Goal: Obtain resource: Download file/media

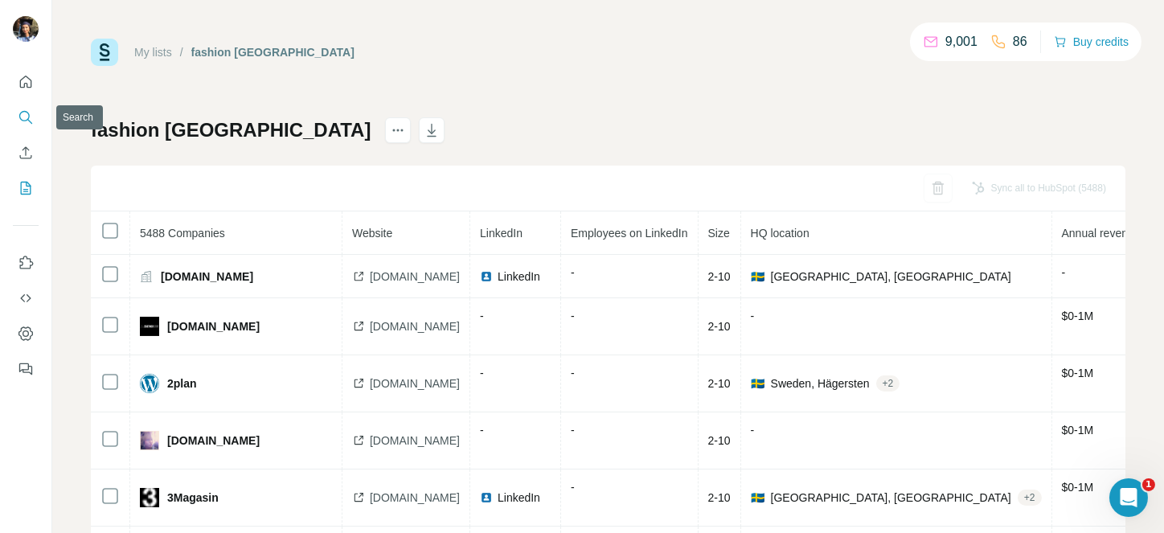
click at [18, 109] on icon "Search" at bounding box center [26, 117] width 16 height 16
click at [39, 111] on div at bounding box center [25, 221] width 51 height 326
click at [25, 119] on icon "Search" at bounding box center [26, 117] width 16 height 16
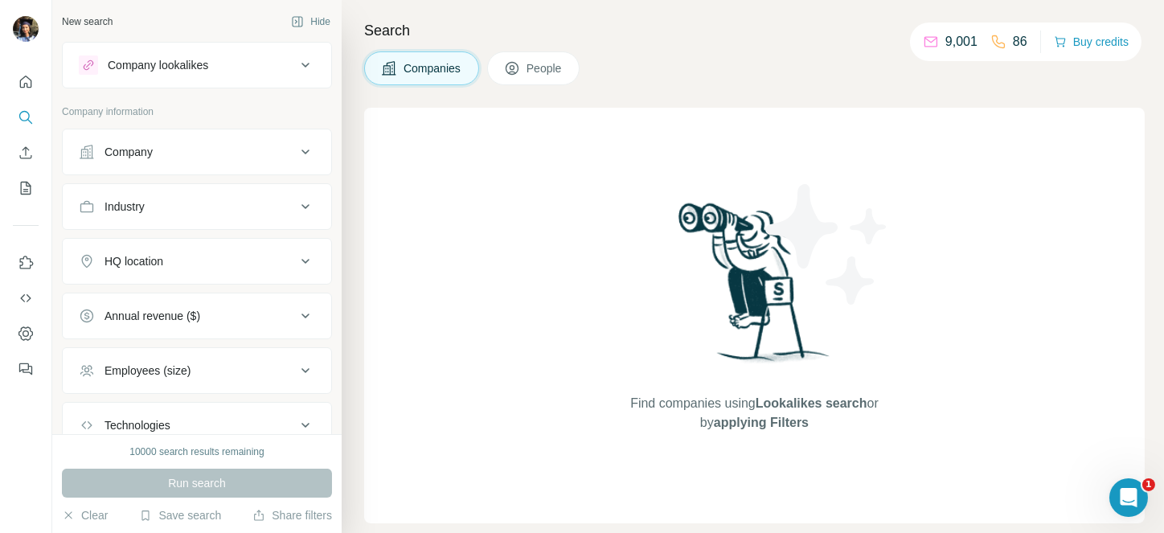
click at [179, 145] on div "Company" at bounding box center [187, 152] width 217 height 16
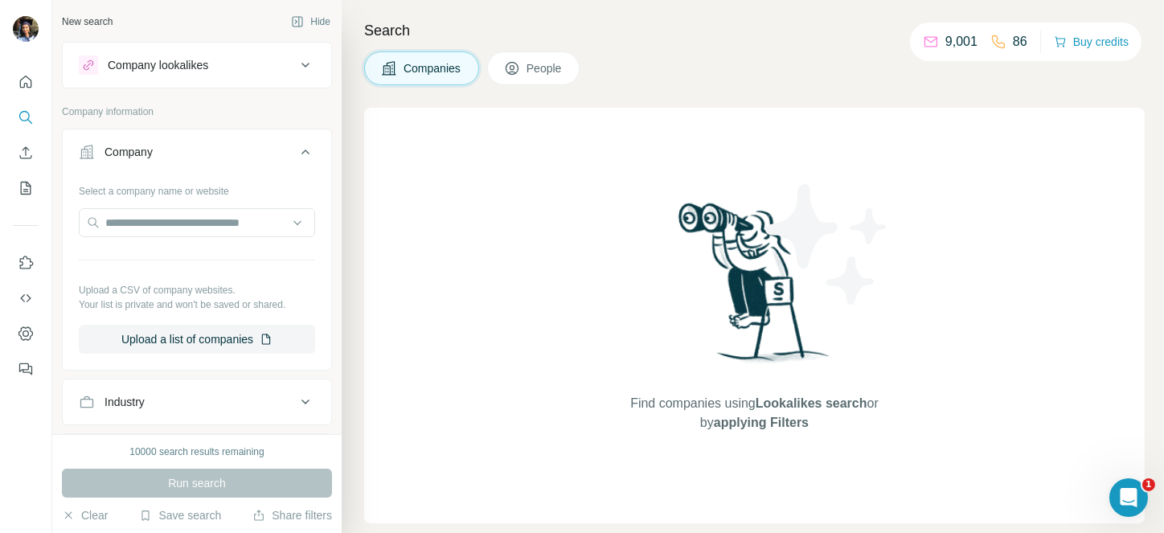
click at [281, 141] on button "Company" at bounding box center [197, 155] width 269 height 45
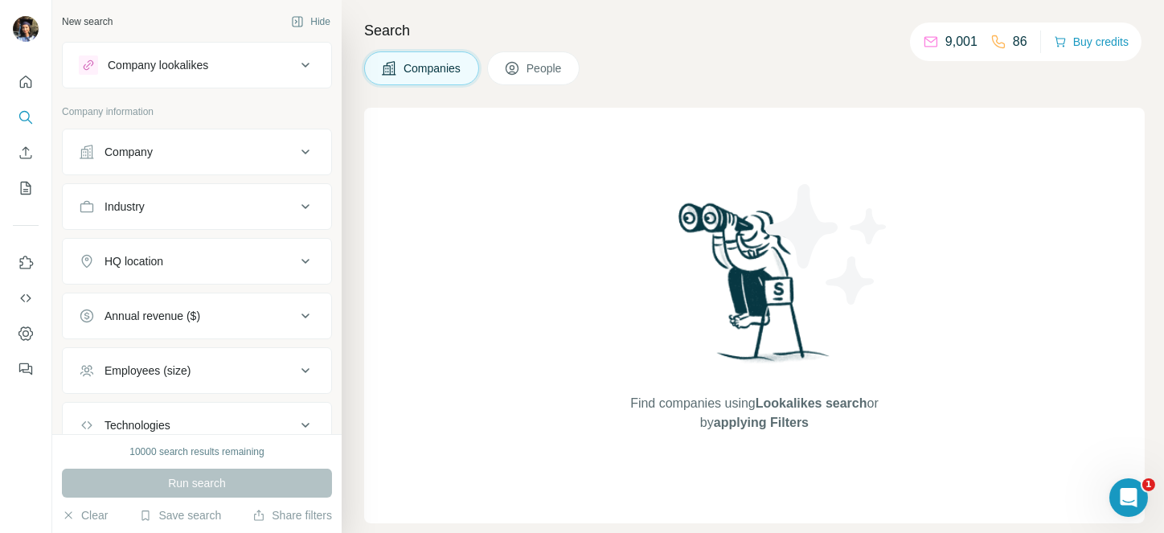
click at [216, 221] on button "Industry" at bounding box center [197, 206] width 269 height 39
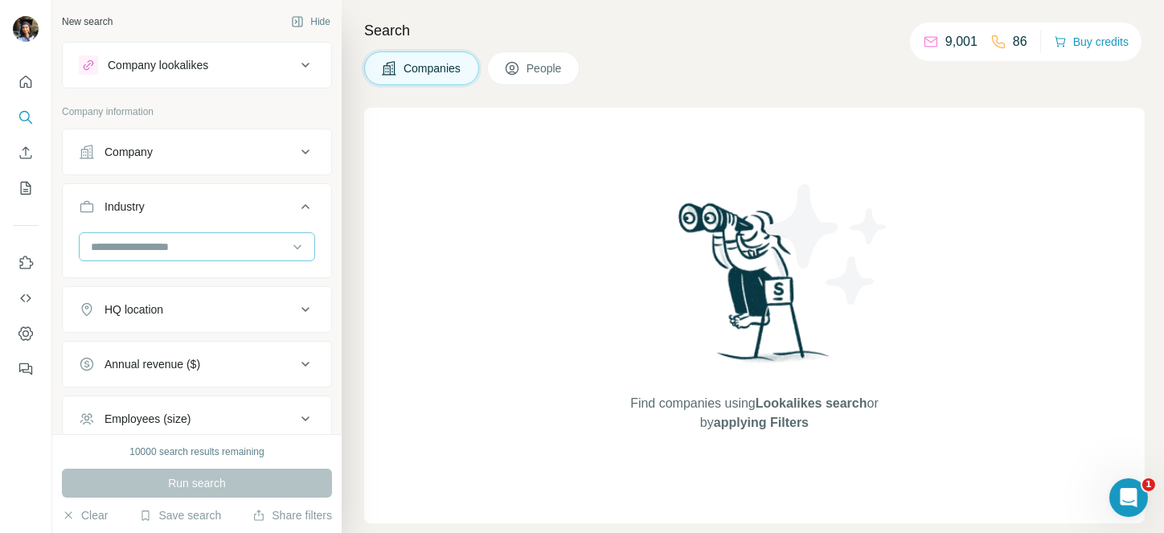
click at [141, 246] on input at bounding box center [188, 247] width 199 height 18
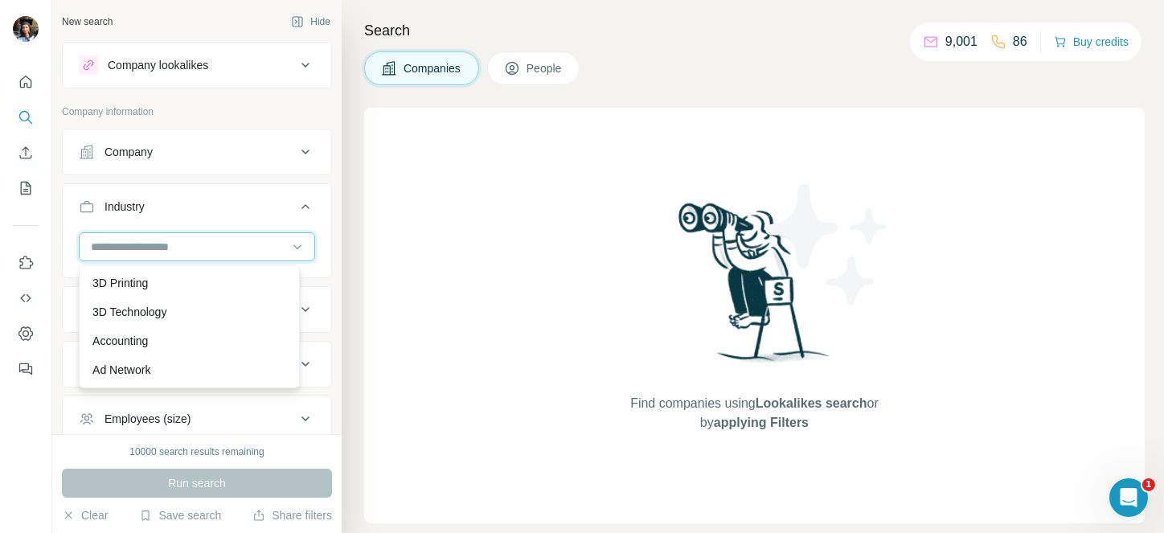
click at [141, 246] on input at bounding box center [188, 247] width 199 height 18
click at [116, 246] on input at bounding box center [188, 247] width 199 height 18
click at [295, 245] on div at bounding box center [197, 246] width 236 height 29
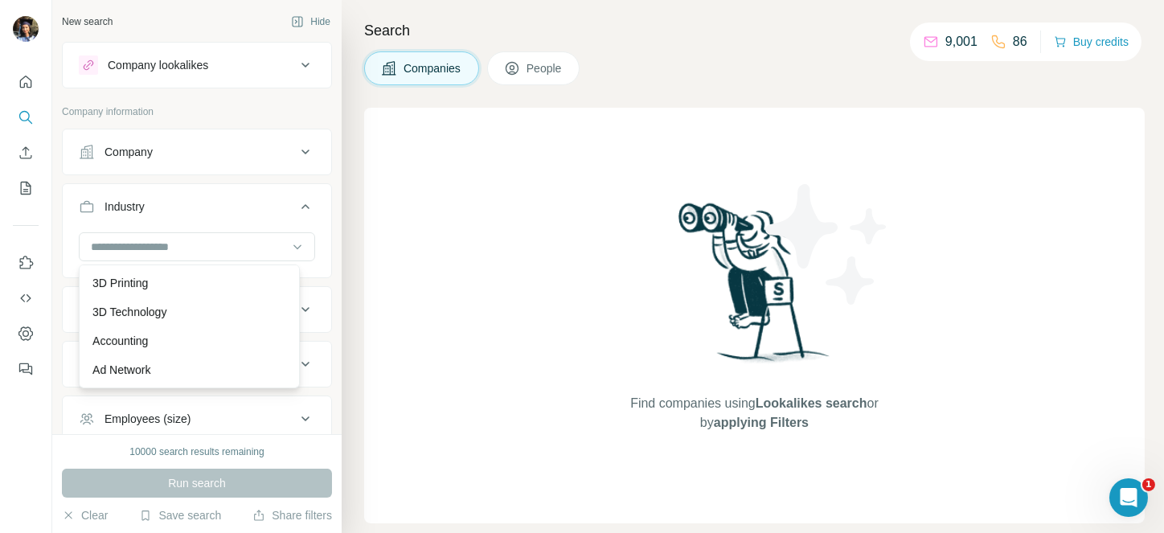
click at [296, 197] on icon at bounding box center [305, 206] width 19 height 19
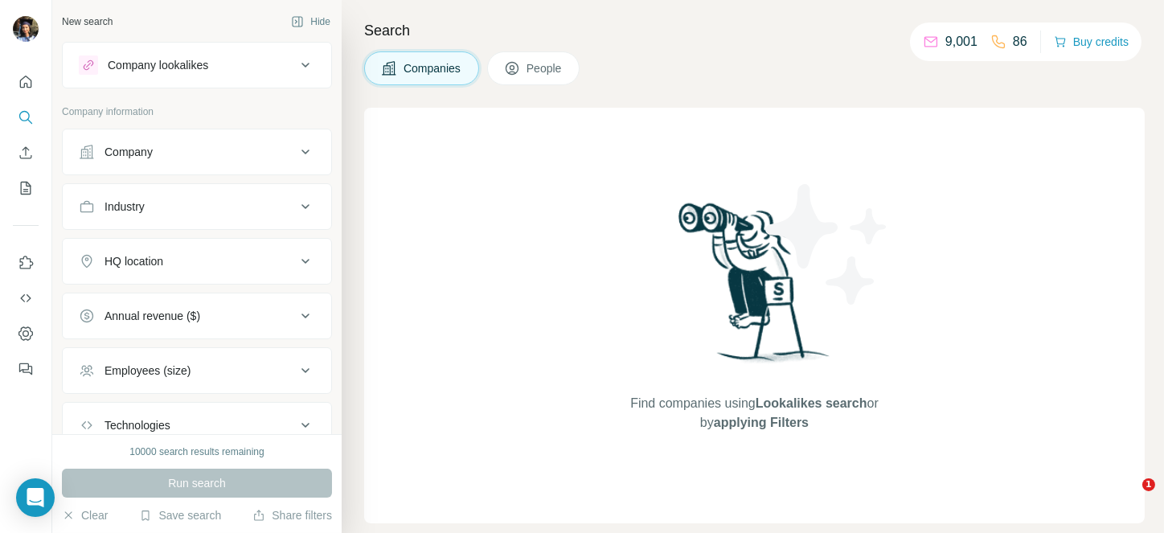
click at [296, 205] on icon at bounding box center [305, 206] width 19 height 19
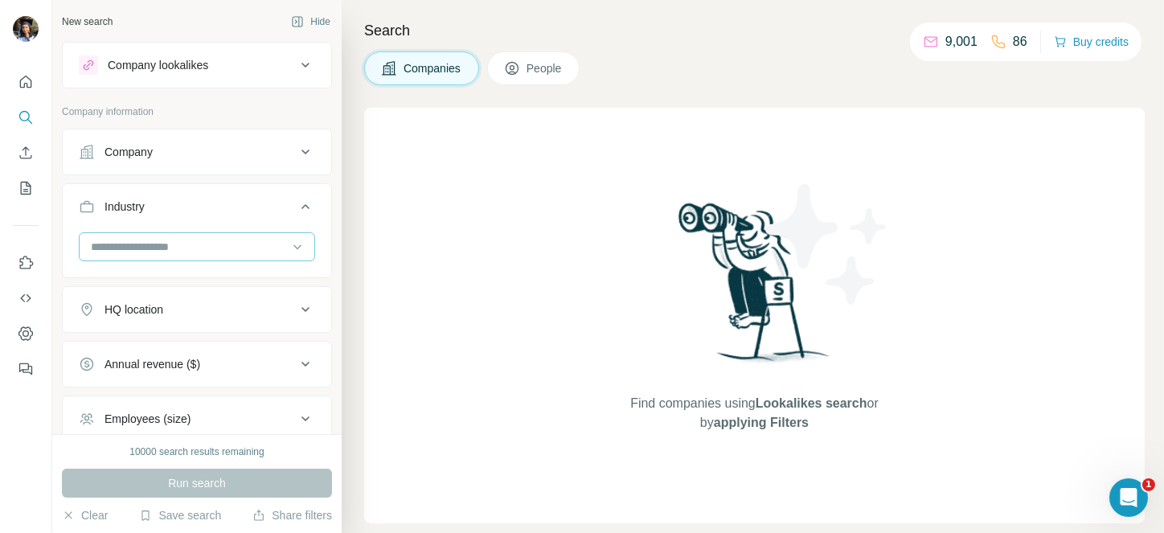
click at [184, 242] on input at bounding box center [188, 247] width 199 height 18
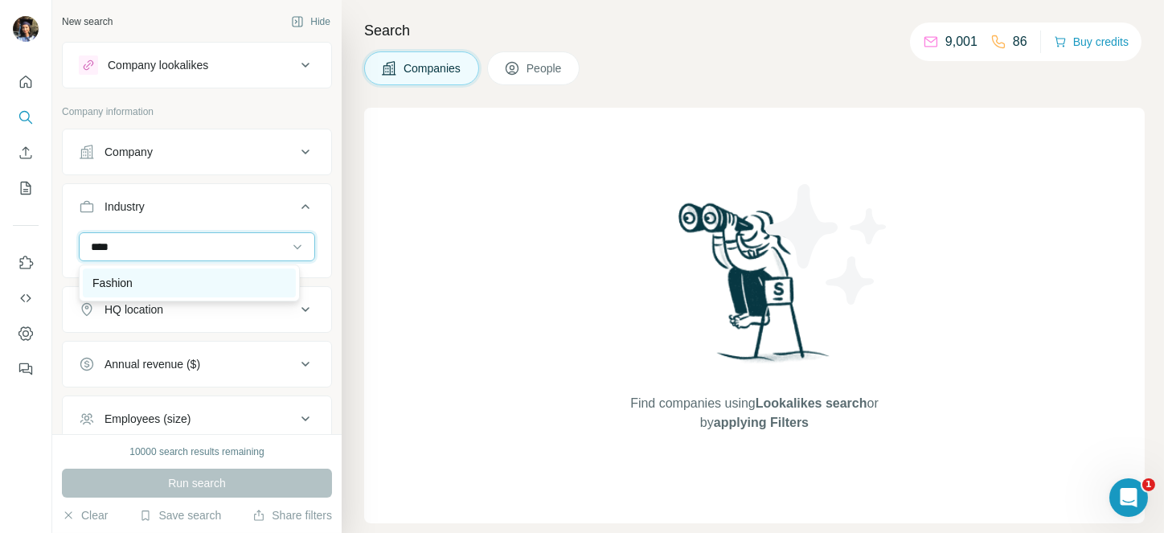
type input "****"
click at [121, 281] on p "Fashion" at bounding box center [112, 283] width 40 height 16
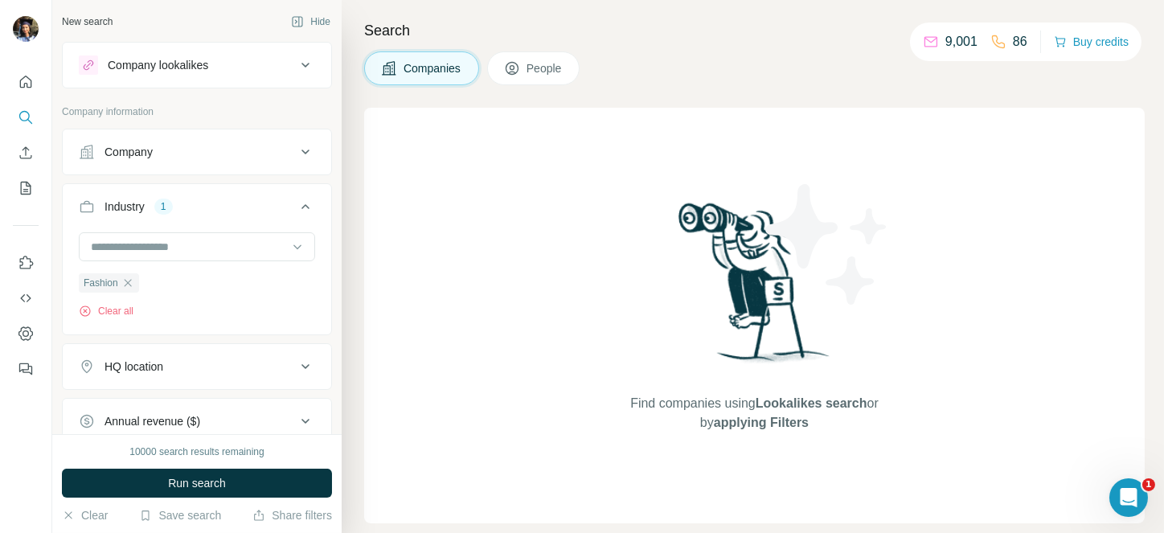
click at [296, 200] on icon at bounding box center [305, 206] width 19 height 19
click at [198, 273] on button "HQ location" at bounding box center [197, 261] width 269 height 39
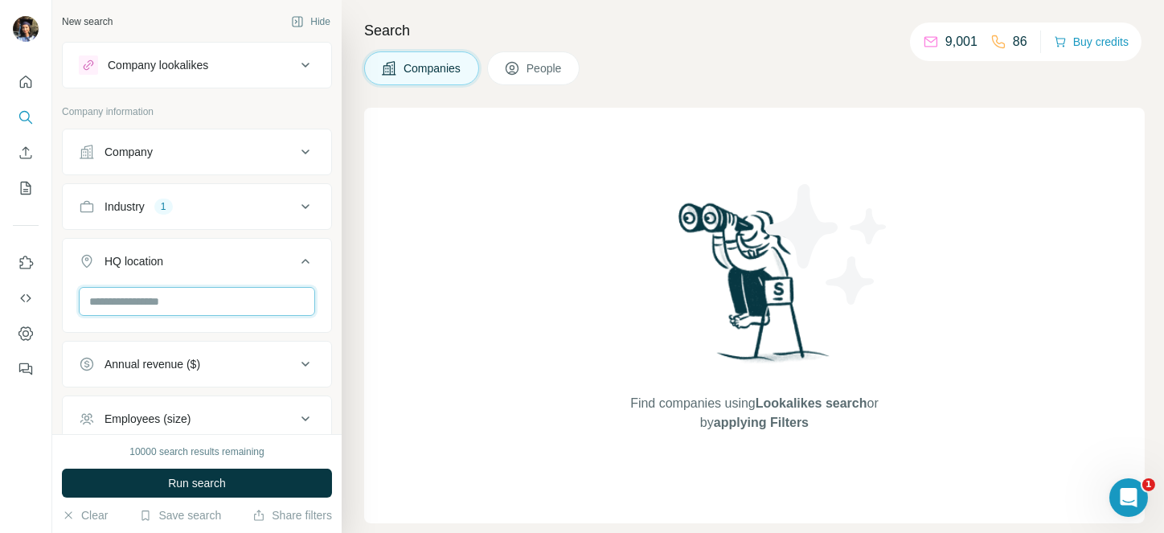
click at [131, 299] on input "text" at bounding box center [197, 301] width 236 height 29
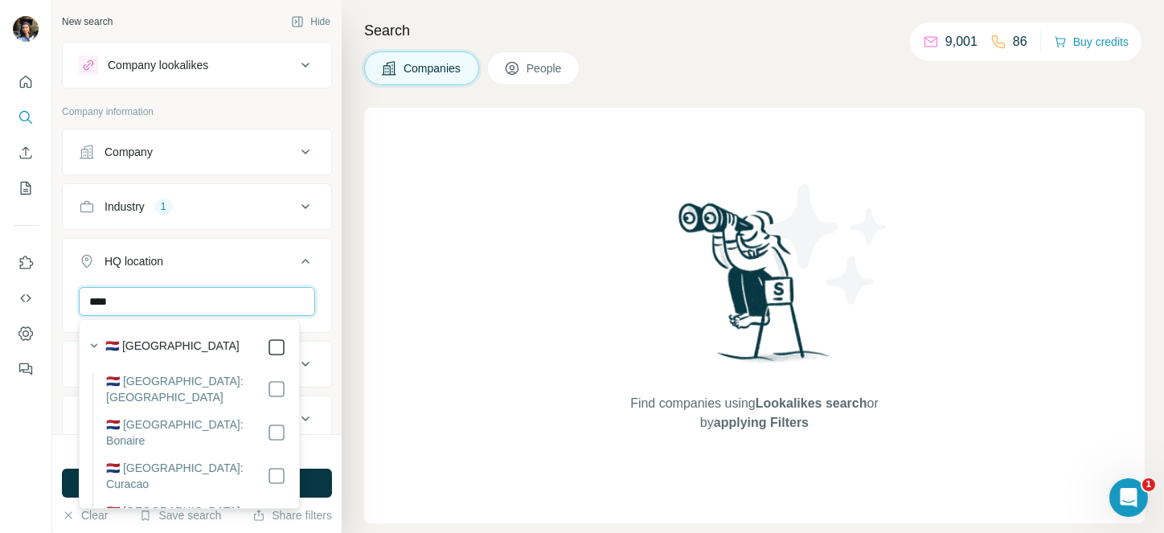
type input "****"
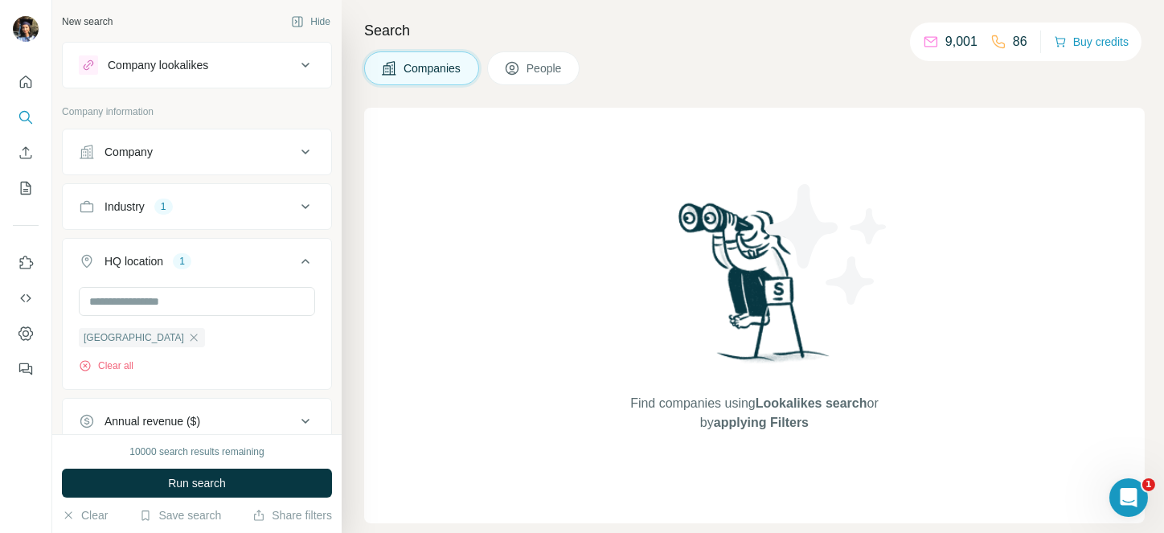
drag, startPoint x: 290, startPoint y: 273, endPoint x: 282, endPoint y: 192, distance: 81.6
click at [282, 192] on ul "Company Industry 1 HQ location 1 Netherlands Clear all Annual revenue ($) Emplo…" at bounding box center [197, 369] width 270 height 480
click at [282, 192] on button "Industry 1" at bounding box center [197, 206] width 269 height 39
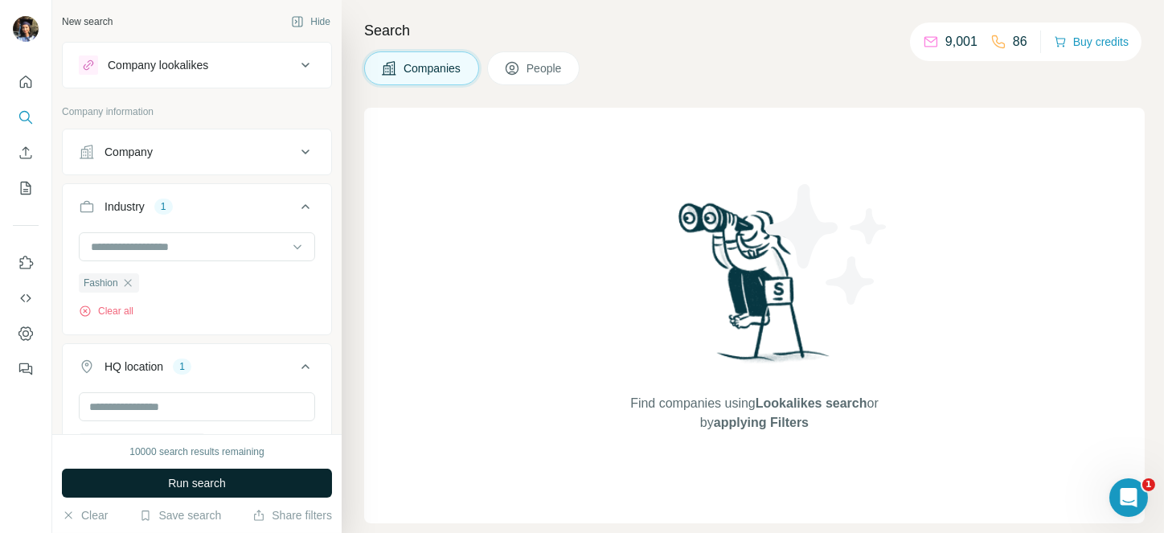
click at [195, 482] on span "Run search" at bounding box center [197, 483] width 58 height 16
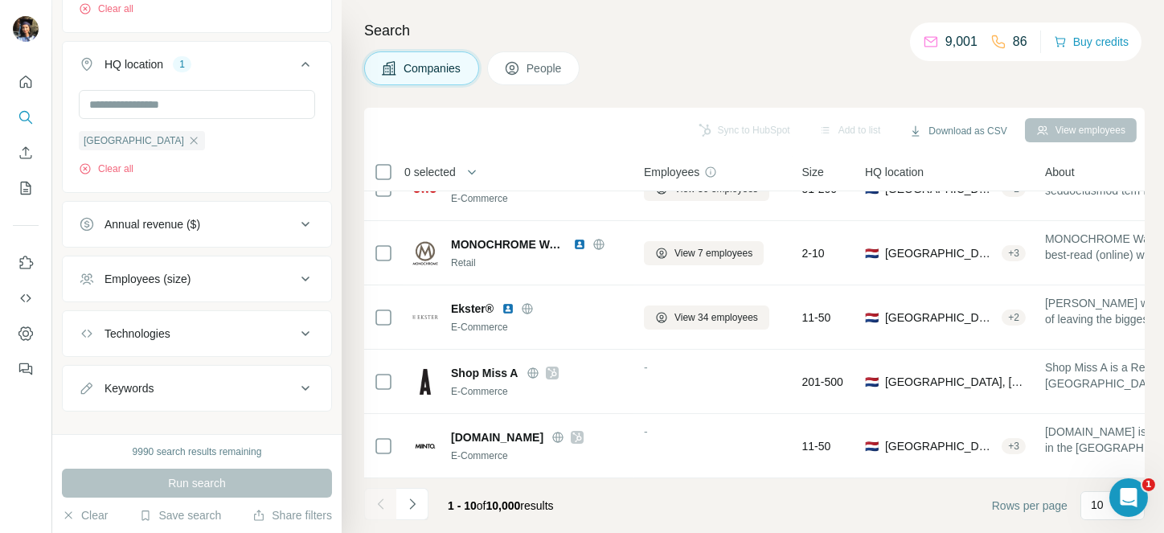
scroll to position [325, 0]
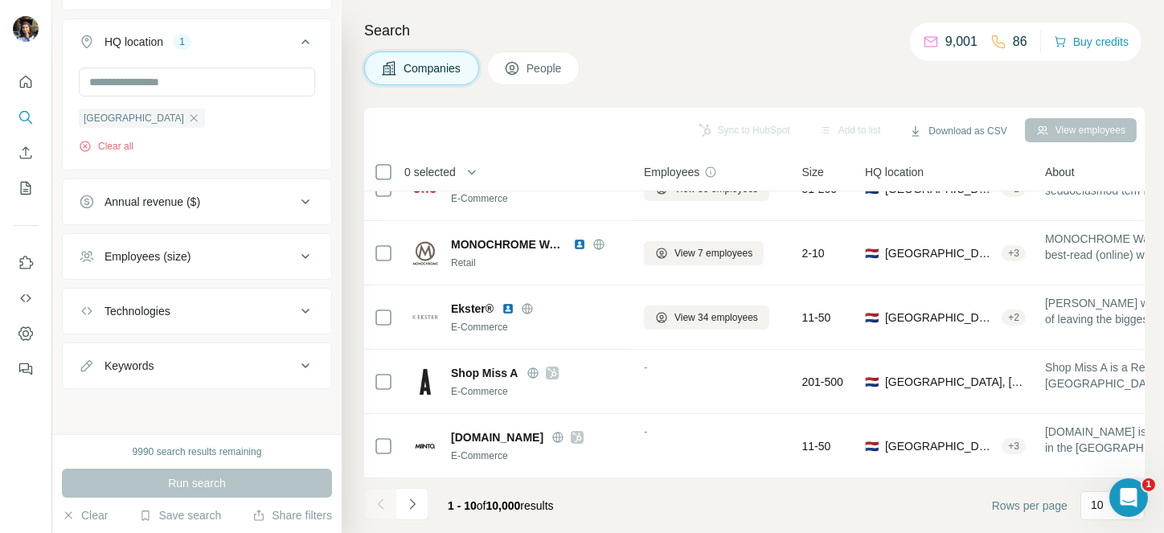
click at [212, 194] on div "Annual revenue ($)" at bounding box center [187, 202] width 217 height 16
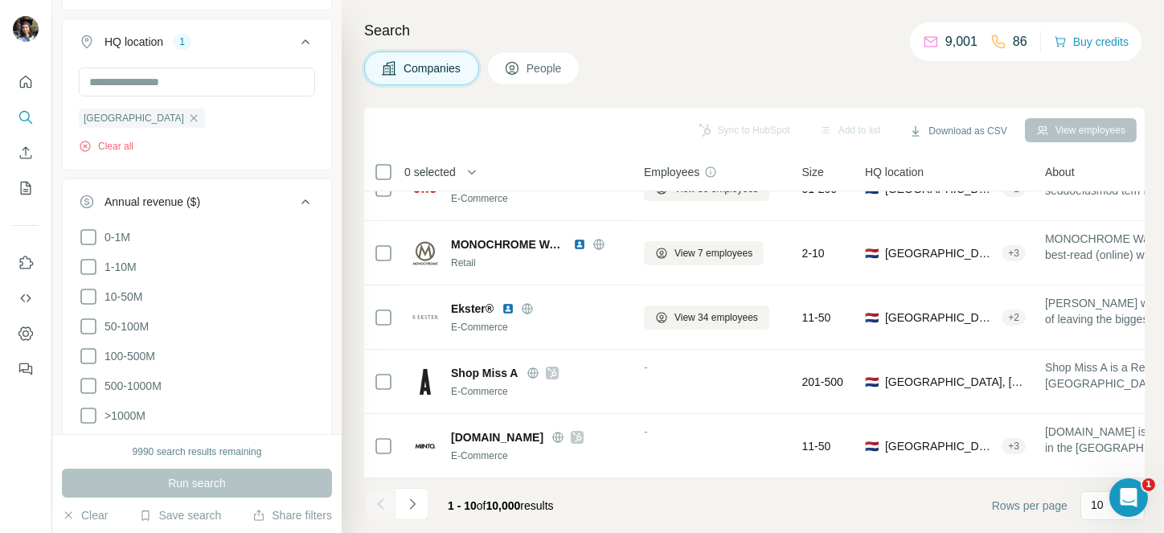
click at [131, 359] on span "100-500M" at bounding box center [126, 356] width 57 height 16
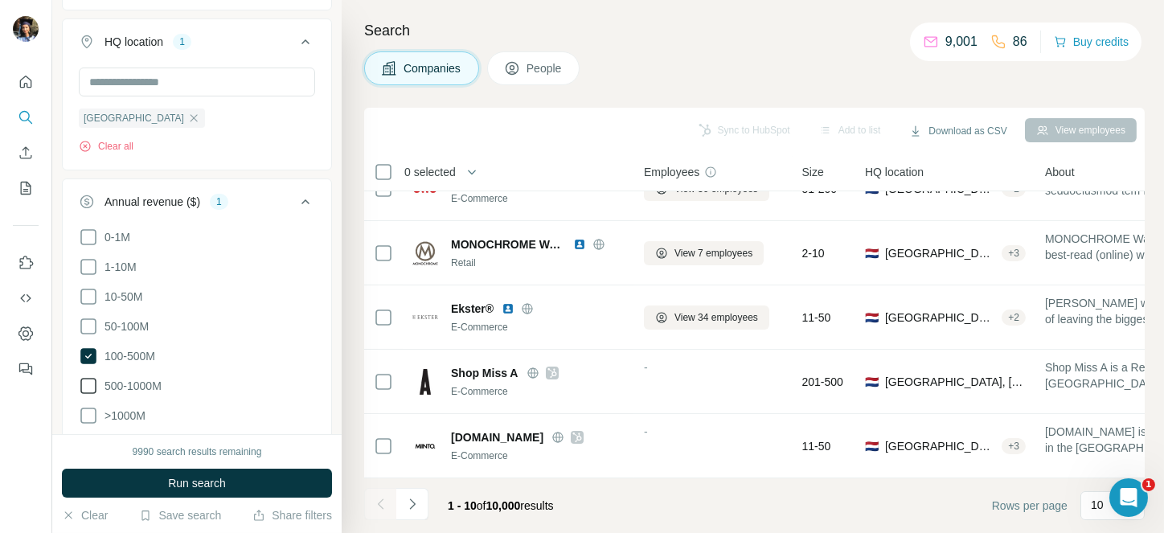
click at [131, 381] on span "500-1000M" at bounding box center [130, 386] width 64 height 16
click at [88, 381] on icon at bounding box center [88, 386] width 16 height 16
click at [88, 381] on icon at bounding box center [88, 385] width 19 height 19
click at [88, 381] on icon at bounding box center [88, 386] width 16 height 16
click at [89, 418] on icon at bounding box center [88, 415] width 19 height 19
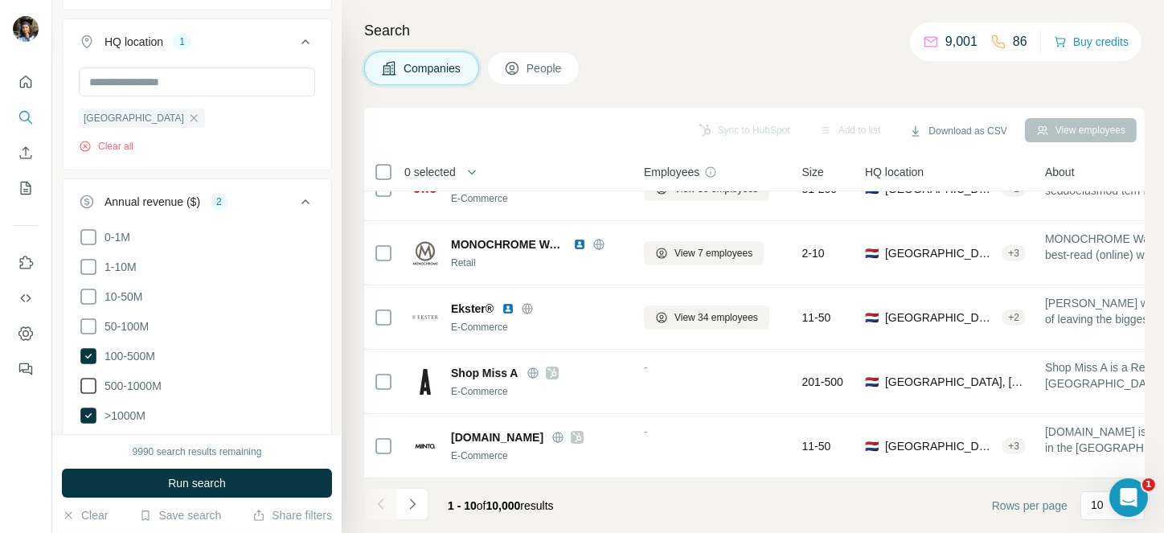
click at [88, 380] on icon at bounding box center [88, 385] width 19 height 19
click at [88, 322] on icon at bounding box center [88, 326] width 19 height 19
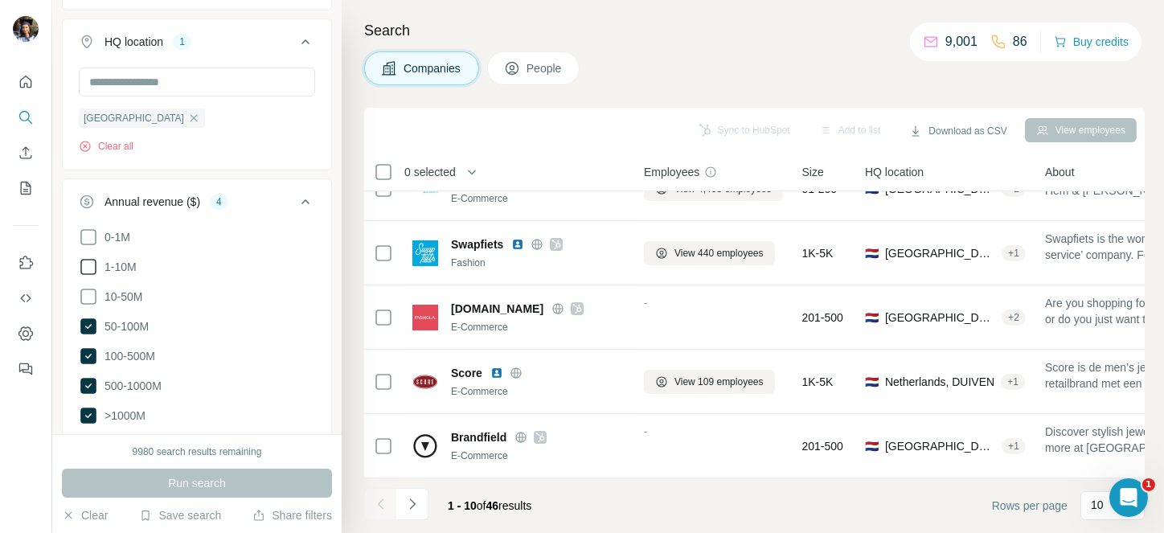
click at [117, 265] on span "1-10M" at bounding box center [117, 267] width 39 height 16
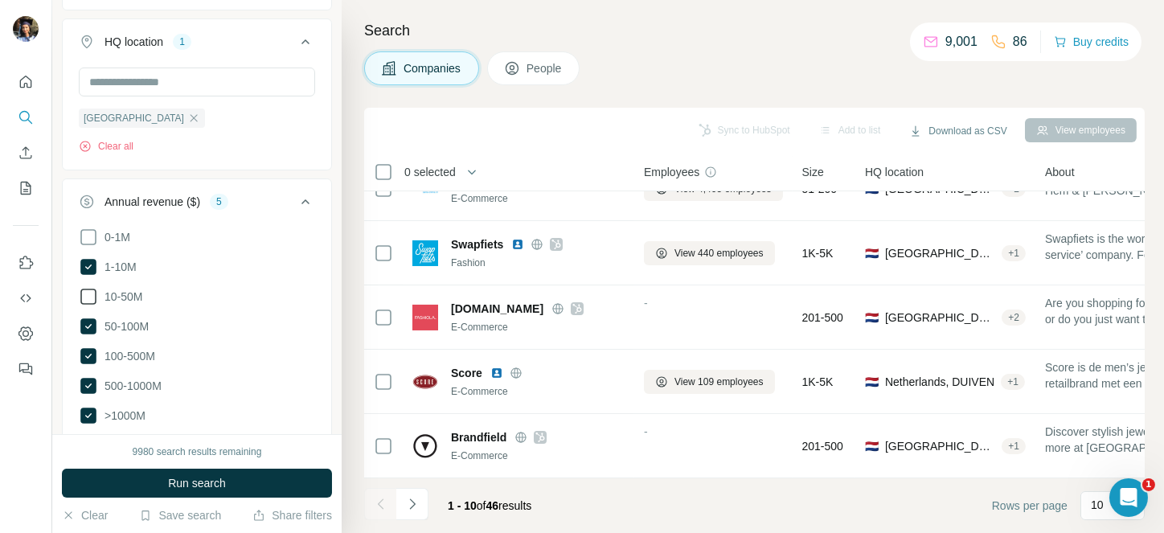
click at [88, 294] on icon at bounding box center [88, 296] width 19 height 19
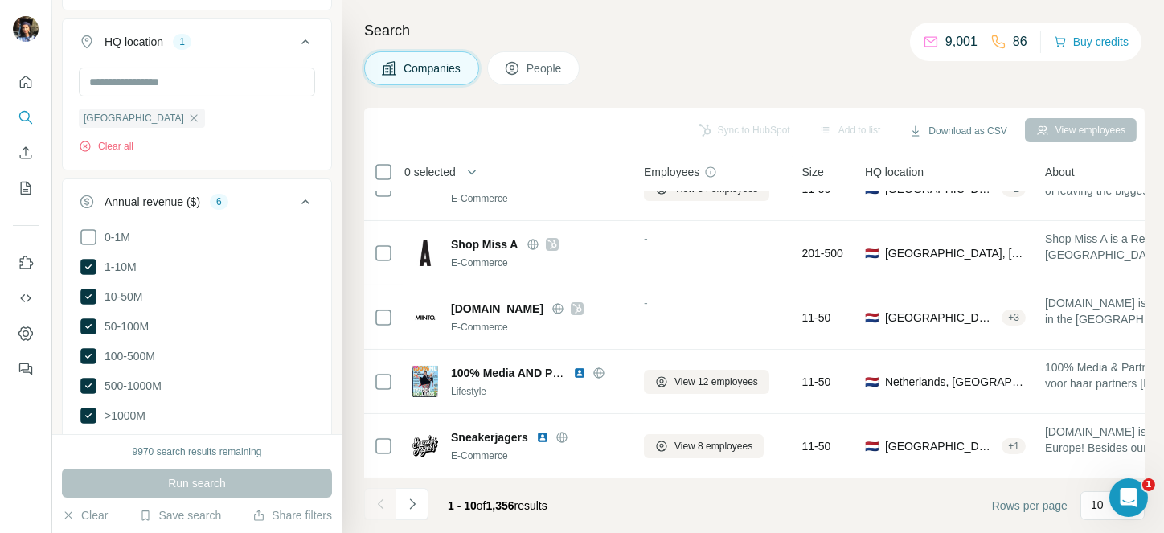
click at [442, 164] on span "0 selected" at bounding box center [429, 172] width 51 height 16
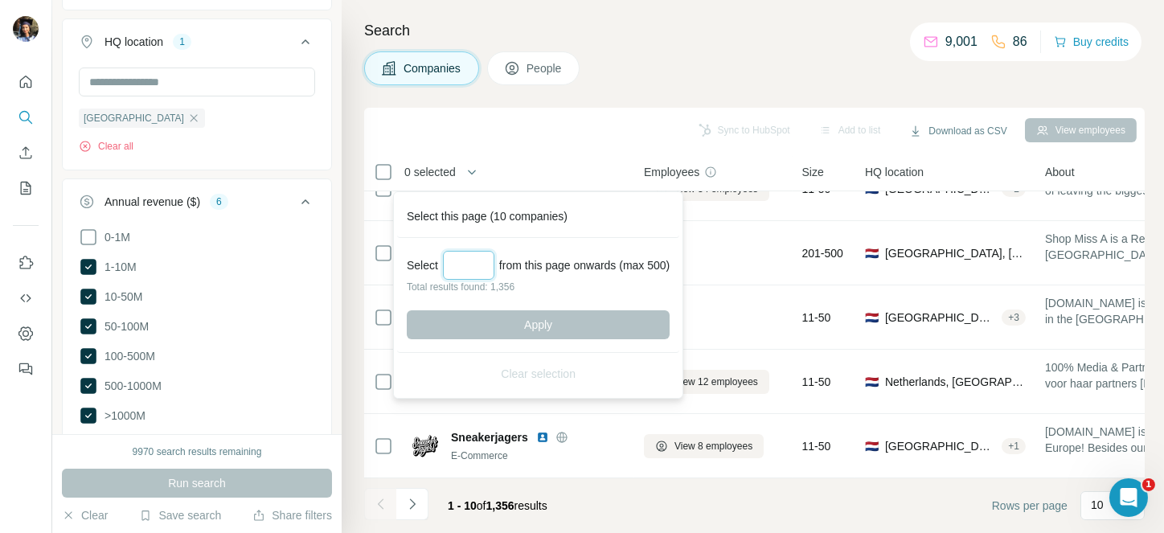
click at [478, 273] on input "Select a number (up to 500)" at bounding box center [468, 265] width 51 height 29
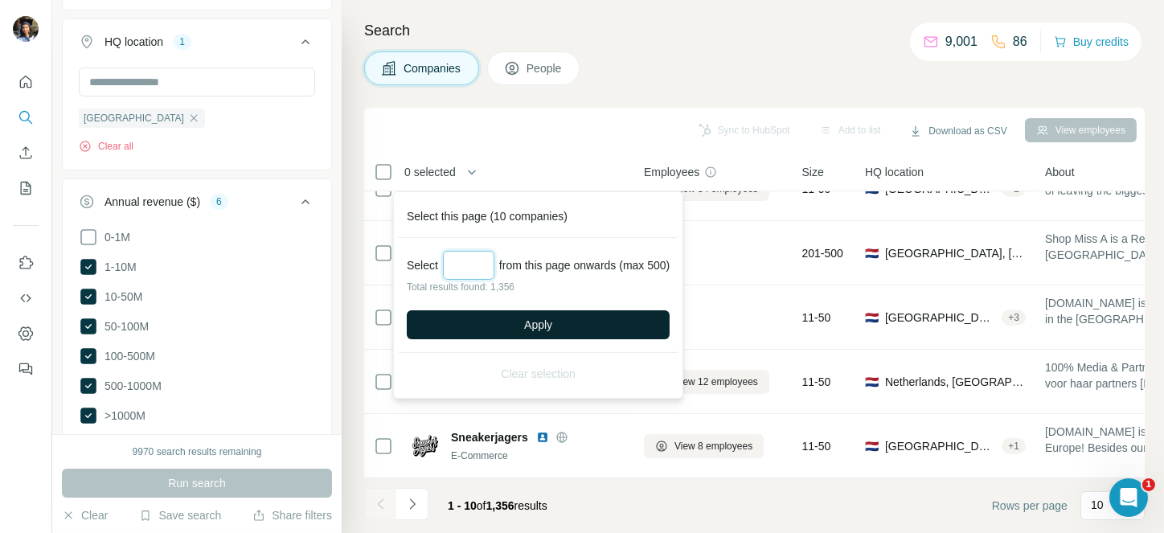
type input "***"
click at [525, 321] on button "Apply" at bounding box center [538, 324] width 263 height 29
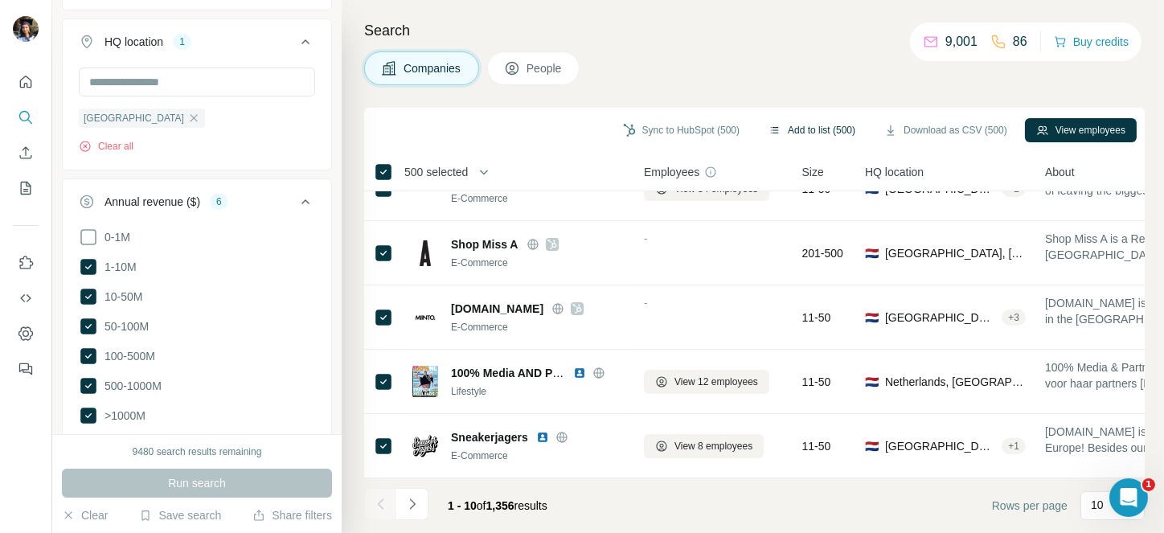
click at [808, 129] on button "Add to list (500)" at bounding box center [811, 130] width 109 height 24
click at [786, 121] on button "Add to list (500)" at bounding box center [811, 130] width 109 height 24
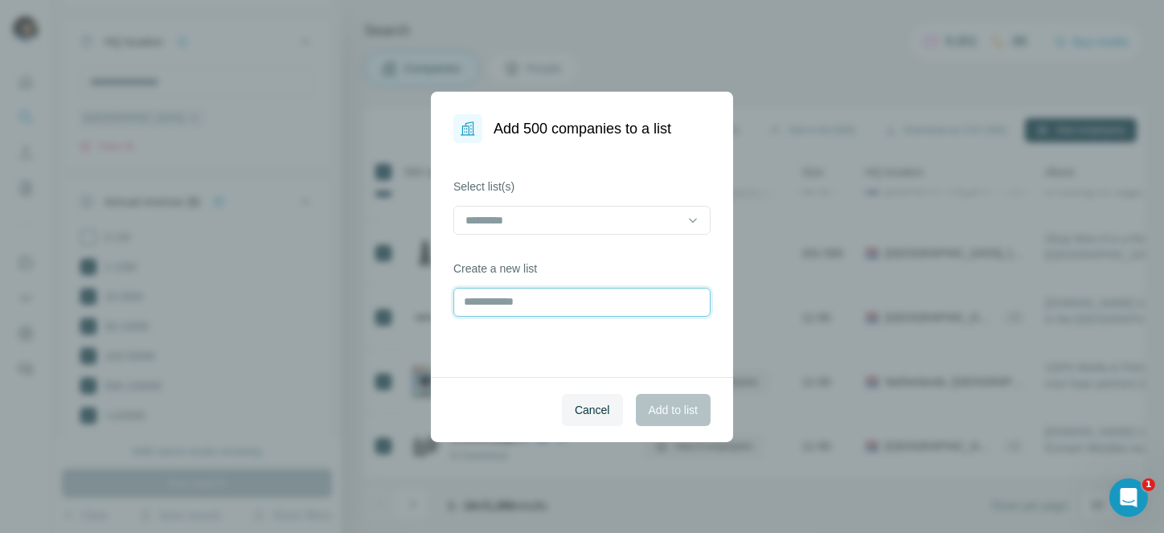
click at [514, 300] on input "text" at bounding box center [582, 302] width 257 height 29
type input "**********"
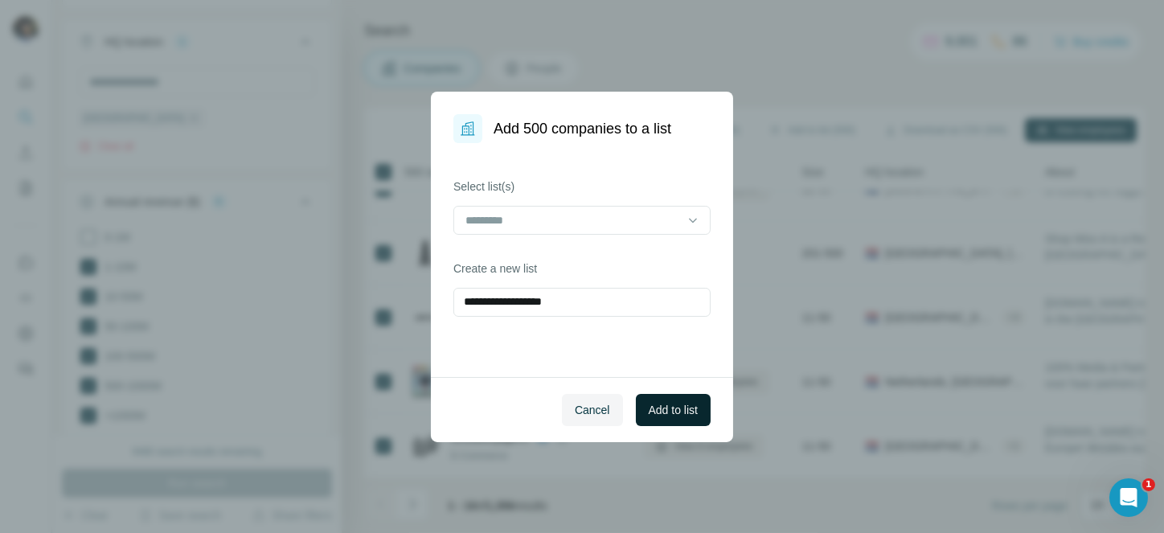
click at [683, 403] on span "Add to list" at bounding box center [673, 410] width 49 height 16
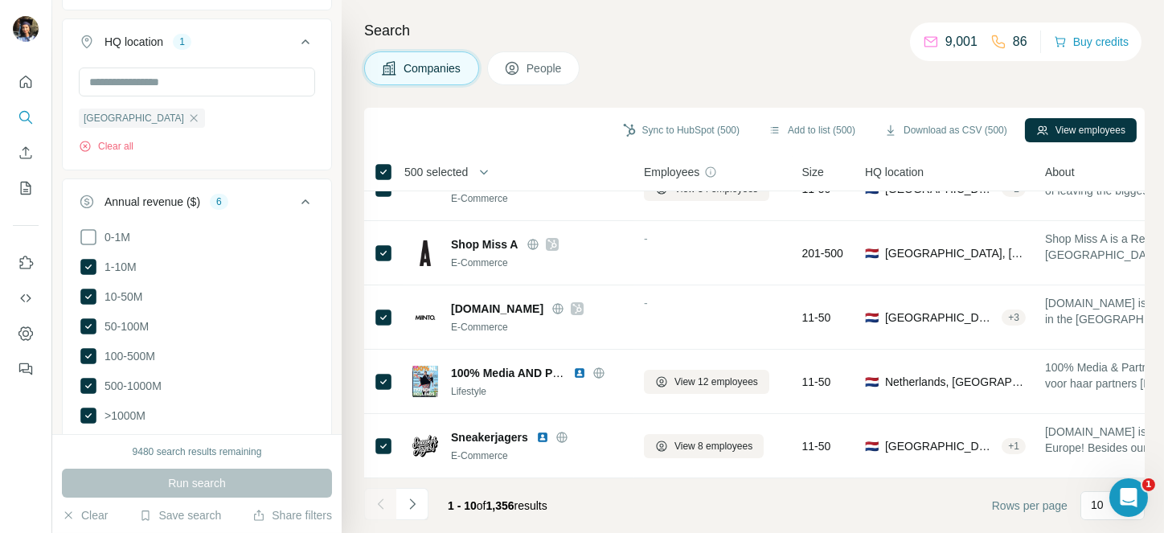
click at [449, 173] on span "500 selected" at bounding box center [436, 172] width 64 height 16
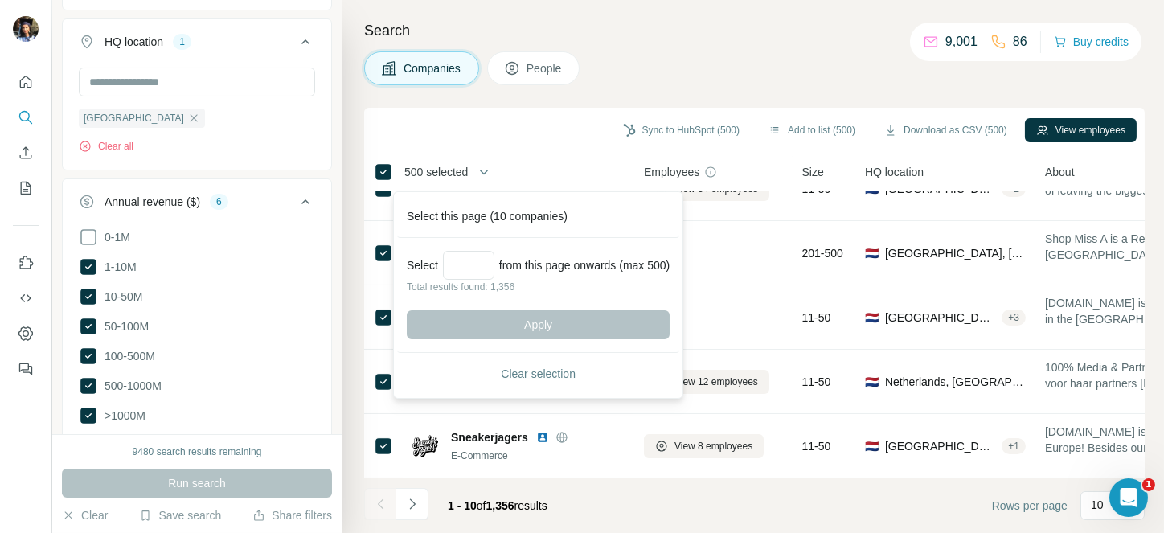
click at [522, 376] on span "Clear selection" at bounding box center [538, 374] width 75 height 16
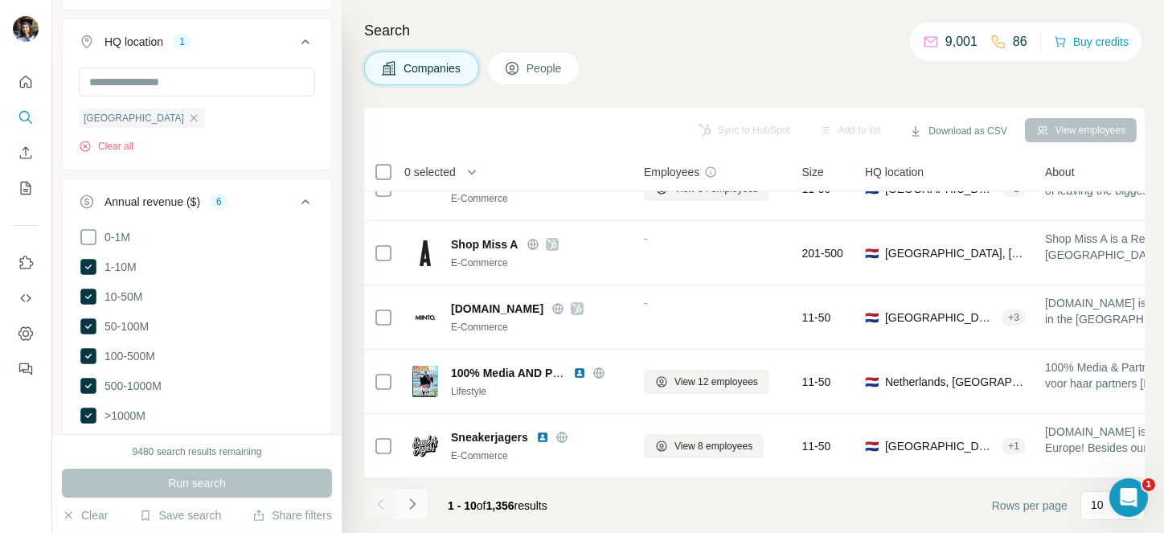
click at [409, 496] on icon "Navigate to next page" at bounding box center [412, 504] width 16 height 16
click at [409, 496] on div at bounding box center [412, 504] width 32 height 32
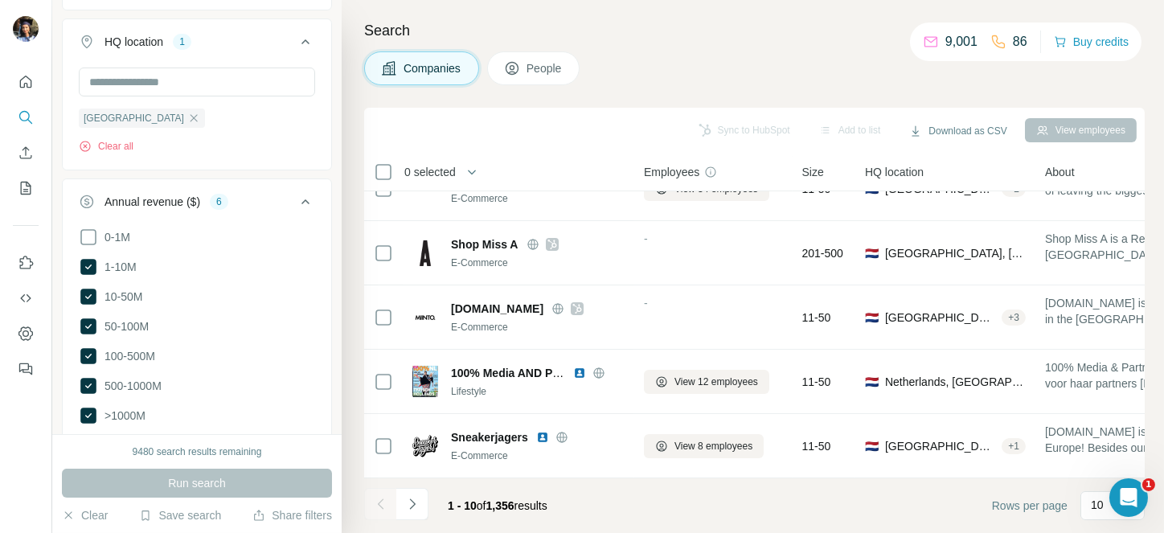
click at [409, 496] on div at bounding box center [412, 504] width 32 height 32
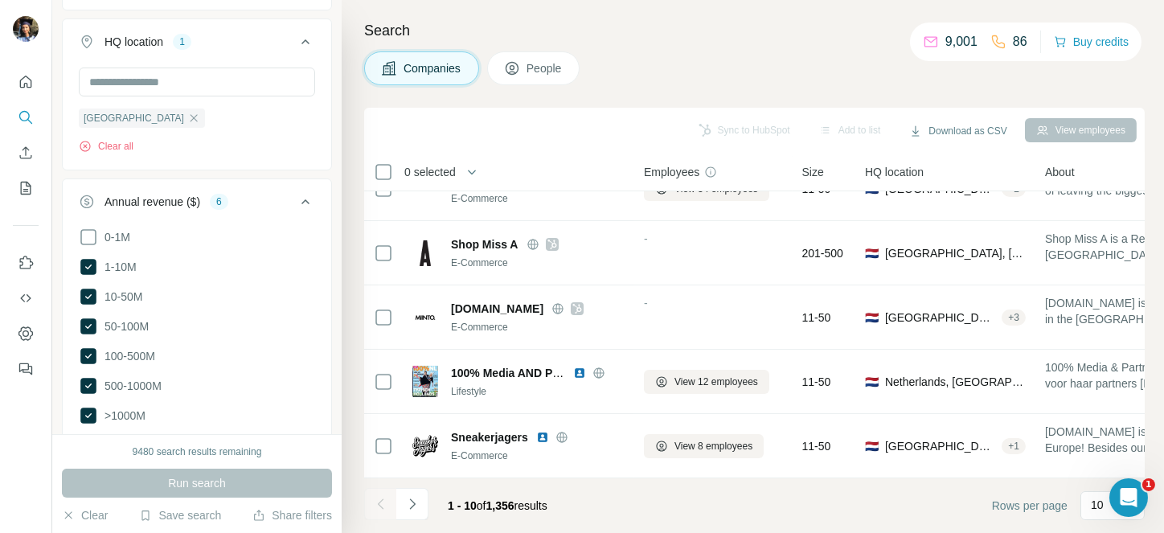
click at [409, 496] on div at bounding box center [412, 504] width 32 height 32
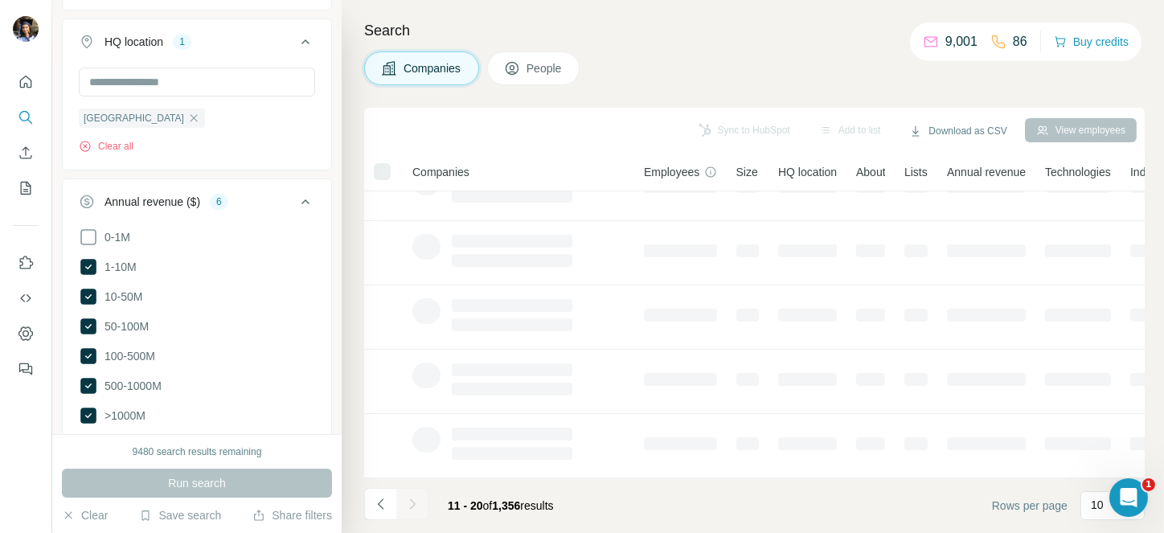
click at [409, 496] on div at bounding box center [412, 504] width 32 height 32
click at [409, 496] on icon "Navigate to next page" at bounding box center [412, 504] width 16 height 16
click at [409, 496] on div at bounding box center [412, 504] width 32 height 32
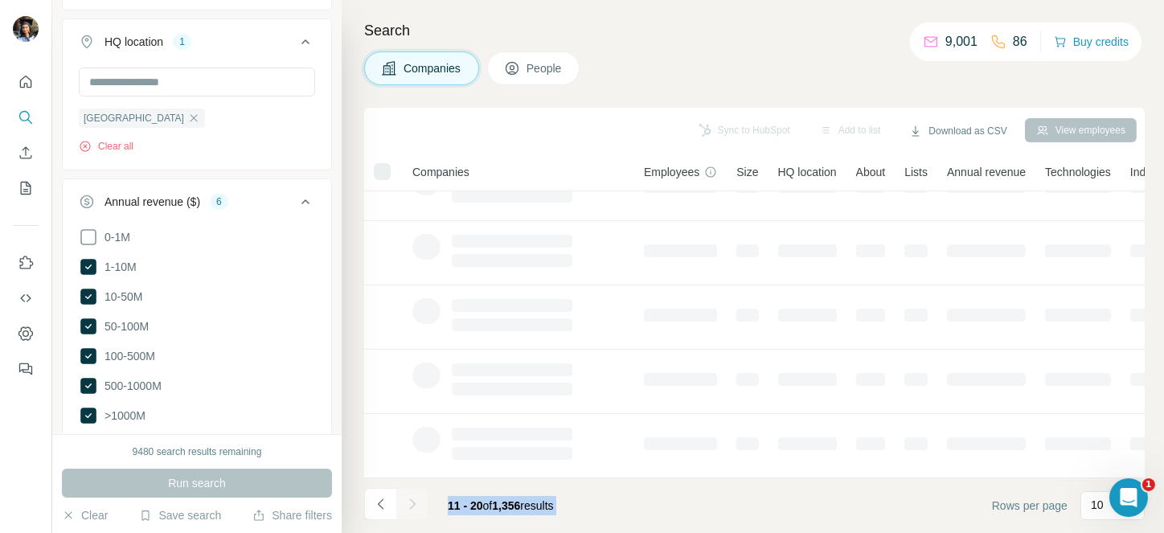
click at [409, 496] on div at bounding box center [412, 504] width 32 height 32
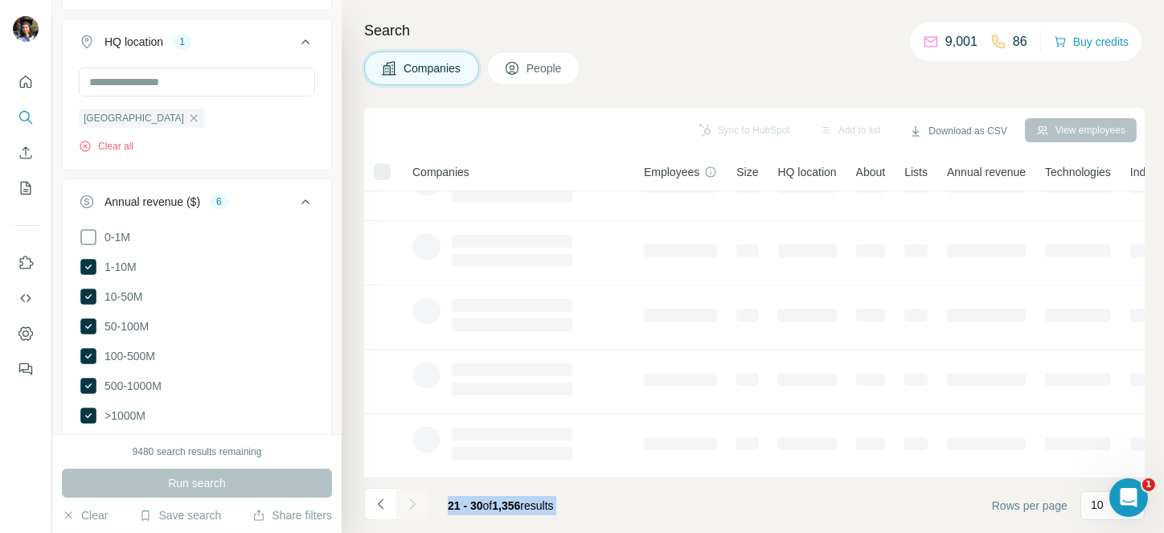
click at [409, 496] on div at bounding box center [412, 504] width 32 height 32
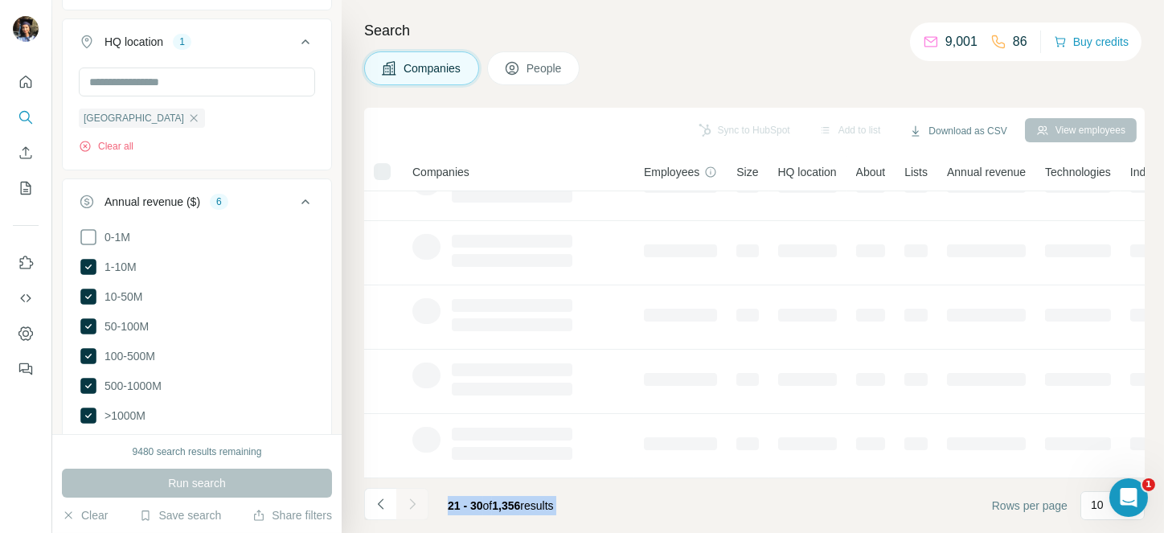
click at [409, 496] on div at bounding box center [412, 504] width 32 height 32
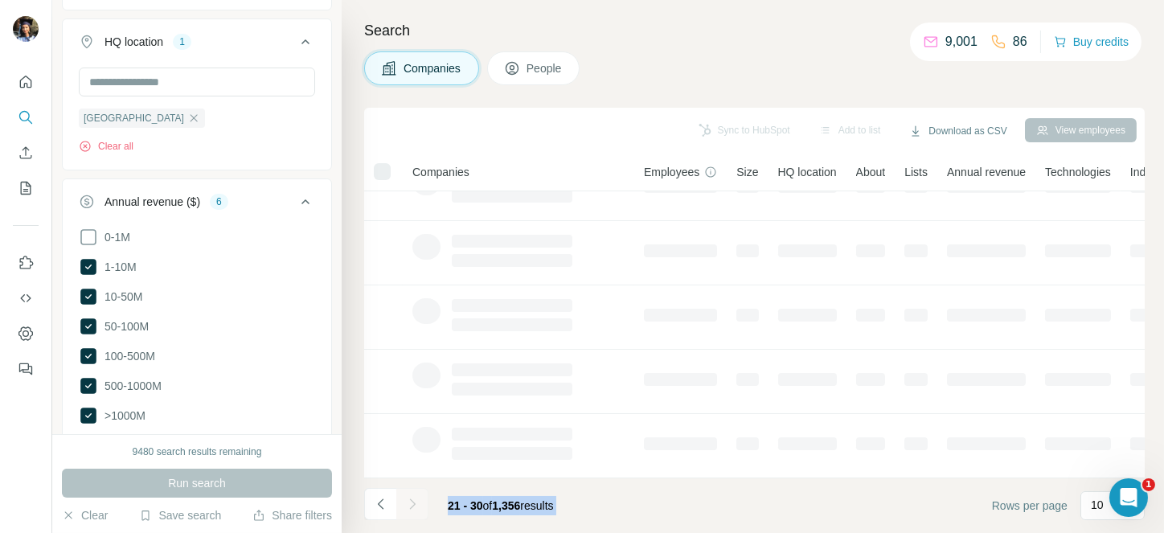
click at [409, 496] on div at bounding box center [412, 504] width 32 height 32
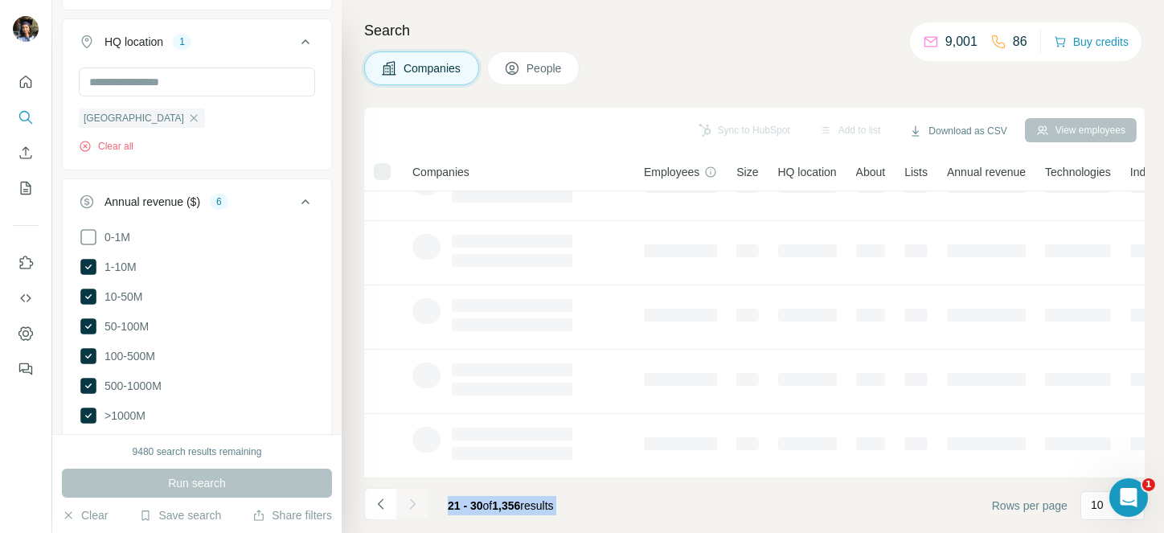
click at [409, 496] on div at bounding box center [412, 504] width 32 height 32
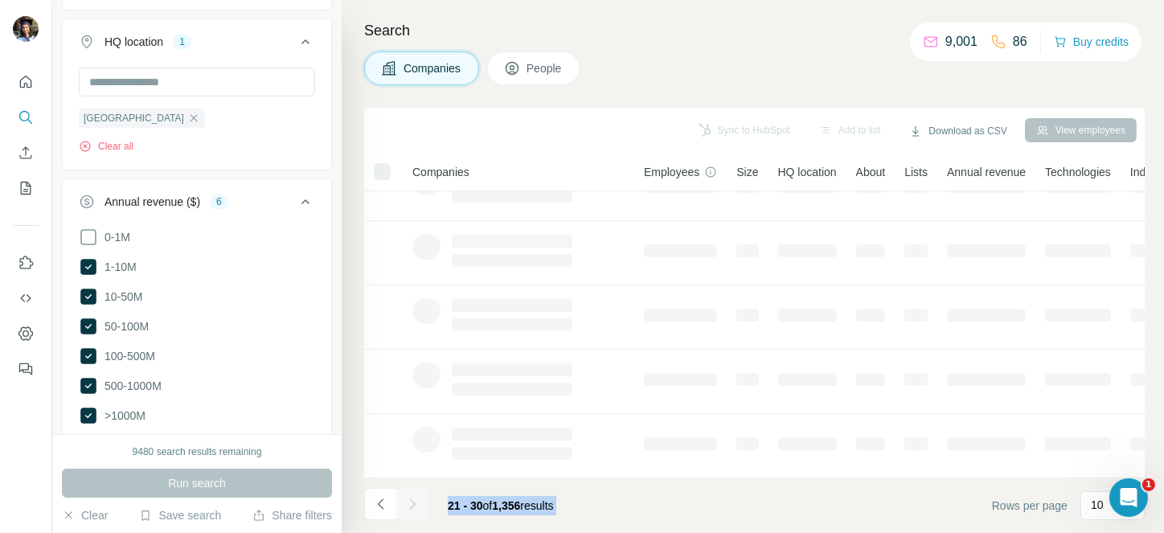
click at [409, 496] on div at bounding box center [412, 504] width 32 height 32
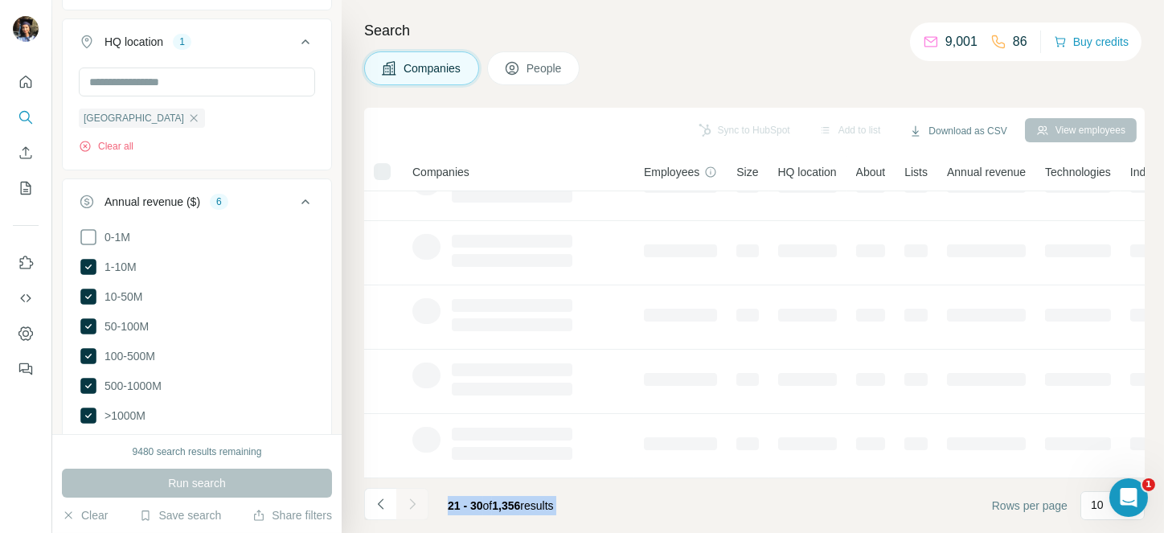
click at [409, 496] on div at bounding box center [412, 504] width 32 height 32
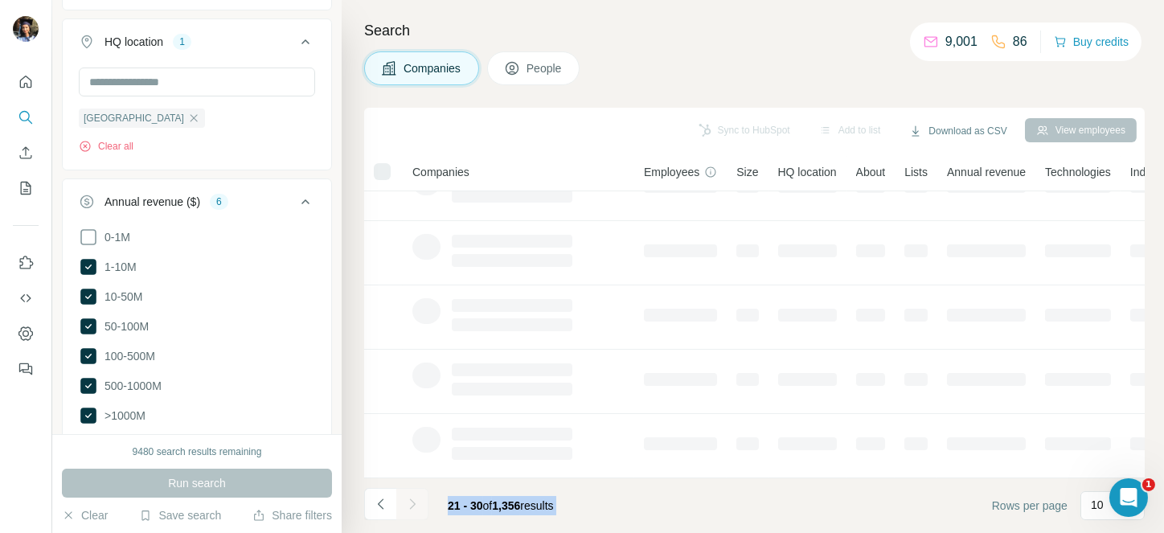
click at [409, 496] on div at bounding box center [412, 504] width 32 height 32
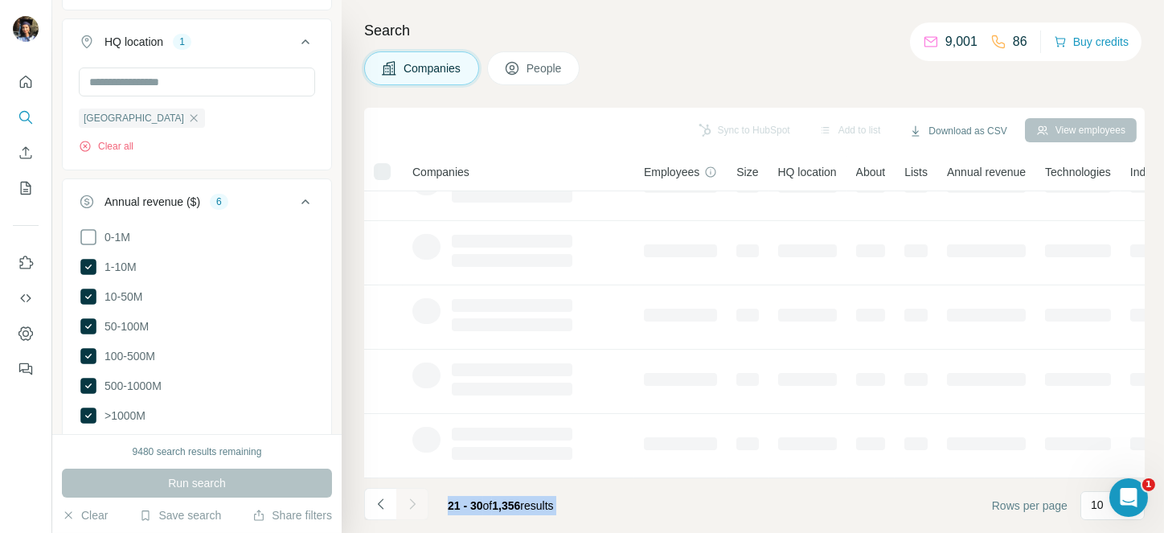
click at [409, 496] on div at bounding box center [412, 504] width 32 height 32
click at [409, 496] on icon "Navigate to next page" at bounding box center [412, 504] width 16 height 16
click at [409, 496] on div at bounding box center [412, 504] width 32 height 32
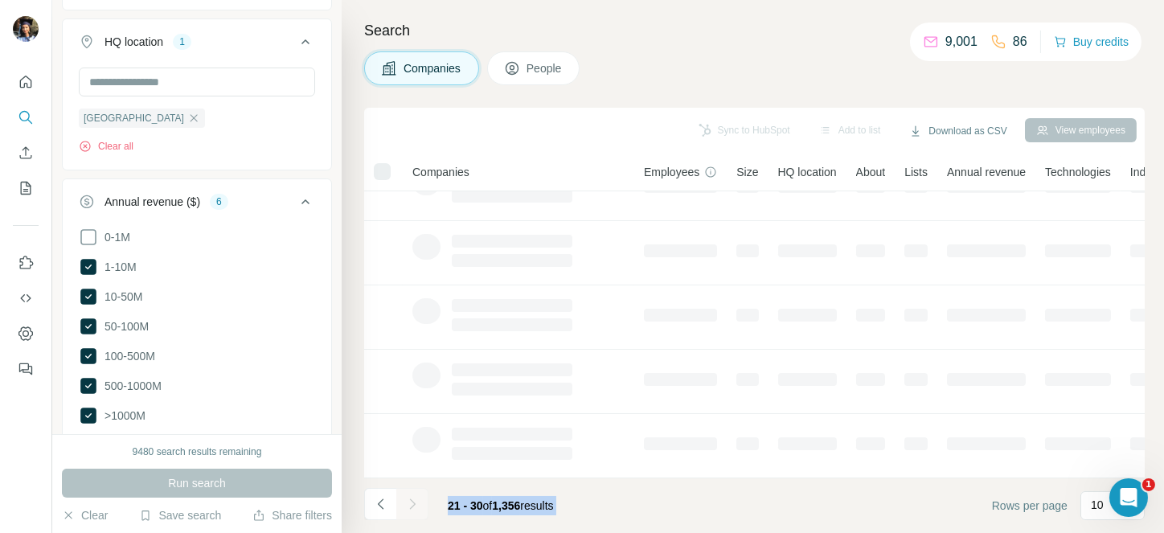
click at [409, 496] on div at bounding box center [412, 504] width 32 height 32
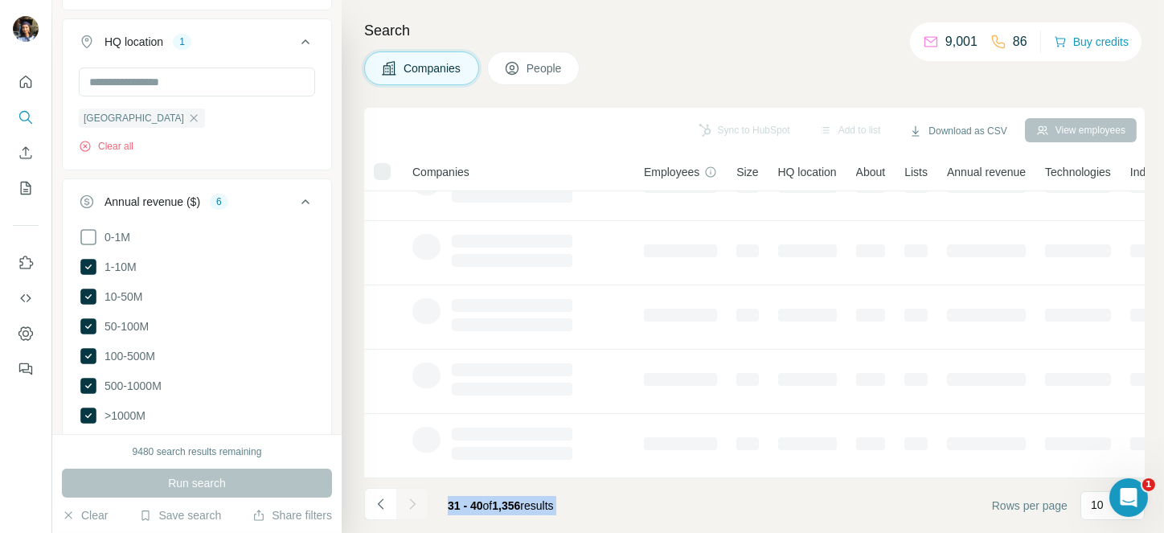
click at [409, 496] on div at bounding box center [412, 504] width 32 height 32
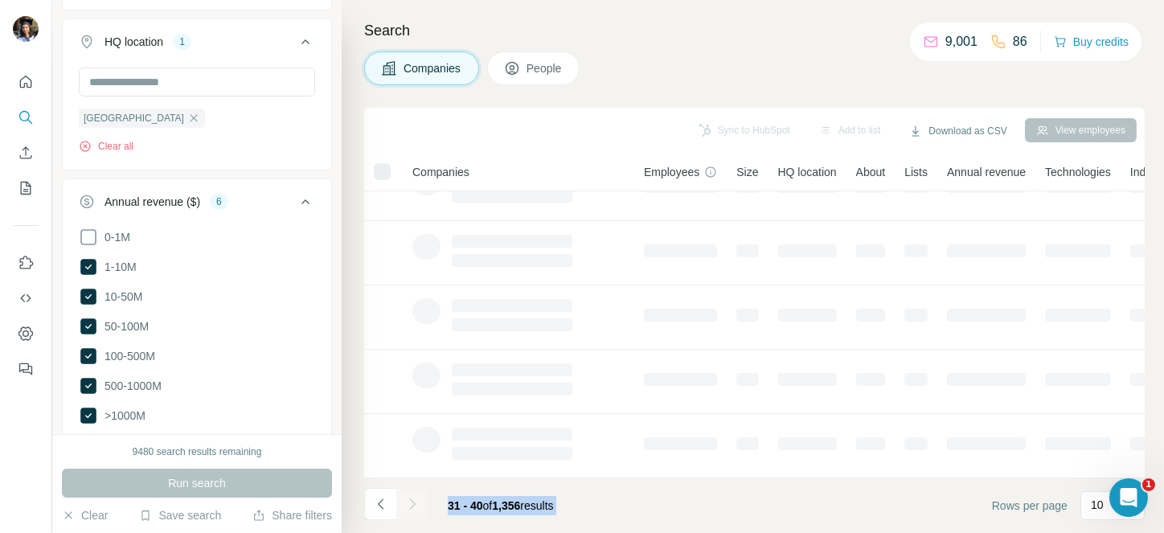
click at [409, 496] on div at bounding box center [412, 504] width 32 height 32
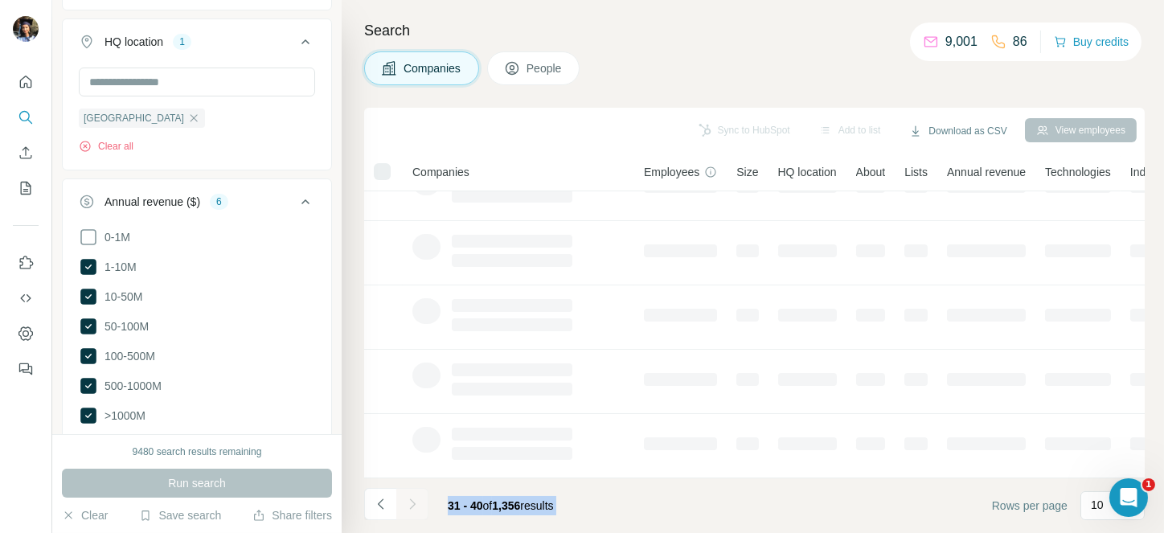
click at [409, 496] on div at bounding box center [412, 504] width 32 height 32
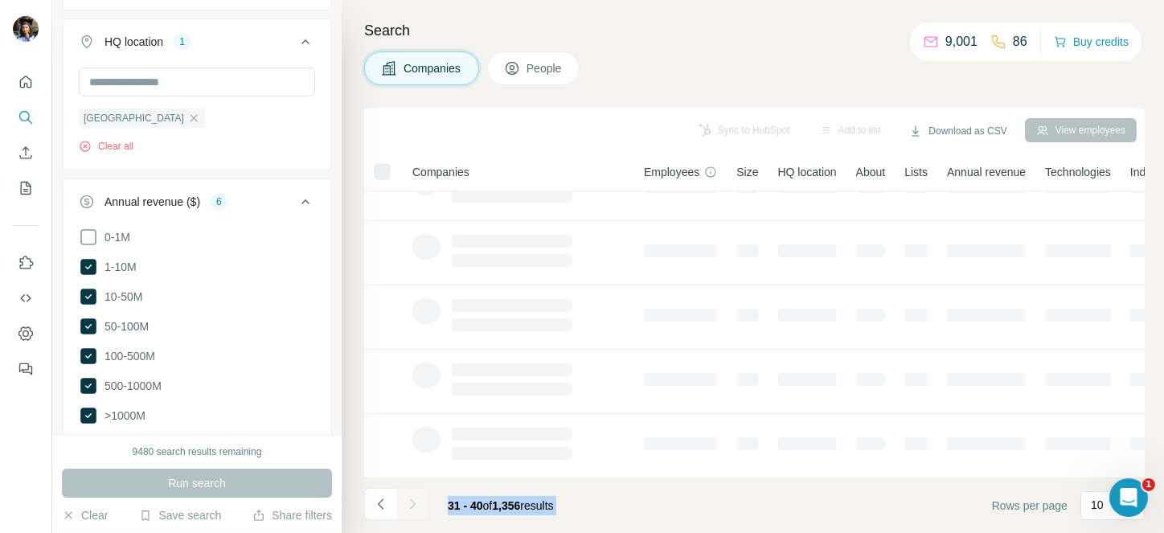
click at [409, 496] on div at bounding box center [412, 504] width 32 height 32
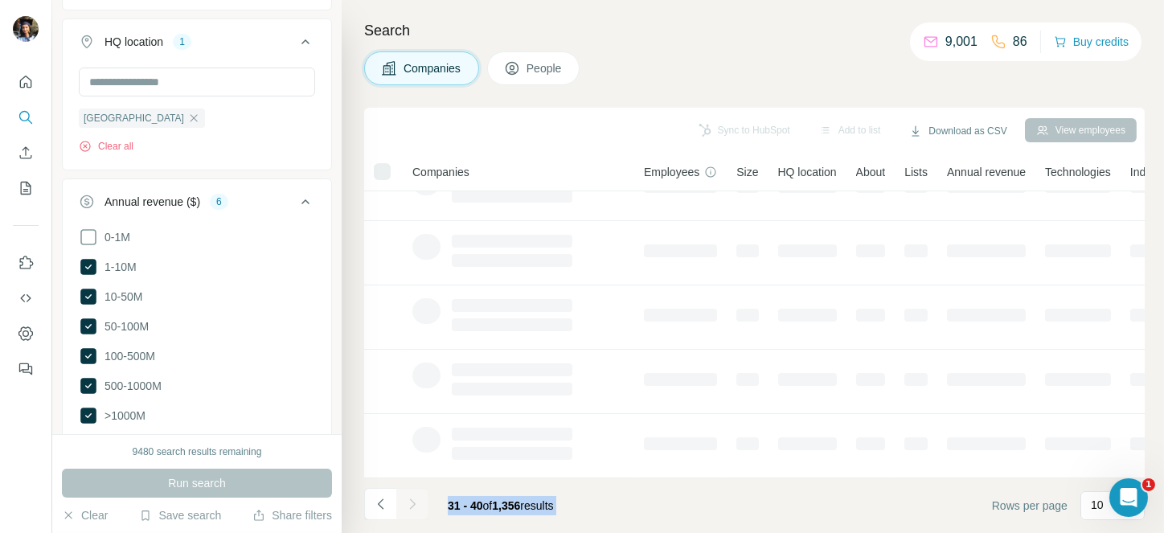
click at [409, 496] on div at bounding box center [412, 504] width 32 height 32
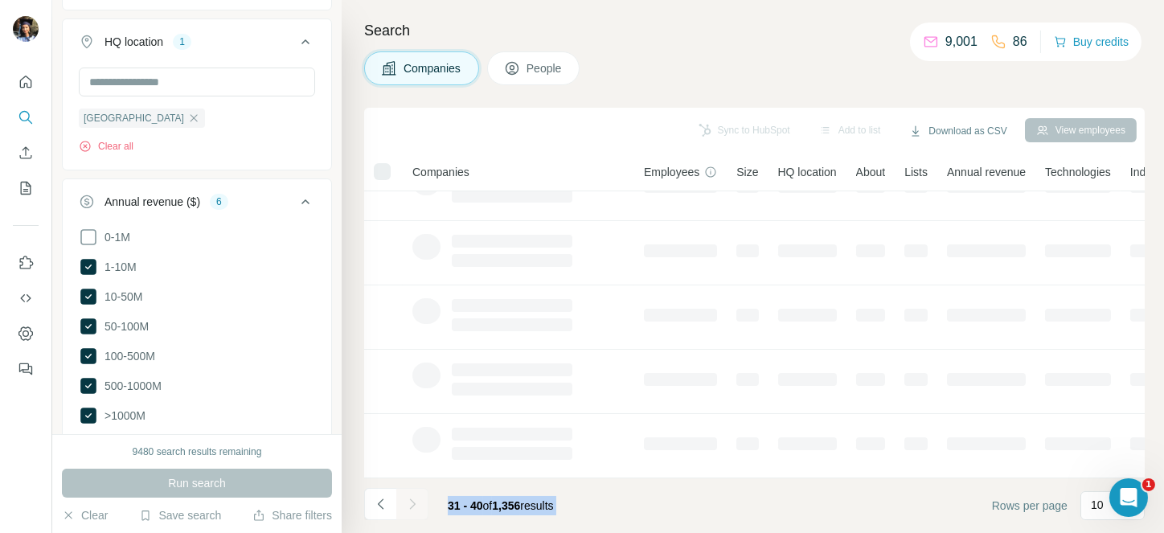
click at [409, 496] on div at bounding box center [412, 504] width 32 height 32
click at [409, 496] on icon "Navigate to next page" at bounding box center [412, 504] width 16 height 16
click at [409, 496] on div at bounding box center [412, 504] width 32 height 32
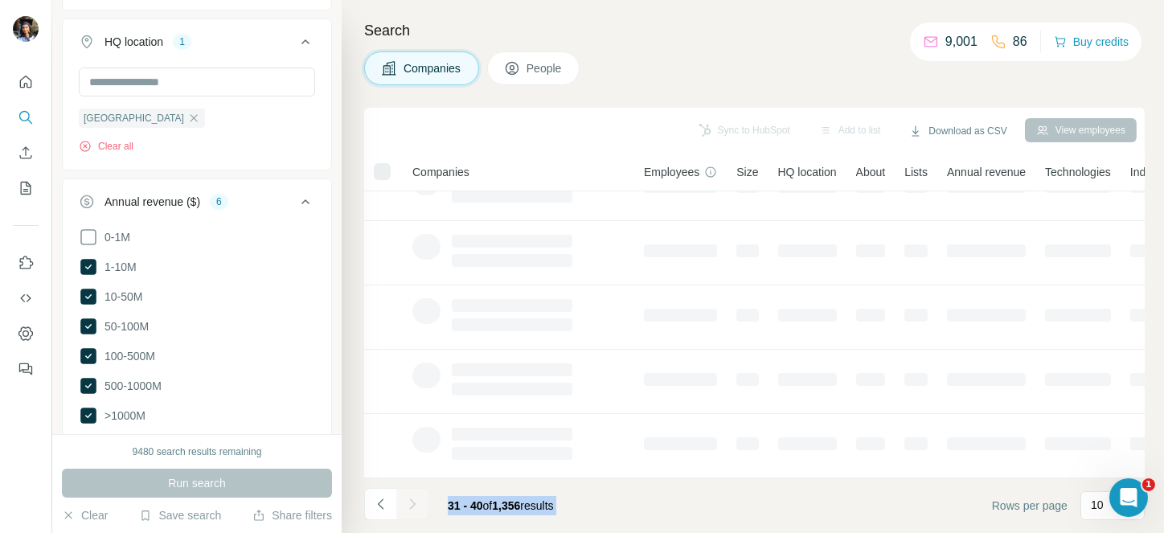
click at [409, 496] on div at bounding box center [412, 504] width 32 height 32
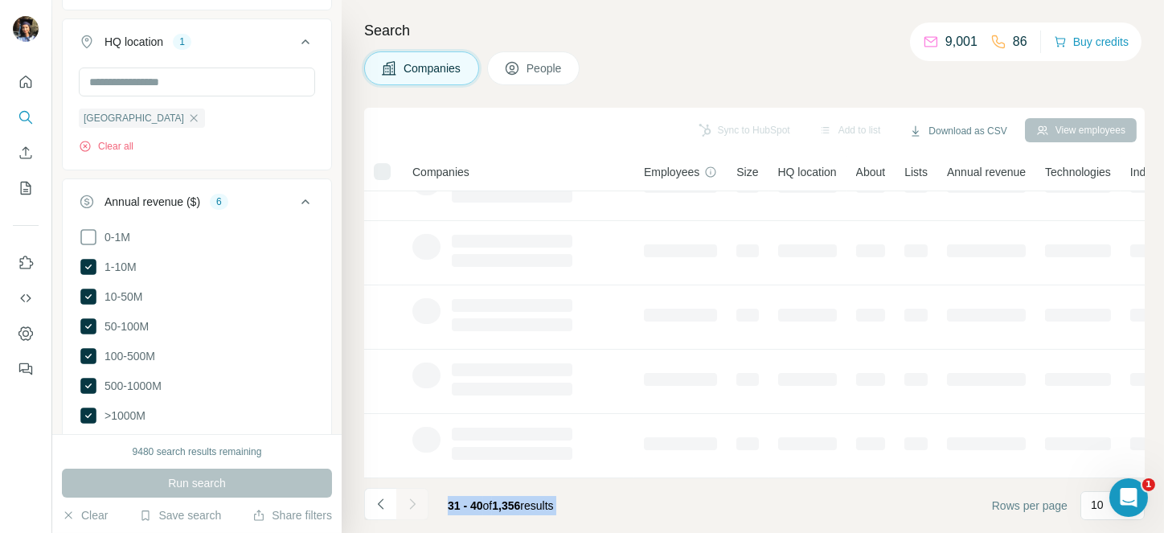
click at [409, 496] on div at bounding box center [412, 504] width 32 height 32
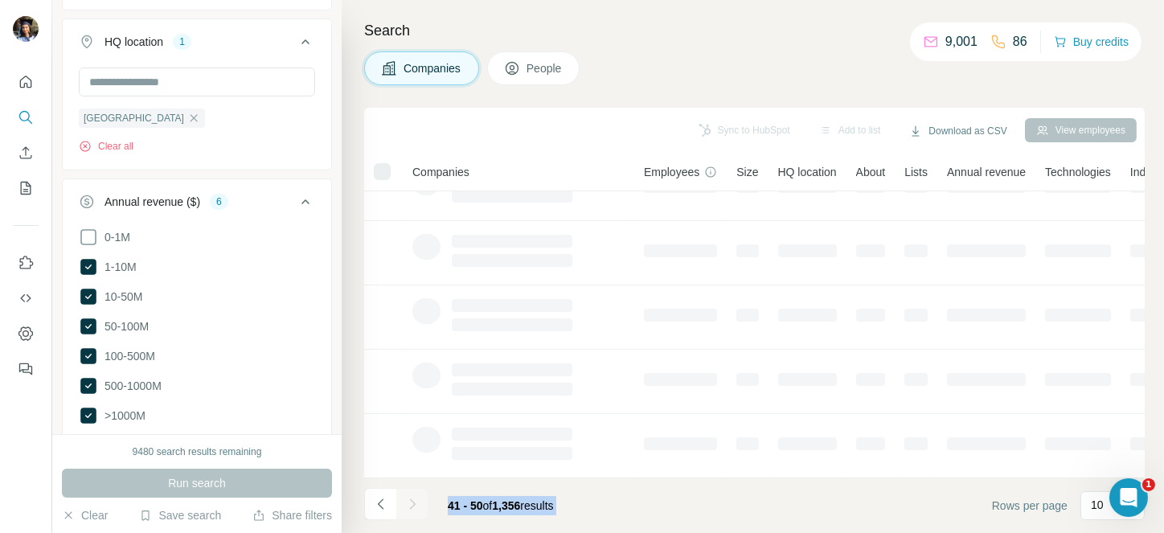
click at [409, 496] on div at bounding box center [412, 504] width 32 height 32
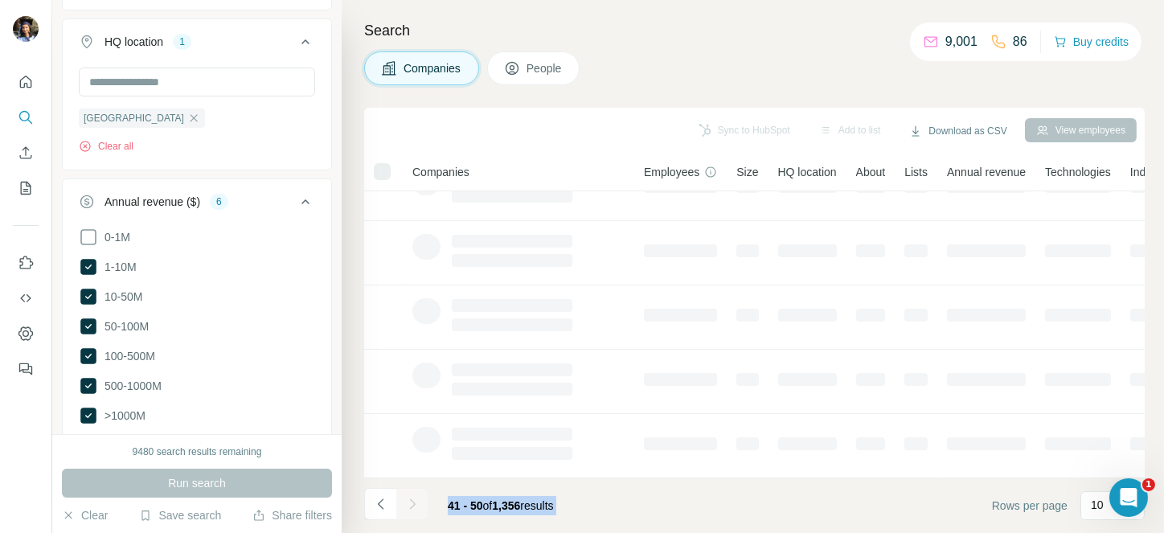
click at [409, 496] on div at bounding box center [412, 504] width 32 height 32
click at [409, 496] on icon "Navigate to next page" at bounding box center [412, 504] width 16 height 16
click at [409, 496] on div at bounding box center [412, 504] width 32 height 32
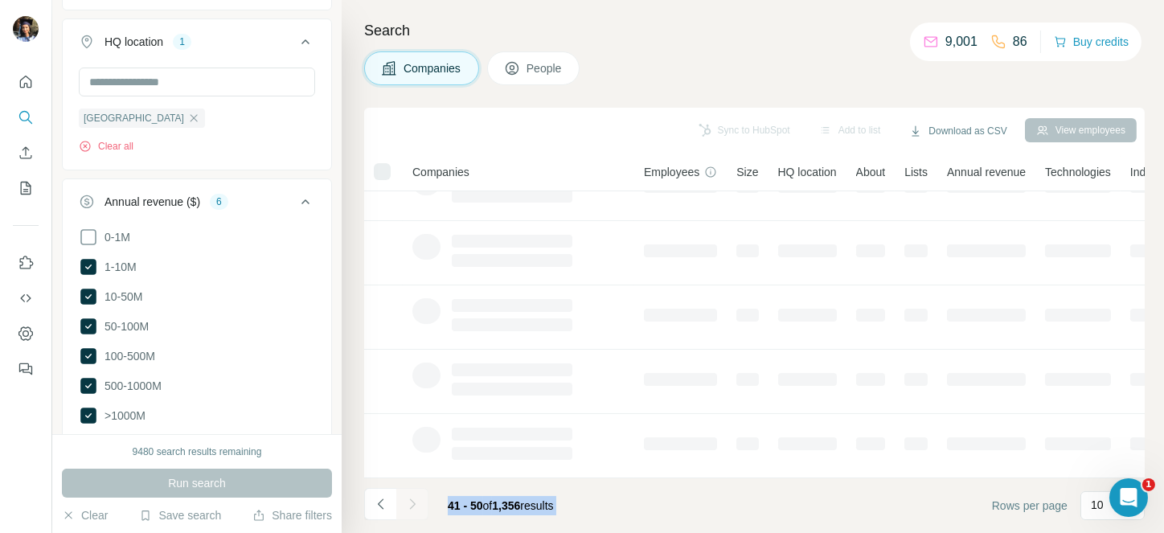
click at [409, 496] on div at bounding box center [412, 504] width 32 height 32
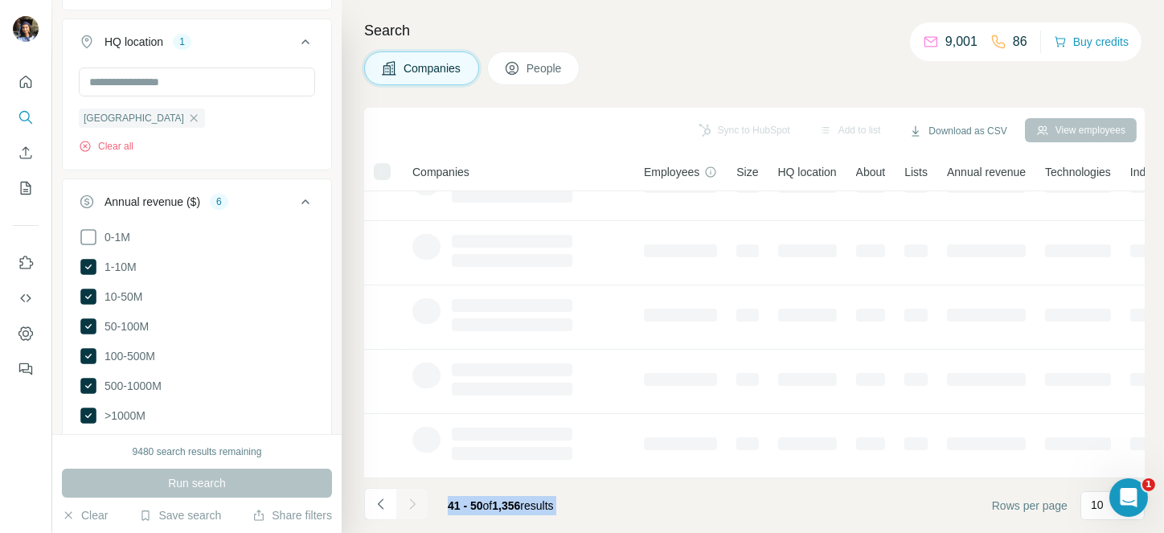
click at [409, 496] on div at bounding box center [412, 504] width 32 height 32
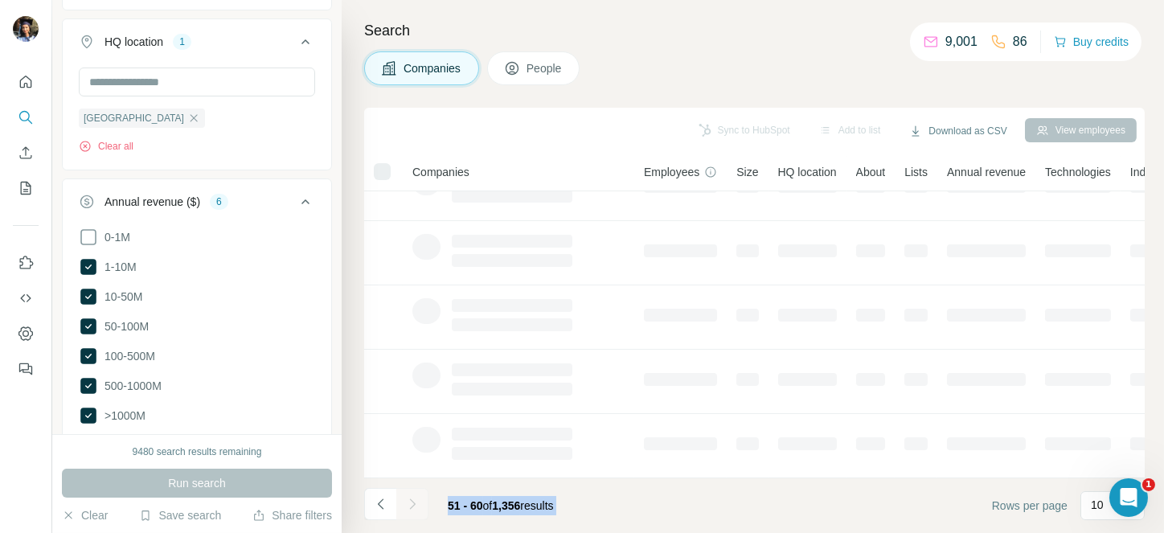
click at [409, 496] on div at bounding box center [412, 504] width 32 height 32
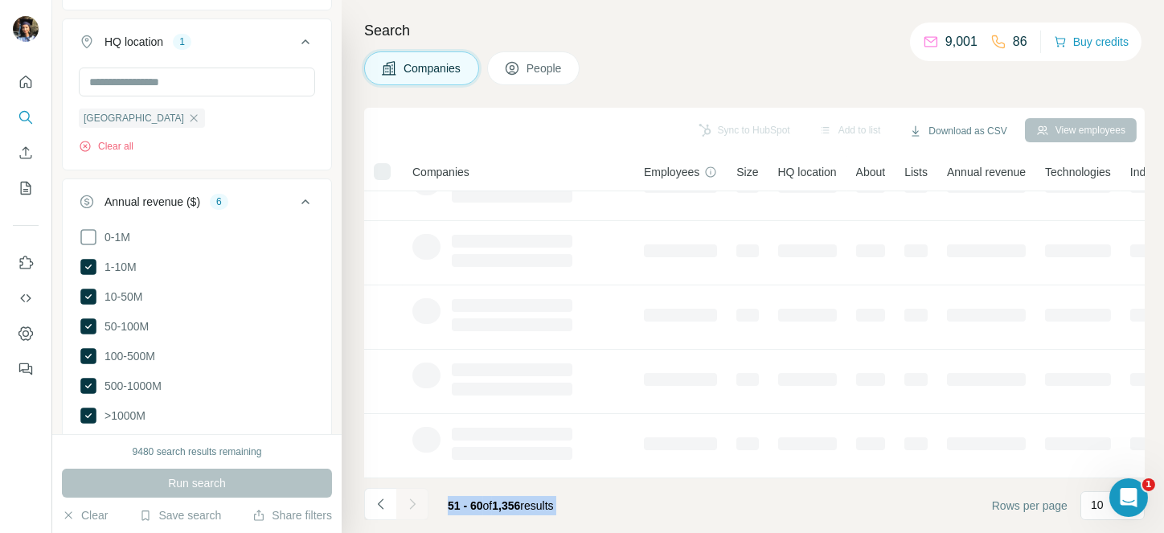
click at [409, 496] on div at bounding box center [412, 504] width 32 height 32
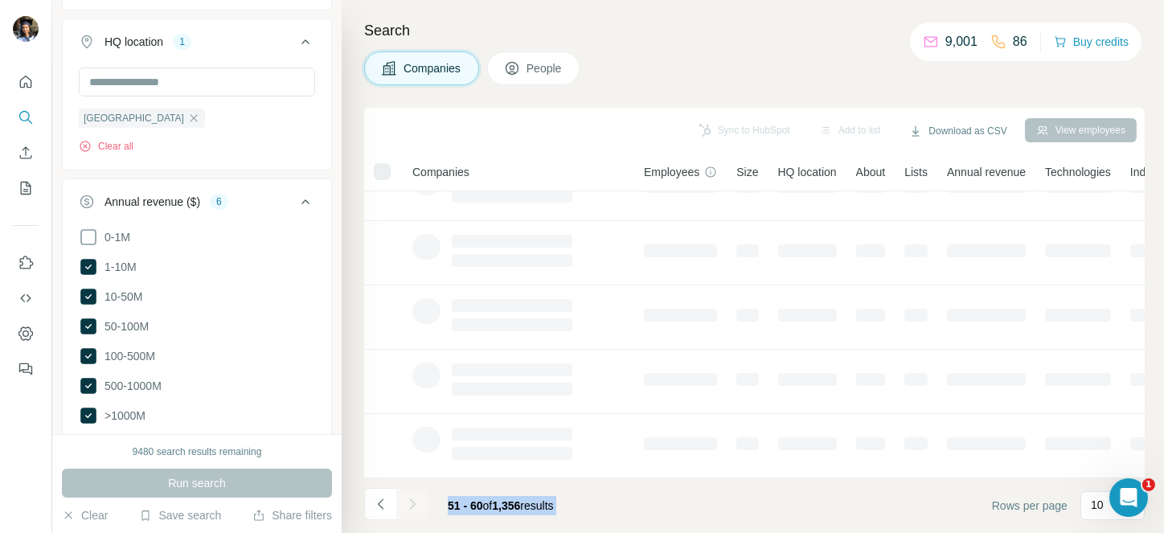
click at [409, 496] on div at bounding box center [412, 504] width 32 height 32
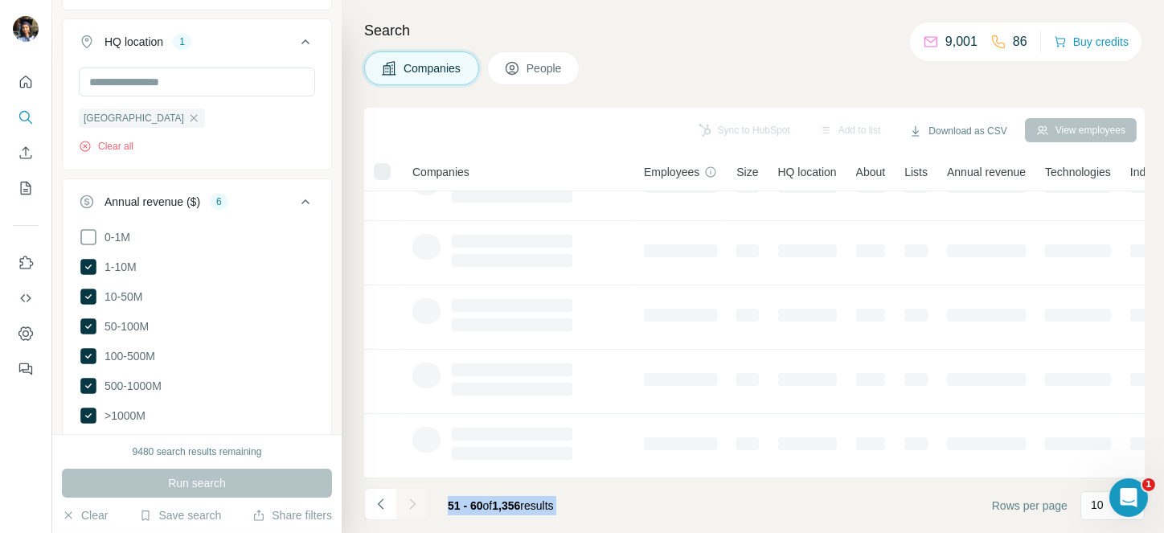
click at [409, 496] on div at bounding box center [412, 504] width 32 height 32
click at [409, 496] on icon "Navigate to next page" at bounding box center [412, 504] width 16 height 16
click at [409, 496] on div at bounding box center [412, 504] width 32 height 32
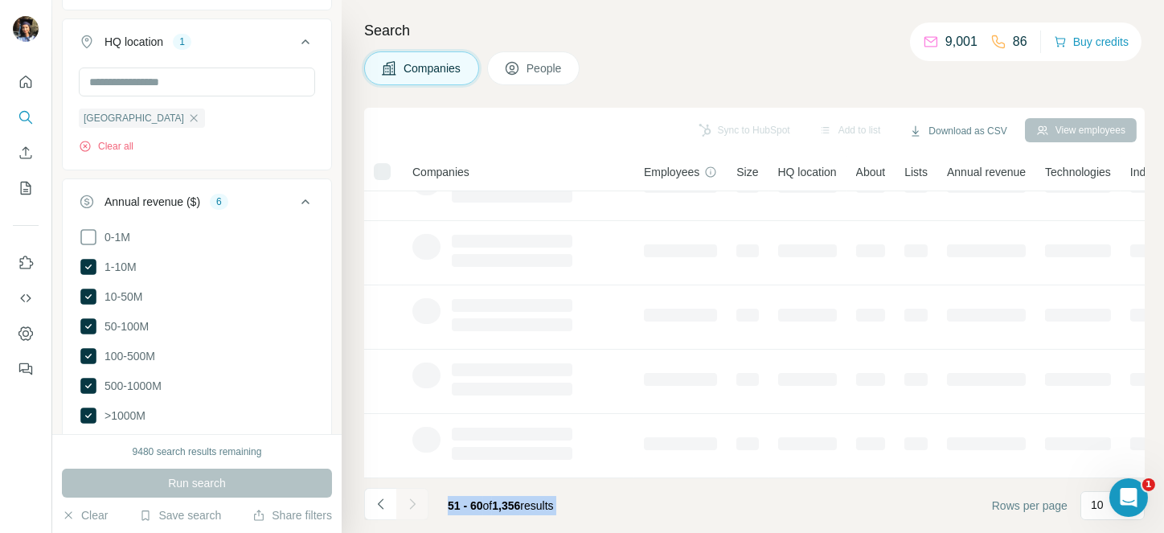
click at [409, 496] on div at bounding box center [412, 504] width 32 height 32
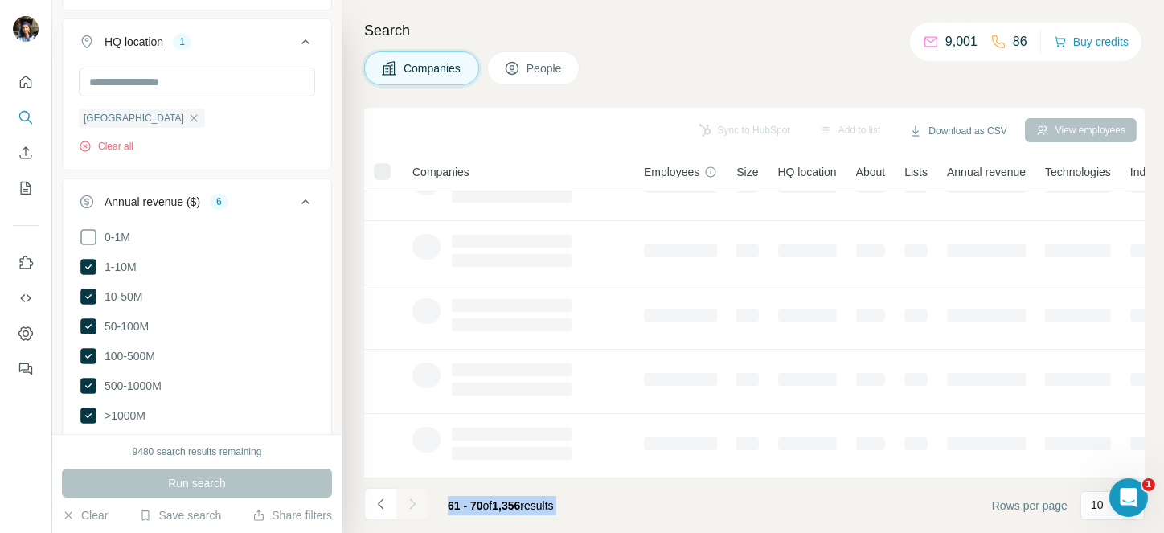
click at [409, 496] on div at bounding box center [412, 504] width 32 height 32
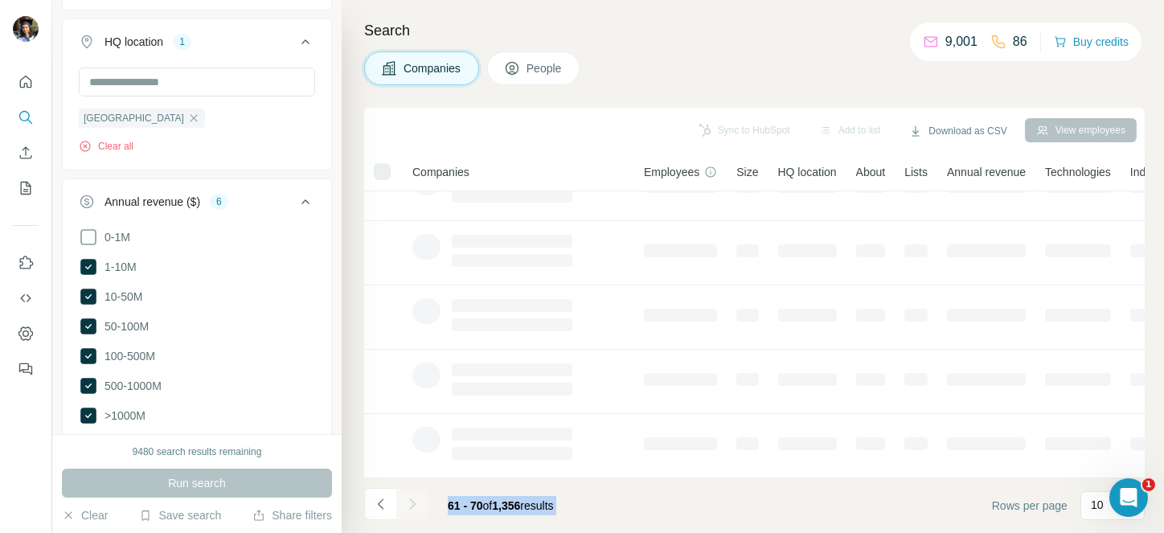
click at [409, 496] on div at bounding box center [412, 504] width 32 height 32
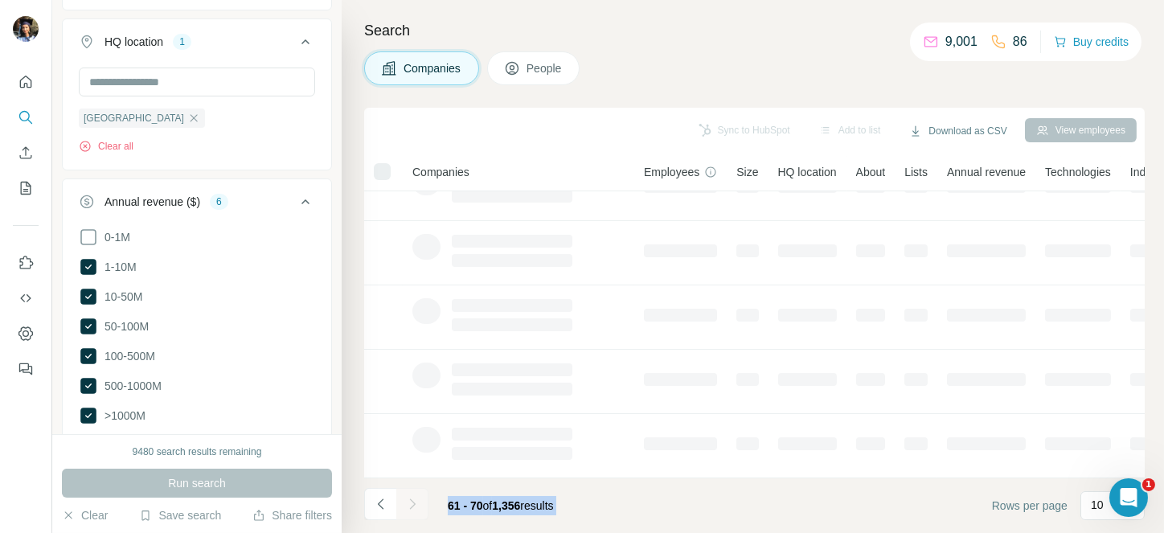
click at [409, 496] on div at bounding box center [412, 504] width 32 height 32
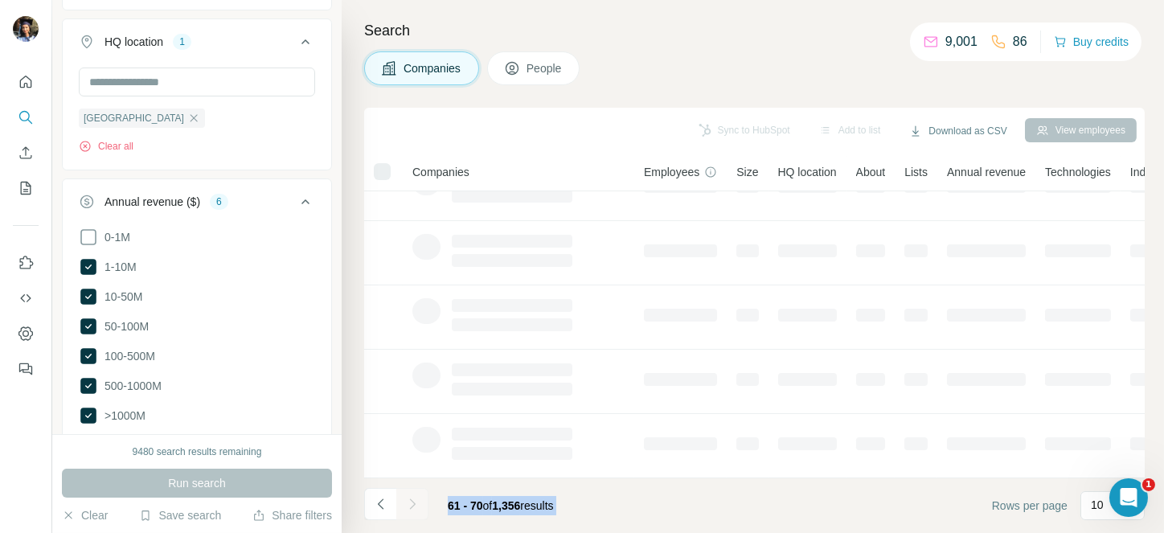
click at [409, 496] on div at bounding box center [412, 504] width 32 height 32
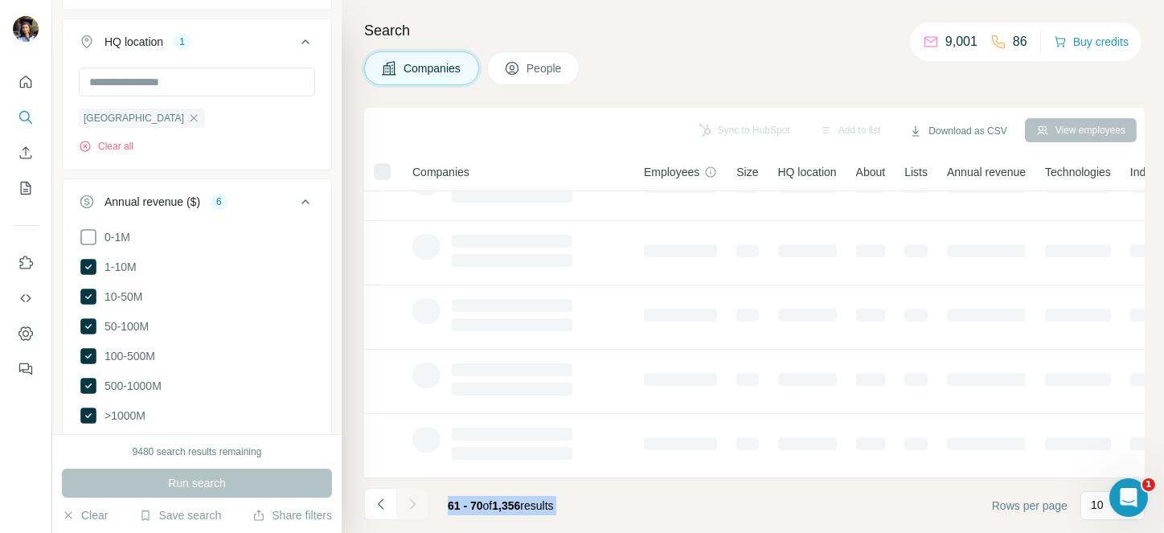
click at [409, 496] on div at bounding box center [412, 504] width 32 height 32
click at [409, 496] on icon "Navigate to next page" at bounding box center [412, 504] width 16 height 16
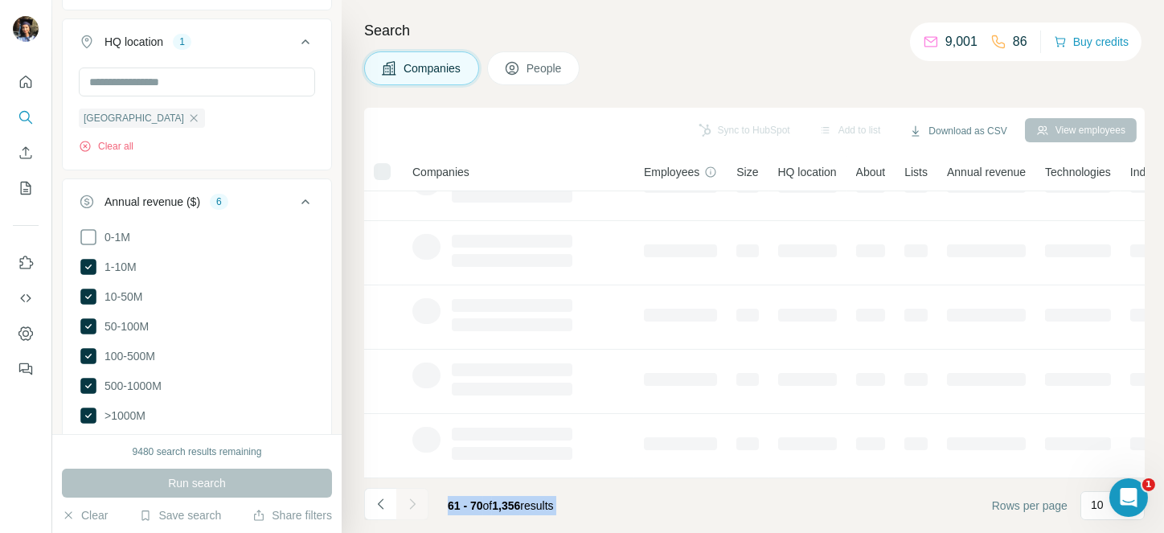
click at [409, 496] on div at bounding box center [412, 504] width 32 height 32
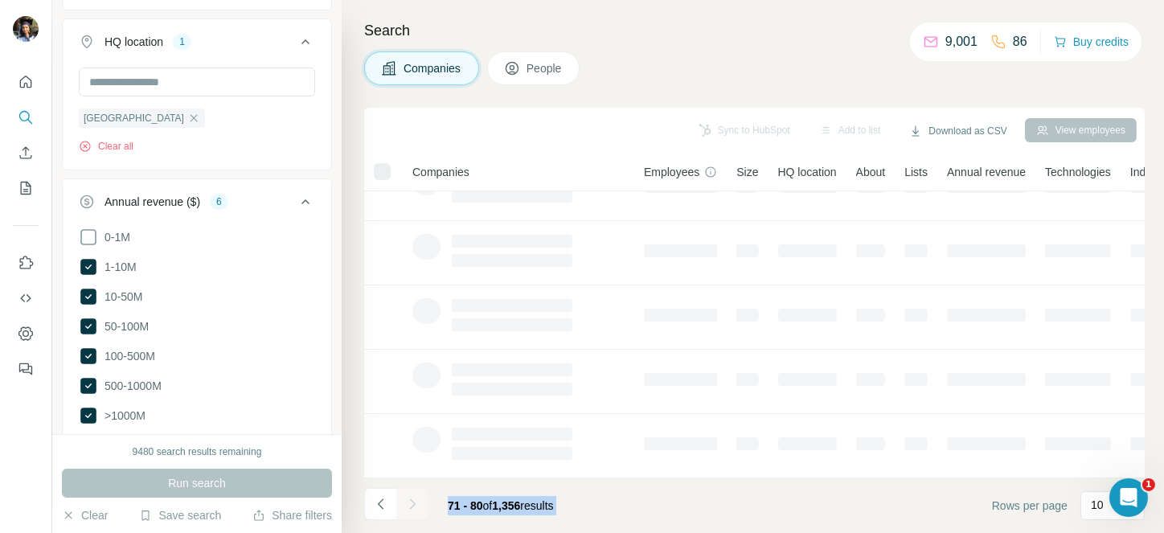
click at [409, 496] on div at bounding box center [412, 504] width 32 height 32
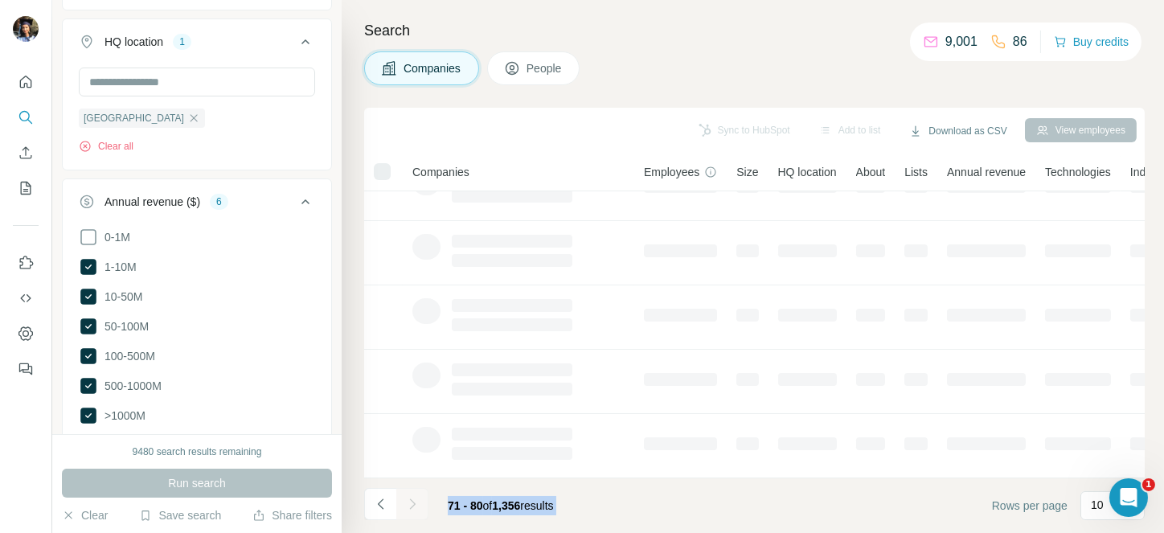
click at [409, 496] on div at bounding box center [412, 504] width 32 height 32
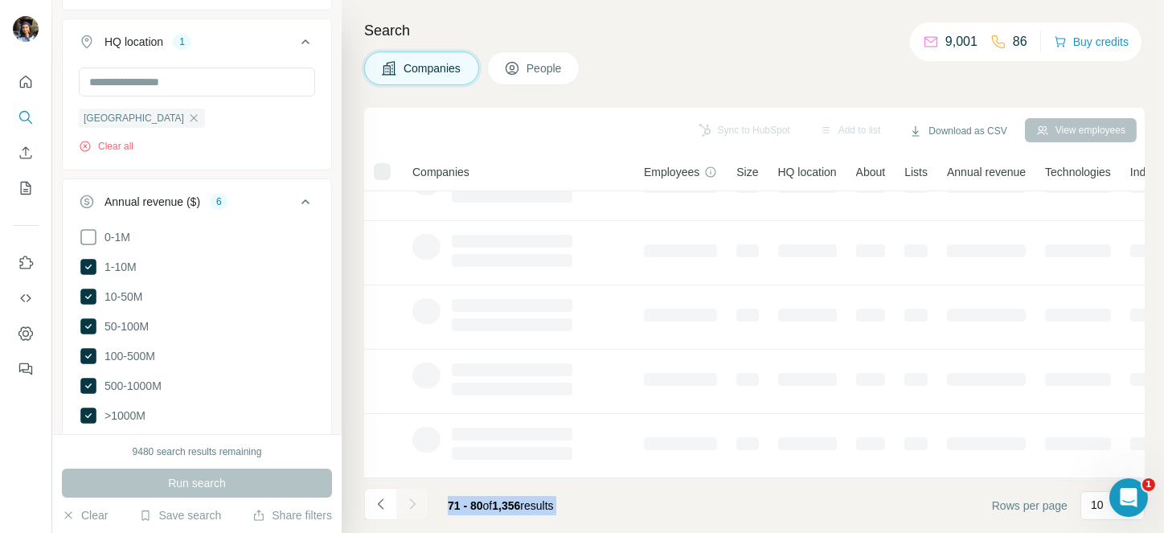
click at [409, 496] on div at bounding box center [412, 504] width 32 height 32
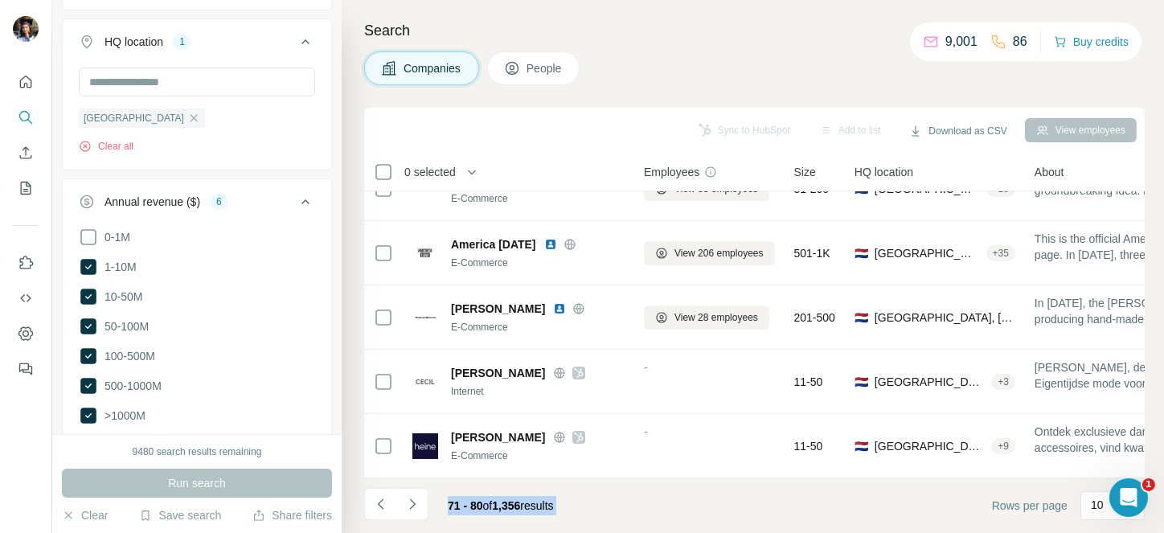
click at [409, 496] on icon "Navigate to next page" at bounding box center [412, 504] width 16 height 16
click at [409, 496] on div at bounding box center [412, 504] width 32 height 32
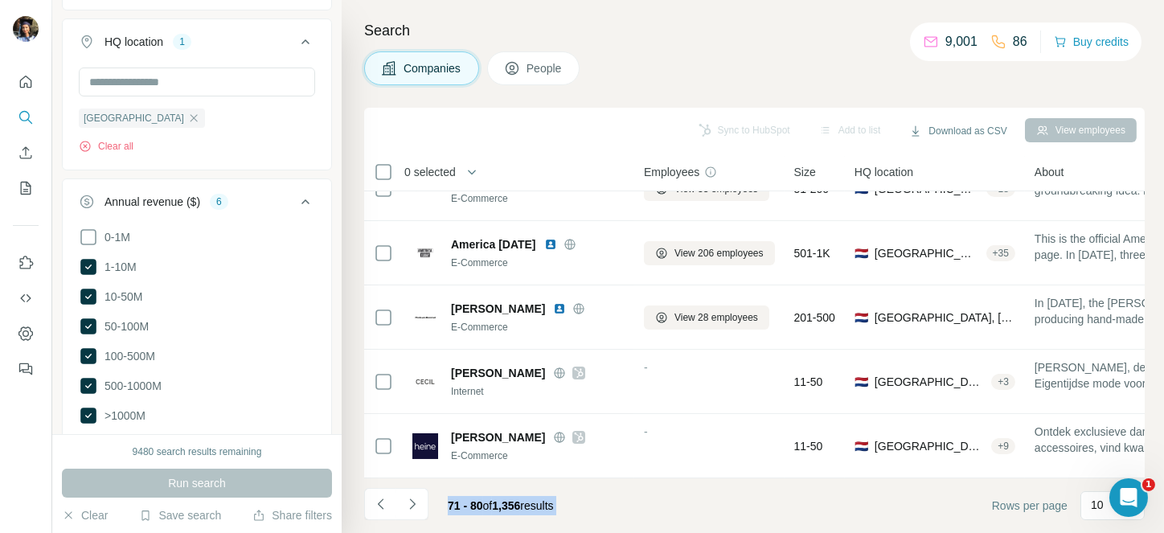
click at [409, 496] on div at bounding box center [412, 504] width 32 height 32
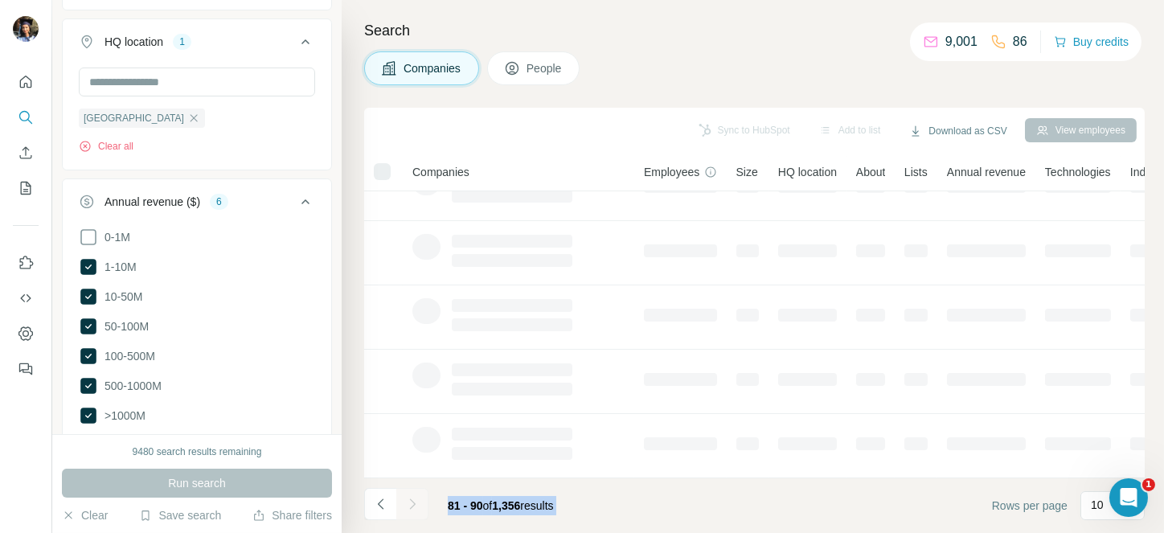
click at [409, 496] on div at bounding box center [412, 504] width 32 height 32
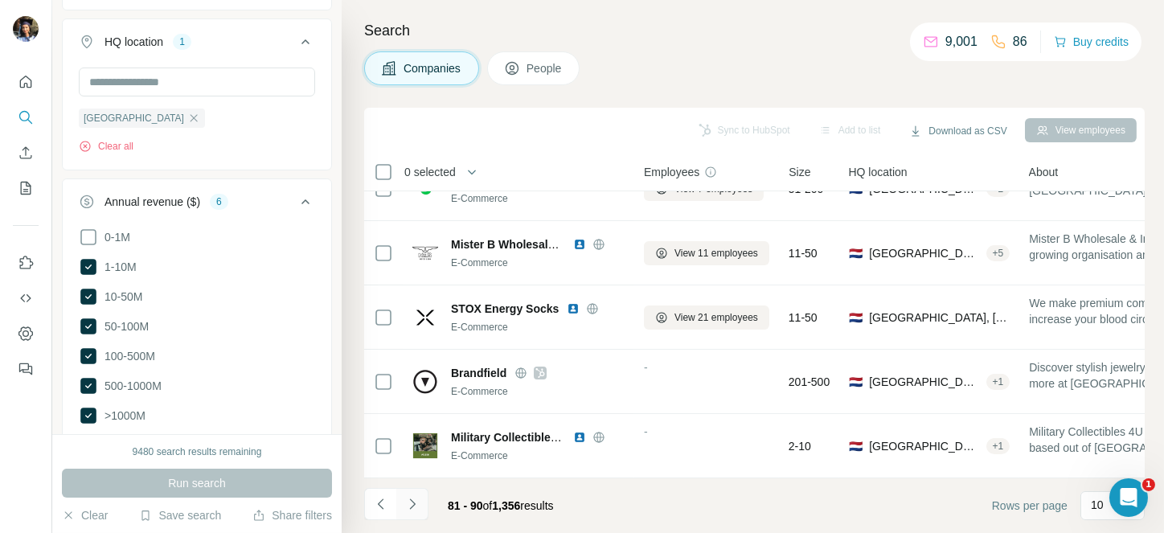
click at [409, 496] on icon "Navigate to next page" at bounding box center [412, 504] width 16 height 16
click at [409, 496] on div at bounding box center [412, 504] width 32 height 32
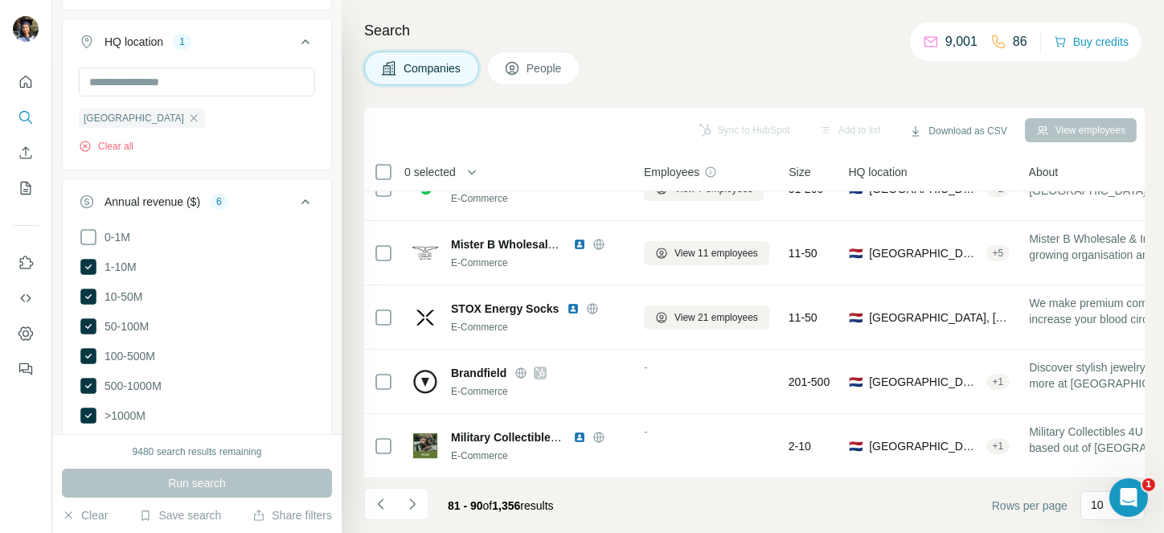
click at [409, 496] on div at bounding box center [412, 504] width 32 height 32
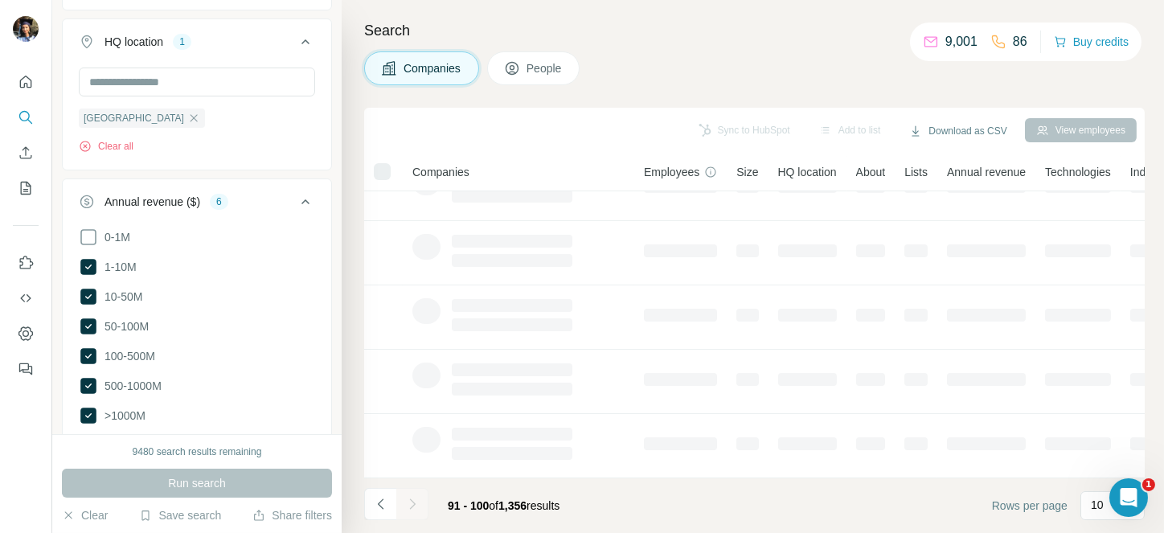
click at [409, 496] on div at bounding box center [412, 504] width 32 height 32
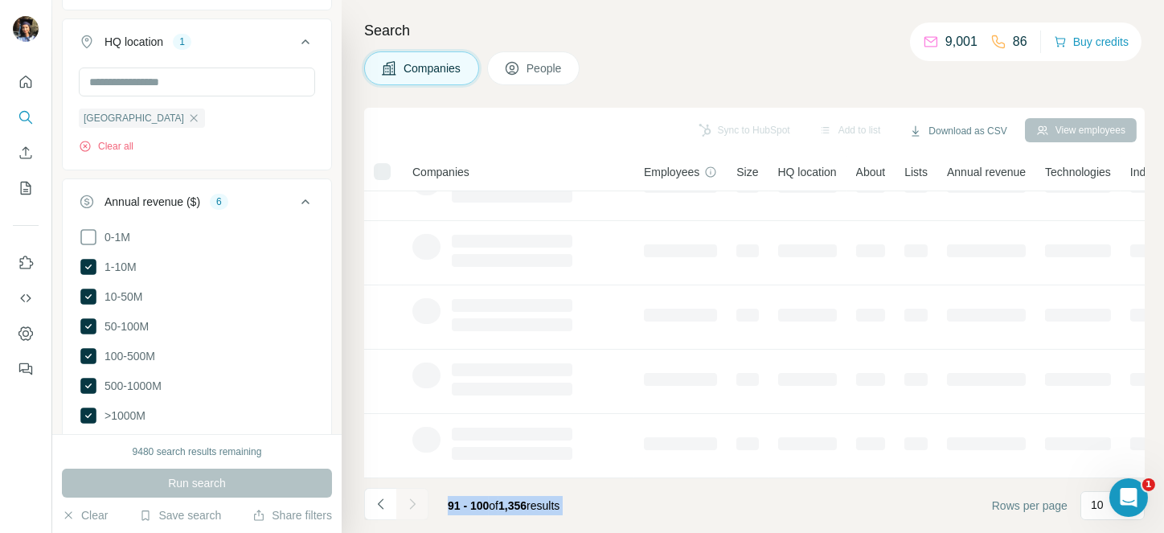
click at [409, 496] on div at bounding box center [412, 504] width 32 height 32
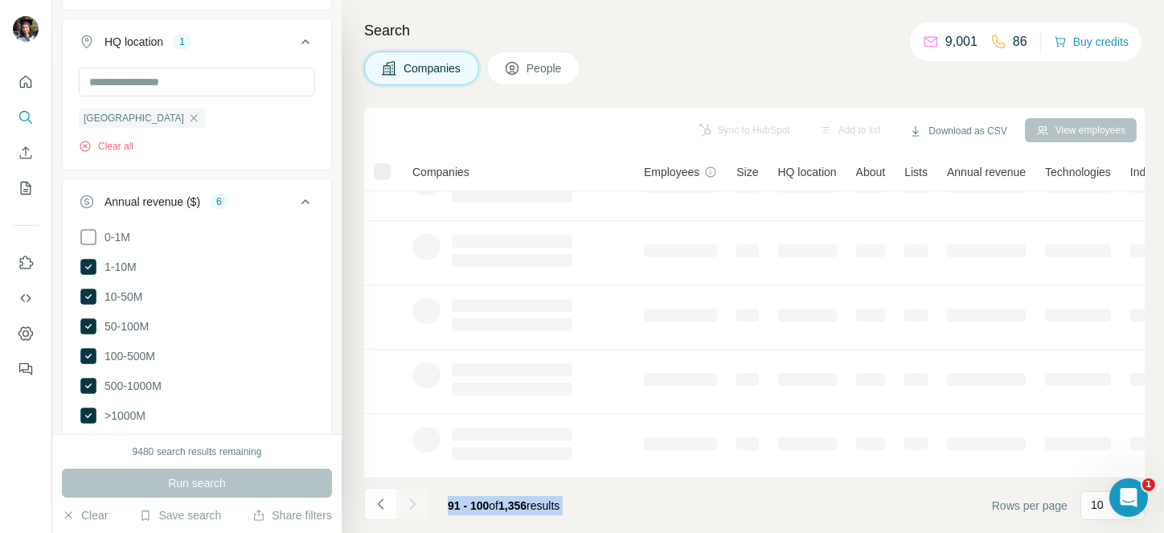
click at [409, 496] on div at bounding box center [412, 504] width 32 height 32
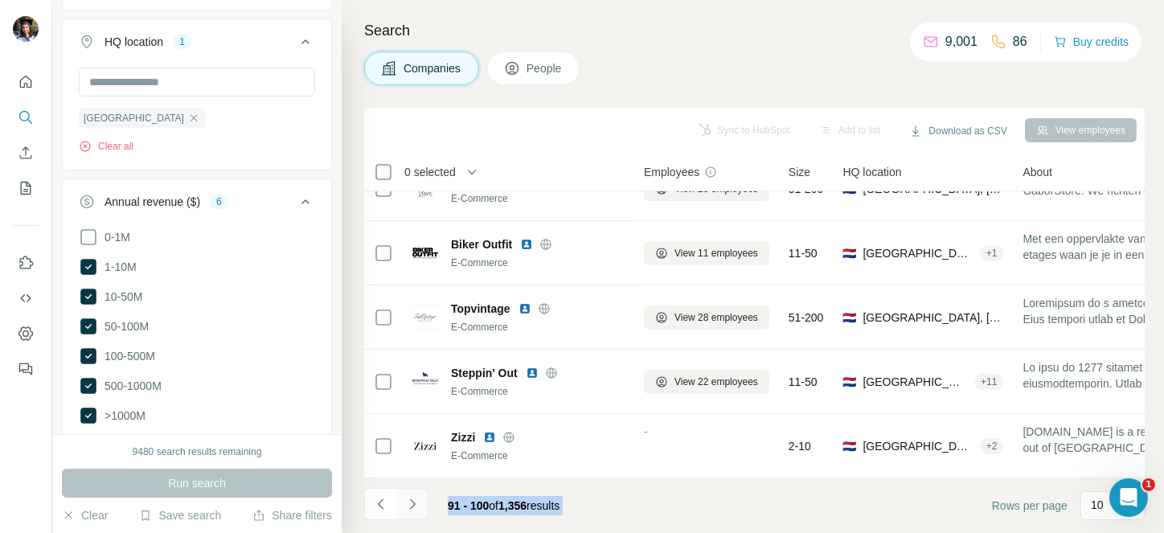
click at [409, 496] on icon "Navigate to next page" at bounding box center [412, 504] width 16 height 16
click at [409, 496] on div at bounding box center [412, 504] width 32 height 32
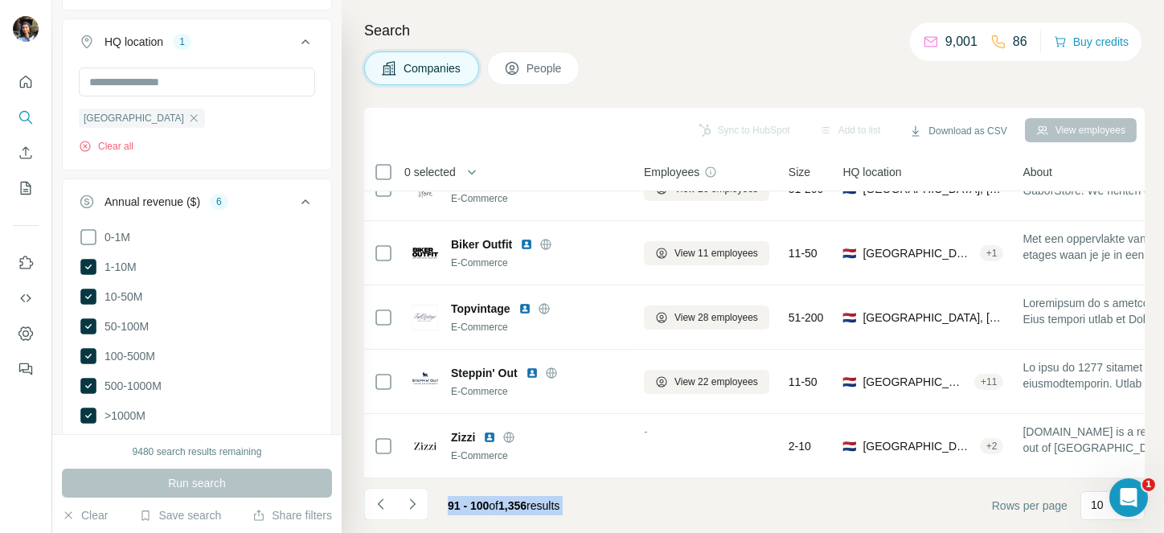
click at [409, 496] on div at bounding box center [412, 504] width 32 height 32
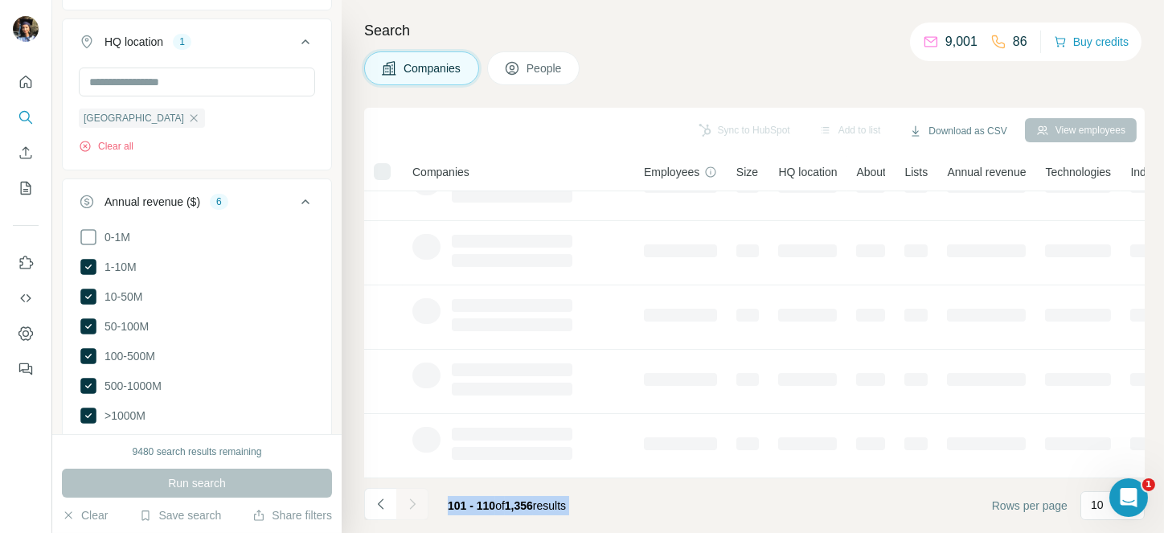
click at [409, 496] on div at bounding box center [412, 504] width 32 height 32
click at [409, 496] on icon "Navigate to next page" at bounding box center [412, 504] width 16 height 16
click at [409, 496] on div at bounding box center [412, 504] width 32 height 32
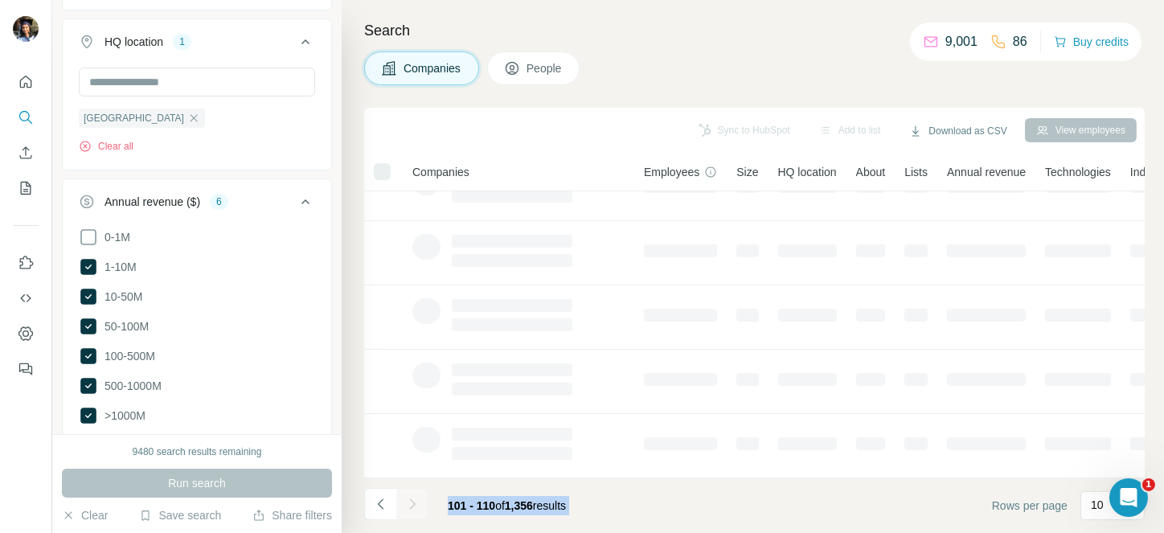
click at [409, 496] on div at bounding box center [412, 504] width 32 height 32
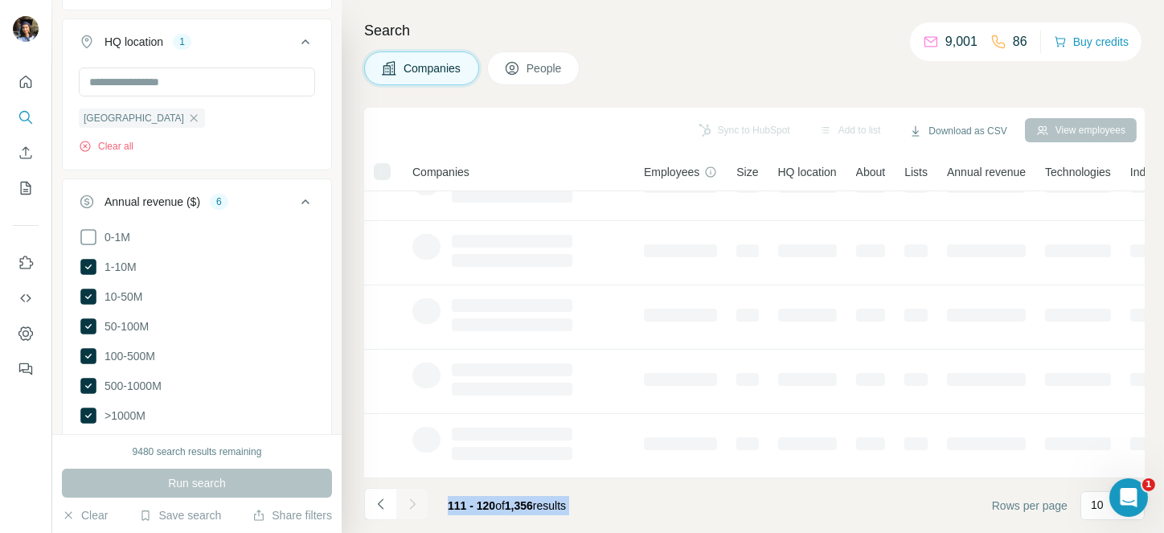
click at [409, 496] on div at bounding box center [412, 504] width 32 height 32
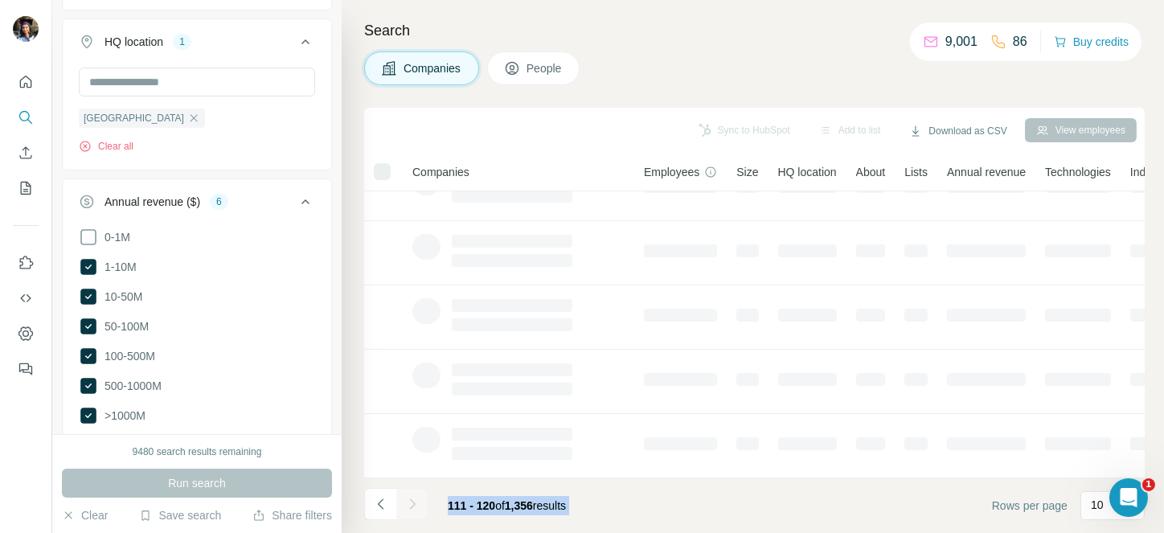
click at [409, 496] on div at bounding box center [412, 504] width 32 height 32
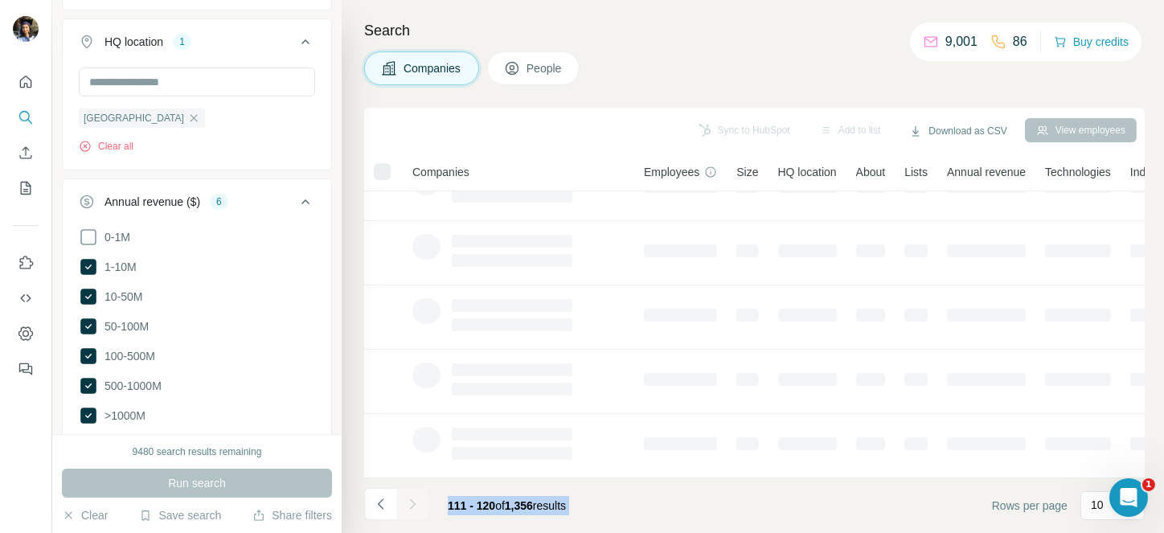
click at [409, 496] on div at bounding box center [412, 504] width 32 height 32
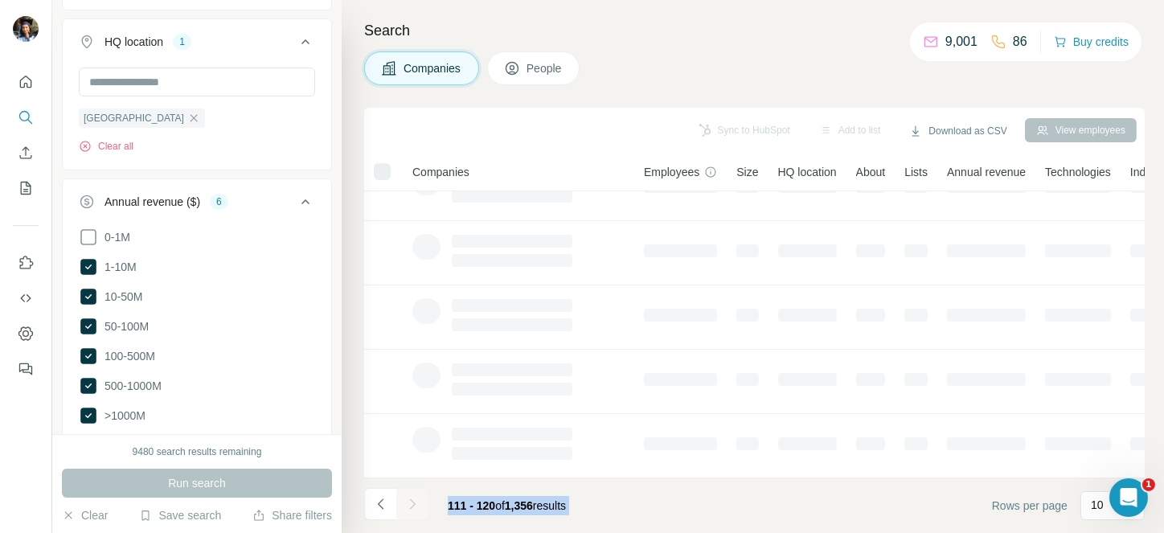
click at [409, 496] on div at bounding box center [412, 504] width 32 height 32
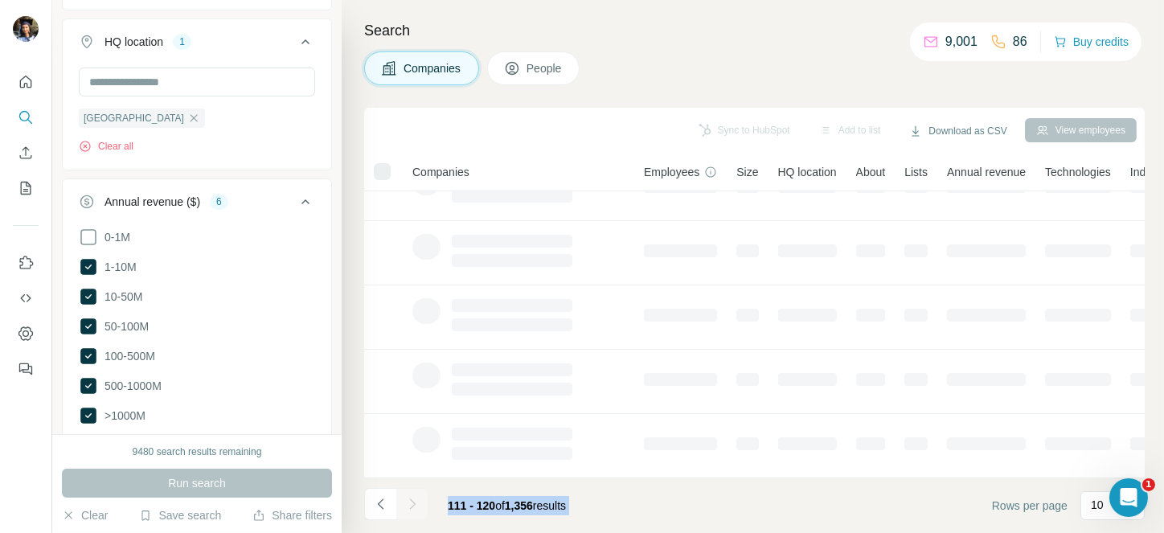
click at [409, 496] on div at bounding box center [412, 504] width 32 height 32
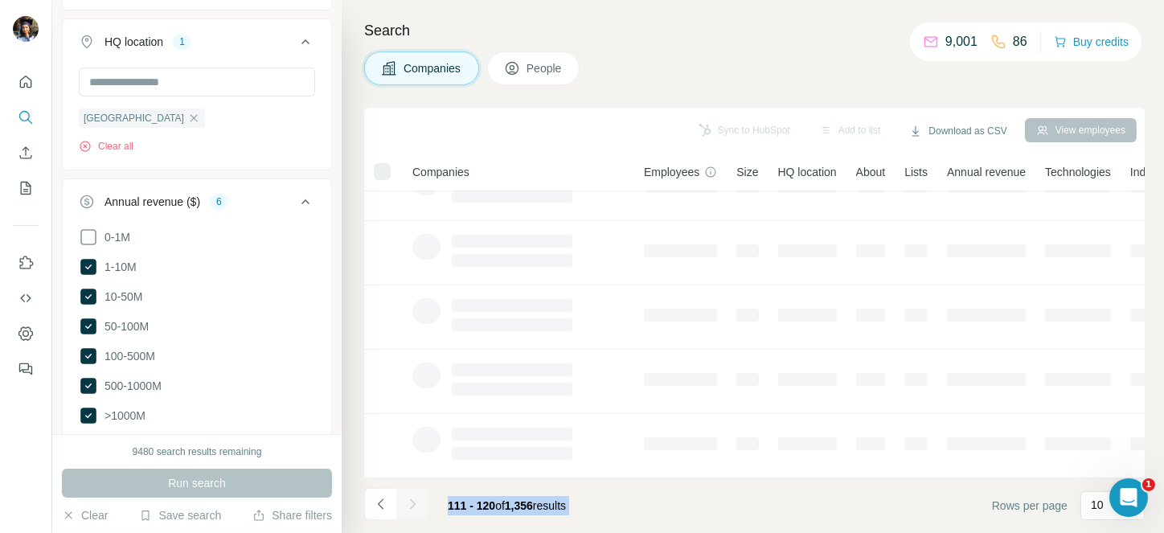
click at [409, 496] on div at bounding box center [412, 504] width 32 height 32
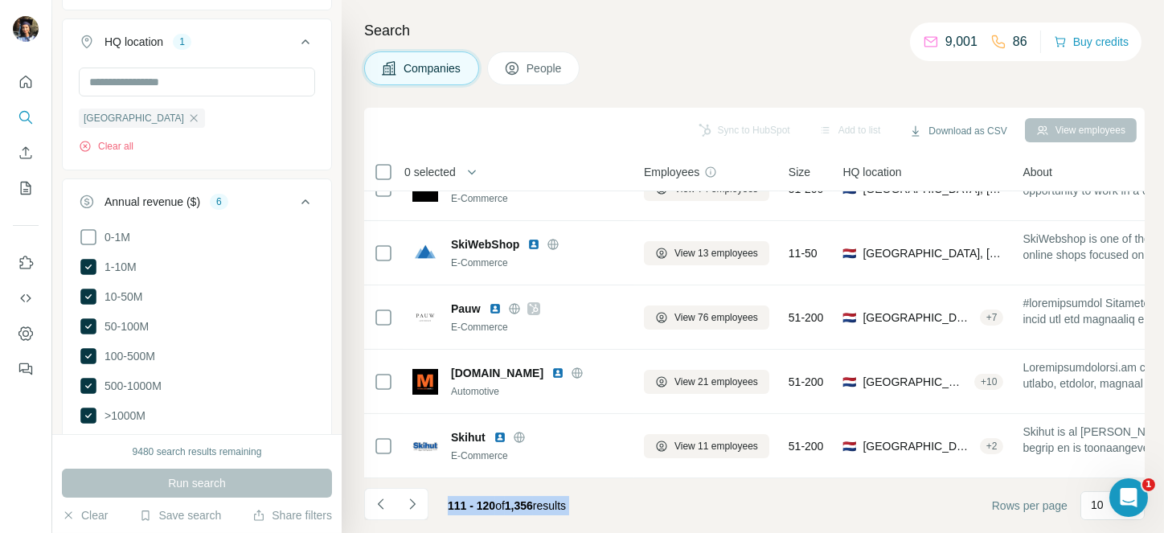
click at [409, 496] on icon "Navigate to next page" at bounding box center [412, 504] width 16 height 16
click at [409, 496] on div at bounding box center [412, 504] width 32 height 32
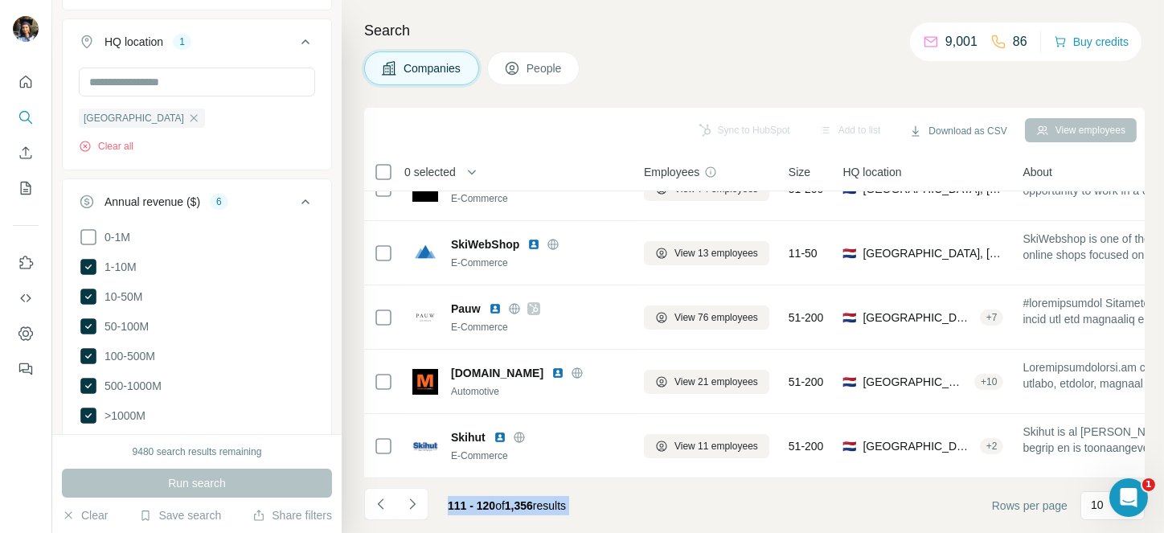
click at [409, 496] on div at bounding box center [412, 504] width 32 height 32
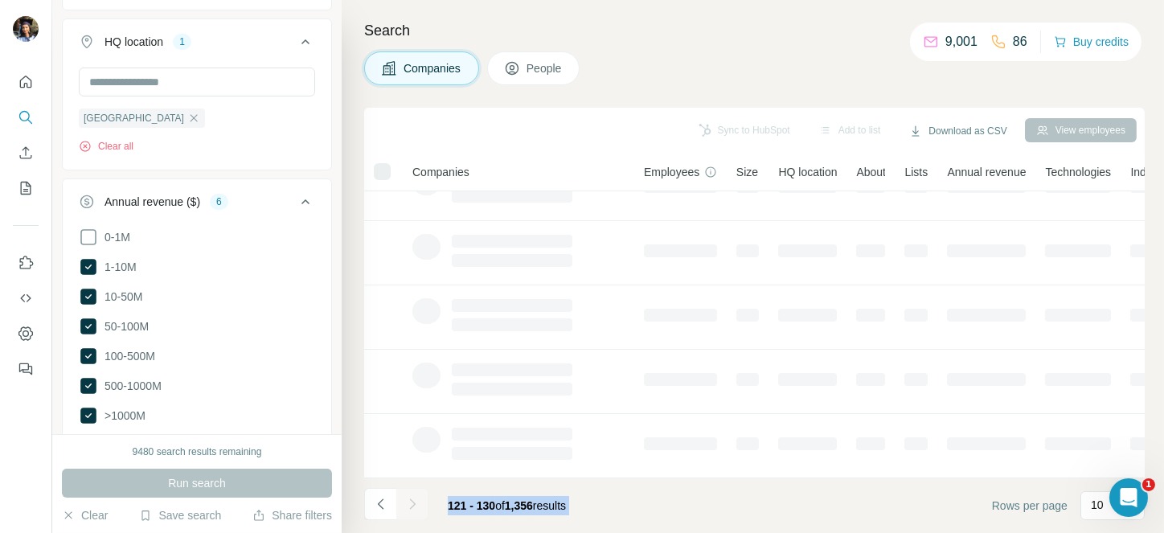
click at [409, 496] on div at bounding box center [412, 504] width 32 height 32
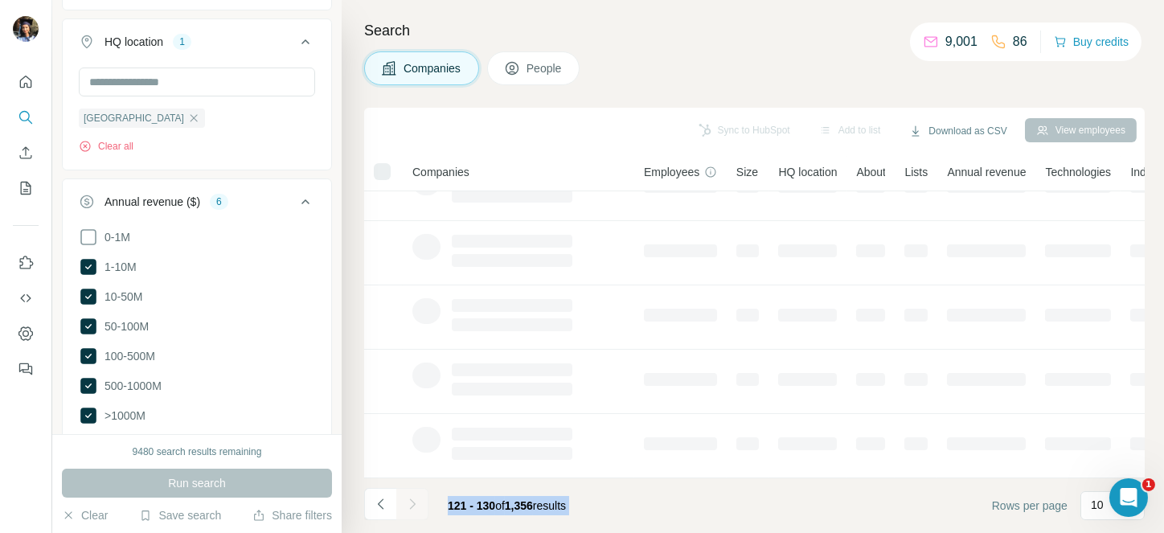
click at [409, 496] on div at bounding box center [412, 504] width 32 height 32
click at [409, 496] on icon "Navigate to next page" at bounding box center [412, 504] width 16 height 16
click at [409, 496] on div at bounding box center [412, 504] width 32 height 32
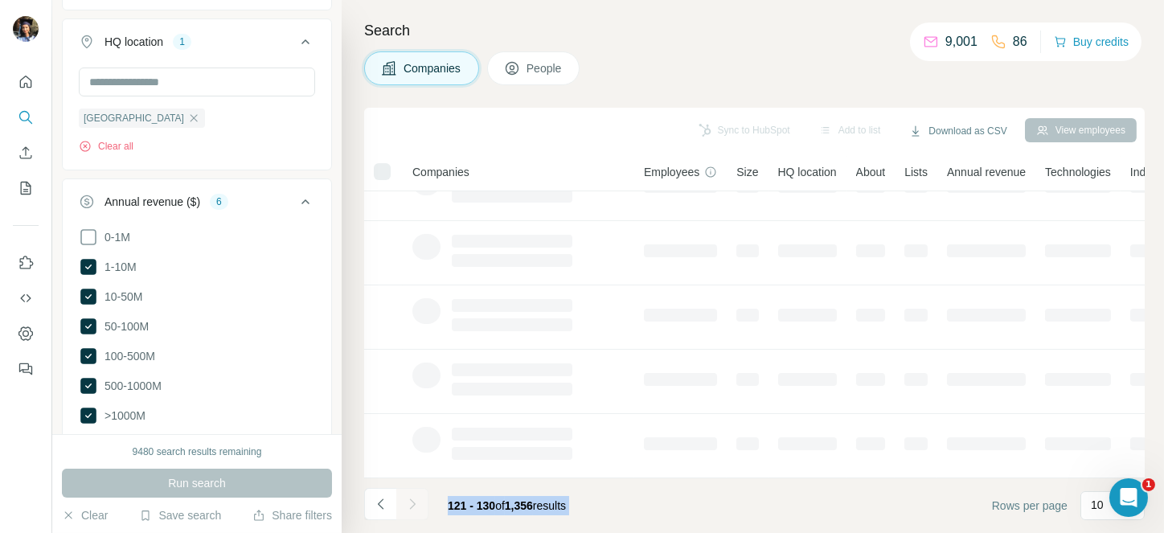
click at [409, 496] on div at bounding box center [412, 504] width 32 height 32
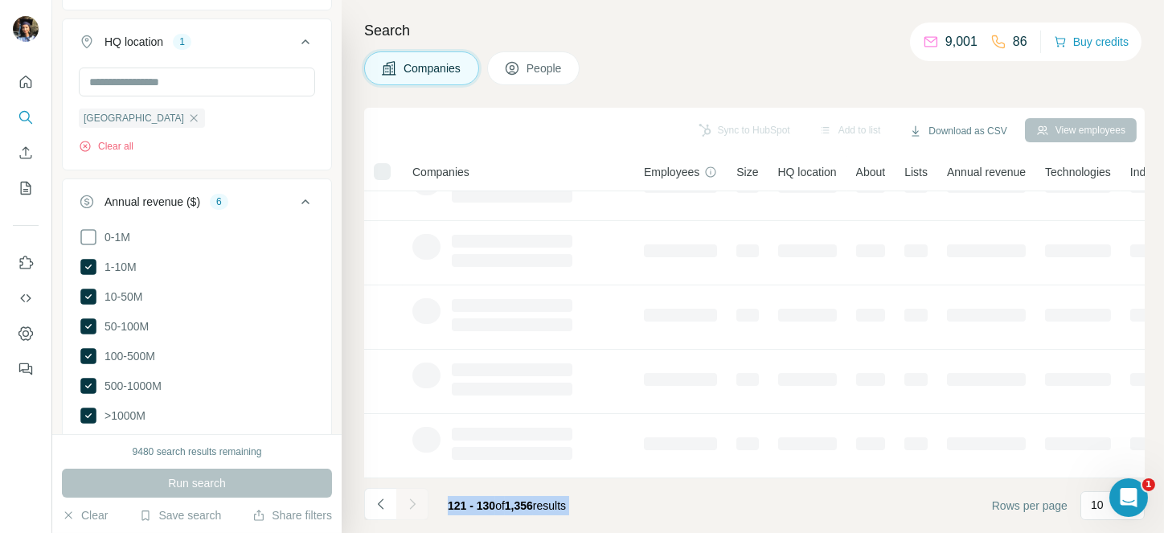
click at [409, 496] on div at bounding box center [412, 504] width 32 height 32
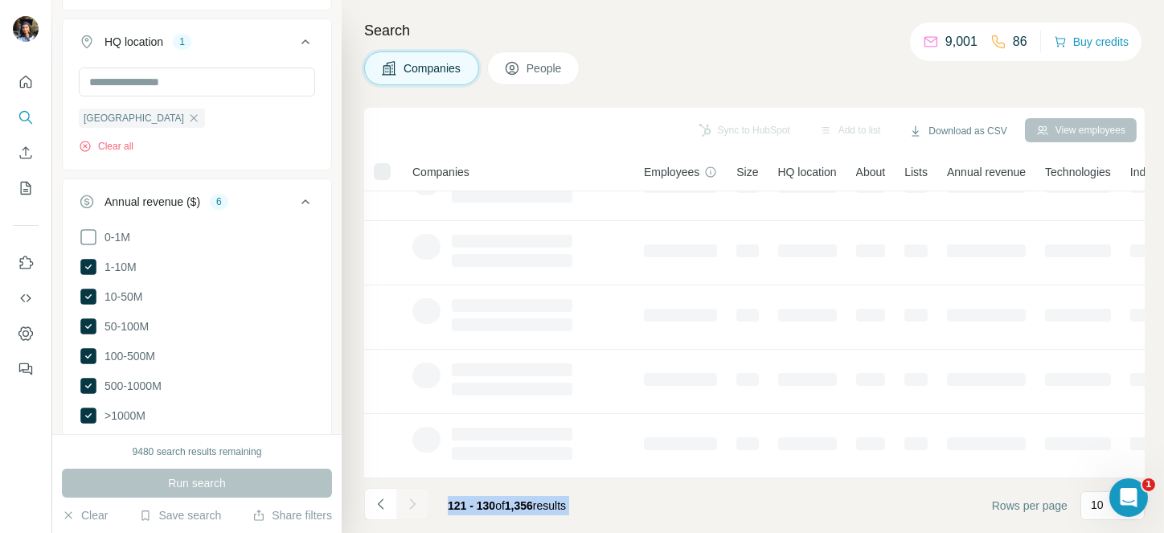
click at [409, 496] on div at bounding box center [412, 504] width 32 height 32
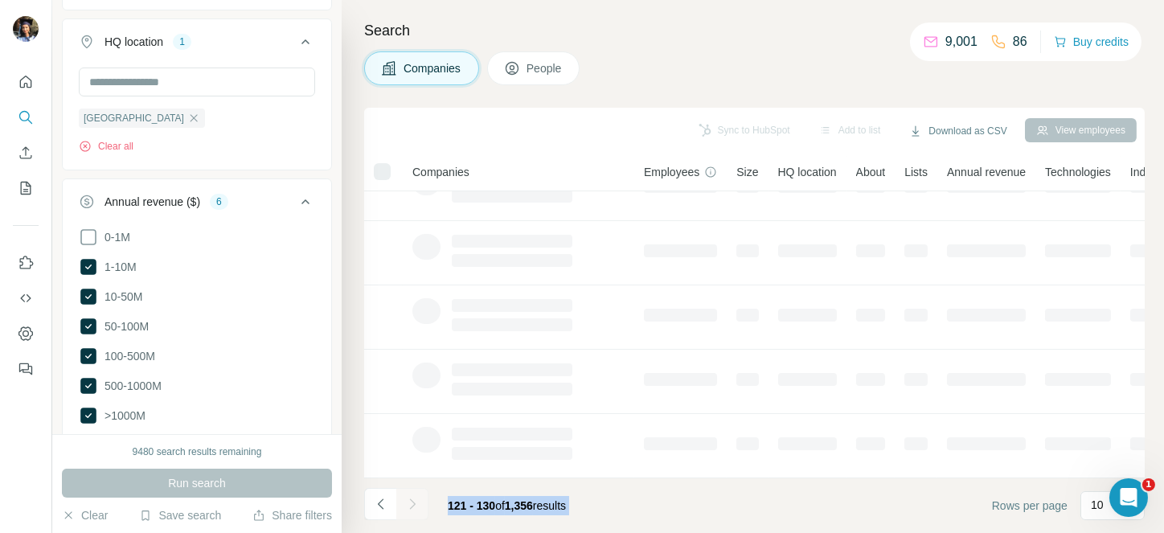
click at [409, 496] on div at bounding box center [412, 504] width 32 height 32
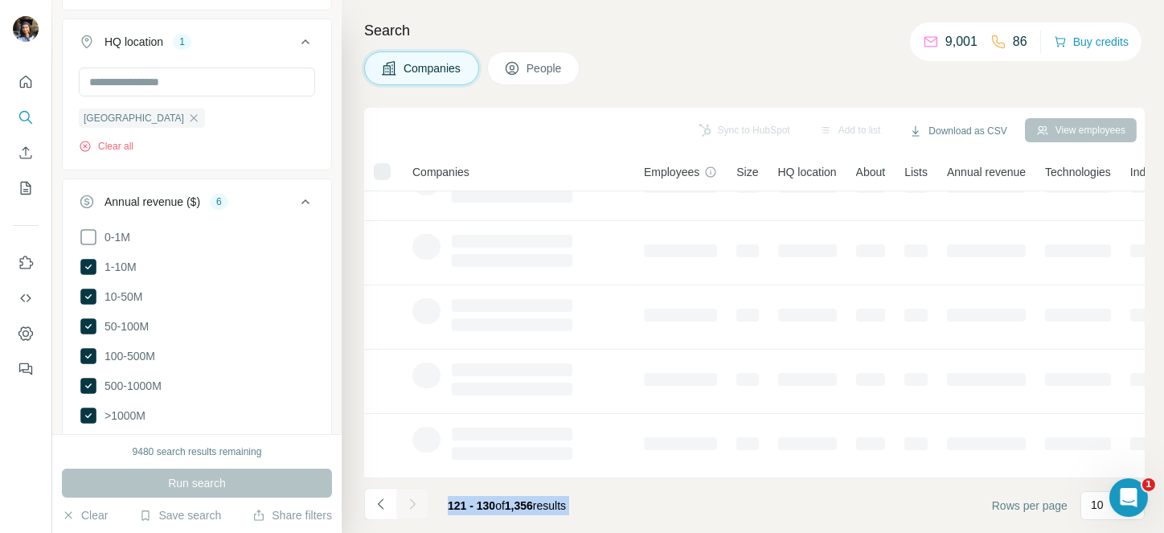
click at [409, 496] on div at bounding box center [412, 504] width 32 height 32
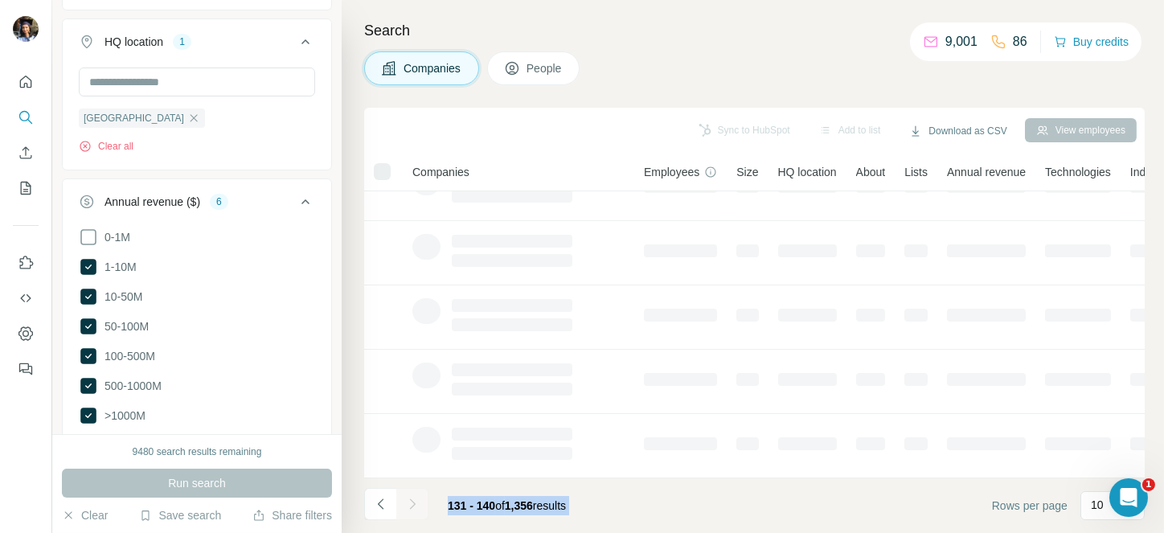
click at [409, 496] on div at bounding box center [412, 504] width 32 height 32
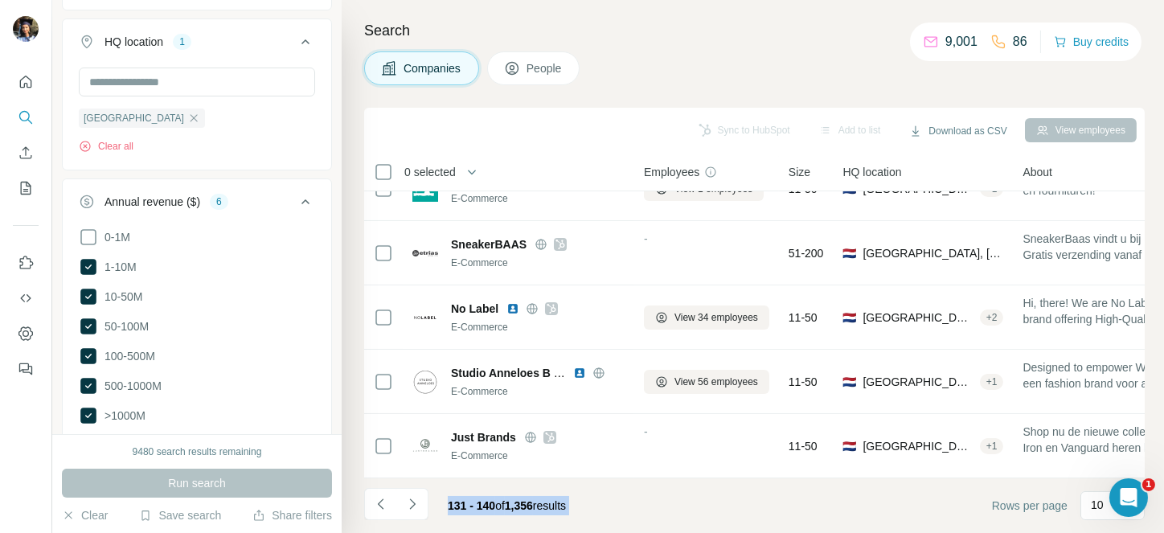
click at [409, 496] on icon "Navigate to next page" at bounding box center [412, 504] width 16 height 16
click at [409, 496] on div at bounding box center [412, 504] width 32 height 32
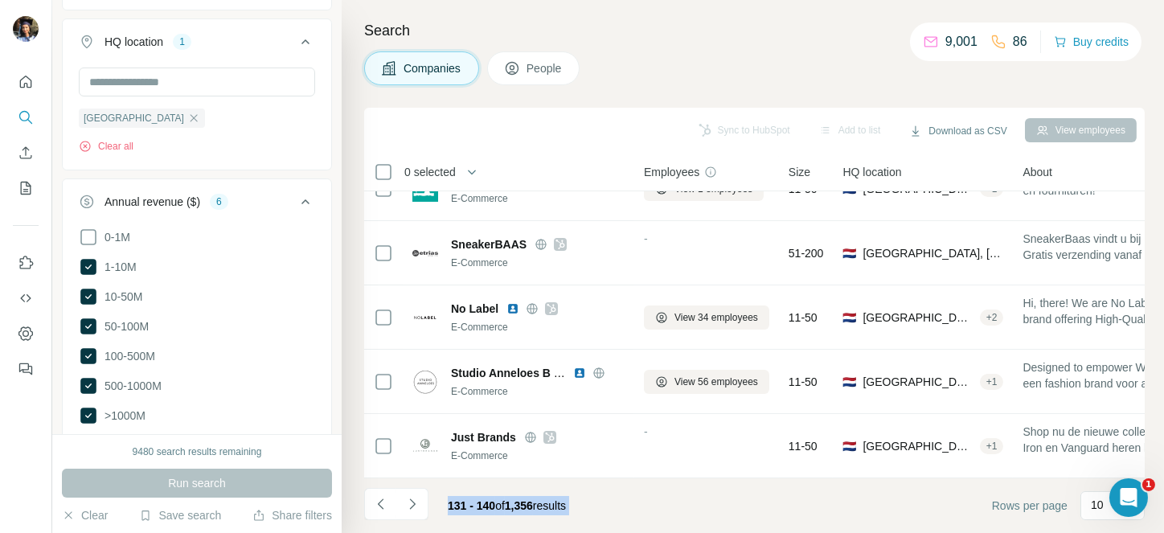
click at [409, 496] on div at bounding box center [412, 504] width 32 height 32
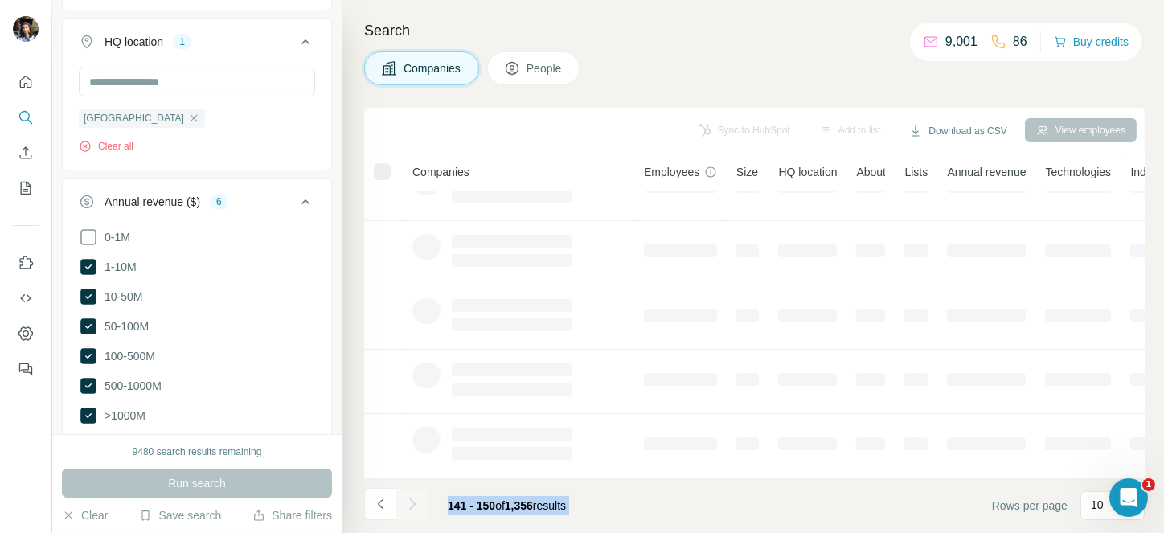
click at [409, 496] on div at bounding box center [412, 504] width 32 height 32
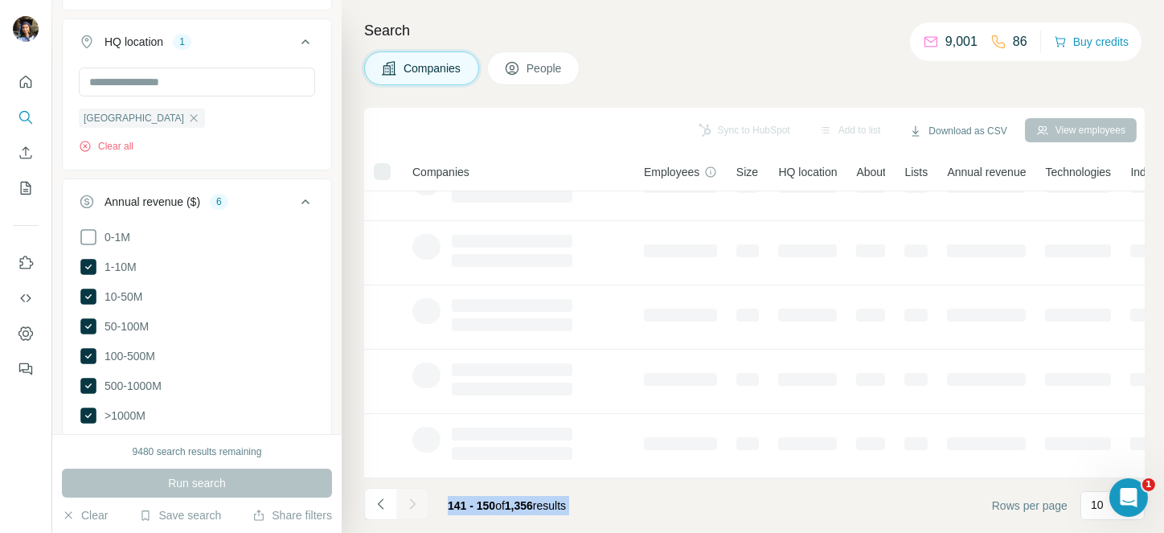
click at [409, 496] on div at bounding box center [412, 504] width 32 height 32
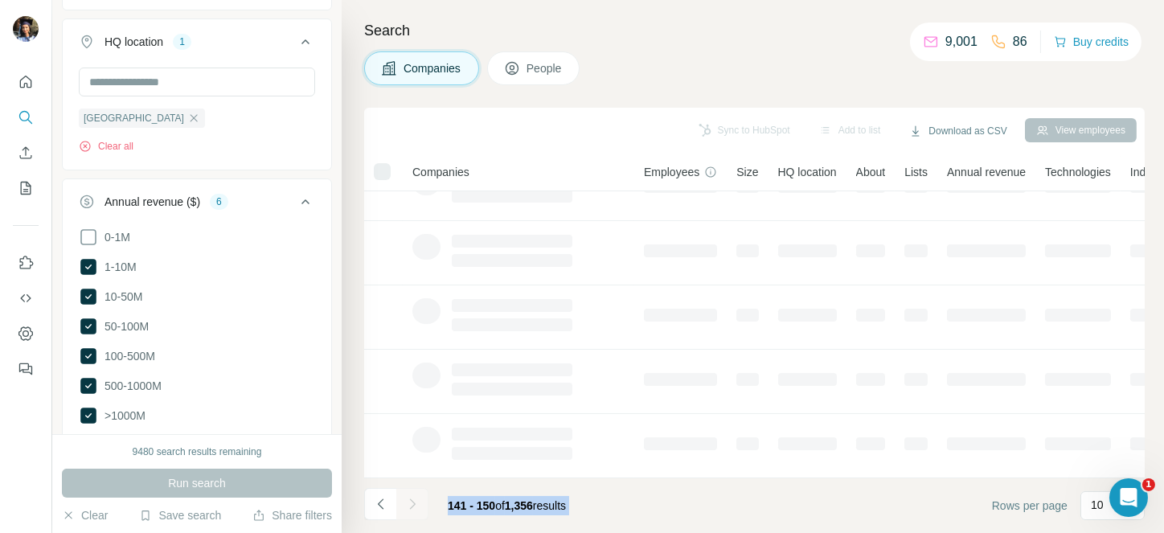
click at [409, 496] on div at bounding box center [412, 504] width 32 height 32
click at [409, 496] on icon "Navigate to next page" at bounding box center [412, 504] width 16 height 16
click at [409, 496] on div at bounding box center [412, 504] width 32 height 32
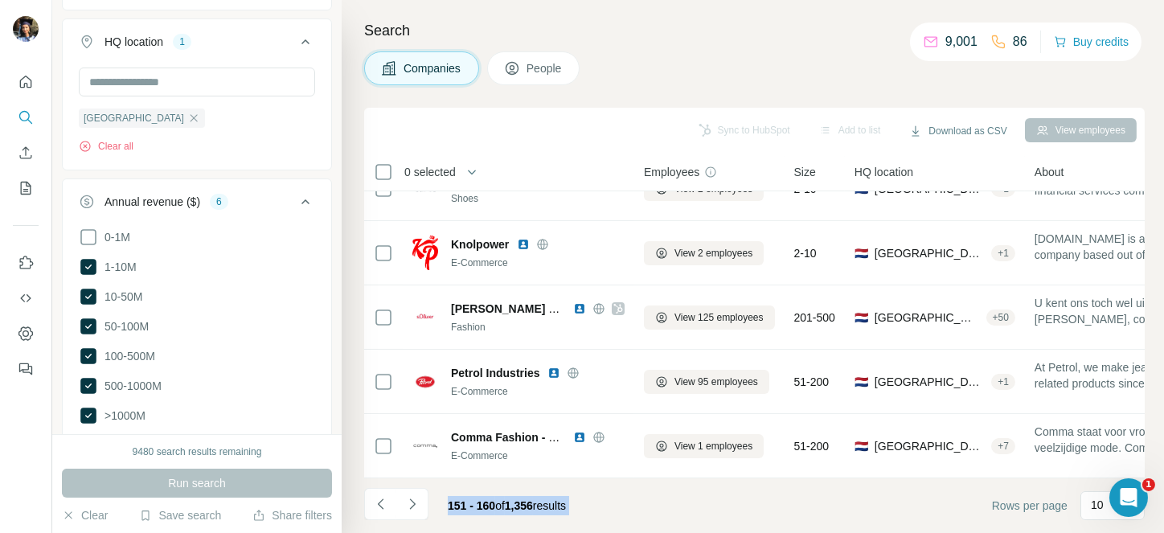
click at [409, 496] on icon "Navigate to next page" at bounding box center [412, 504] width 16 height 16
click at [409, 496] on div at bounding box center [412, 504] width 32 height 32
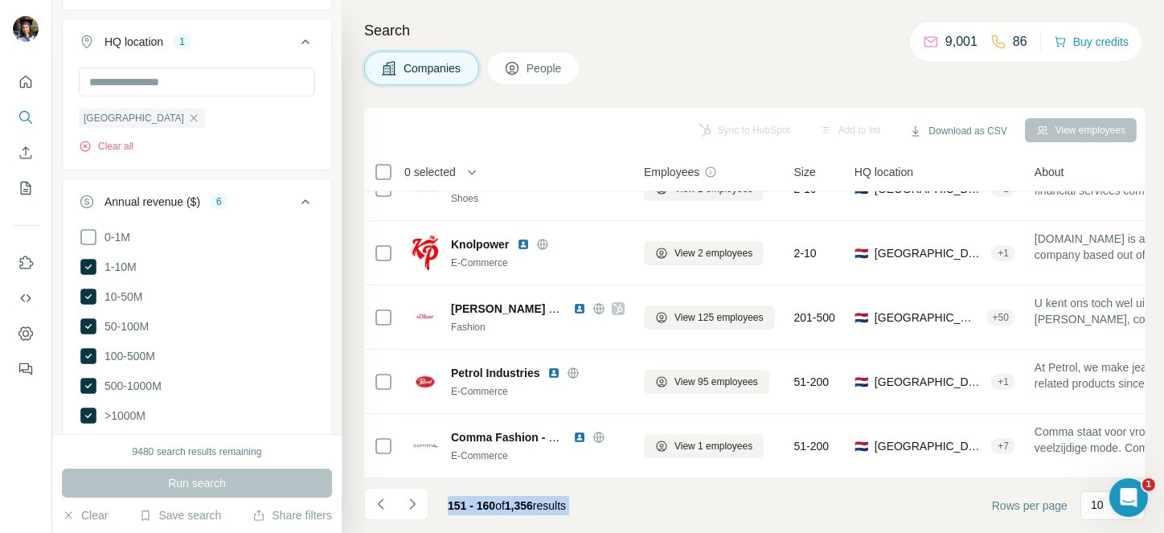
click at [409, 496] on div at bounding box center [412, 504] width 32 height 32
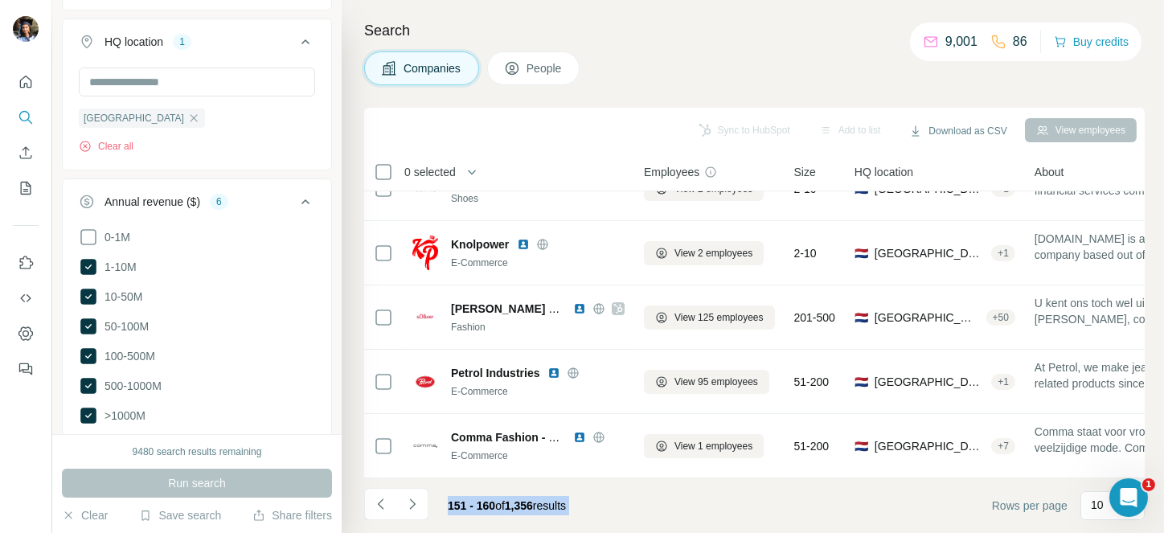
click at [409, 496] on div at bounding box center [412, 504] width 32 height 32
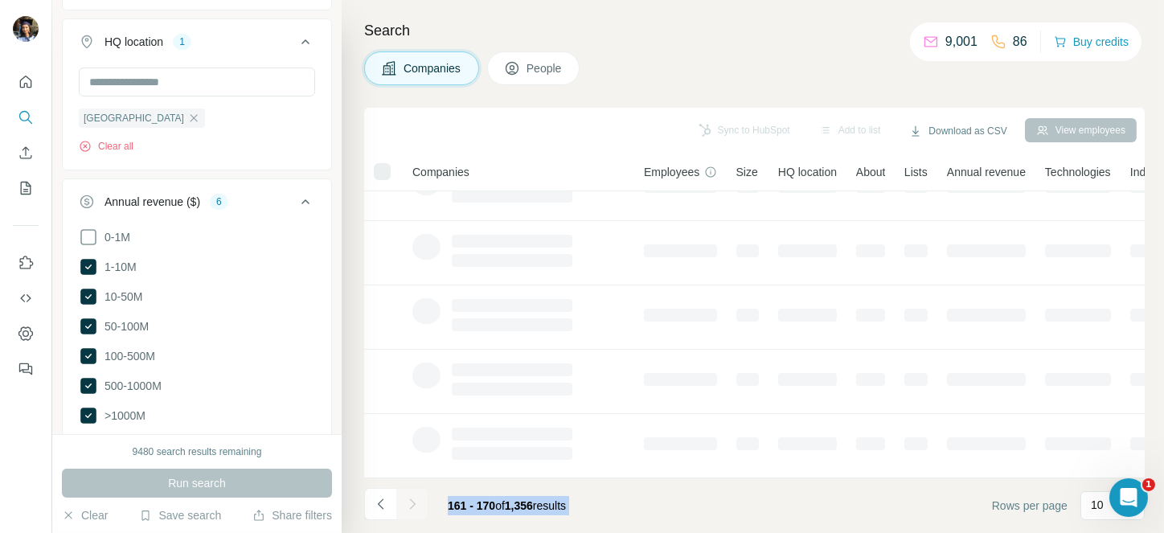
click at [409, 496] on div at bounding box center [412, 504] width 32 height 32
click at [409, 496] on icon "Navigate to next page" at bounding box center [412, 504] width 16 height 16
click at [409, 496] on div at bounding box center [412, 504] width 32 height 32
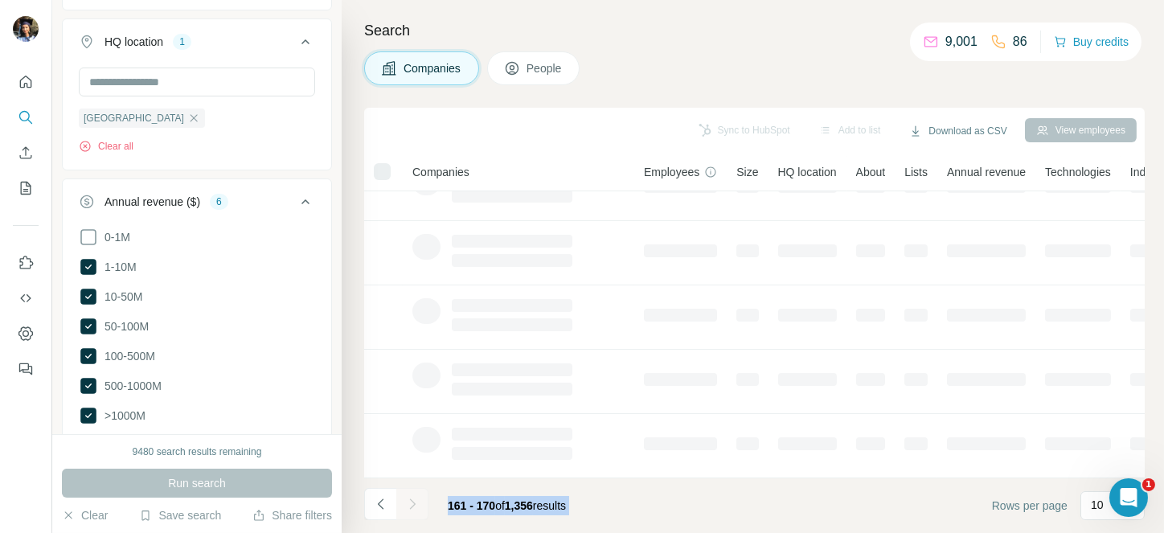
click at [409, 496] on div at bounding box center [412, 504] width 32 height 32
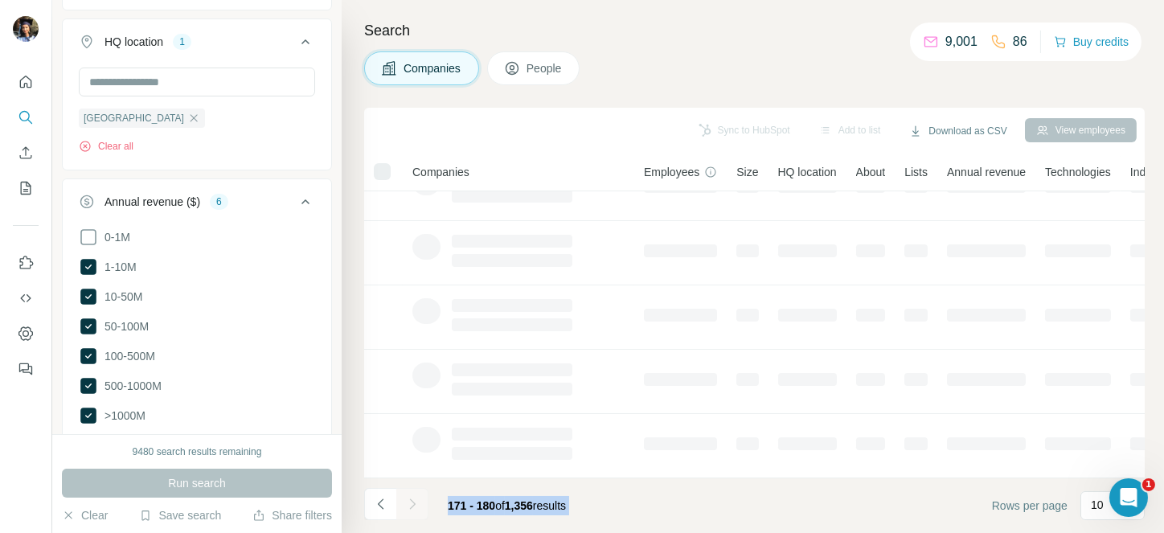
click at [409, 496] on div at bounding box center [412, 504] width 32 height 32
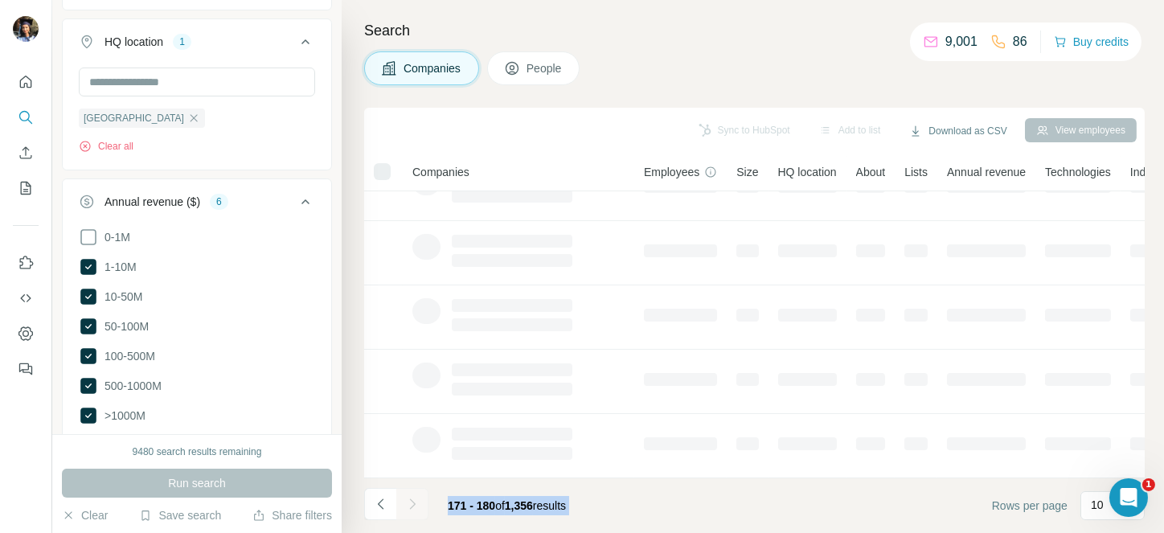
click at [409, 496] on div at bounding box center [412, 504] width 32 height 32
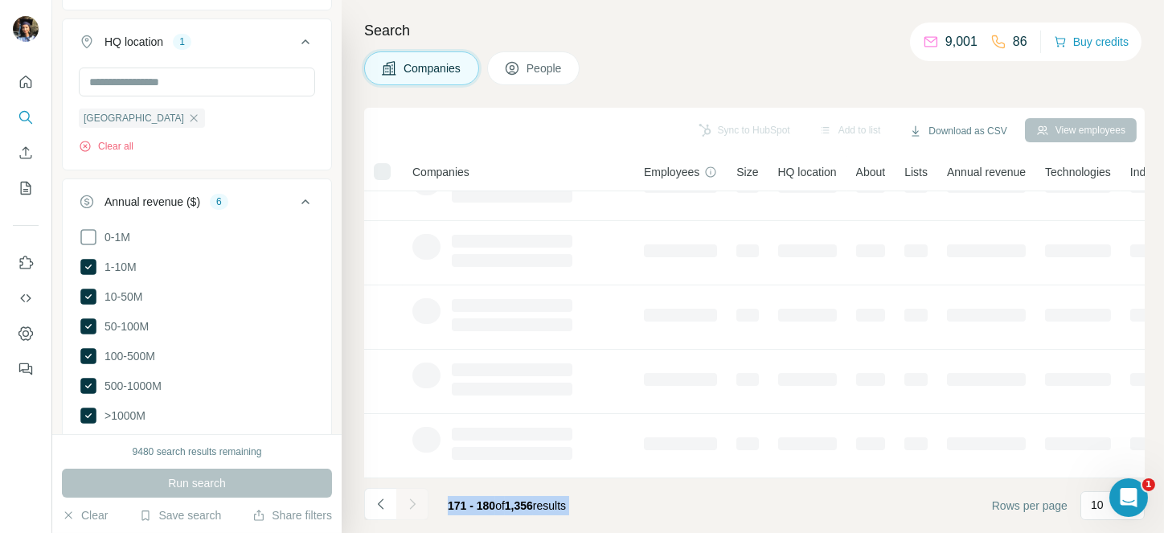
click at [409, 496] on div at bounding box center [412, 504] width 32 height 32
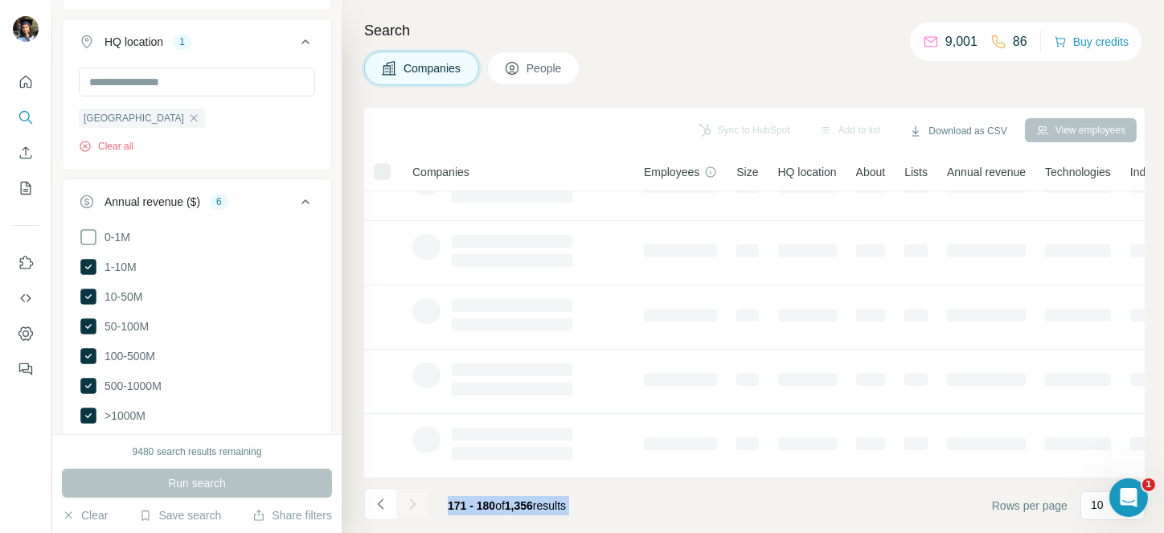
click at [409, 496] on div at bounding box center [412, 504] width 32 height 32
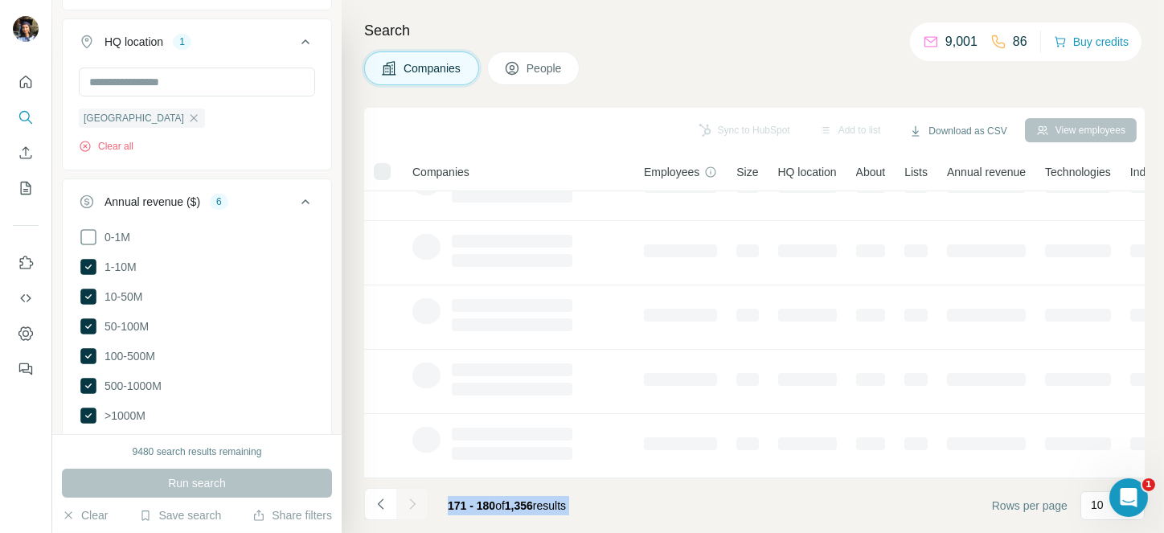
click at [409, 496] on div at bounding box center [412, 504] width 32 height 32
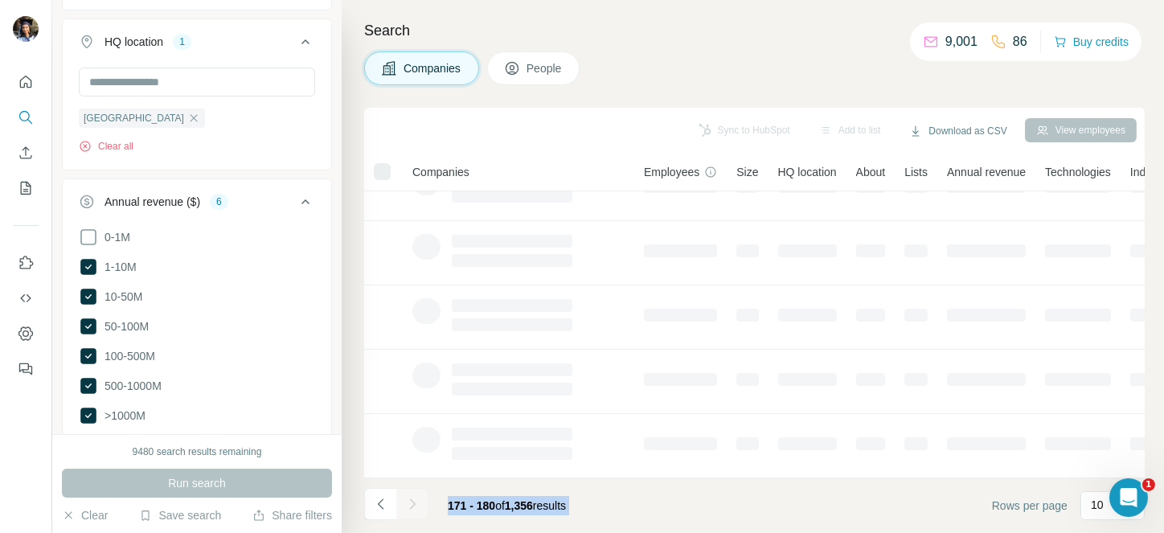
click at [409, 496] on div at bounding box center [412, 504] width 32 height 32
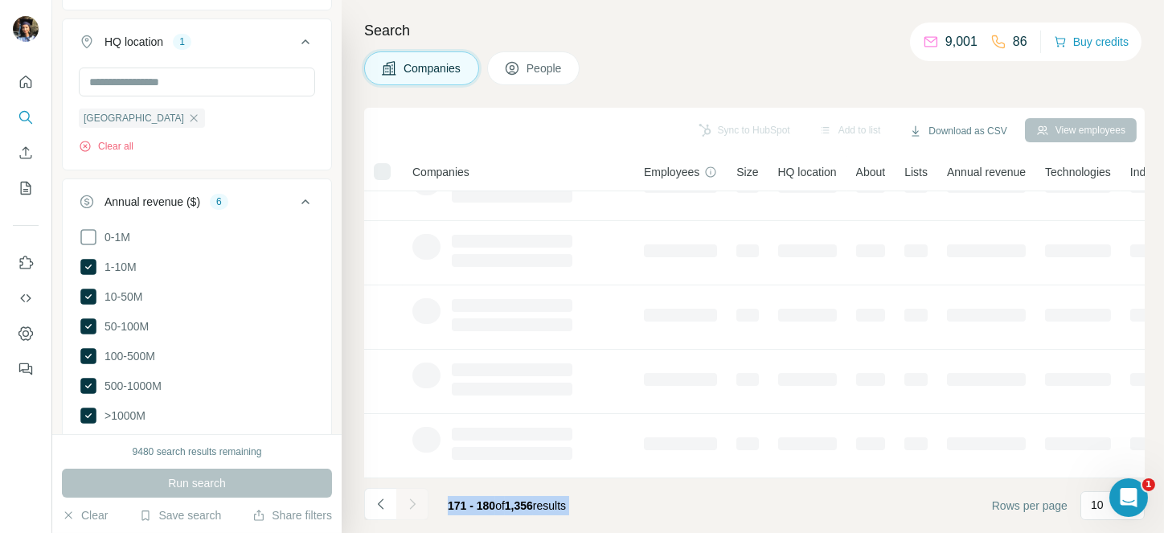
click at [409, 496] on div at bounding box center [412, 504] width 32 height 32
click at [409, 496] on icon "Navigate to next page" at bounding box center [412, 504] width 16 height 16
click at [409, 496] on div at bounding box center [412, 504] width 32 height 32
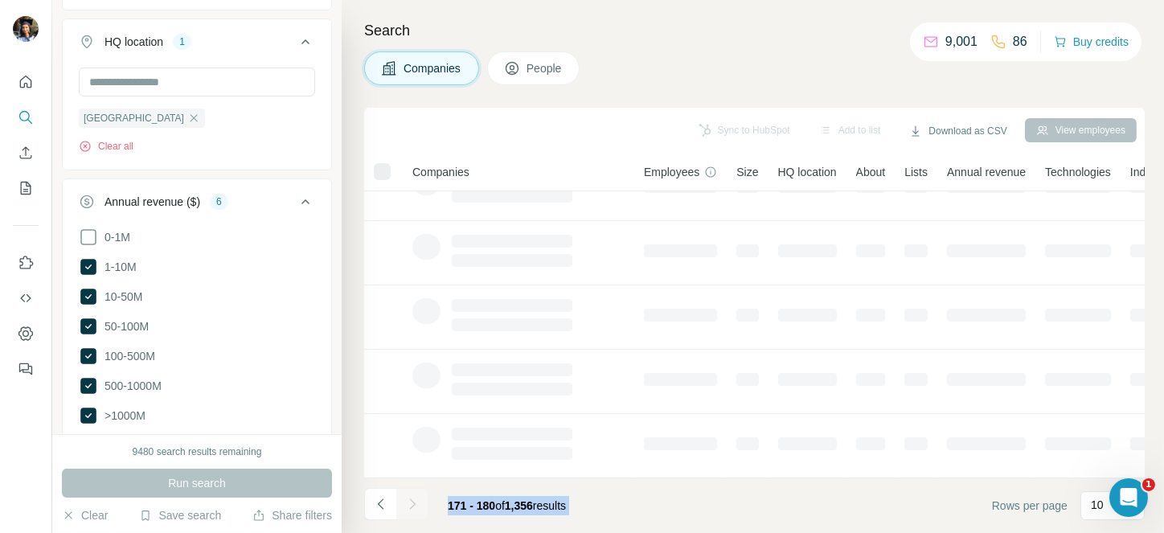
click at [409, 496] on div at bounding box center [412, 504] width 32 height 32
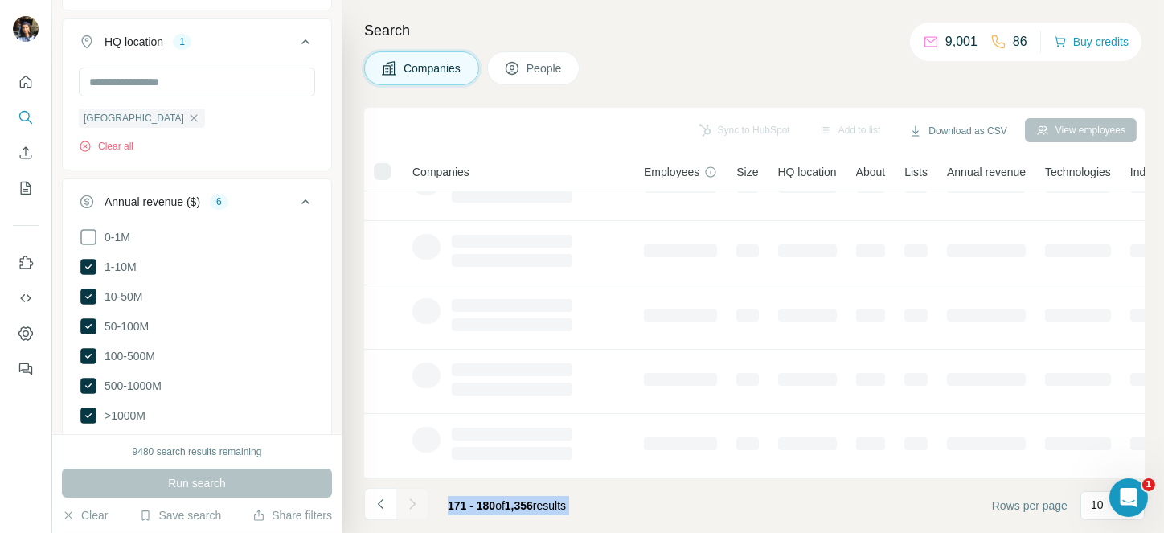
click at [409, 496] on div at bounding box center [412, 504] width 32 height 32
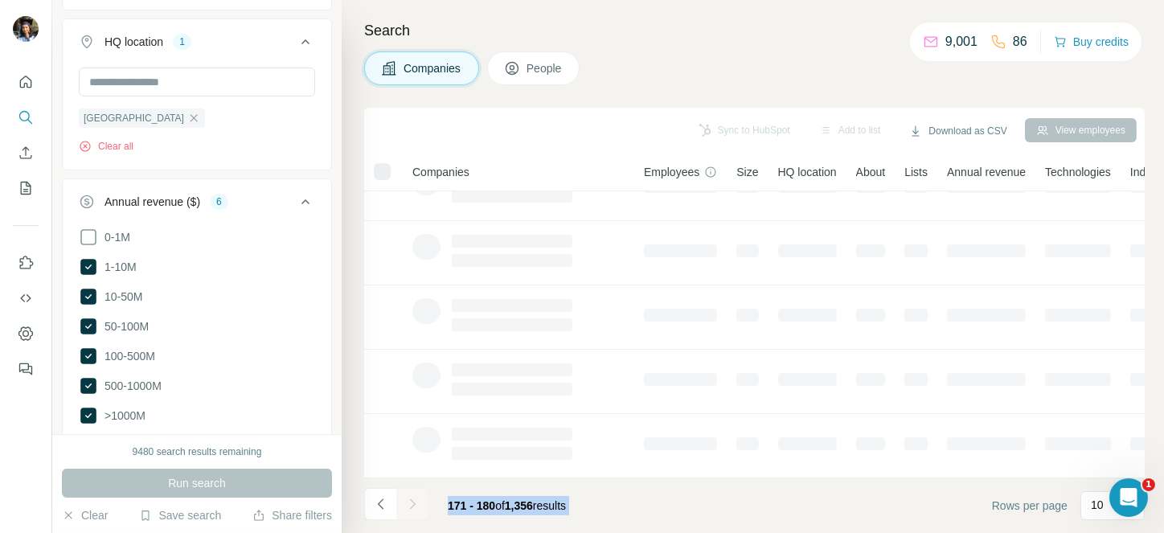
click at [409, 496] on div at bounding box center [412, 504] width 32 height 32
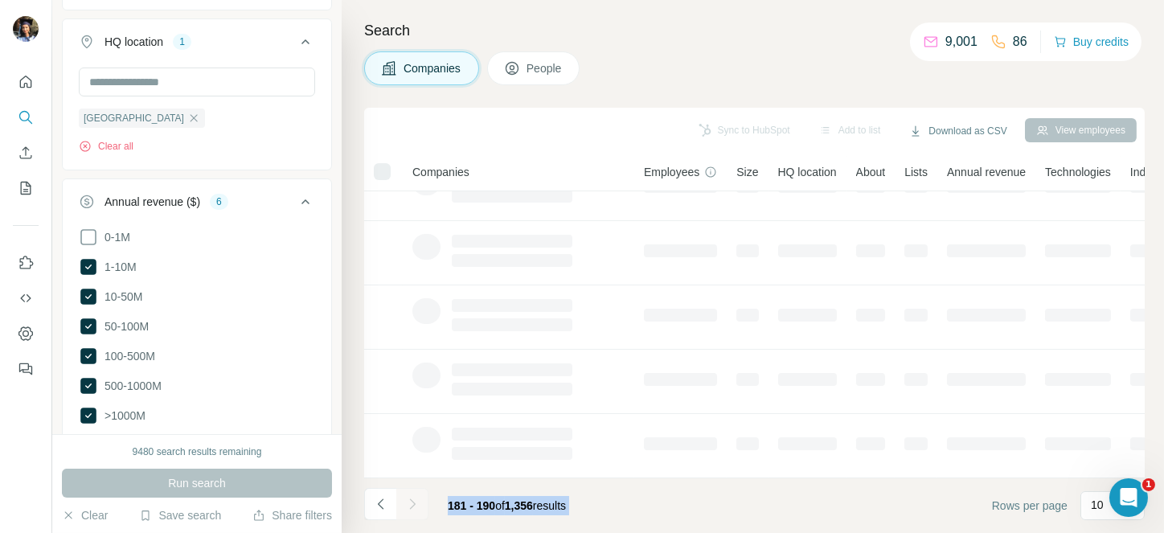
click at [409, 496] on div at bounding box center [412, 504] width 32 height 32
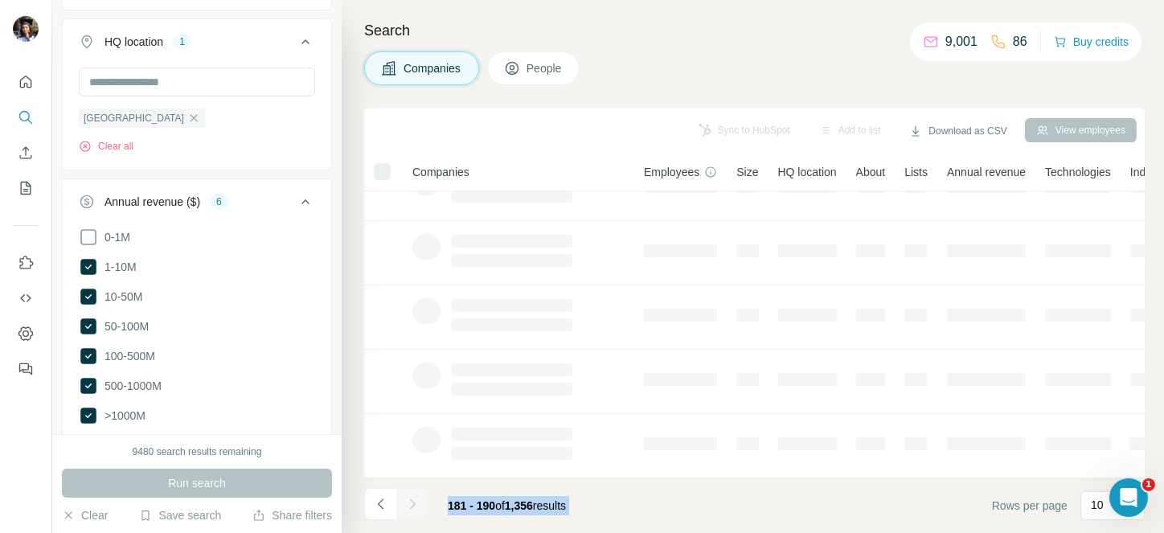
click at [409, 496] on div at bounding box center [412, 504] width 32 height 32
click at [413, 498] on icon "Navigate to next page" at bounding box center [412, 504] width 16 height 16
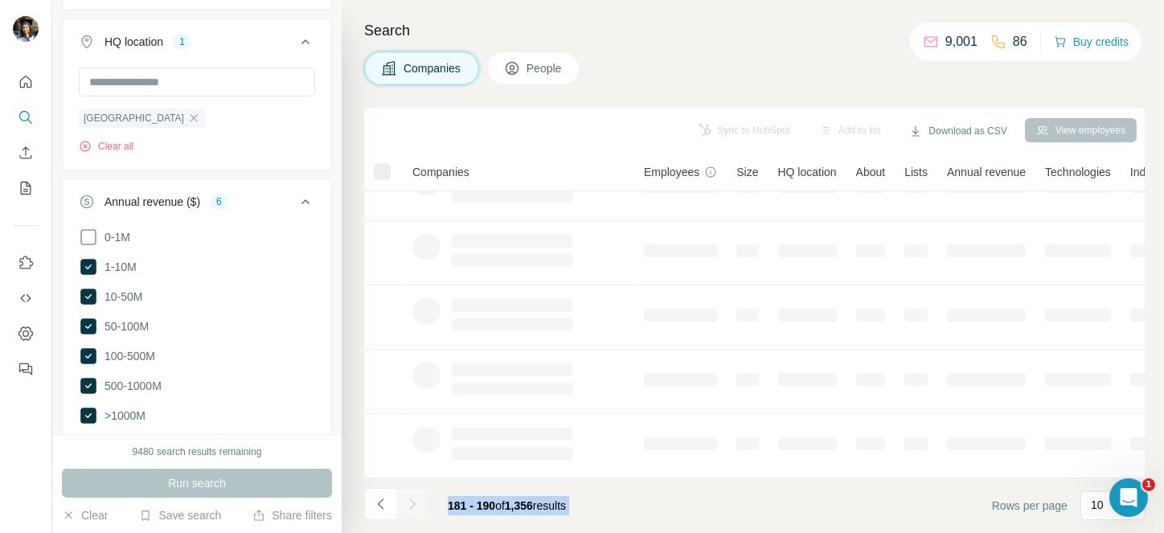
click at [413, 498] on div at bounding box center [412, 504] width 32 height 32
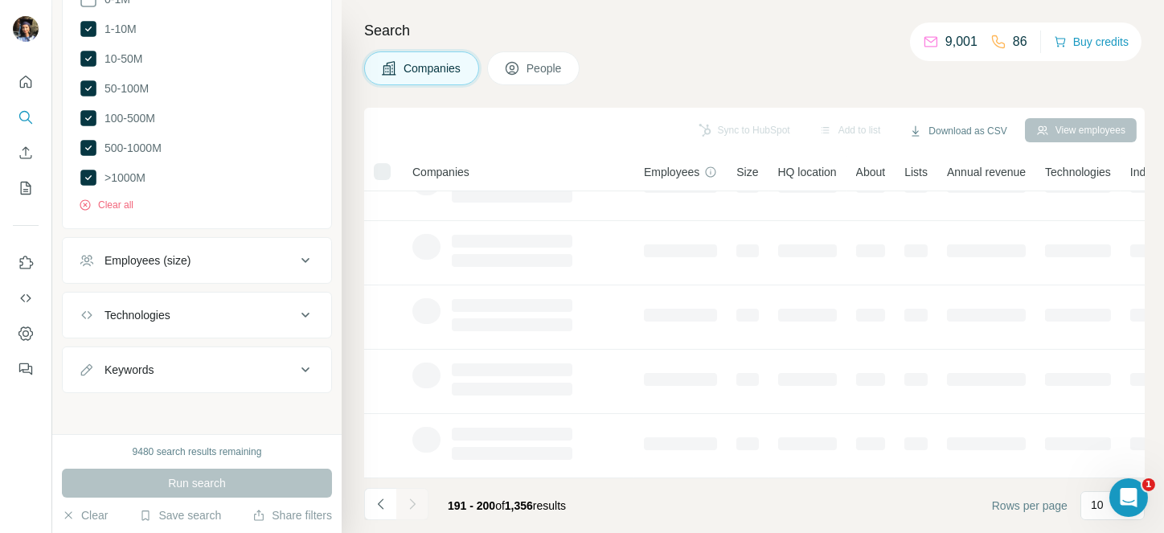
click at [413, 498] on div at bounding box center [412, 504] width 32 height 32
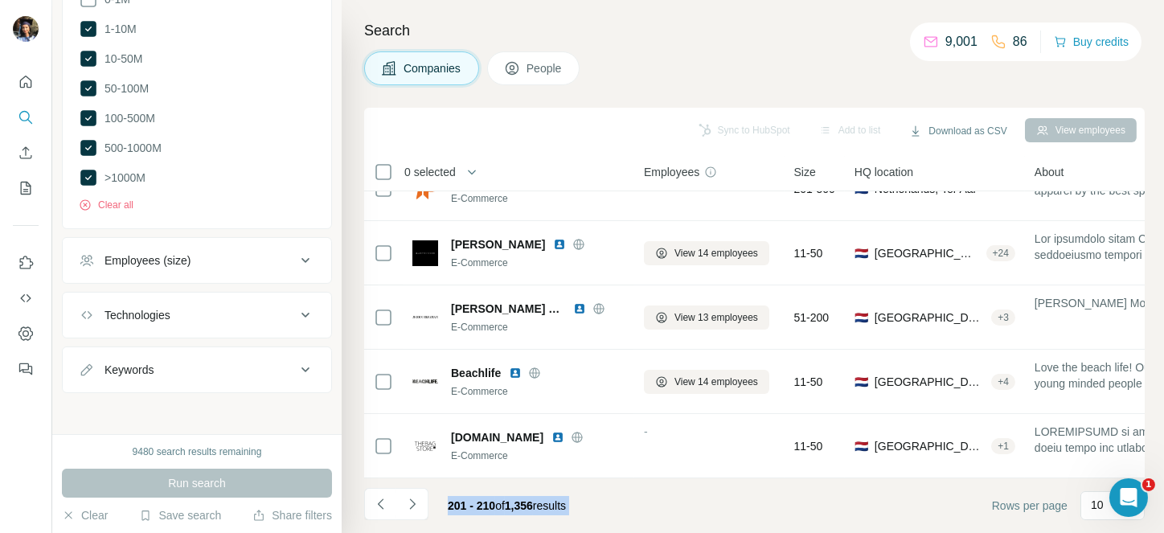
click at [413, 498] on icon "Navigate to next page" at bounding box center [412, 504] width 16 height 16
drag, startPoint x: 0, startPoint y: 0, endPoint x: 413, endPoint y: 498, distance: 646.5
click at [413, 498] on div at bounding box center [412, 504] width 32 height 32
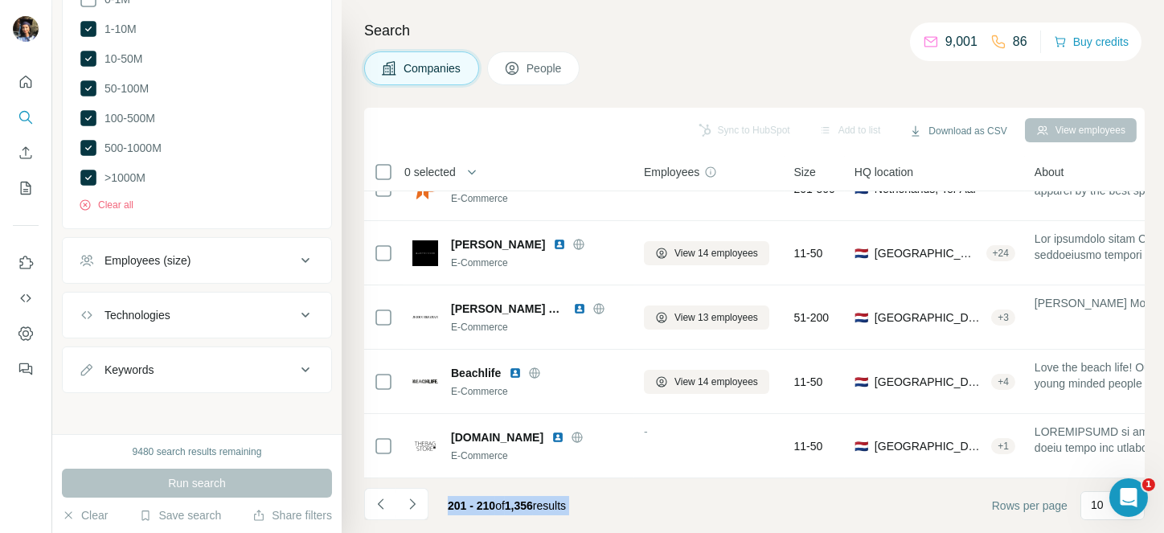
click at [413, 498] on div at bounding box center [412, 504] width 32 height 32
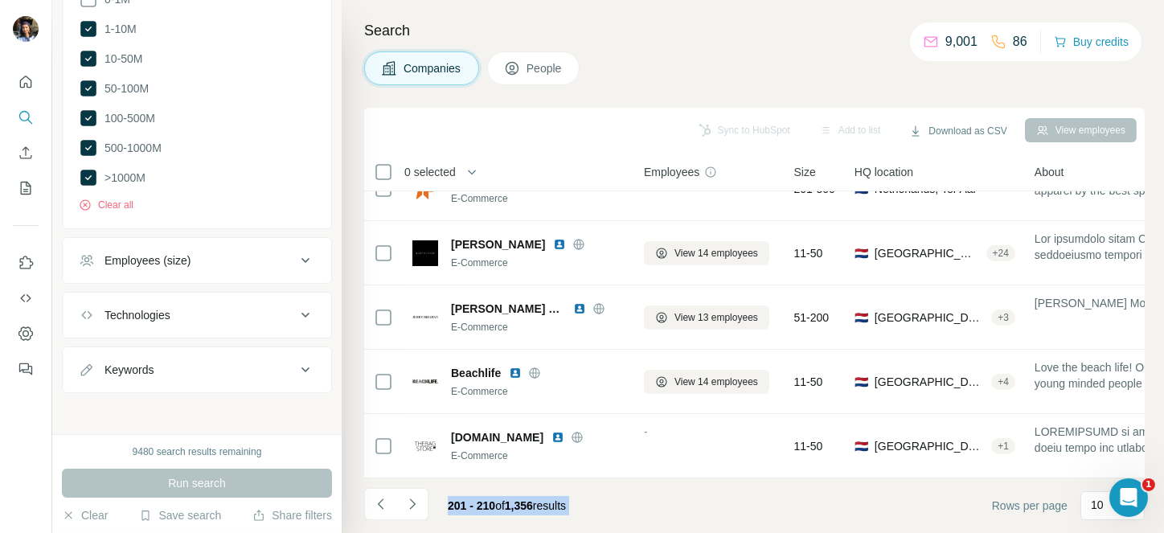
click at [413, 498] on div at bounding box center [412, 504] width 32 height 32
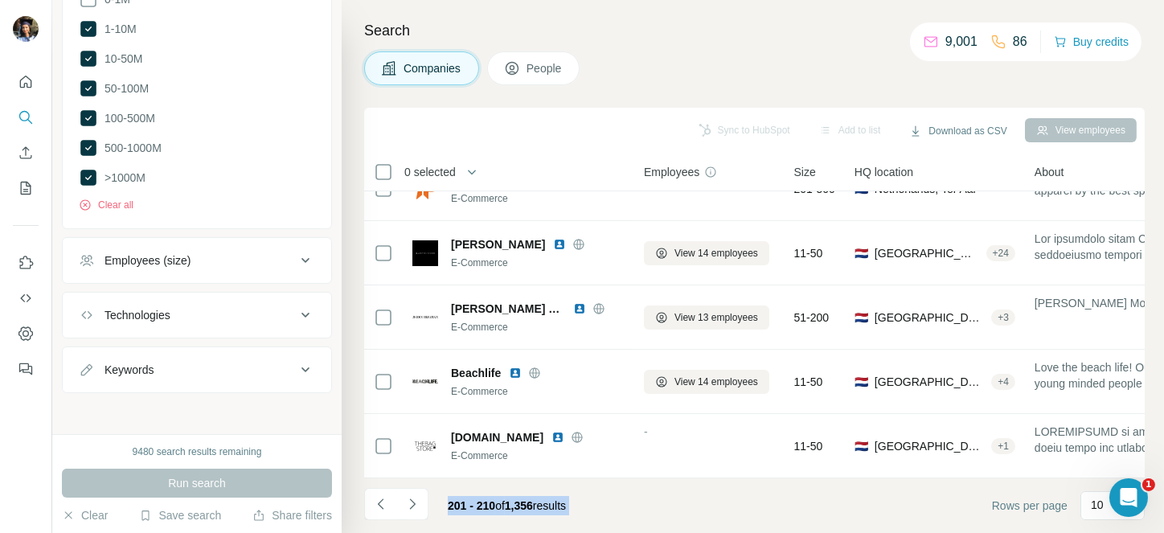
click at [413, 498] on div at bounding box center [412, 504] width 32 height 32
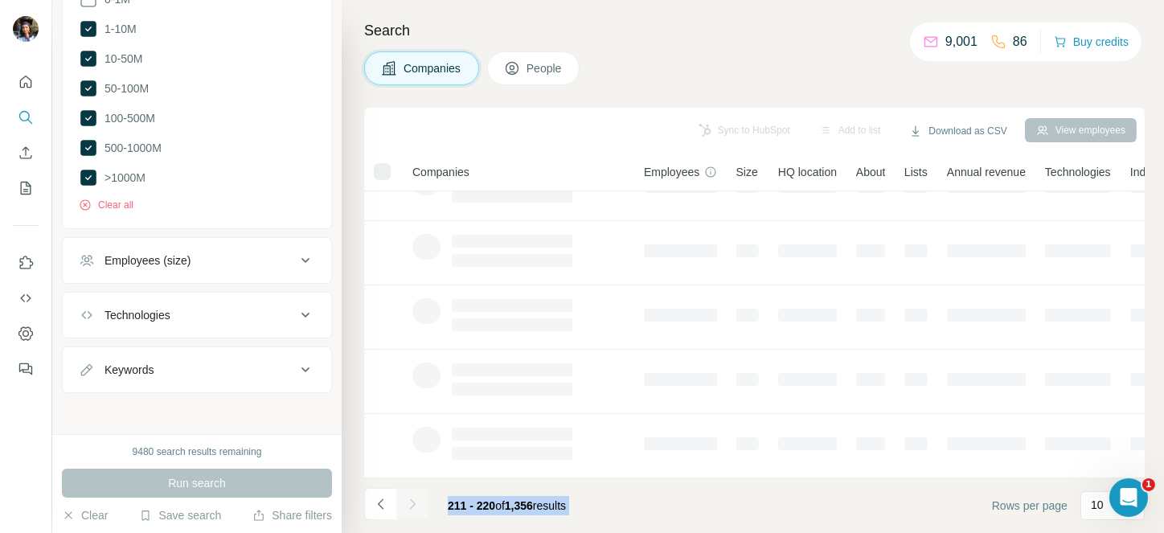
click at [413, 498] on div at bounding box center [412, 504] width 32 height 32
click at [413, 498] on icon "Navigate to next page" at bounding box center [412, 504] width 16 height 16
click at [413, 498] on div at bounding box center [412, 504] width 32 height 32
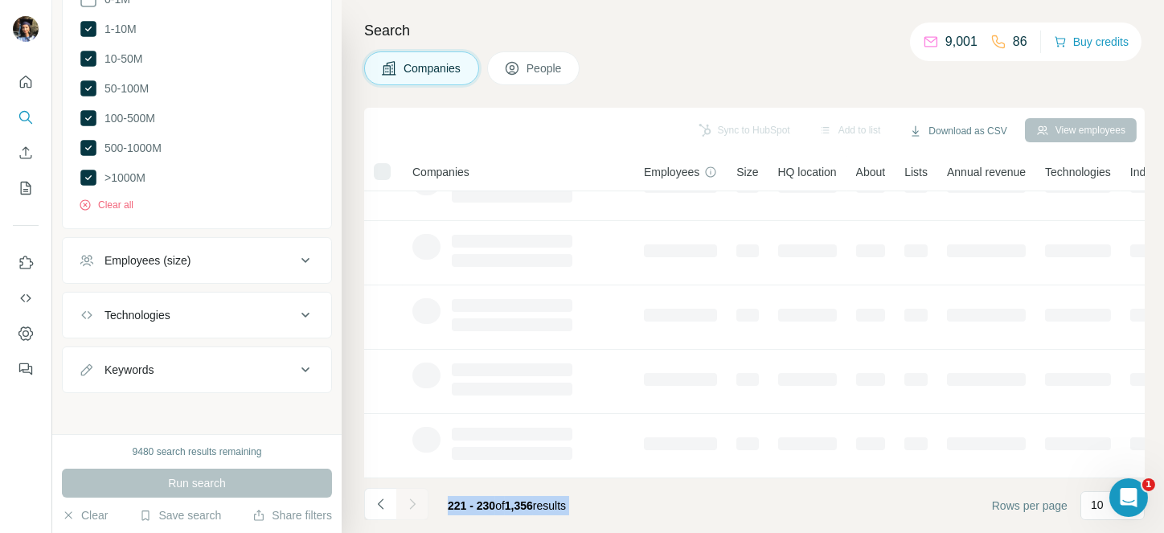
click at [413, 498] on div at bounding box center [412, 504] width 32 height 32
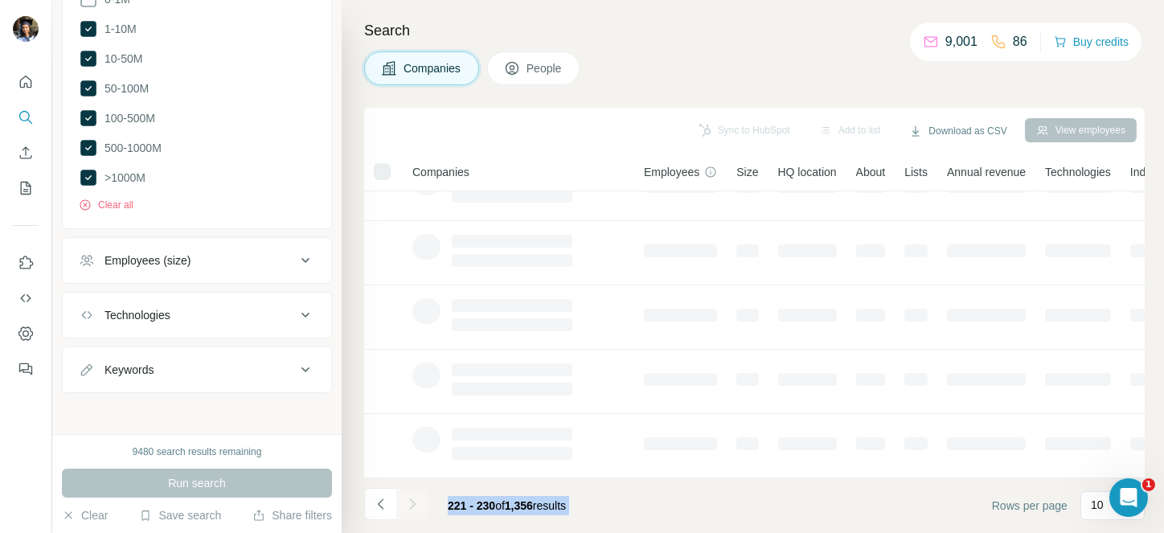
click at [413, 498] on div at bounding box center [412, 504] width 32 height 32
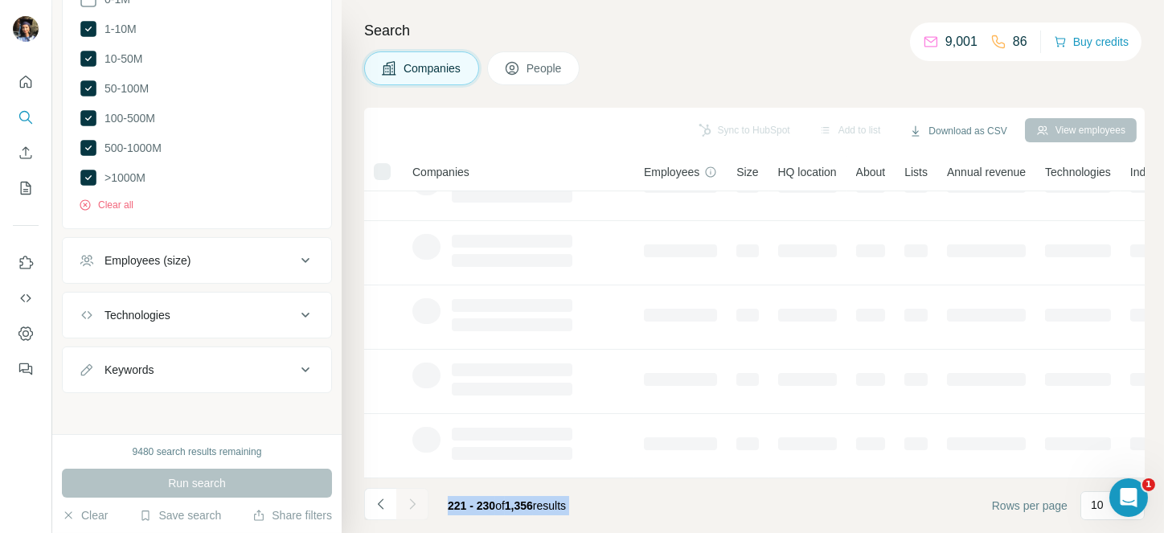
click at [413, 498] on div at bounding box center [412, 504] width 32 height 32
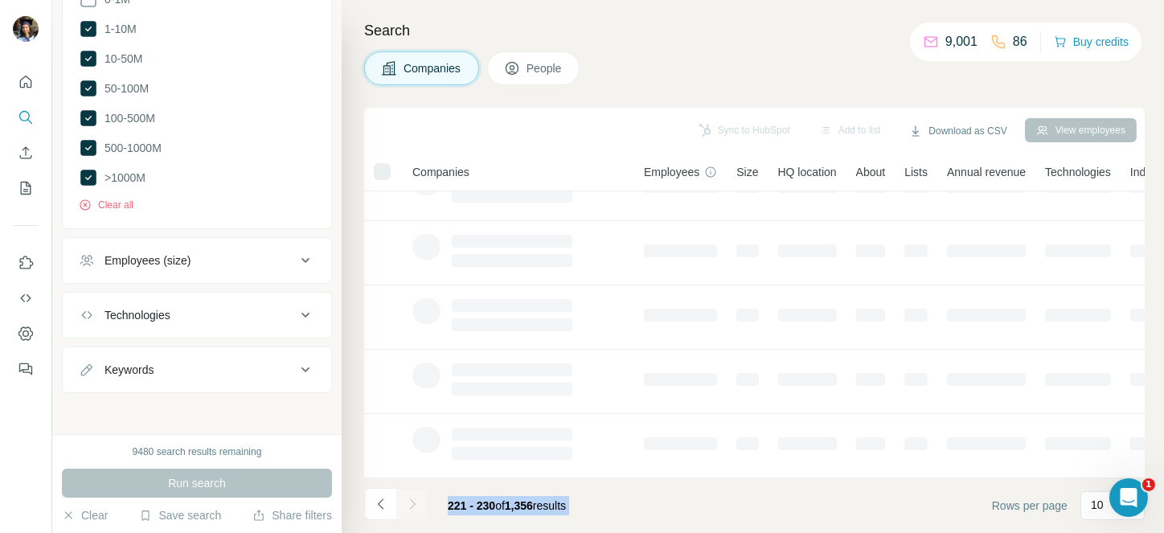
click at [413, 498] on div at bounding box center [412, 504] width 32 height 32
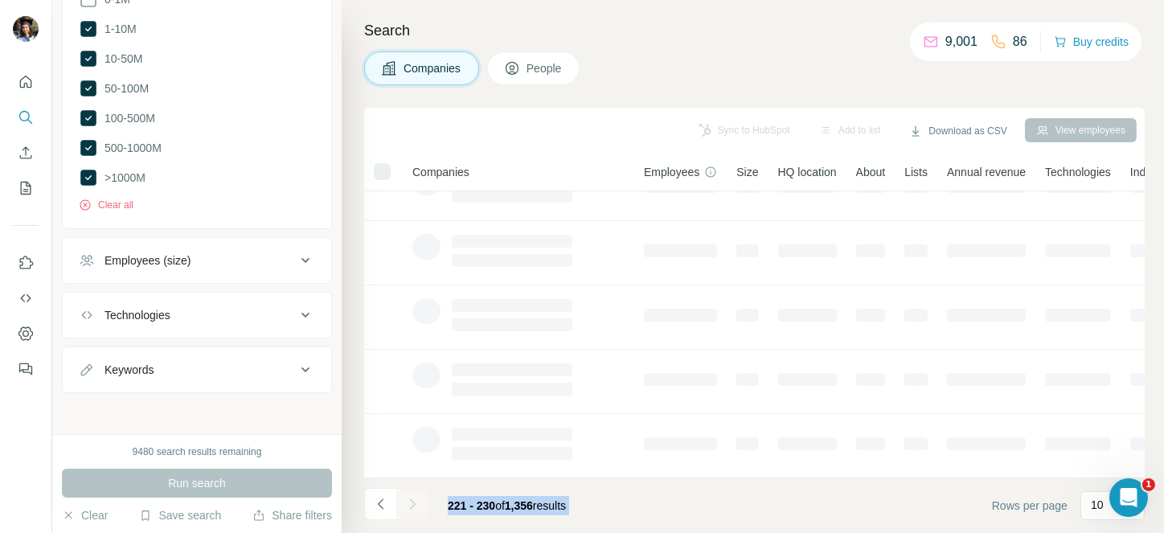
click at [413, 498] on div at bounding box center [412, 504] width 32 height 32
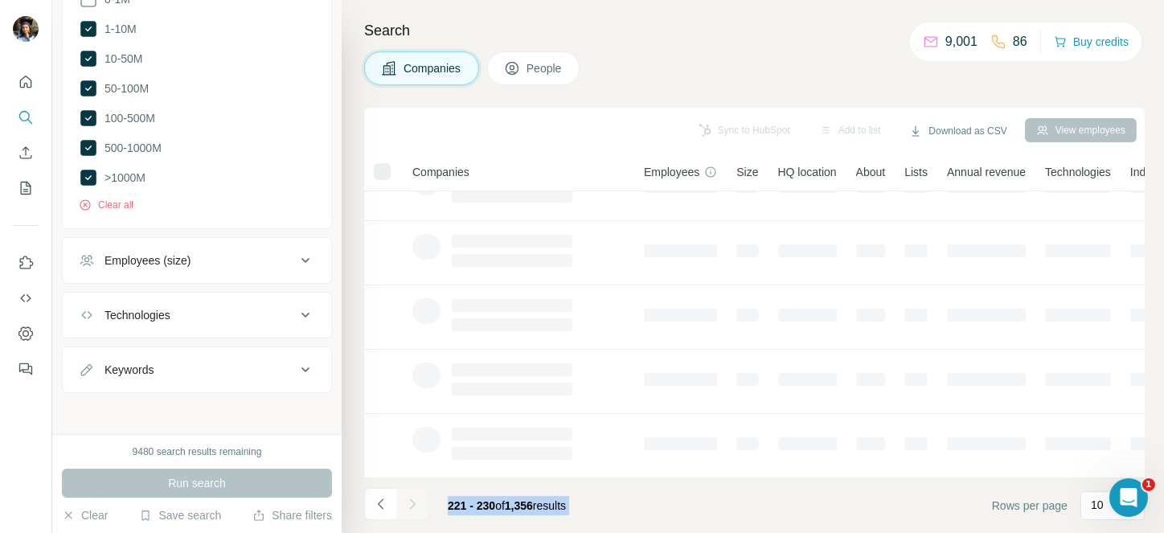
click at [413, 498] on div at bounding box center [412, 504] width 32 height 32
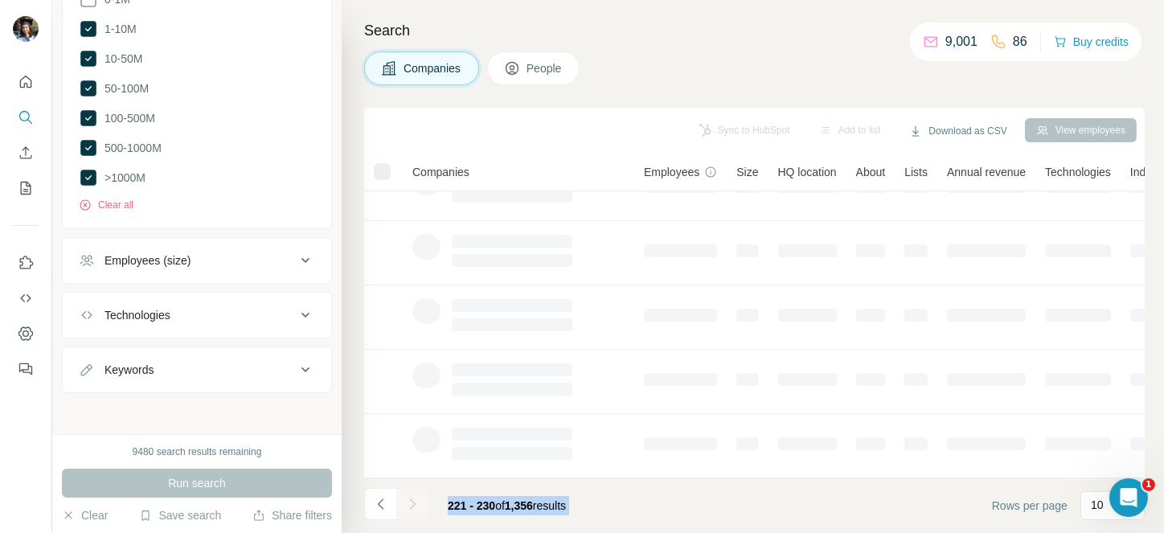
click at [413, 498] on div at bounding box center [412, 504] width 32 height 32
click at [413, 498] on icon "Navigate to next page" at bounding box center [412, 504] width 16 height 16
click at [413, 498] on div at bounding box center [412, 504] width 32 height 32
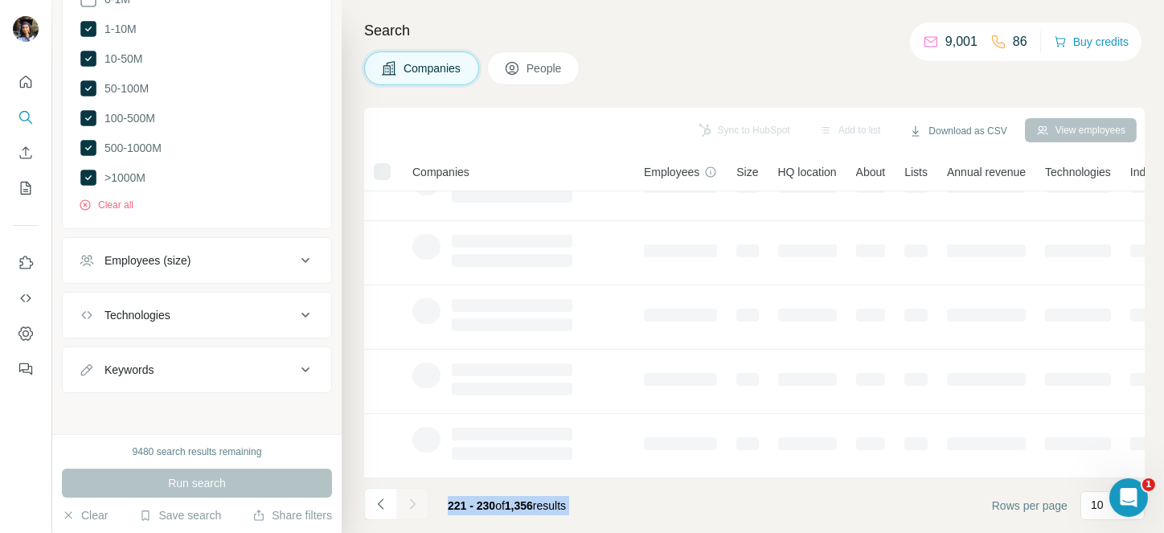
click at [413, 498] on div at bounding box center [412, 504] width 32 height 32
drag, startPoint x: 413, startPoint y: 498, endPoint x: 664, endPoint y: 501, distance: 251.7
click at [413, 498] on div at bounding box center [412, 504] width 32 height 32
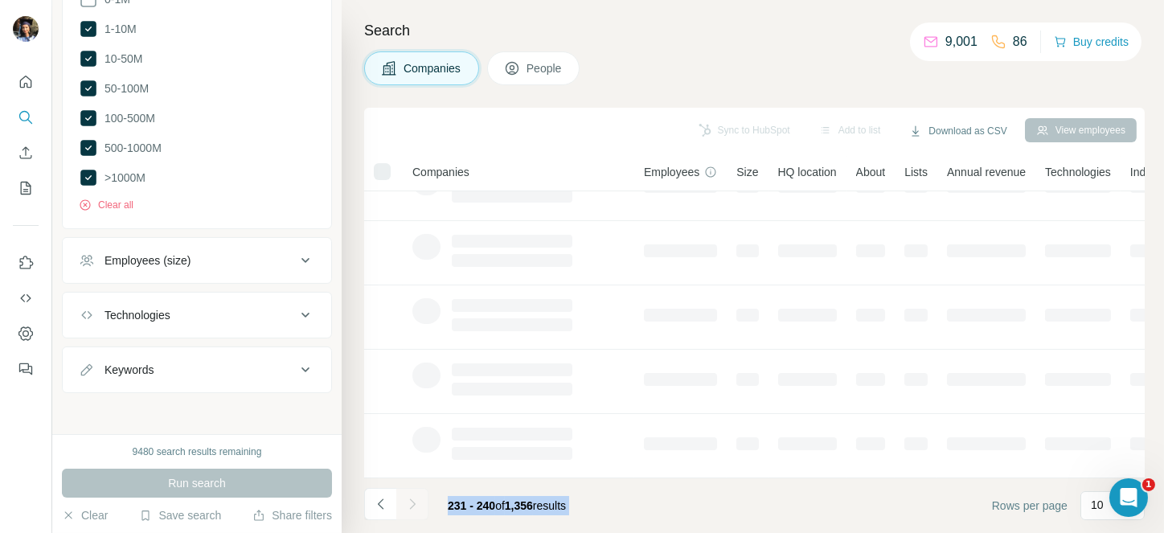
click at [413, 498] on div at bounding box center [412, 504] width 32 height 32
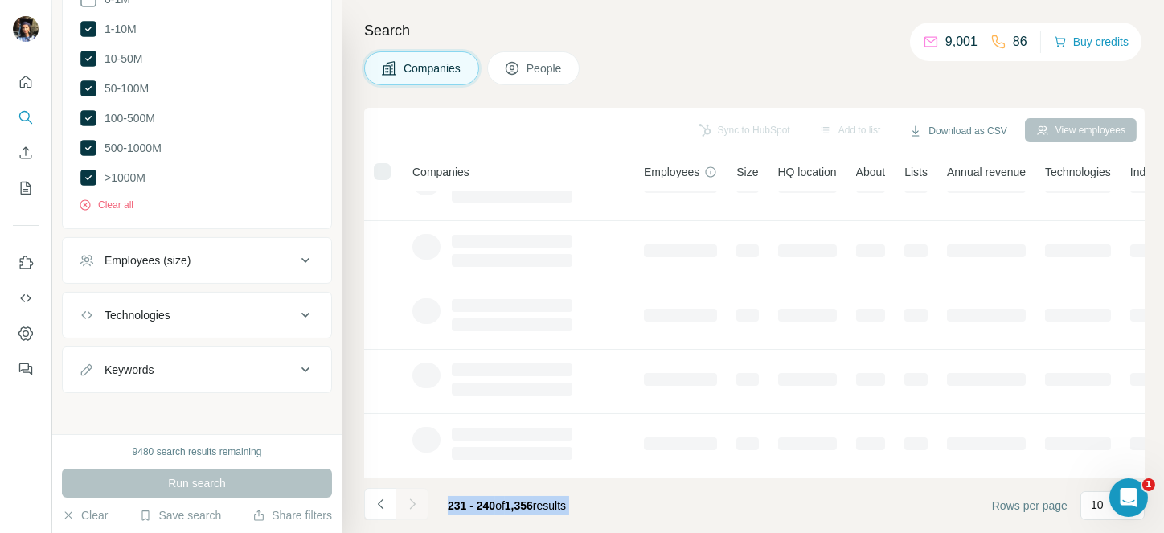
click at [413, 498] on div at bounding box center [412, 504] width 32 height 32
drag, startPoint x: 664, startPoint y: 501, endPoint x: 621, endPoint y: 516, distance: 46.0
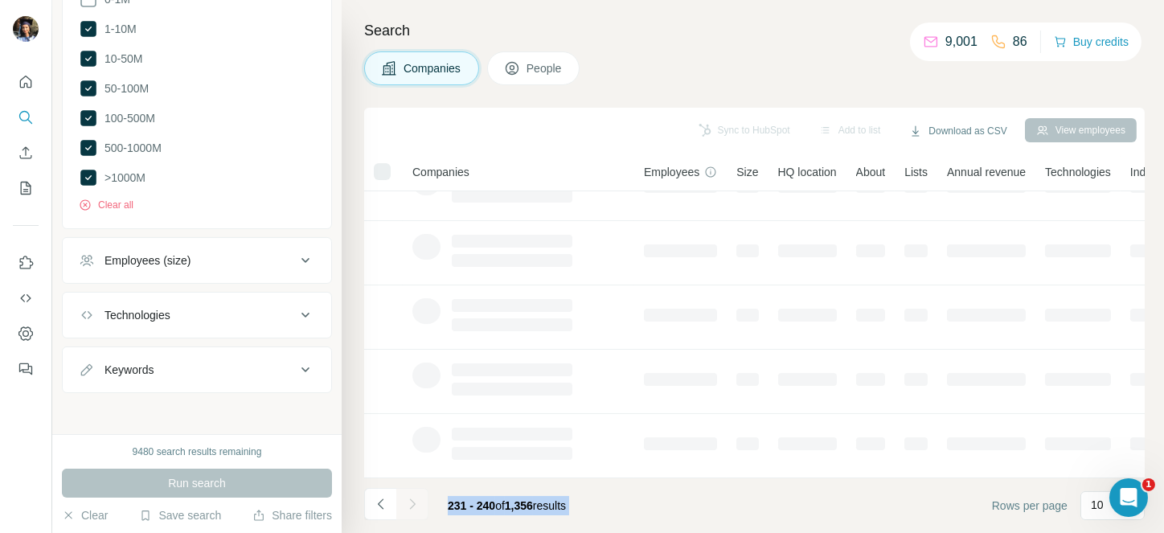
click at [621, 516] on footer "231 - 240 of 1,356 results Rows per page 10" at bounding box center [754, 505] width 781 height 55
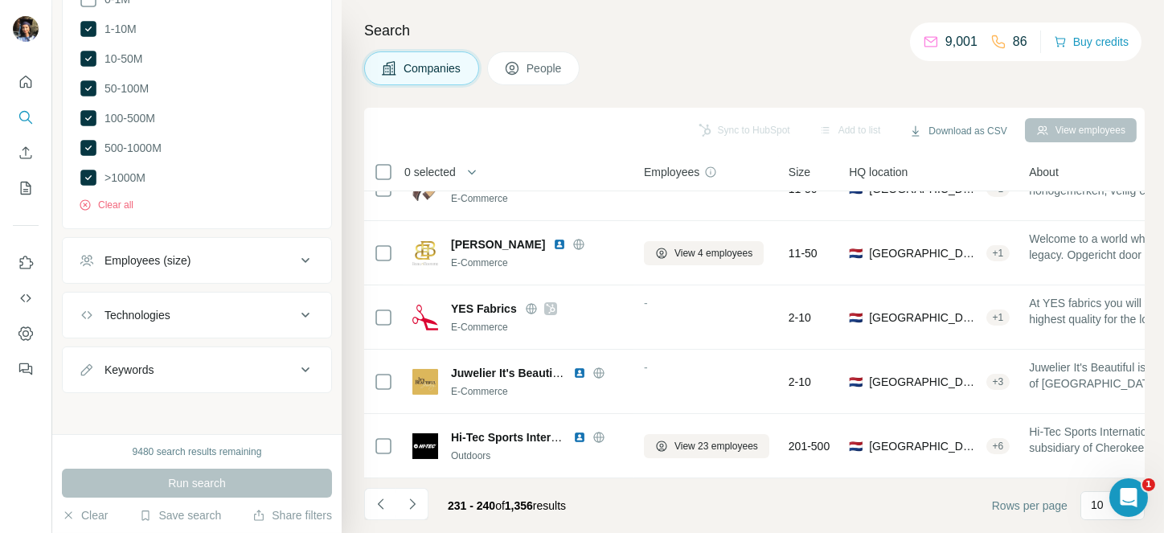
click at [409, 505] on icon "Navigate to next page" at bounding box center [412, 504] width 16 height 16
click at [409, 505] on div at bounding box center [412, 504] width 32 height 32
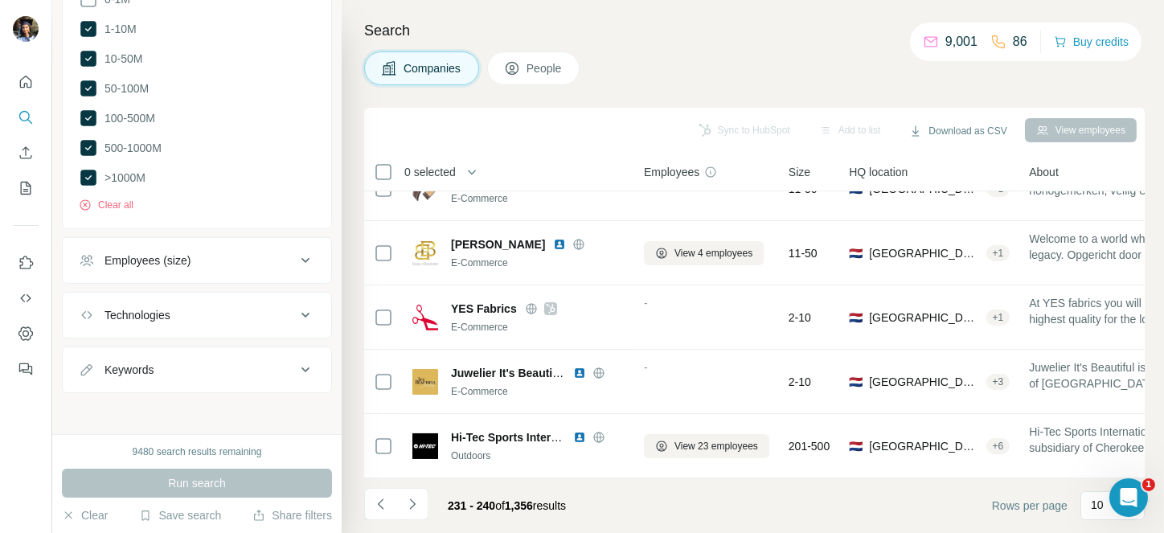
click at [409, 505] on div at bounding box center [412, 504] width 32 height 32
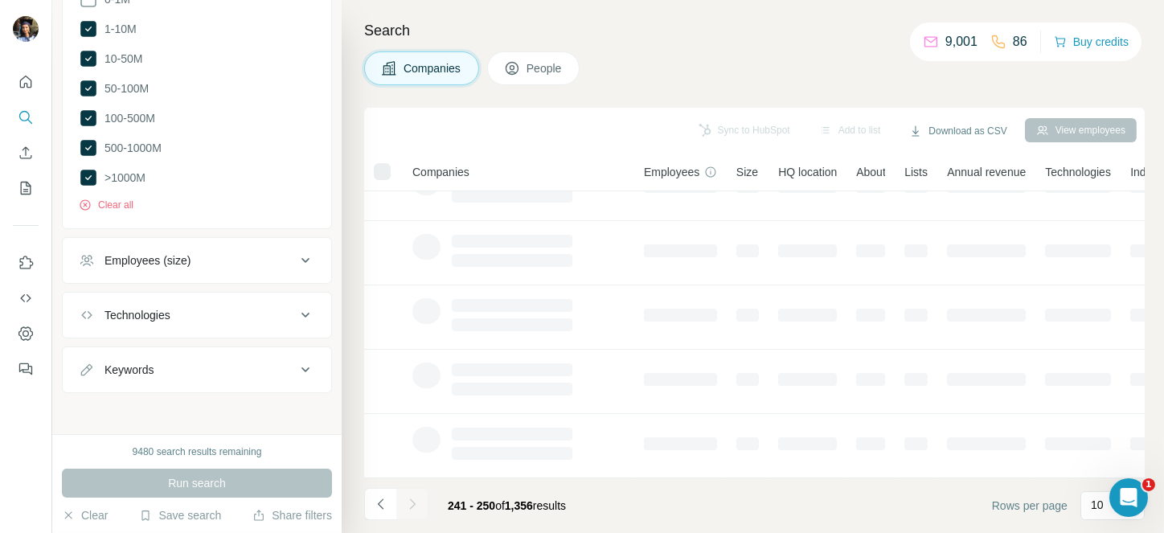
click at [409, 505] on div at bounding box center [412, 504] width 32 height 32
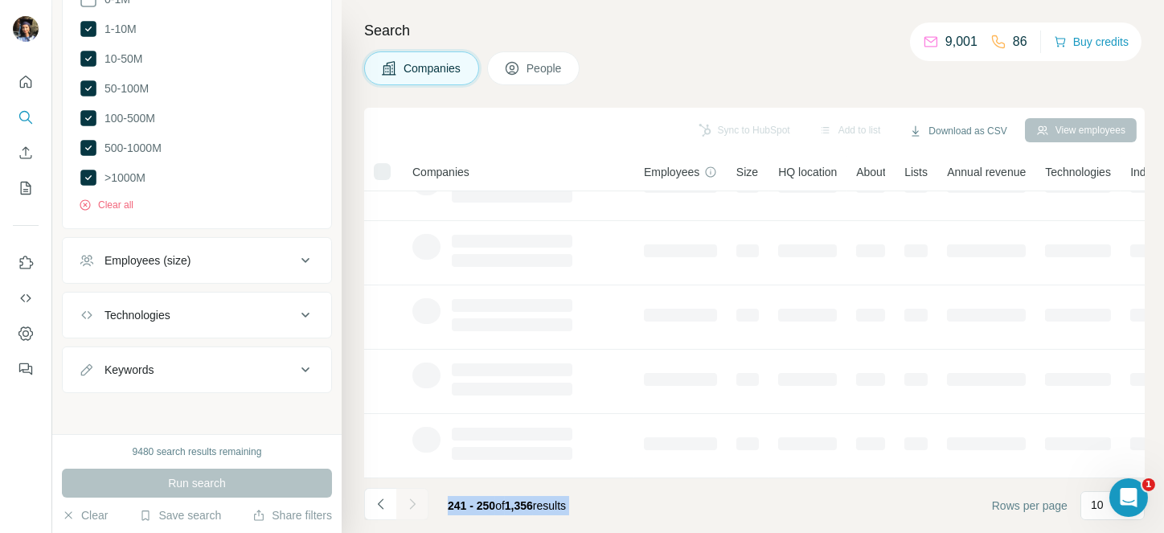
click at [409, 505] on div at bounding box center [412, 504] width 32 height 32
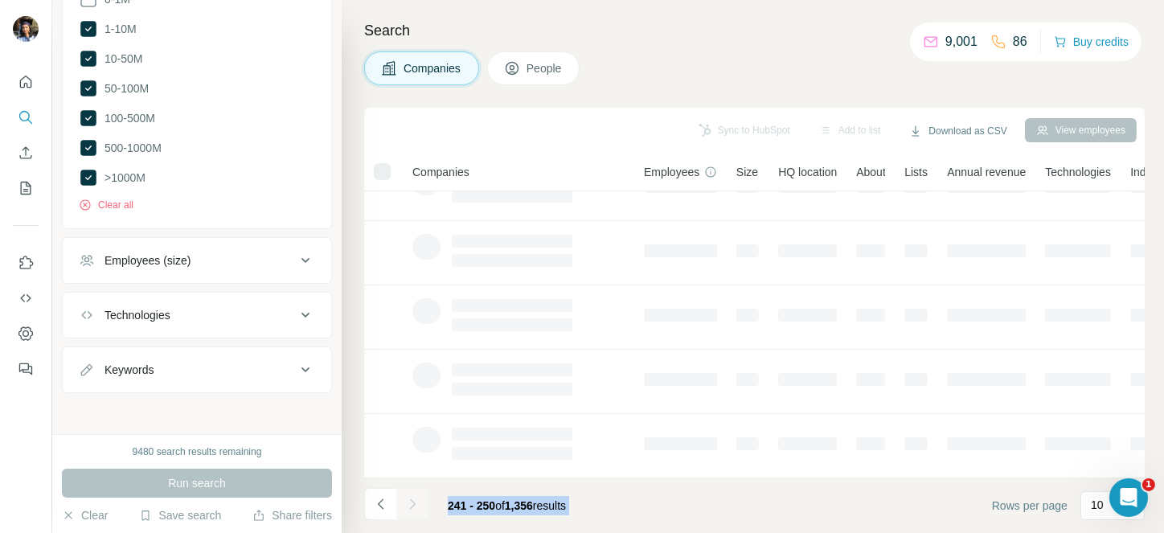
click at [409, 505] on div at bounding box center [412, 504] width 32 height 32
click at [409, 505] on icon "Navigate to next page" at bounding box center [412, 504] width 16 height 16
click at [409, 505] on div at bounding box center [412, 504] width 32 height 32
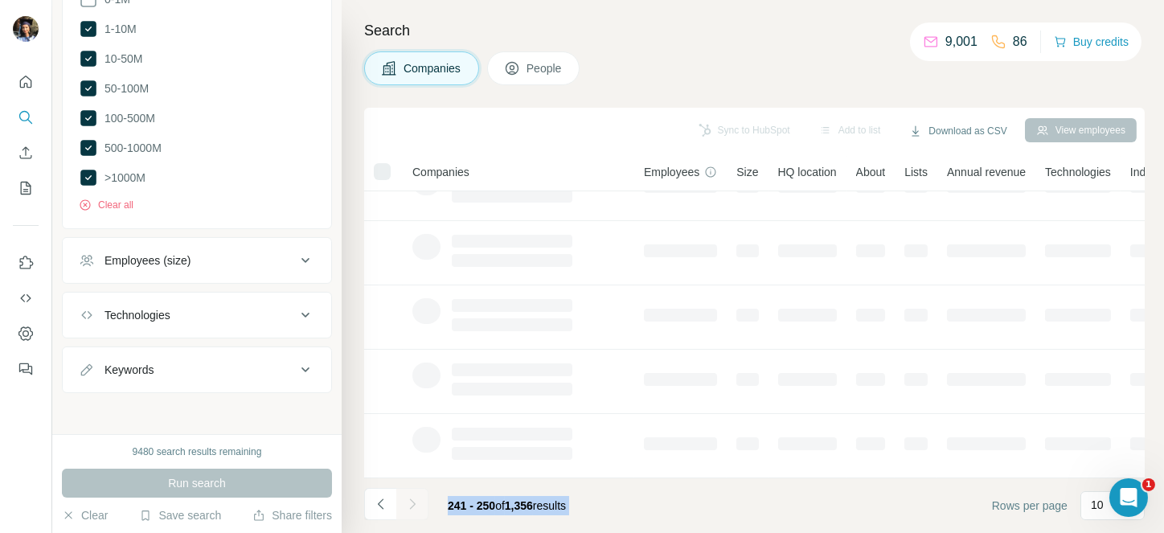
click at [409, 505] on div at bounding box center [412, 504] width 32 height 32
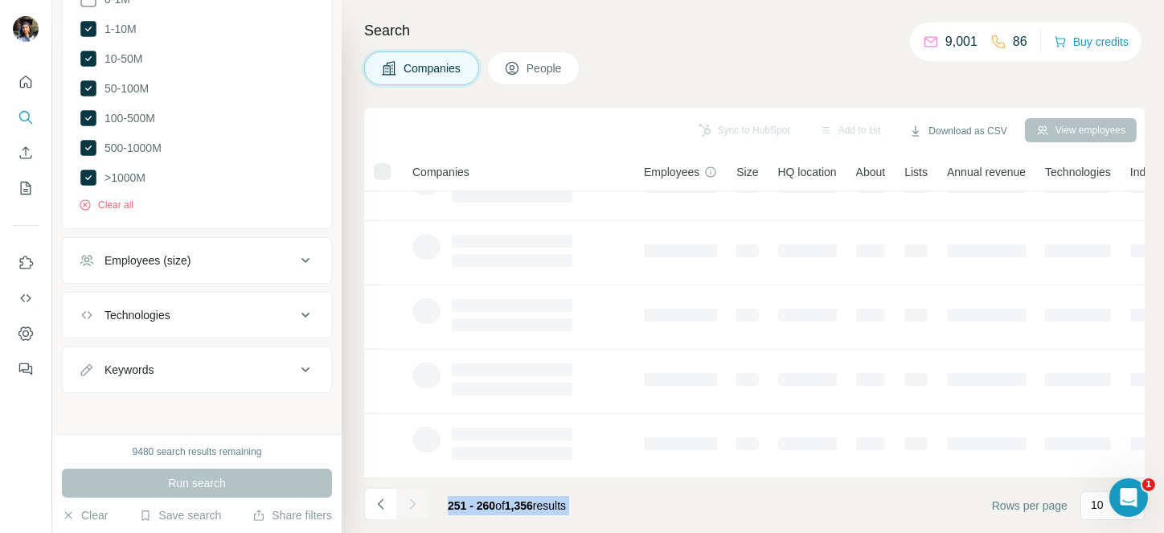
click at [409, 505] on div at bounding box center [412, 504] width 32 height 32
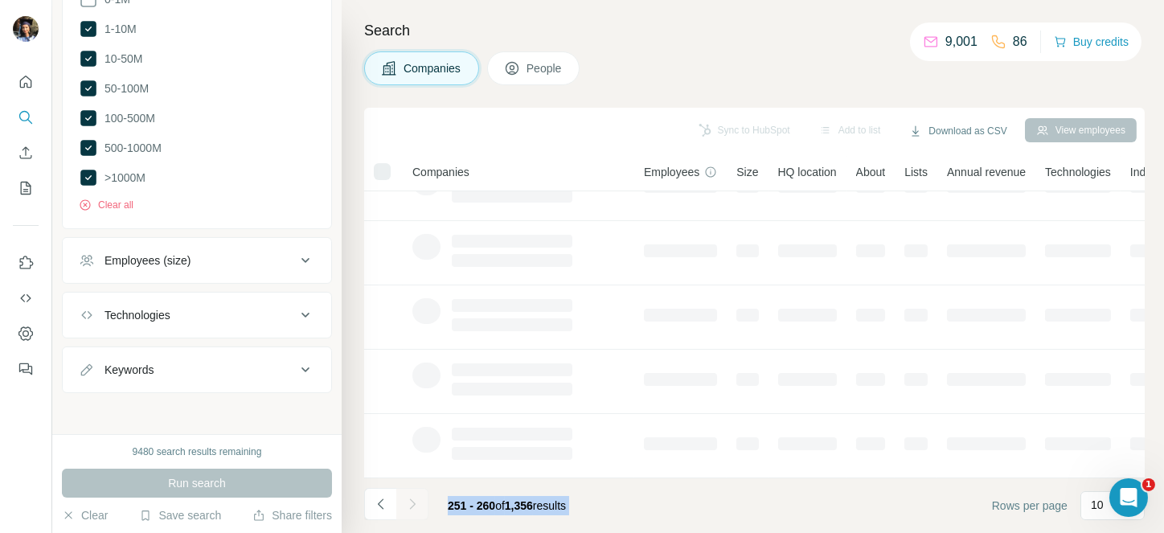
click at [409, 505] on div at bounding box center [412, 504] width 32 height 32
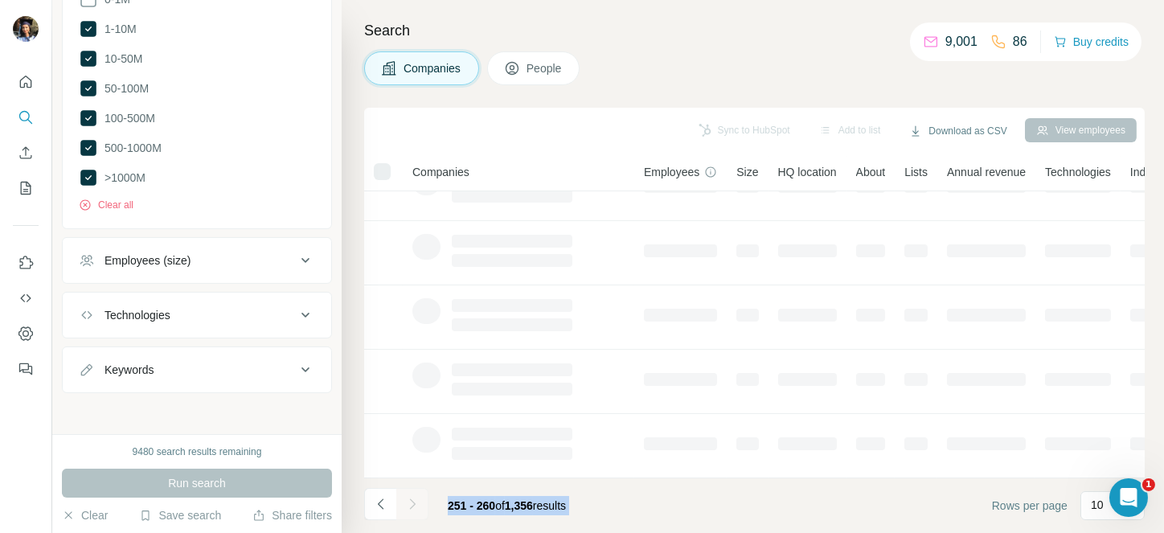
click at [409, 505] on div at bounding box center [412, 504] width 32 height 32
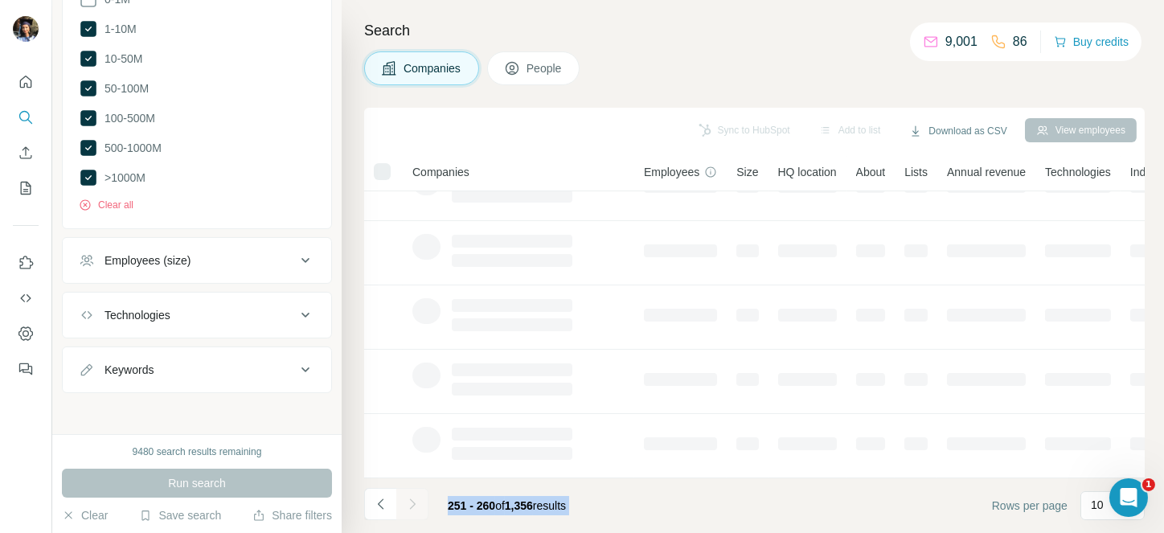
click at [409, 505] on div at bounding box center [412, 504] width 32 height 32
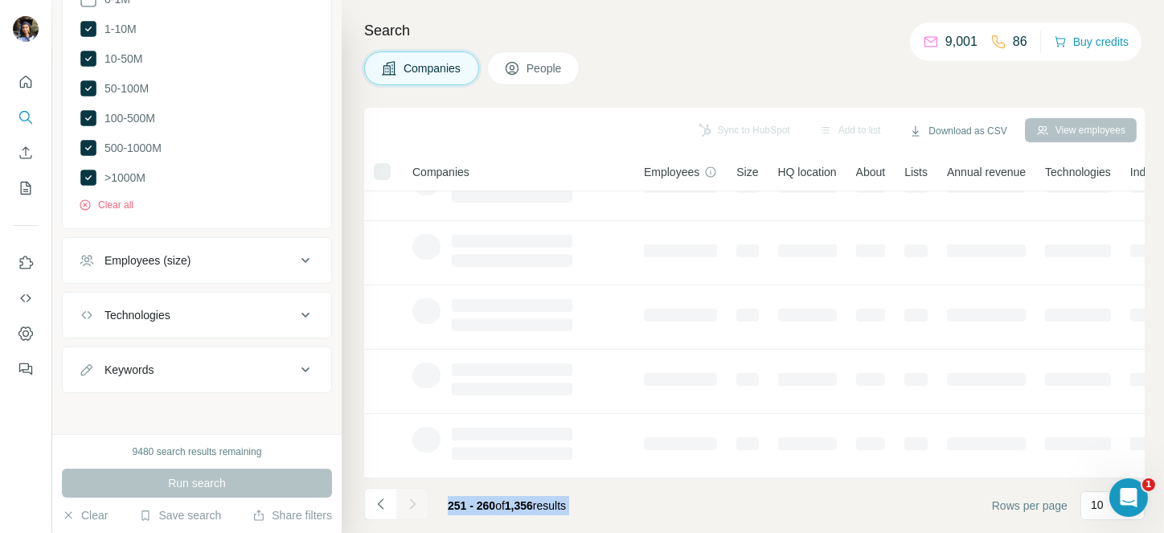
click at [409, 505] on div at bounding box center [412, 504] width 32 height 32
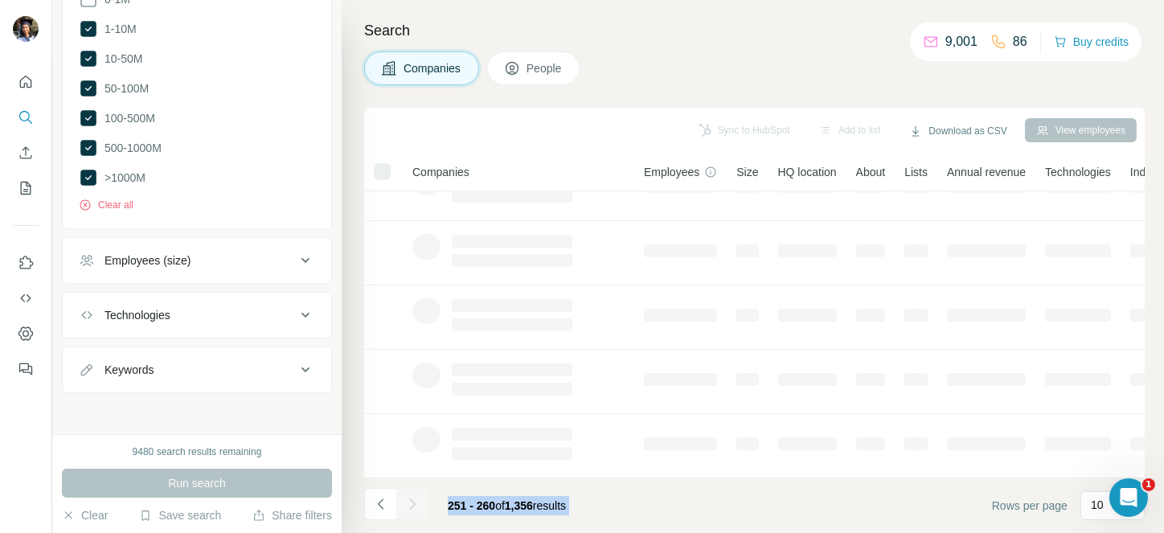
click at [409, 505] on div at bounding box center [412, 504] width 32 height 32
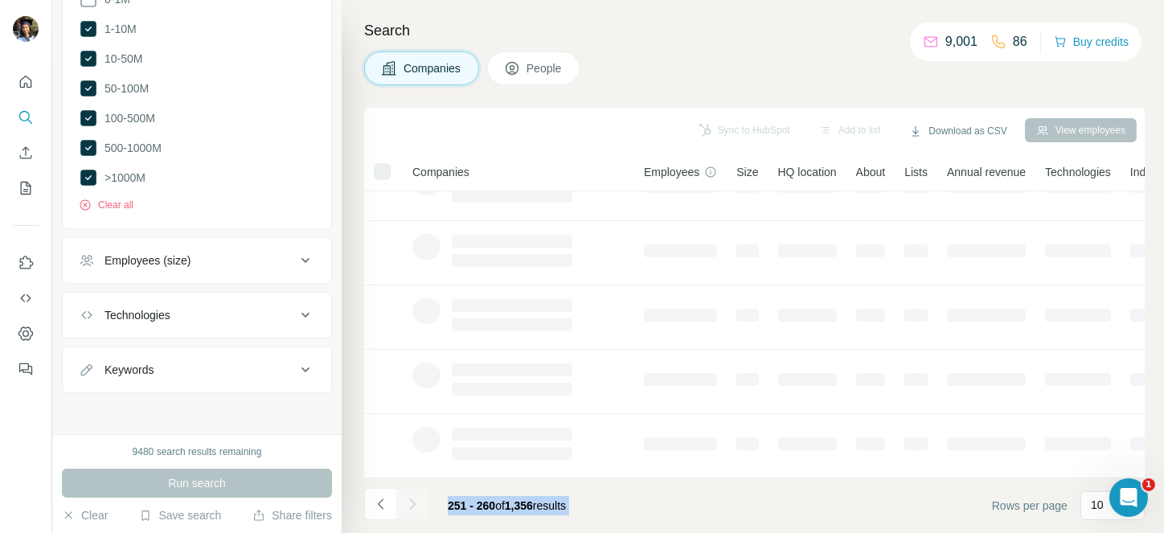
click at [409, 505] on div at bounding box center [412, 504] width 32 height 32
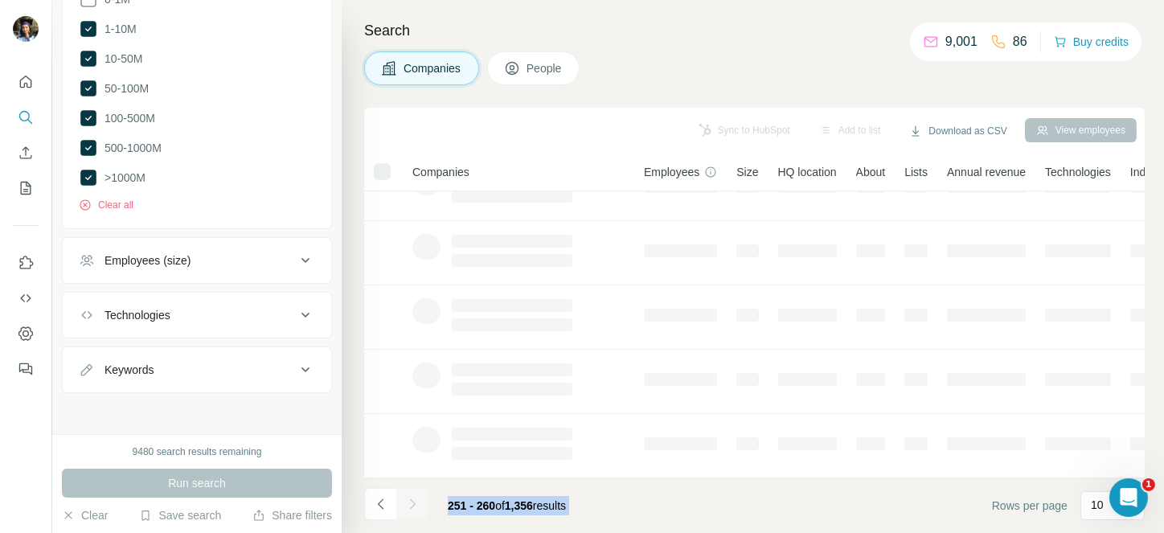
click at [409, 505] on div at bounding box center [412, 504] width 32 height 32
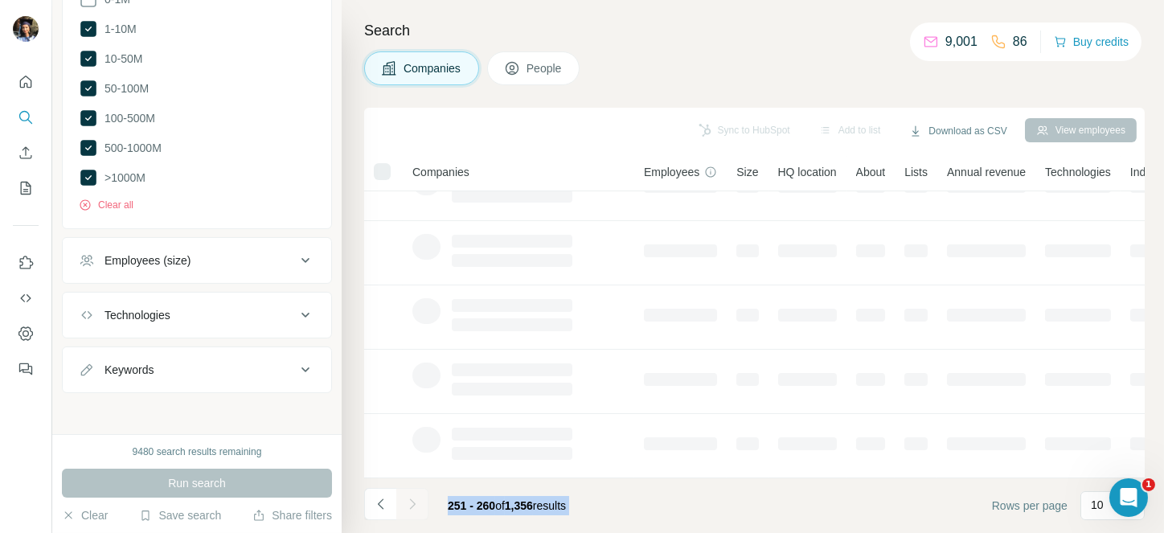
click at [409, 505] on div at bounding box center [412, 504] width 32 height 32
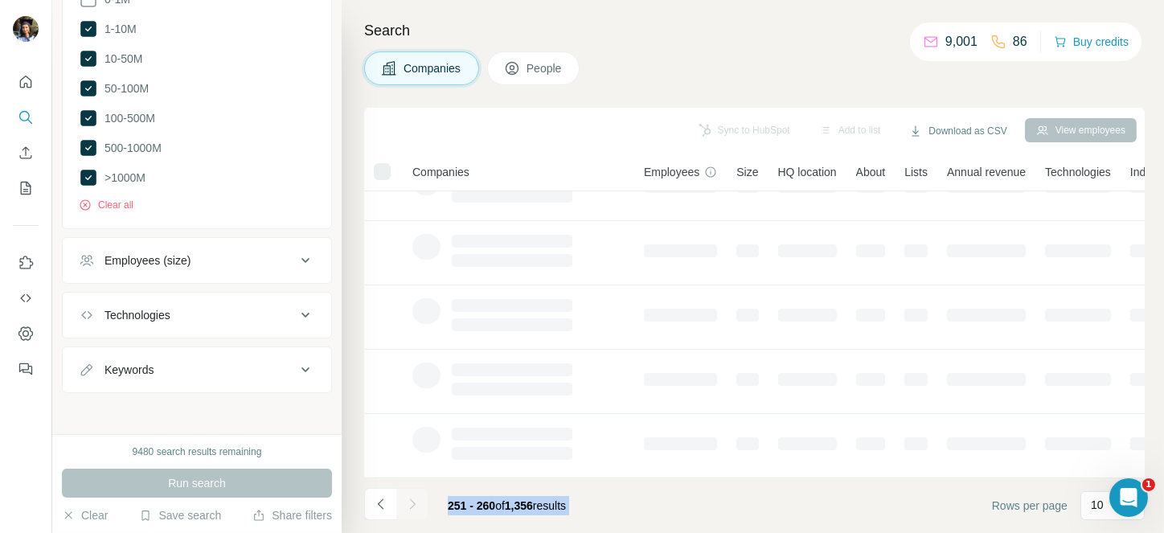
click at [409, 505] on div at bounding box center [412, 504] width 32 height 32
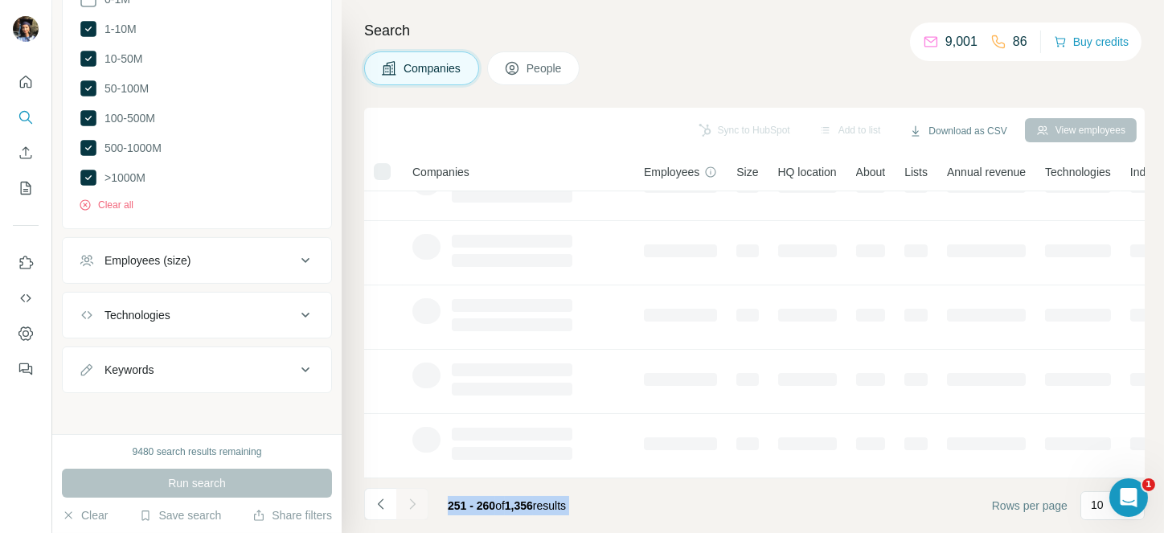
click at [409, 505] on div at bounding box center [412, 504] width 32 height 32
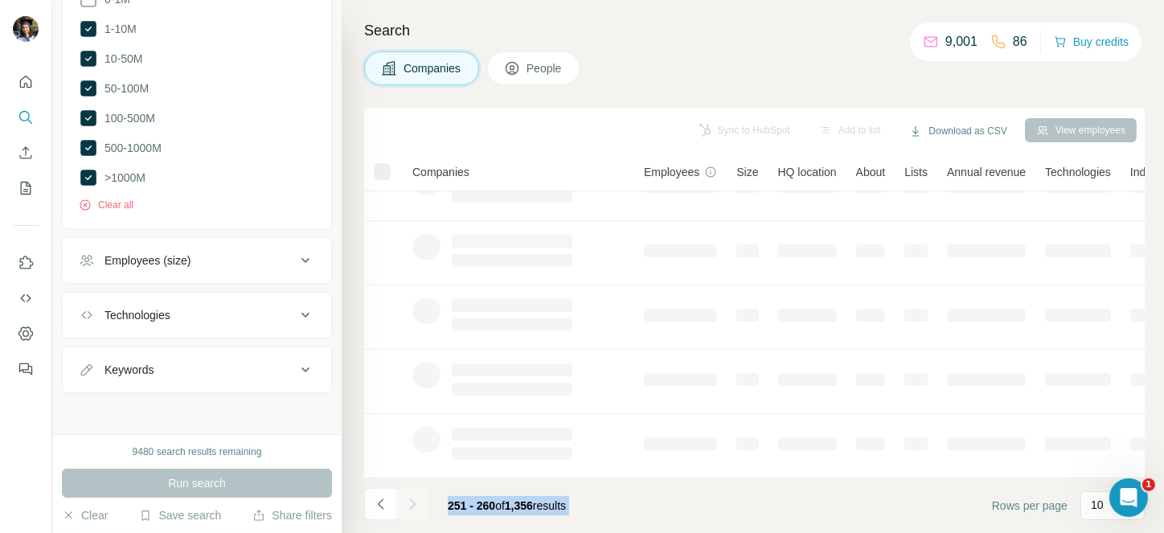
click at [409, 505] on div at bounding box center [412, 504] width 32 height 32
click at [409, 505] on icon "Navigate to next page" at bounding box center [412, 504] width 16 height 16
click at [409, 505] on div at bounding box center [412, 504] width 32 height 32
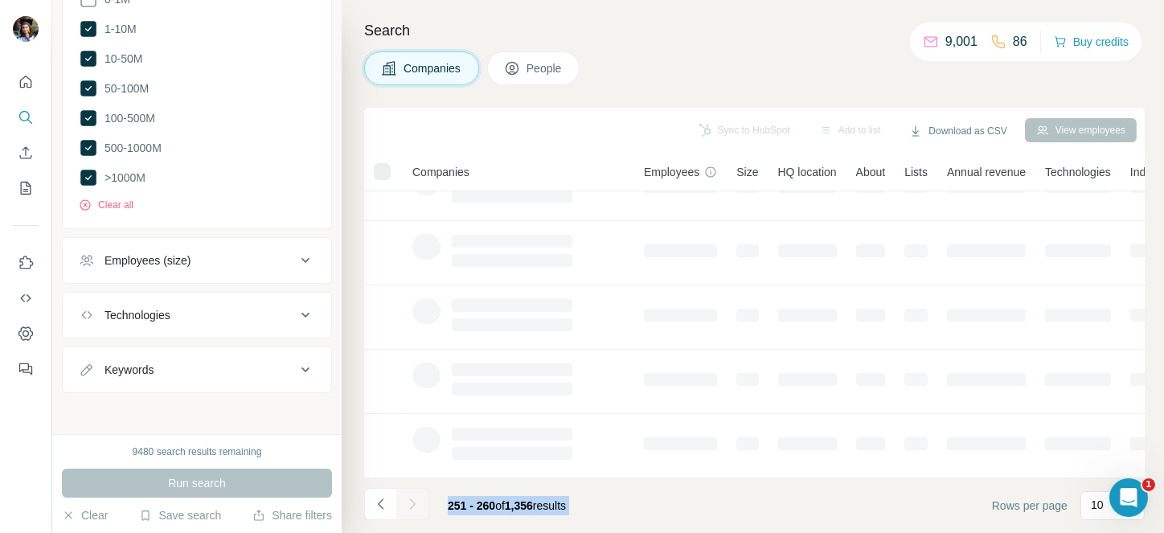
click at [409, 505] on div at bounding box center [412, 504] width 32 height 32
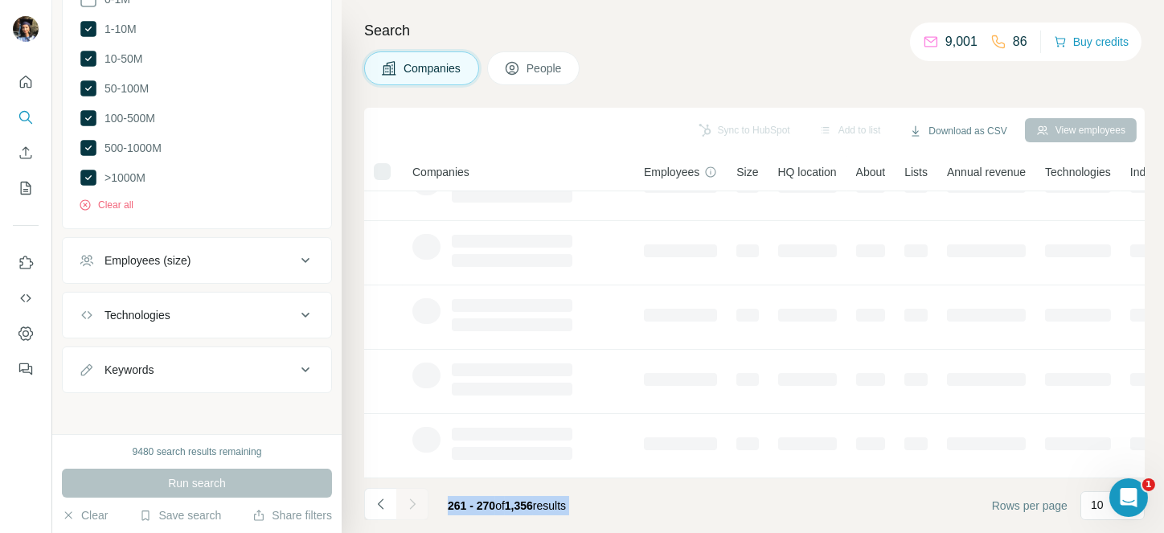
click at [409, 505] on div at bounding box center [412, 504] width 32 height 32
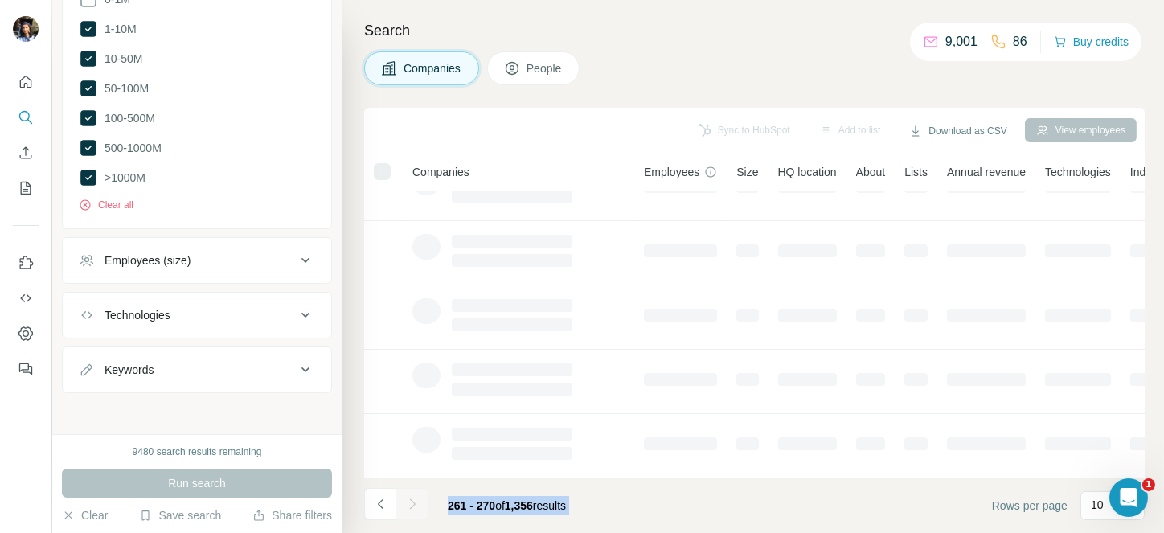
click at [409, 505] on div at bounding box center [412, 504] width 32 height 32
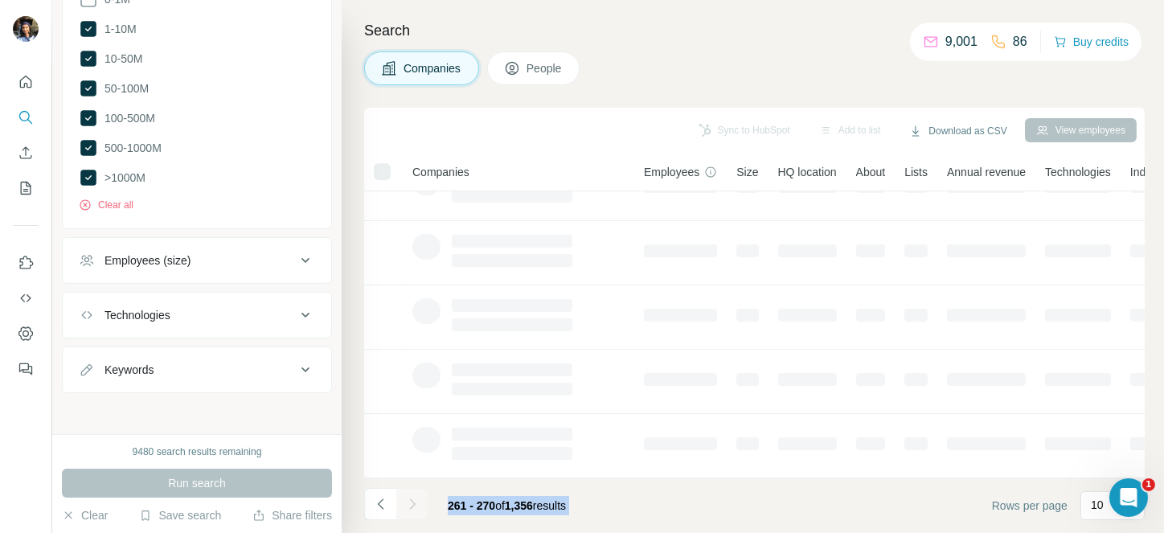
click at [409, 505] on div at bounding box center [412, 504] width 32 height 32
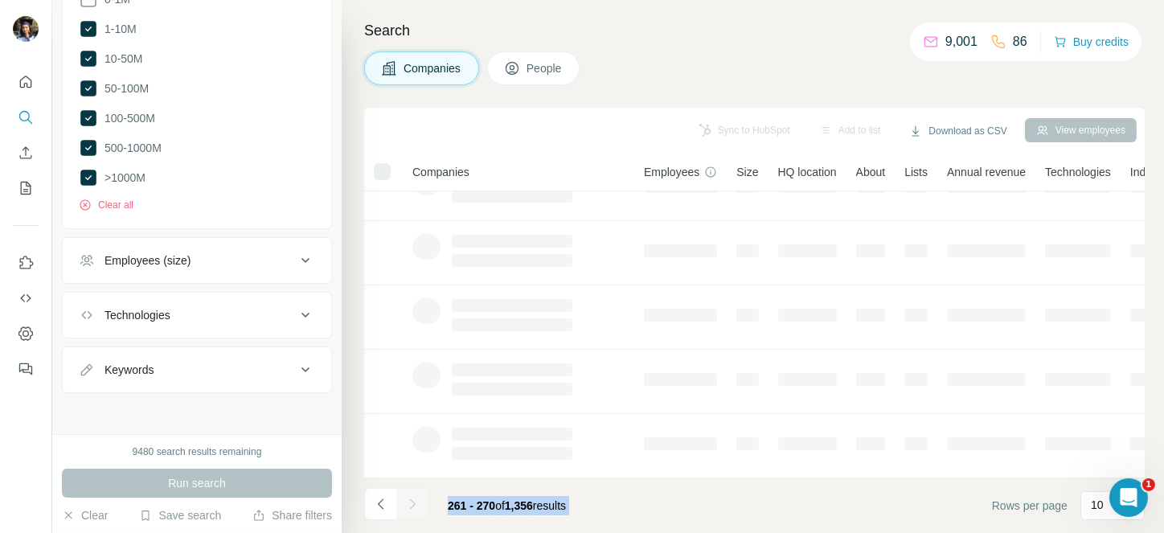
click at [409, 505] on div at bounding box center [412, 504] width 32 height 32
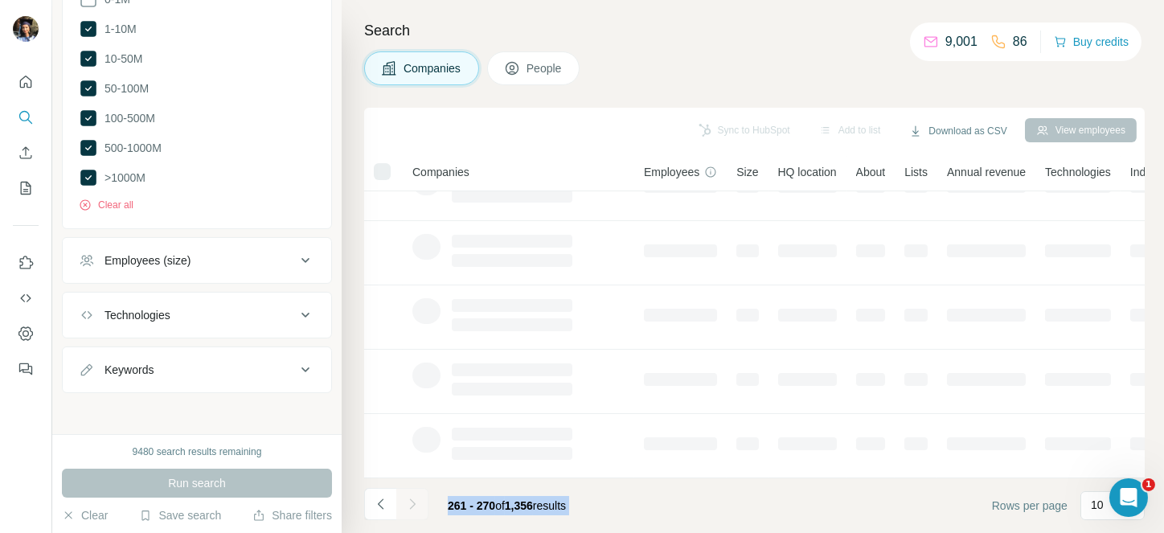
click at [409, 505] on div at bounding box center [412, 504] width 32 height 32
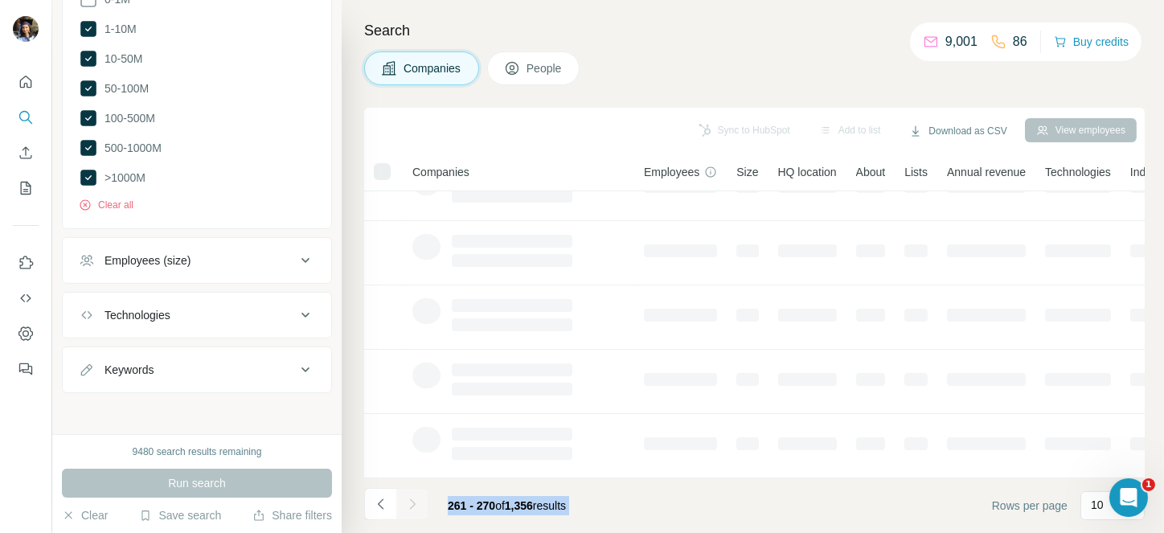
click at [409, 505] on div at bounding box center [412, 504] width 32 height 32
click at [409, 505] on icon "Navigate to next page" at bounding box center [412, 504] width 16 height 16
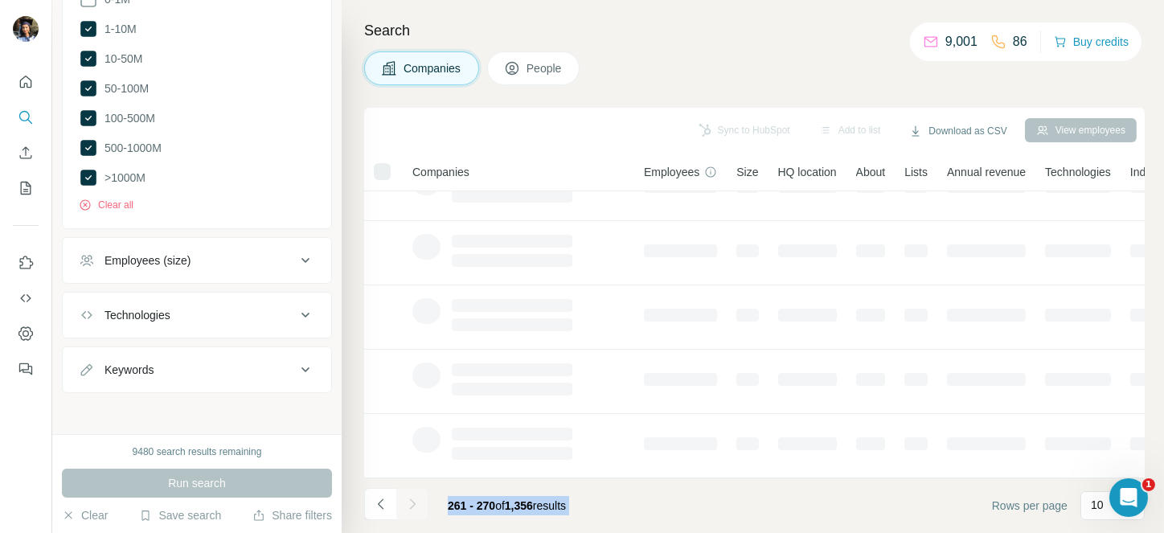
click at [409, 505] on div at bounding box center [412, 504] width 32 height 32
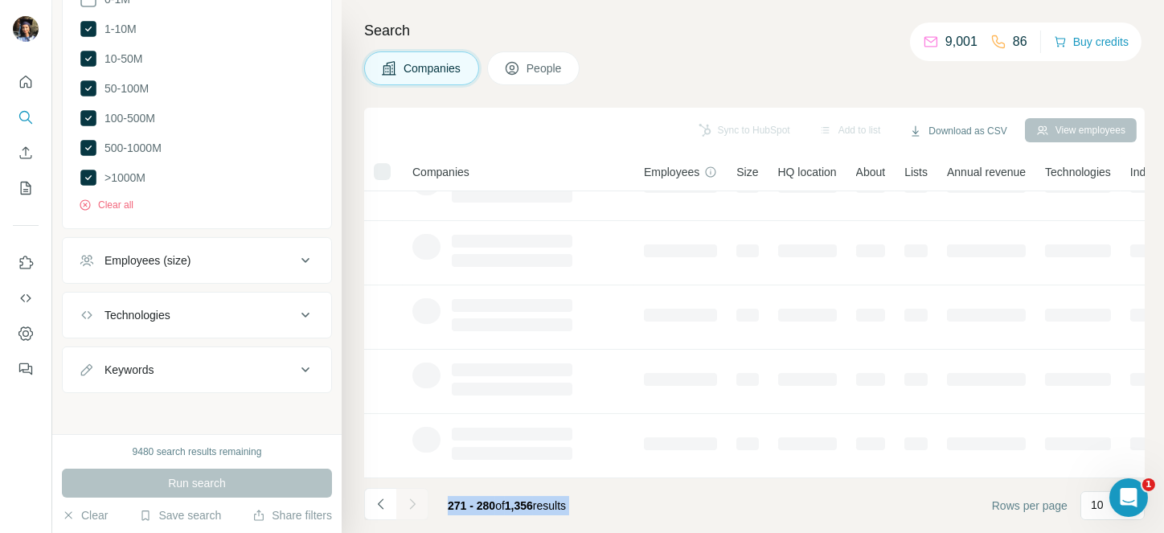
click at [409, 505] on div at bounding box center [412, 504] width 32 height 32
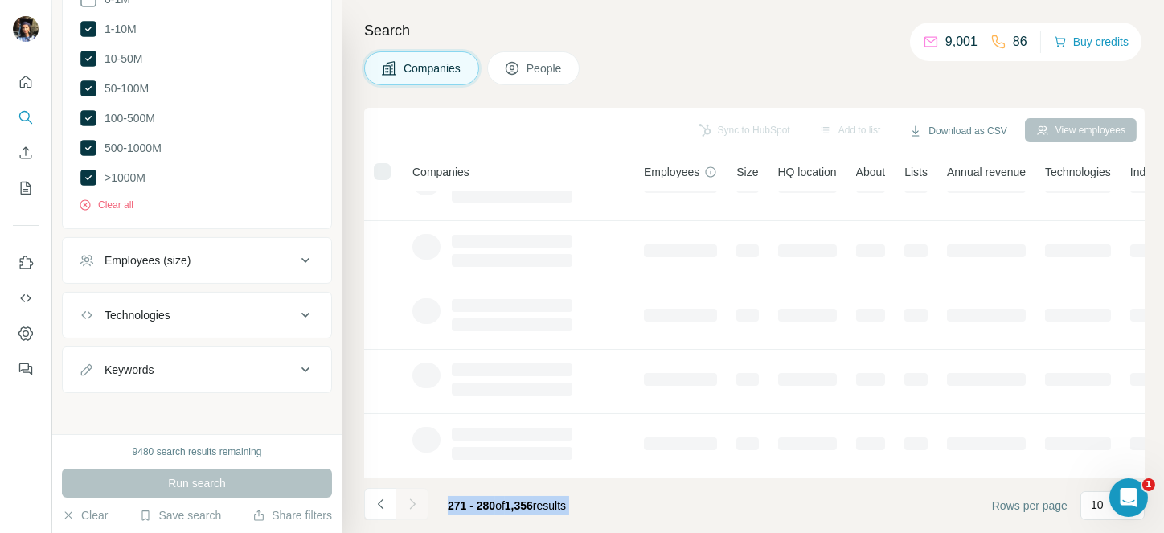
click at [409, 505] on div at bounding box center [412, 504] width 32 height 32
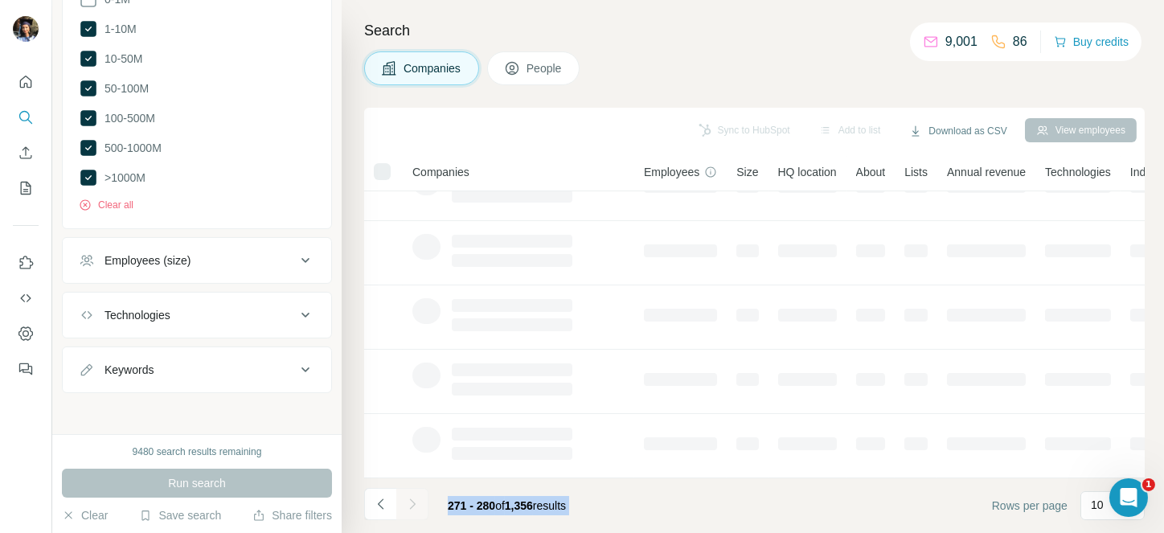
click at [409, 505] on div at bounding box center [412, 504] width 32 height 32
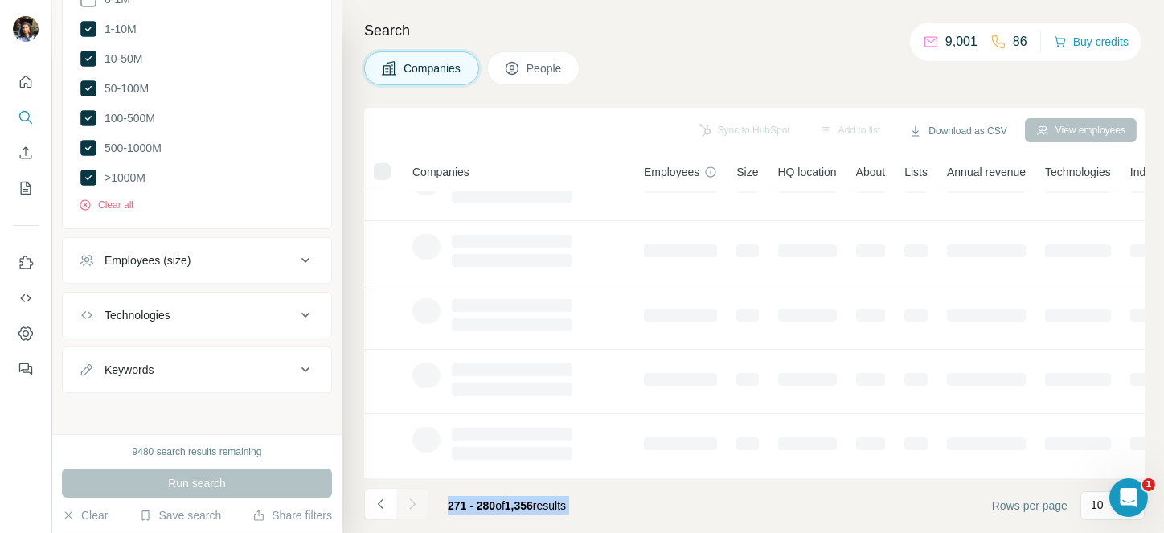
click at [409, 505] on div at bounding box center [412, 504] width 32 height 32
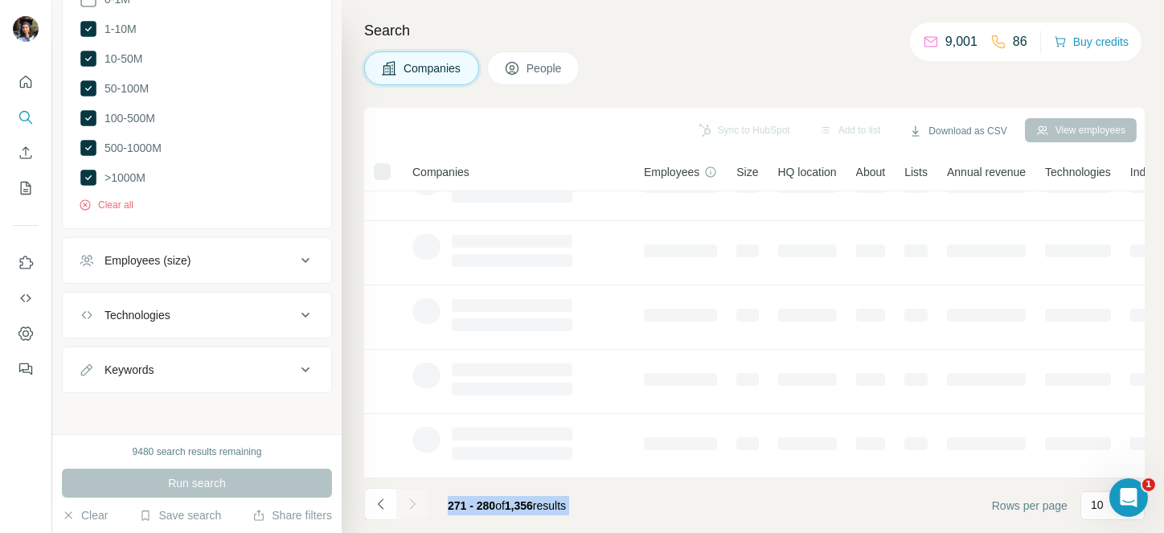
click at [409, 505] on div at bounding box center [412, 504] width 32 height 32
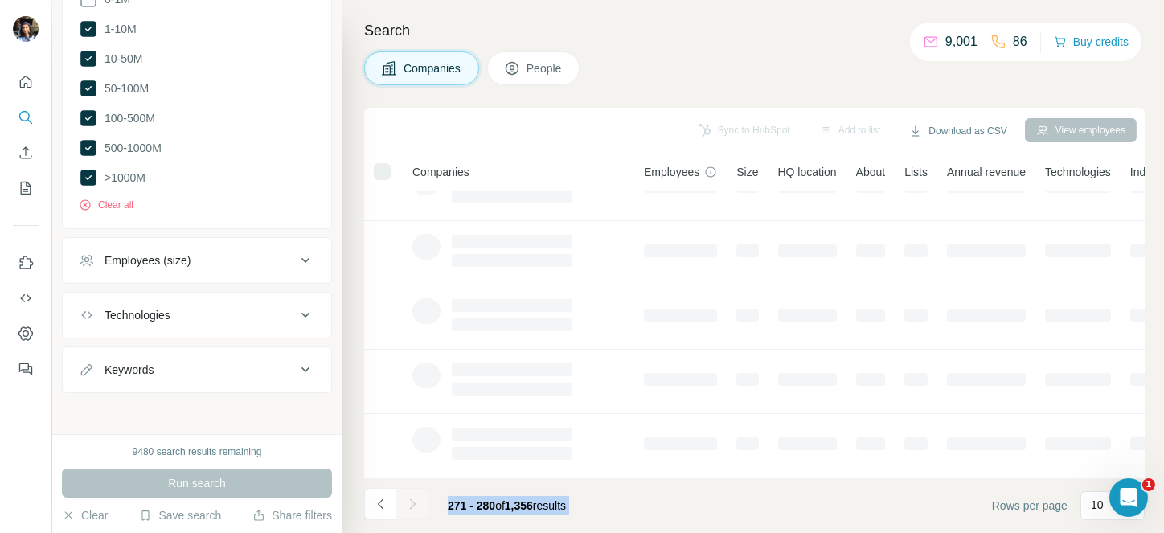
click at [409, 505] on div at bounding box center [412, 504] width 32 height 32
click at [409, 505] on icon "Navigate to next page" at bounding box center [412, 504] width 16 height 16
click at [409, 505] on div at bounding box center [412, 504] width 32 height 32
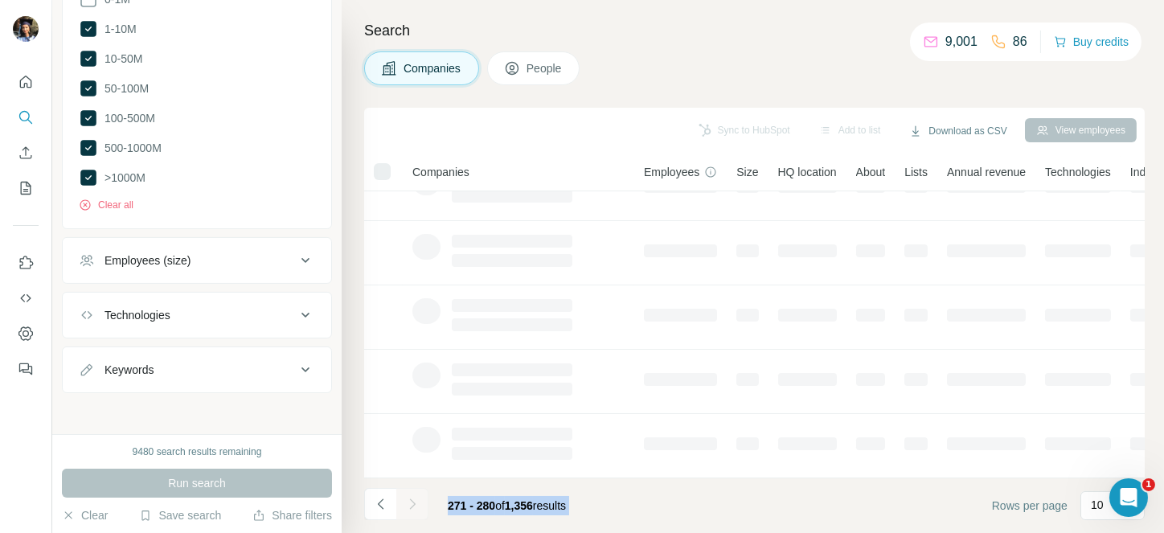
click at [409, 505] on div at bounding box center [412, 504] width 32 height 32
drag, startPoint x: 409, startPoint y: 505, endPoint x: 622, endPoint y: 506, distance: 212.3
click at [409, 505] on div at bounding box center [412, 504] width 32 height 32
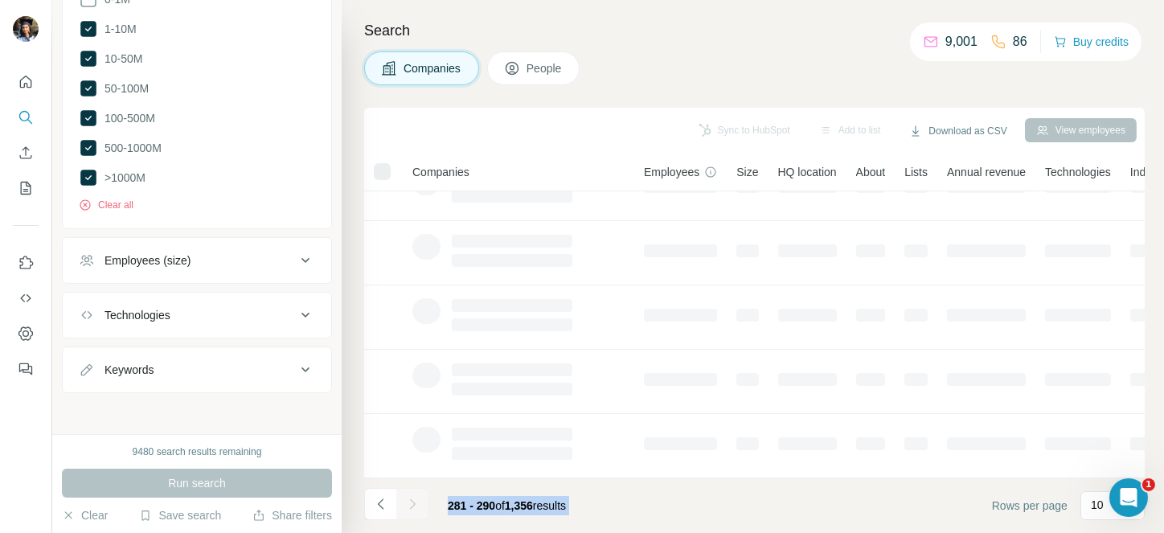
click at [409, 505] on div at bounding box center [412, 504] width 32 height 32
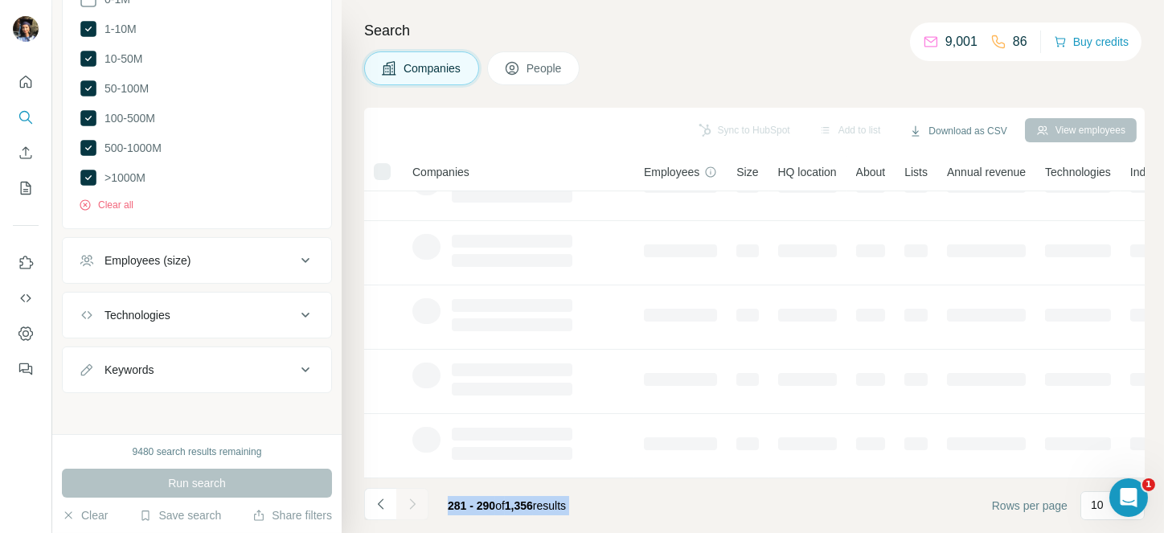
click at [409, 505] on div at bounding box center [412, 504] width 32 height 32
click at [622, 506] on footer "281 - 290 of 1,356 results Rows per page 10" at bounding box center [754, 505] width 781 height 55
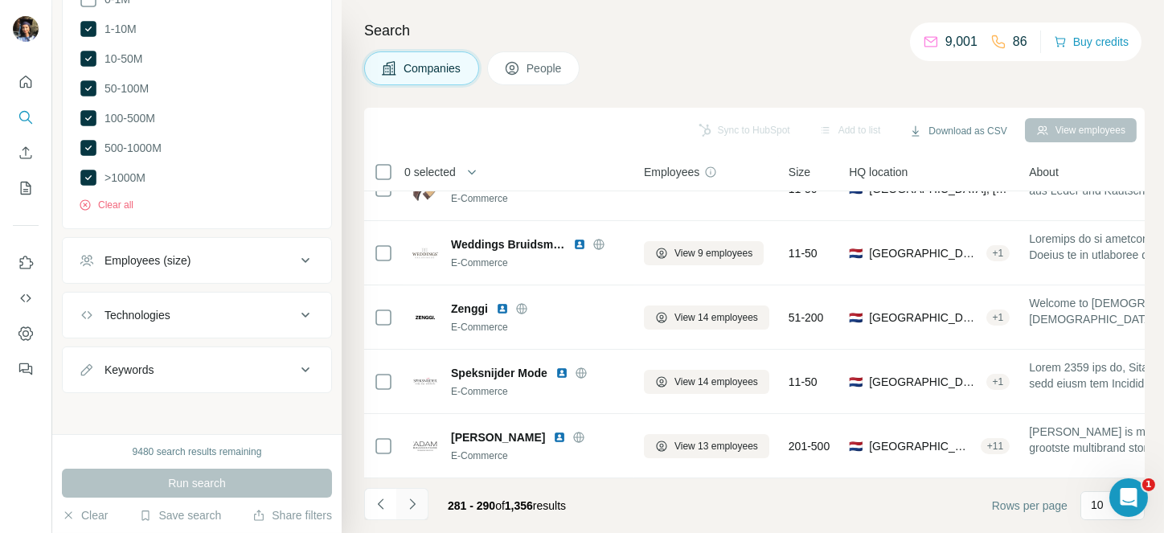
click at [404, 504] on icon "Navigate to next page" at bounding box center [412, 504] width 16 height 16
click at [404, 504] on div at bounding box center [412, 504] width 32 height 32
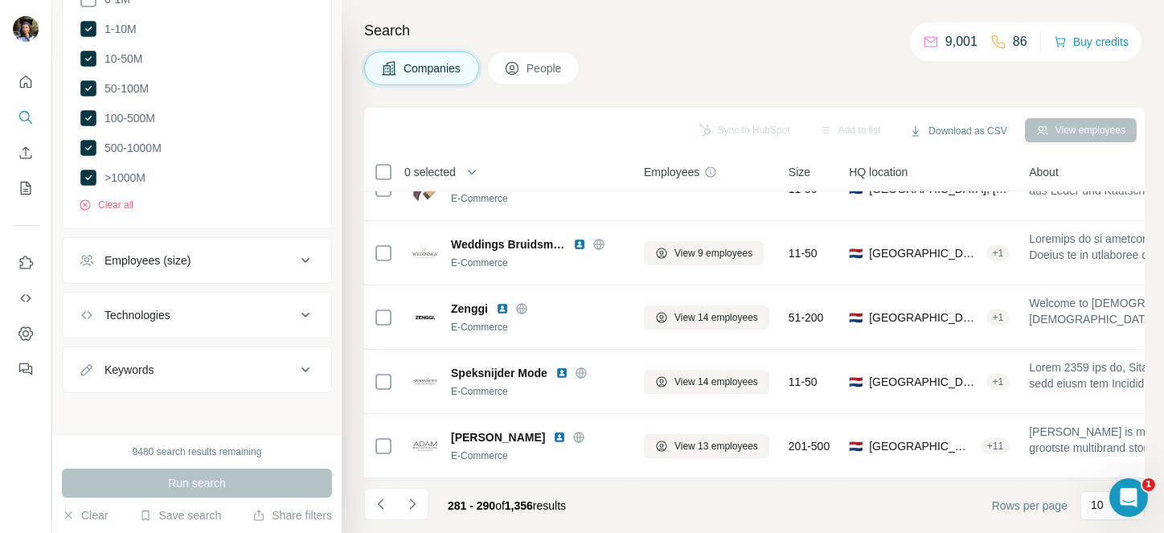
click at [404, 504] on div at bounding box center [412, 504] width 32 height 32
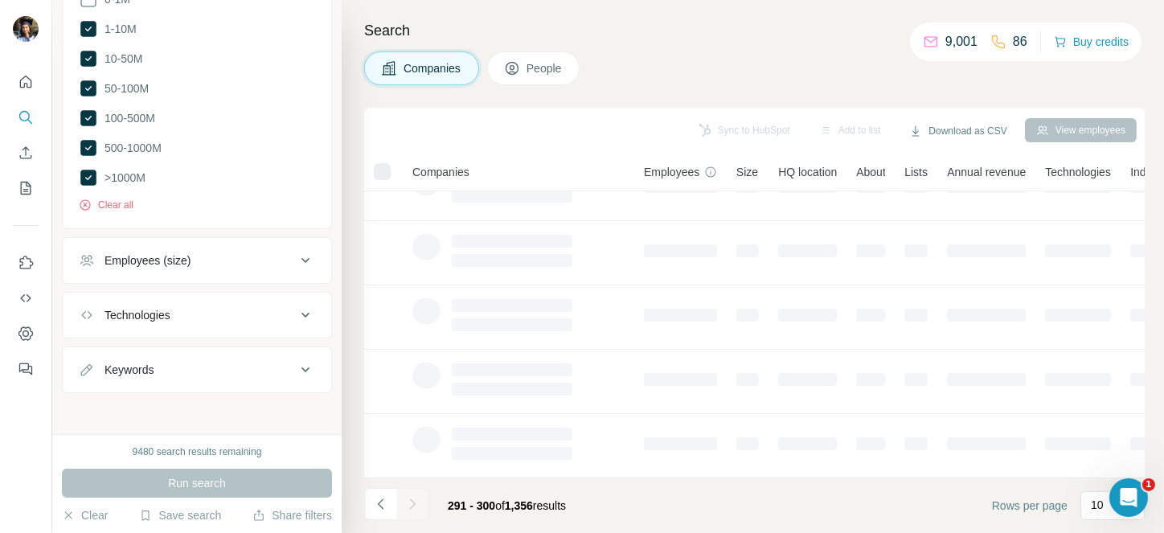
drag, startPoint x: 404, startPoint y: 504, endPoint x: 417, endPoint y: 504, distance: 12.9
click at [417, 504] on div at bounding box center [412, 504] width 32 height 32
click at [417, 504] on icon "Navigate to next page" at bounding box center [412, 504] width 16 height 16
click at [417, 504] on div at bounding box center [412, 504] width 32 height 32
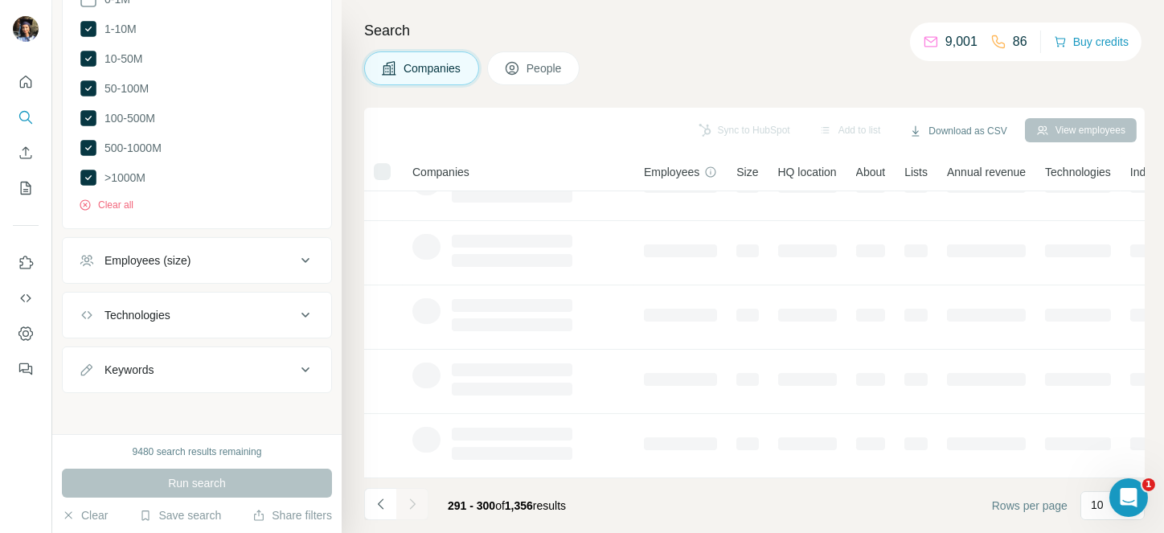
click at [417, 504] on div at bounding box center [412, 504] width 32 height 32
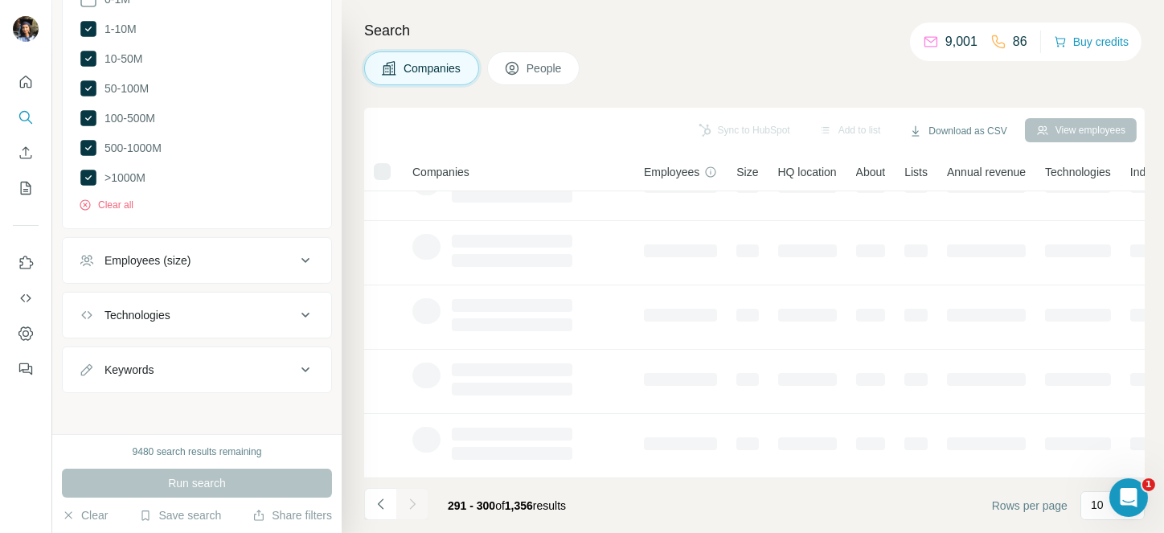
click at [417, 504] on div at bounding box center [412, 504] width 32 height 32
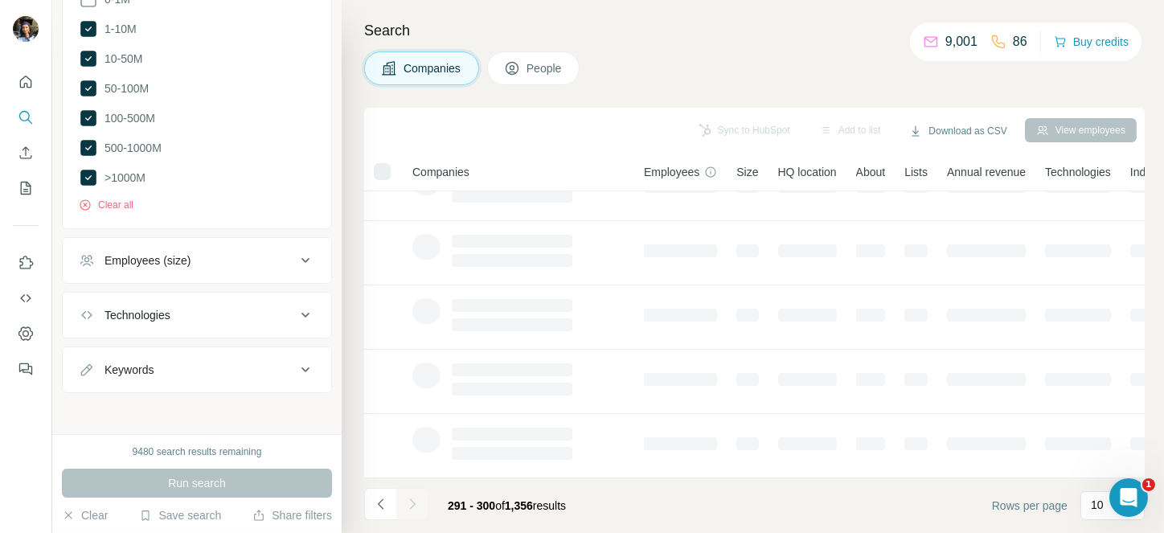
click at [417, 504] on div at bounding box center [412, 504] width 32 height 32
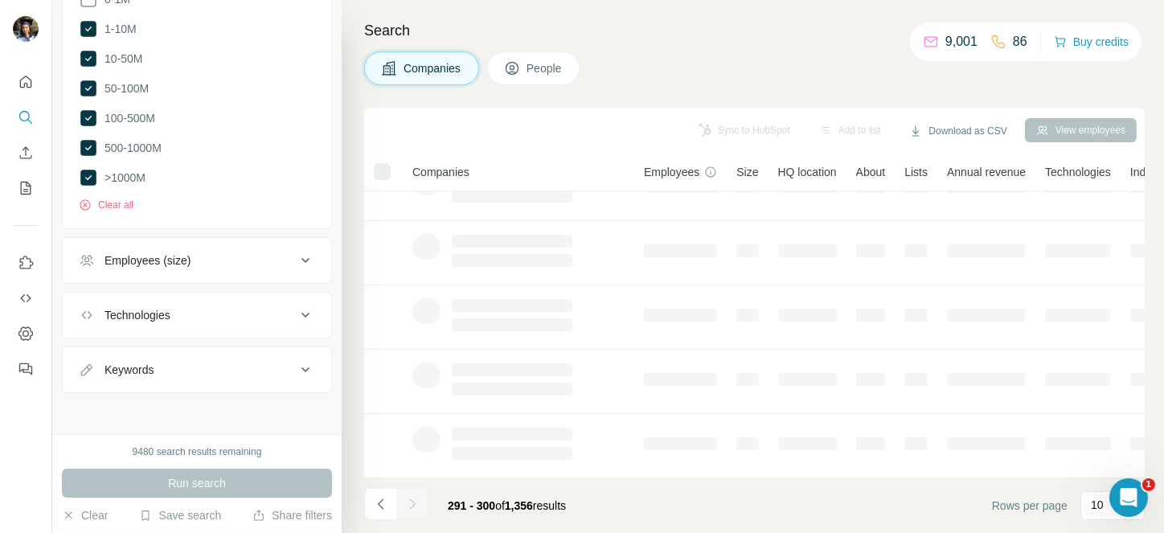
click at [417, 504] on div at bounding box center [412, 504] width 32 height 32
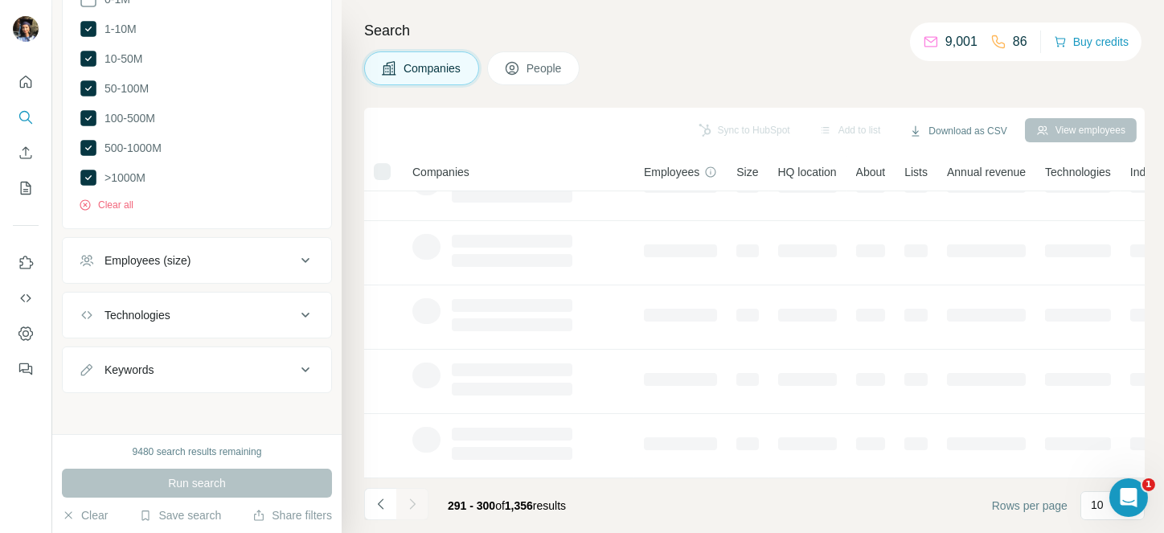
click at [417, 504] on div at bounding box center [412, 504] width 32 height 32
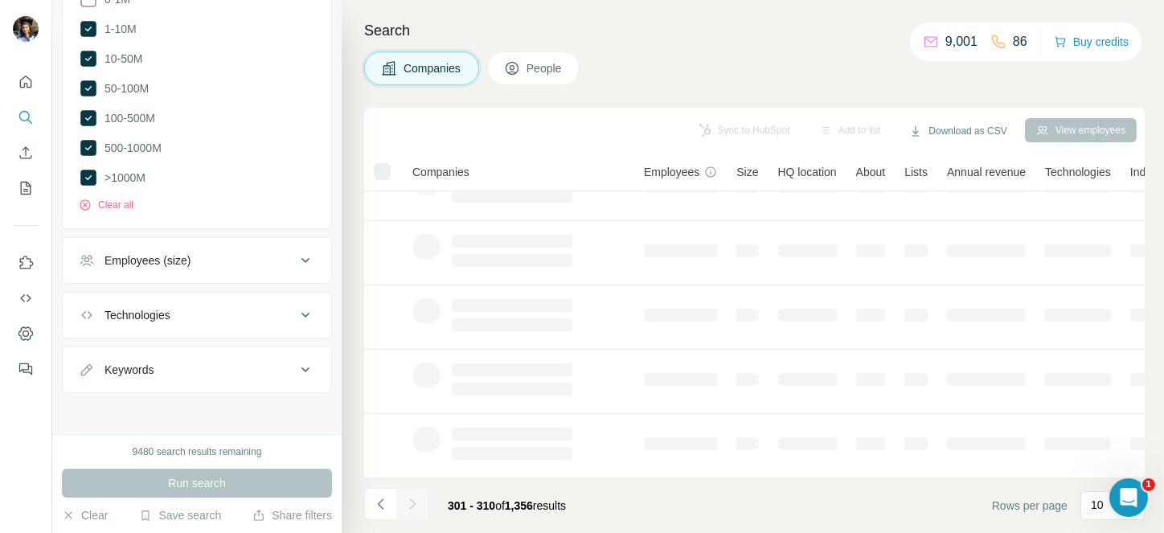
click at [417, 504] on div at bounding box center [412, 504] width 32 height 32
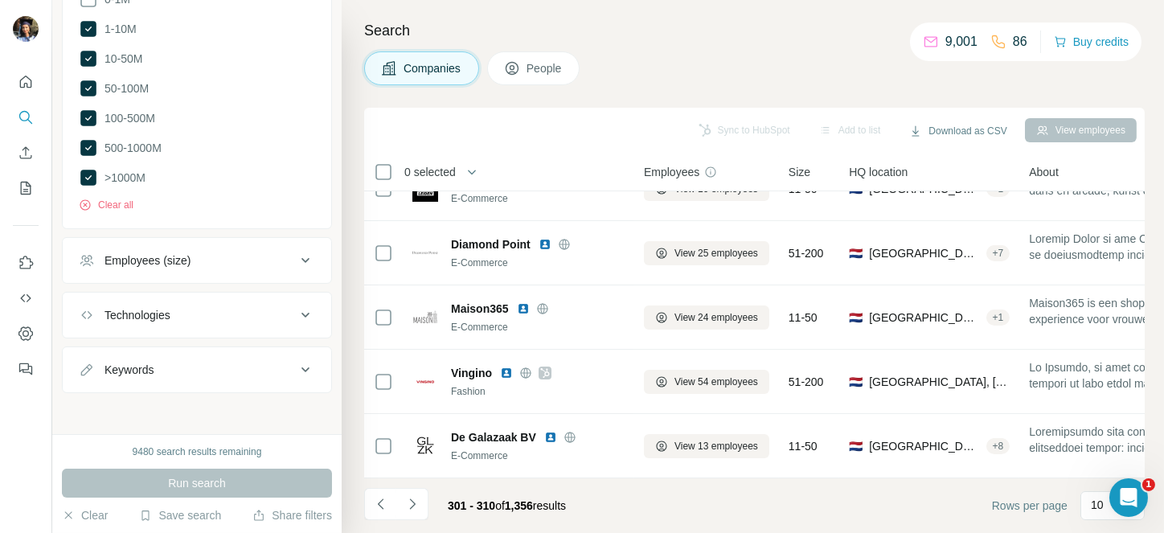
click at [695, 83] on div "Companies People" at bounding box center [754, 68] width 781 height 34
click at [408, 507] on icon "Navigate to next page" at bounding box center [412, 504] width 16 height 16
click at [408, 507] on div at bounding box center [412, 504] width 32 height 32
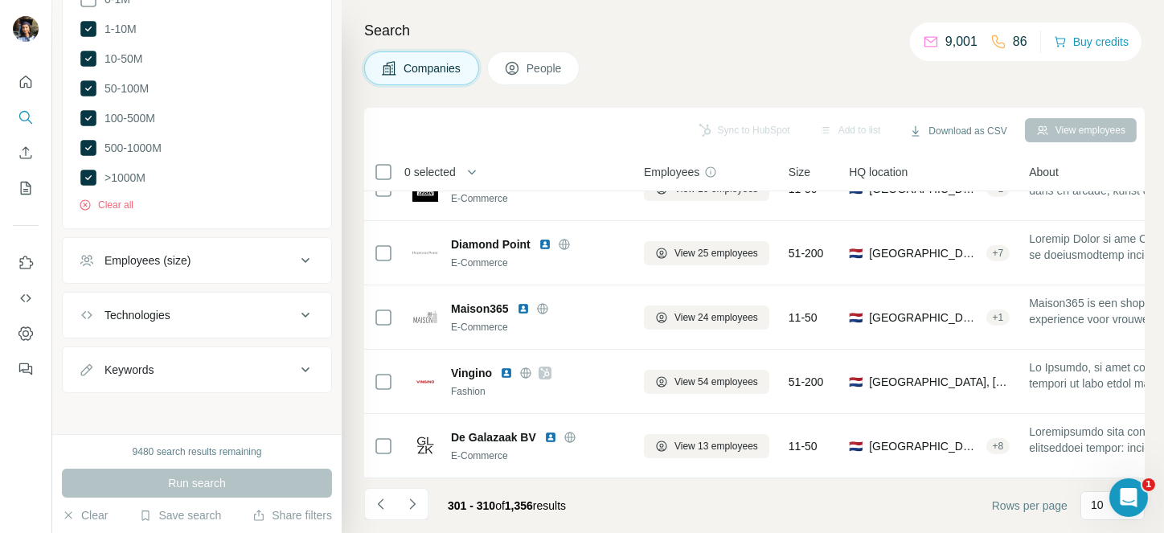
click at [408, 507] on div at bounding box center [412, 504] width 32 height 32
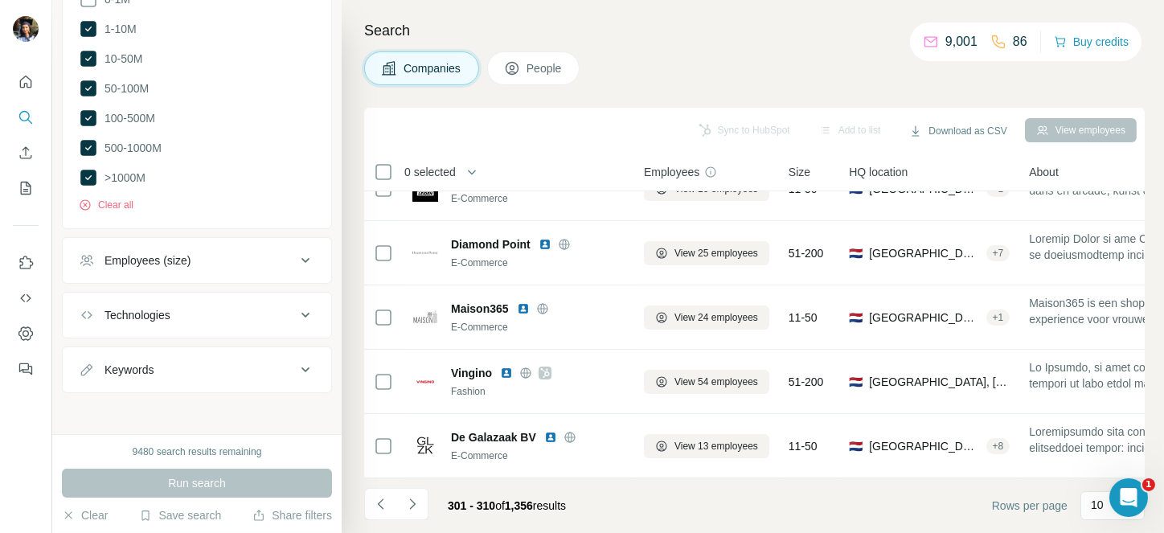
click at [408, 507] on div at bounding box center [412, 504] width 32 height 32
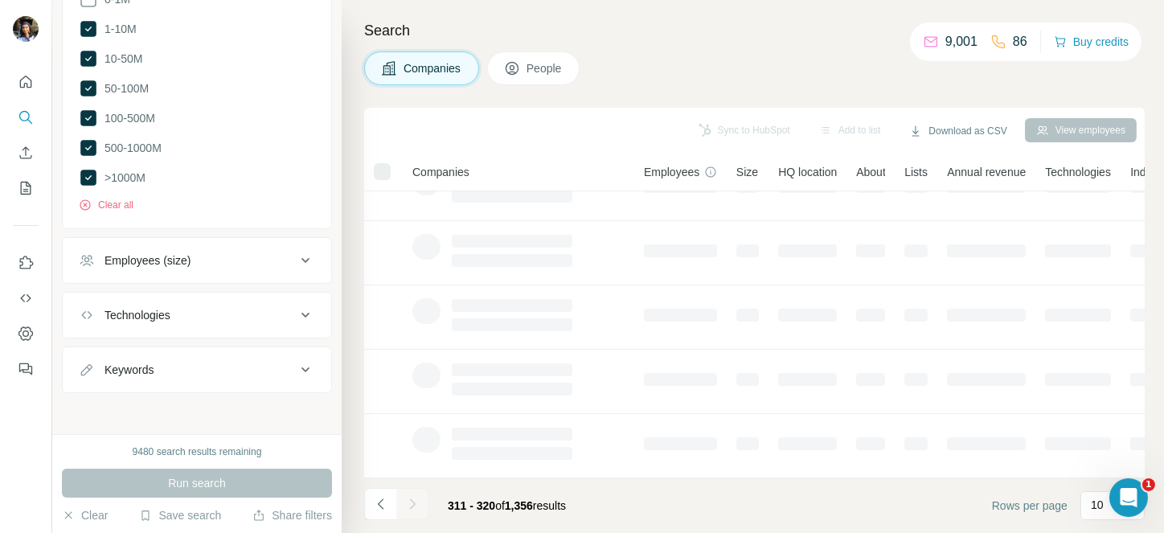
click at [408, 507] on div at bounding box center [412, 504] width 32 height 32
click at [408, 507] on icon "Navigate to next page" at bounding box center [412, 504] width 16 height 16
click at [408, 507] on div at bounding box center [412, 504] width 32 height 32
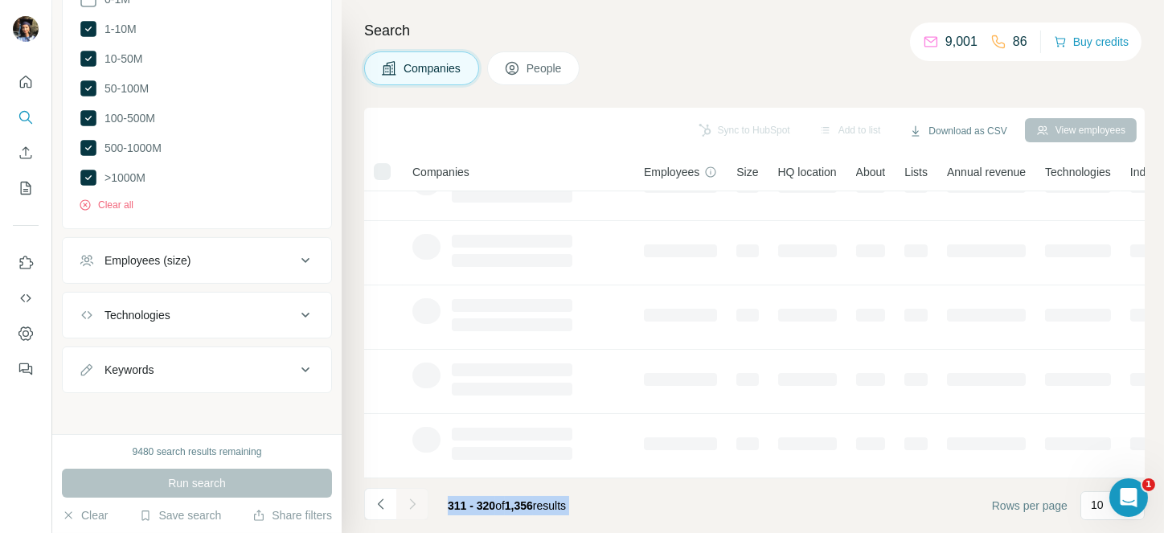
click at [408, 507] on div at bounding box center [412, 504] width 32 height 32
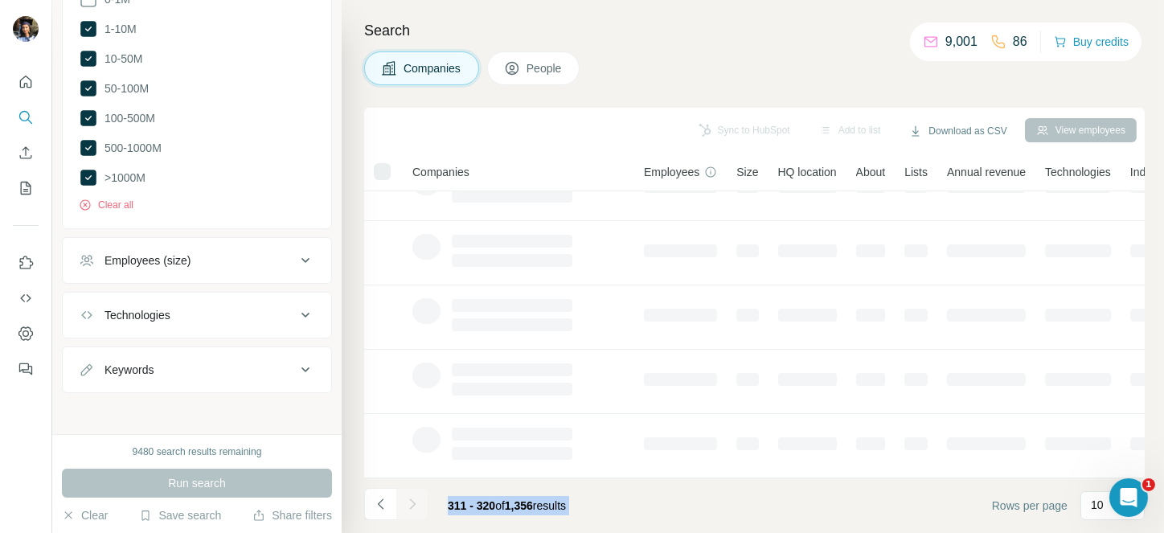
click at [408, 507] on div at bounding box center [412, 504] width 32 height 32
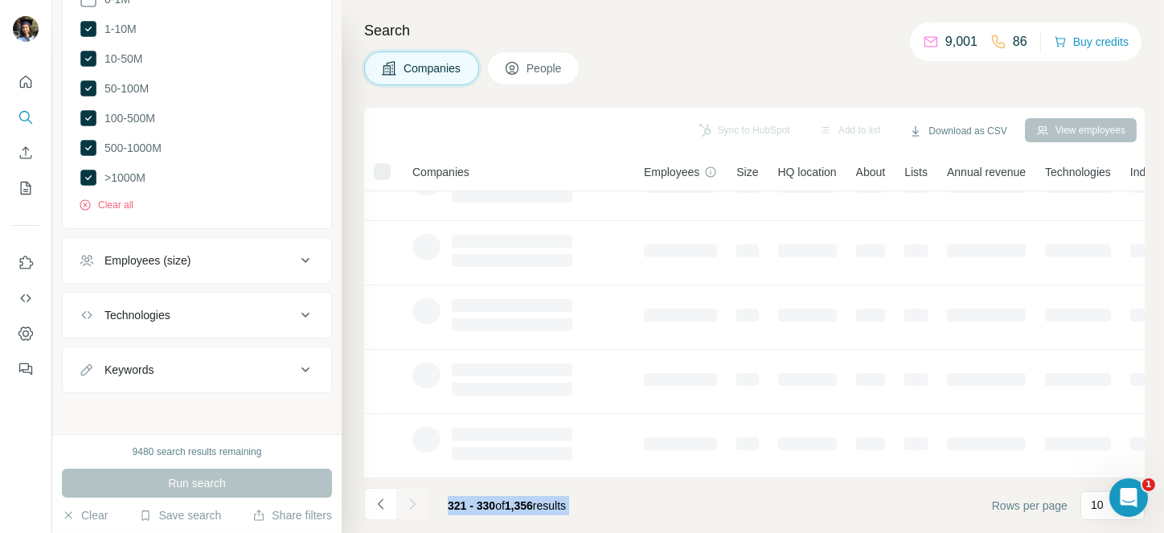
click at [408, 507] on div at bounding box center [412, 504] width 32 height 32
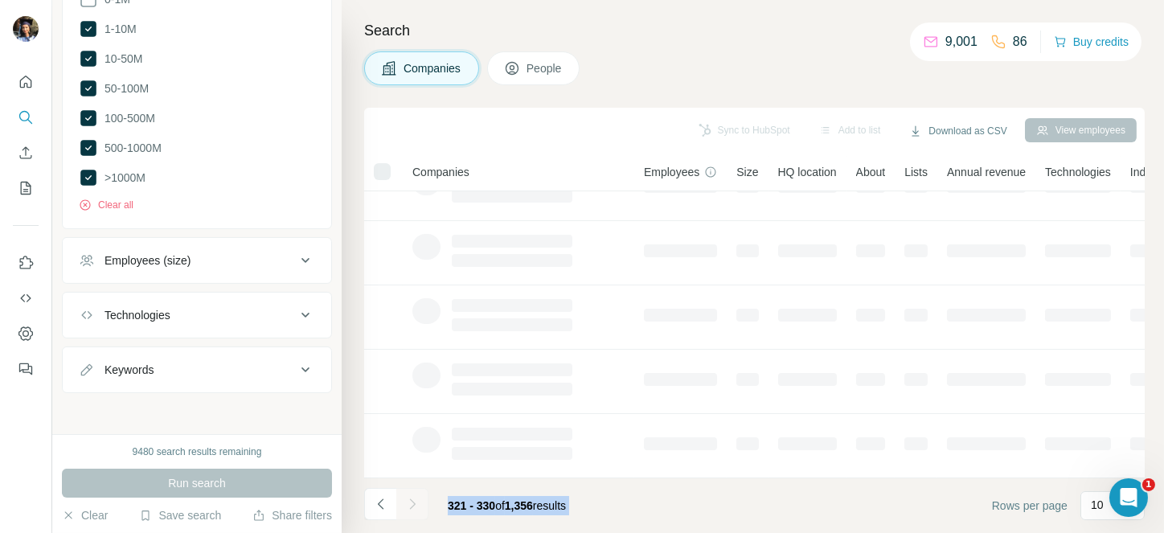
click at [408, 507] on div at bounding box center [412, 504] width 32 height 32
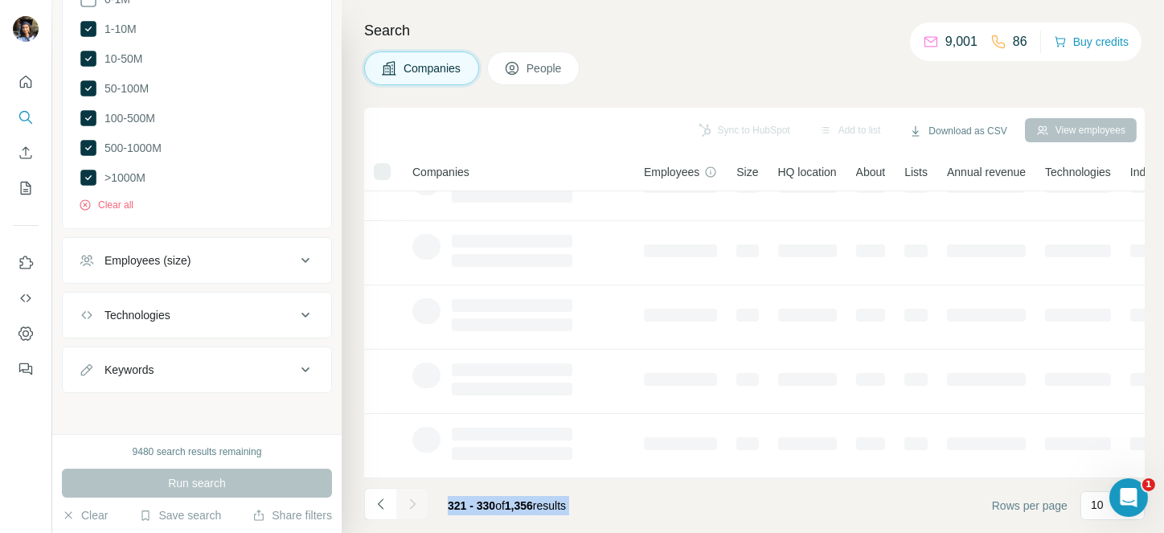
click at [408, 507] on div at bounding box center [412, 504] width 32 height 32
click at [408, 507] on icon "Navigate to next page" at bounding box center [412, 504] width 16 height 16
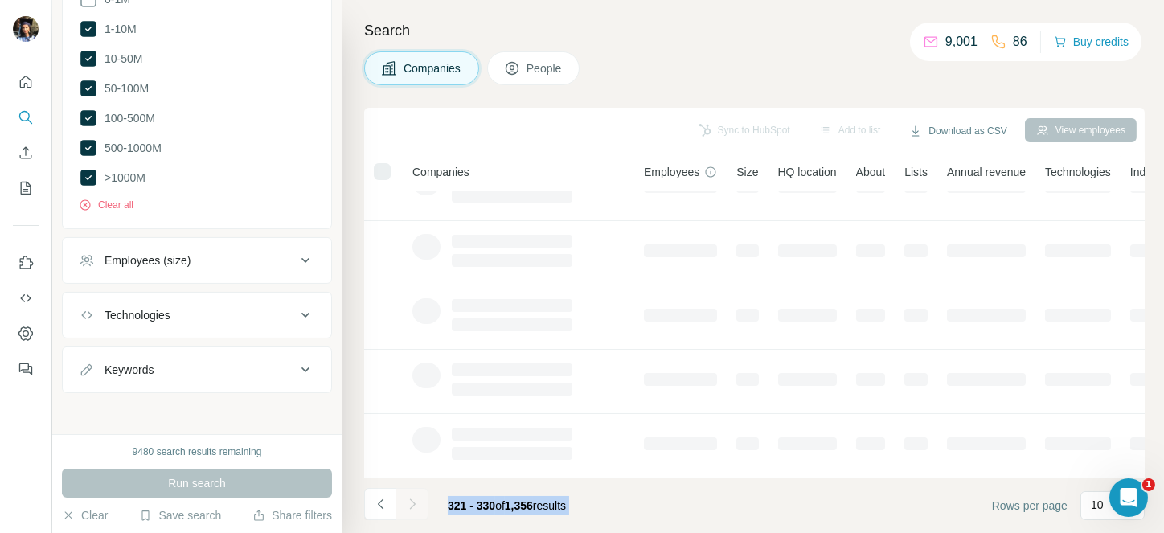
click at [408, 507] on div at bounding box center [412, 504] width 32 height 32
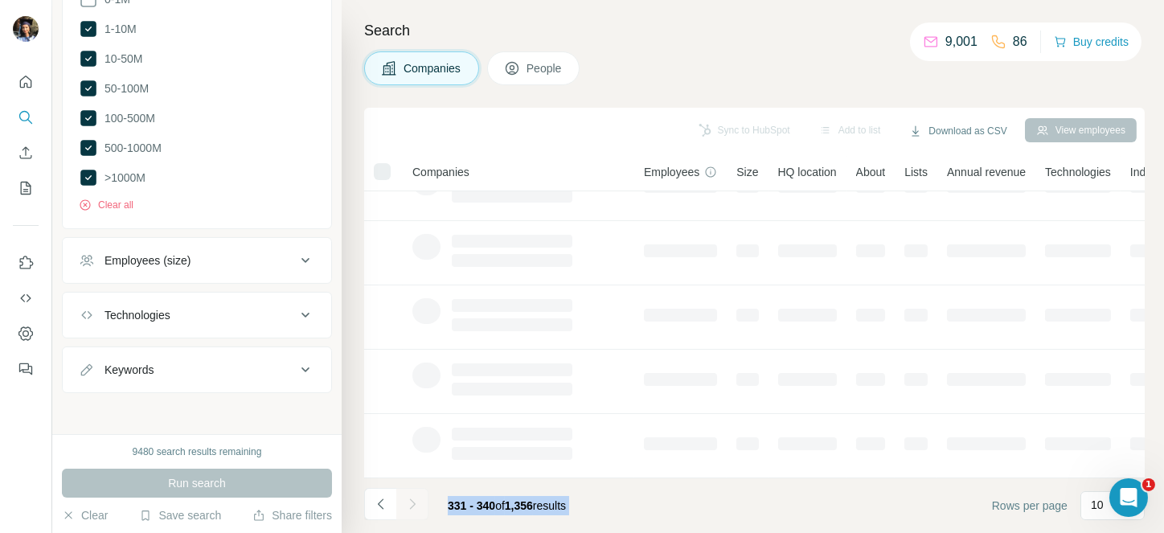
click at [408, 507] on div at bounding box center [412, 504] width 32 height 32
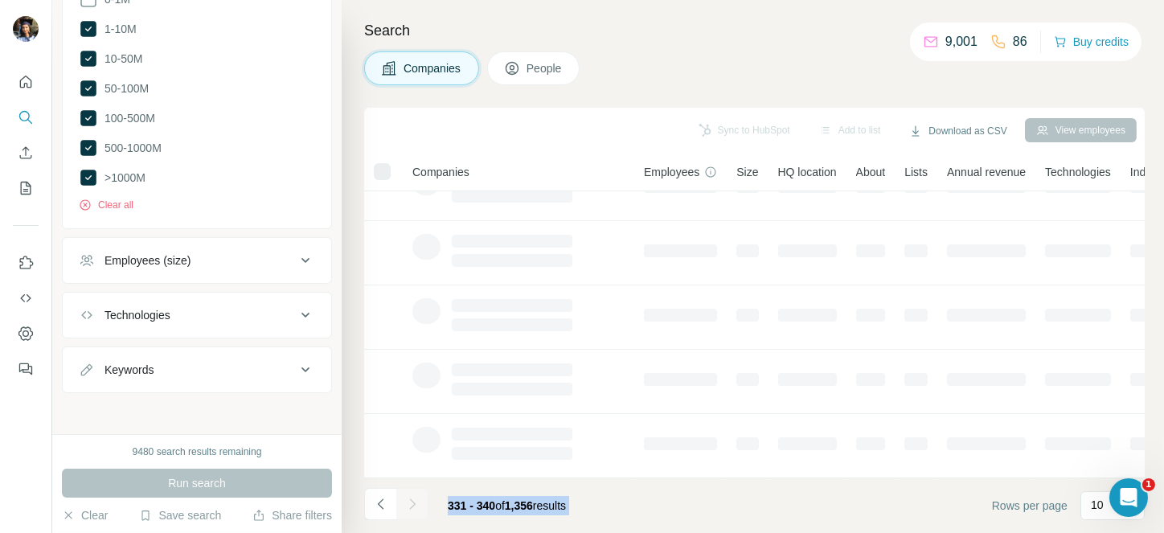
click at [408, 507] on div at bounding box center [412, 504] width 32 height 32
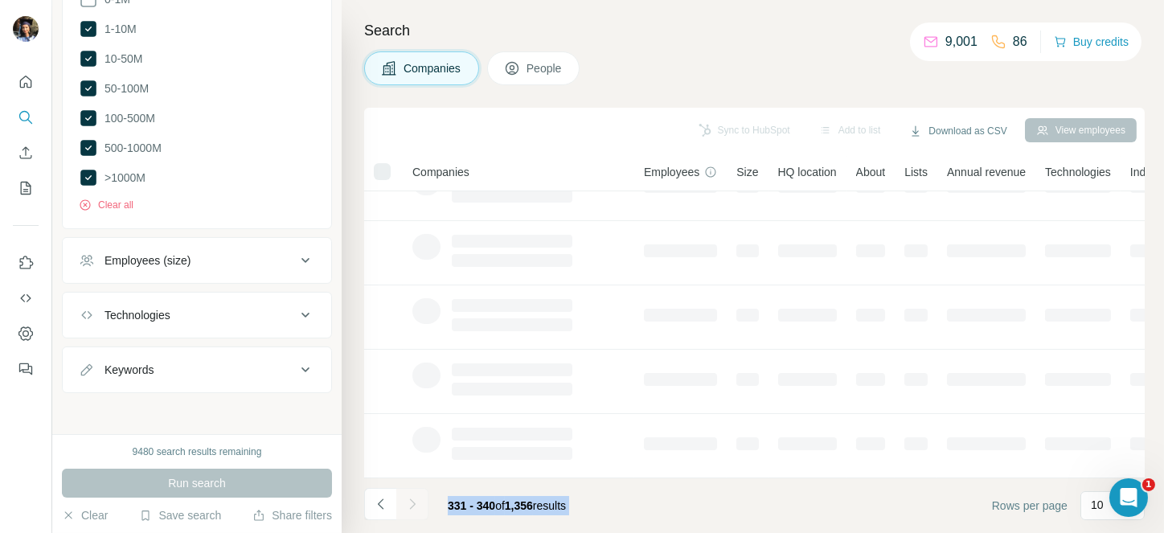
click at [408, 507] on div at bounding box center [412, 504] width 32 height 32
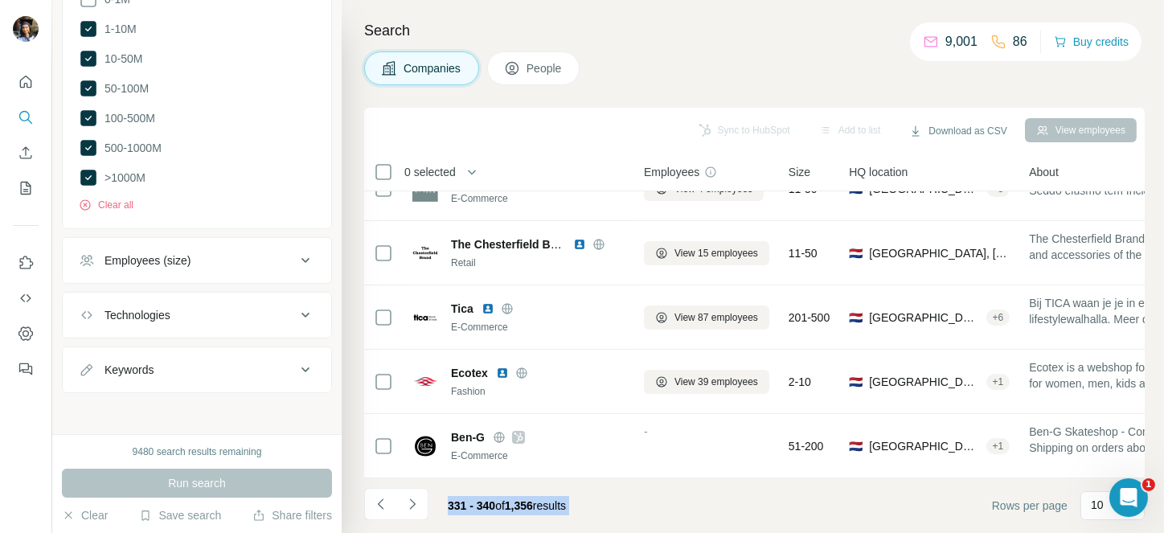
click at [408, 507] on icon "Navigate to next page" at bounding box center [412, 504] width 16 height 16
click at [408, 507] on div at bounding box center [412, 504] width 32 height 32
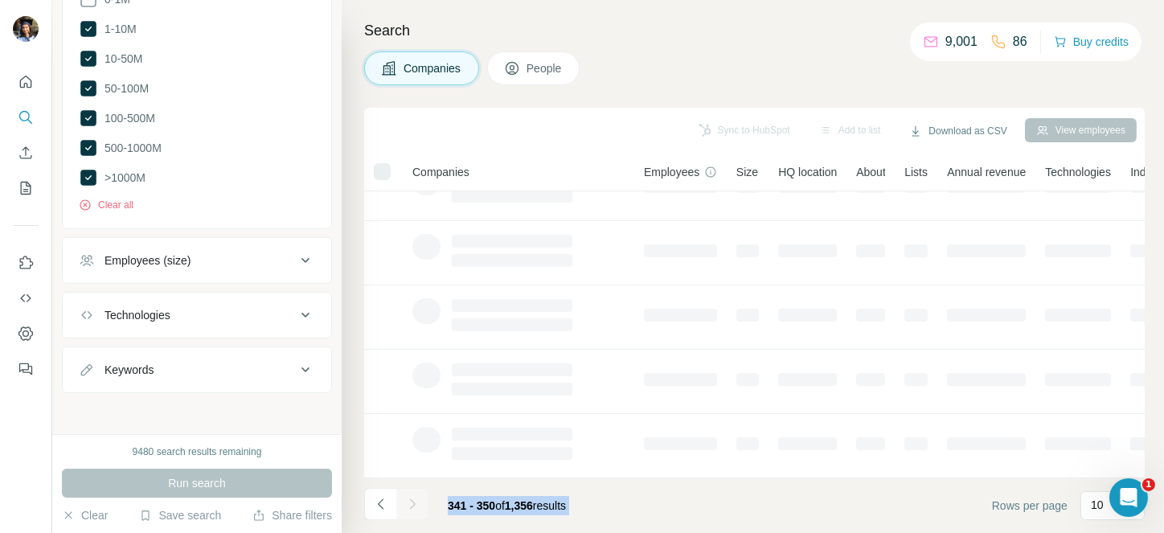
click at [408, 507] on div at bounding box center [412, 504] width 32 height 32
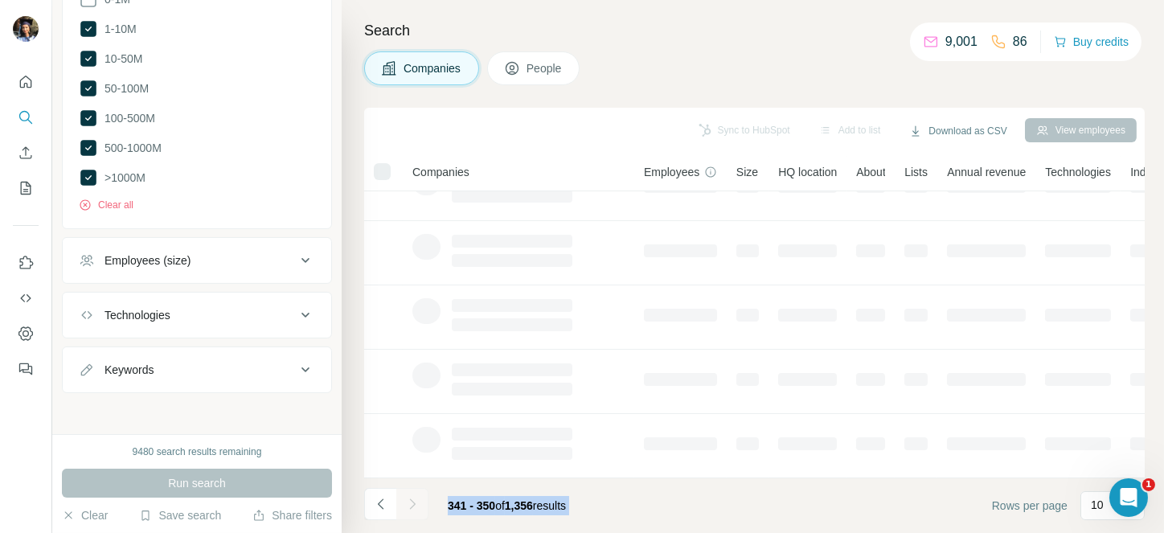
click at [408, 507] on div at bounding box center [412, 504] width 32 height 32
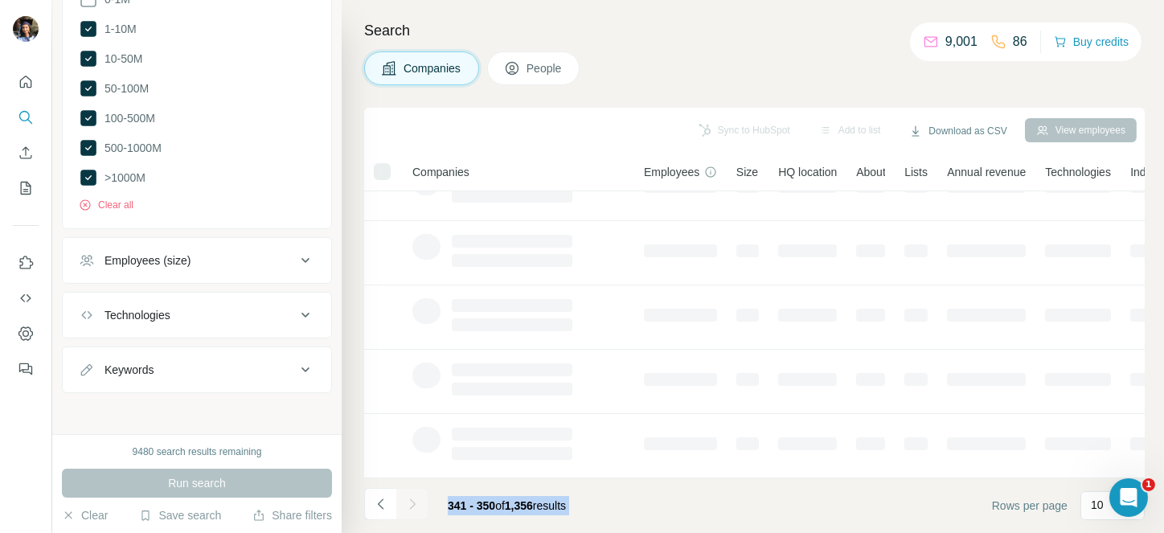
click at [408, 507] on div at bounding box center [412, 504] width 32 height 32
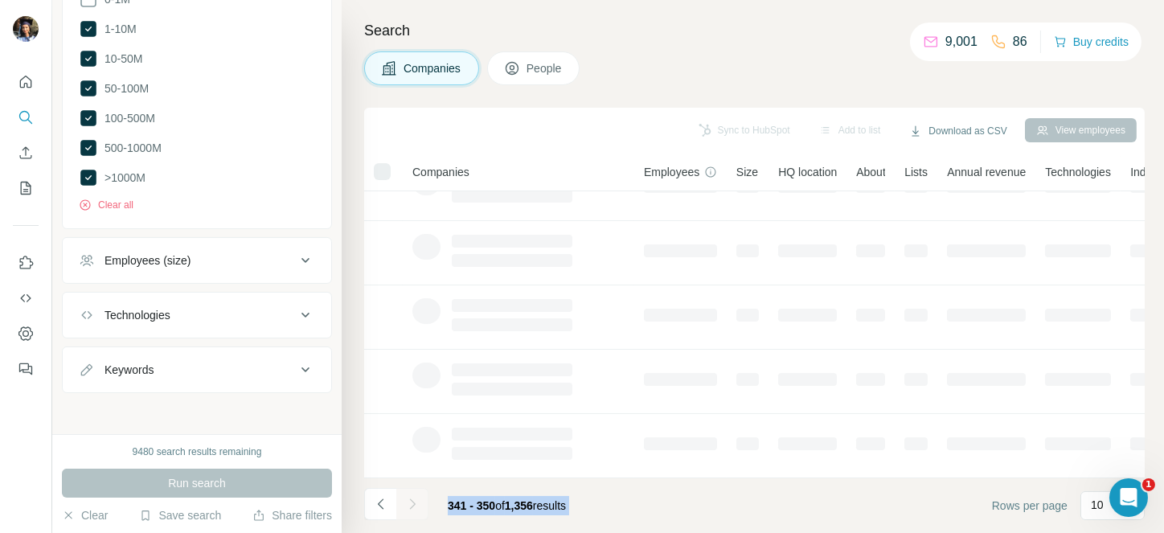
click at [408, 507] on div at bounding box center [412, 504] width 32 height 32
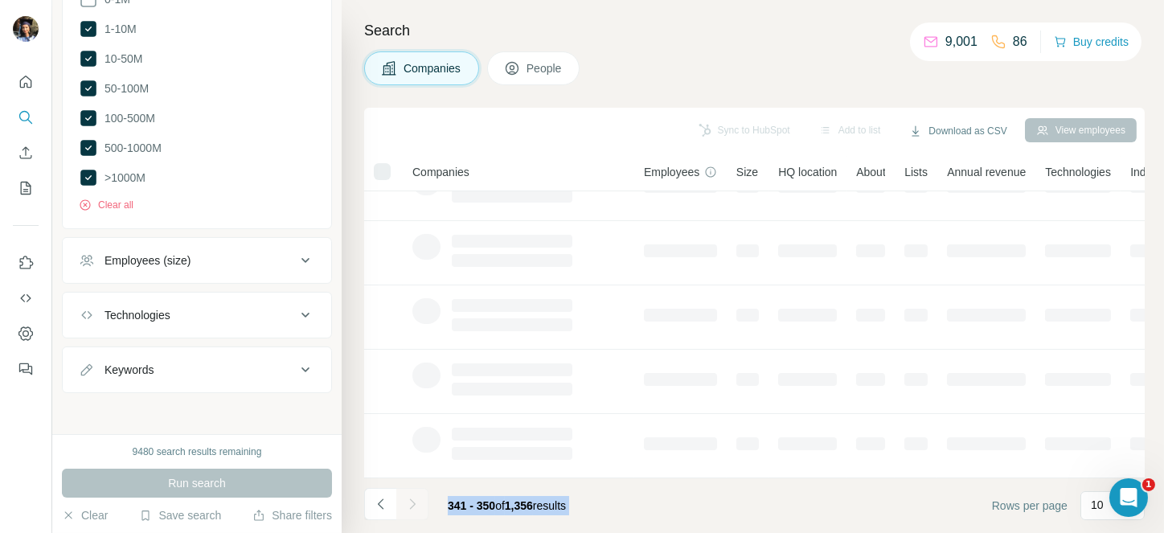
click at [408, 507] on div at bounding box center [412, 504] width 32 height 32
click at [408, 507] on icon "Navigate to next page" at bounding box center [412, 504] width 16 height 16
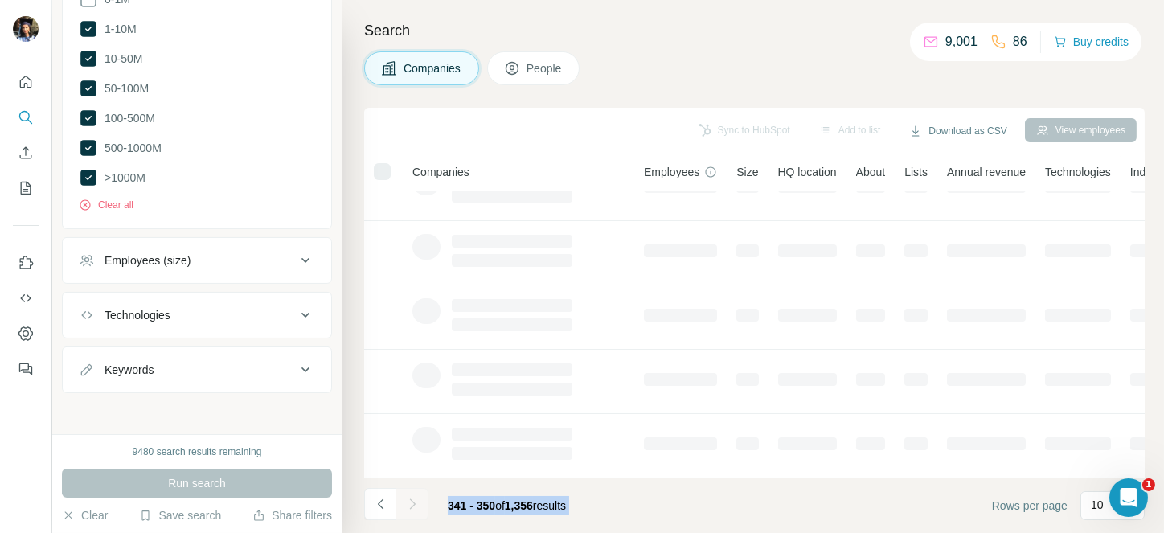
click at [408, 507] on div at bounding box center [412, 504] width 32 height 32
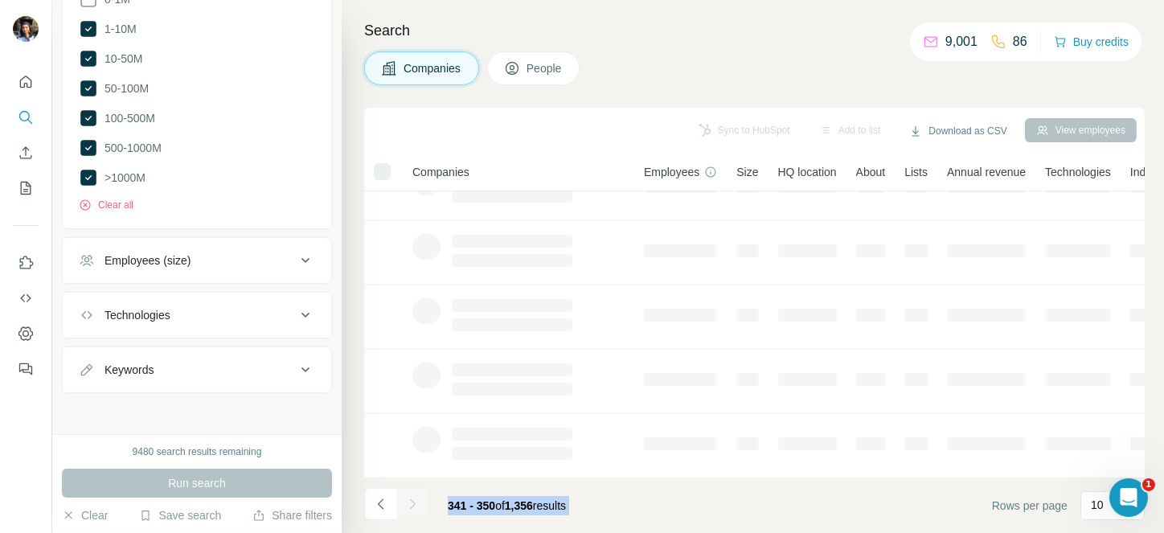
click at [408, 507] on div at bounding box center [412, 504] width 32 height 32
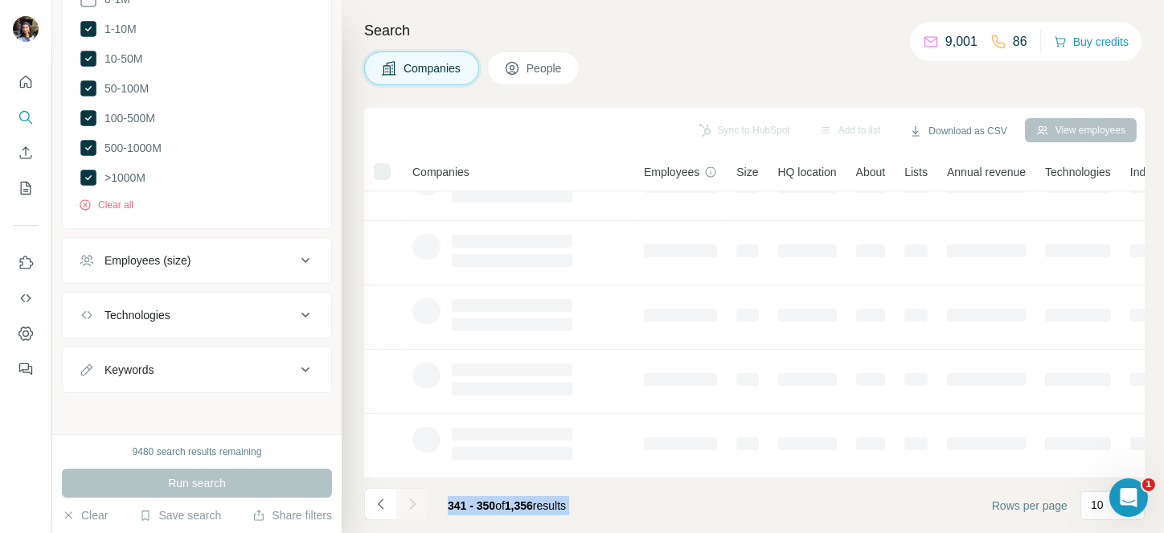
click at [408, 507] on div at bounding box center [412, 504] width 32 height 32
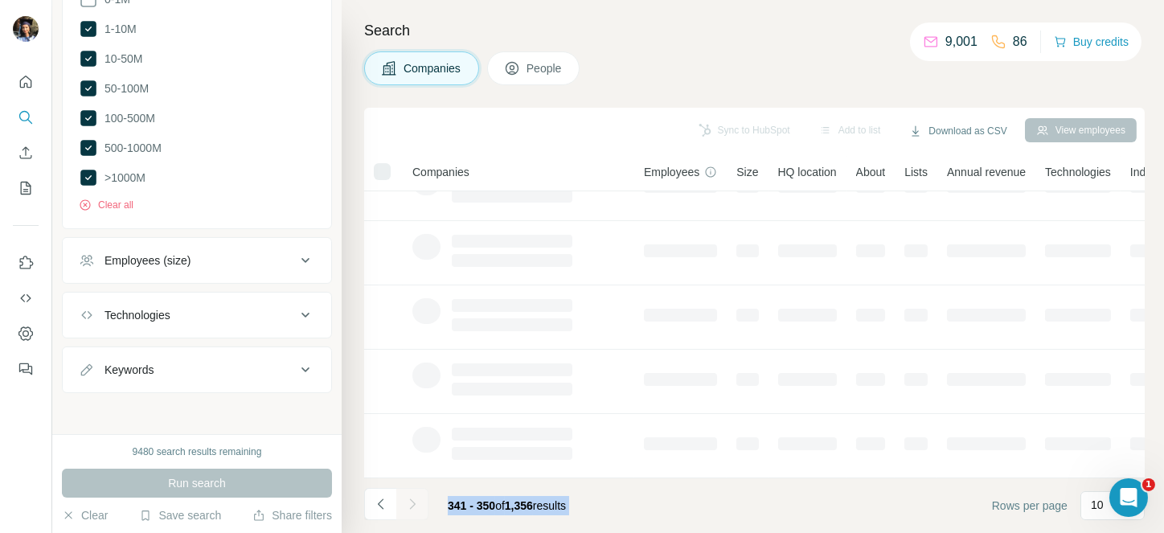
click at [408, 507] on div at bounding box center [412, 504] width 32 height 32
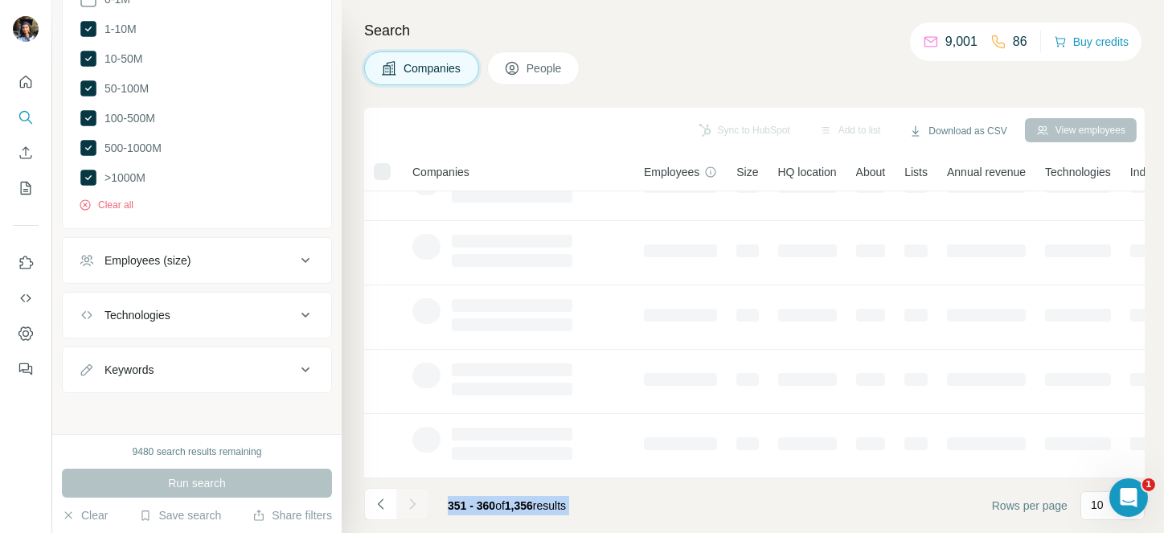
click at [408, 507] on div at bounding box center [412, 504] width 32 height 32
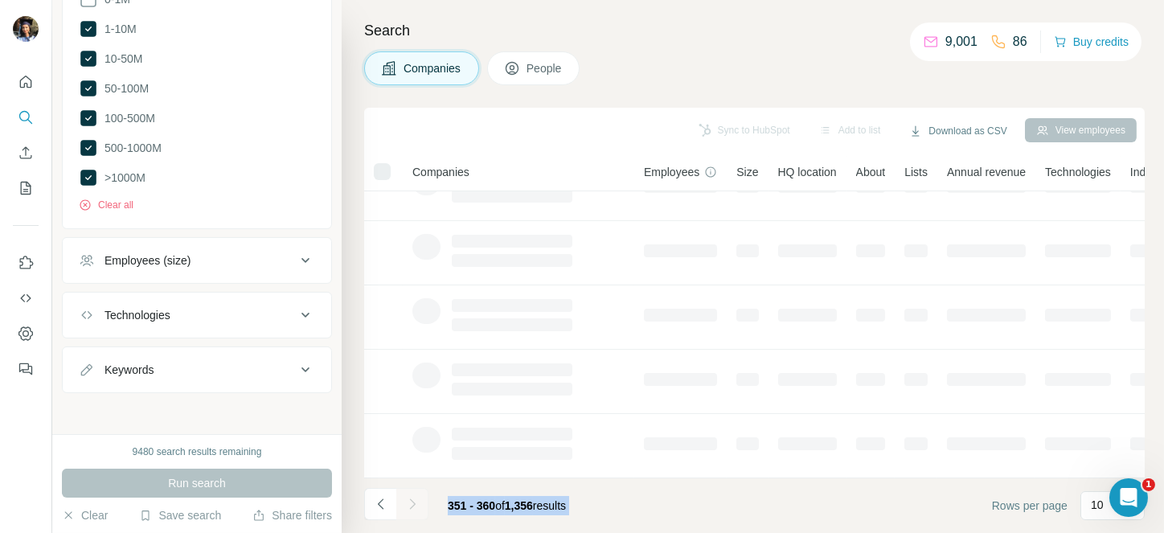
click at [408, 507] on div at bounding box center [412, 504] width 32 height 32
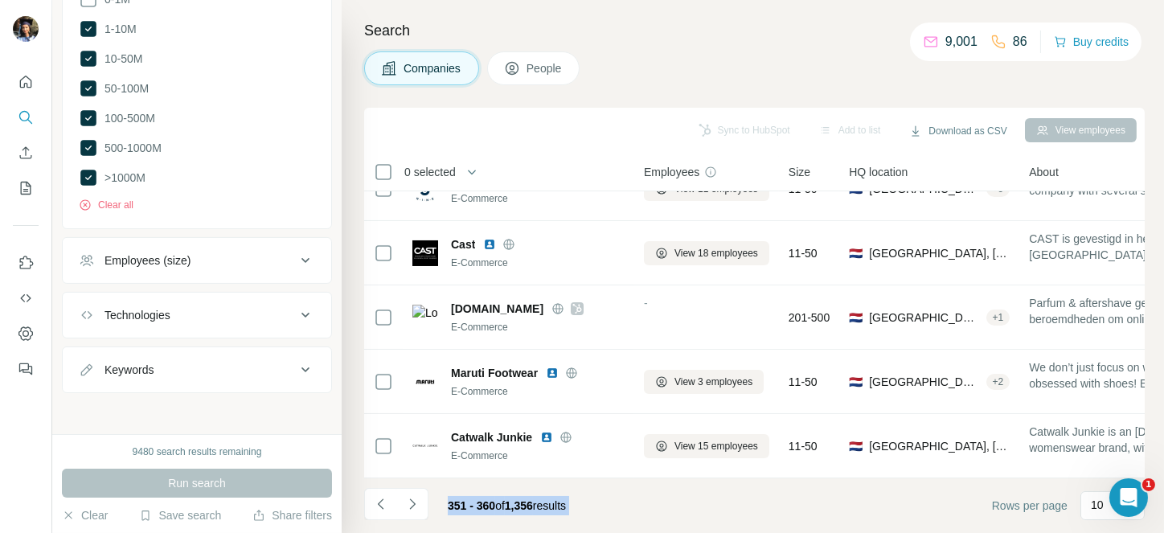
click at [408, 507] on icon "Navigate to next page" at bounding box center [412, 504] width 16 height 16
click at [408, 507] on div at bounding box center [412, 504] width 32 height 32
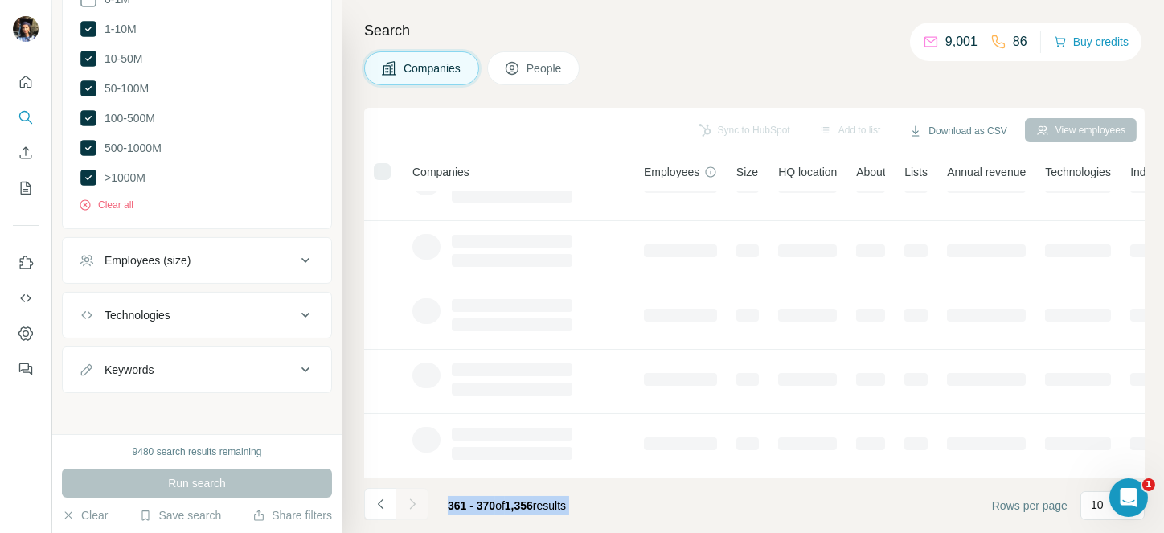
click at [408, 507] on div at bounding box center [412, 504] width 32 height 32
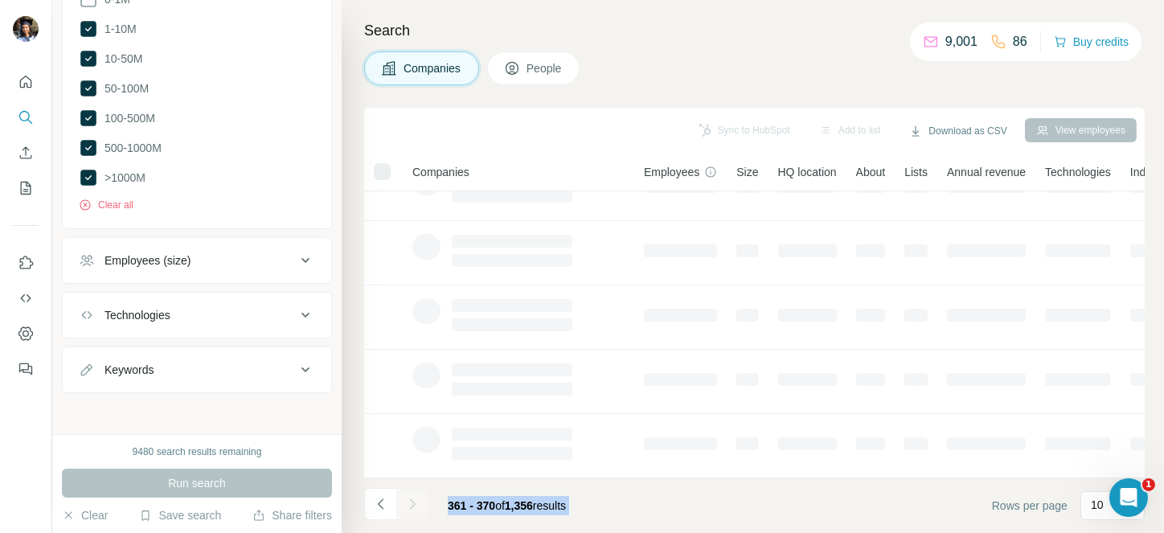
click at [408, 507] on div at bounding box center [412, 504] width 32 height 32
click at [408, 507] on icon "Navigate to next page" at bounding box center [412, 504] width 16 height 16
click at [408, 507] on div at bounding box center [412, 504] width 32 height 32
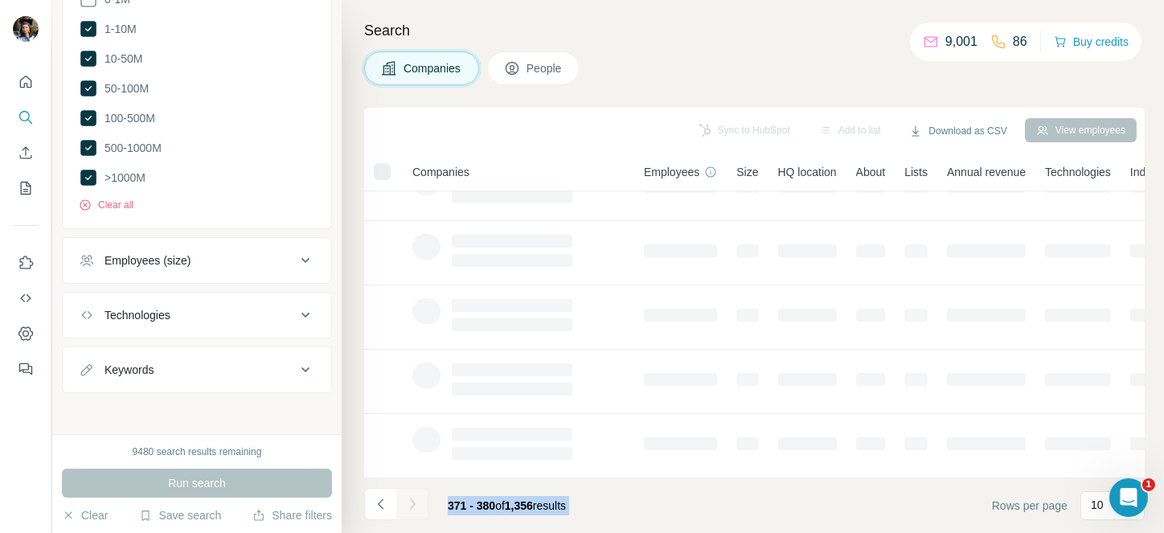
click at [408, 507] on div at bounding box center [412, 504] width 32 height 32
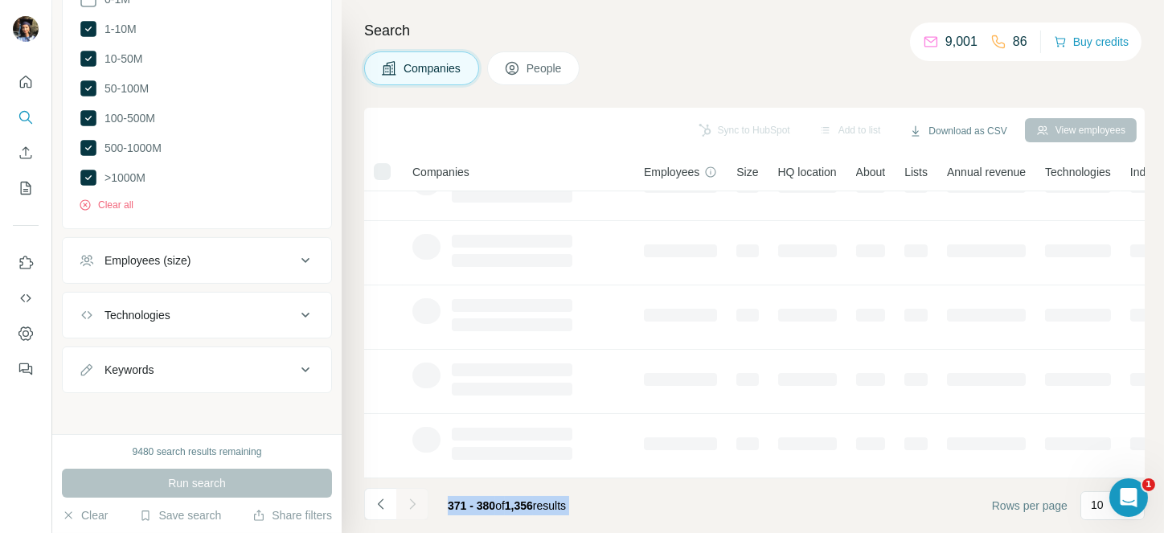
click at [408, 507] on div at bounding box center [412, 504] width 32 height 32
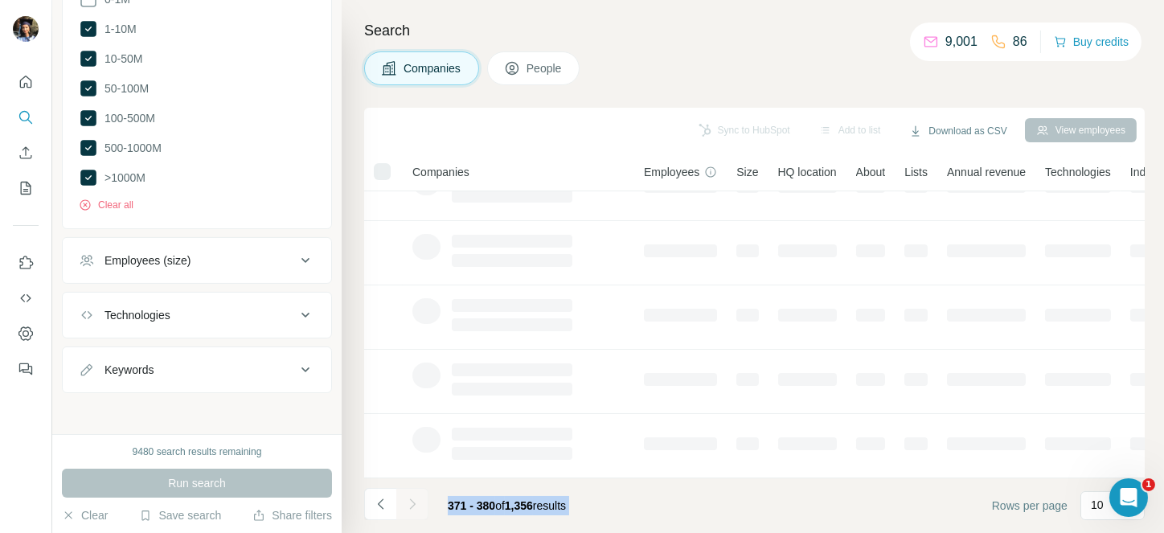
click at [408, 507] on div at bounding box center [412, 504] width 32 height 32
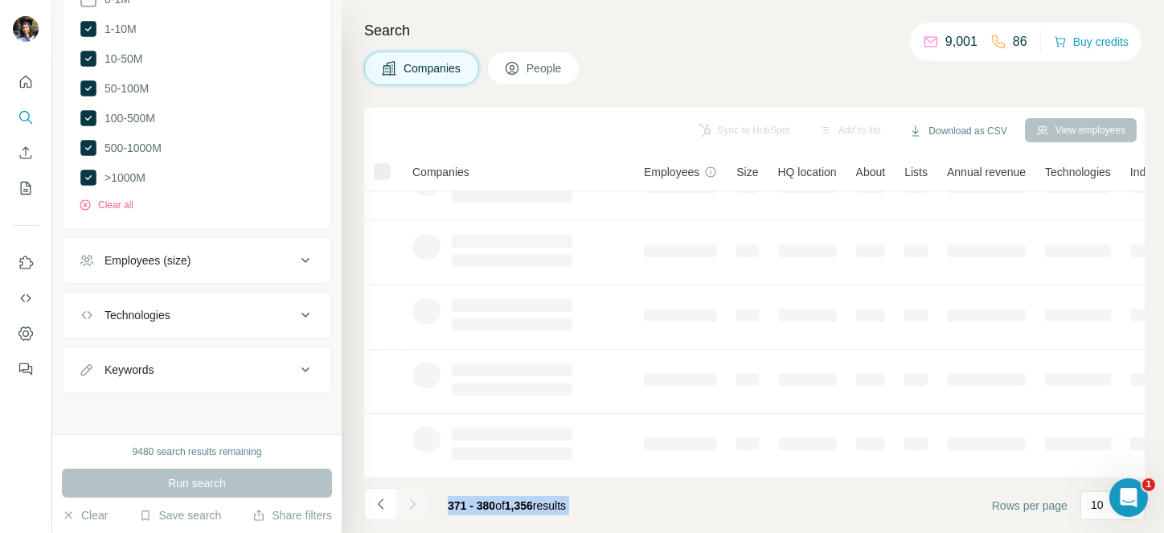
click at [408, 507] on div at bounding box center [412, 504] width 32 height 32
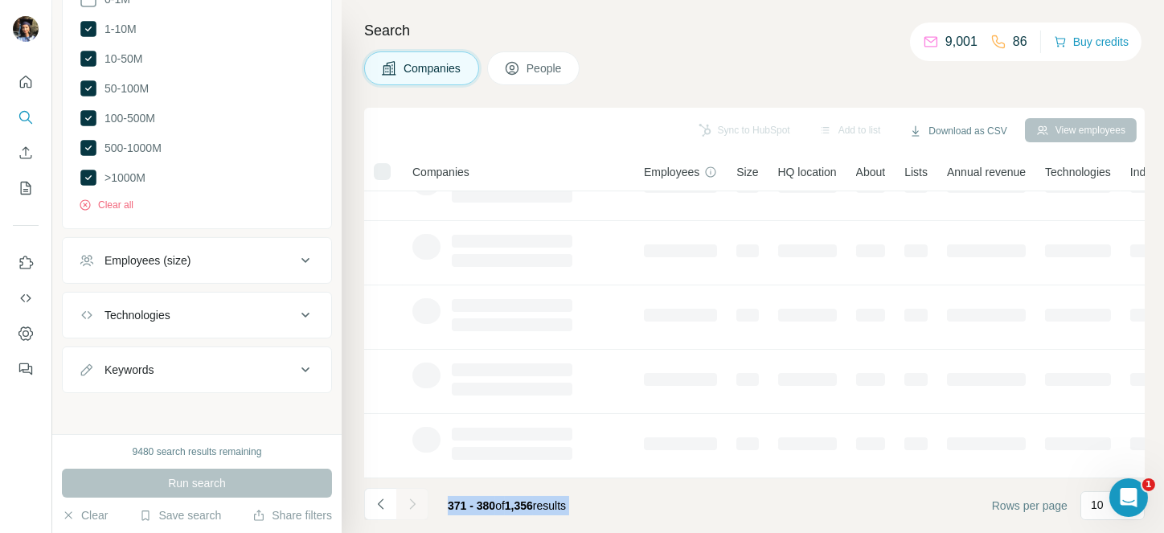
click at [408, 507] on icon "Navigate to next page" at bounding box center [412, 504] width 16 height 16
click at [408, 507] on div at bounding box center [412, 504] width 32 height 32
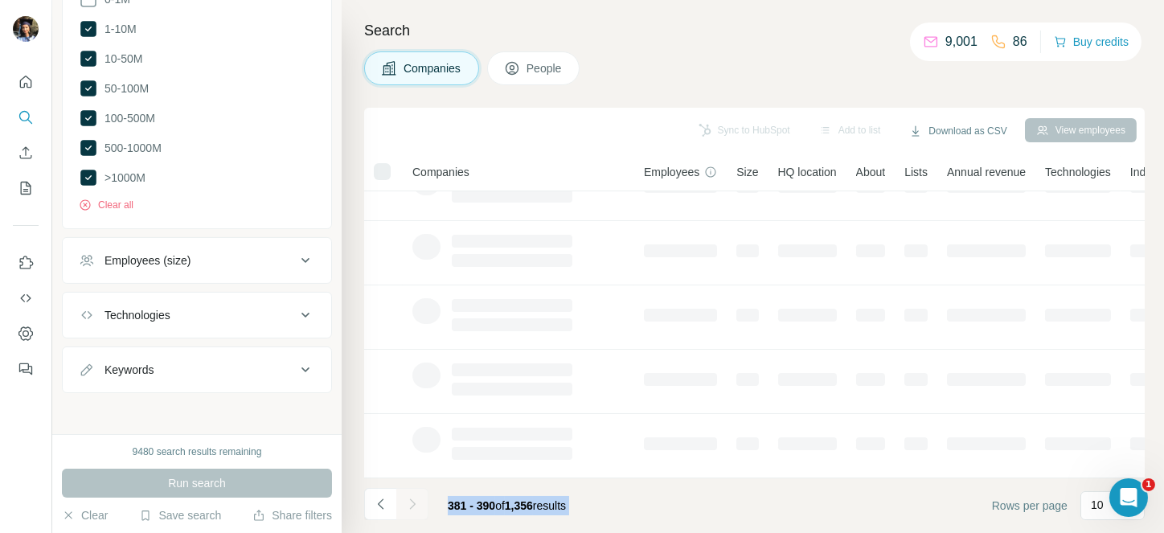
click at [408, 507] on div at bounding box center [412, 504] width 32 height 32
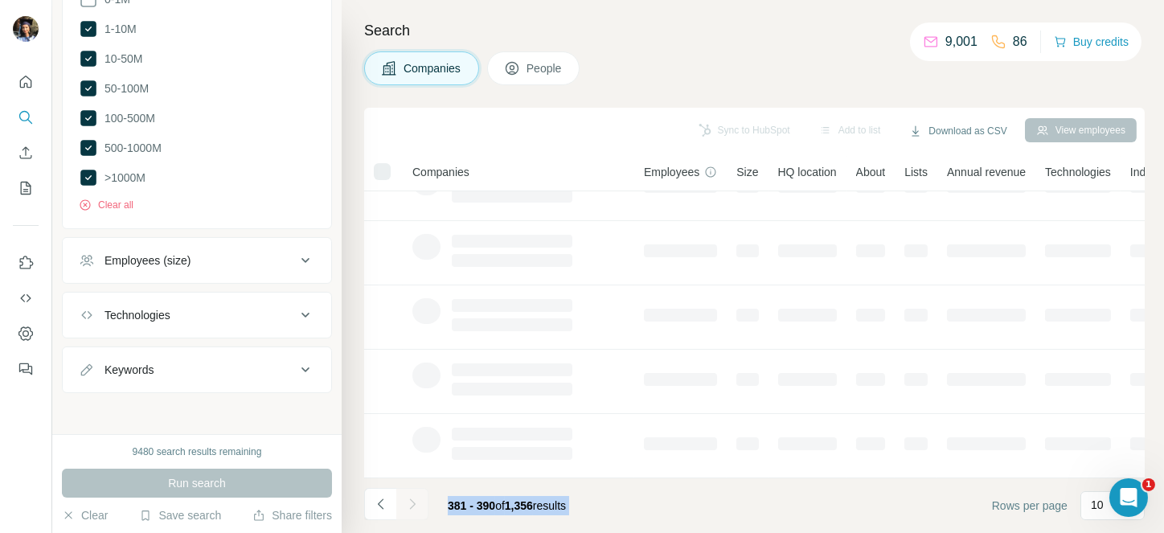
click at [408, 507] on div at bounding box center [412, 504] width 32 height 32
click at [408, 507] on icon "Navigate to next page" at bounding box center [412, 504] width 16 height 16
click at [408, 507] on div at bounding box center [412, 504] width 32 height 32
click at [408, 507] on icon "Navigate to next page" at bounding box center [412, 504] width 16 height 16
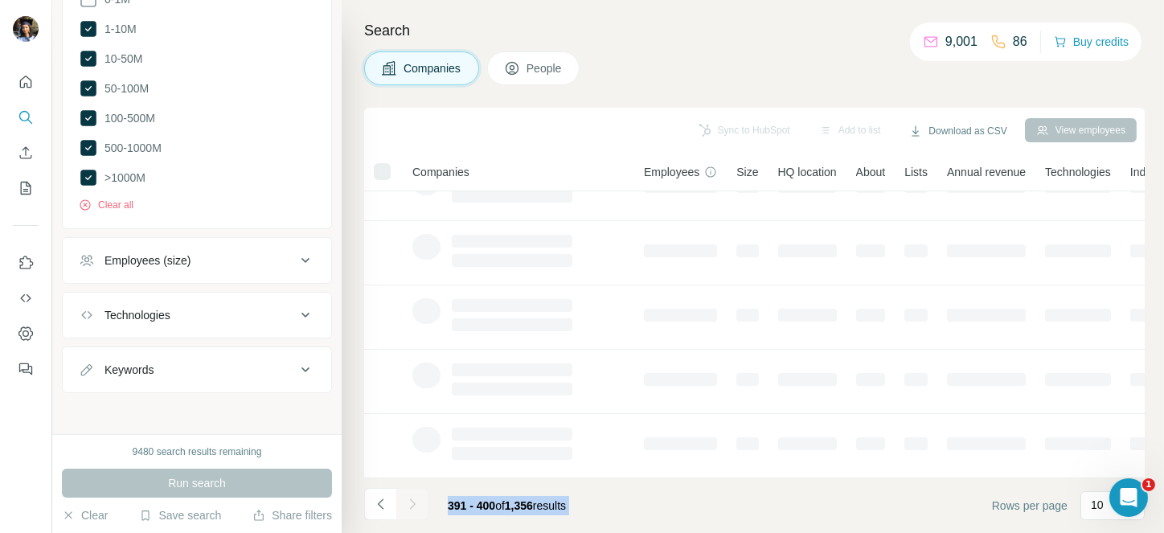
click at [408, 507] on div at bounding box center [412, 504] width 32 height 32
click at [408, 507] on icon "Navigate to next page" at bounding box center [412, 504] width 16 height 16
click at [408, 507] on div at bounding box center [412, 504] width 32 height 32
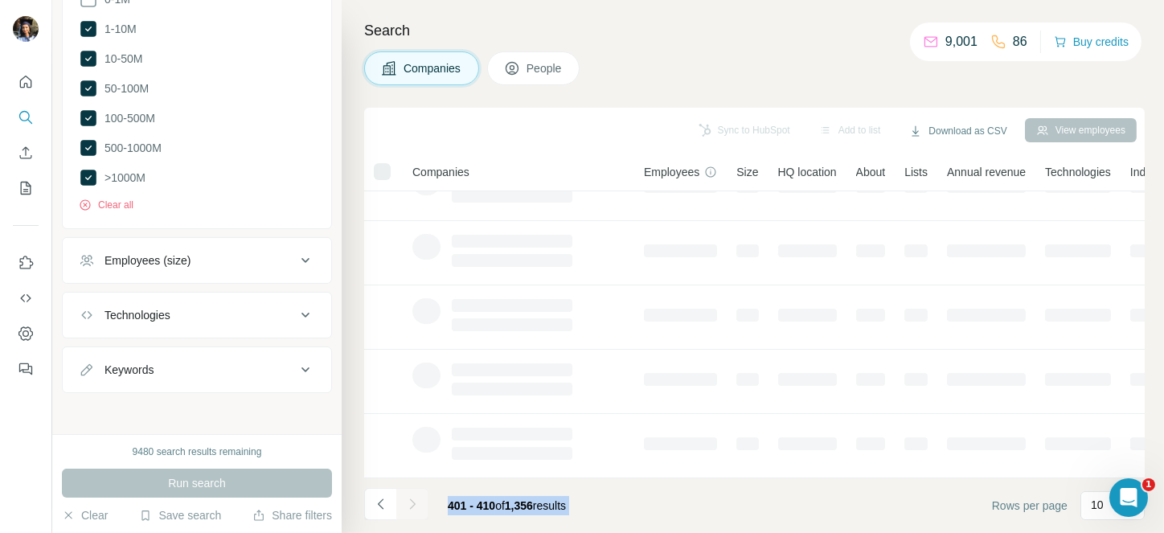
click at [408, 507] on div at bounding box center [412, 504] width 32 height 32
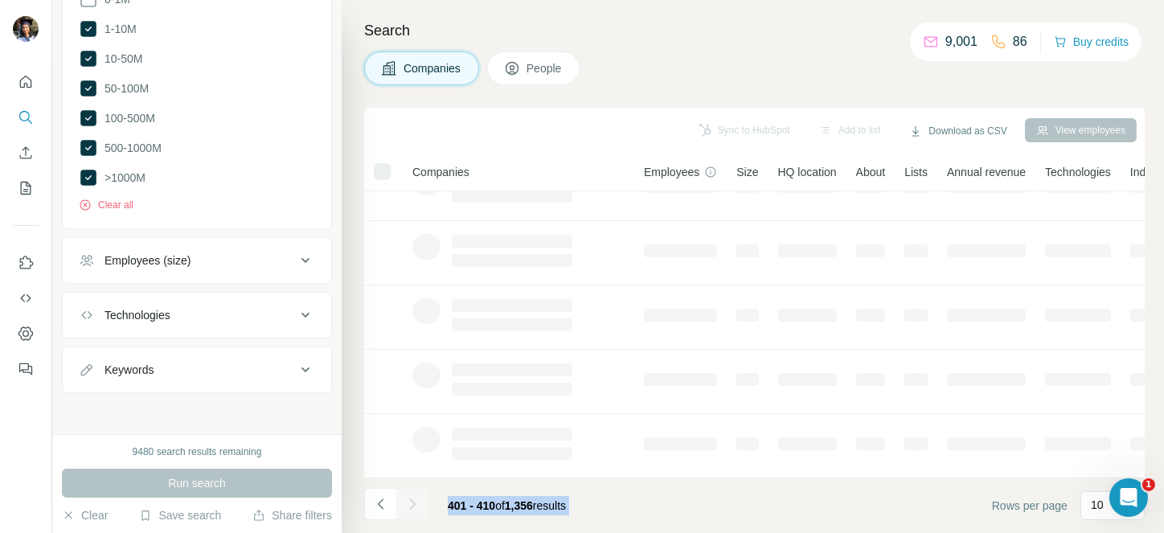
click at [408, 507] on div at bounding box center [412, 504] width 32 height 32
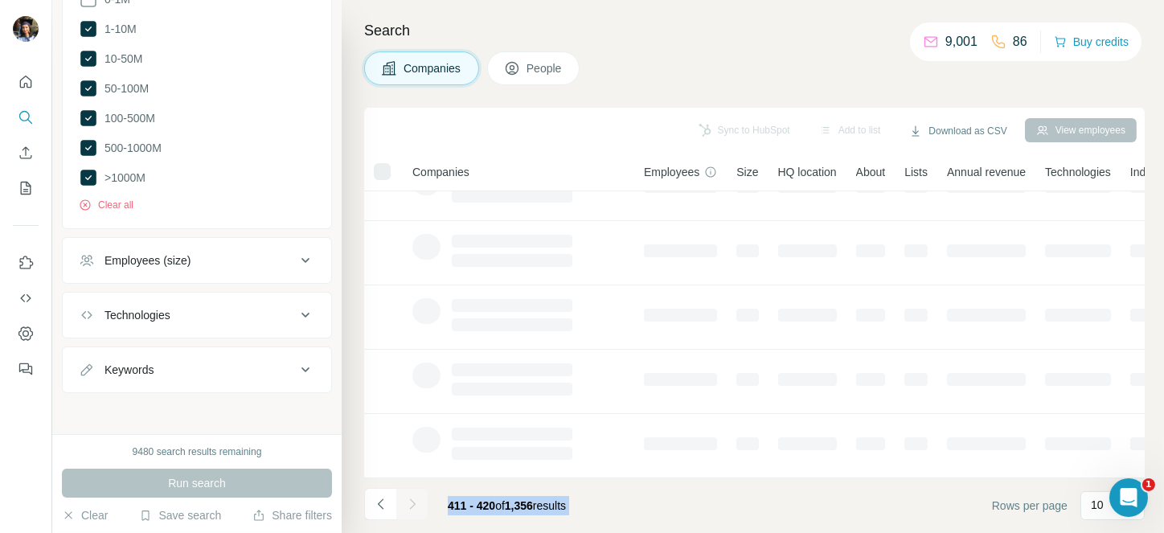
click at [408, 507] on div at bounding box center [412, 504] width 32 height 32
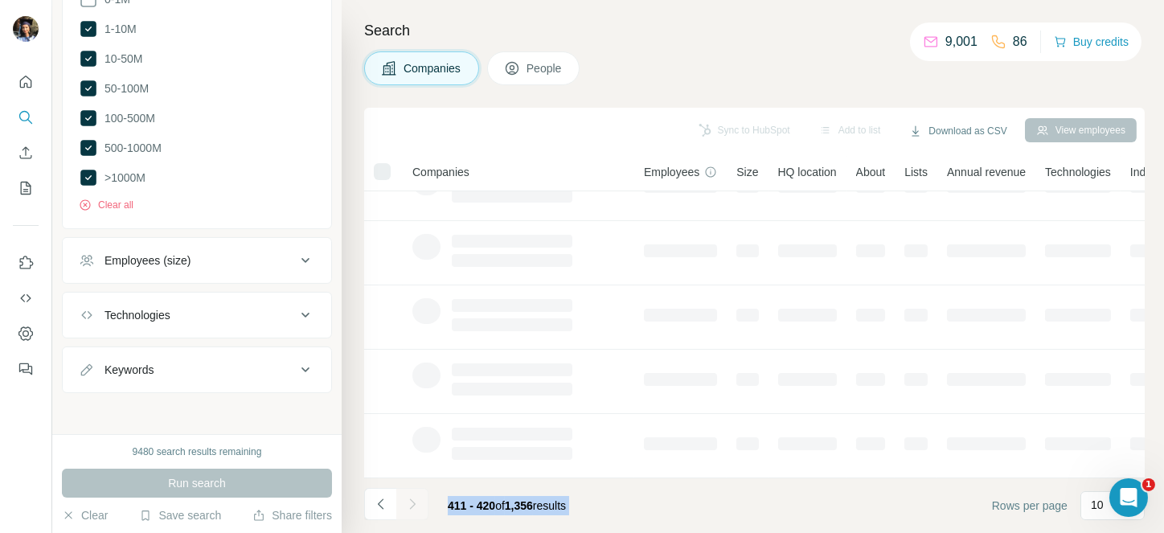
click at [408, 507] on div at bounding box center [412, 504] width 32 height 32
click at [408, 507] on icon "Navigate to next page" at bounding box center [412, 504] width 16 height 16
click at [408, 507] on div at bounding box center [412, 504] width 32 height 32
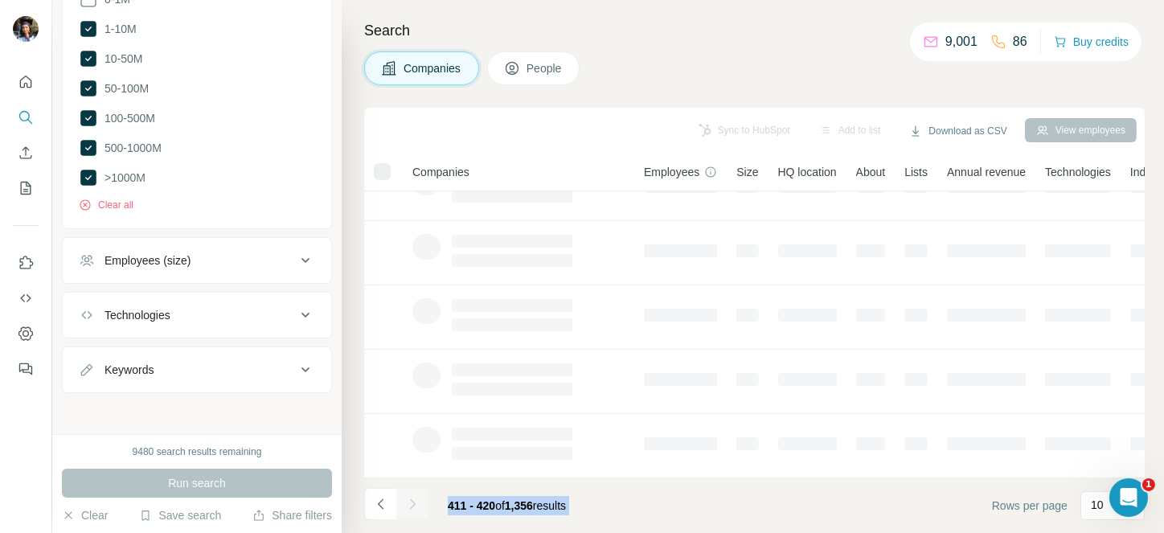
click at [408, 507] on div at bounding box center [412, 504] width 32 height 32
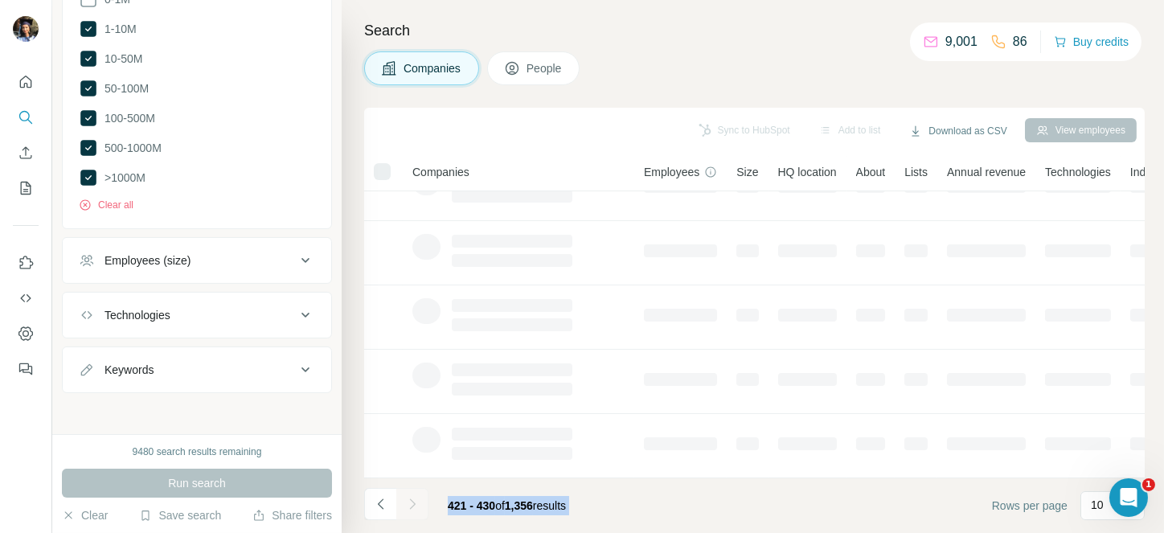
click at [408, 507] on div at bounding box center [412, 504] width 32 height 32
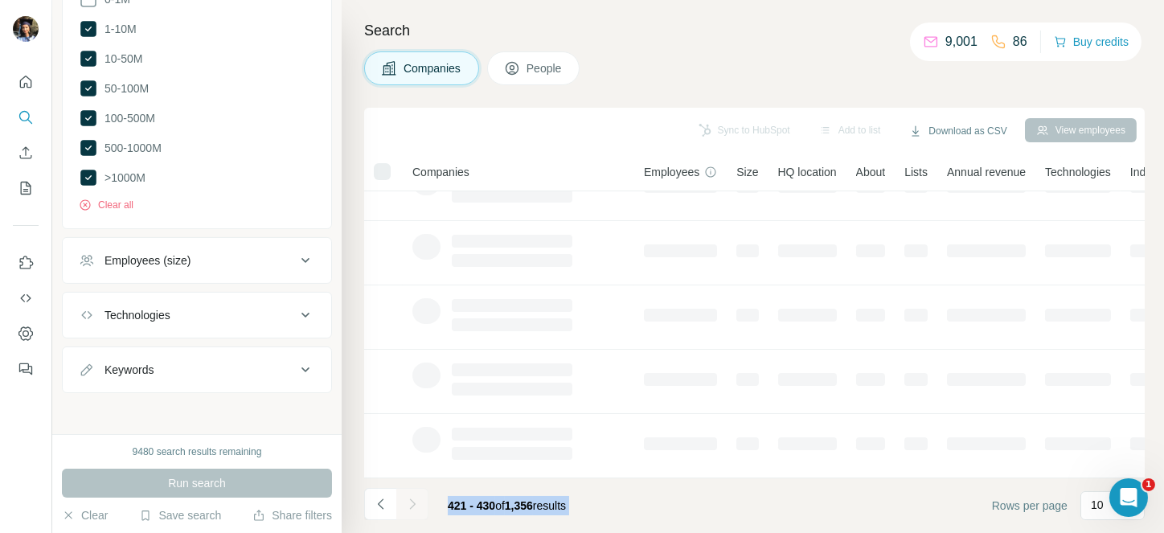
click at [408, 507] on div at bounding box center [412, 504] width 32 height 32
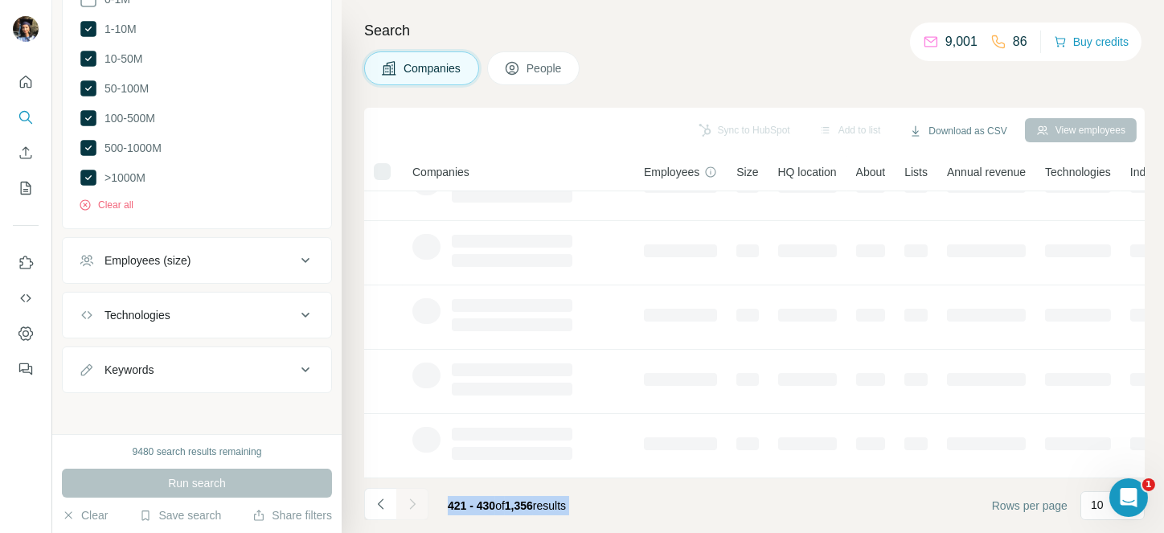
click at [408, 507] on div at bounding box center [412, 504] width 32 height 32
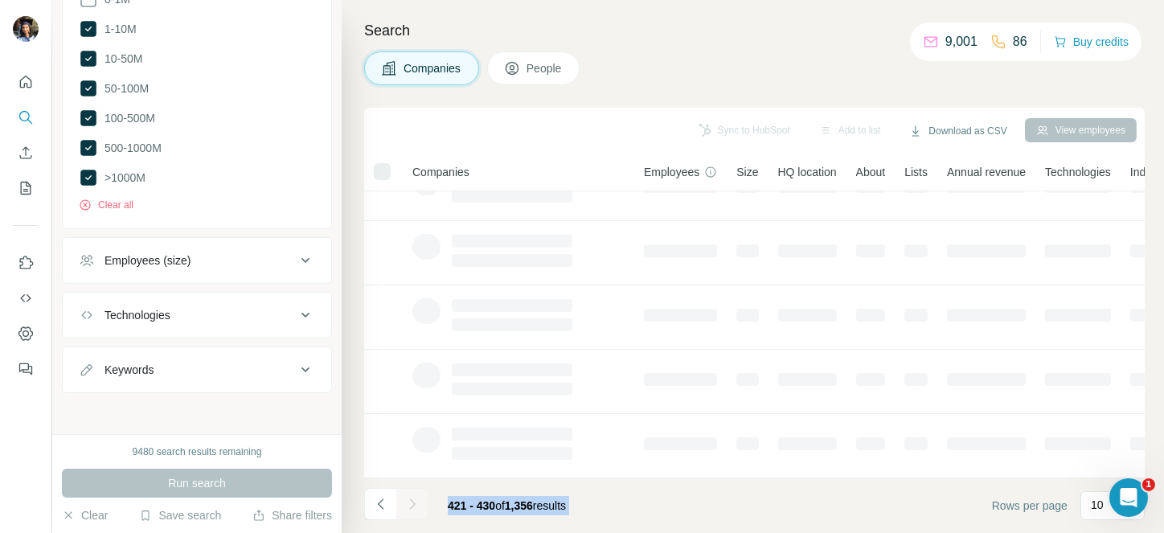
click at [408, 507] on div at bounding box center [412, 504] width 32 height 32
click at [408, 507] on icon "Navigate to next page" at bounding box center [412, 504] width 16 height 16
click at [408, 507] on div at bounding box center [412, 504] width 32 height 32
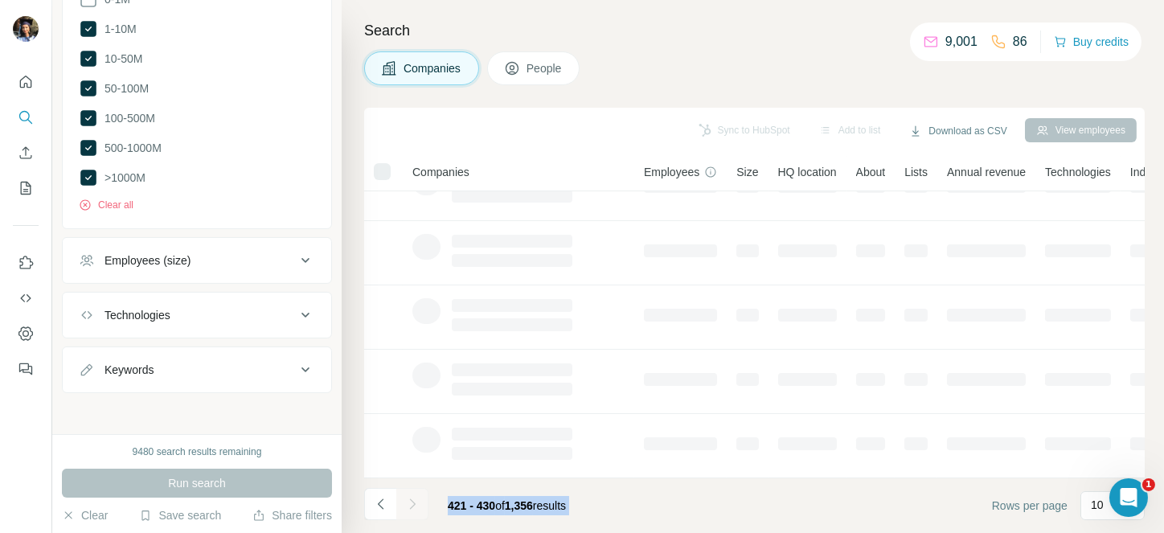
click at [408, 507] on div at bounding box center [412, 504] width 32 height 32
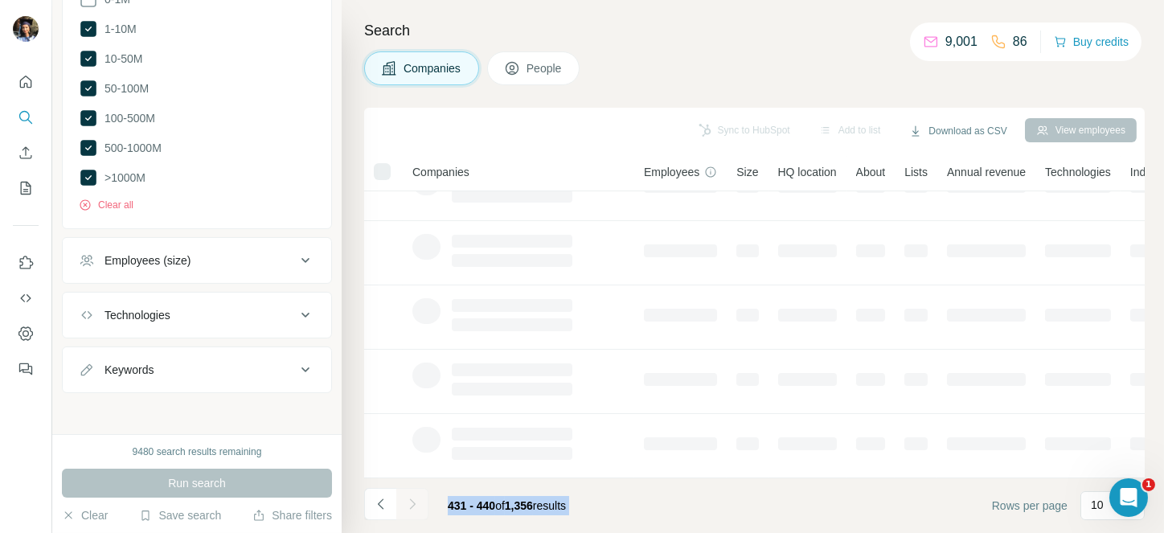
click at [408, 507] on div at bounding box center [412, 504] width 32 height 32
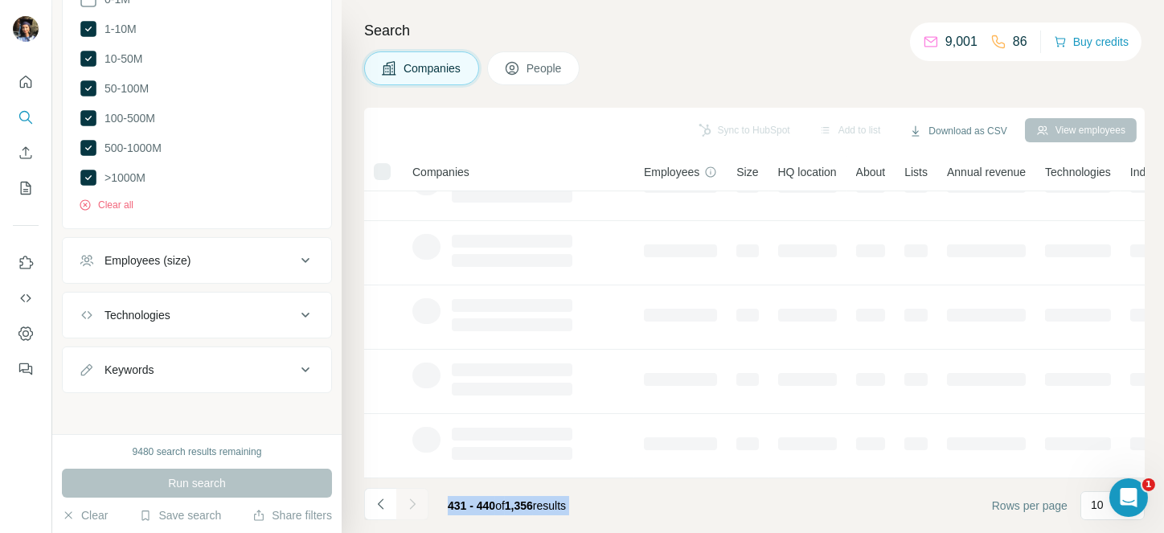
click at [408, 507] on div at bounding box center [412, 504] width 32 height 32
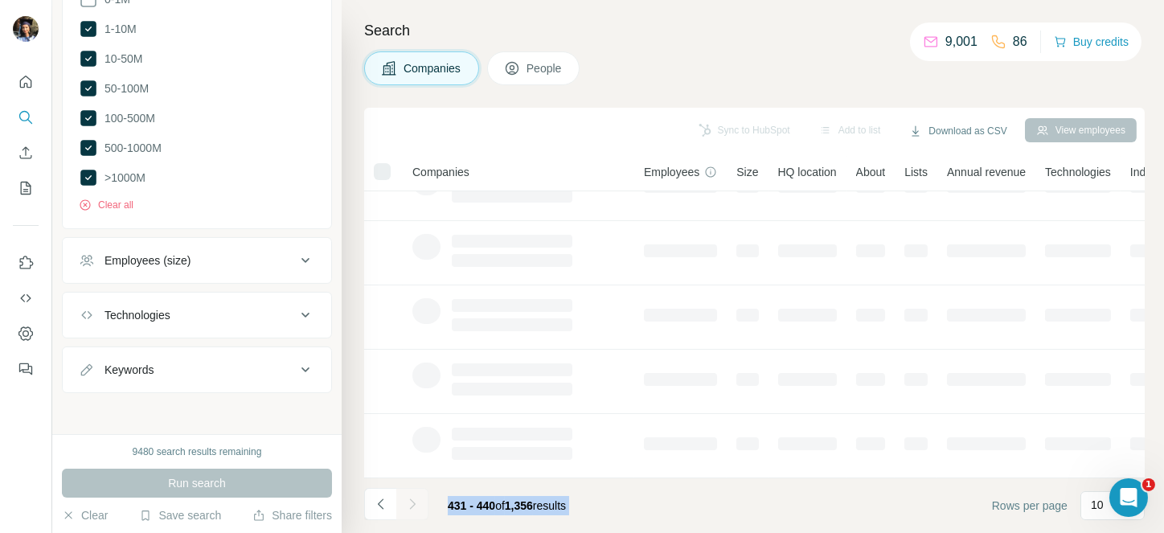
click at [408, 507] on div at bounding box center [412, 504] width 32 height 32
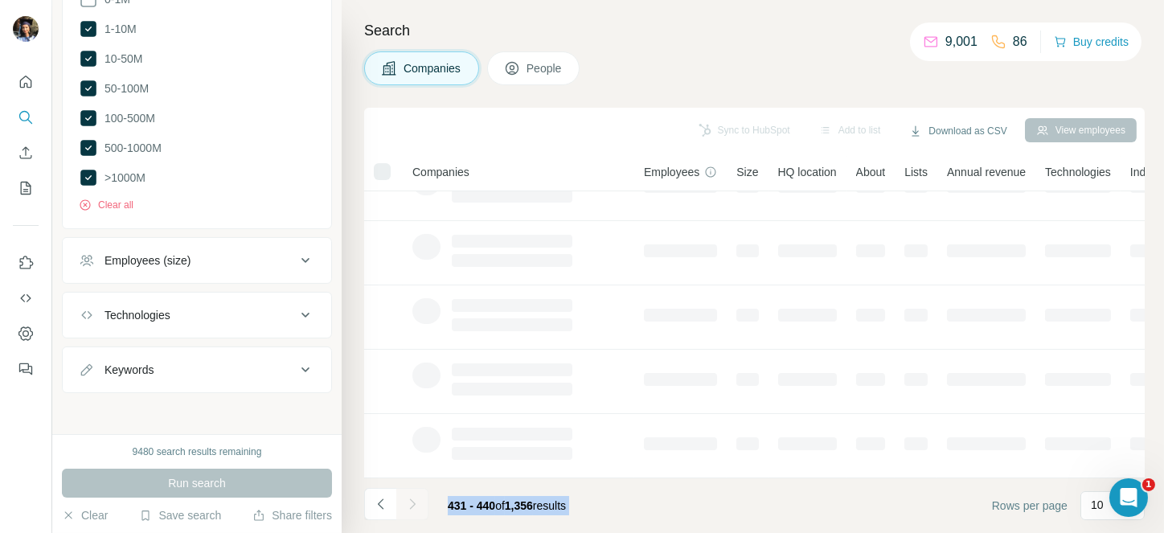
click at [408, 507] on div at bounding box center [412, 504] width 32 height 32
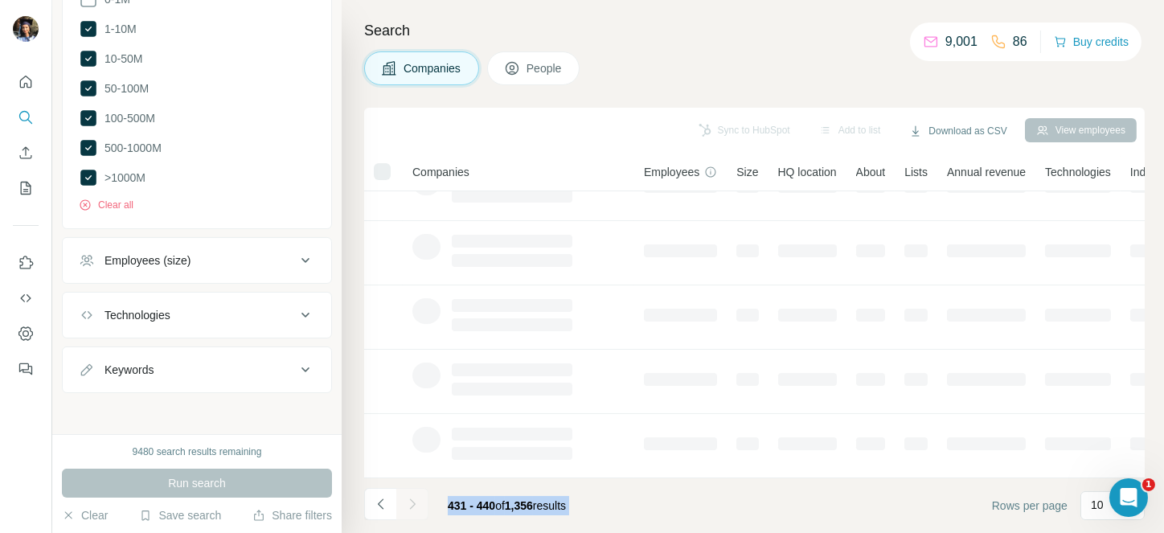
click at [408, 507] on div at bounding box center [412, 504] width 32 height 32
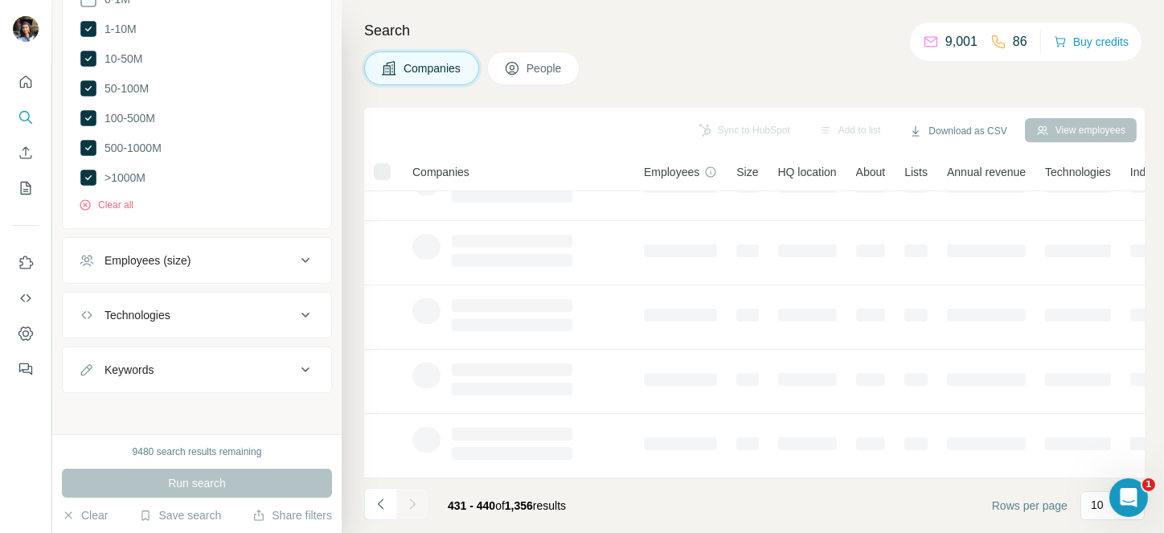
click at [408, 507] on div at bounding box center [412, 504] width 32 height 32
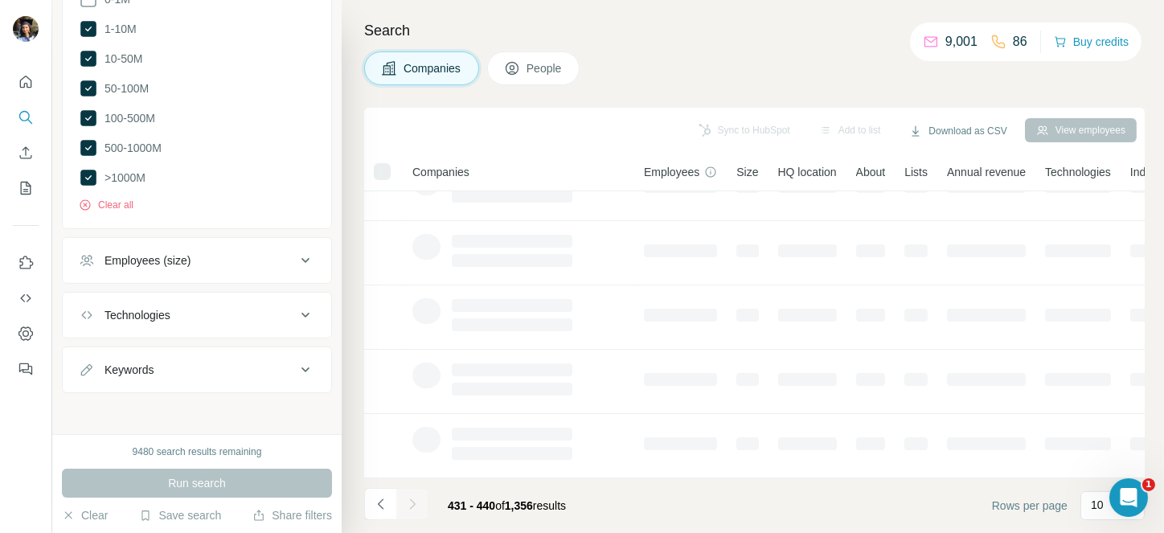
click at [408, 507] on icon "Navigate to next page" at bounding box center [412, 504] width 16 height 16
click at [408, 507] on div at bounding box center [412, 504] width 32 height 32
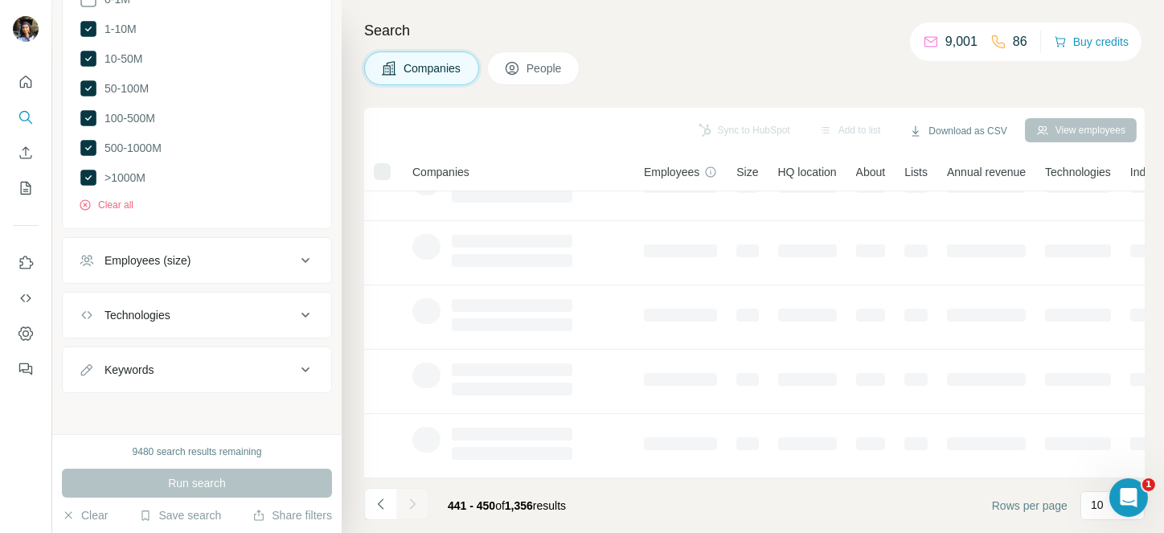
click at [408, 507] on div at bounding box center [412, 504] width 32 height 32
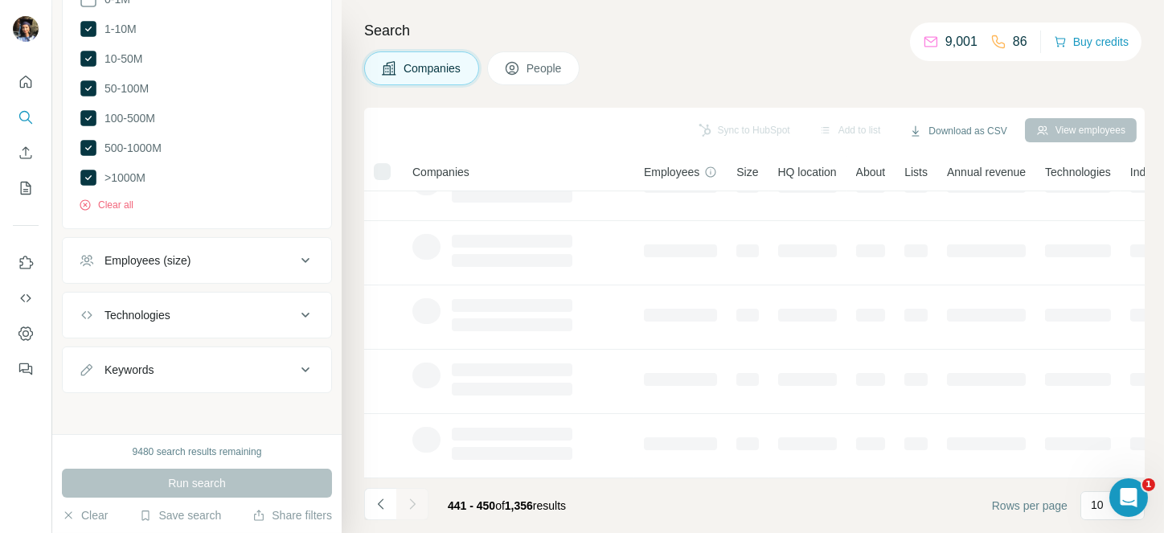
click at [408, 507] on div at bounding box center [412, 504] width 32 height 32
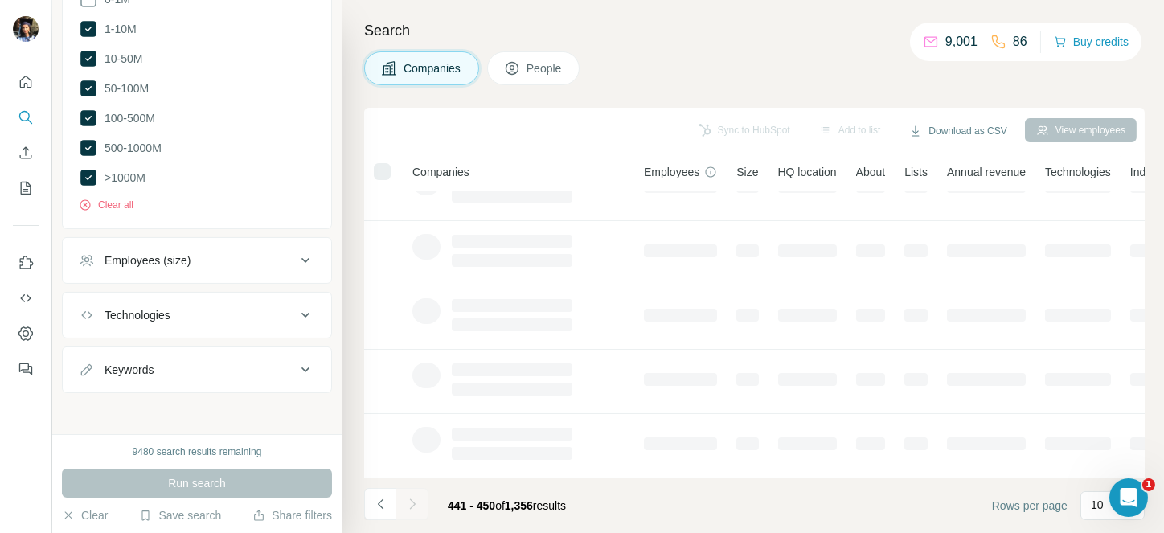
click at [408, 507] on div at bounding box center [412, 504] width 32 height 32
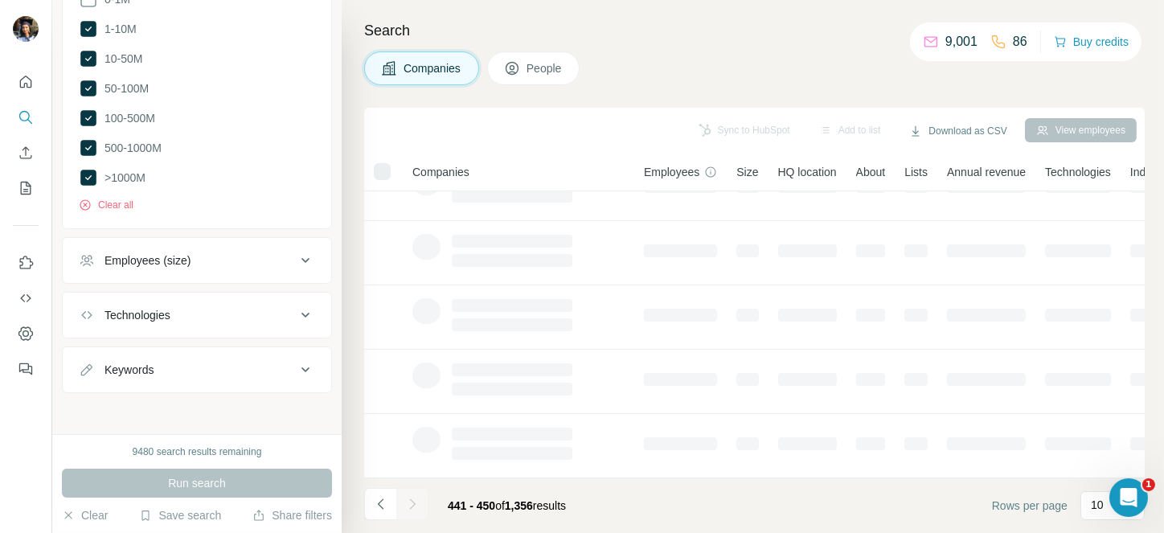
click at [408, 507] on div at bounding box center [412, 504] width 32 height 32
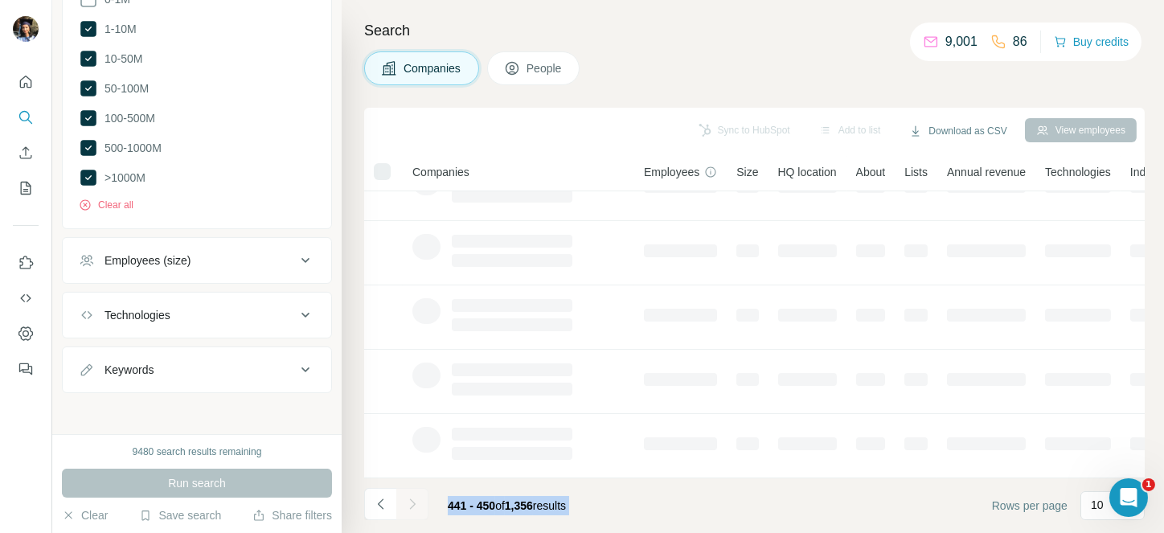
click at [408, 507] on div at bounding box center [412, 504] width 32 height 32
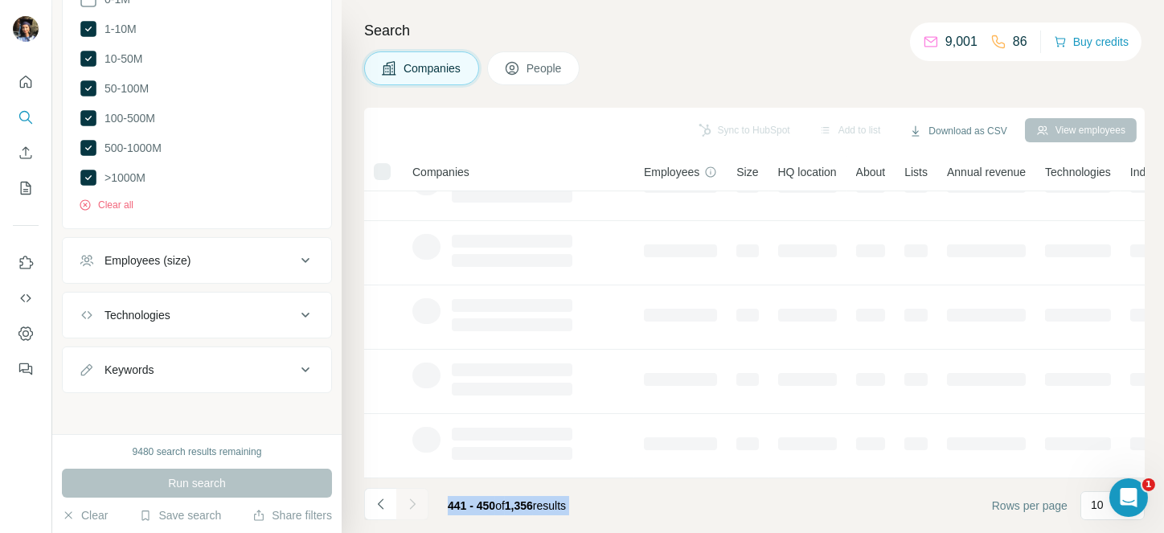
click at [408, 507] on div at bounding box center [412, 504] width 32 height 32
click at [408, 507] on icon "Navigate to next page" at bounding box center [412, 504] width 16 height 16
click at [408, 507] on div at bounding box center [412, 504] width 32 height 32
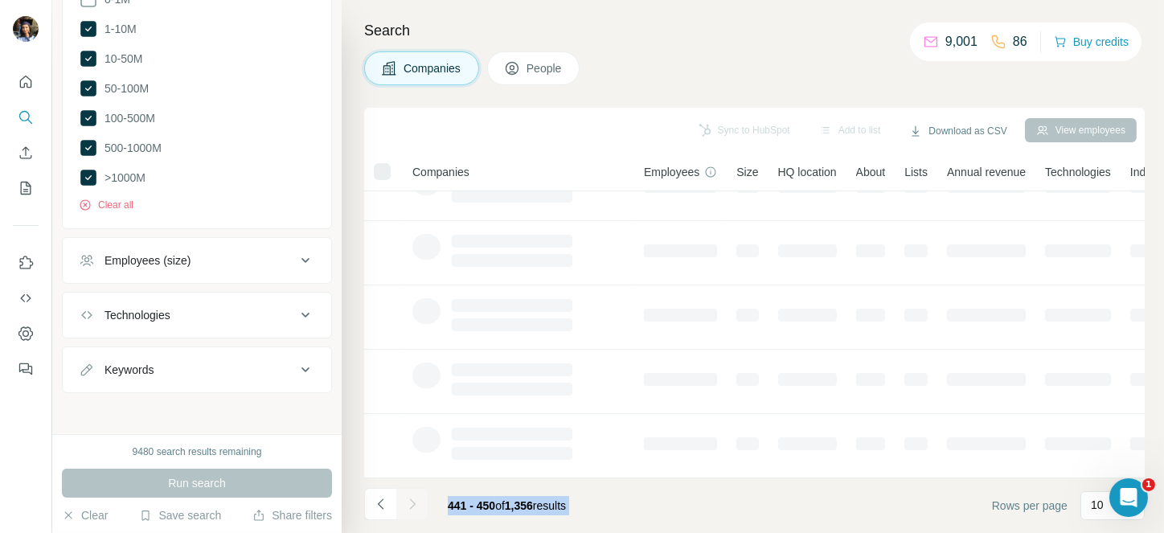
click at [408, 507] on div at bounding box center [412, 504] width 32 height 32
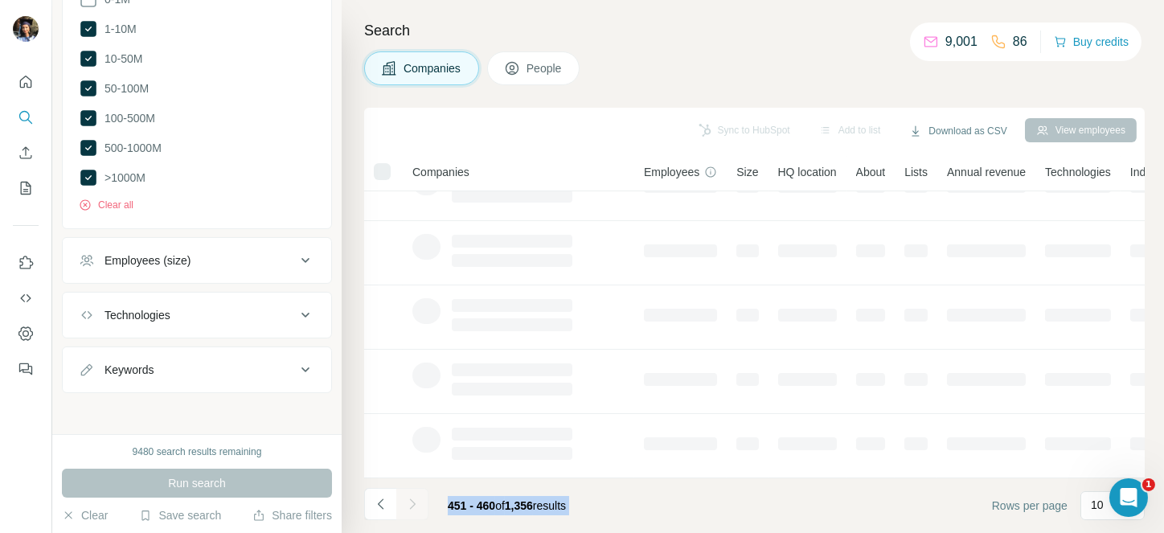
click at [408, 507] on div at bounding box center [412, 504] width 32 height 32
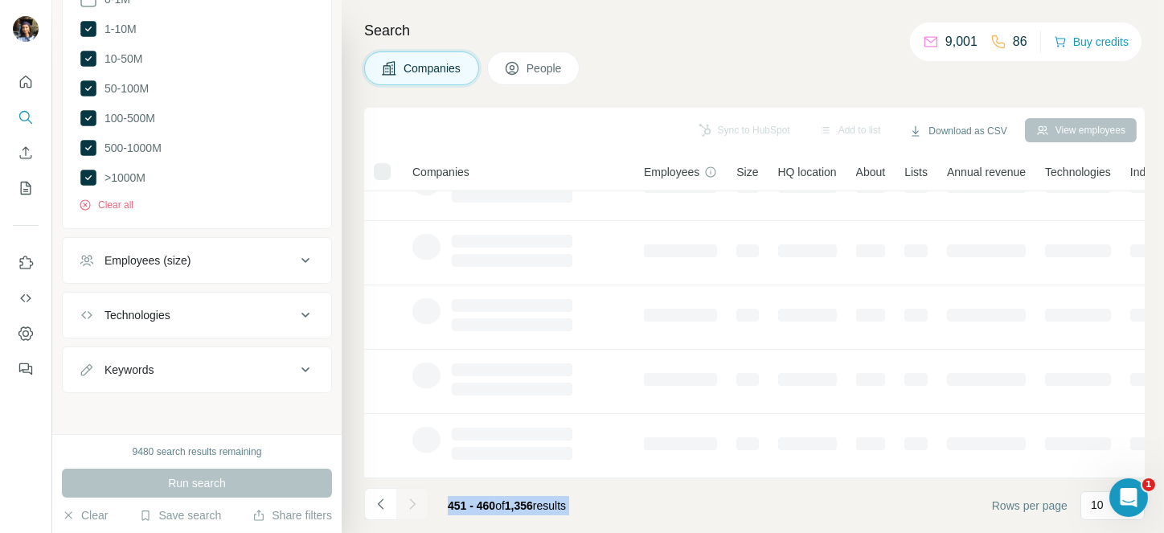
click at [408, 507] on div at bounding box center [412, 504] width 32 height 32
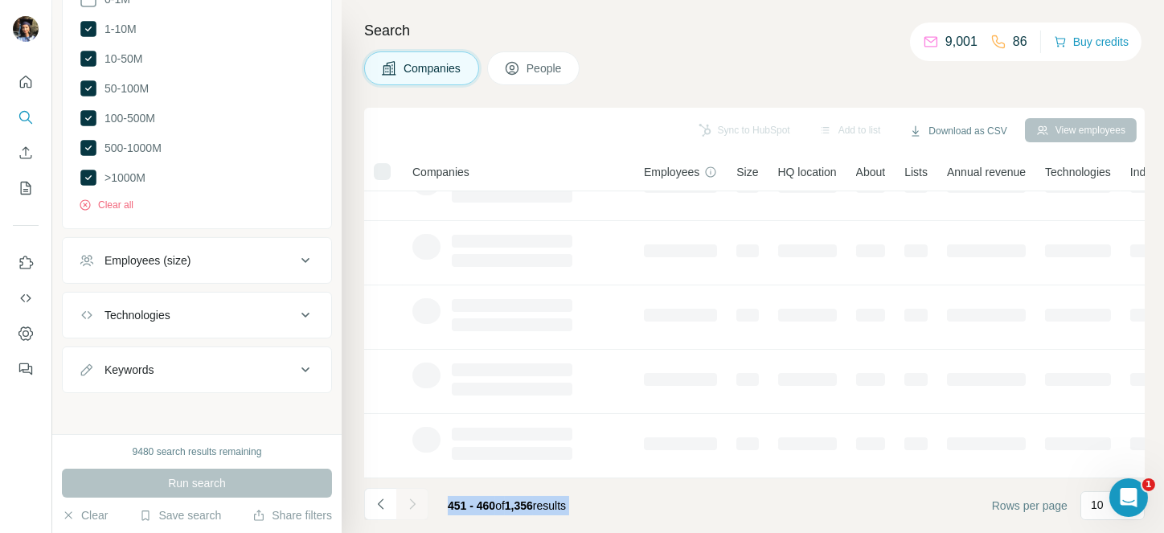
click at [408, 507] on div at bounding box center [412, 504] width 32 height 32
click at [408, 507] on icon "Navigate to next page" at bounding box center [412, 504] width 16 height 16
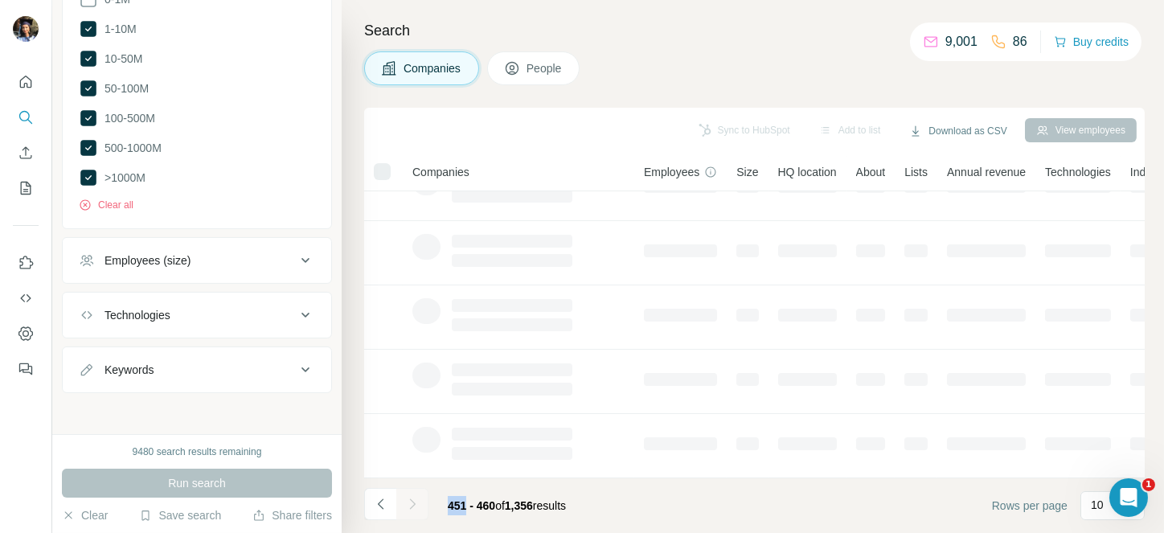
click at [408, 507] on div at bounding box center [412, 504] width 32 height 32
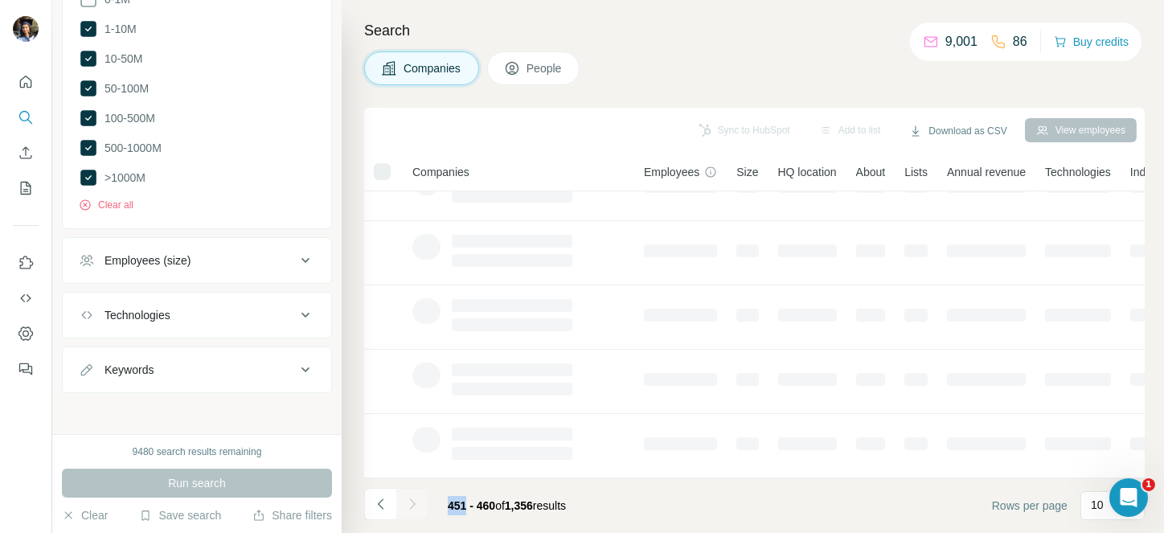
click at [408, 507] on div at bounding box center [412, 504] width 32 height 32
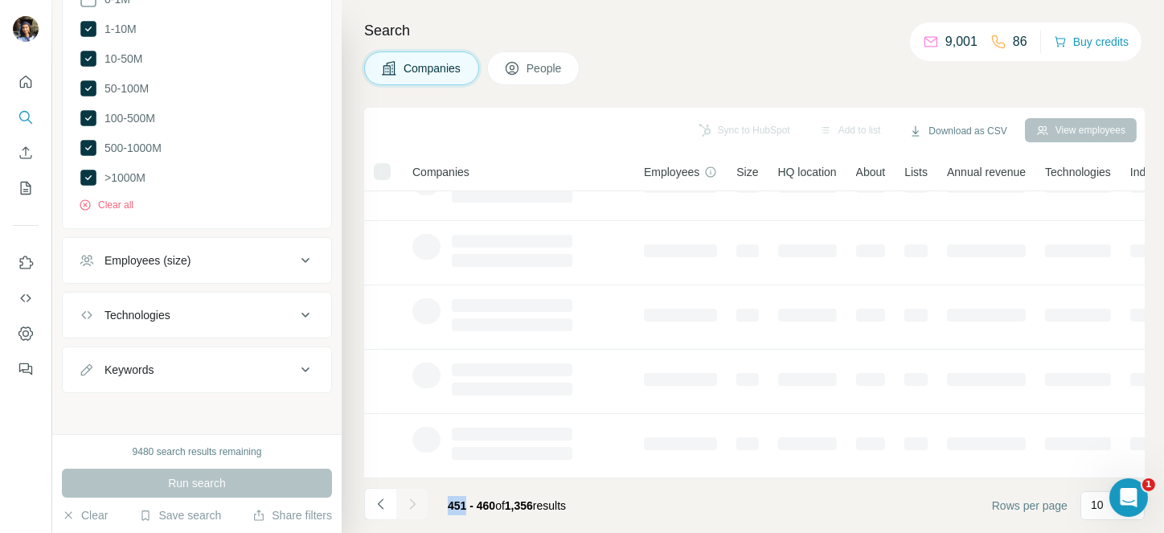
click at [408, 507] on div at bounding box center [412, 504] width 32 height 32
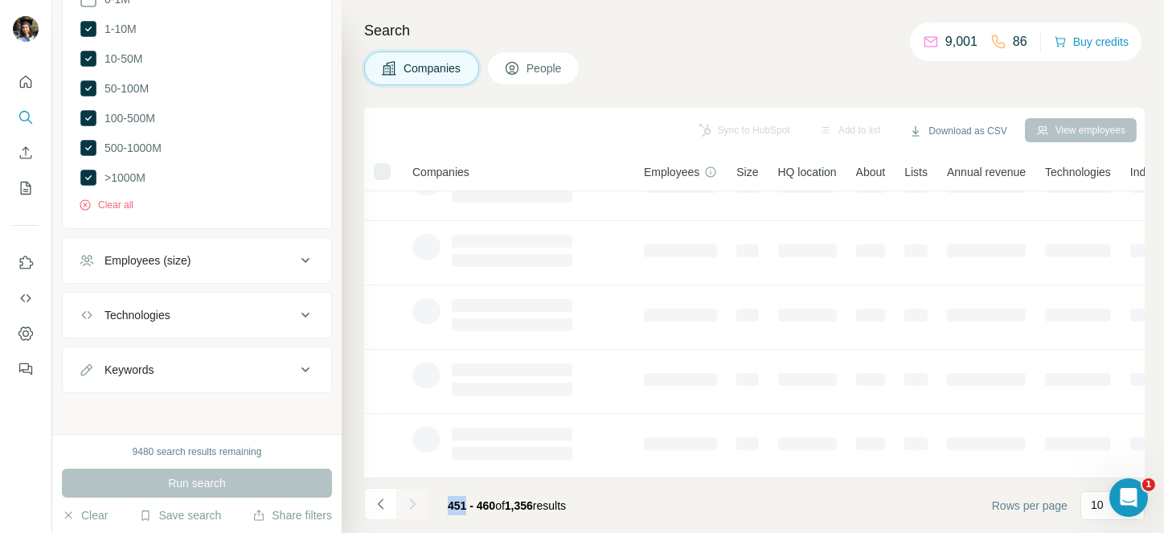
click at [408, 507] on div at bounding box center [412, 504] width 32 height 32
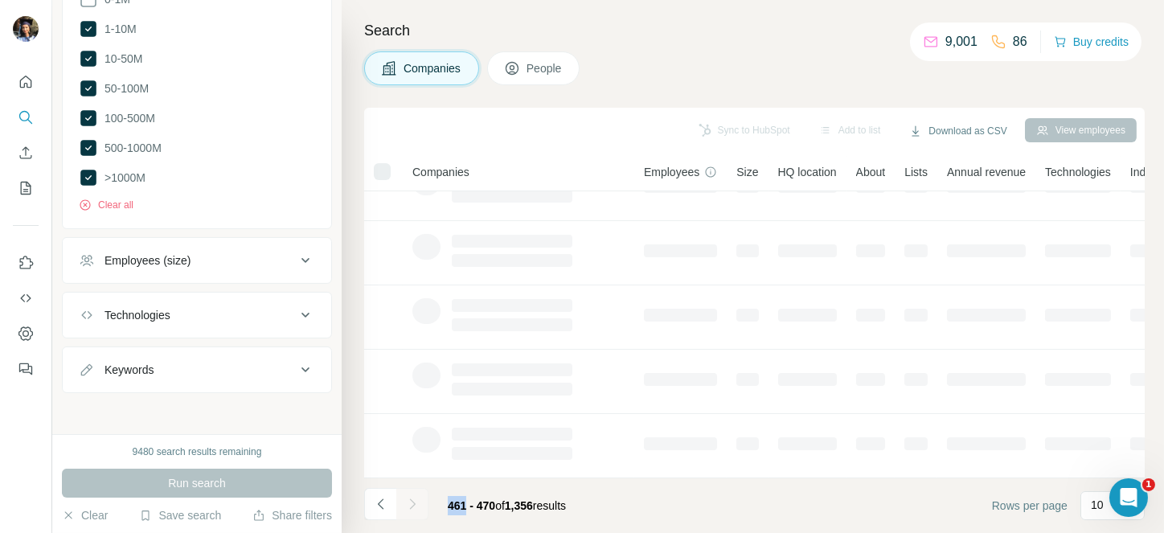
click at [408, 507] on div at bounding box center [412, 504] width 32 height 32
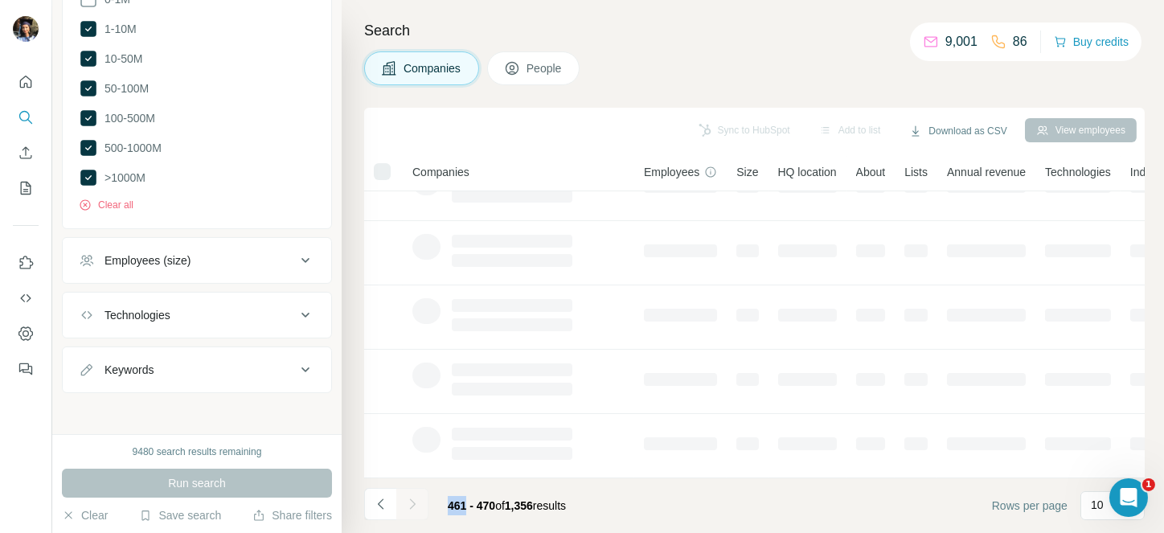
click at [408, 507] on div at bounding box center [412, 504] width 32 height 32
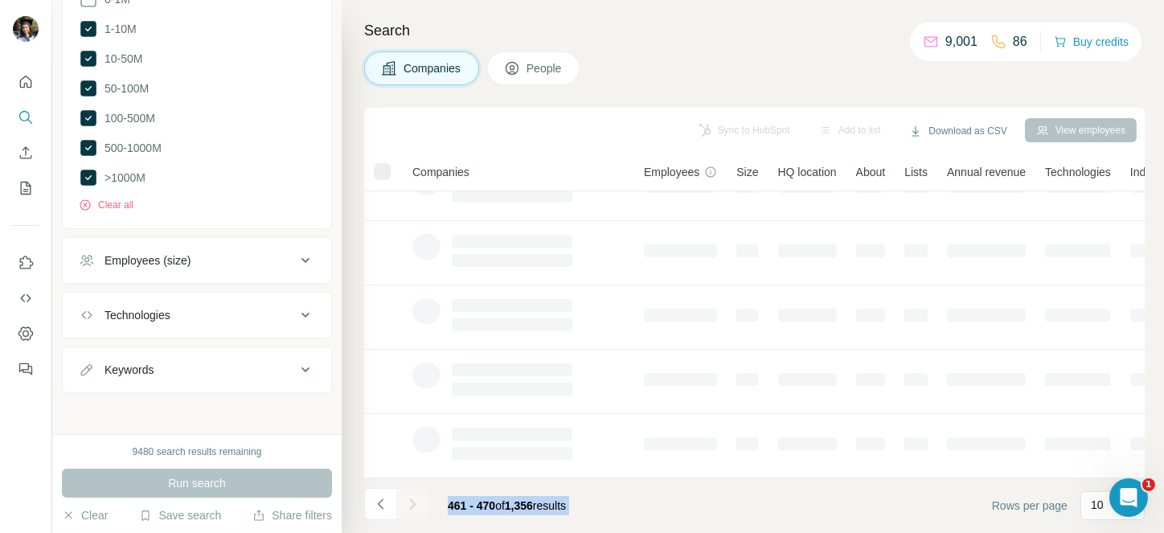
click at [408, 507] on div at bounding box center [412, 504] width 32 height 32
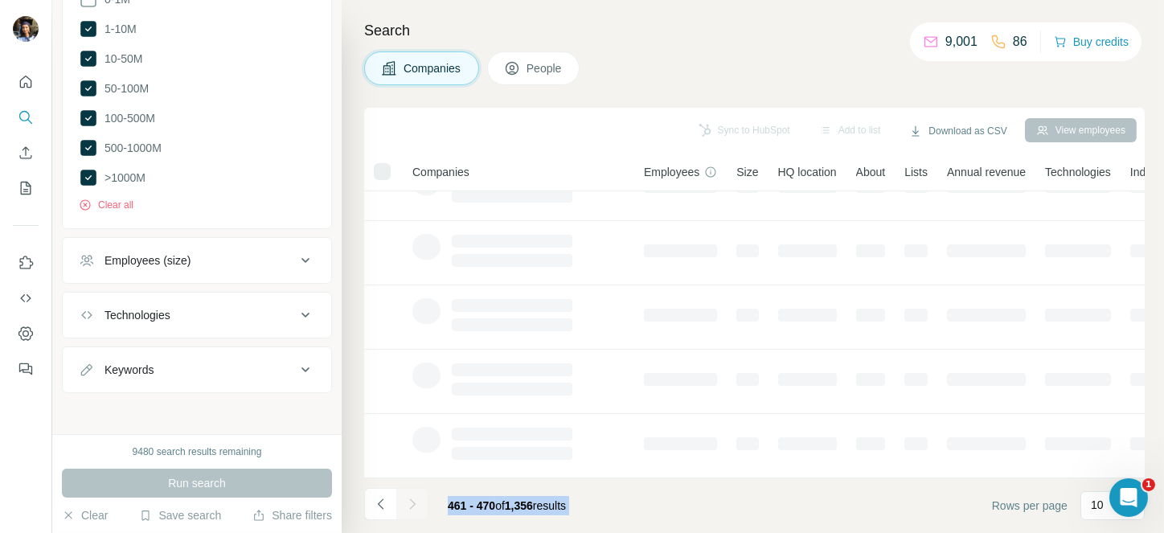
click at [692, 502] on footer "461 - 470 of 1,356 results Rows per page 10" at bounding box center [754, 505] width 781 height 55
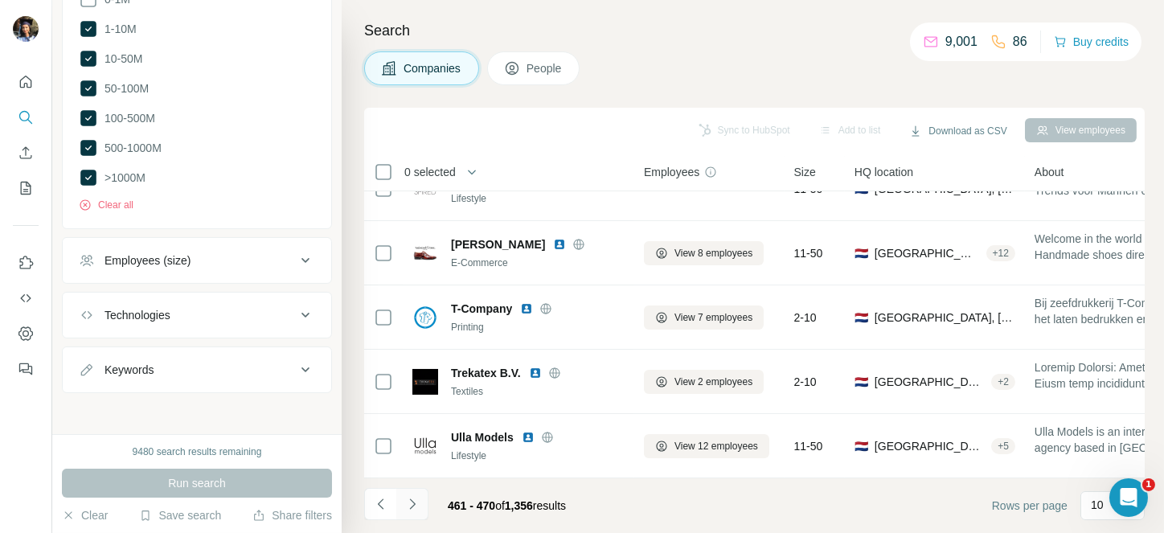
click at [422, 500] on button "Navigate to next page" at bounding box center [412, 504] width 32 height 32
click at [422, 500] on div at bounding box center [412, 504] width 32 height 32
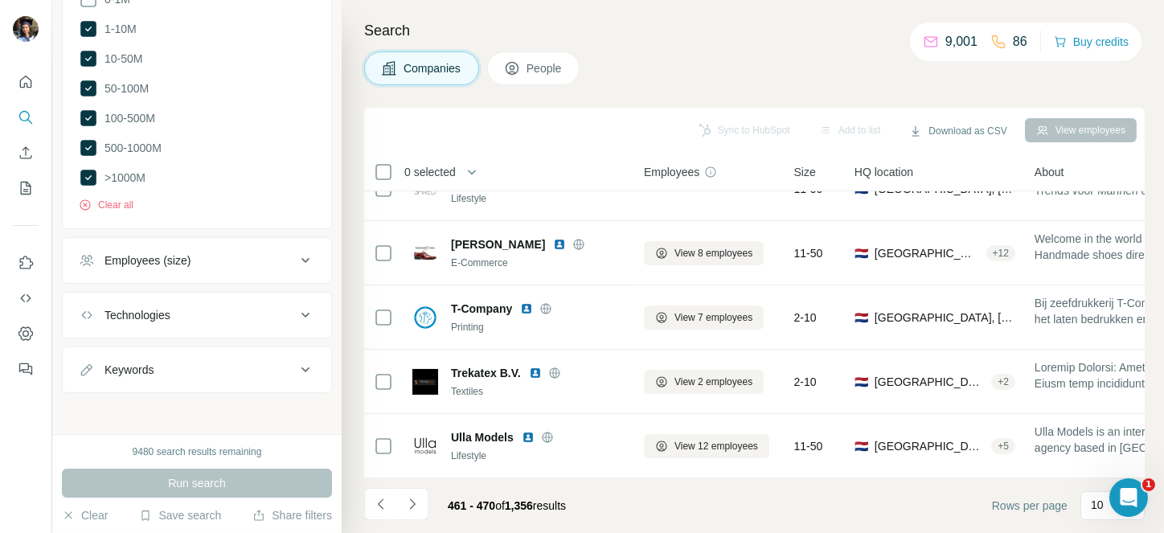
click at [422, 500] on div at bounding box center [412, 504] width 32 height 32
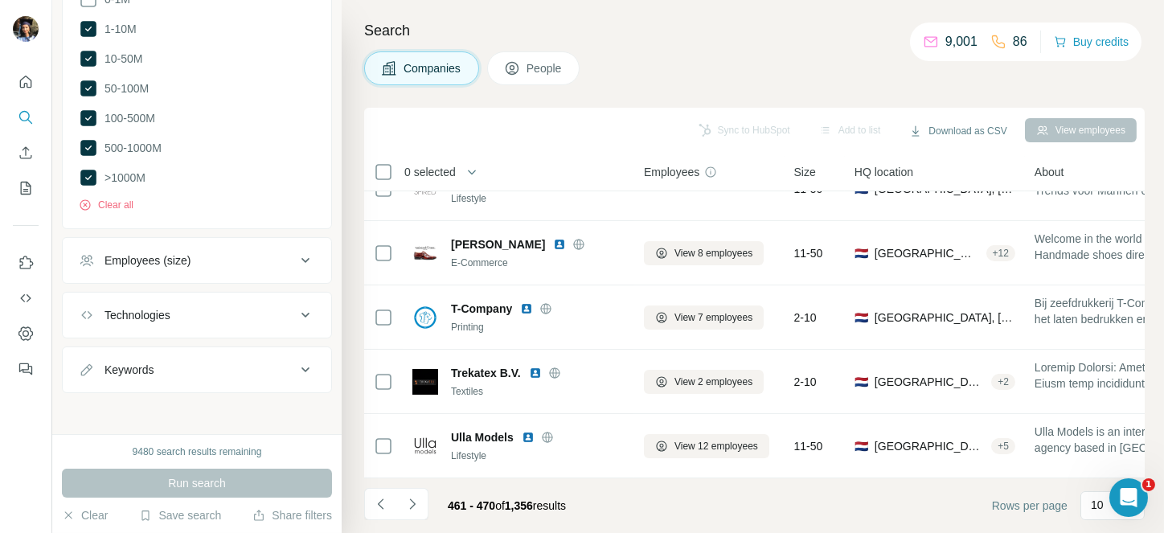
click at [422, 500] on div at bounding box center [412, 504] width 32 height 32
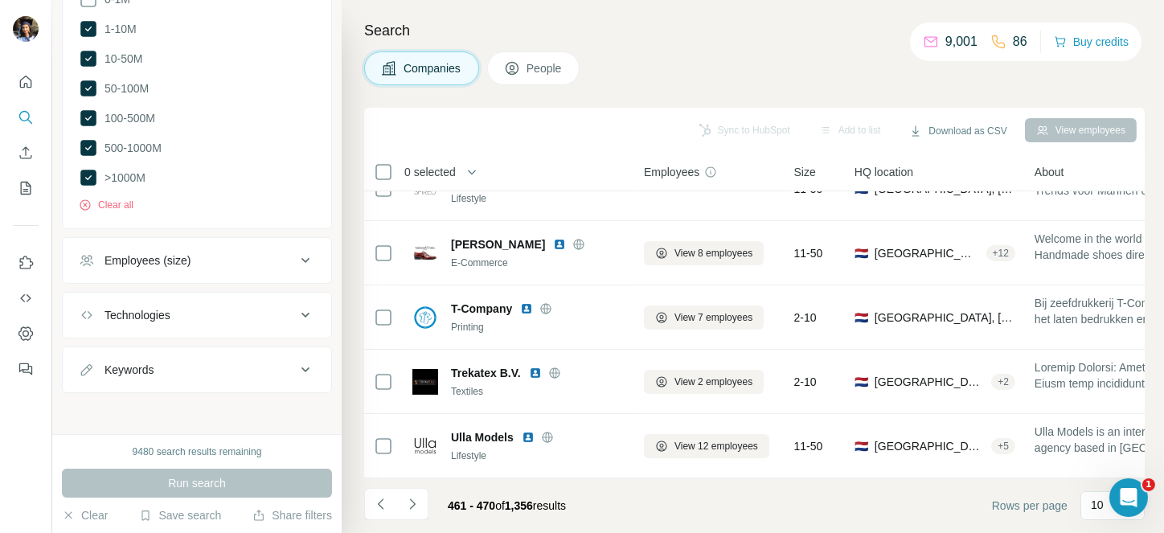
click at [422, 500] on div at bounding box center [412, 504] width 32 height 32
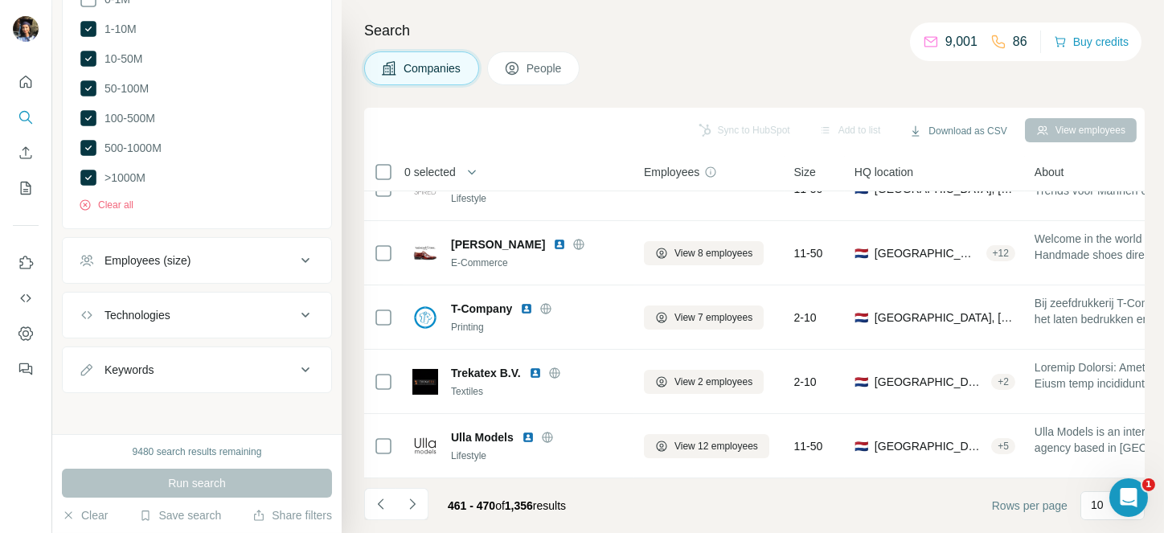
click at [422, 500] on div at bounding box center [412, 504] width 32 height 32
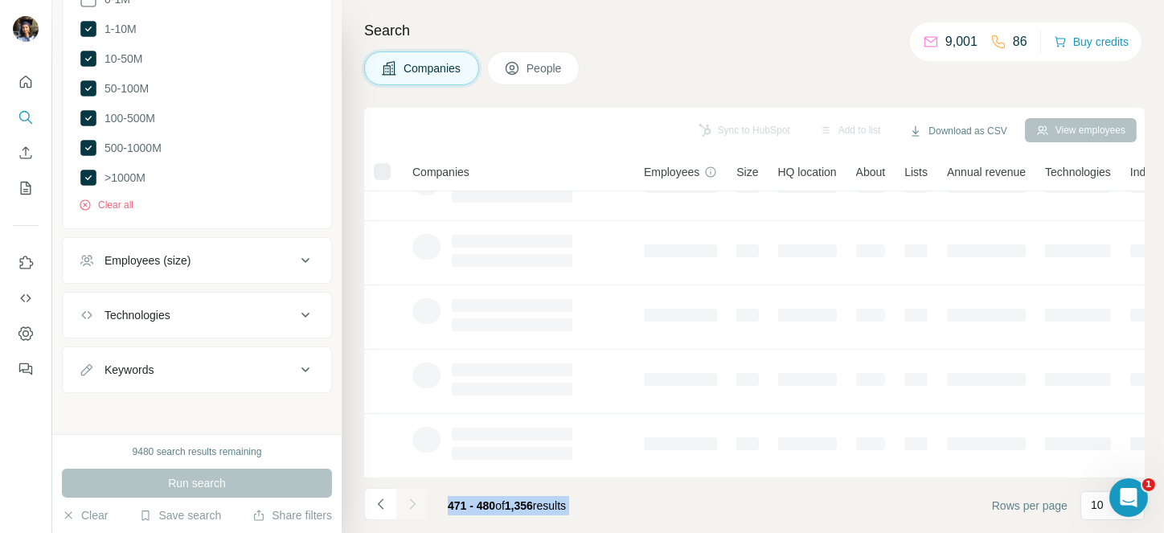
click at [422, 500] on button "Navigate to next page" at bounding box center [412, 504] width 32 height 32
click at [422, 500] on div at bounding box center [412, 504] width 32 height 32
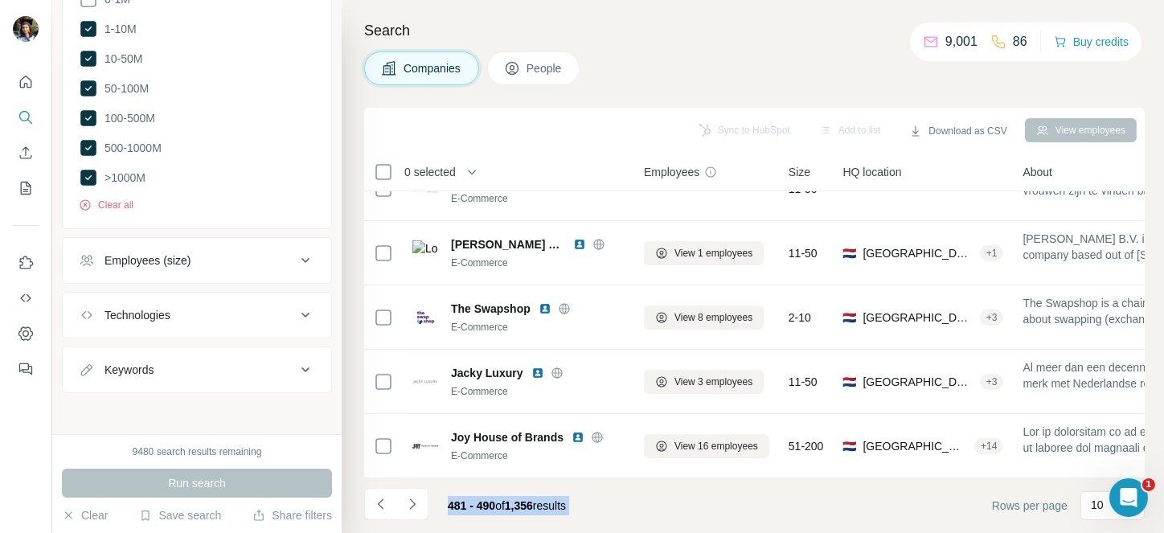
click at [409, 502] on icon "Navigate to next page" at bounding box center [412, 504] width 16 height 16
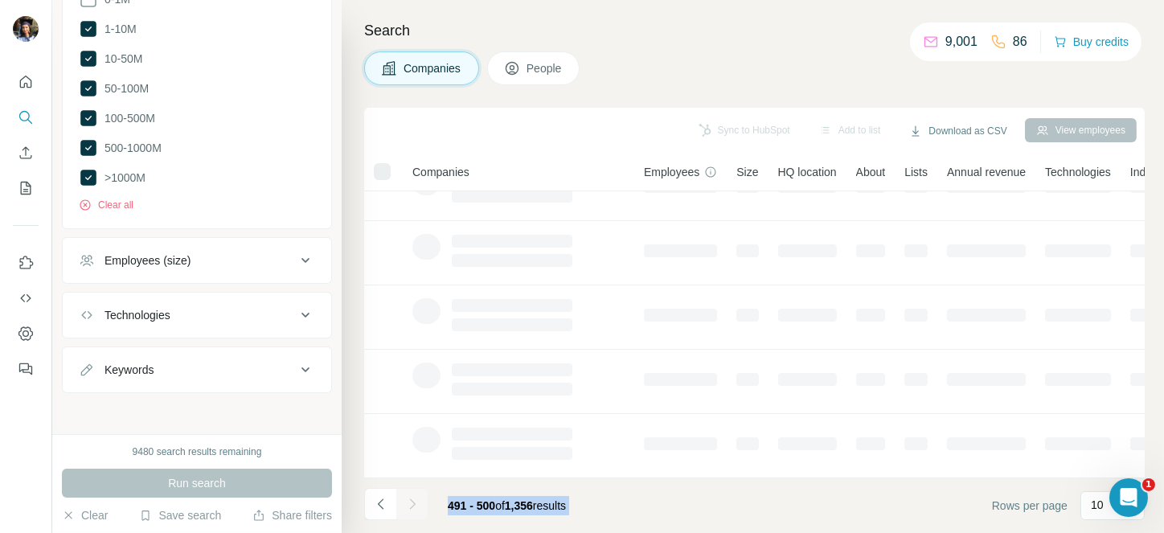
click at [619, 509] on footer "491 - 500 of 1,356 results Rows per page 10" at bounding box center [754, 505] width 781 height 55
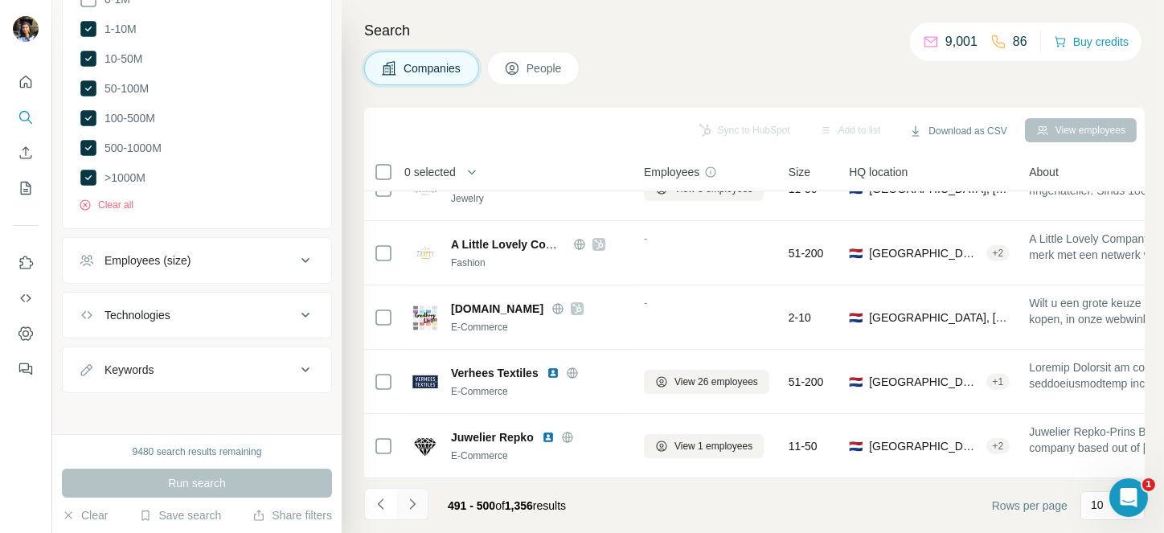
click at [403, 510] on button "Navigate to next page" at bounding box center [412, 504] width 32 height 32
click at [413, 499] on div at bounding box center [412, 504] width 32 height 32
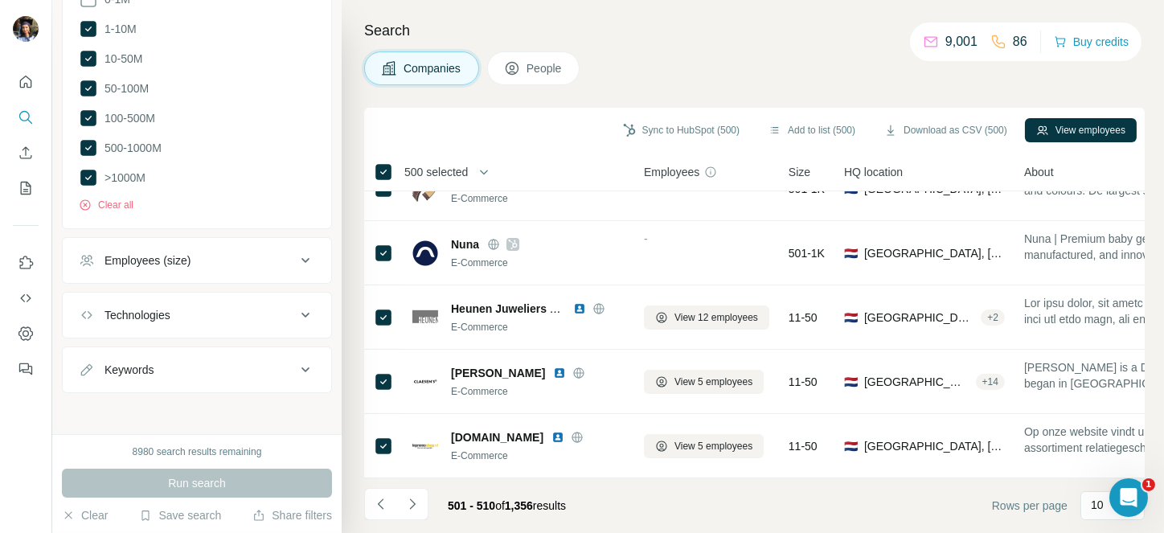
click at [467, 174] on span "500 selected" at bounding box center [436, 172] width 64 height 16
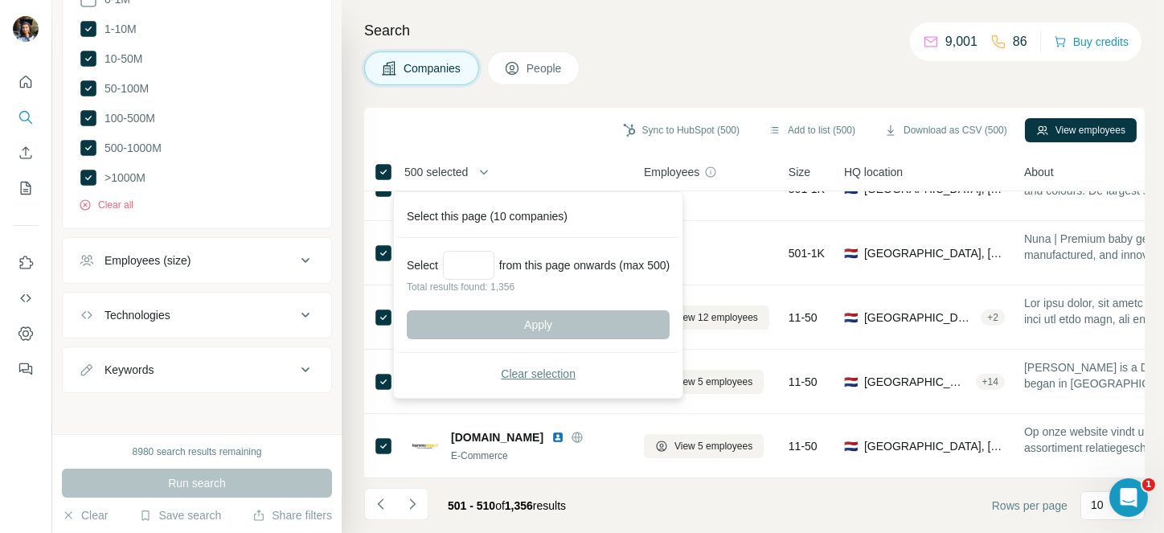
click at [532, 375] on span "Clear selection" at bounding box center [538, 374] width 75 height 16
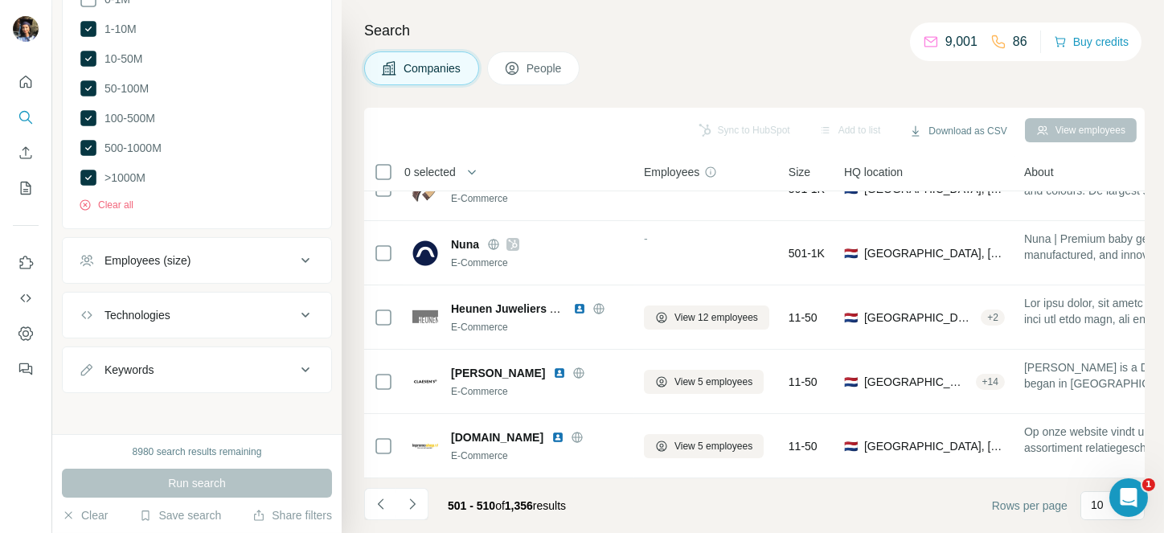
click at [441, 172] on span "0 selected" at bounding box center [429, 172] width 51 height 16
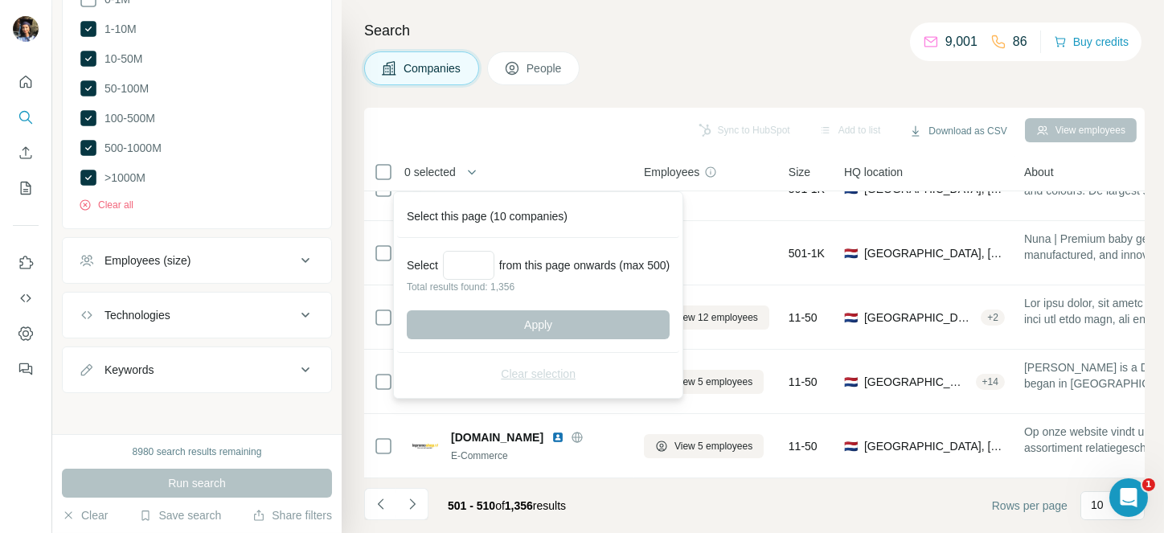
click at [679, 116] on div "Sync to HubSpot Add to list Download as CSV View employees" at bounding box center [754, 130] width 765 height 28
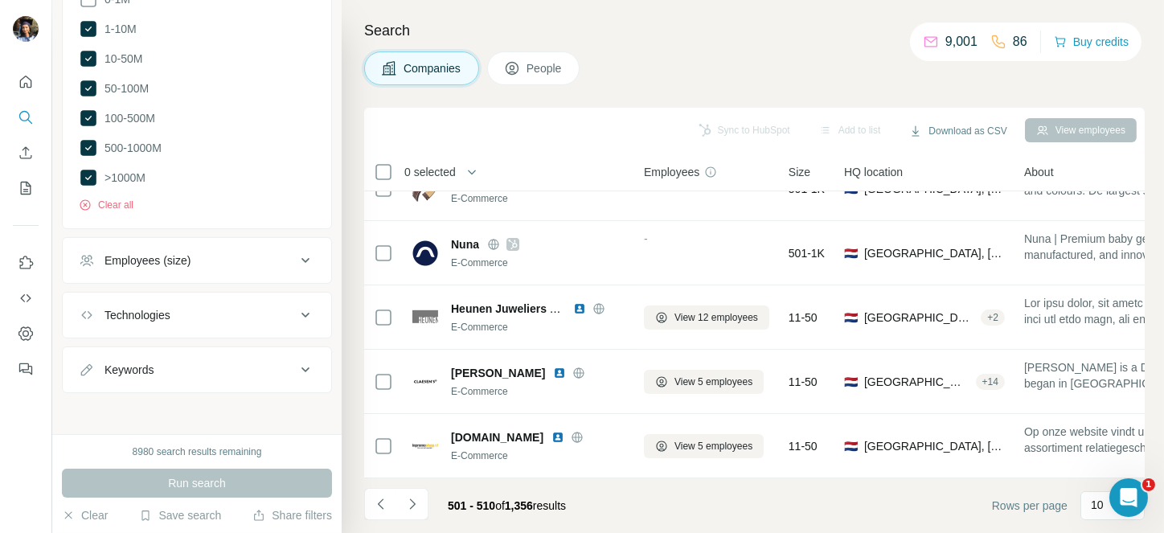
click at [405, 510] on icon "Navigate to next page" at bounding box center [412, 504] width 16 height 16
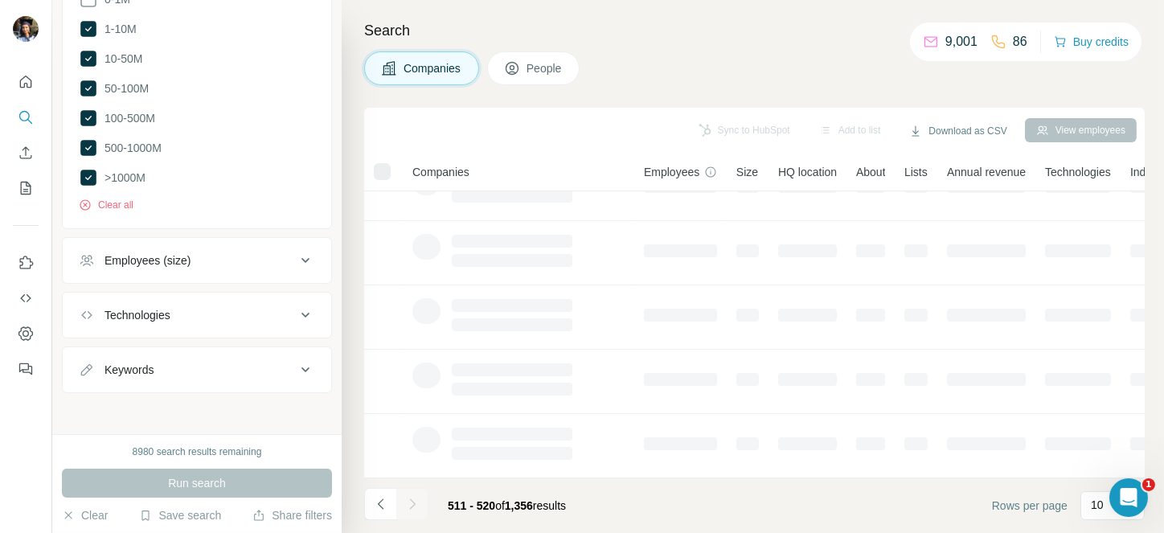
click at [405, 510] on div at bounding box center [412, 504] width 32 height 32
drag, startPoint x: 405, startPoint y: 510, endPoint x: 414, endPoint y: 505, distance: 10.1
click at [405, 510] on div at bounding box center [412, 504] width 32 height 32
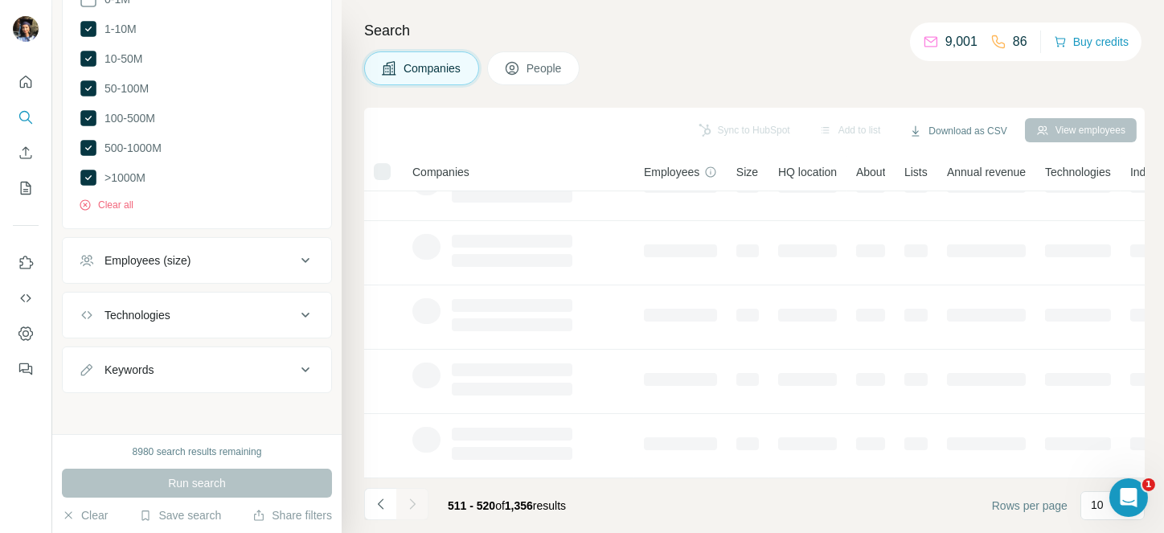
click at [405, 510] on div at bounding box center [412, 504] width 32 height 32
click at [414, 505] on div at bounding box center [412, 504] width 32 height 32
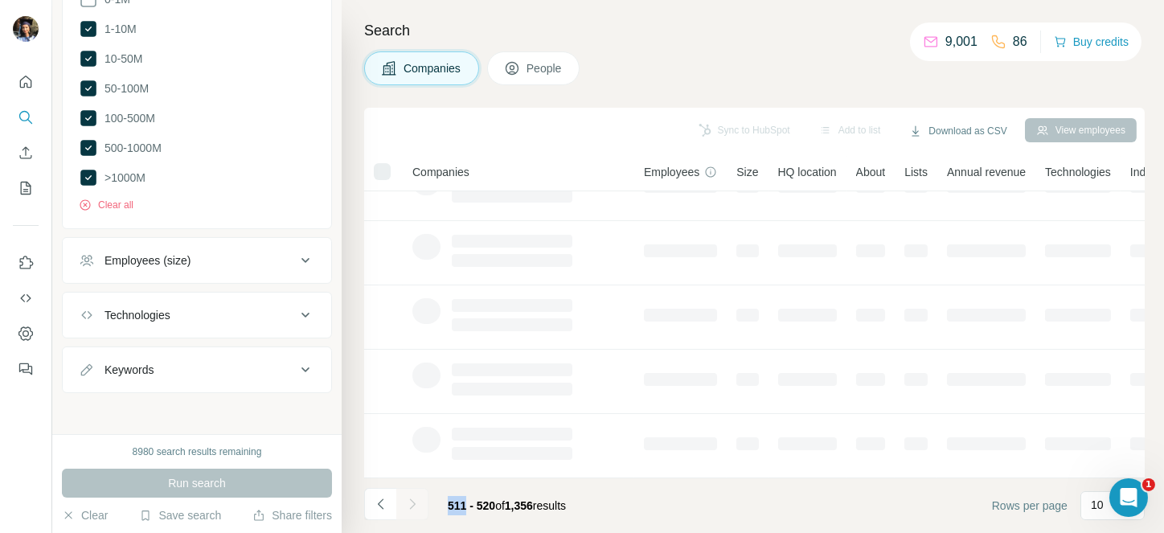
click at [414, 505] on div at bounding box center [412, 504] width 32 height 32
click at [414, 505] on icon "Navigate to next page" at bounding box center [412, 504] width 16 height 16
click at [414, 505] on div at bounding box center [412, 504] width 32 height 32
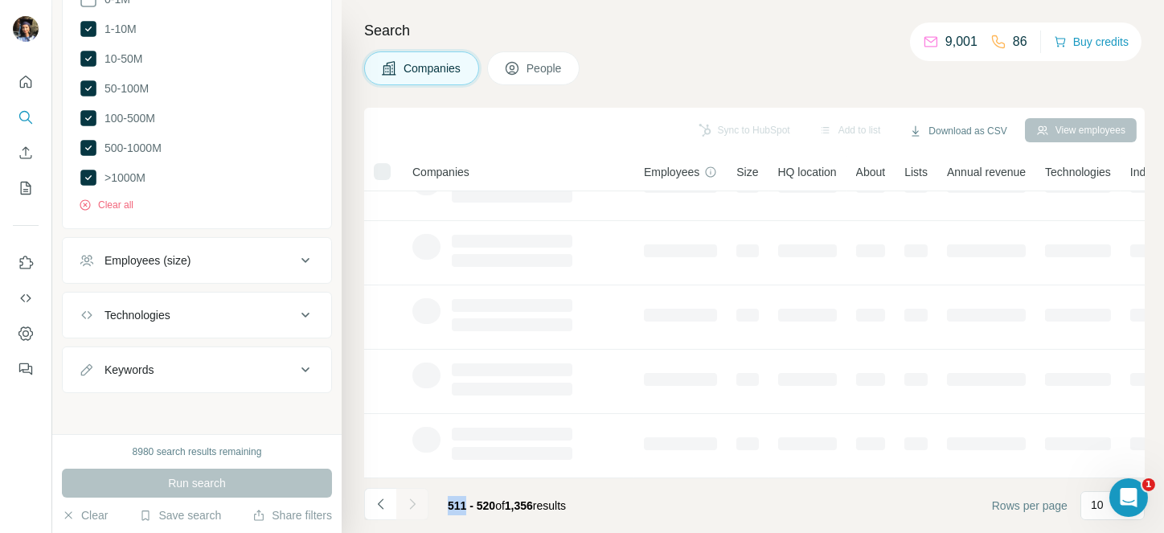
click at [414, 505] on div at bounding box center [412, 504] width 32 height 32
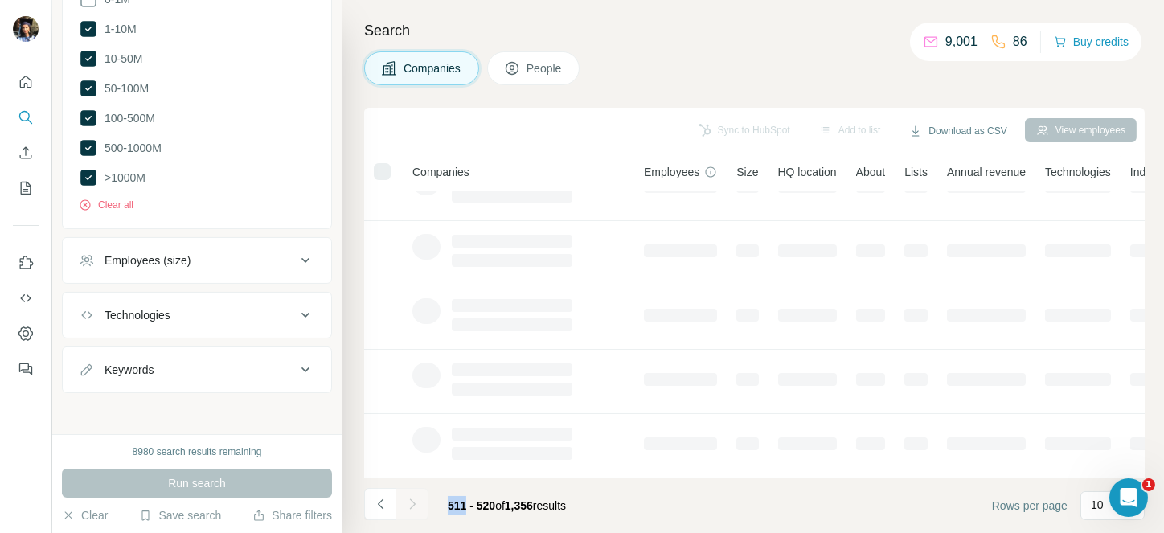
click at [414, 505] on div at bounding box center [412, 504] width 32 height 32
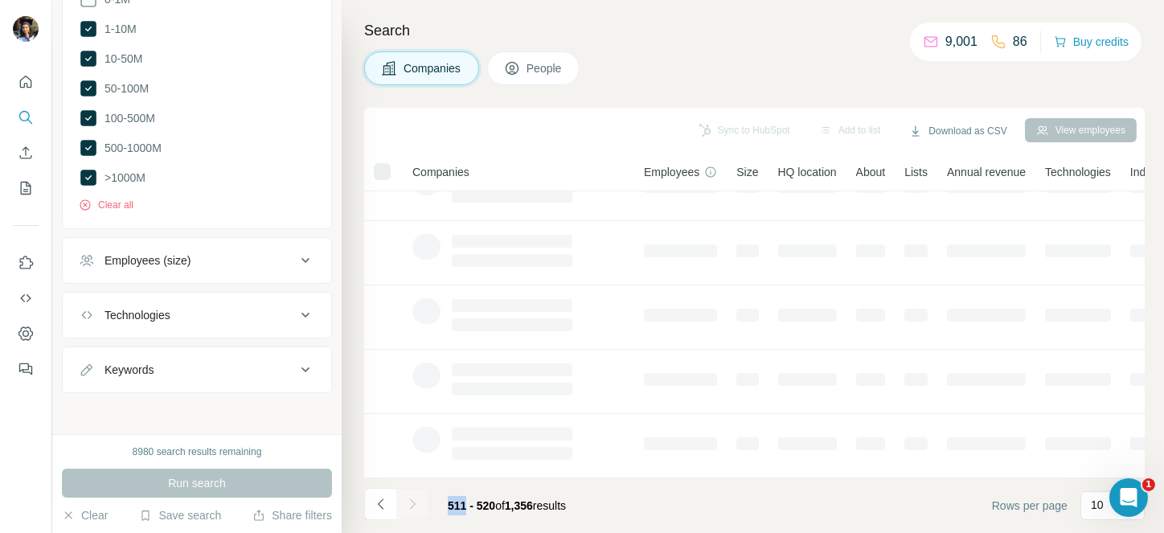
click at [414, 505] on div at bounding box center [412, 504] width 32 height 32
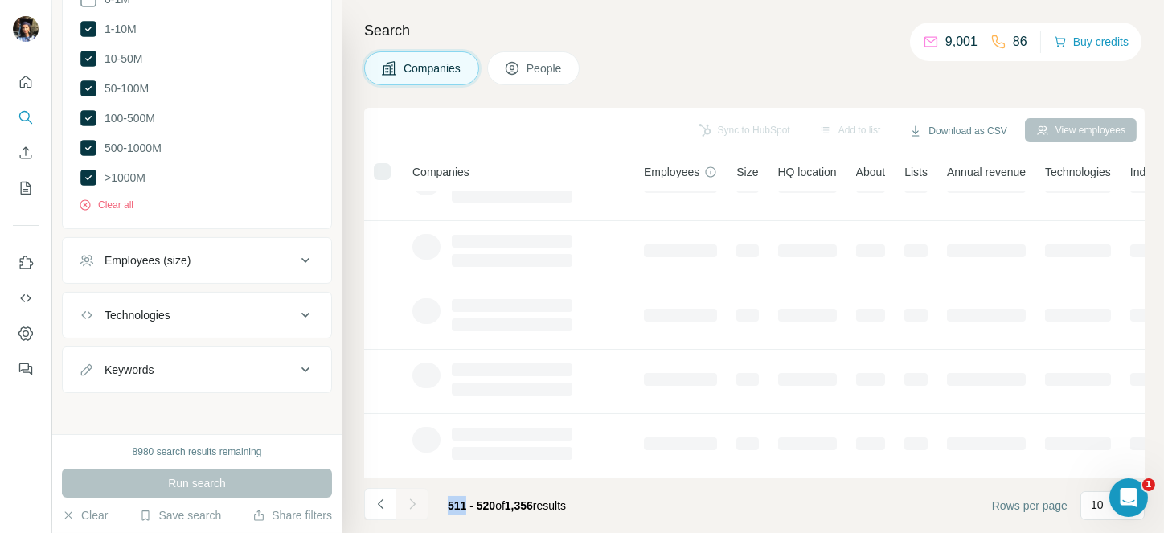
click at [414, 505] on div at bounding box center [412, 504] width 32 height 32
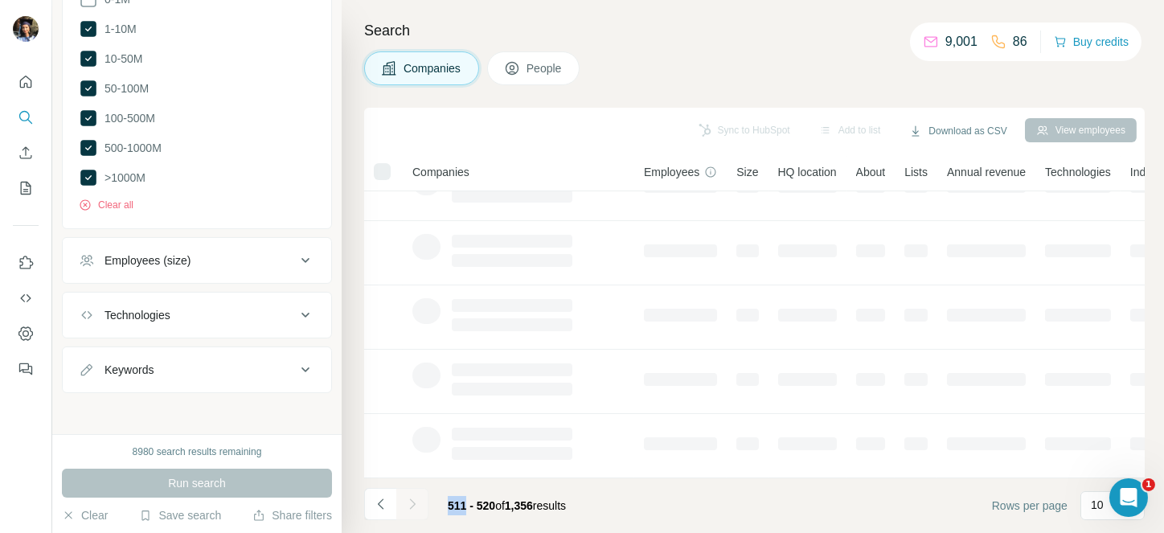
click at [414, 505] on div at bounding box center [412, 504] width 32 height 32
drag, startPoint x: 414, startPoint y: 505, endPoint x: 439, endPoint y: 506, distance: 24.9
click at [414, 505] on div at bounding box center [412, 504] width 32 height 32
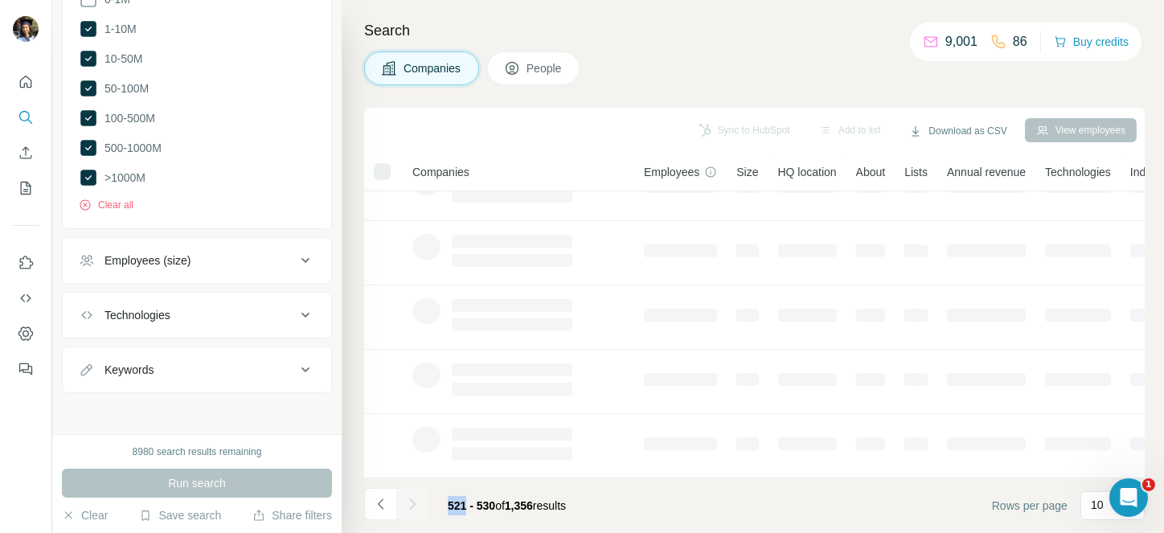
click at [414, 505] on div at bounding box center [412, 504] width 32 height 32
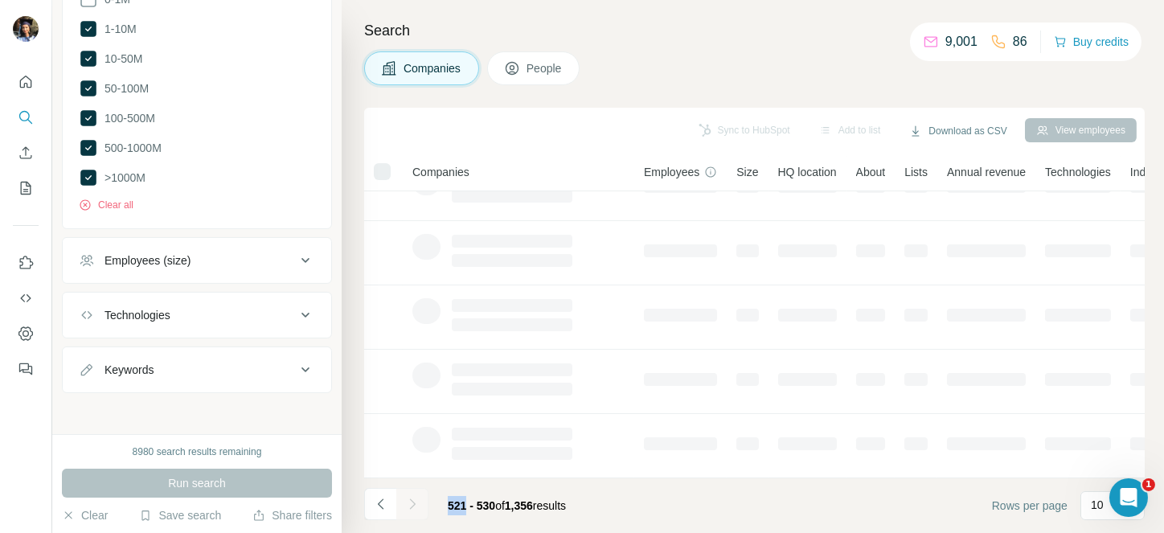
click at [414, 505] on div at bounding box center [412, 504] width 32 height 32
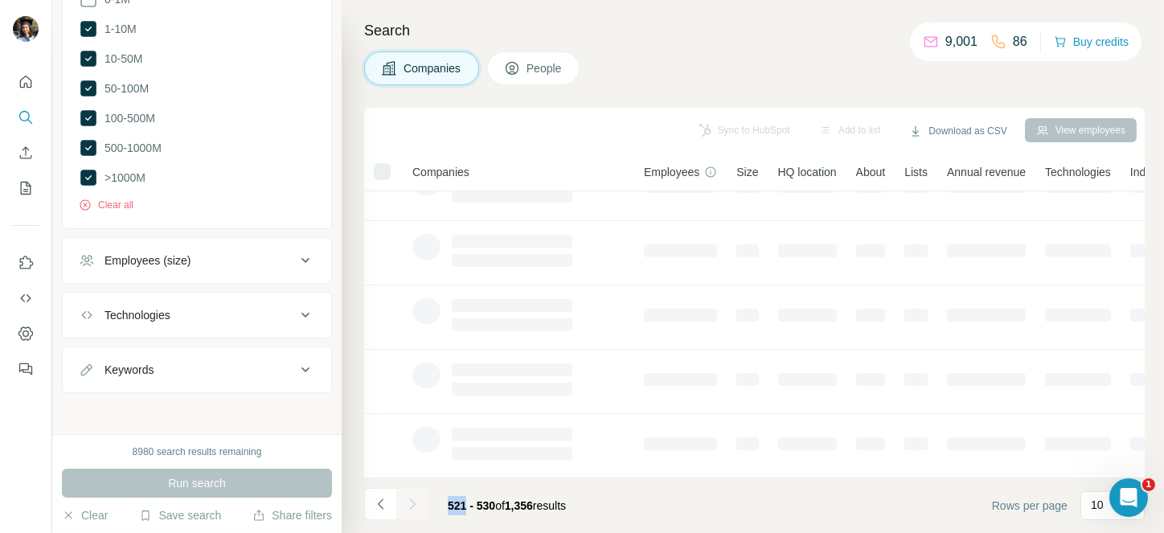
click at [628, 508] on footer "521 - 530 of 1,356 results Rows per page 10" at bounding box center [754, 505] width 781 height 55
click at [598, 501] on footer "521 - 530 of 1,356 results Rows per page 10" at bounding box center [754, 505] width 781 height 55
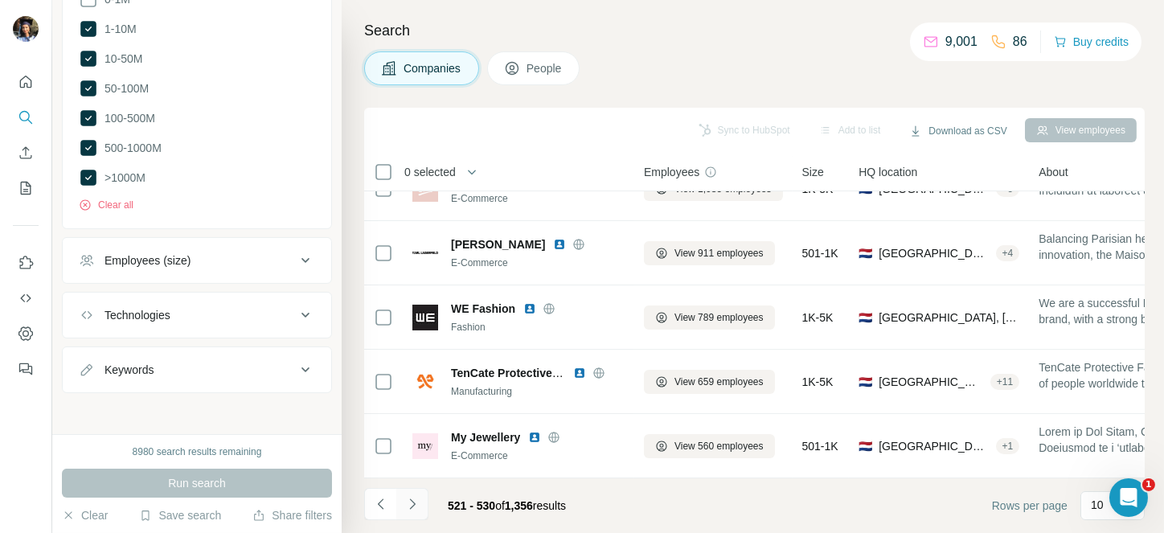
click at [413, 503] on icon "Navigate to next page" at bounding box center [412, 504] width 16 height 16
click at [413, 503] on div at bounding box center [412, 504] width 32 height 32
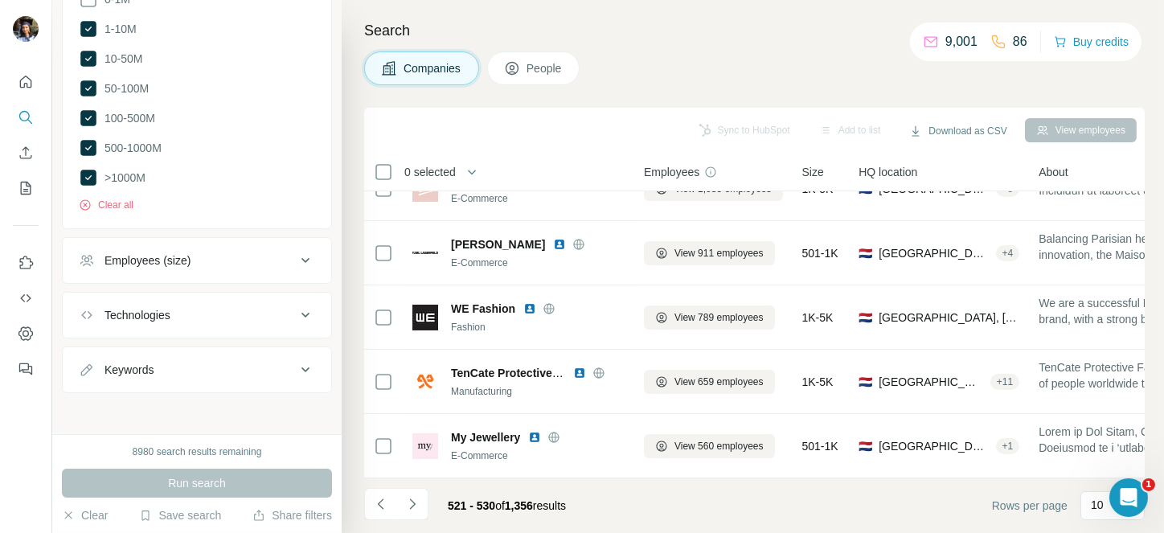
click at [413, 503] on div at bounding box center [412, 504] width 32 height 32
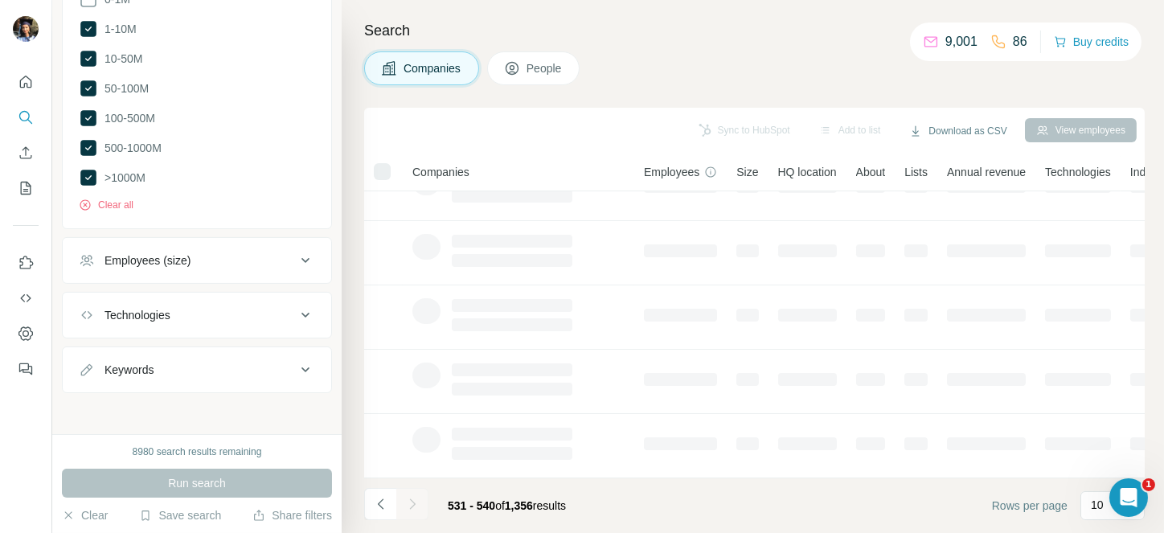
click at [413, 503] on div at bounding box center [412, 504] width 32 height 32
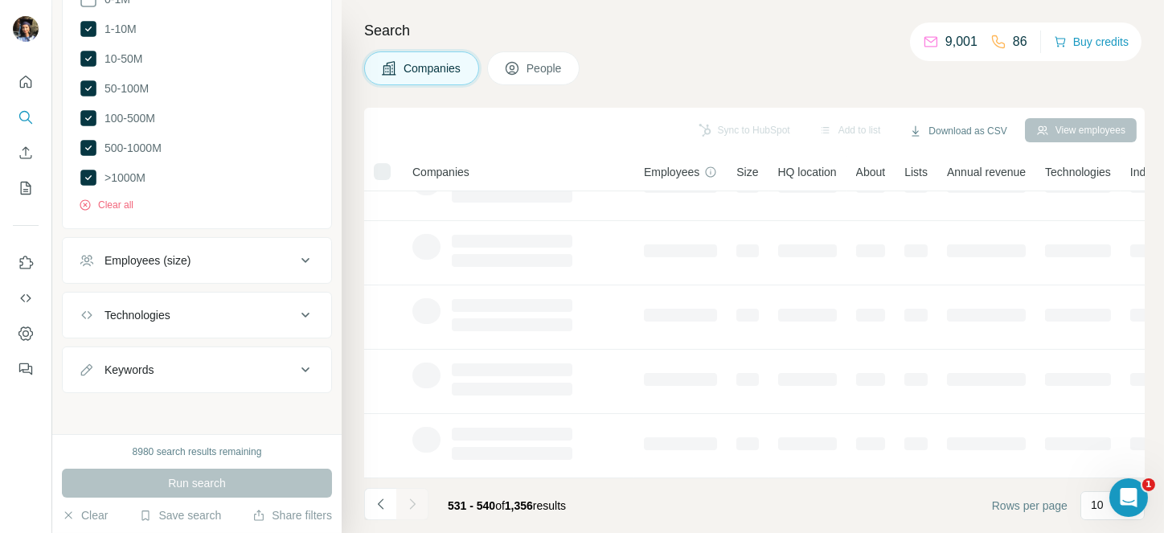
click at [413, 503] on div at bounding box center [412, 504] width 32 height 32
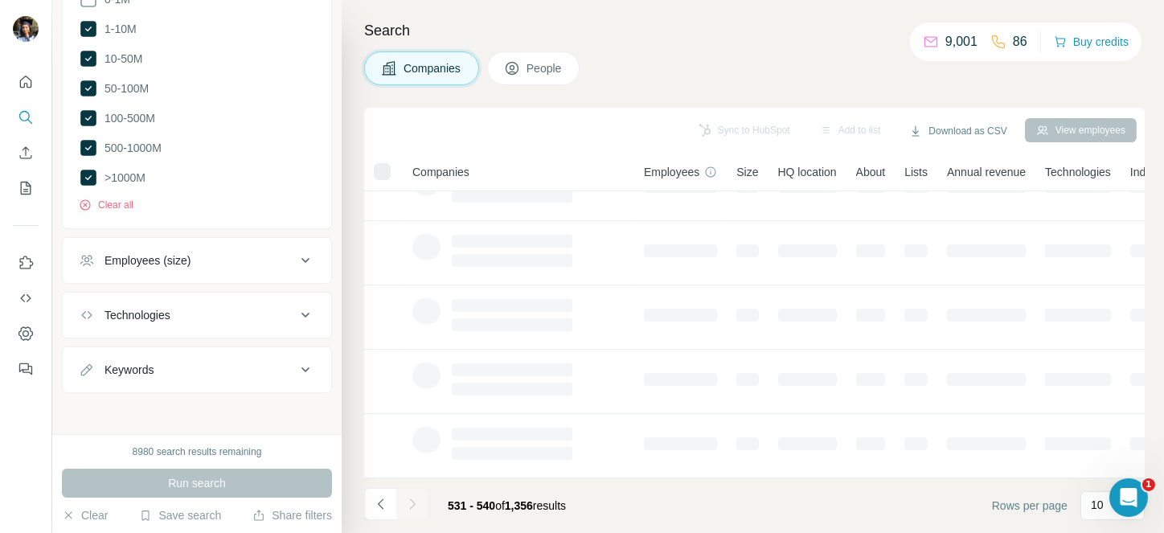
click at [413, 503] on div at bounding box center [412, 504] width 32 height 32
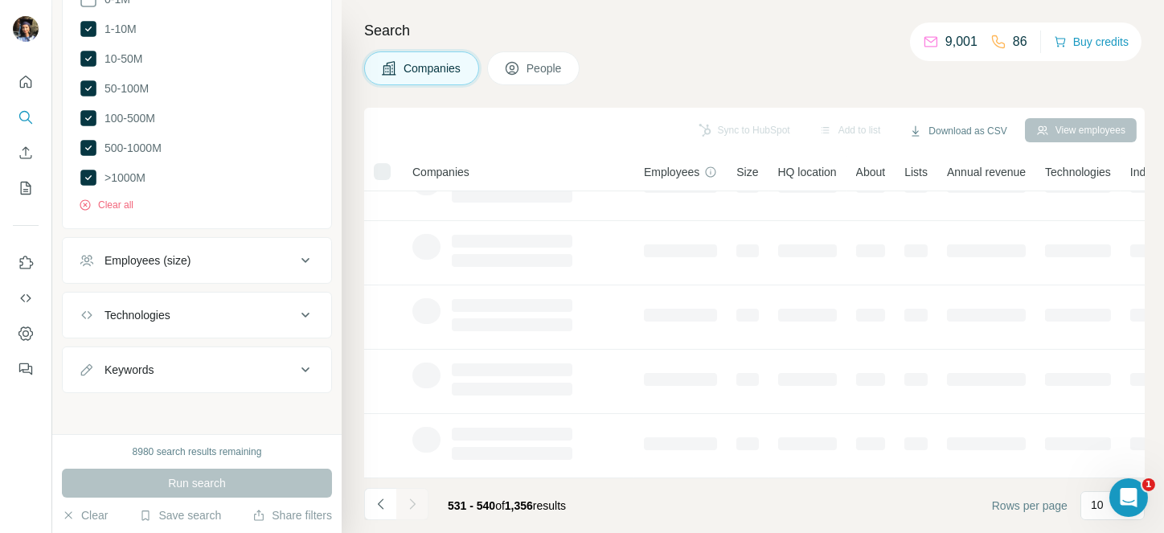
click at [413, 503] on div at bounding box center [412, 504] width 32 height 32
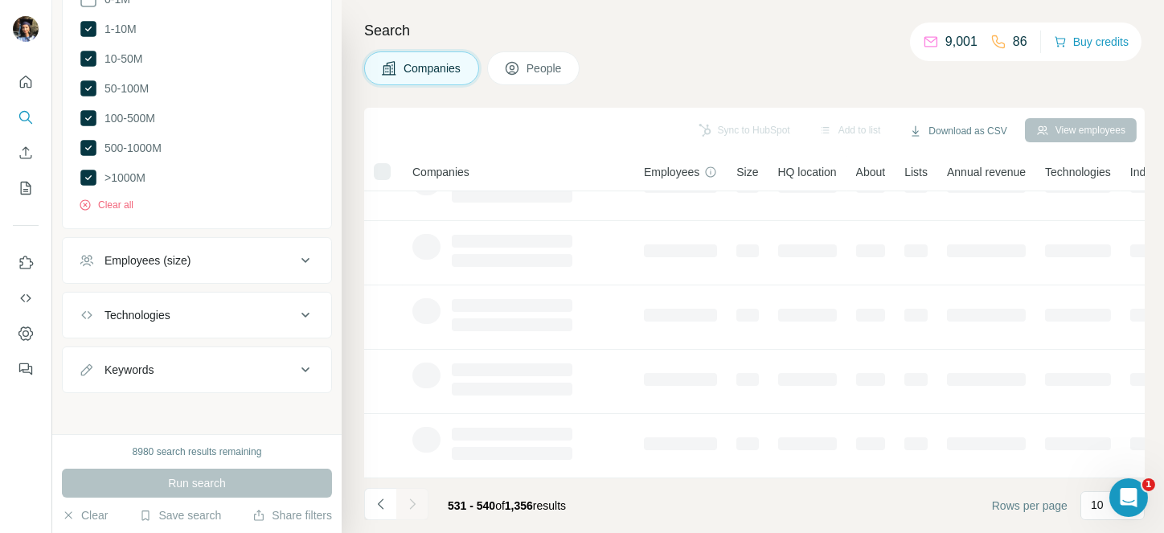
click at [413, 503] on div at bounding box center [412, 504] width 32 height 32
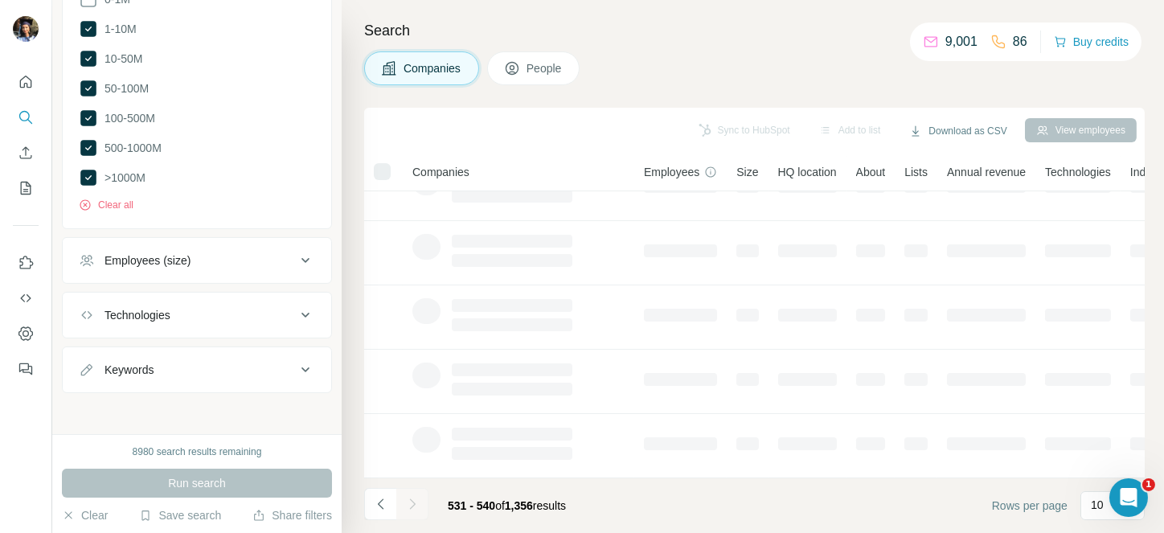
click at [413, 503] on div at bounding box center [412, 504] width 32 height 32
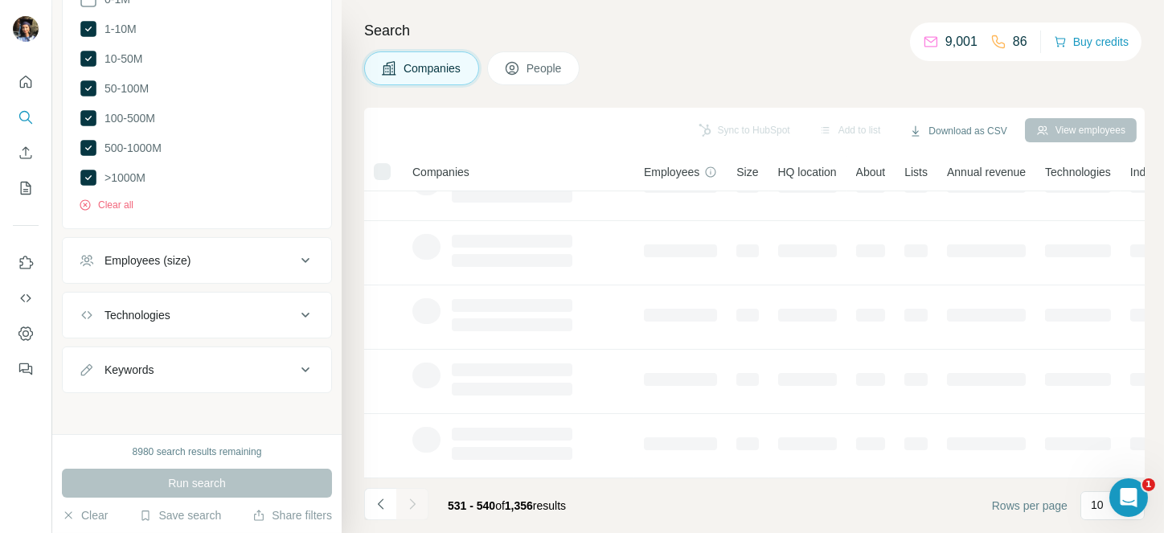
click at [413, 503] on div at bounding box center [412, 504] width 32 height 32
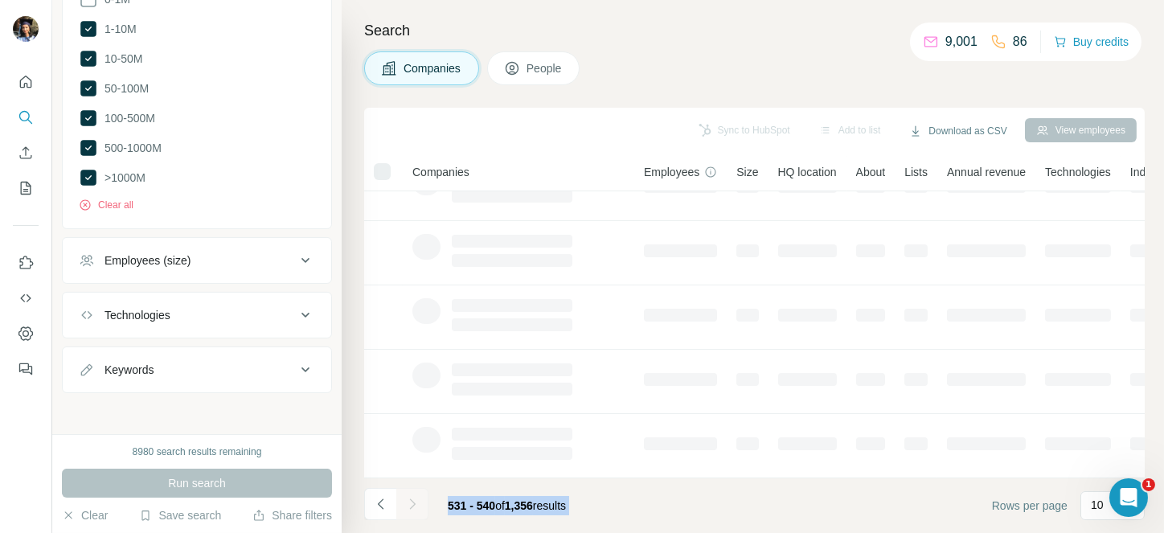
click at [413, 503] on div at bounding box center [412, 504] width 32 height 32
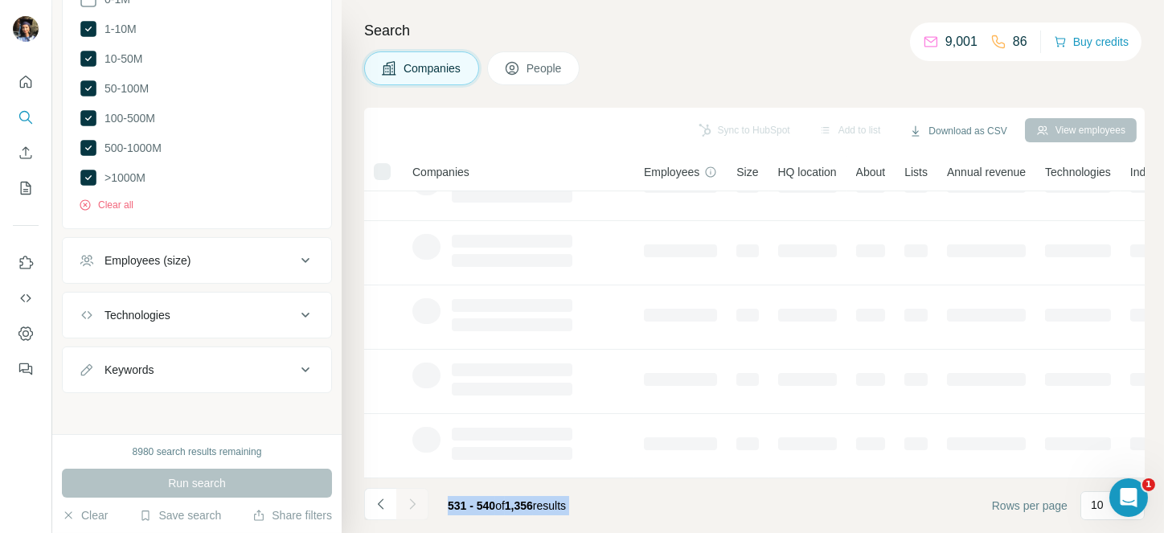
click at [413, 503] on icon "Navigate to next page" at bounding box center [412, 504] width 16 height 16
click at [413, 503] on div at bounding box center [412, 504] width 32 height 32
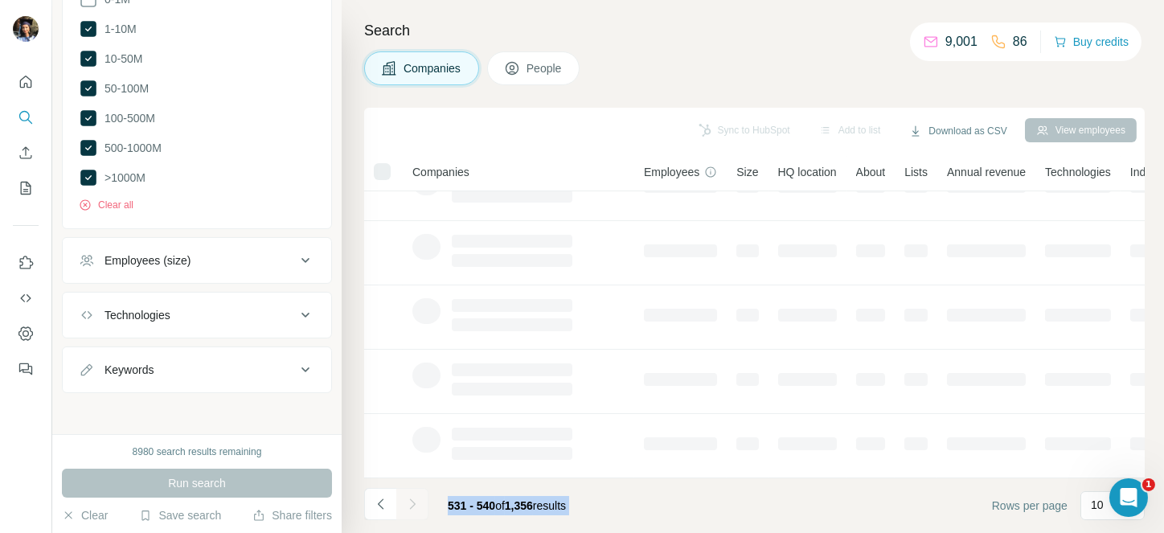
click at [413, 503] on div at bounding box center [412, 504] width 32 height 32
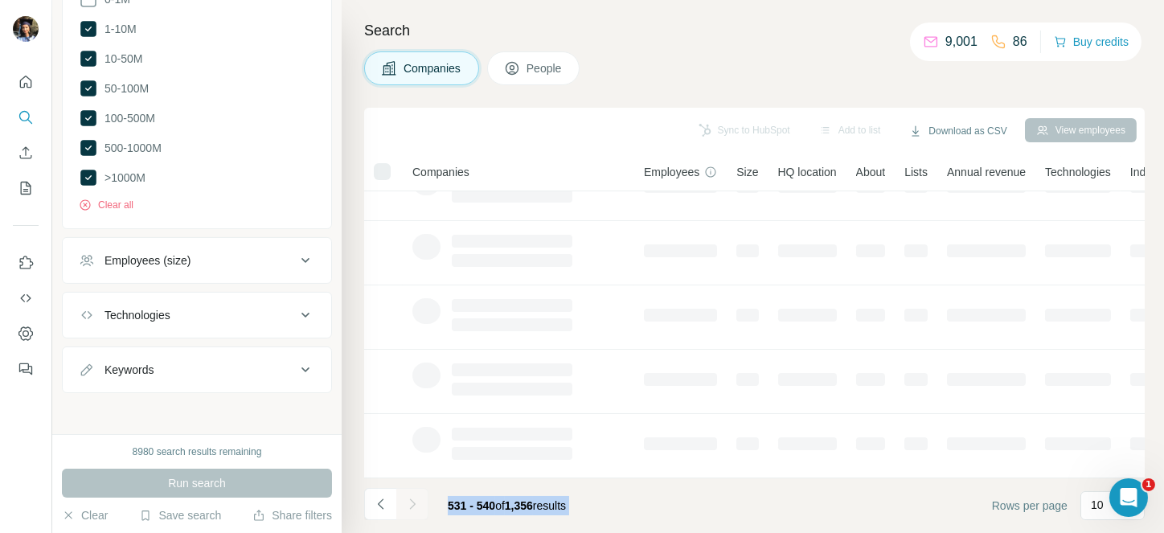
click at [413, 503] on div at bounding box center [412, 504] width 32 height 32
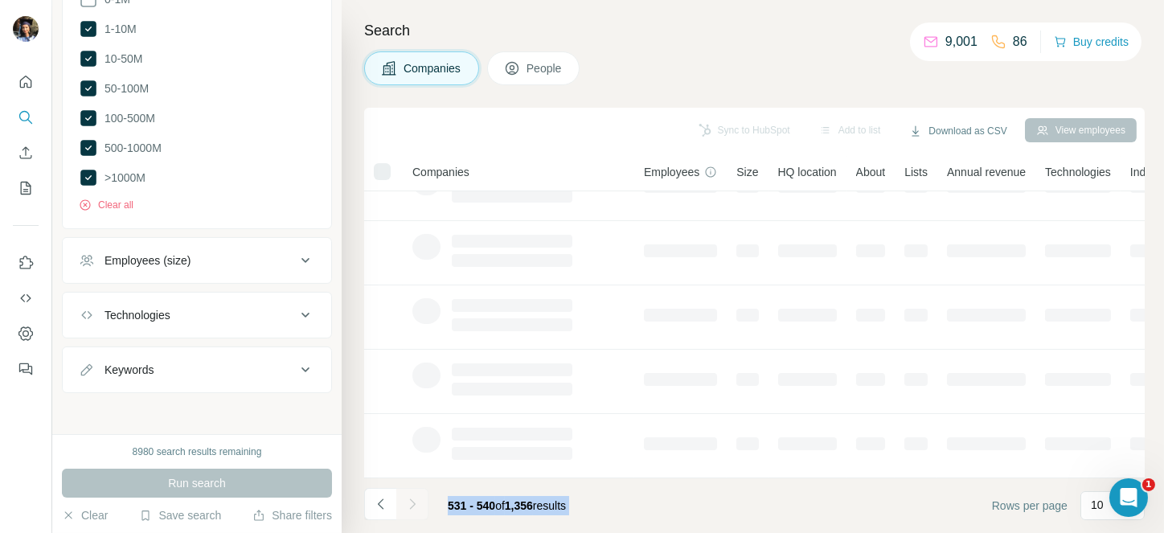
click at [413, 503] on div at bounding box center [412, 504] width 32 height 32
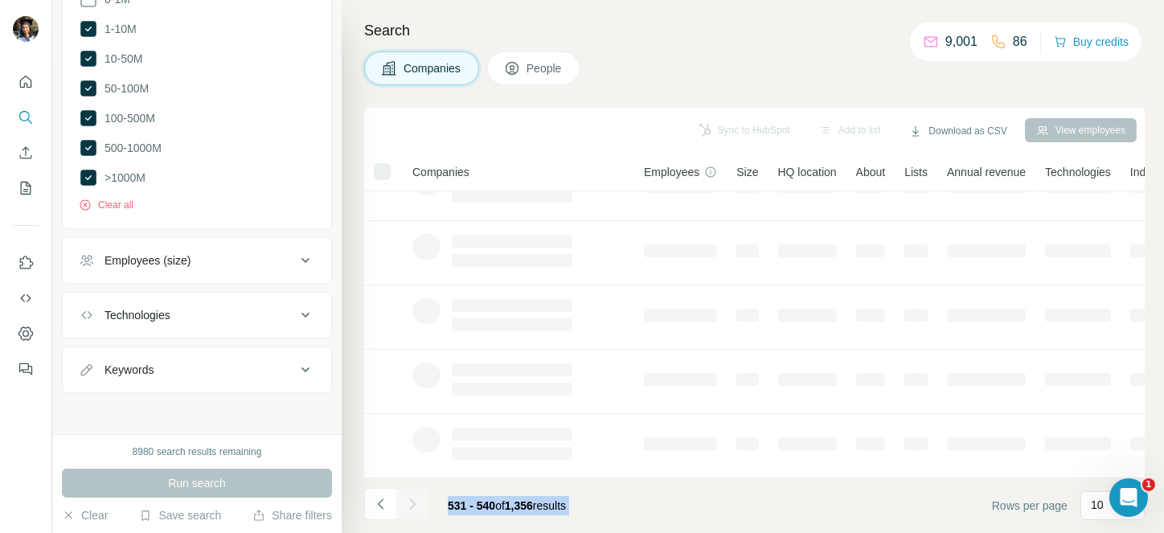
click at [413, 503] on div at bounding box center [412, 504] width 32 height 32
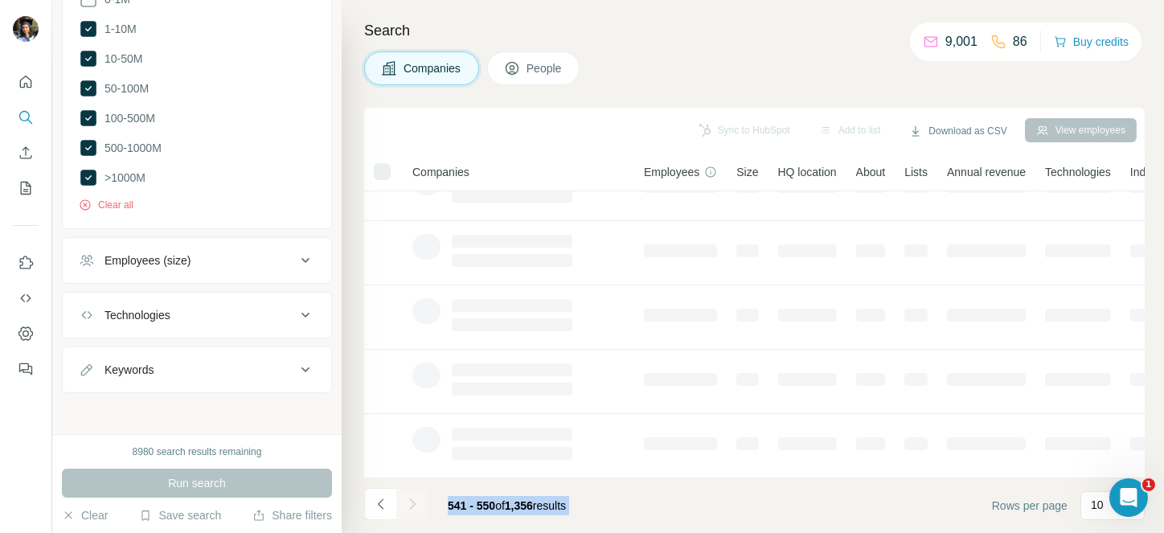
click at [413, 503] on div at bounding box center [412, 504] width 32 height 32
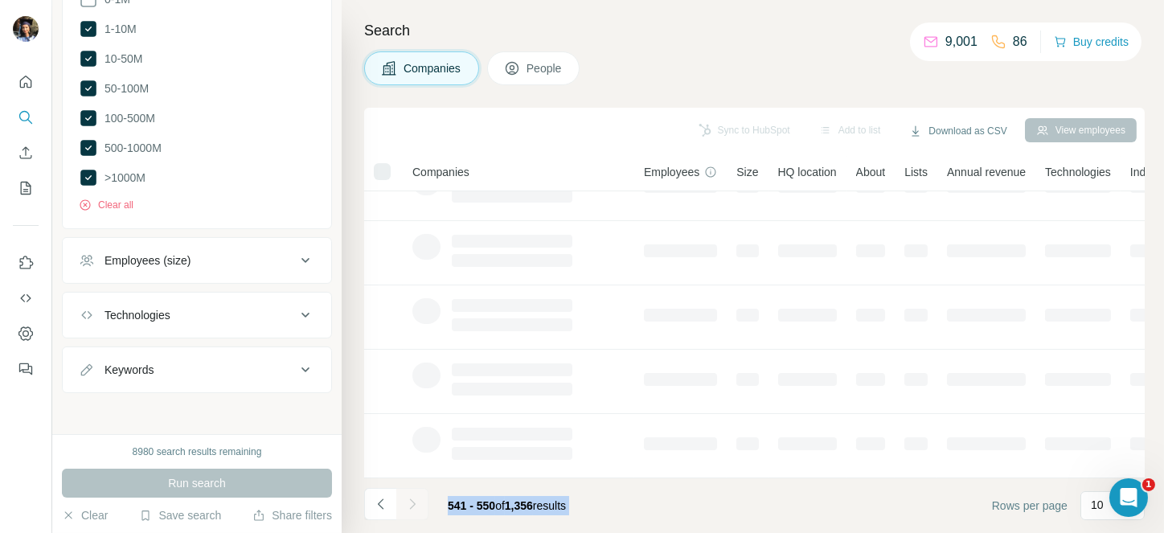
click at [413, 503] on div at bounding box center [412, 504] width 32 height 32
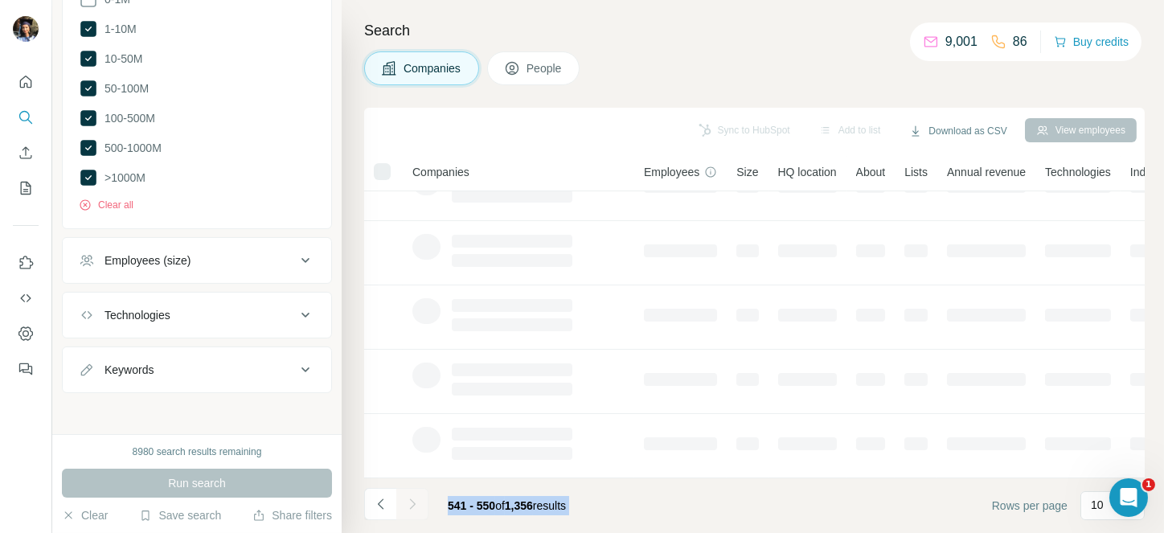
click at [413, 503] on div at bounding box center [412, 504] width 32 height 32
click at [413, 503] on icon "Navigate to next page" at bounding box center [412, 504] width 16 height 16
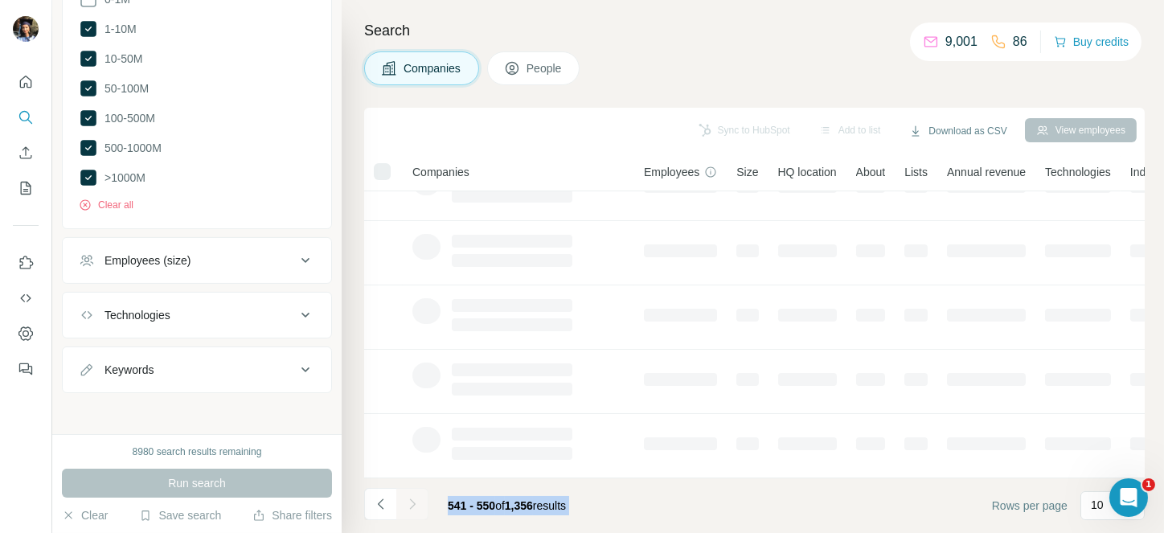
click at [413, 503] on div at bounding box center [412, 504] width 32 height 32
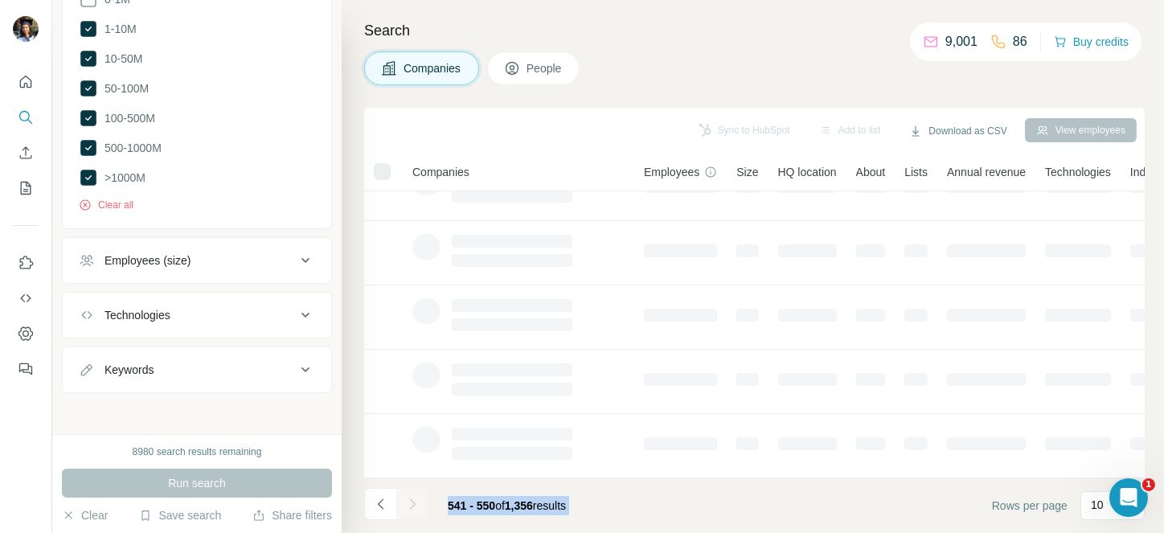
click at [413, 503] on div at bounding box center [412, 504] width 32 height 32
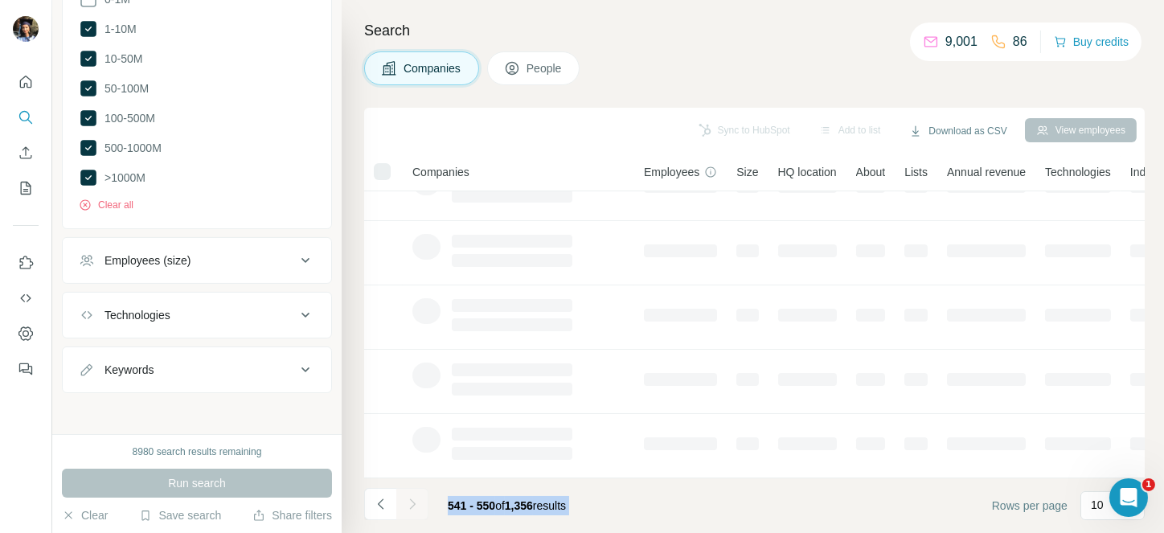
click at [413, 503] on div at bounding box center [412, 504] width 32 height 32
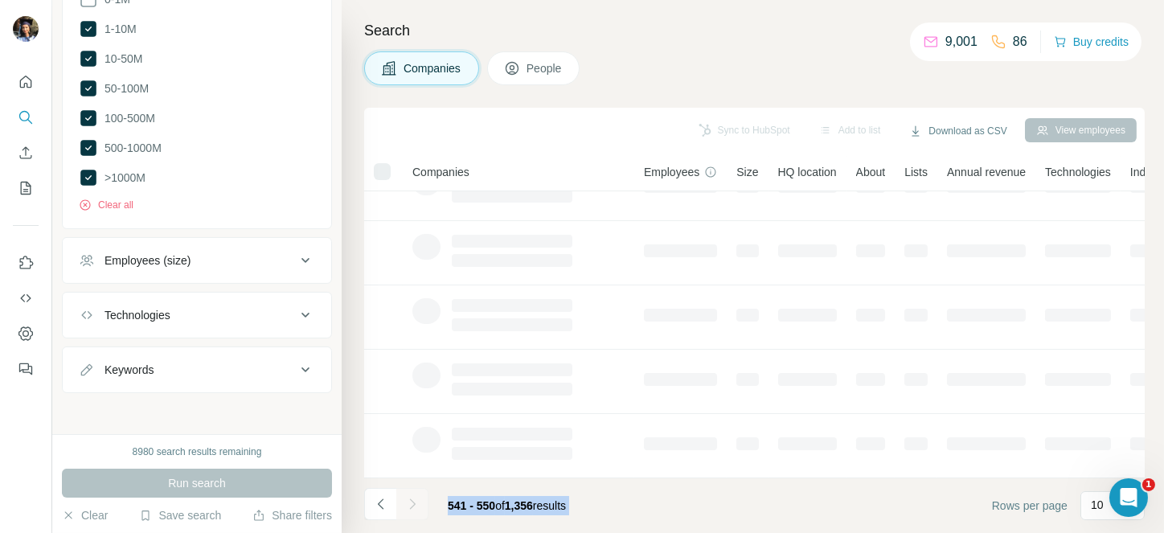
click at [413, 503] on div at bounding box center [412, 504] width 32 height 32
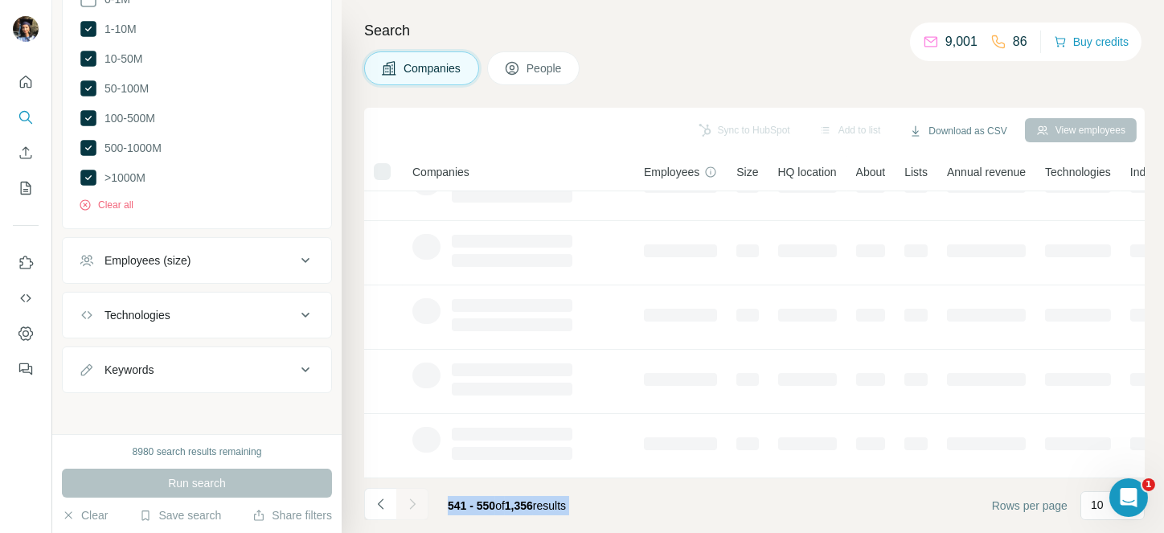
click at [413, 503] on div at bounding box center [412, 504] width 32 height 32
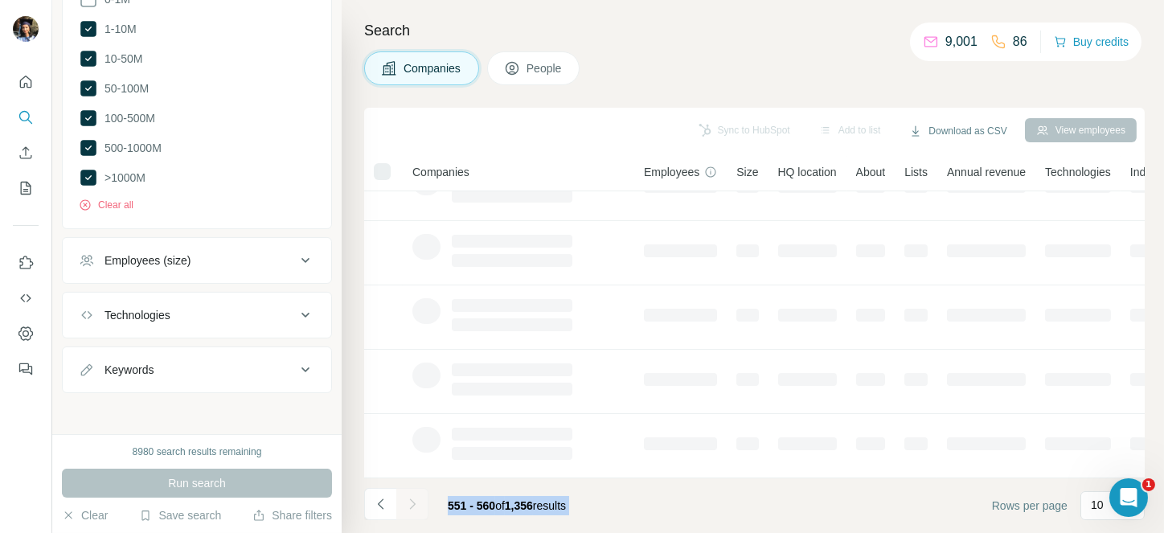
click at [413, 503] on div at bounding box center [412, 504] width 32 height 32
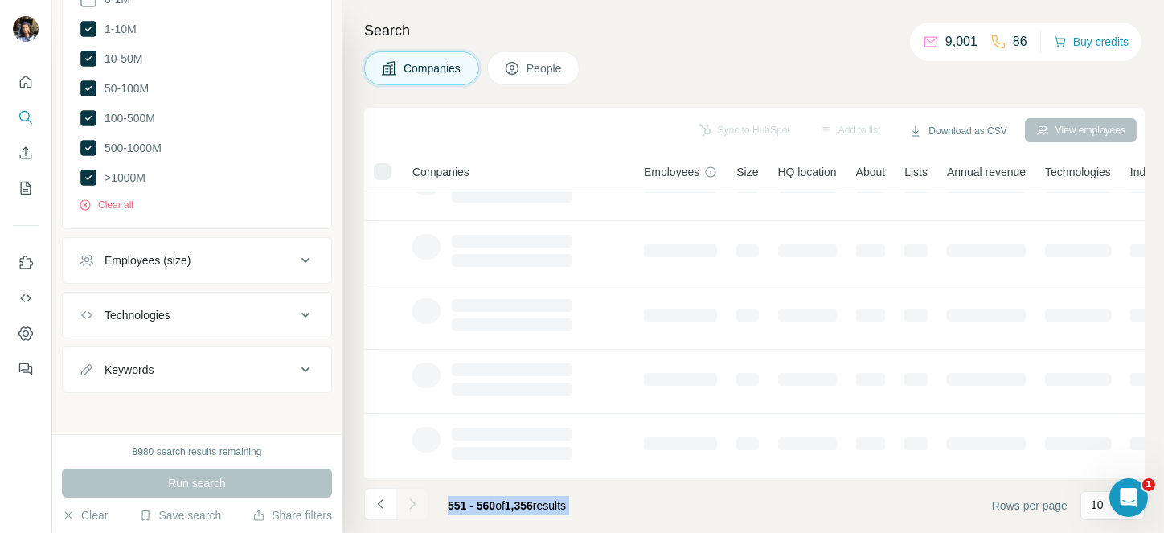
click at [413, 503] on div at bounding box center [412, 504] width 32 height 32
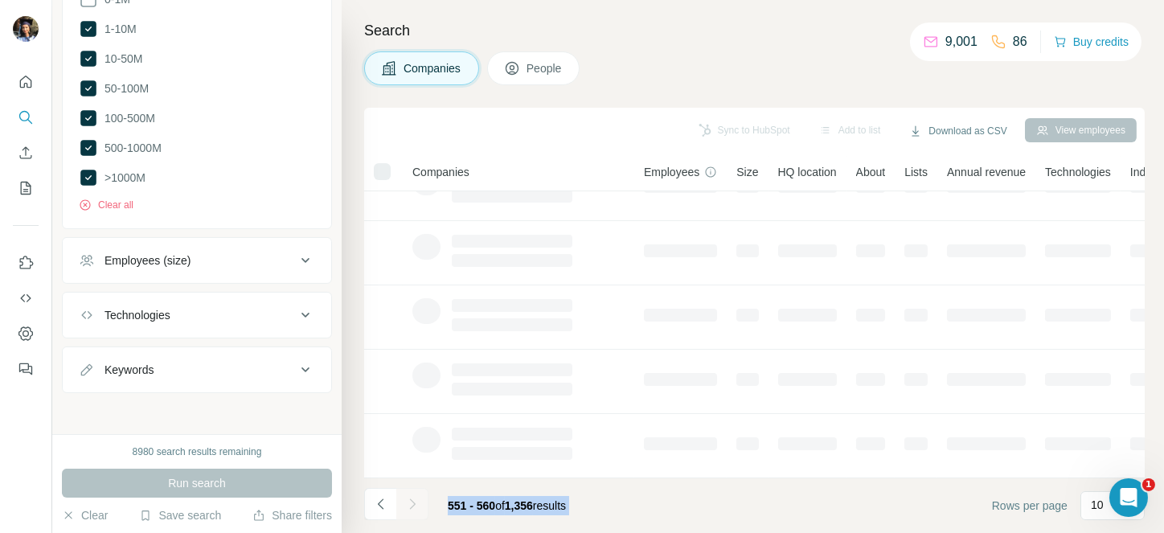
click at [413, 503] on div at bounding box center [412, 504] width 32 height 32
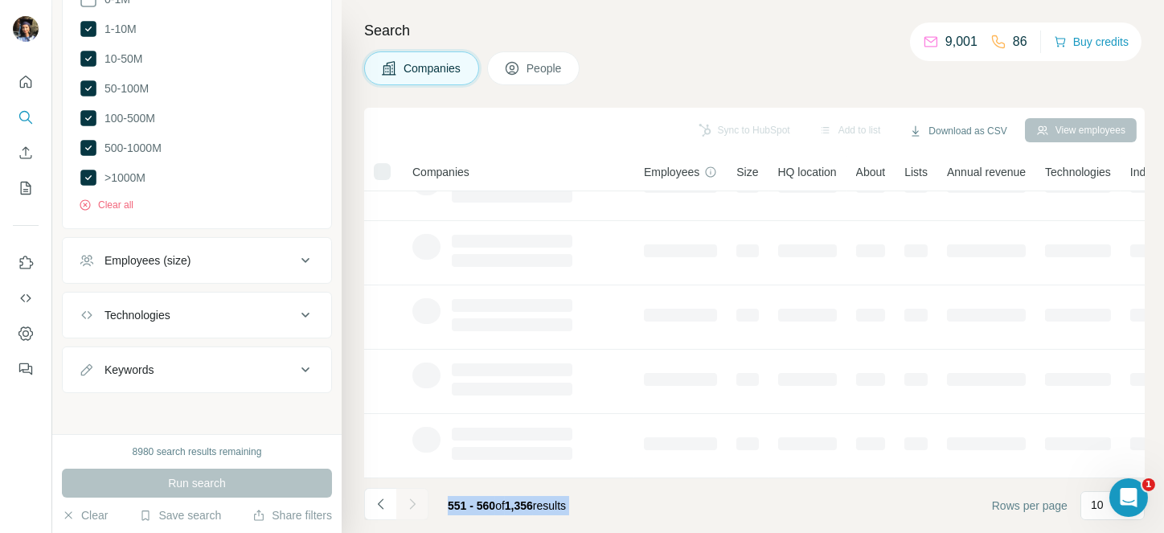
click at [413, 503] on div at bounding box center [412, 504] width 32 height 32
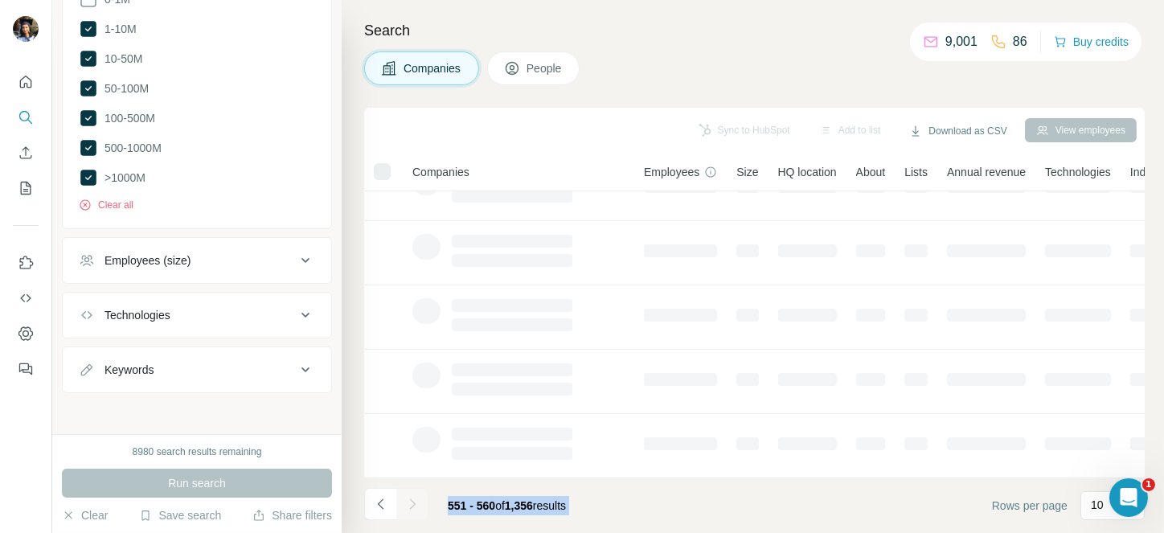
click at [413, 503] on div at bounding box center [412, 504] width 32 height 32
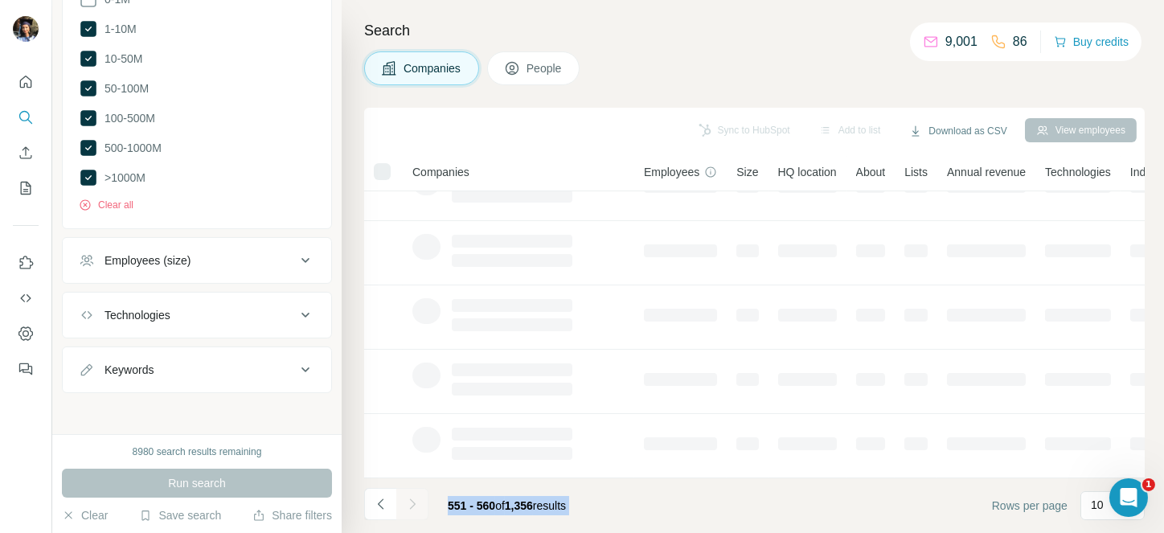
click at [413, 503] on div at bounding box center [412, 504] width 32 height 32
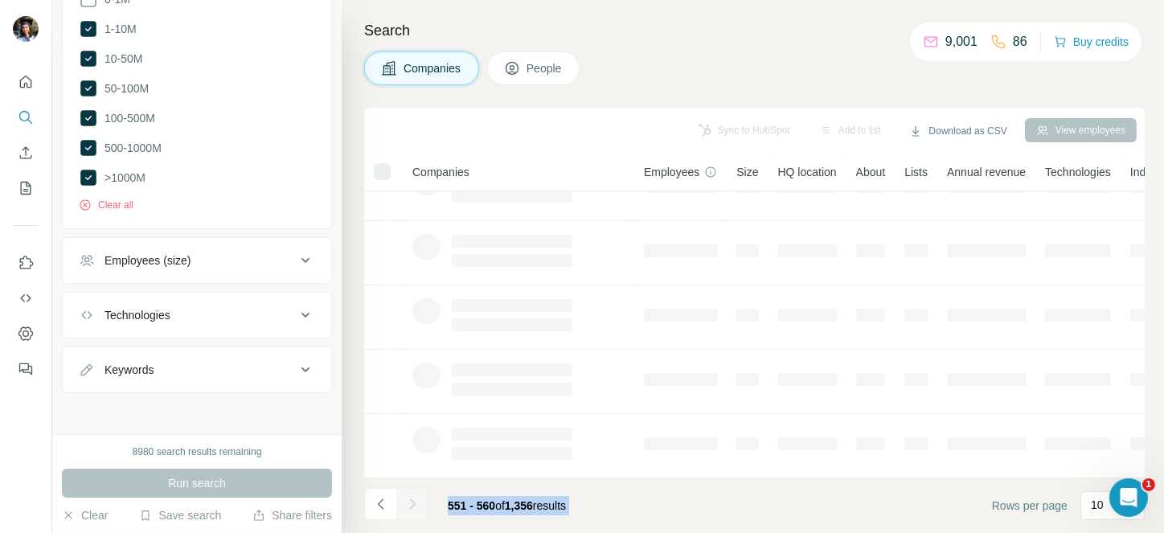
click at [413, 503] on div at bounding box center [412, 504] width 32 height 32
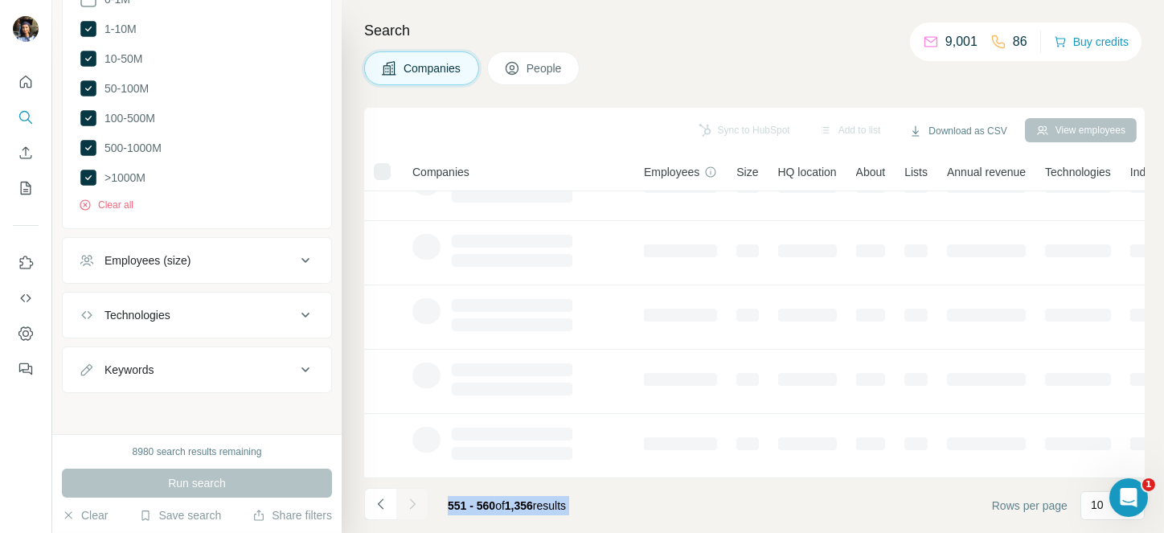
click at [413, 503] on div at bounding box center [412, 504] width 32 height 32
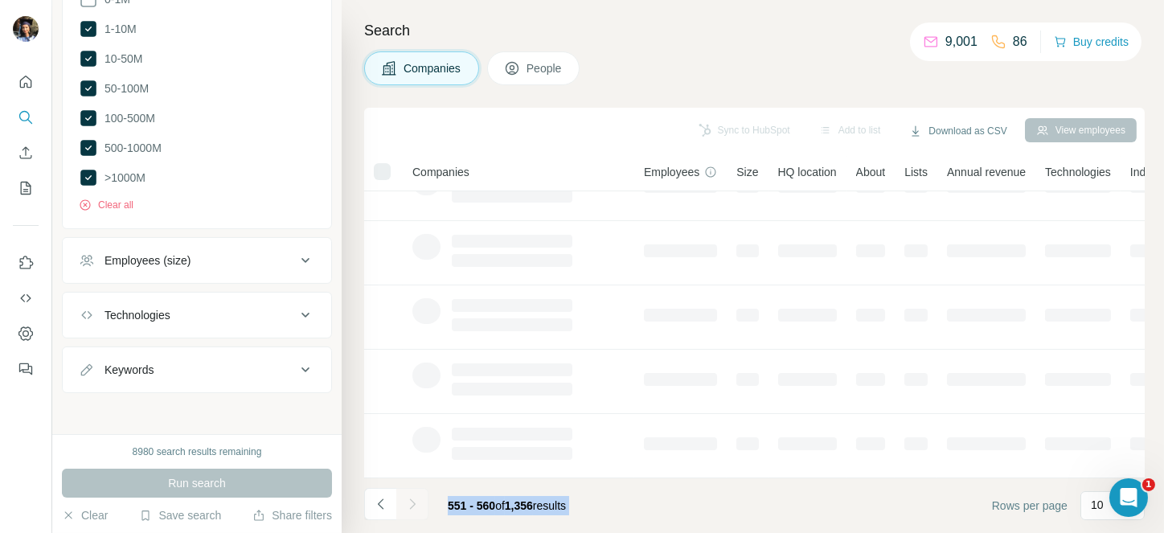
click at [413, 503] on div at bounding box center [412, 504] width 32 height 32
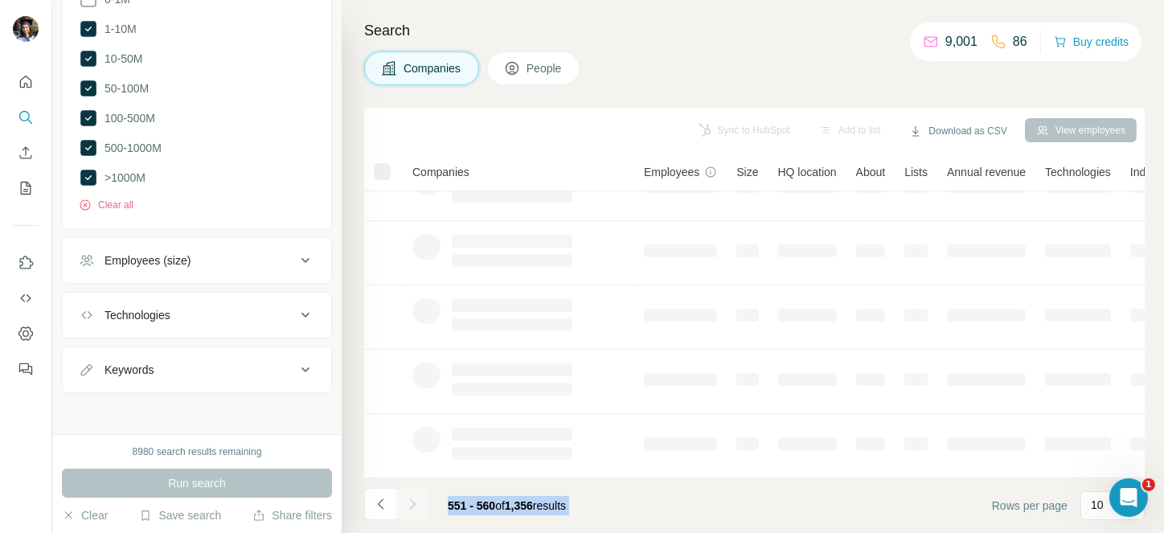
click at [413, 503] on div at bounding box center [412, 504] width 32 height 32
click at [413, 503] on icon "Navigate to next page" at bounding box center [412, 504] width 16 height 16
click at [413, 503] on div at bounding box center [412, 504] width 32 height 32
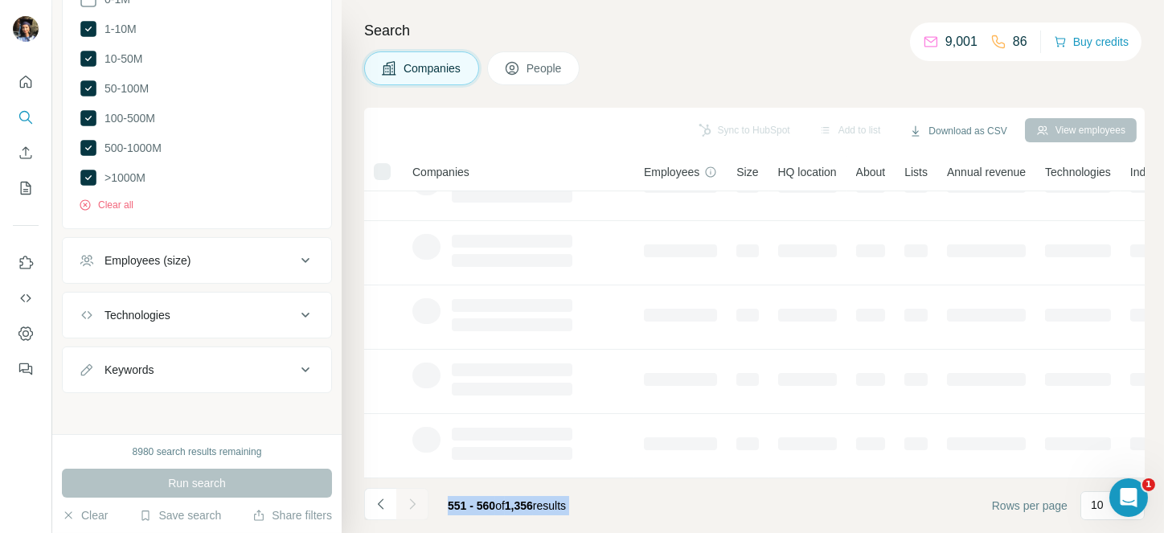
click at [413, 503] on div at bounding box center [412, 504] width 32 height 32
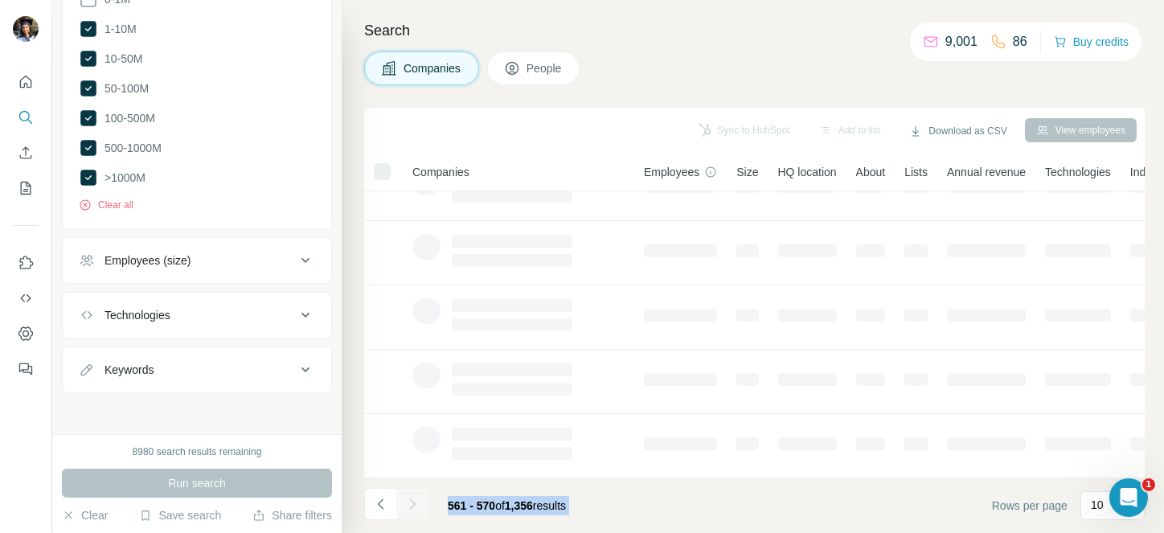
drag, startPoint x: 413, startPoint y: 503, endPoint x: 432, endPoint y: 506, distance: 19.4
click at [413, 503] on div at bounding box center [412, 504] width 32 height 32
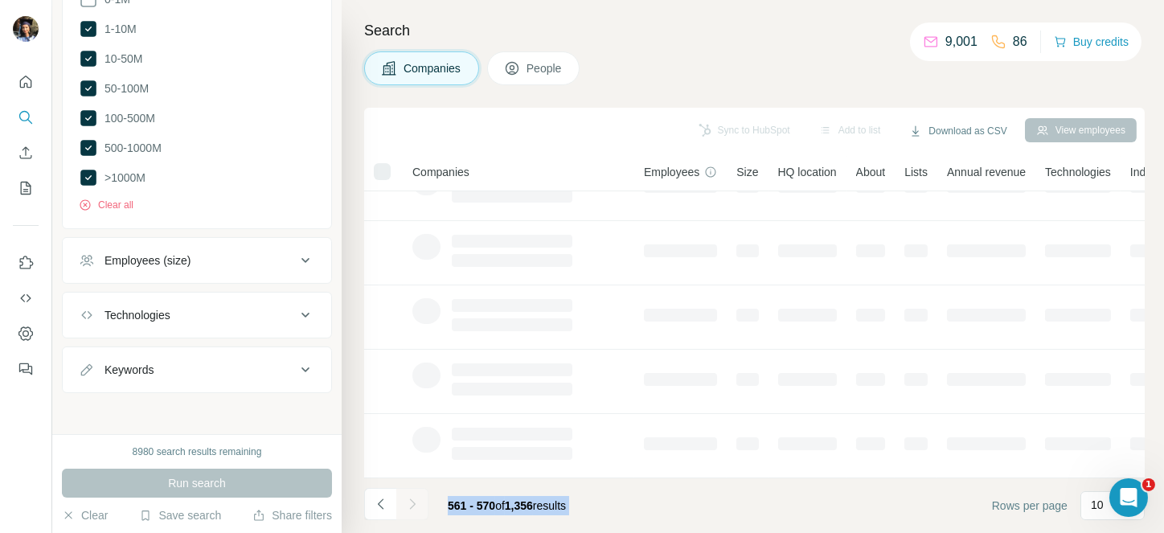
click at [413, 503] on div at bounding box center [412, 504] width 32 height 32
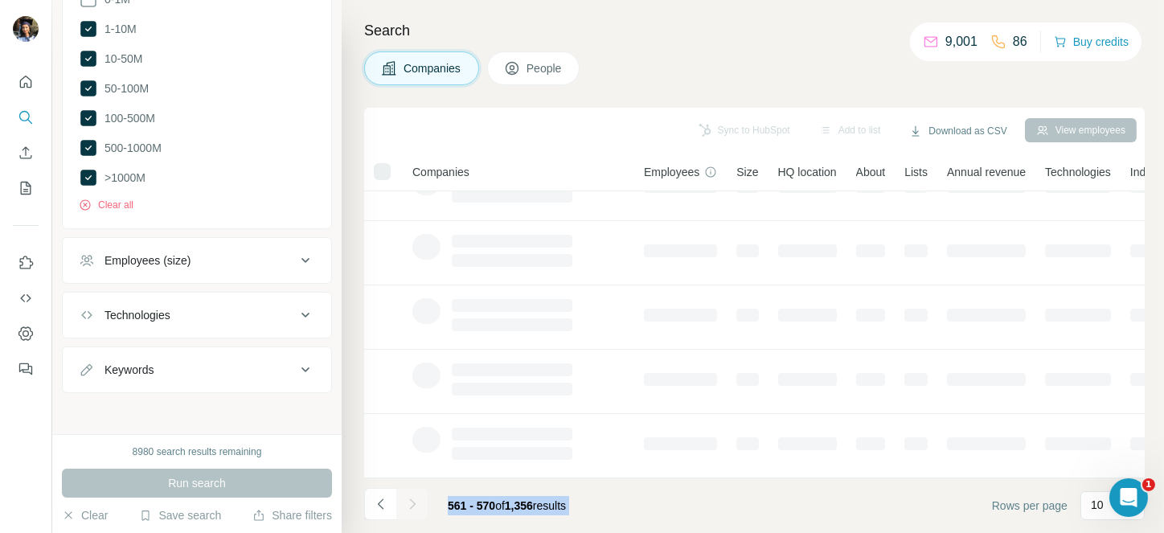
click at [413, 503] on div at bounding box center [412, 504] width 32 height 32
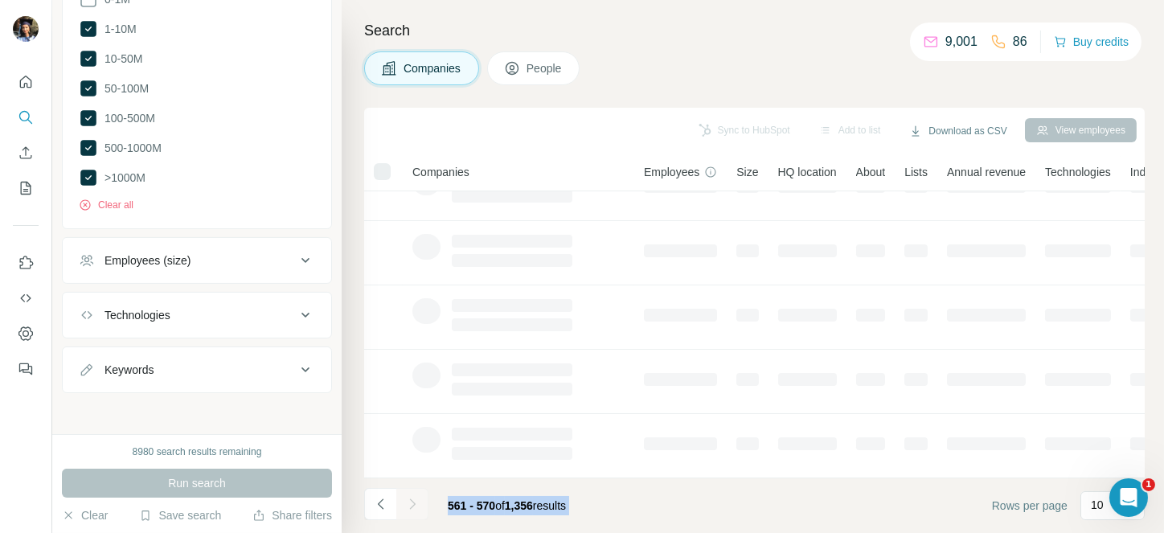
click at [413, 503] on div at bounding box center [412, 504] width 32 height 32
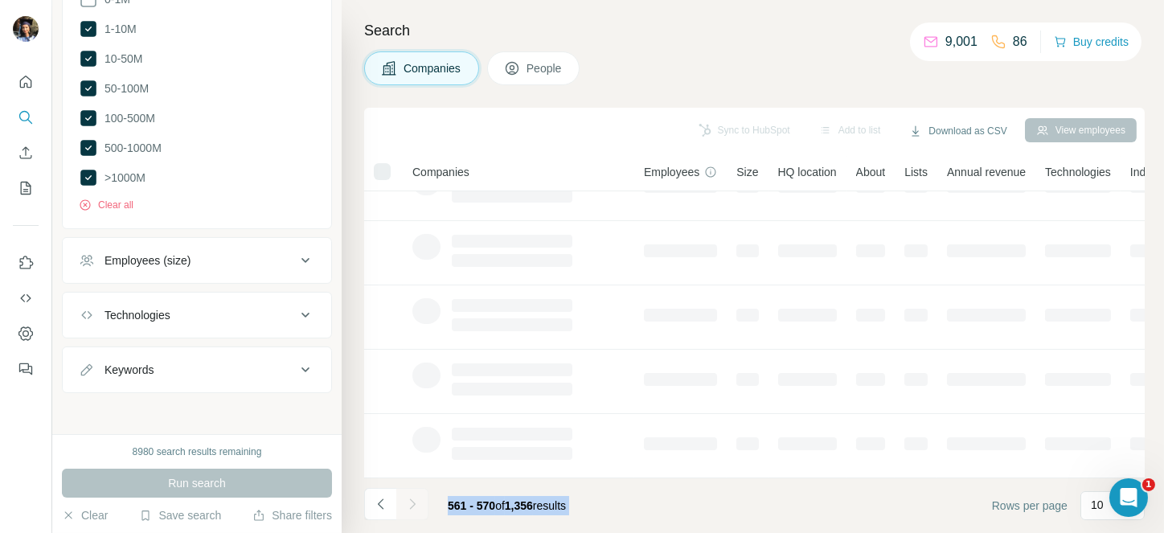
click at [413, 503] on div at bounding box center [412, 504] width 32 height 32
click at [600, 499] on footer "561 - 570 of 1,356 results Rows per page 10" at bounding box center [754, 505] width 781 height 55
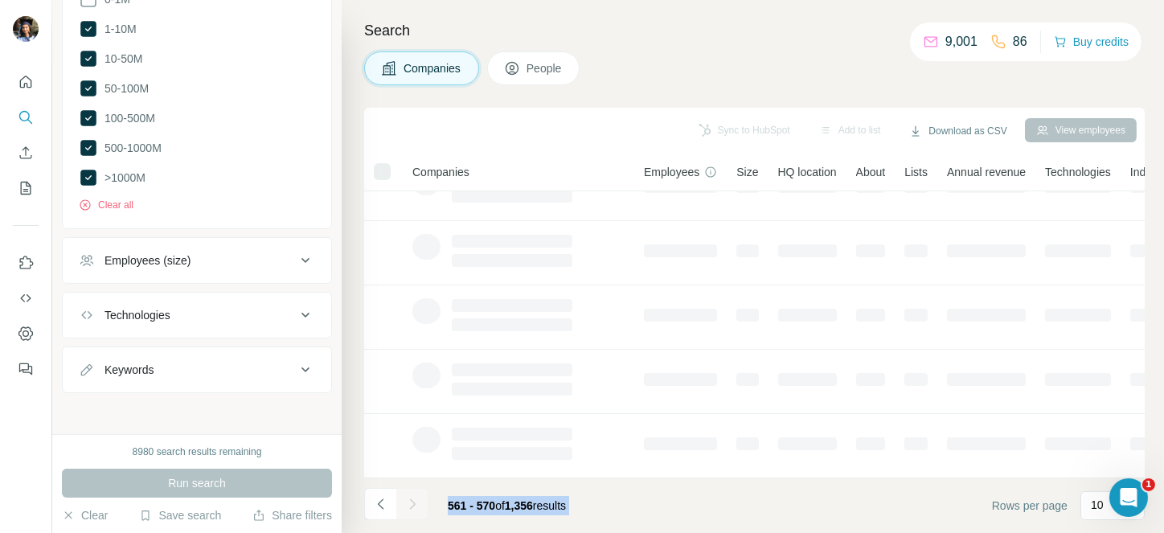
click at [432, 506] on div "561 - 570 of 1,356 results" at bounding box center [471, 505] width 215 height 35
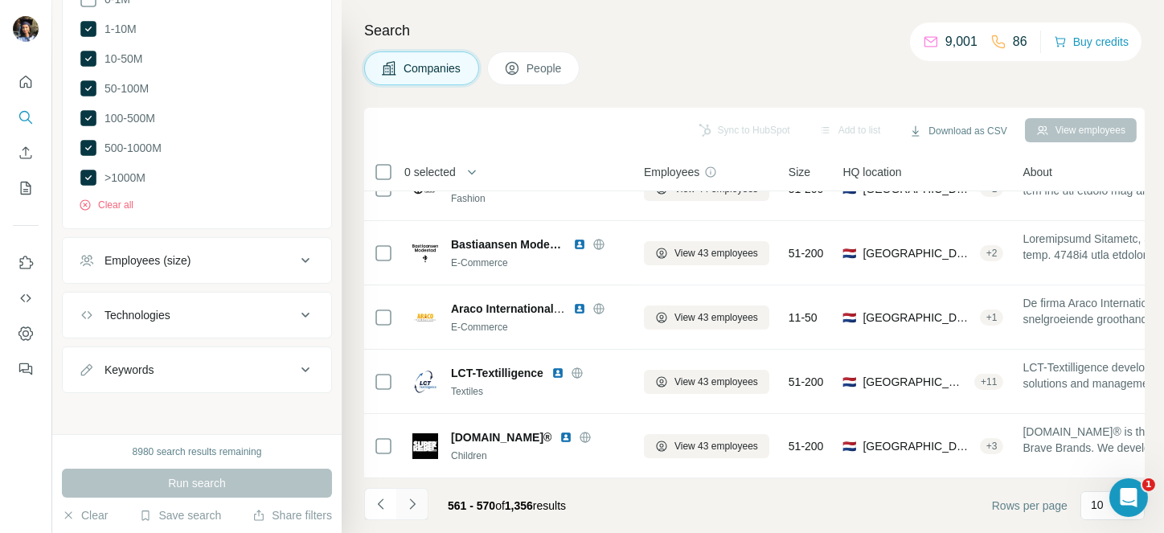
click at [409, 498] on icon "Navigate to next page" at bounding box center [412, 504] width 16 height 16
click at [409, 498] on div at bounding box center [412, 504] width 32 height 32
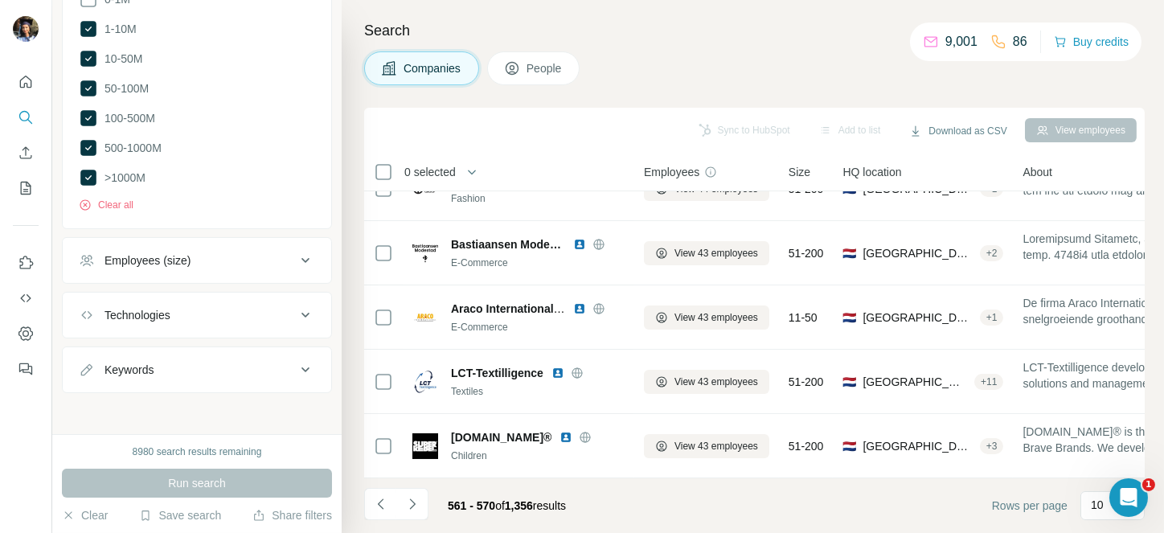
click at [409, 498] on div at bounding box center [412, 504] width 32 height 32
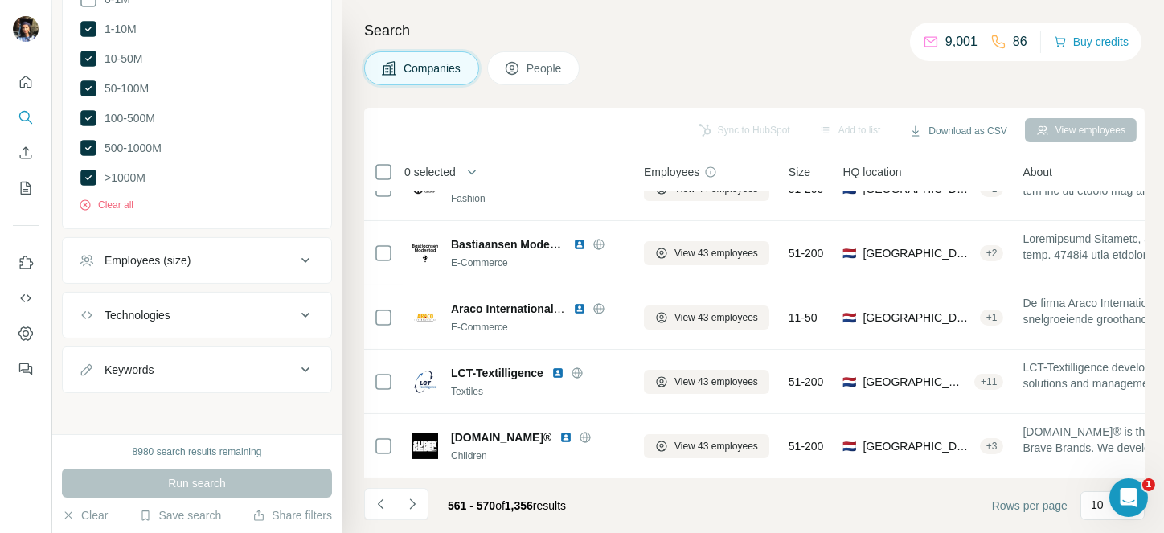
click at [409, 498] on div at bounding box center [412, 504] width 32 height 32
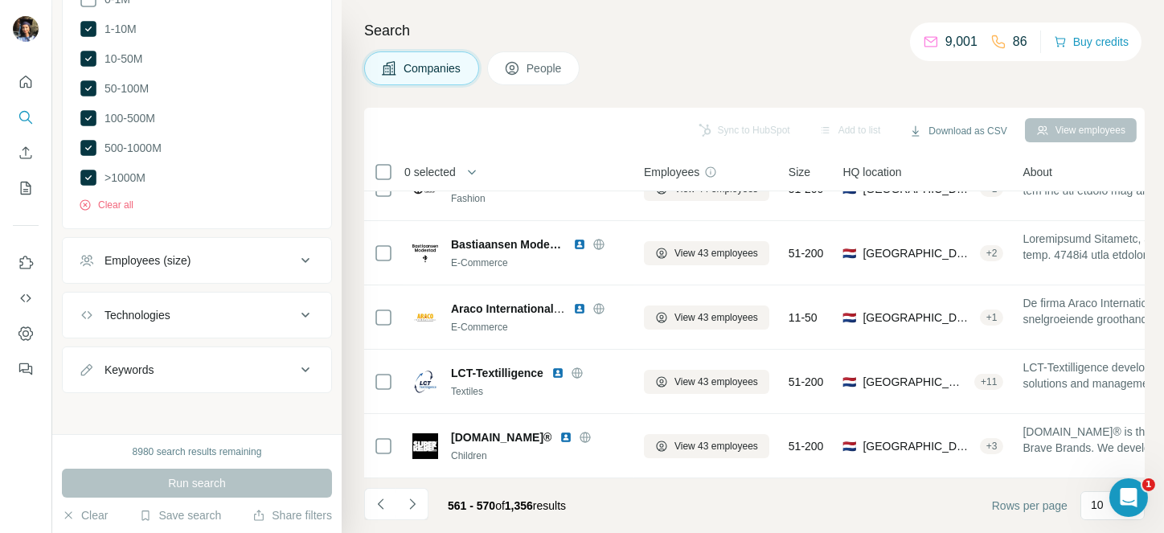
click at [409, 498] on div at bounding box center [412, 504] width 32 height 32
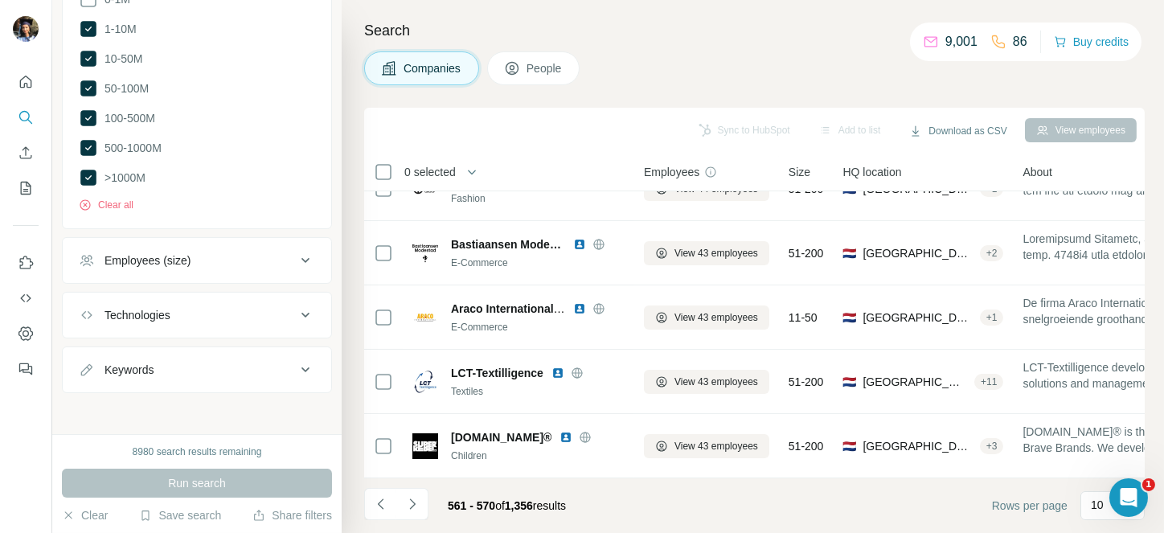
click at [409, 498] on div at bounding box center [412, 504] width 32 height 32
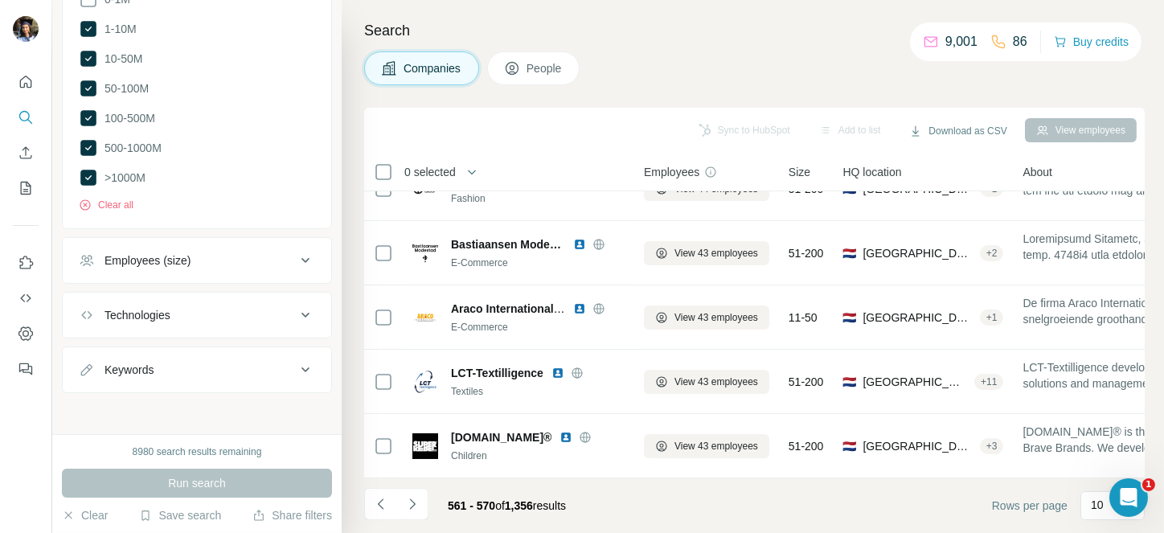
click at [409, 498] on div at bounding box center [412, 504] width 32 height 32
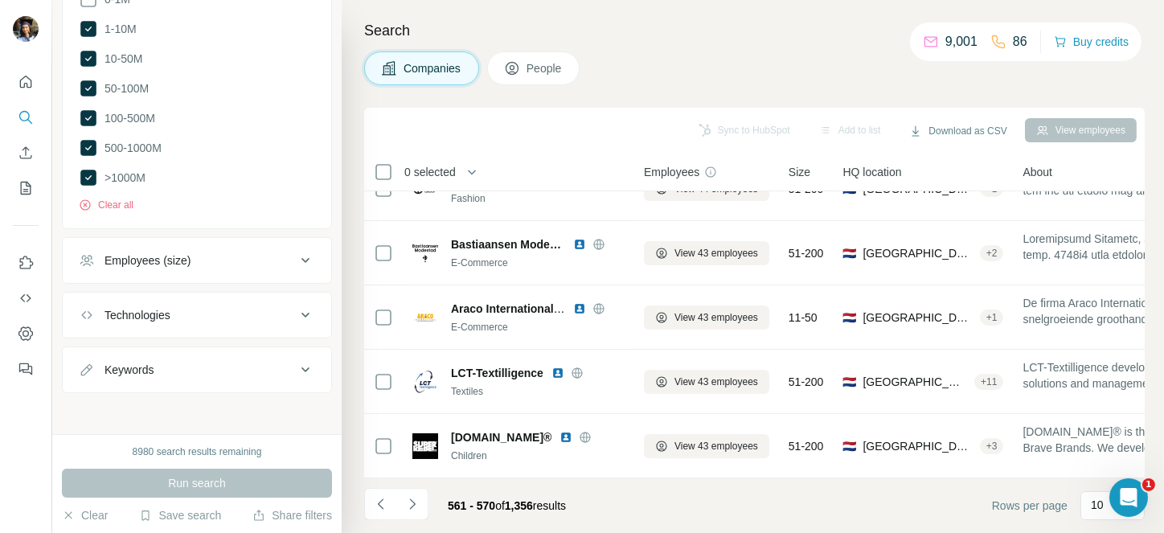
click at [409, 498] on div at bounding box center [412, 504] width 32 height 32
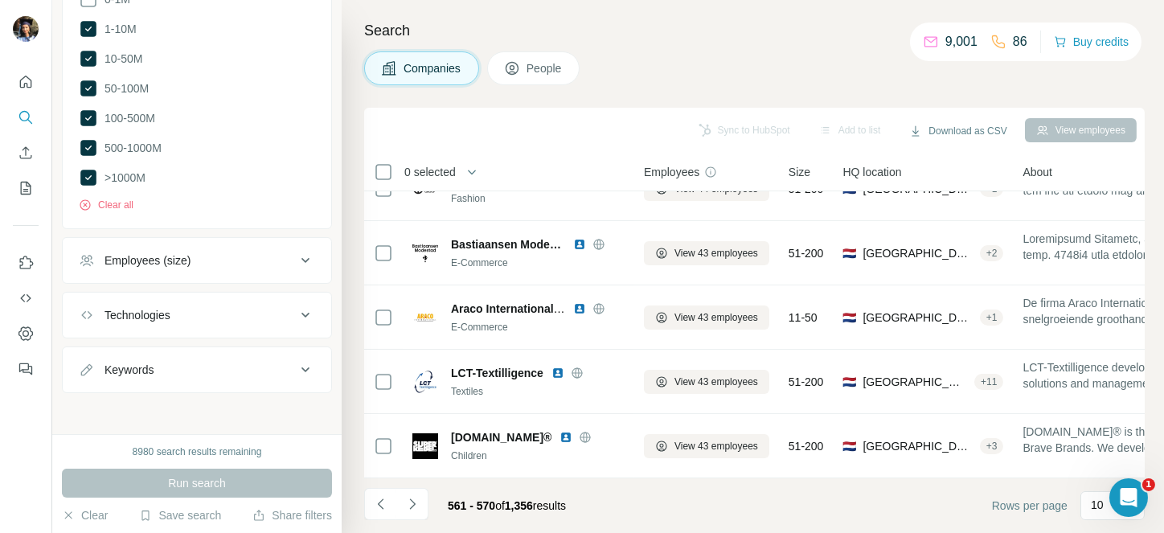
click at [409, 498] on div at bounding box center [412, 504] width 32 height 32
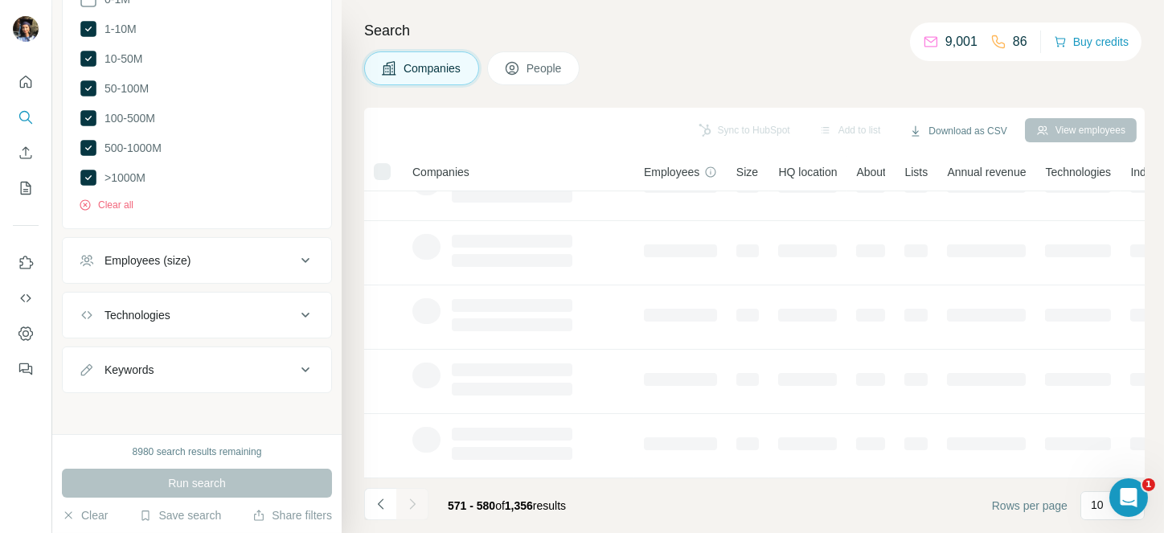
click at [409, 498] on div at bounding box center [412, 504] width 32 height 32
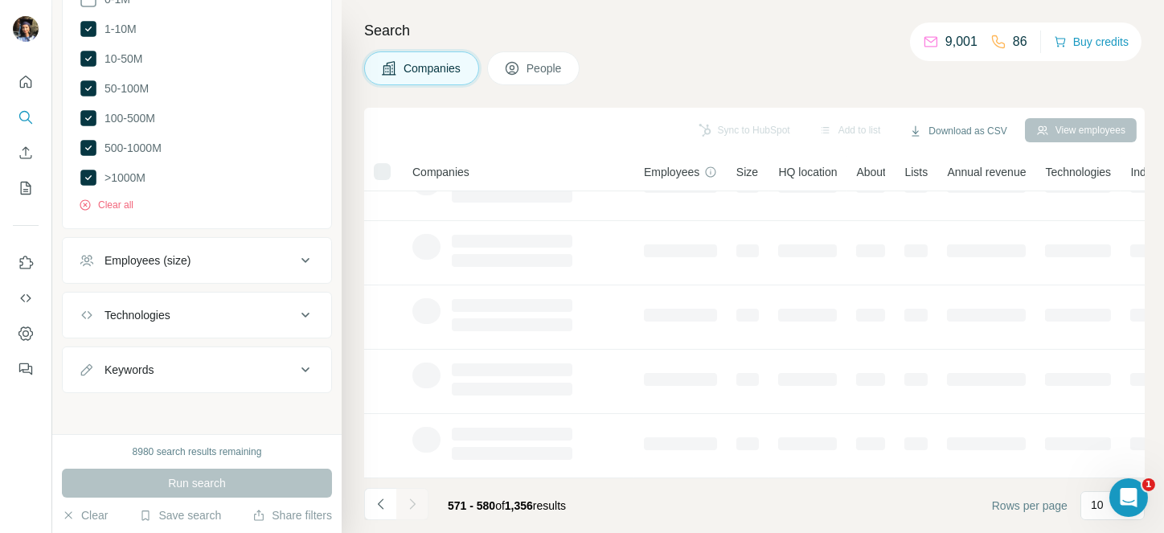
click at [409, 498] on div at bounding box center [412, 504] width 32 height 32
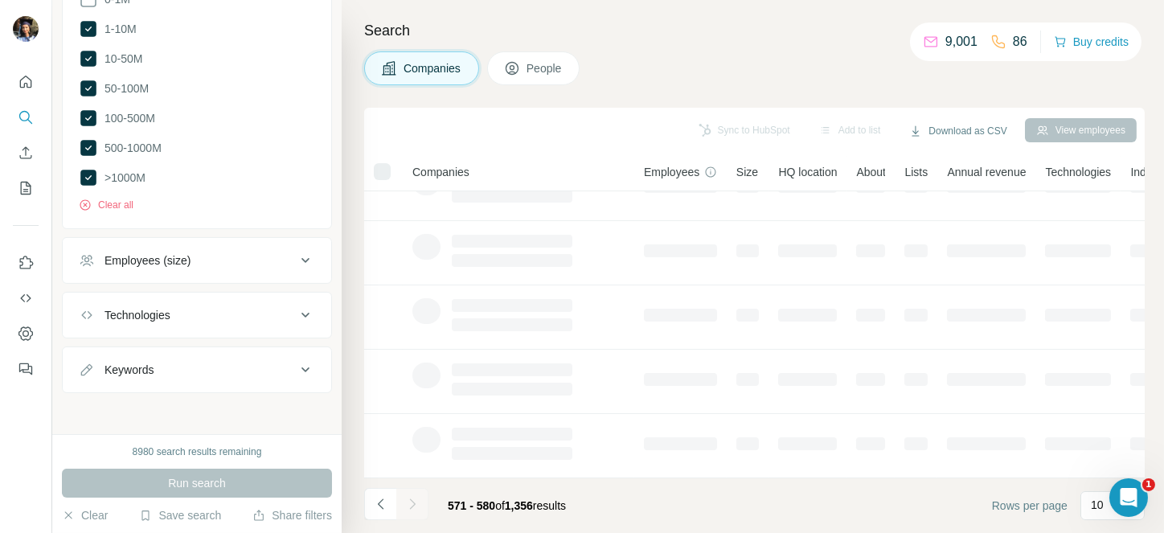
click at [409, 498] on div at bounding box center [412, 504] width 32 height 32
click at [409, 498] on icon "Navigate to next page" at bounding box center [412, 504] width 16 height 16
click at [409, 498] on div at bounding box center [412, 504] width 32 height 32
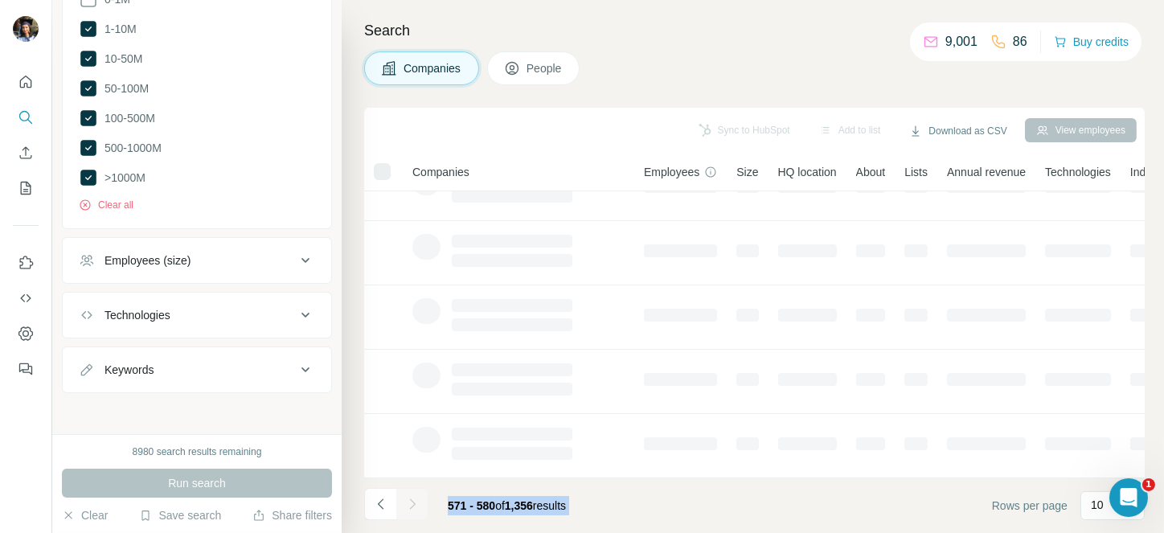
click at [409, 498] on div at bounding box center [412, 504] width 32 height 32
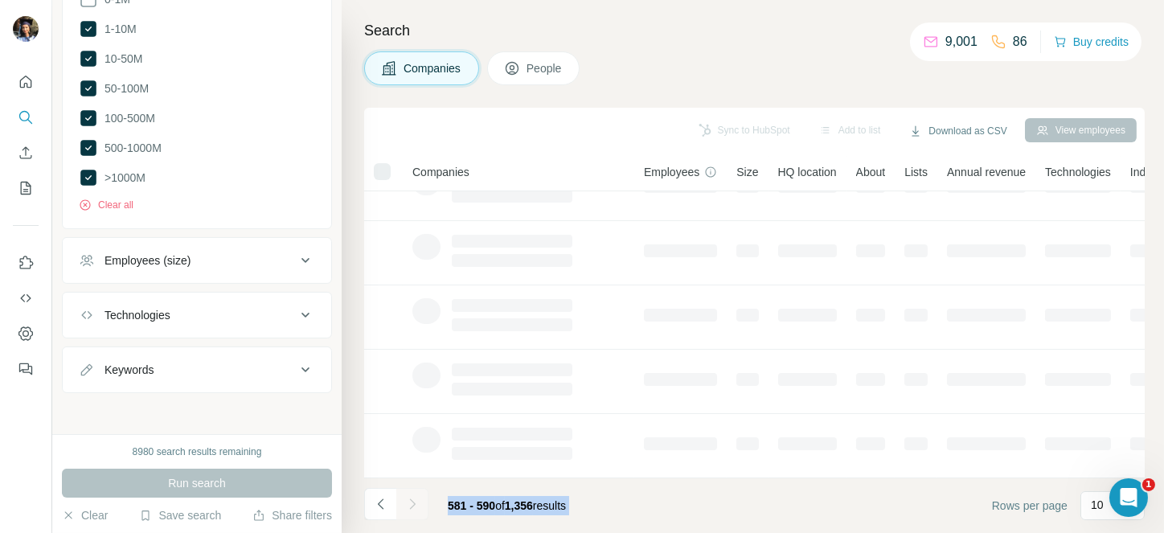
click at [409, 498] on icon "Navigate to next page" at bounding box center [412, 504] width 16 height 16
click at [409, 498] on div at bounding box center [412, 504] width 32 height 32
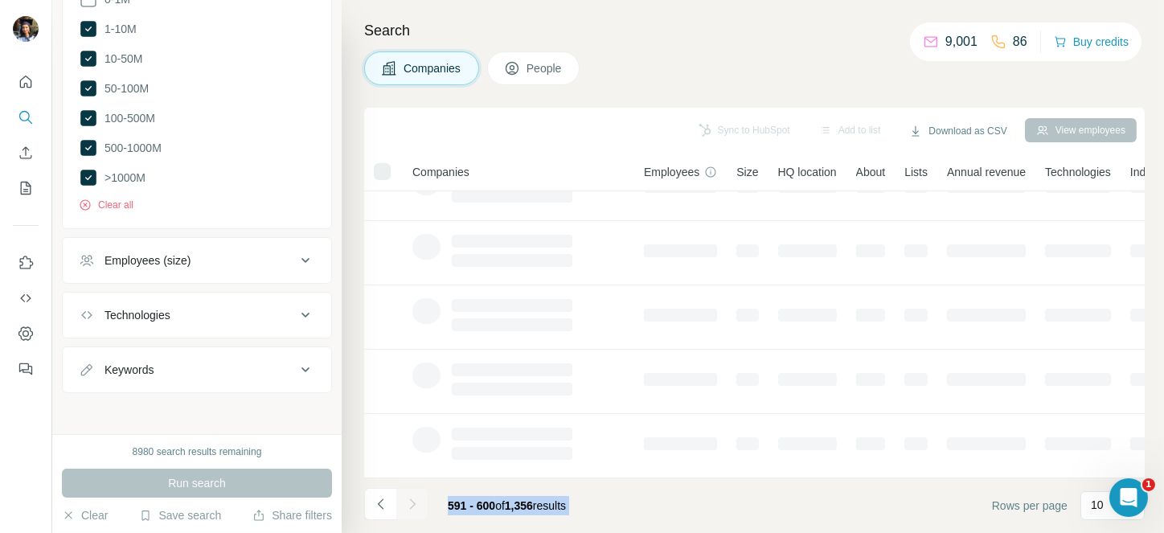
click at [409, 498] on div at bounding box center [412, 504] width 32 height 32
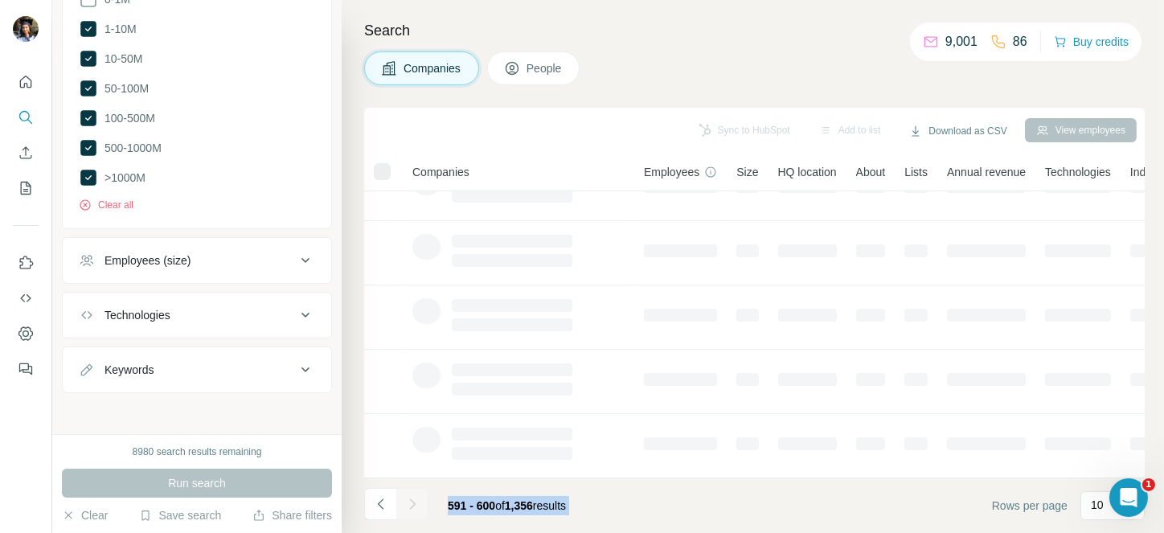
click at [409, 498] on div at bounding box center [412, 504] width 32 height 32
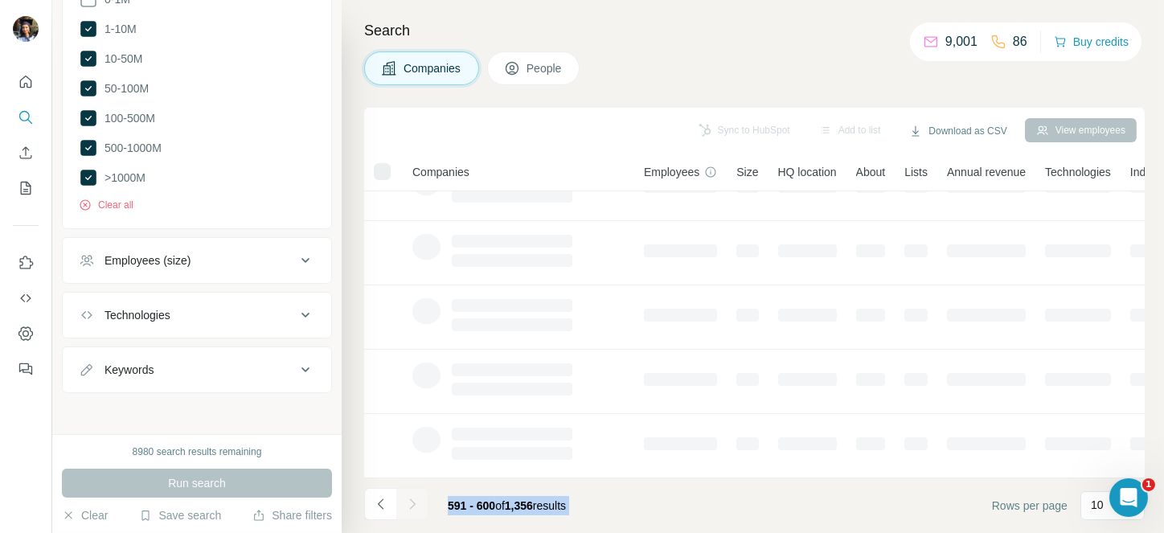
click at [409, 498] on div at bounding box center [412, 504] width 32 height 32
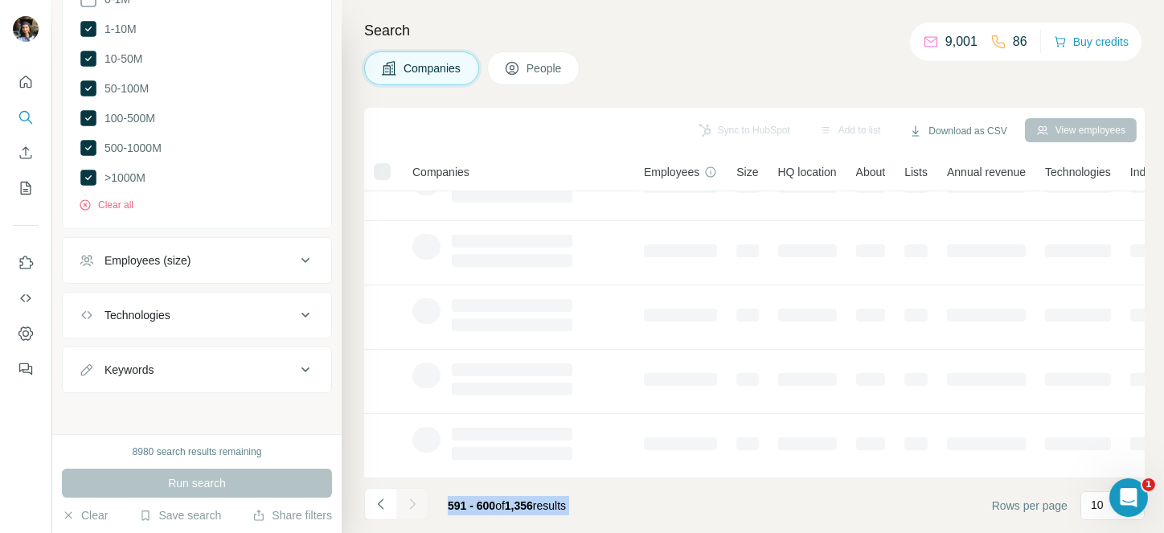
click at [409, 498] on div at bounding box center [412, 504] width 32 height 32
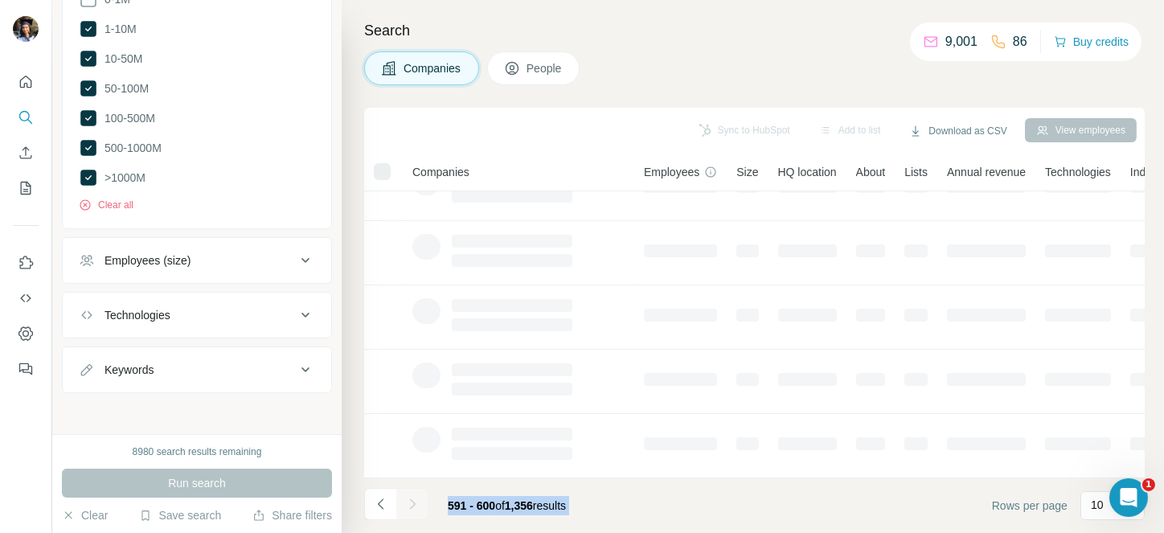
click at [409, 498] on div at bounding box center [412, 504] width 32 height 32
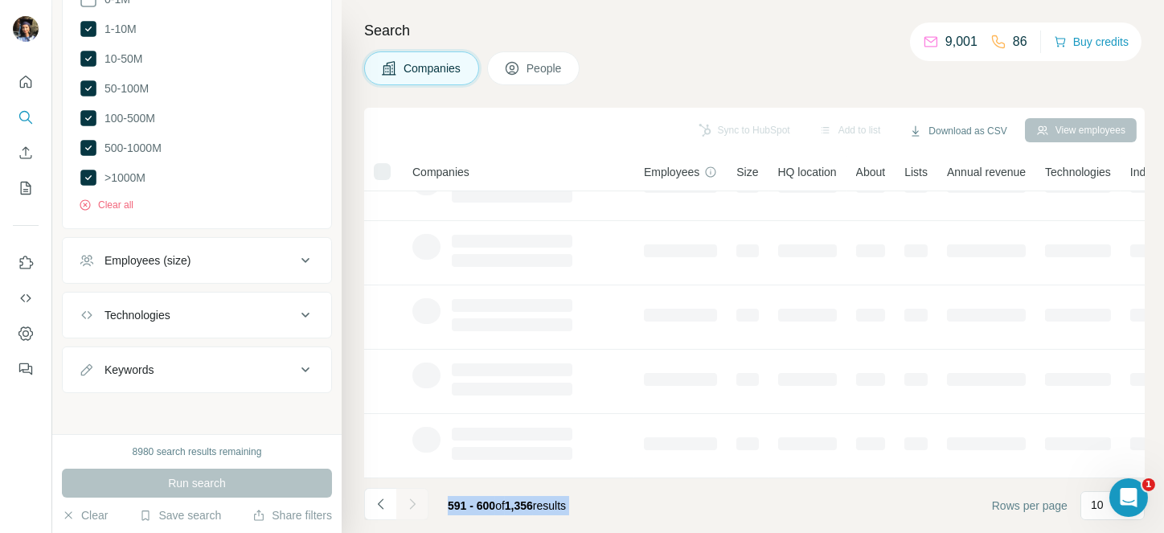
click at [409, 498] on div at bounding box center [412, 504] width 32 height 32
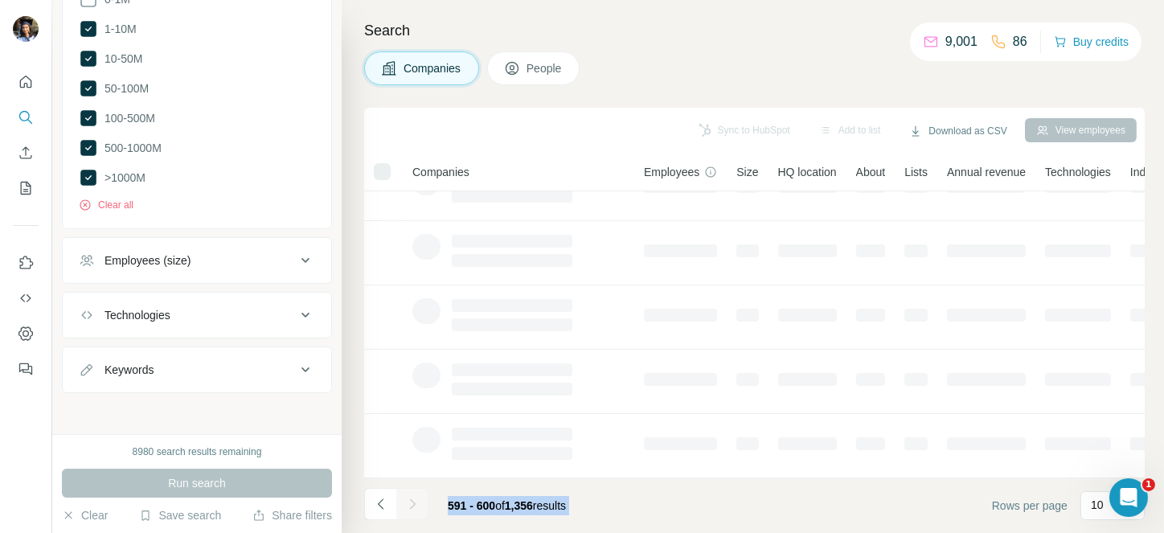
click at [409, 498] on div at bounding box center [412, 504] width 32 height 32
click at [409, 498] on icon "Navigate to next page" at bounding box center [412, 504] width 16 height 16
click at [409, 498] on div at bounding box center [412, 504] width 32 height 32
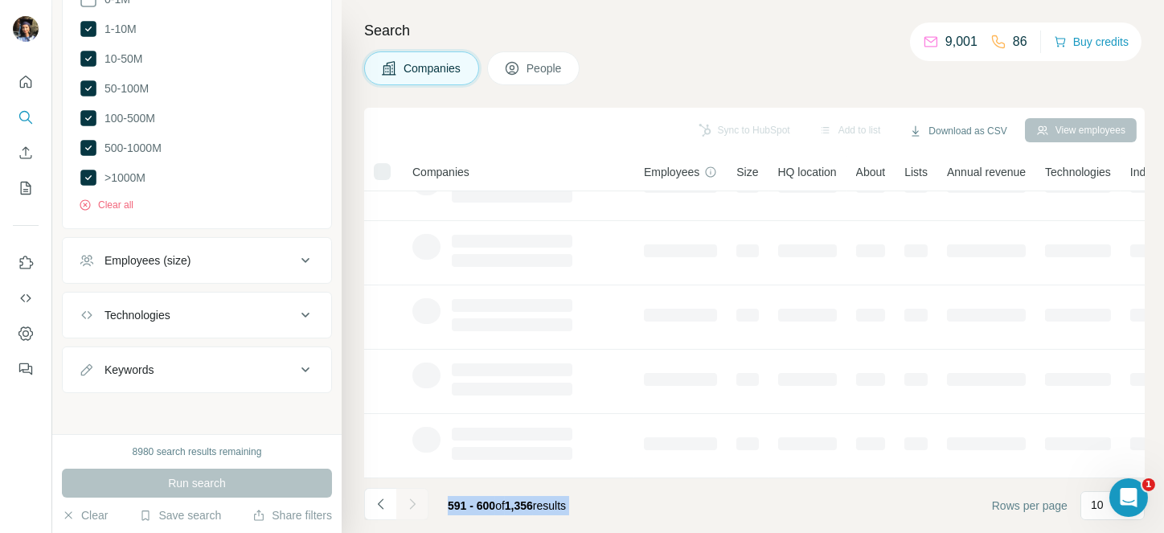
click at [409, 498] on div at bounding box center [412, 504] width 32 height 32
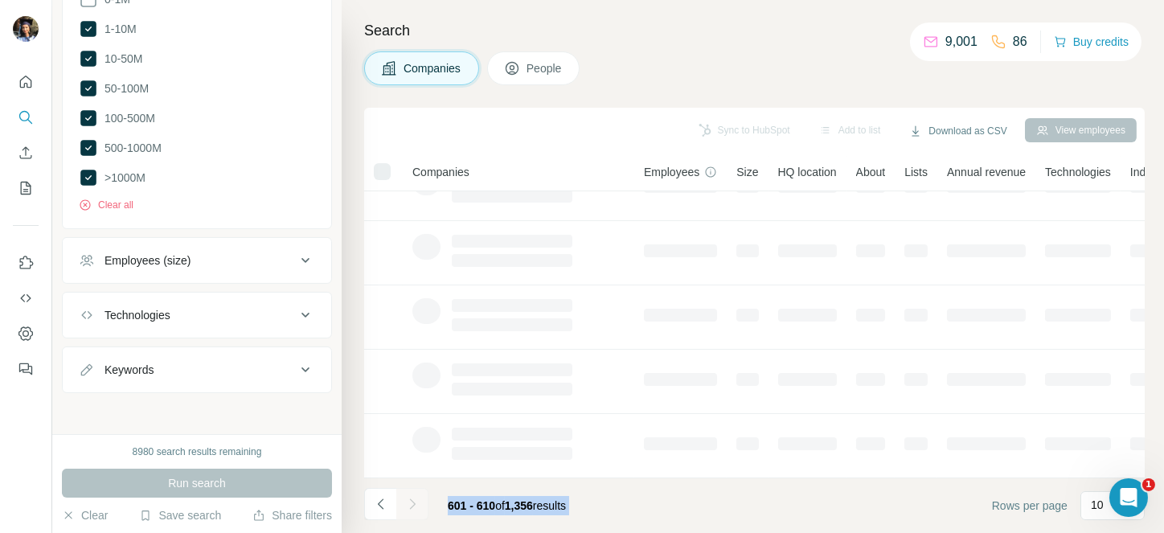
click at [409, 498] on div at bounding box center [412, 504] width 32 height 32
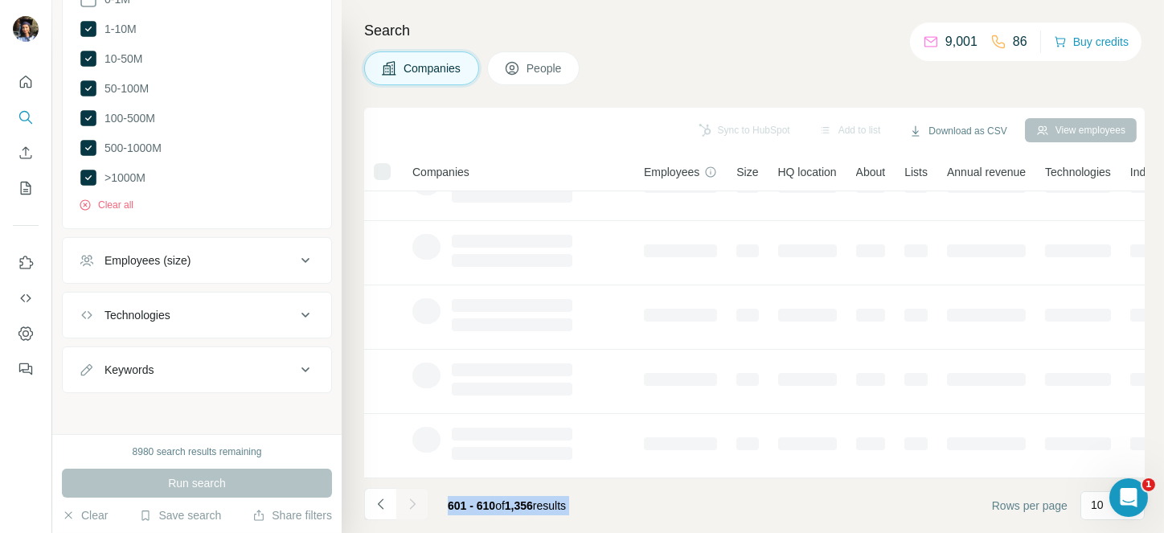
click at [409, 498] on div at bounding box center [412, 504] width 32 height 32
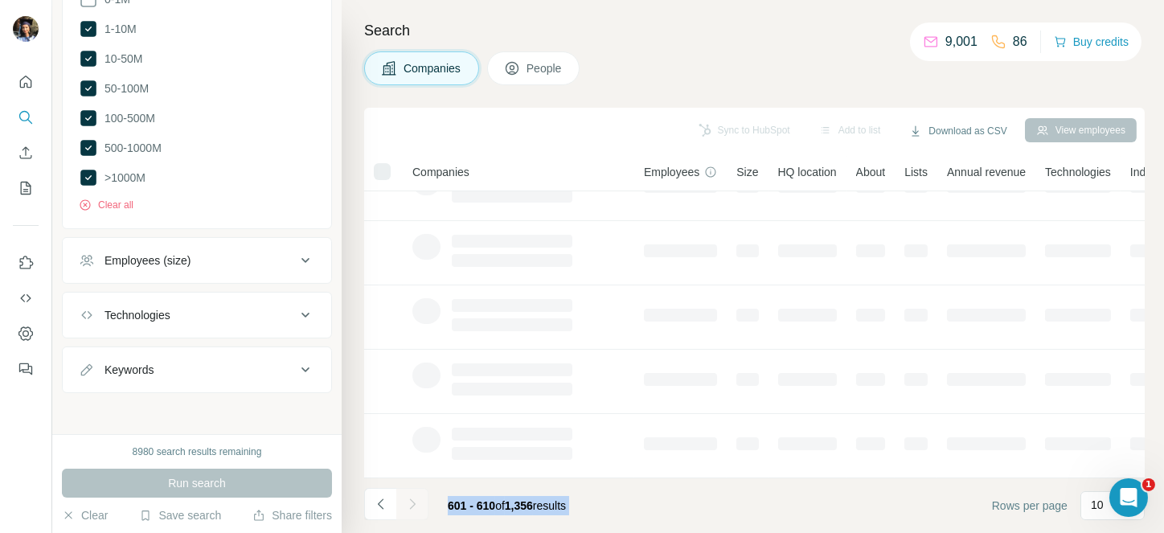
click at [409, 498] on div at bounding box center [412, 504] width 32 height 32
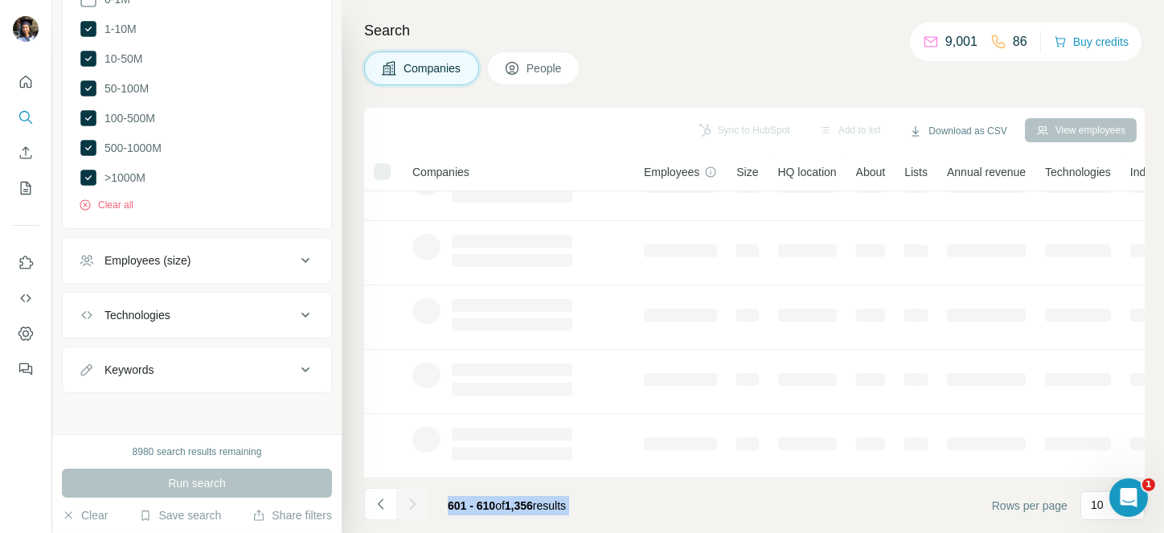
click at [409, 498] on div at bounding box center [412, 504] width 32 height 32
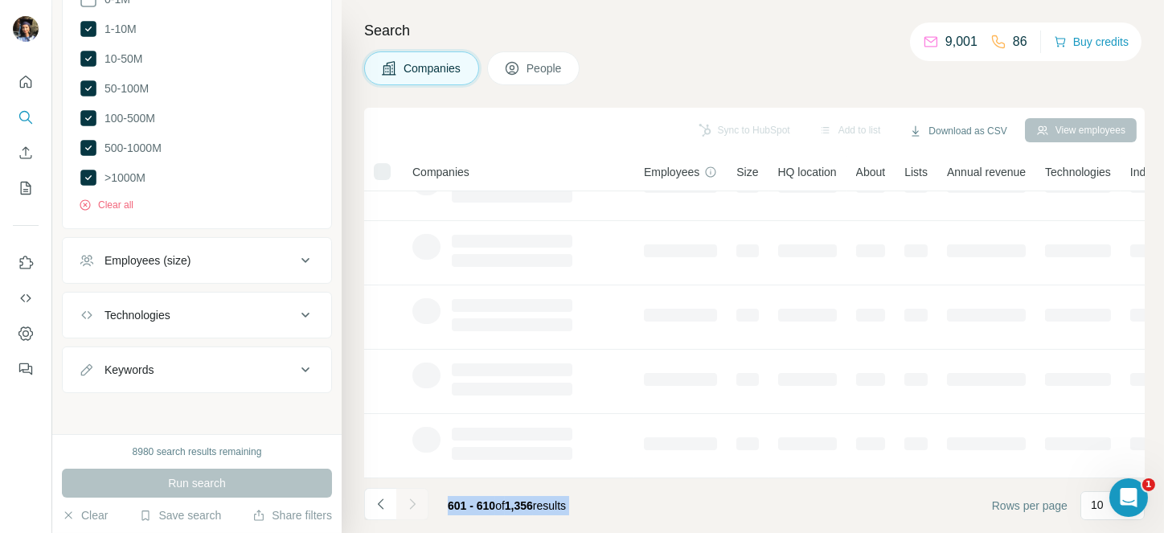
click at [409, 498] on div at bounding box center [412, 504] width 32 height 32
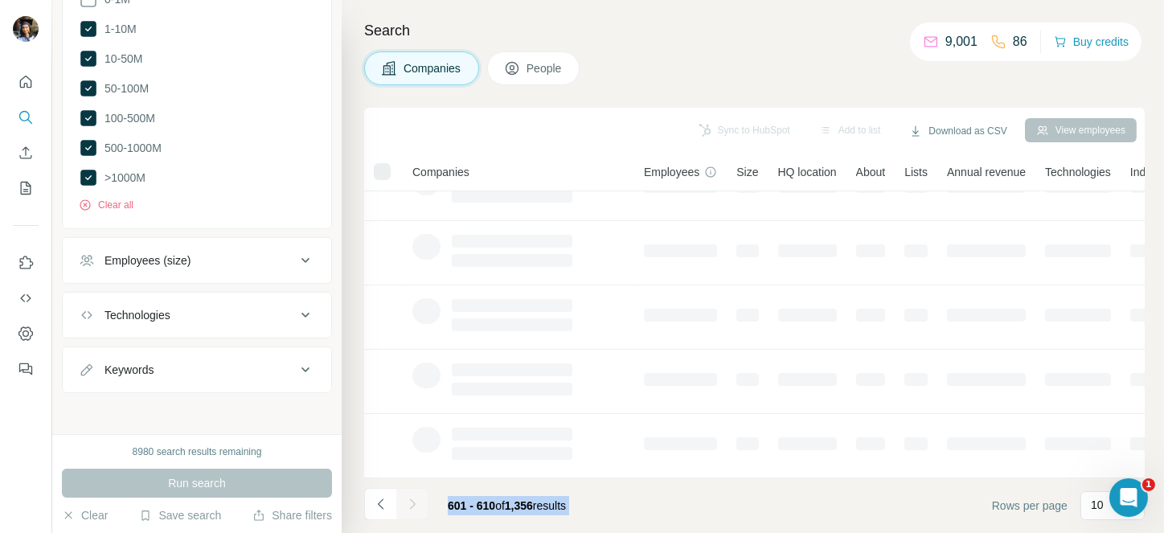
click at [409, 498] on div at bounding box center [412, 504] width 32 height 32
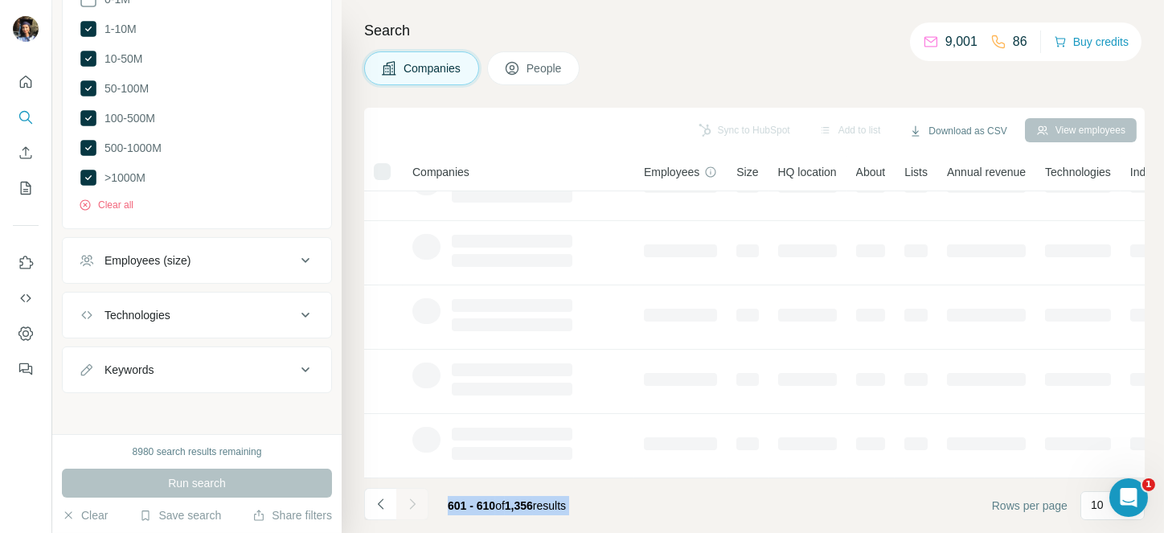
click at [409, 498] on div at bounding box center [412, 504] width 32 height 32
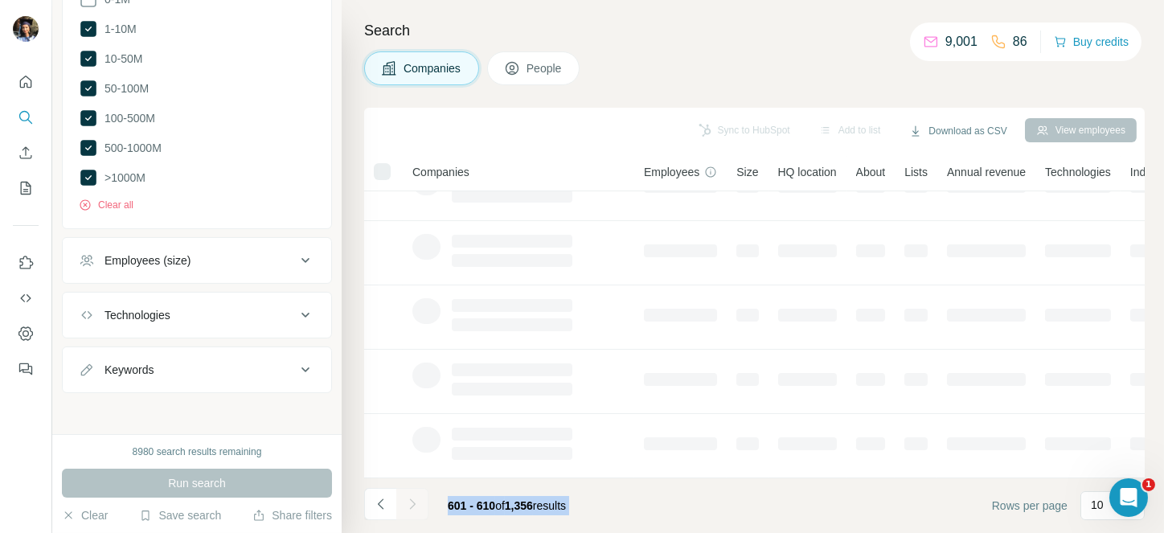
click at [409, 498] on div at bounding box center [412, 504] width 32 height 32
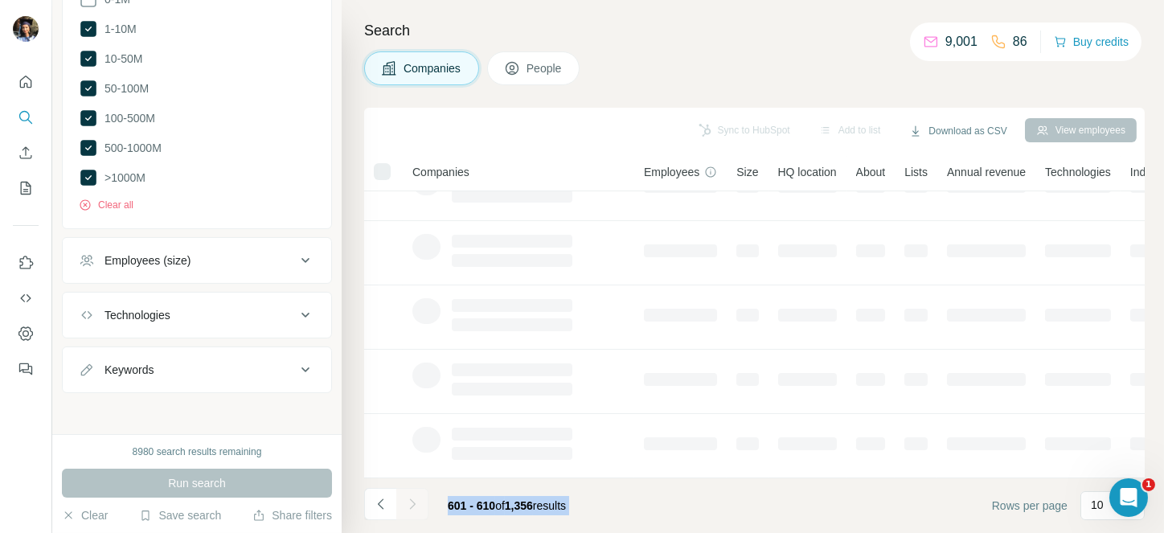
click at [409, 498] on div at bounding box center [412, 504] width 32 height 32
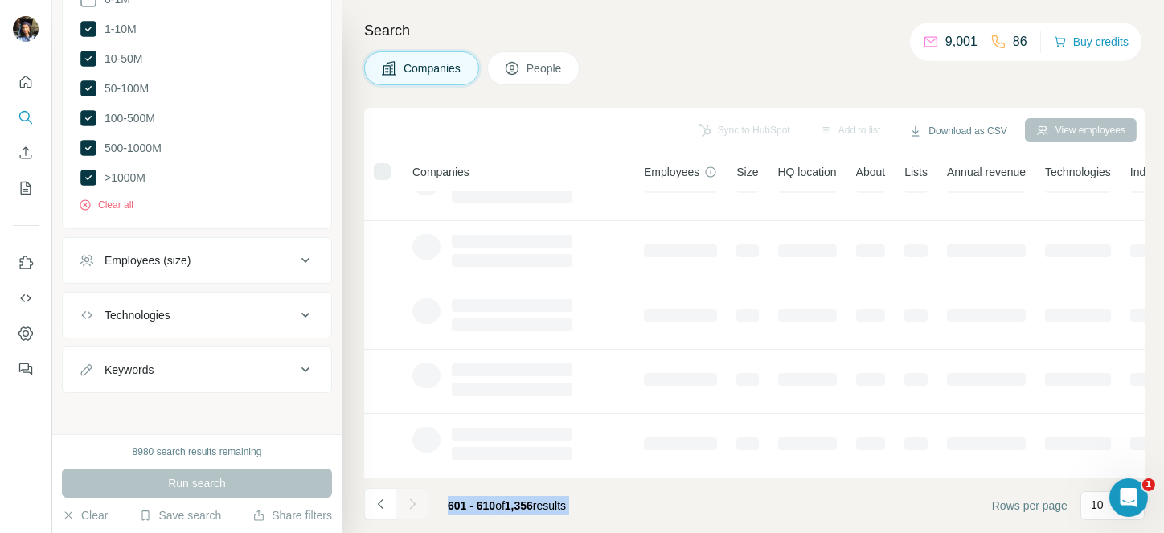
click at [409, 498] on div at bounding box center [412, 504] width 32 height 32
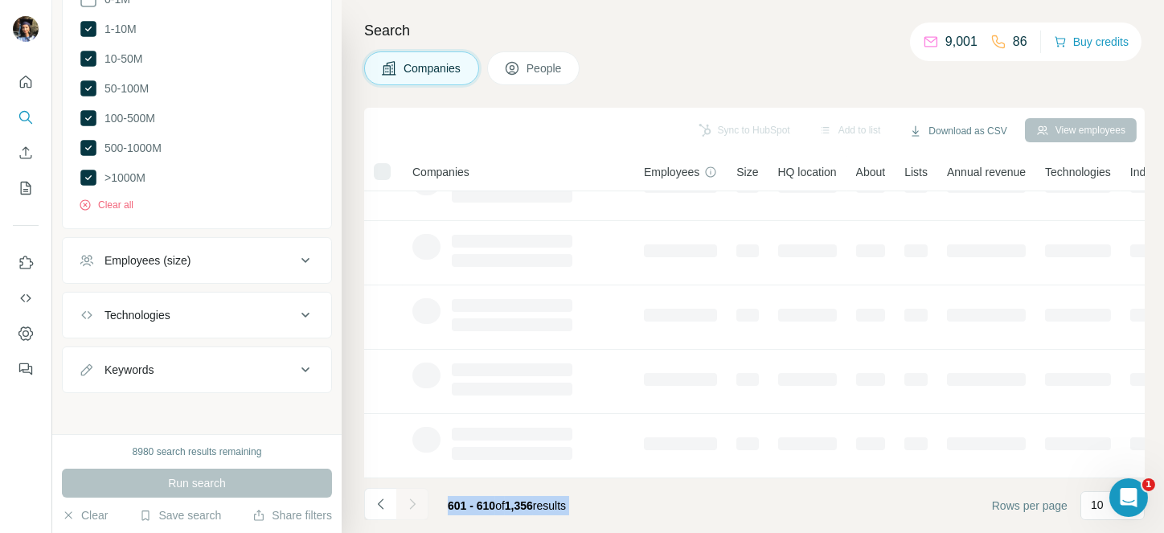
click at [409, 498] on div at bounding box center [412, 504] width 32 height 32
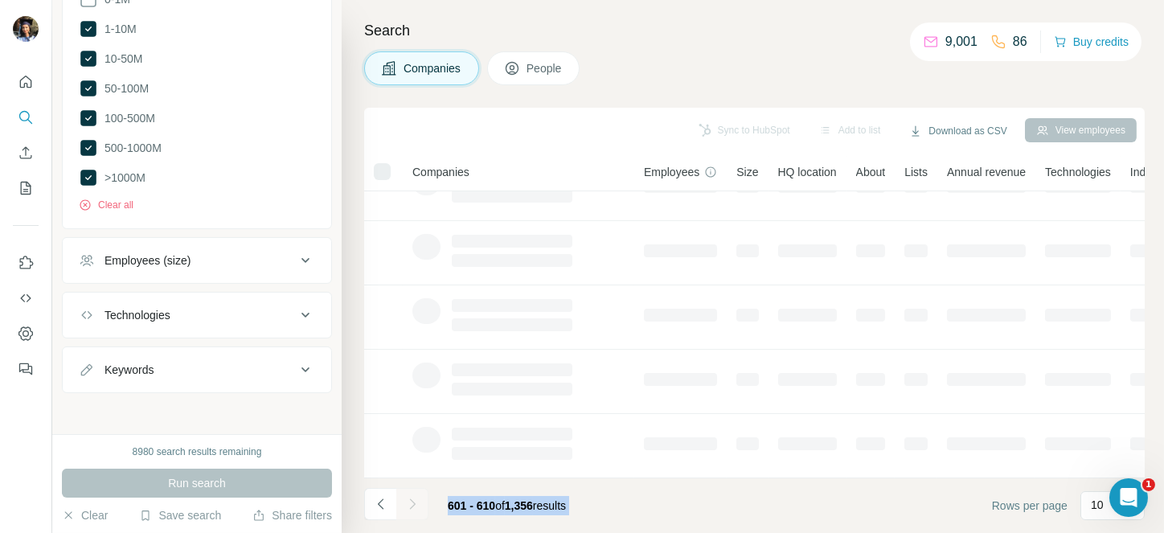
click at [409, 498] on div at bounding box center [412, 504] width 32 height 32
click at [409, 498] on icon "Navigate to next page" at bounding box center [412, 504] width 16 height 16
click at [409, 498] on div at bounding box center [412, 504] width 32 height 32
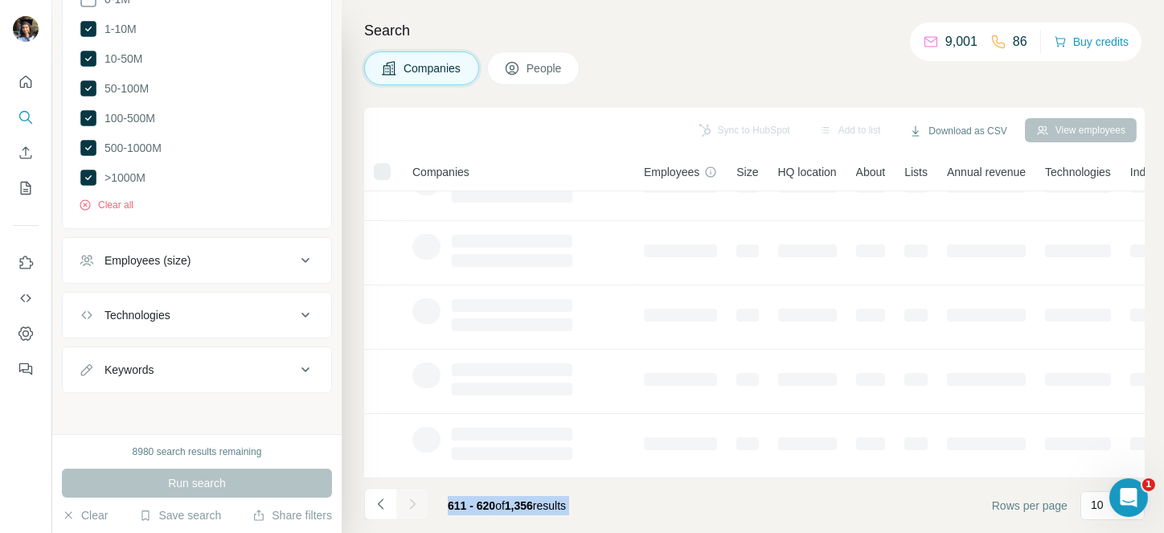
click at [409, 498] on div at bounding box center [412, 504] width 32 height 32
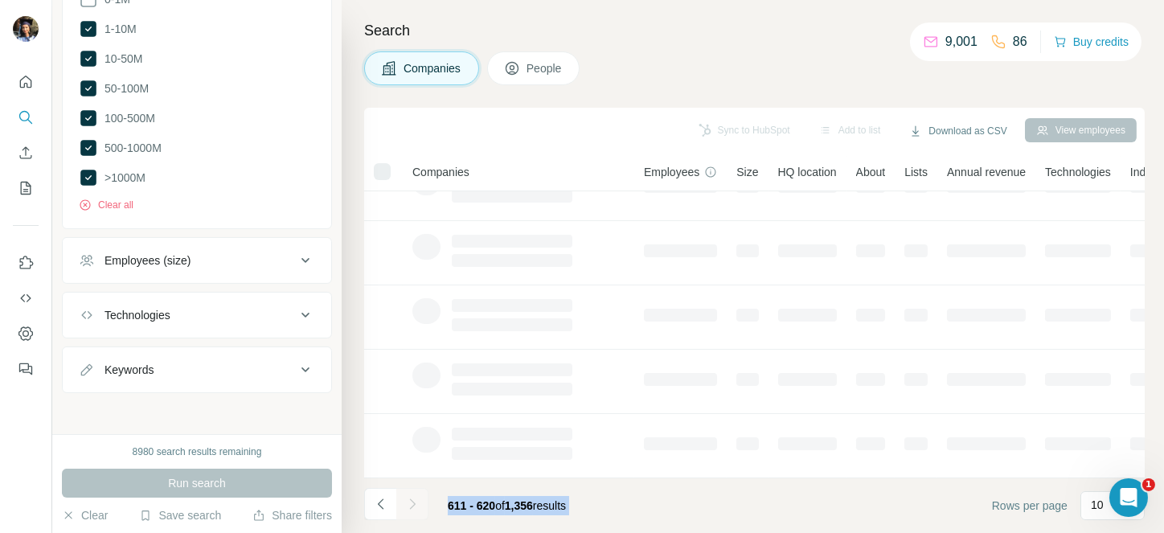
click at [409, 498] on div at bounding box center [412, 504] width 32 height 32
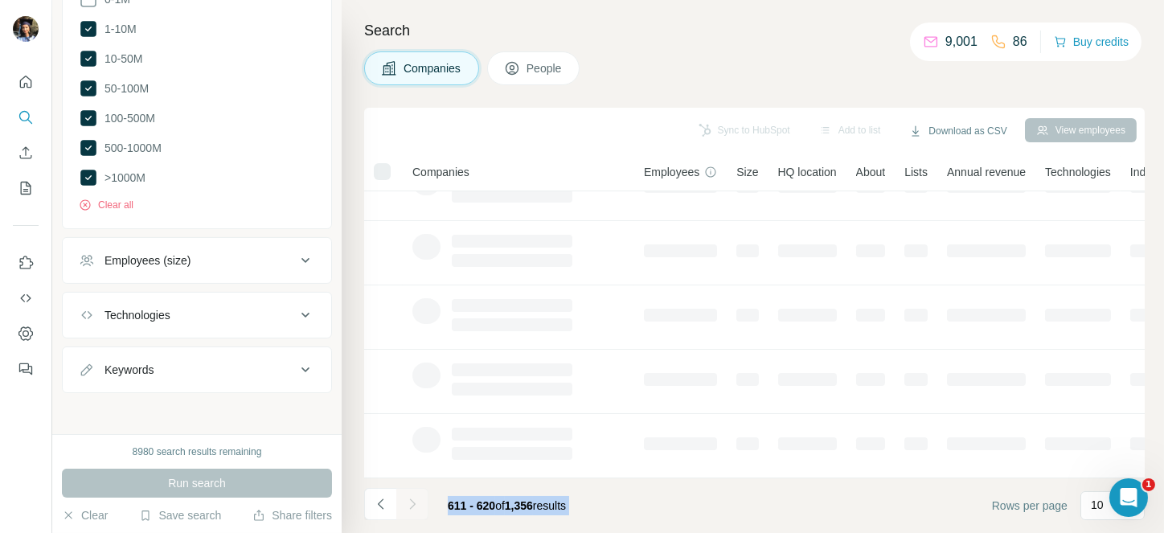
click at [409, 498] on div at bounding box center [412, 504] width 32 height 32
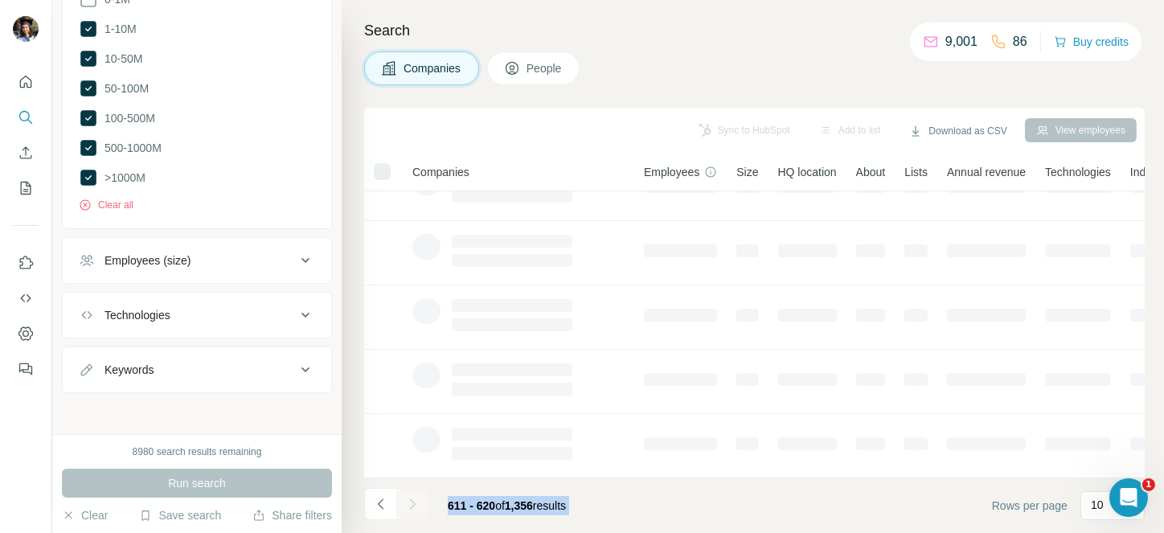
click at [409, 498] on div at bounding box center [412, 504] width 32 height 32
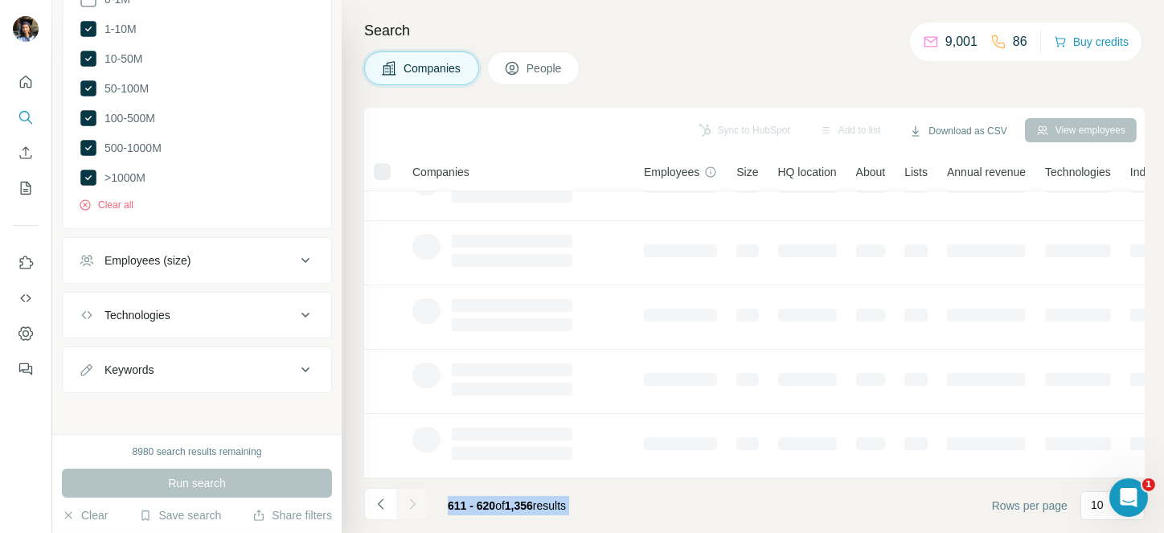
click at [409, 498] on div at bounding box center [412, 504] width 32 height 32
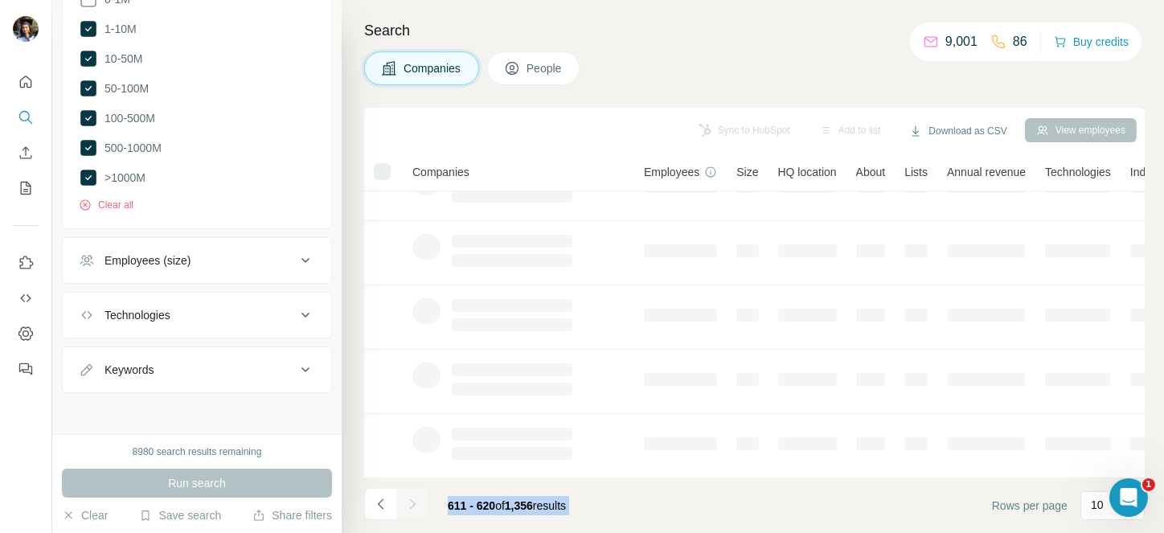
click at [409, 498] on div at bounding box center [412, 504] width 32 height 32
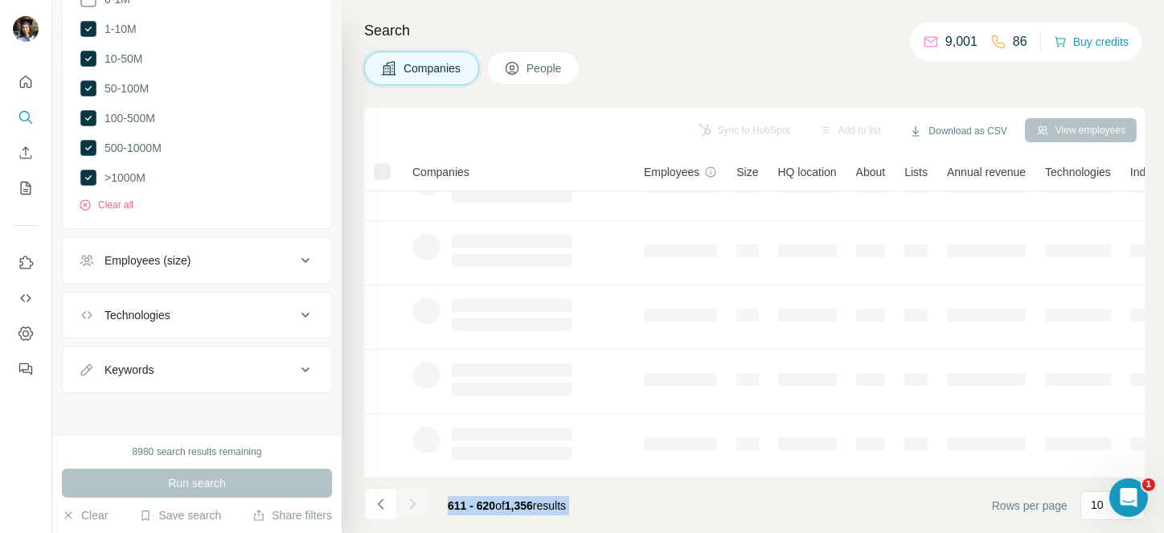
click at [409, 498] on div at bounding box center [412, 504] width 32 height 32
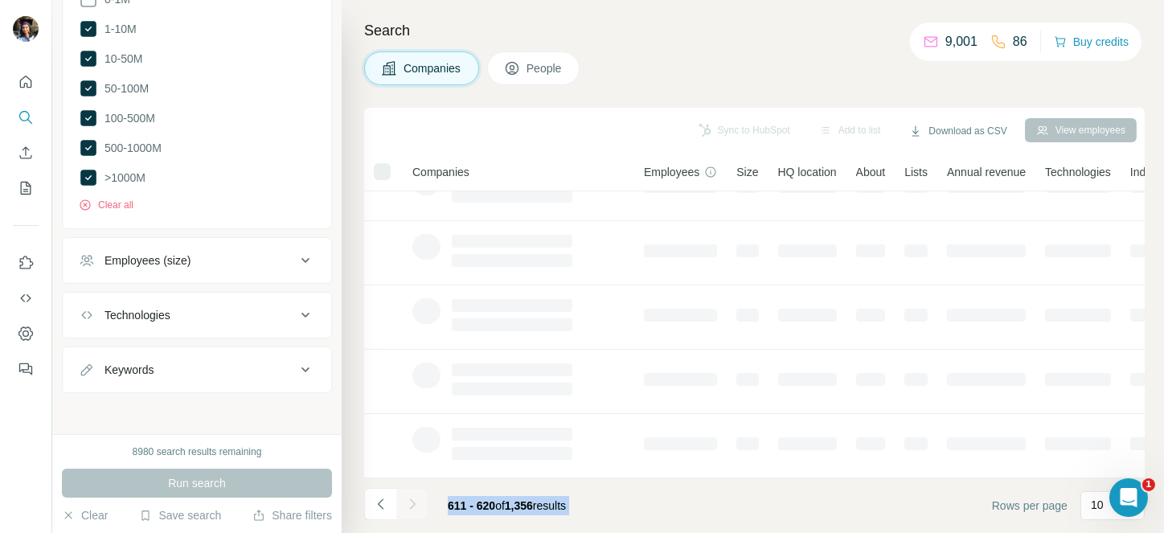
click at [409, 498] on div at bounding box center [412, 504] width 32 height 32
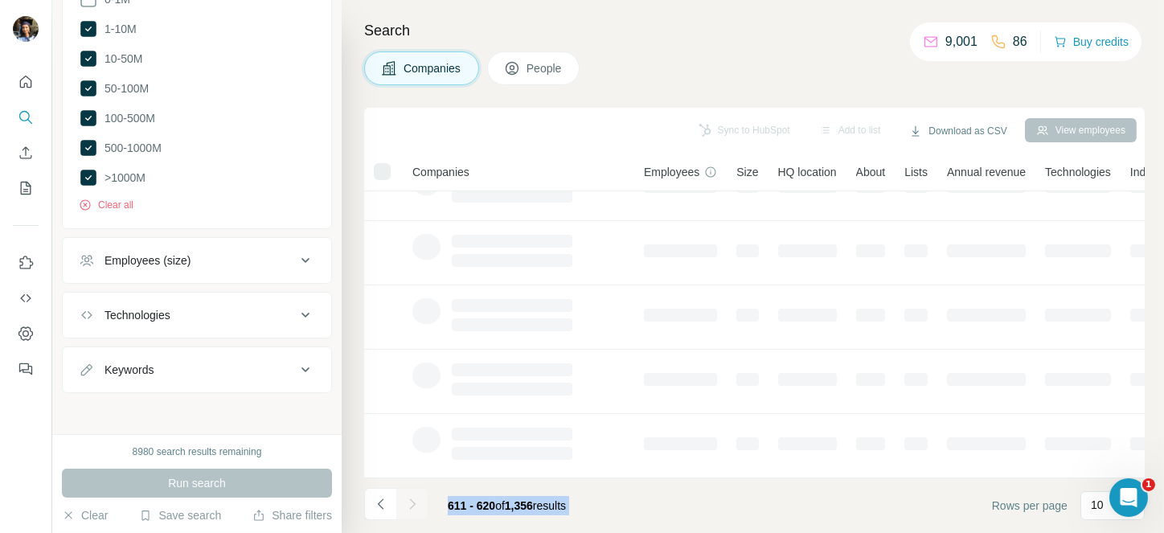
click at [409, 498] on div at bounding box center [412, 504] width 32 height 32
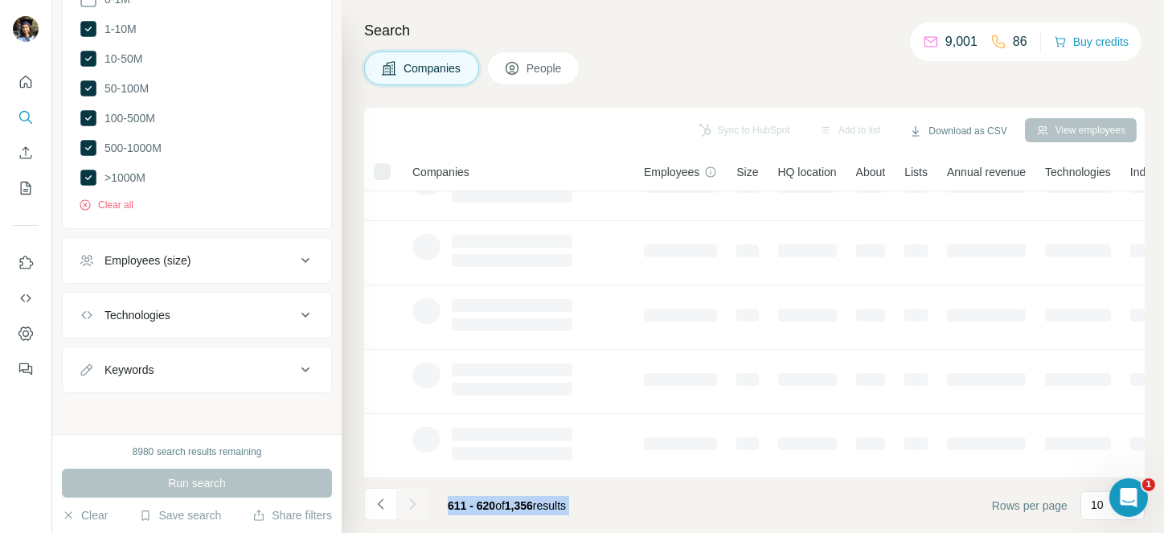
click at [409, 498] on div at bounding box center [412, 504] width 32 height 32
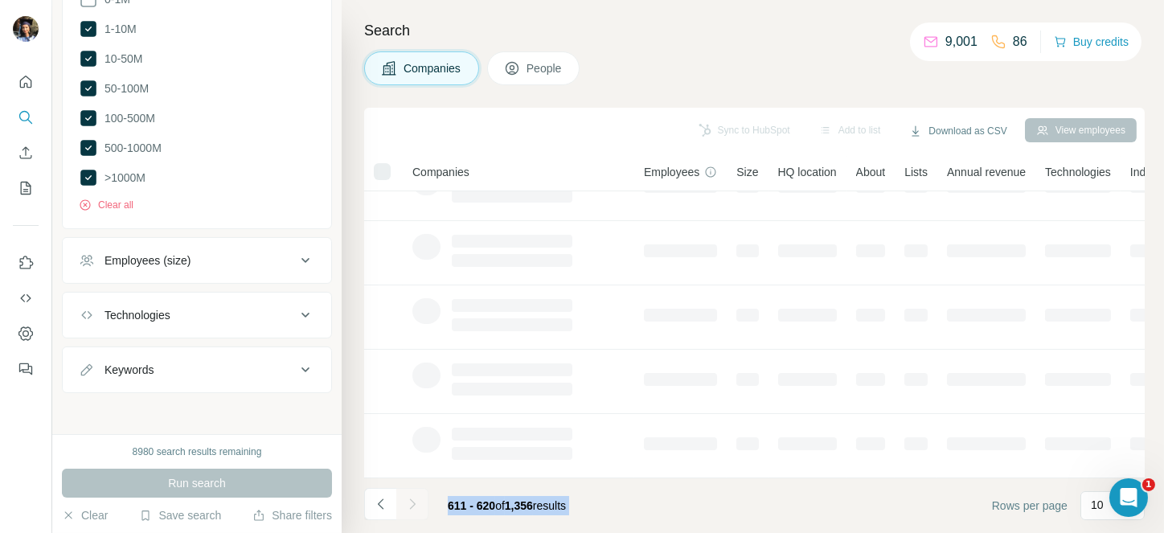
click at [409, 498] on div at bounding box center [412, 504] width 32 height 32
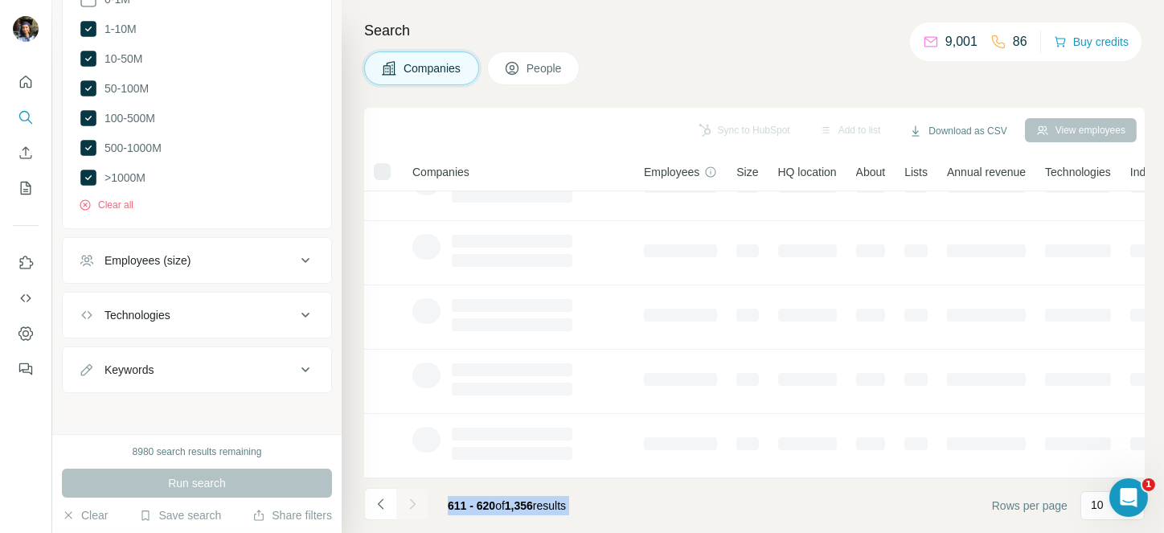
click at [409, 498] on div at bounding box center [412, 504] width 32 height 32
click at [409, 498] on icon "Navigate to next page" at bounding box center [412, 504] width 16 height 16
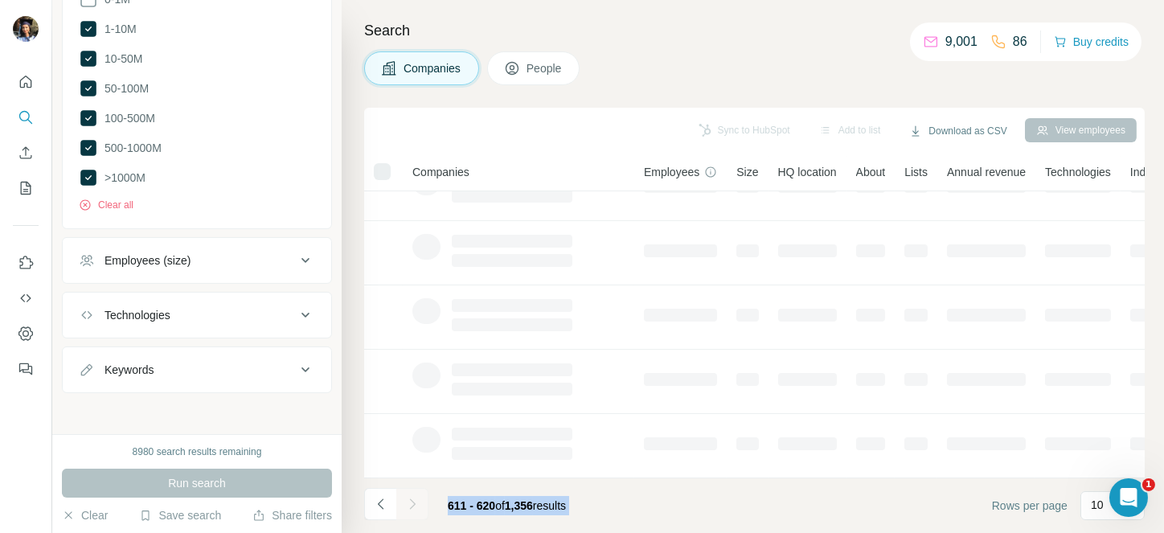
click at [409, 498] on div at bounding box center [412, 504] width 32 height 32
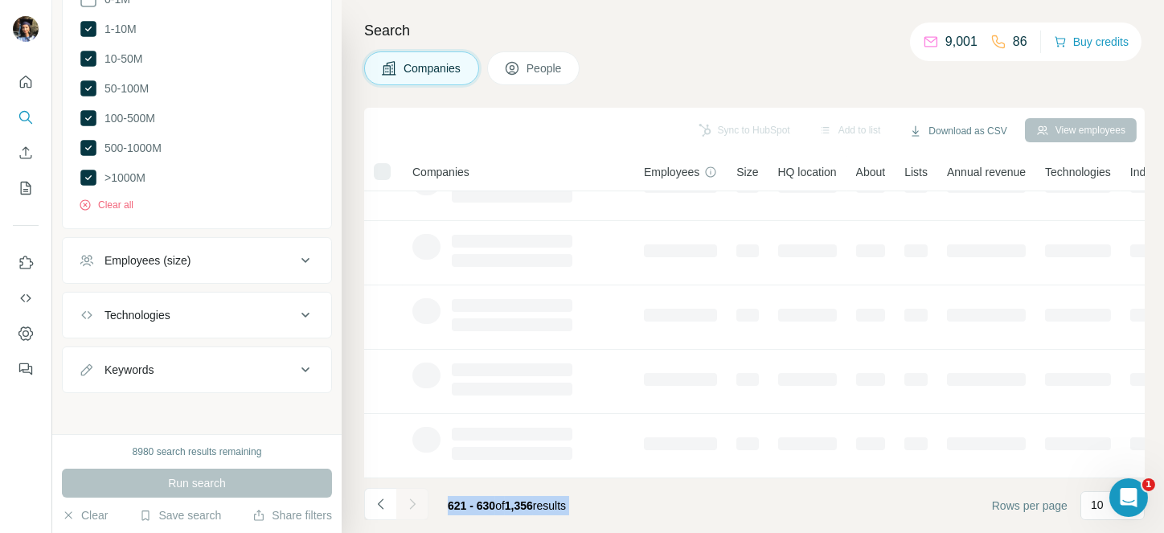
click at [409, 498] on div at bounding box center [412, 504] width 32 height 32
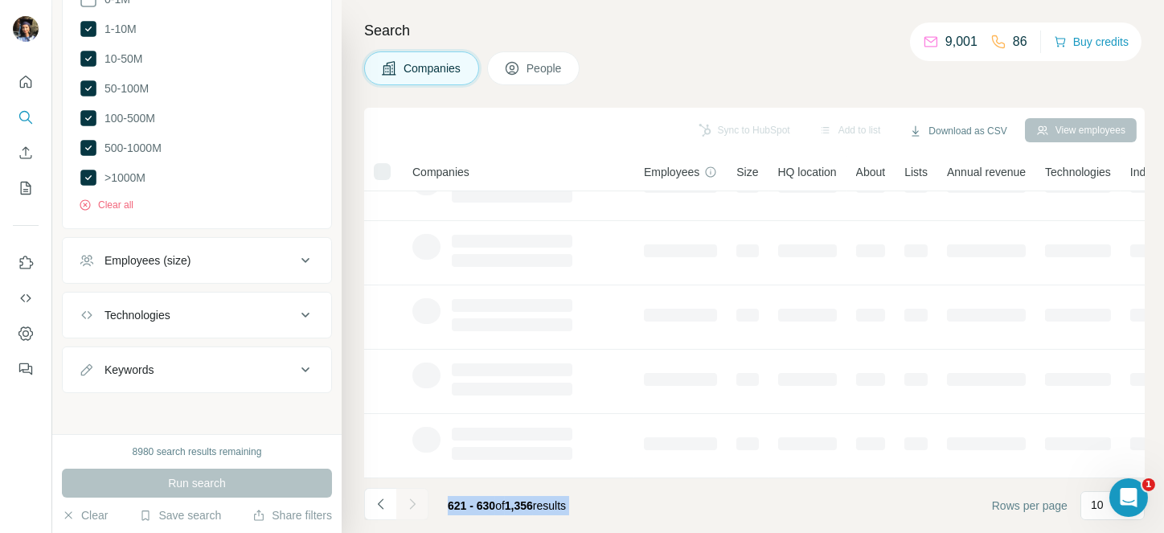
click at [409, 498] on div at bounding box center [412, 504] width 32 height 32
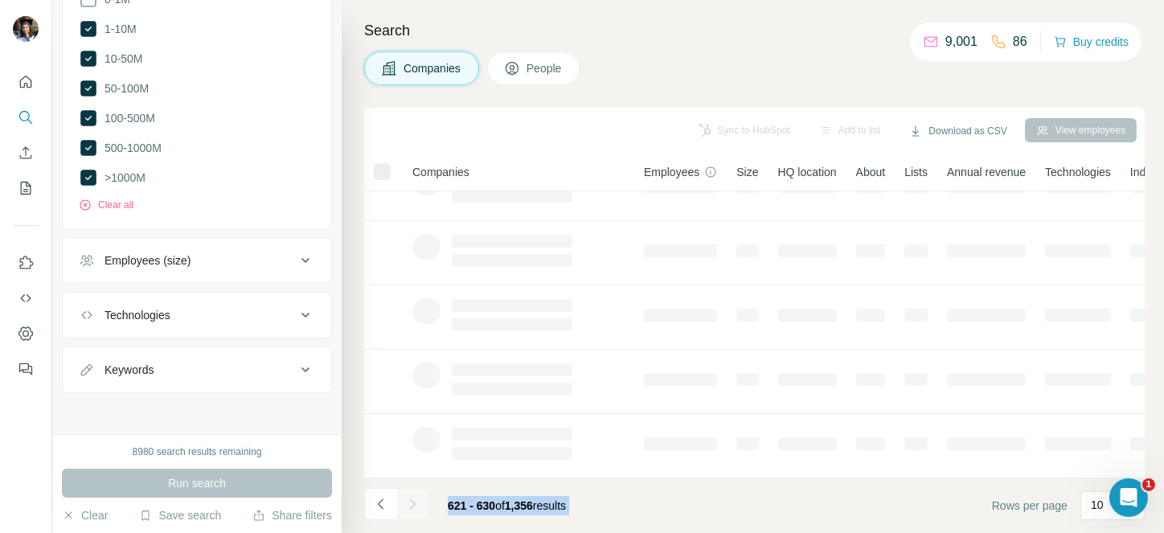
click at [409, 498] on div at bounding box center [412, 504] width 32 height 32
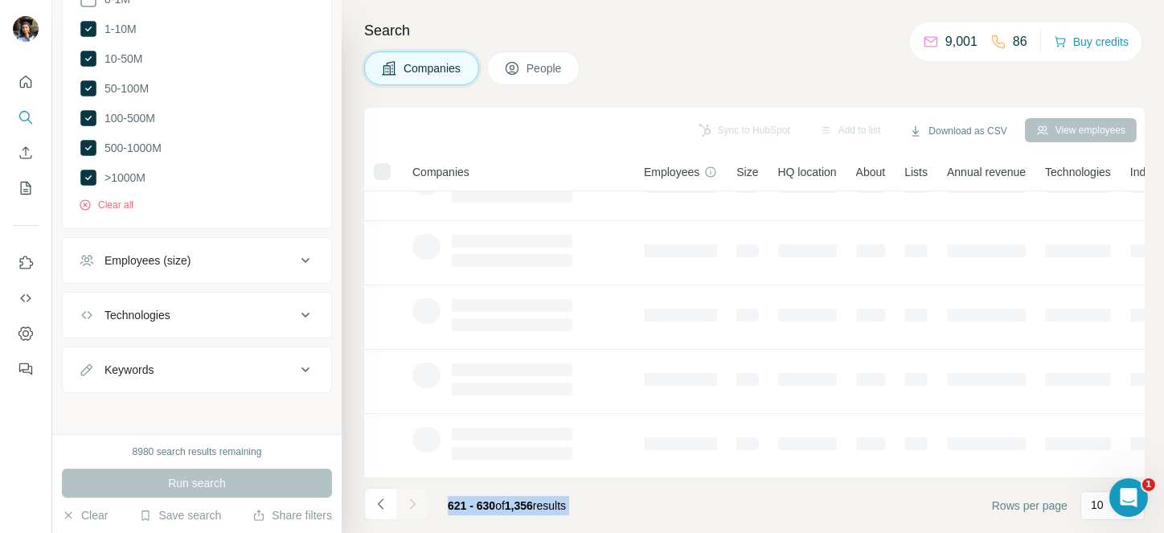
click at [409, 498] on div at bounding box center [412, 504] width 32 height 32
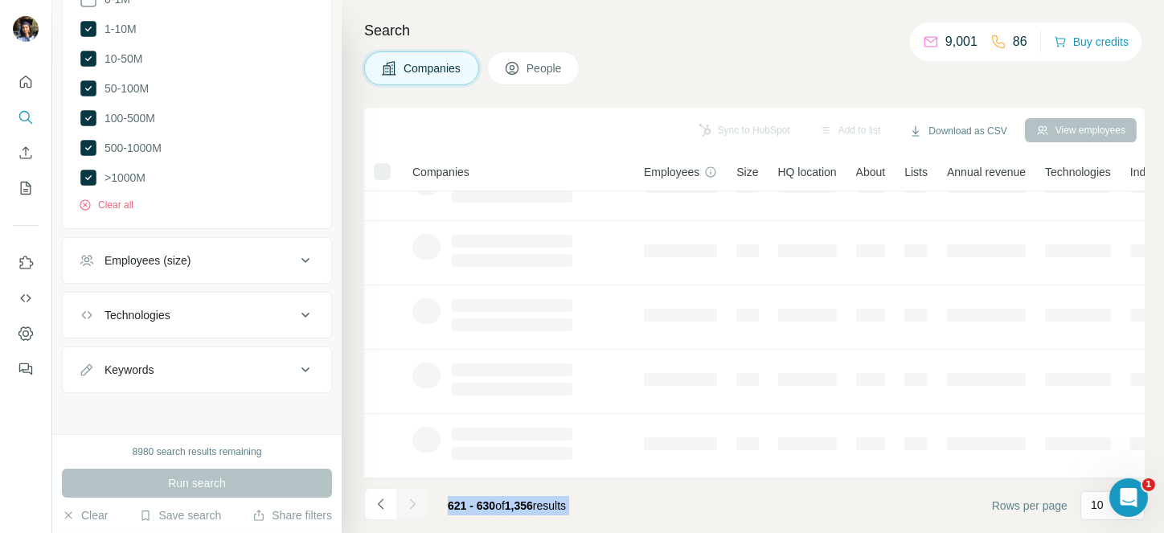
click at [409, 498] on div at bounding box center [412, 504] width 32 height 32
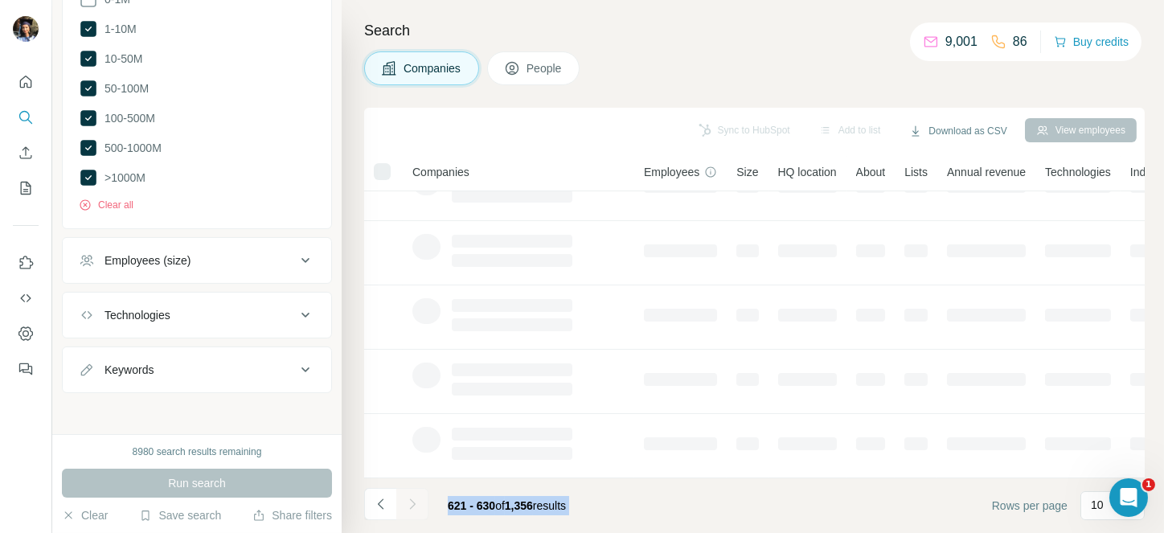
click at [409, 498] on div at bounding box center [412, 504] width 32 height 32
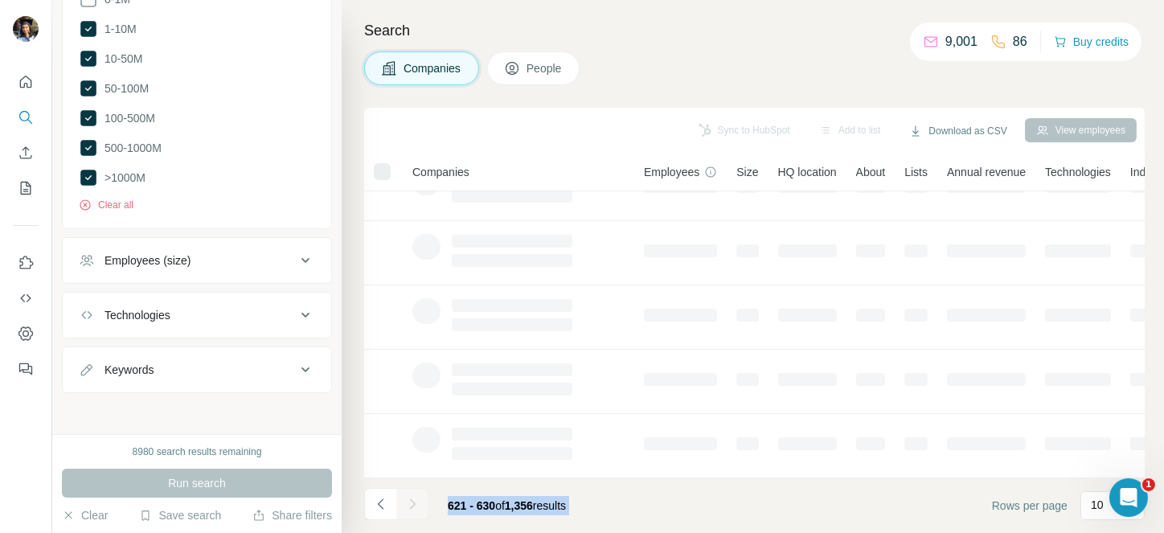
click at [409, 498] on div at bounding box center [412, 504] width 32 height 32
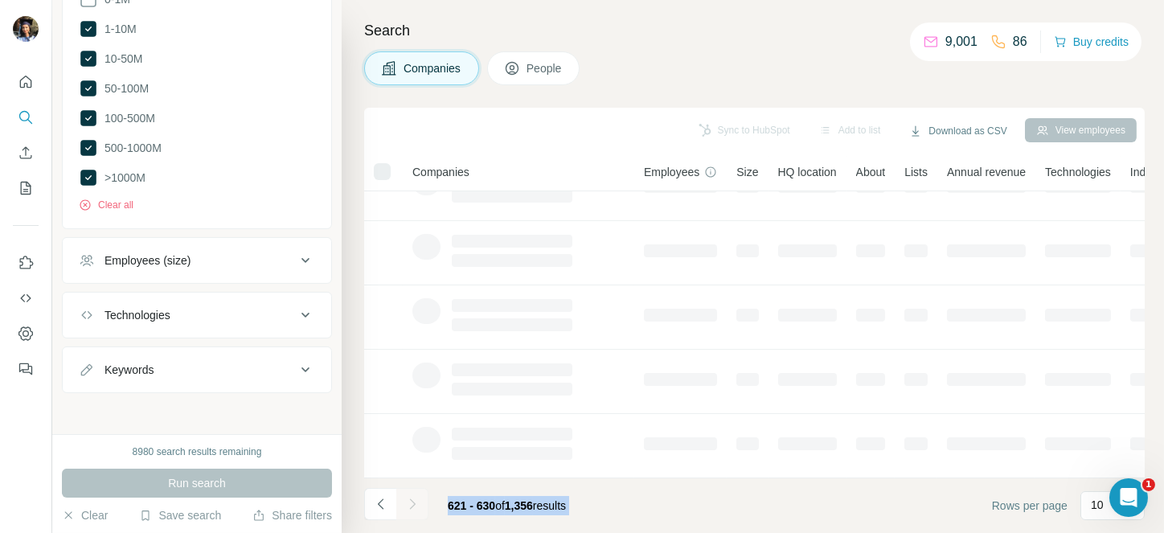
click at [409, 498] on div at bounding box center [412, 504] width 32 height 32
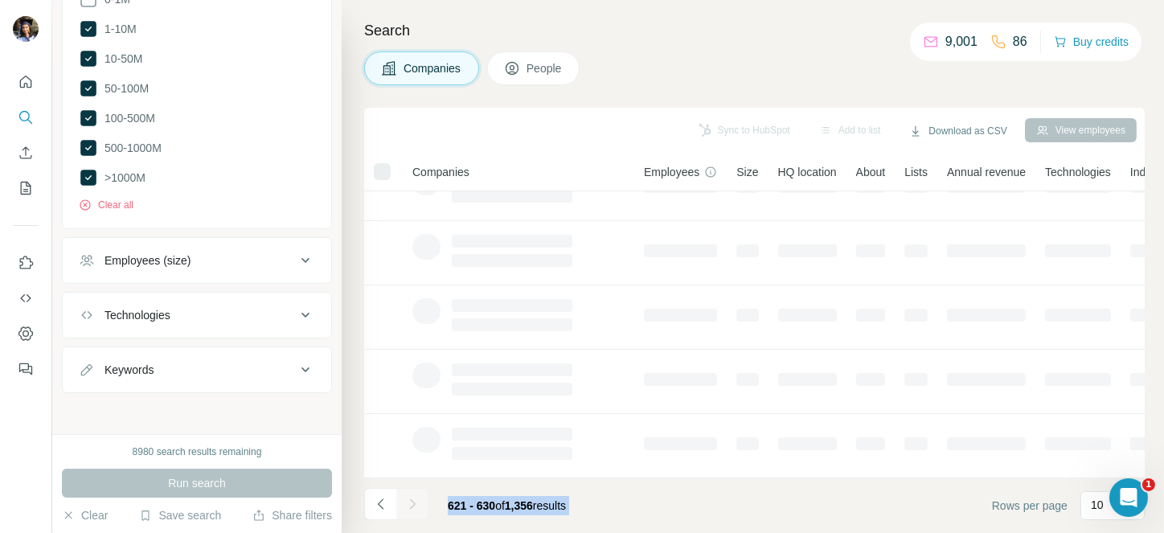
click at [409, 498] on div at bounding box center [412, 504] width 32 height 32
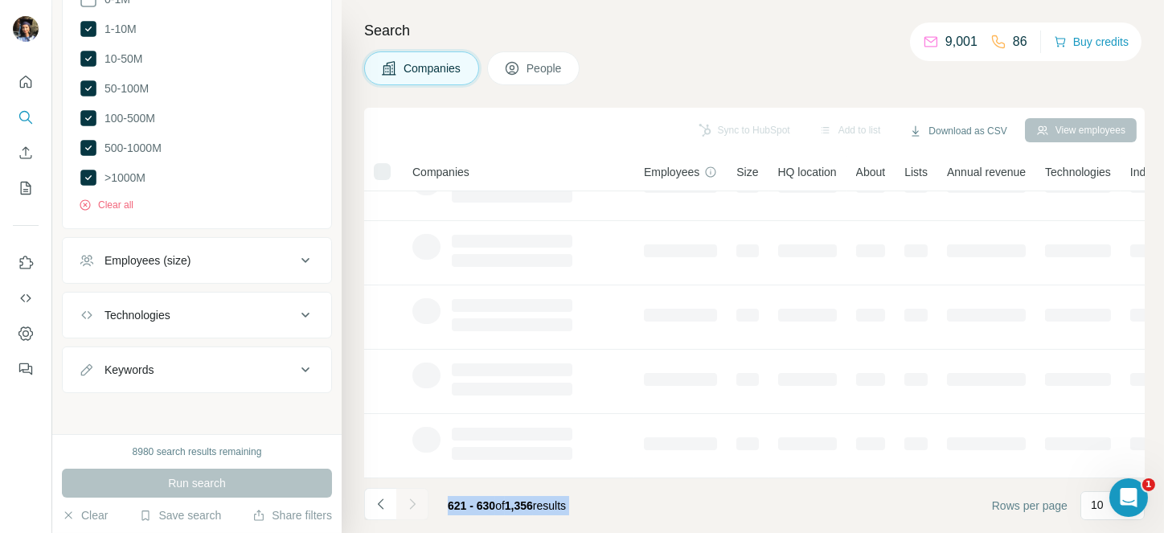
click at [409, 498] on div at bounding box center [412, 504] width 32 height 32
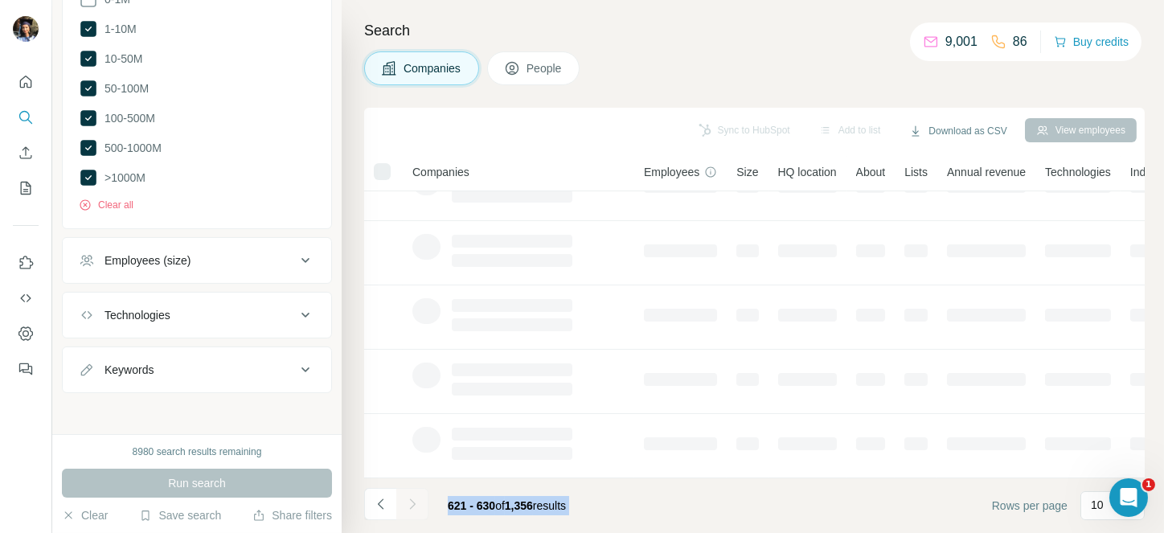
click at [409, 498] on div at bounding box center [412, 504] width 32 height 32
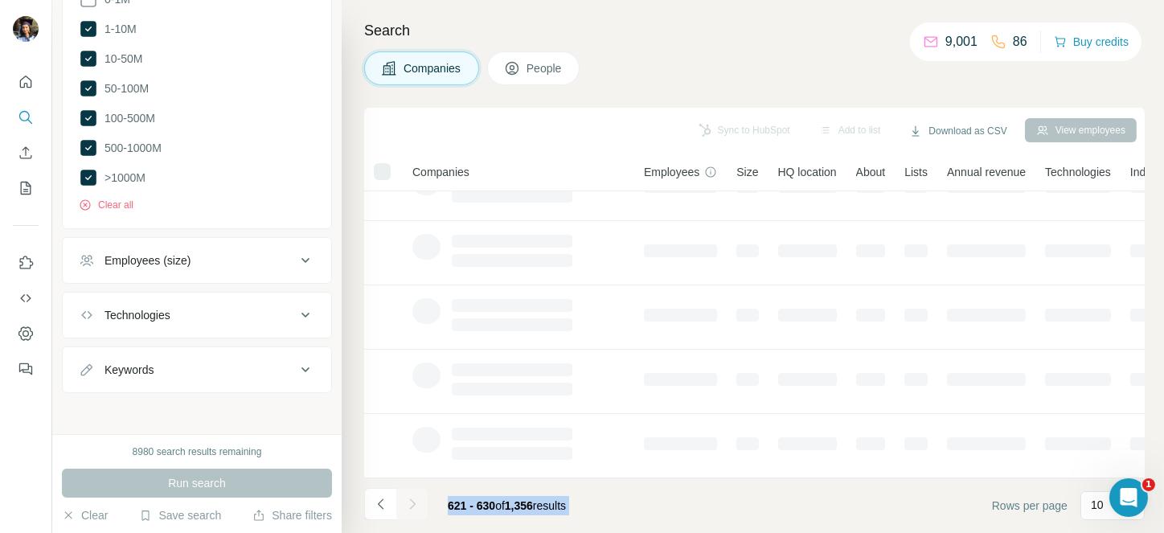
click at [409, 498] on div at bounding box center [412, 504] width 32 height 32
click at [409, 498] on icon "Navigate to next page" at bounding box center [412, 504] width 16 height 16
click at [409, 498] on div at bounding box center [412, 504] width 32 height 32
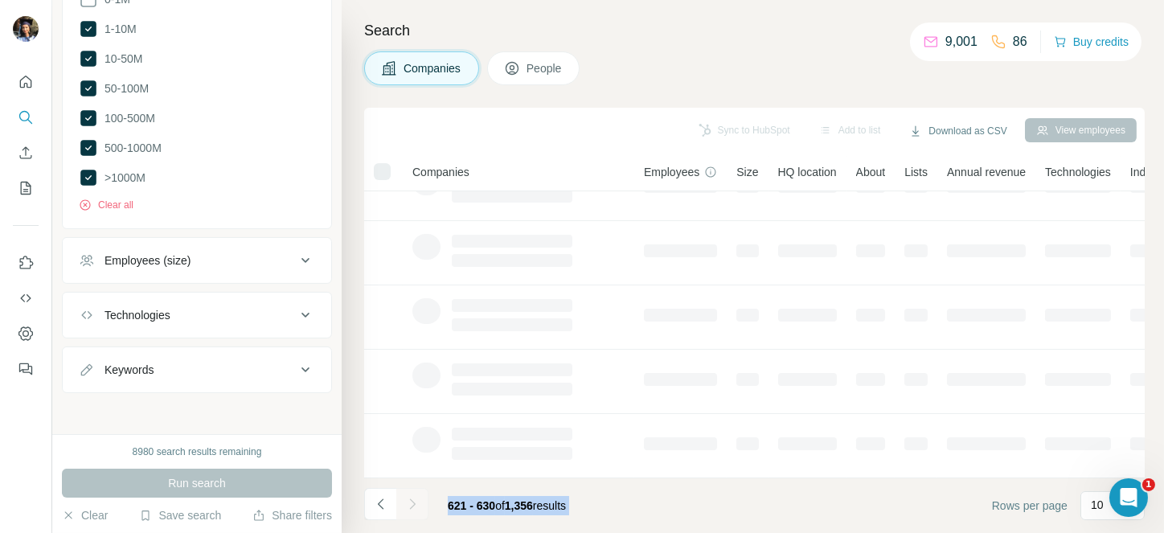
click at [409, 498] on div at bounding box center [412, 504] width 32 height 32
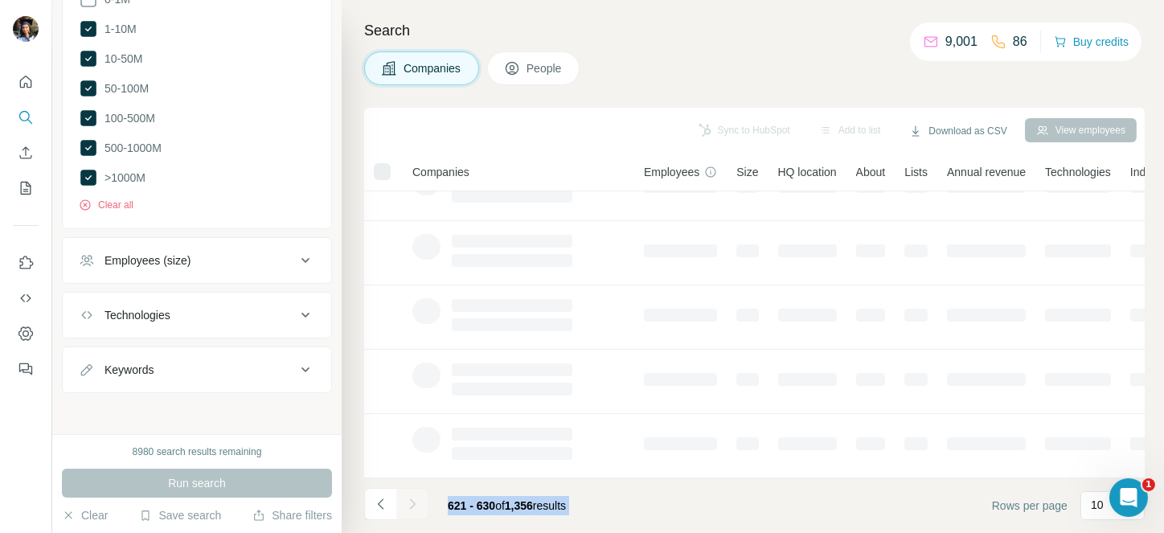
click at [409, 498] on div at bounding box center [412, 504] width 32 height 32
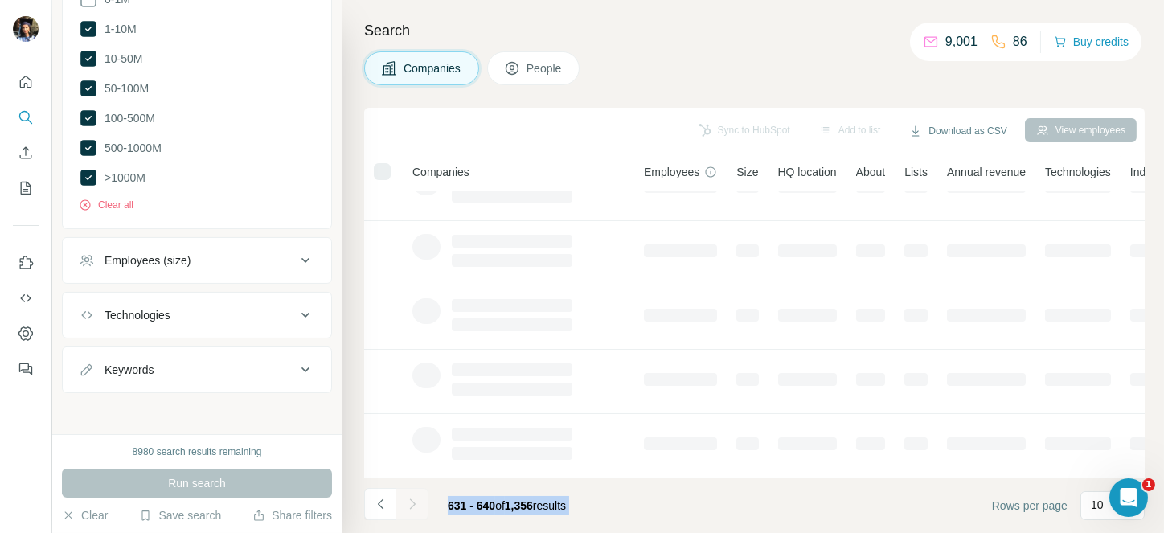
click at [409, 498] on div at bounding box center [412, 504] width 32 height 32
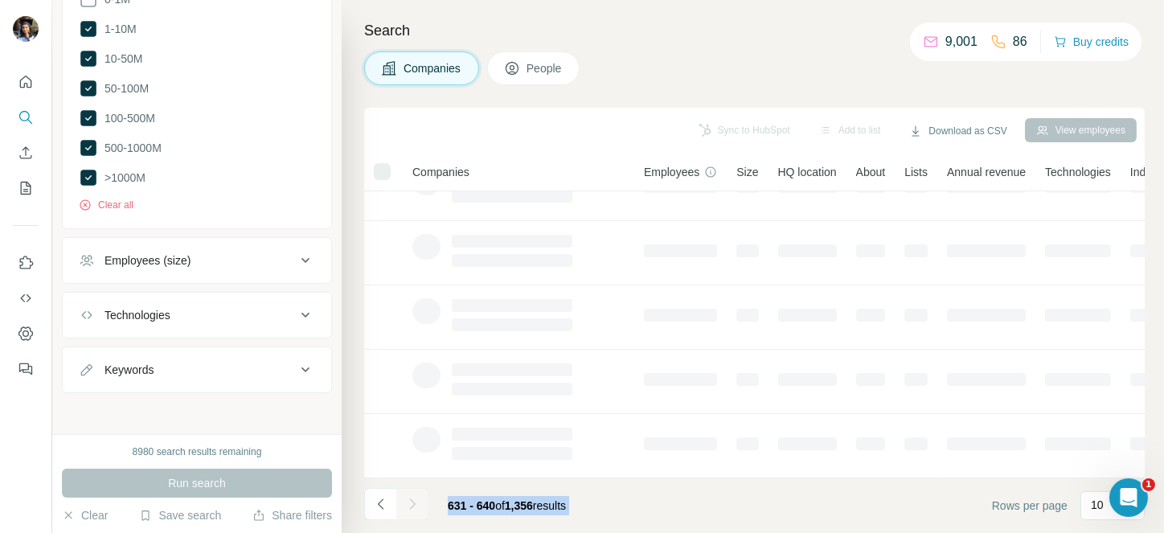
click at [409, 498] on div at bounding box center [412, 504] width 32 height 32
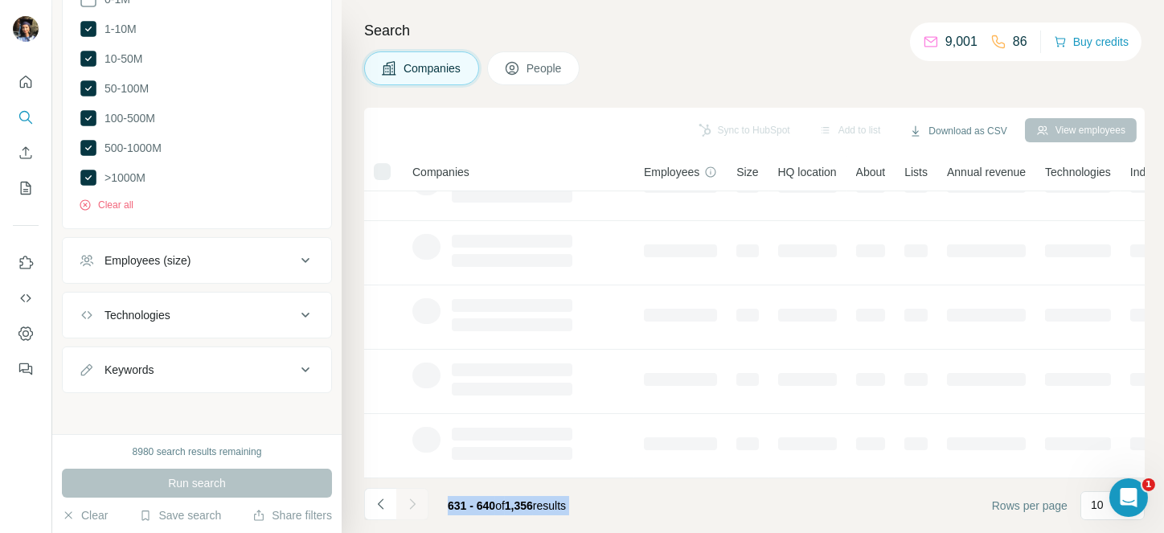
click at [409, 498] on div at bounding box center [412, 504] width 32 height 32
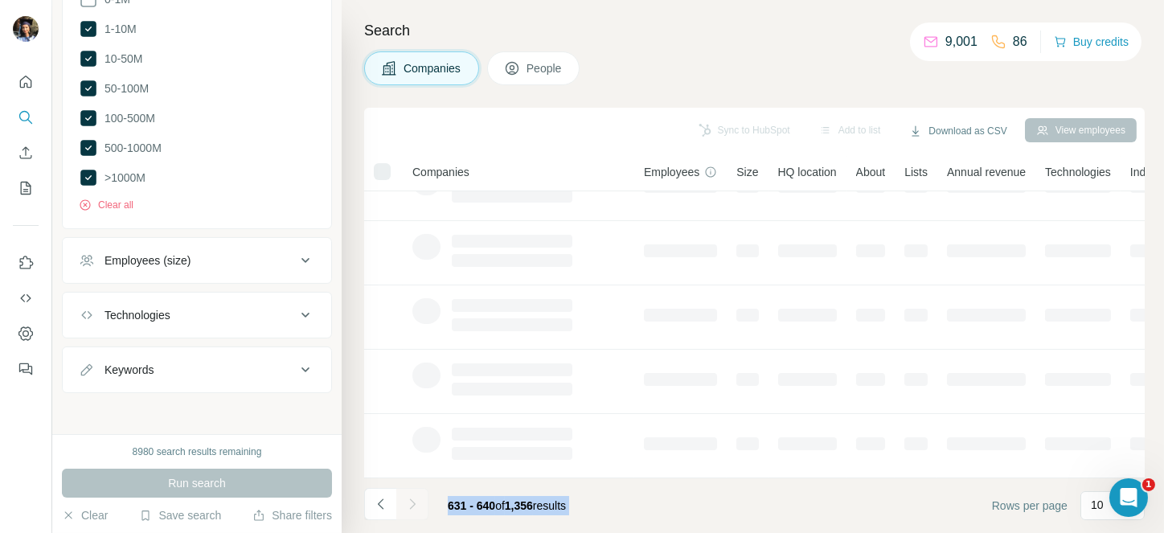
click at [409, 498] on div at bounding box center [412, 504] width 32 height 32
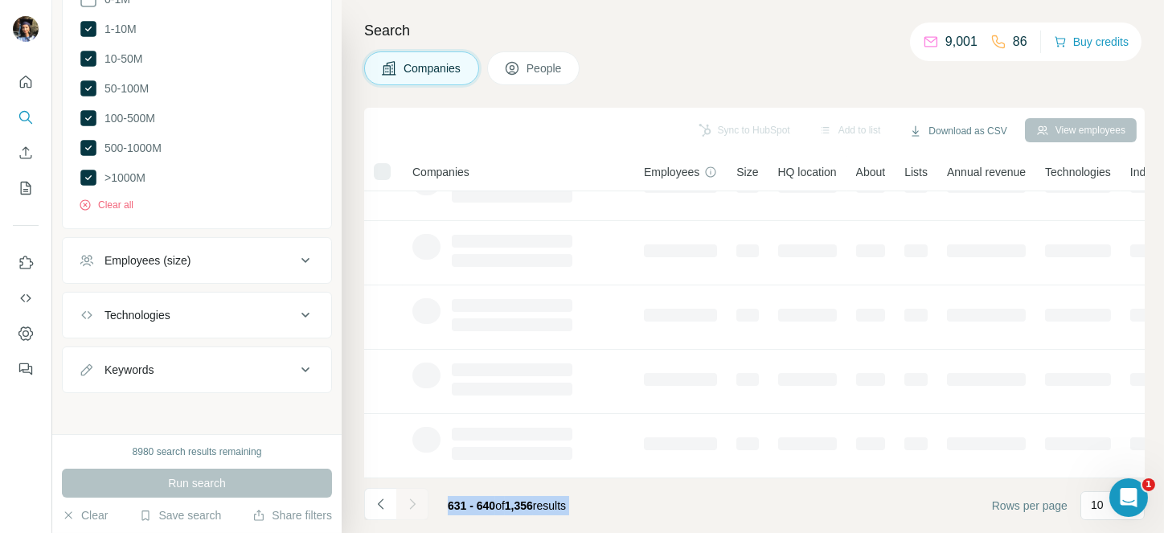
click at [409, 498] on div at bounding box center [412, 504] width 32 height 32
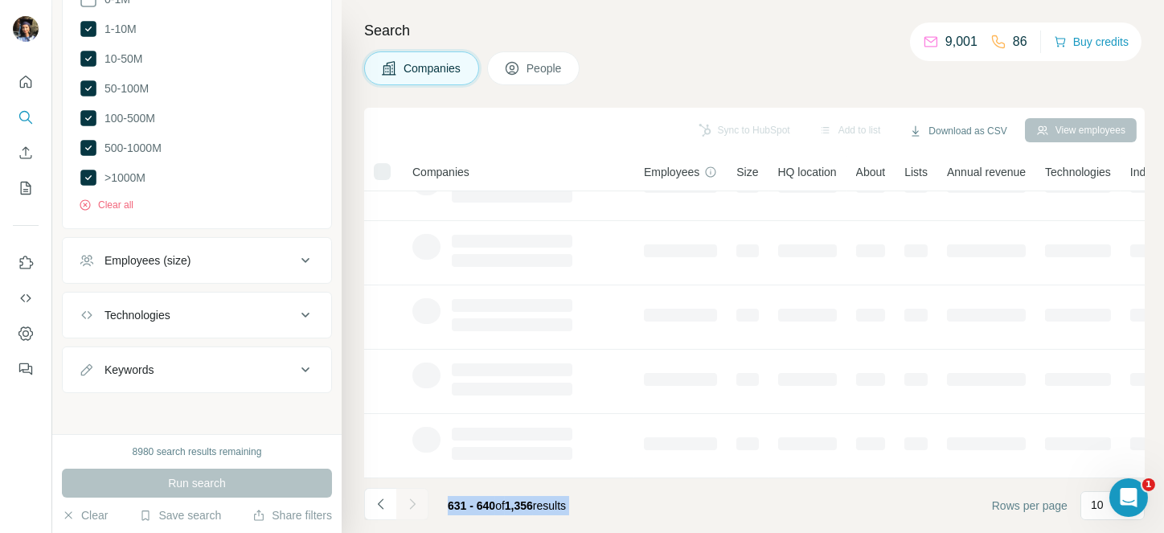
click at [409, 498] on div at bounding box center [412, 504] width 32 height 32
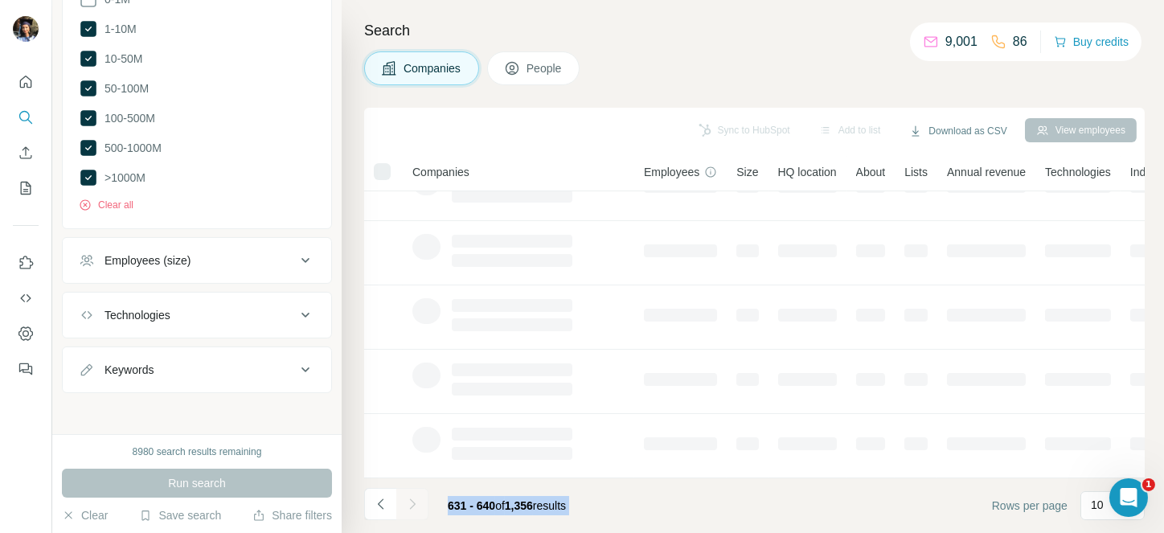
click at [409, 498] on div at bounding box center [412, 504] width 32 height 32
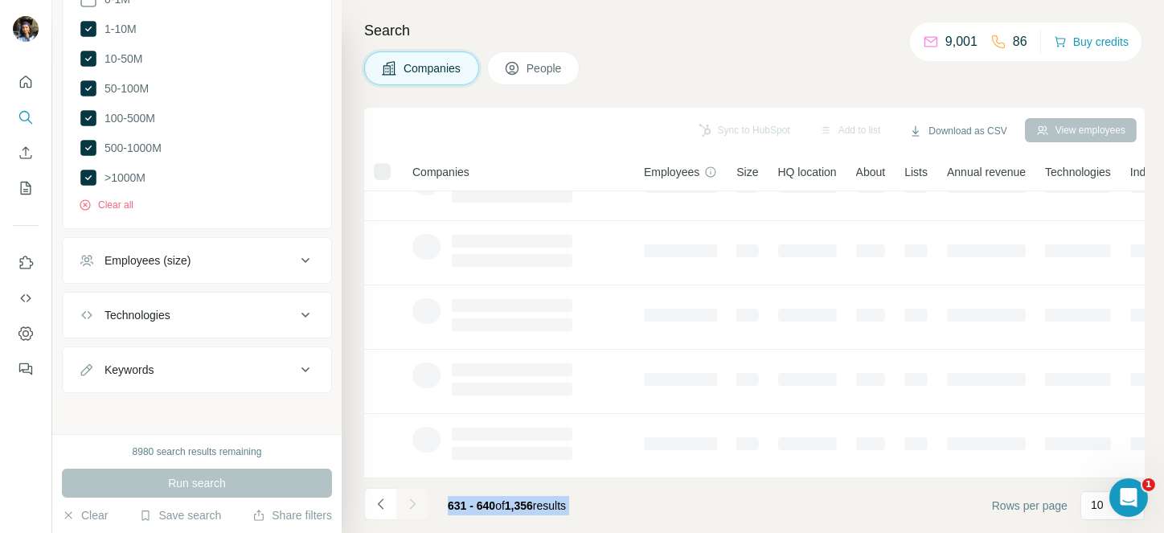
click at [409, 498] on div at bounding box center [412, 504] width 32 height 32
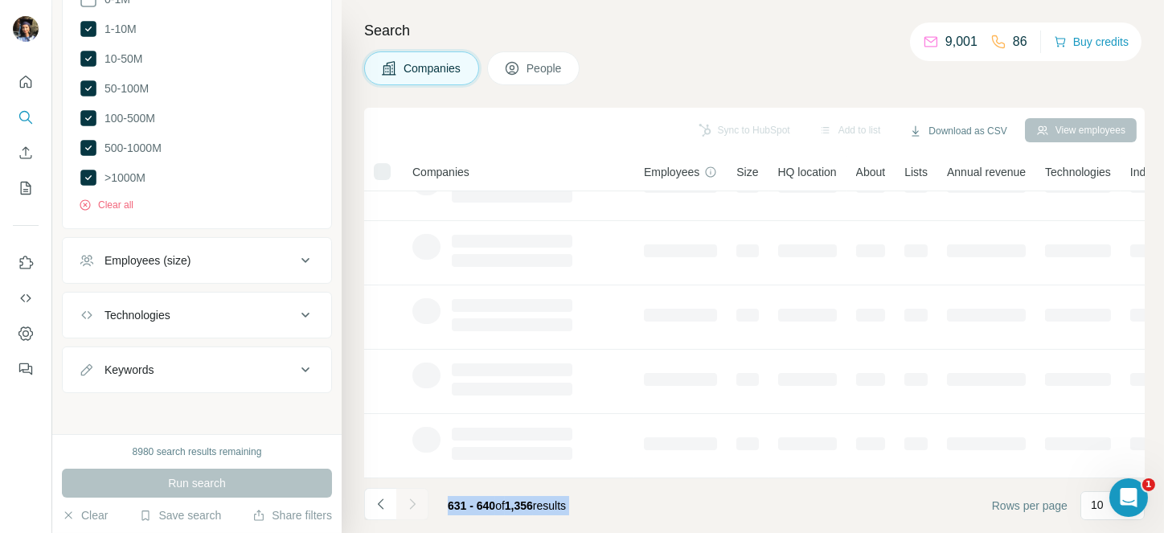
click at [409, 498] on div at bounding box center [412, 504] width 32 height 32
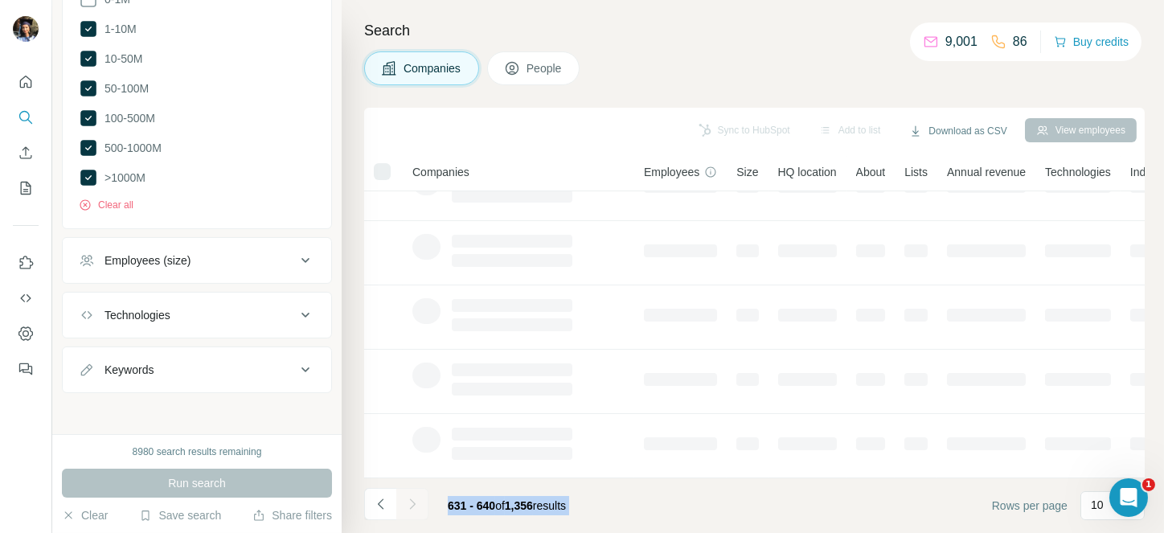
click at [409, 498] on div at bounding box center [412, 504] width 32 height 32
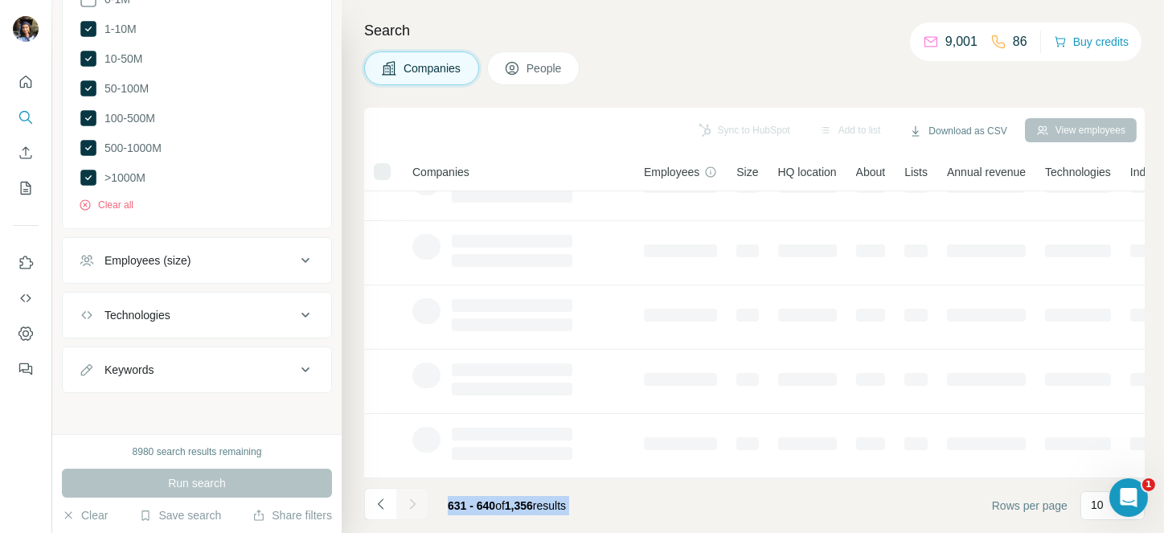
click at [409, 498] on div at bounding box center [412, 504] width 32 height 32
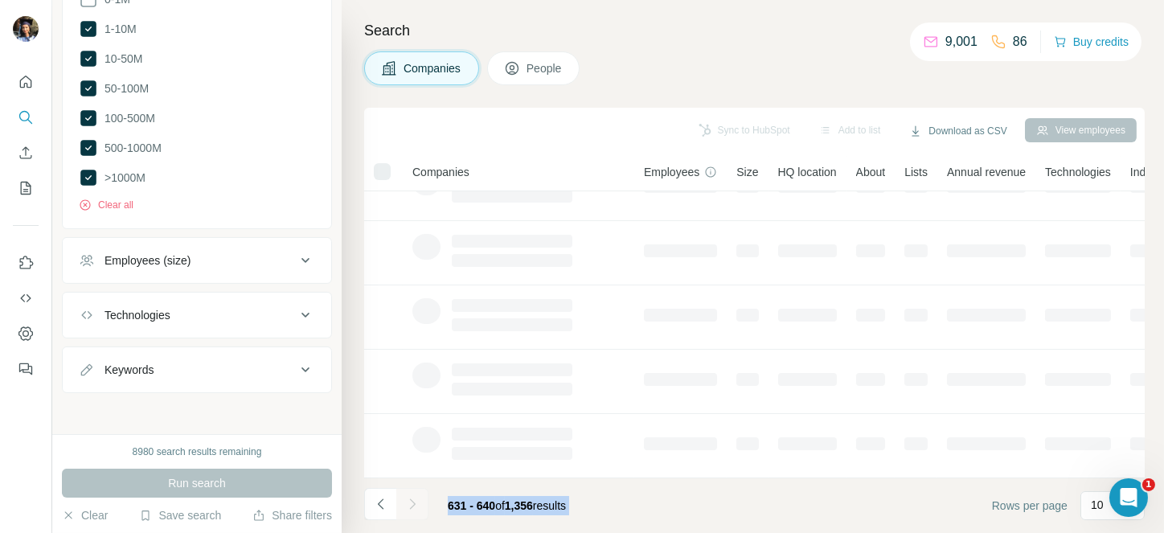
click at [409, 498] on div at bounding box center [412, 504] width 32 height 32
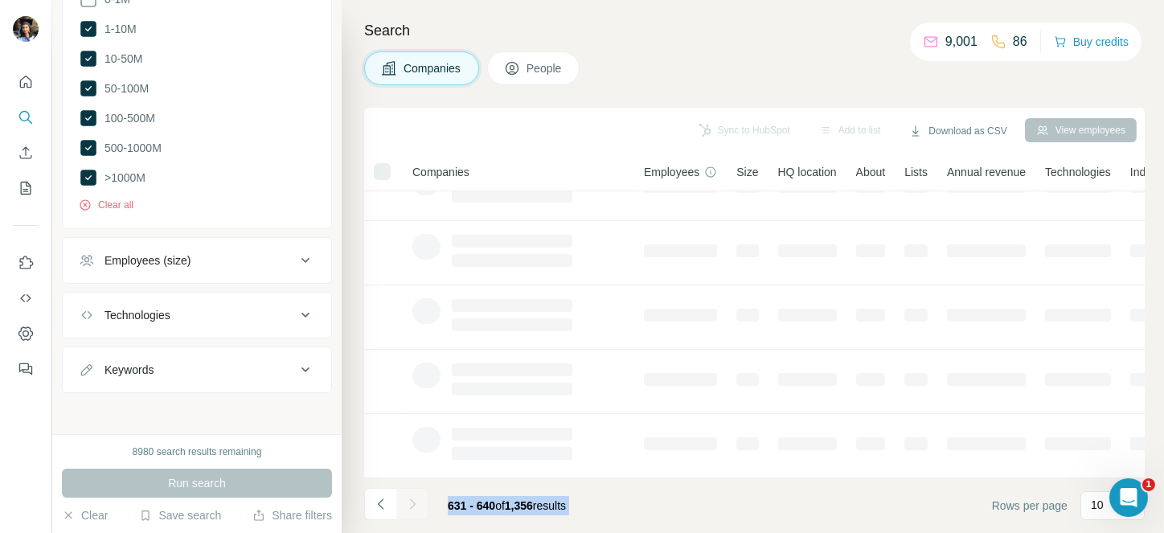
click at [409, 498] on div at bounding box center [412, 504] width 32 height 32
click at [409, 498] on icon "Navigate to next page" at bounding box center [412, 504] width 16 height 16
click at [409, 498] on div at bounding box center [412, 504] width 32 height 32
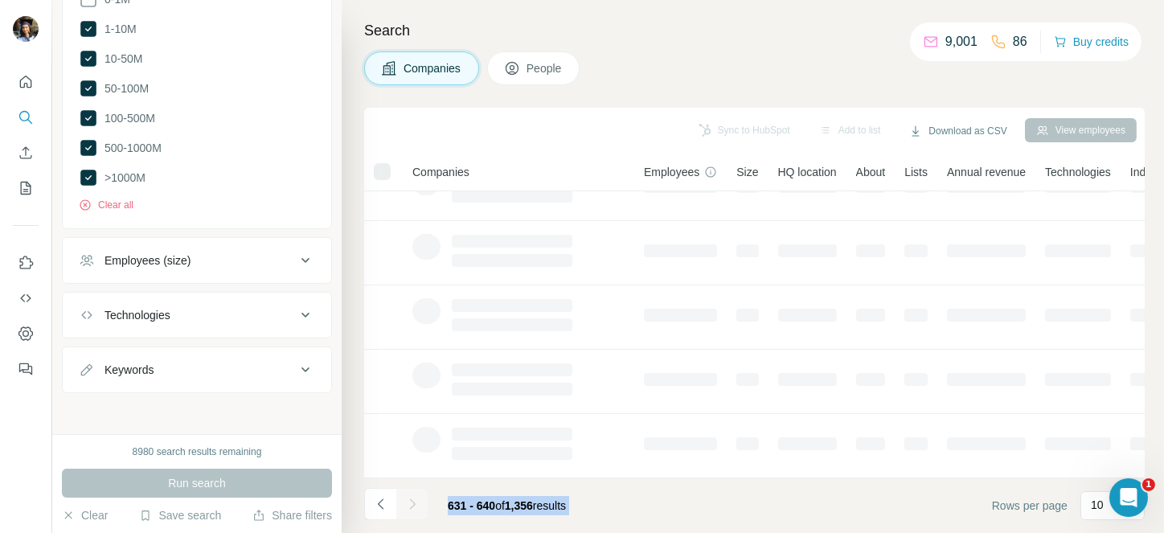
click at [409, 498] on div at bounding box center [412, 504] width 32 height 32
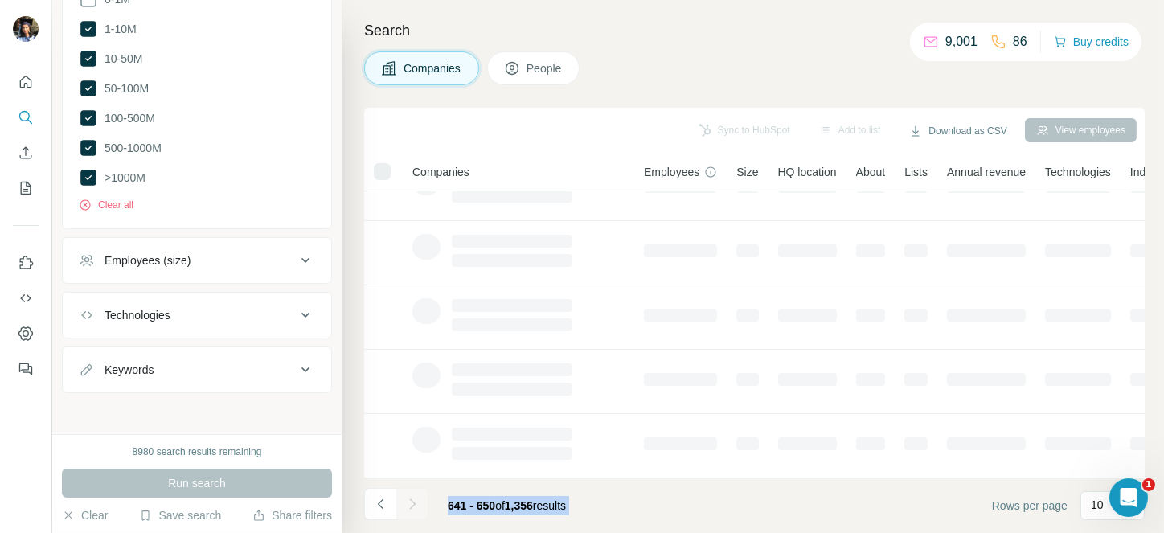
click at [409, 498] on div at bounding box center [412, 504] width 32 height 32
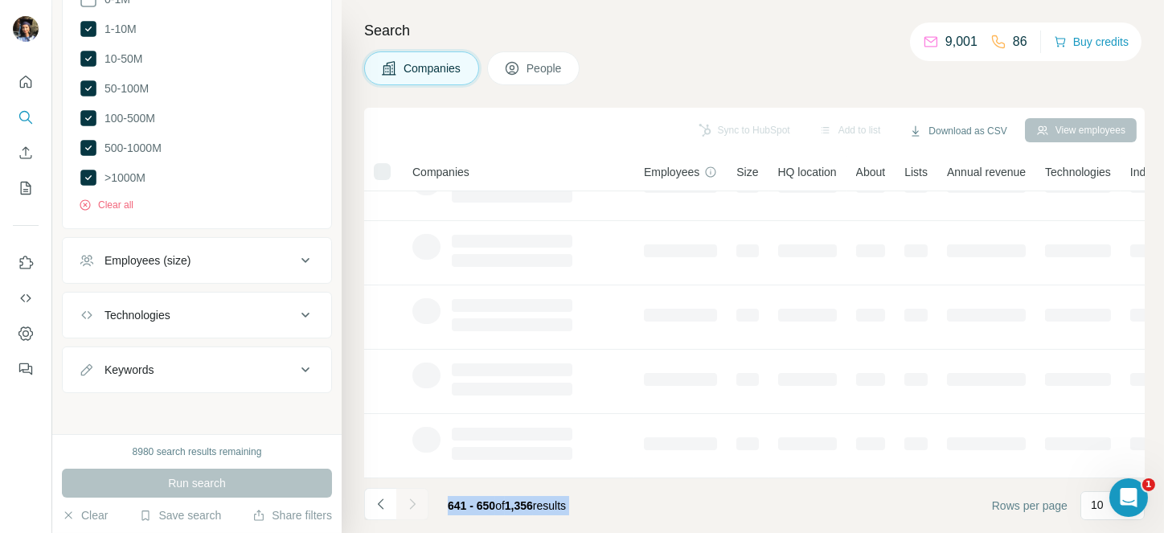
click at [409, 498] on div at bounding box center [412, 504] width 32 height 32
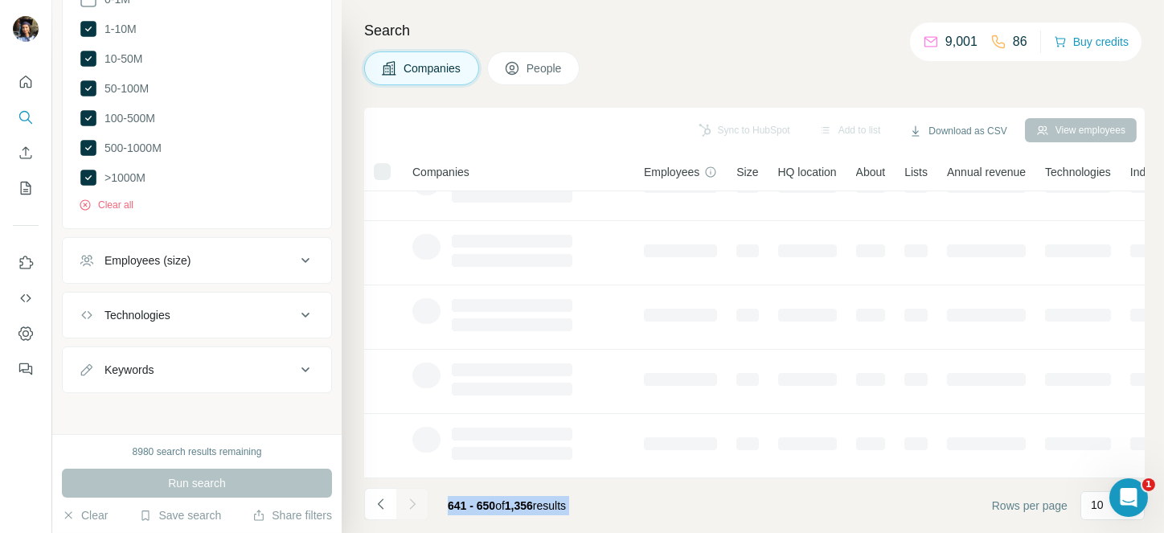
click at [409, 498] on div at bounding box center [412, 504] width 32 height 32
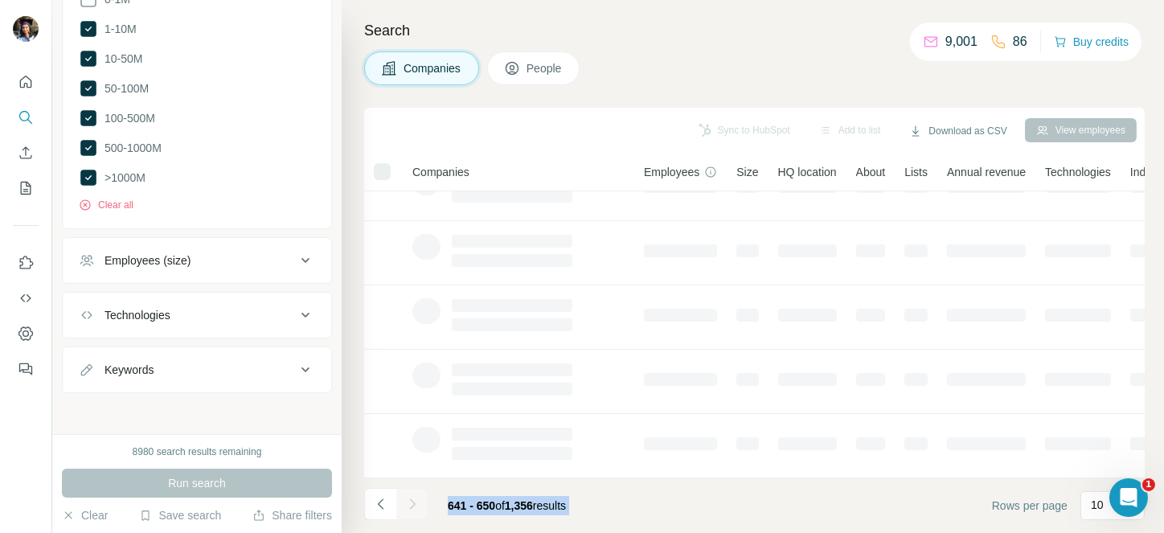
click at [409, 498] on div at bounding box center [412, 504] width 32 height 32
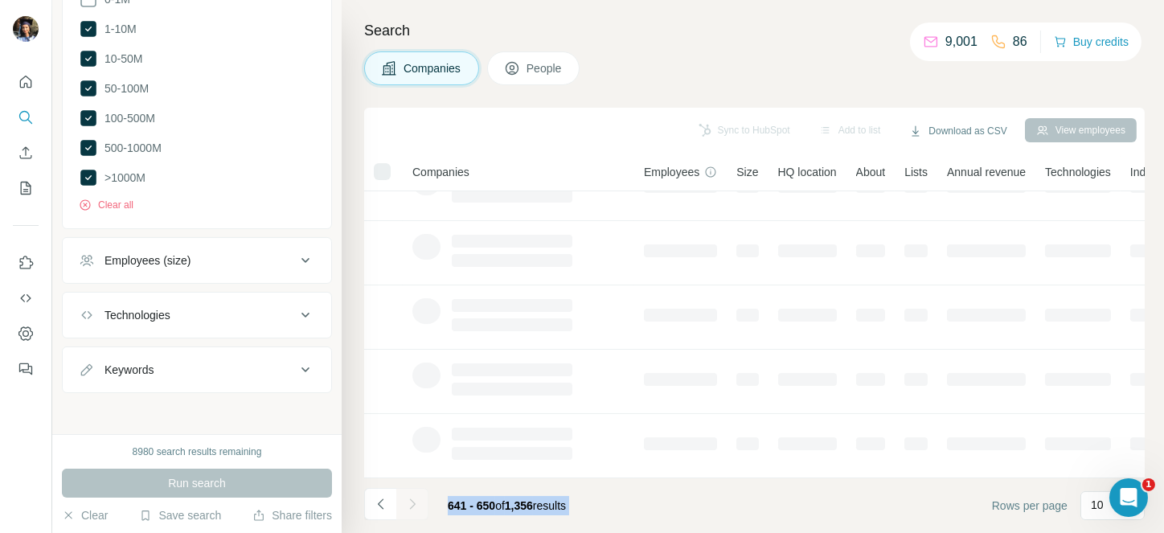
click at [409, 498] on div at bounding box center [412, 504] width 32 height 32
drag, startPoint x: 409, startPoint y: 498, endPoint x: 403, endPoint y: 503, distance: 8.5
click at [409, 498] on div at bounding box center [412, 504] width 32 height 32
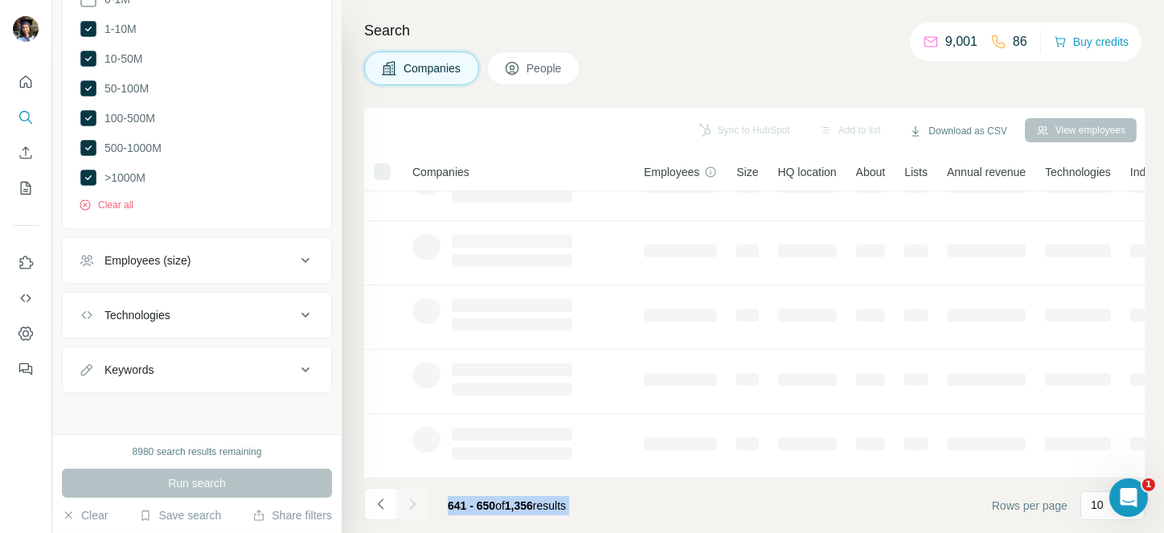
click at [409, 498] on div at bounding box center [412, 504] width 32 height 32
click at [630, 522] on footer "641 - 650 of 1,356 results Rows per page 10" at bounding box center [754, 505] width 781 height 55
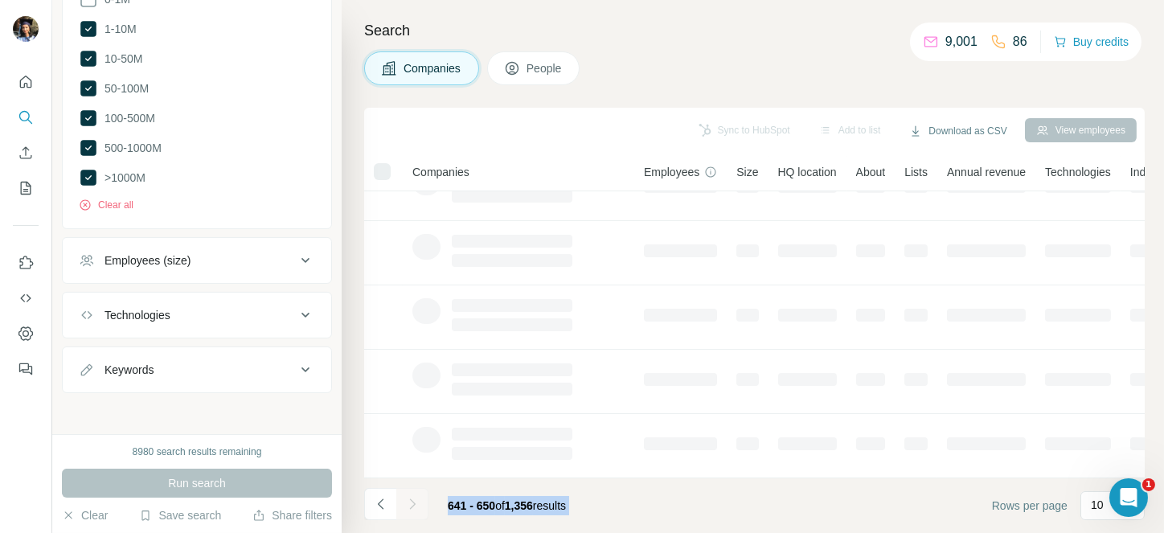
click at [620, 491] on footer "641 - 650 of 1,356 results Rows per page 10" at bounding box center [754, 505] width 781 height 55
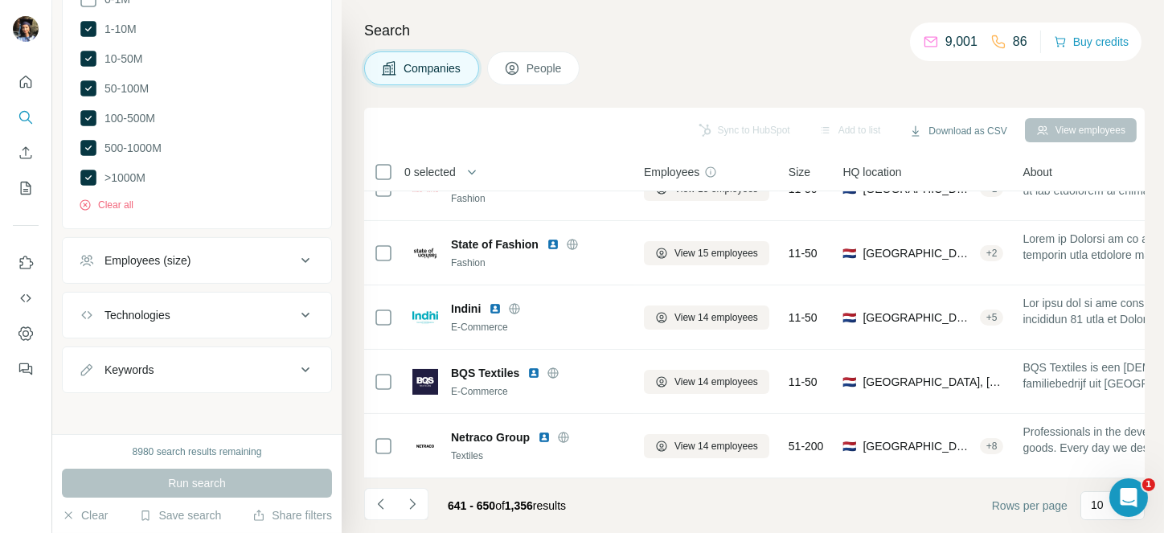
click at [412, 506] on icon "Navigate to next page" at bounding box center [412, 504] width 6 height 10
click at [412, 506] on div at bounding box center [412, 504] width 32 height 32
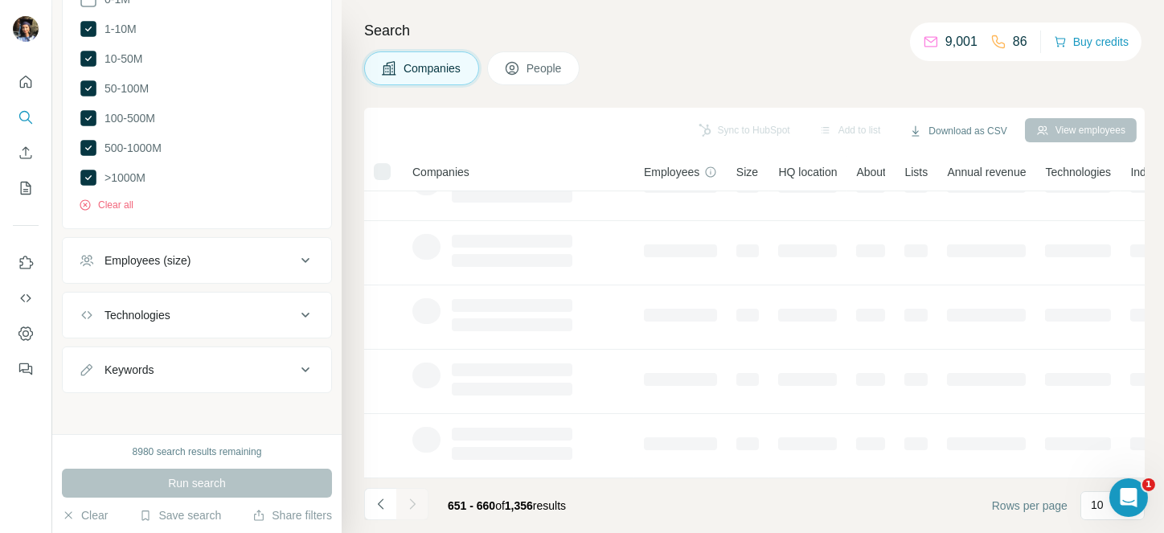
click at [412, 506] on div at bounding box center [412, 504] width 32 height 32
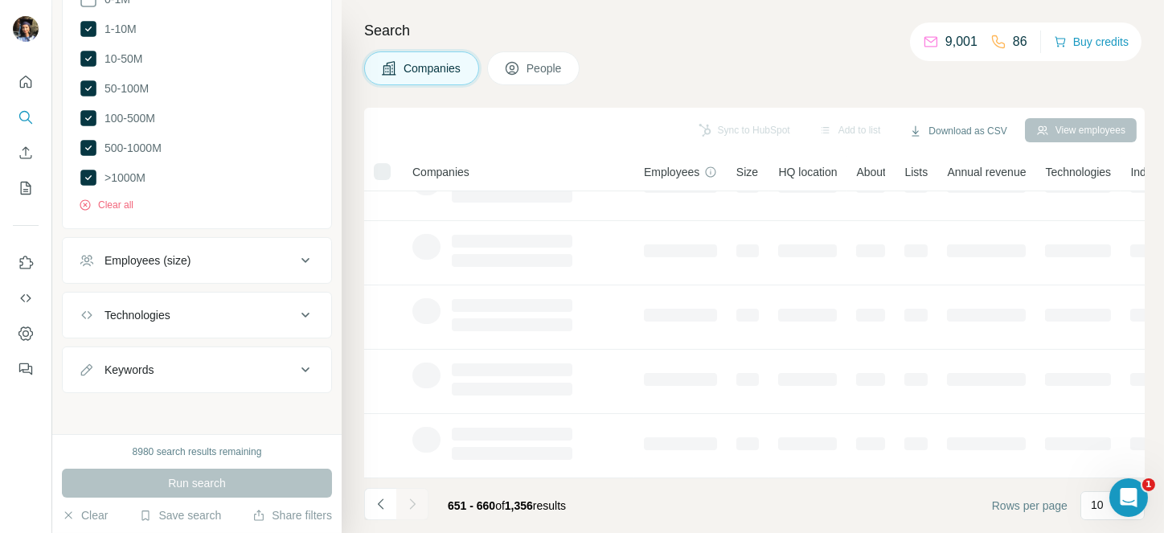
click at [412, 506] on div at bounding box center [412, 504] width 32 height 32
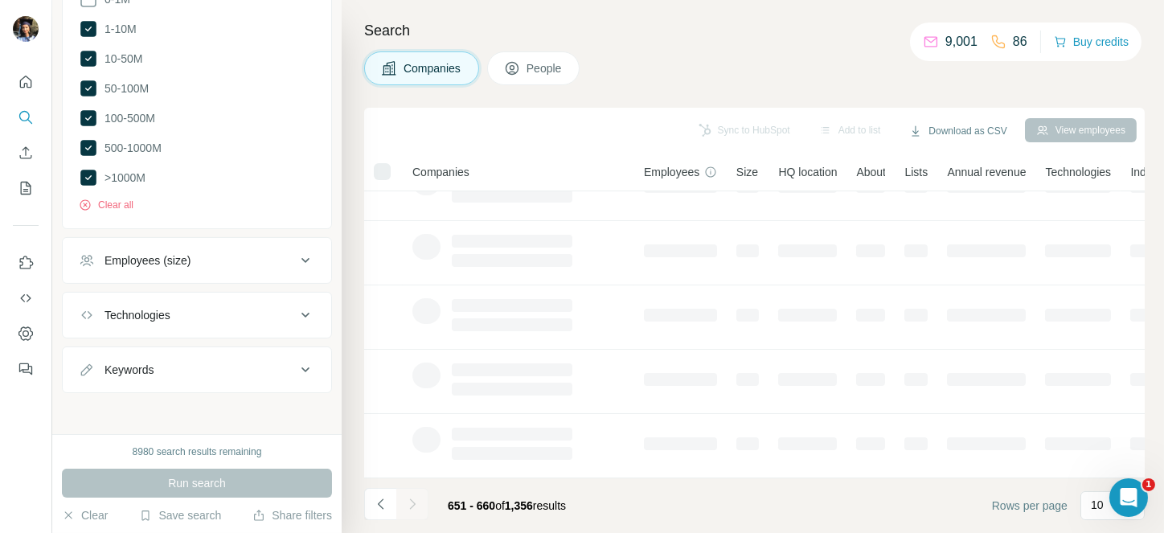
click at [412, 506] on div at bounding box center [412, 504] width 32 height 32
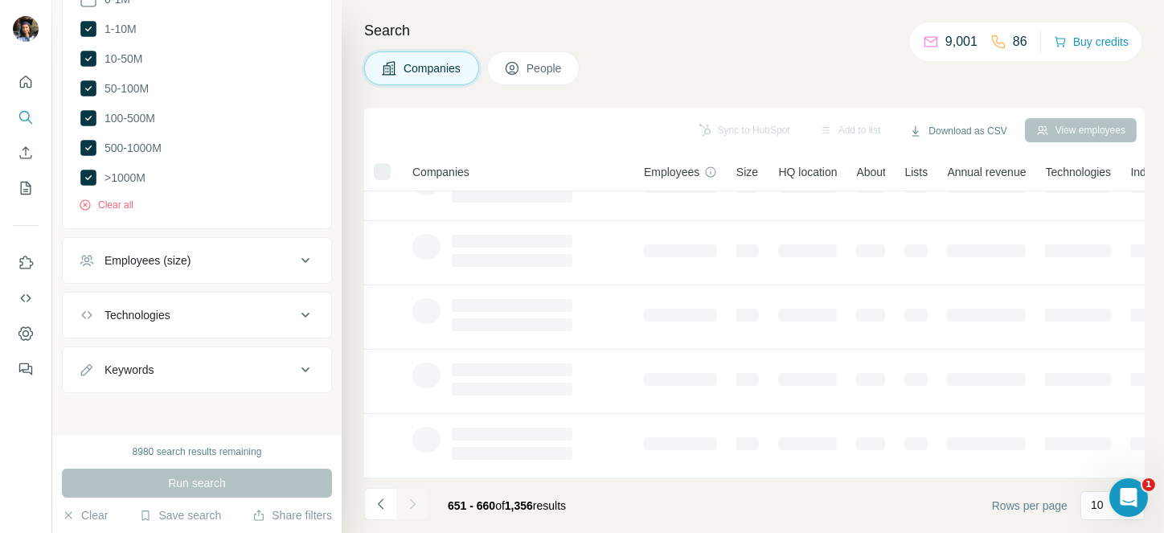
click at [412, 506] on div at bounding box center [412, 504] width 32 height 32
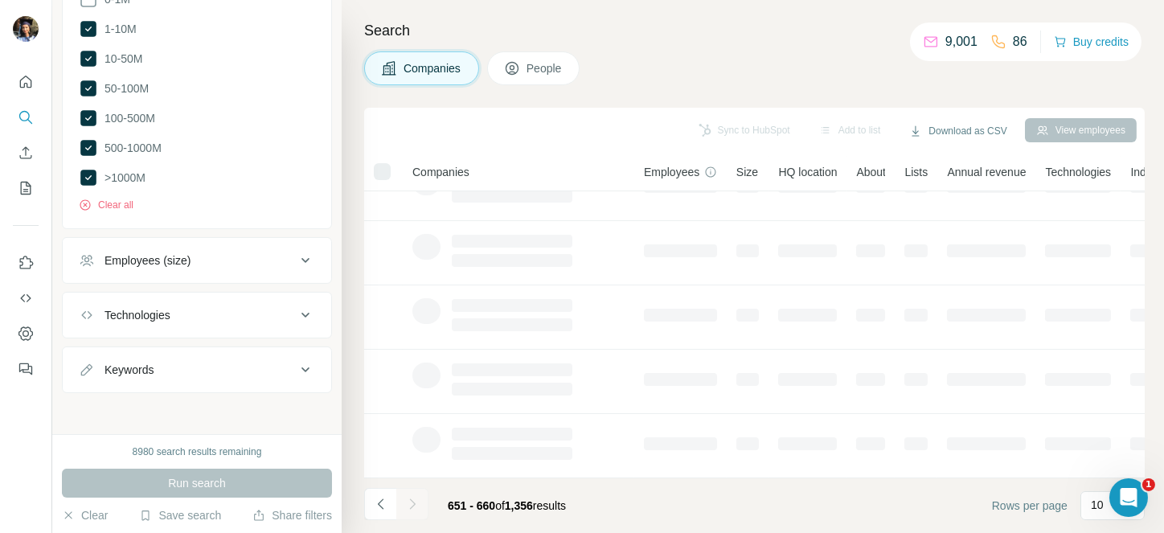
click at [412, 506] on div at bounding box center [412, 504] width 32 height 32
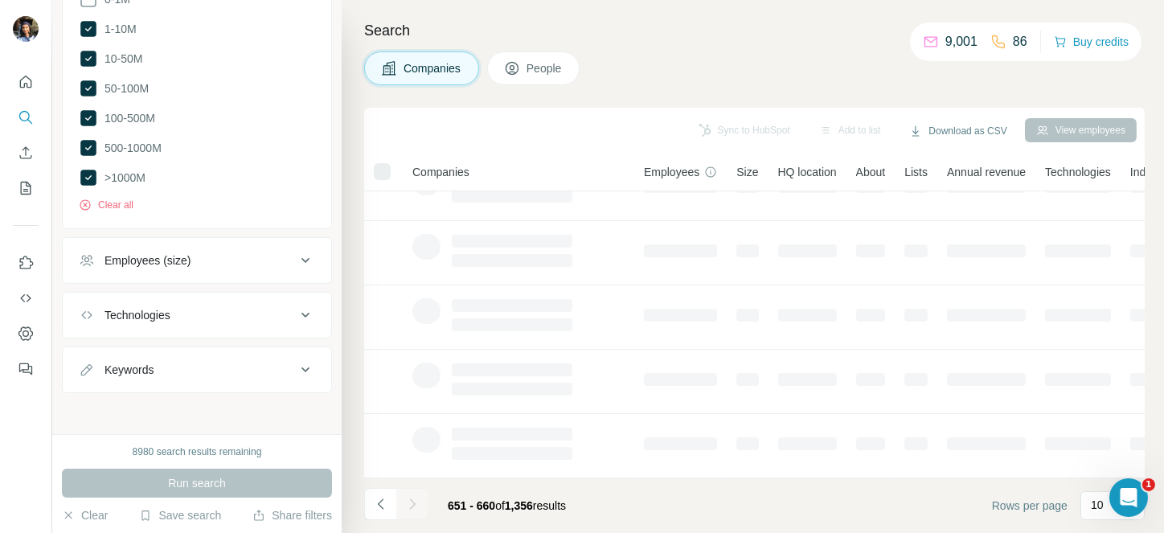
click at [412, 506] on div at bounding box center [412, 504] width 32 height 32
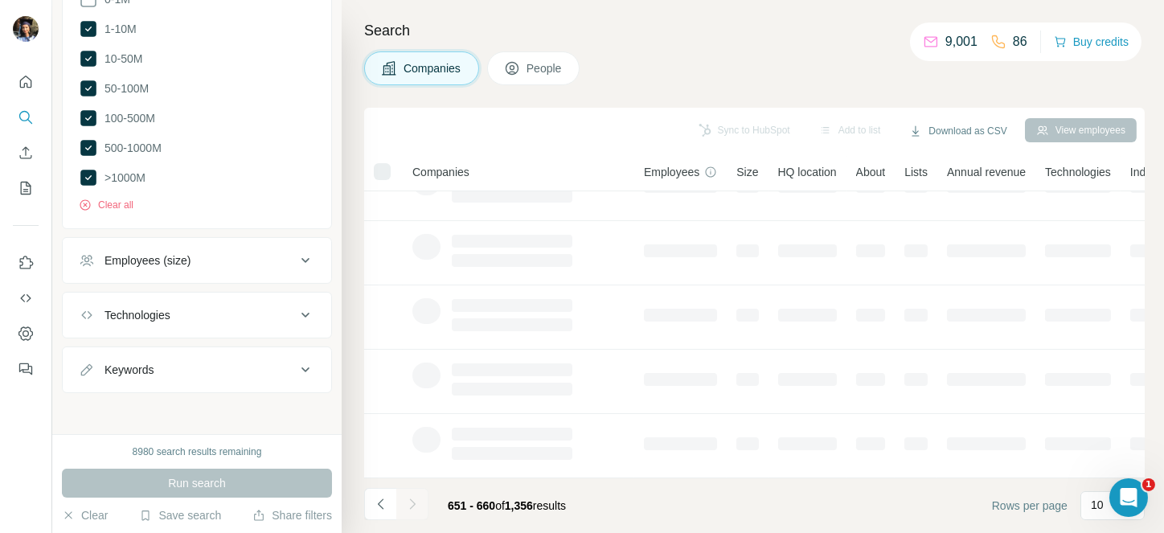
click at [412, 506] on div at bounding box center [412, 504] width 32 height 32
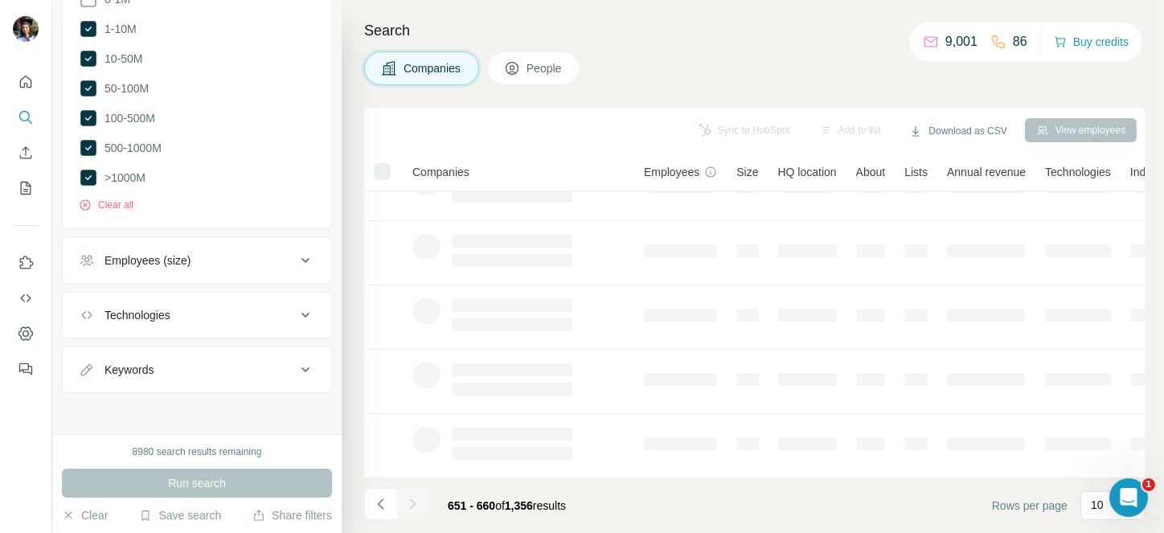
click at [412, 506] on div at bounding box center [412, 504] width 32 height 32
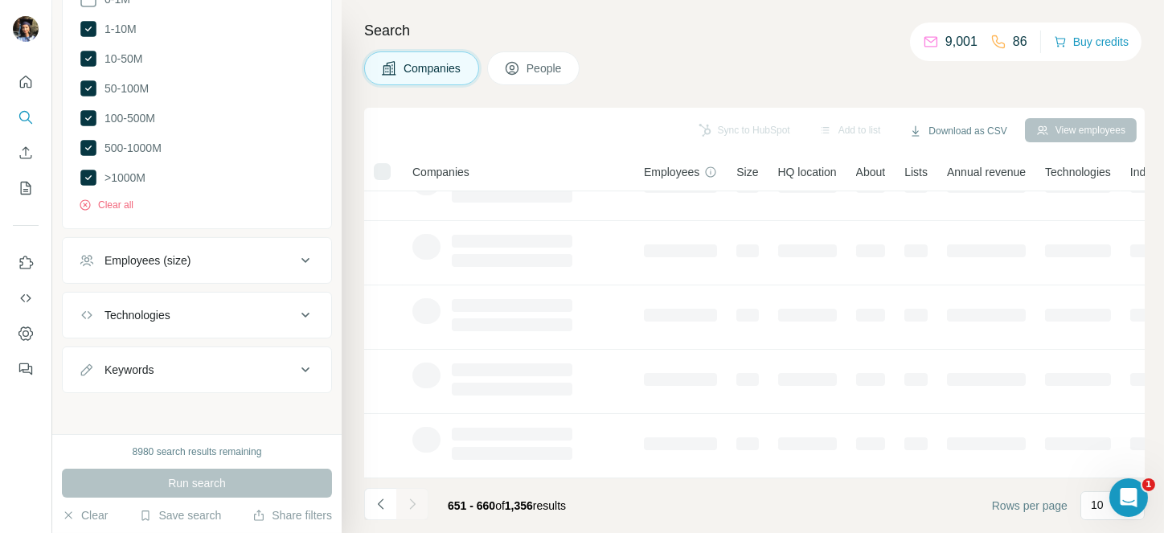
click at [412, 506] on div at bounding box center [412, 504] width 32 height 32
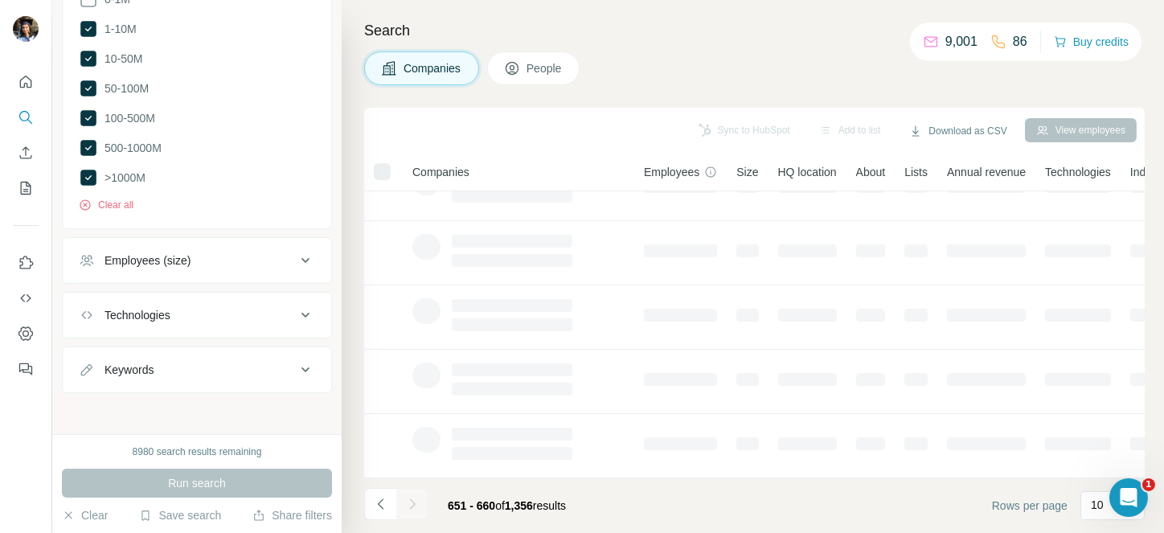
click at [412, 506] on div at bounding box center [412, 504] width 32 height 32
click at [412, 506] on icon "Navigate to next page" at bounding box center [412, 504] width 6 height 10
click at [412, 506] on div at bounding box center [412, 504] width 32 height 32
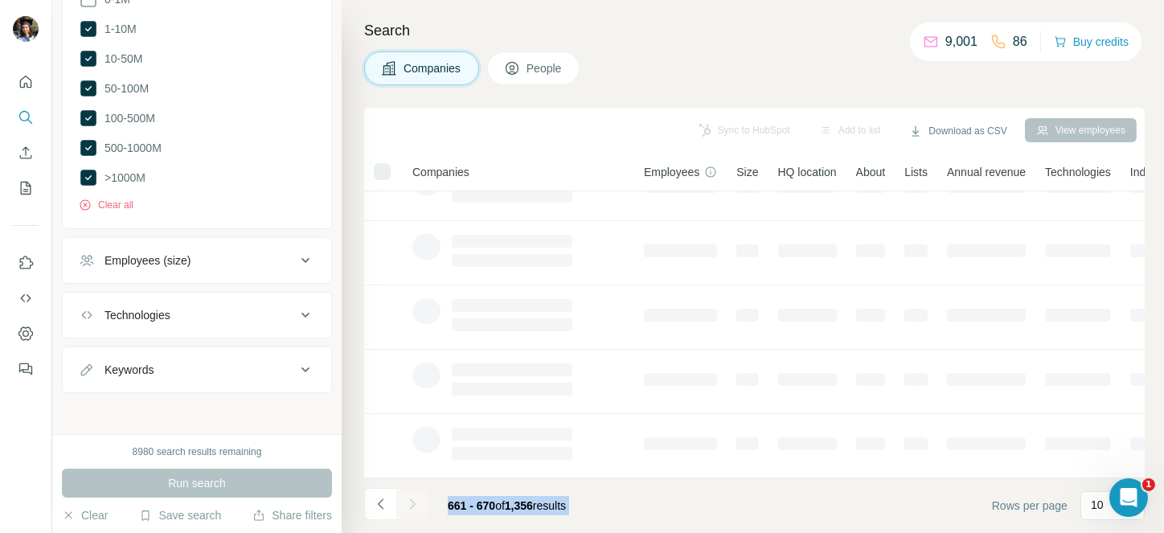
click at [412, 506] on div at bounding box center [412, 504] width 32 height 32
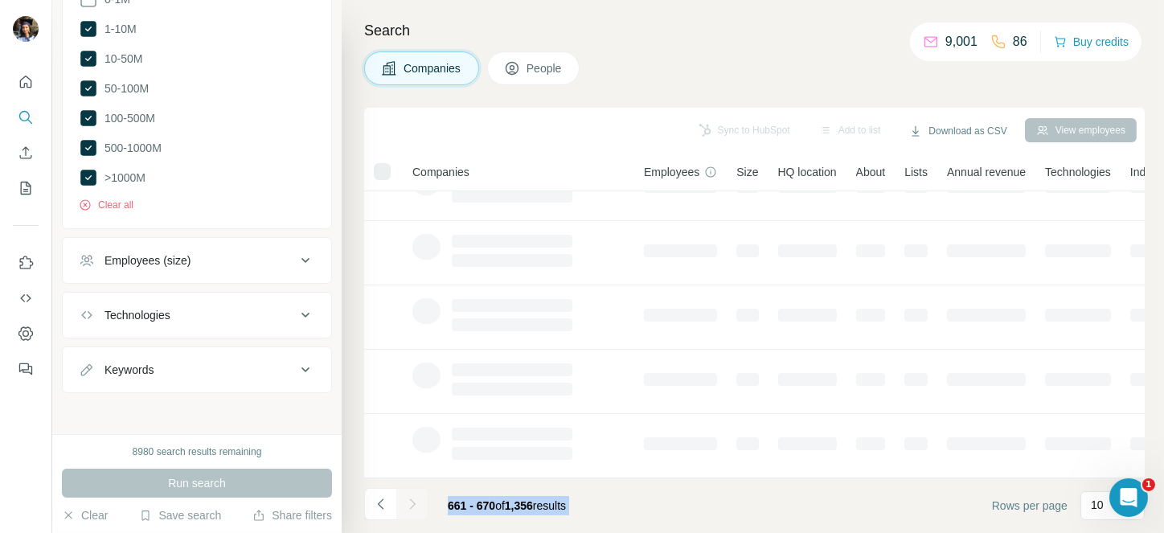
click at [412, 506] on div at bounding box center [412, 504] width 32 height 32
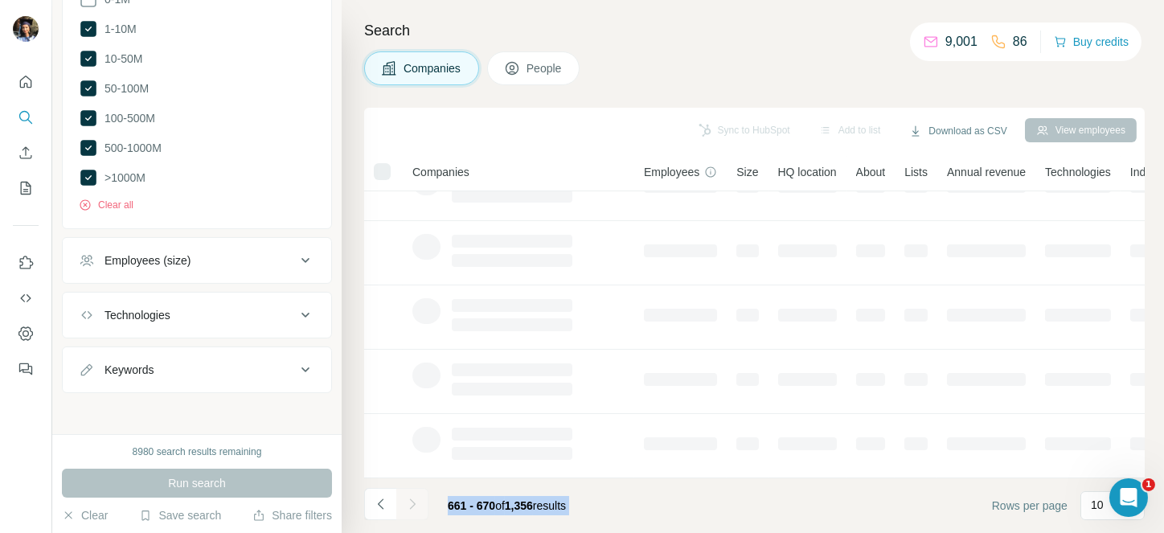
click at [412, 506] on div at bounding box center [412, 504] width 32 height 32
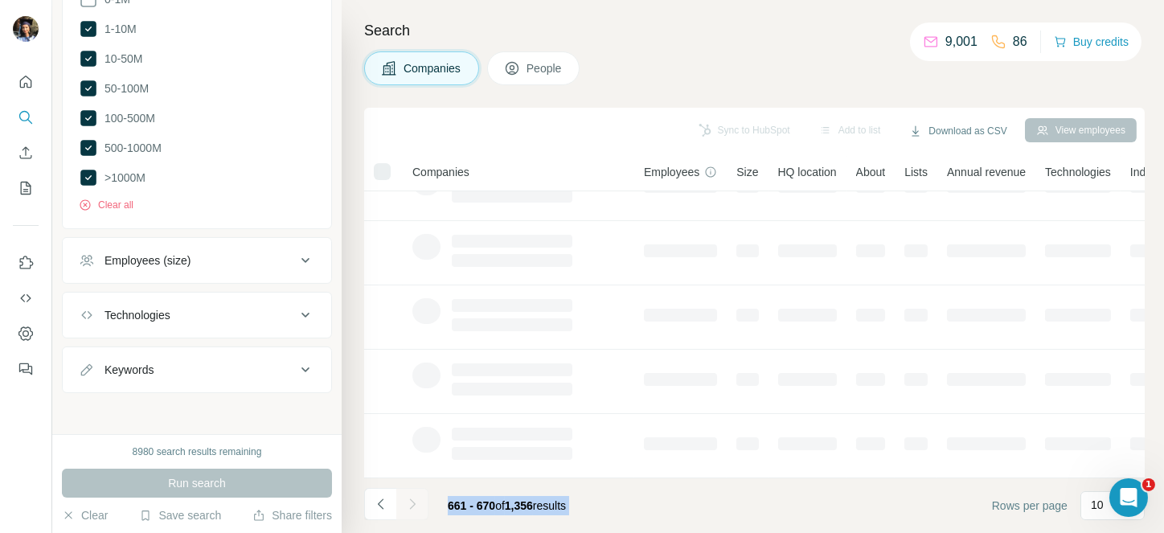
click at [412, 506] on div at bounding box center [412, 504] width 32 height 32
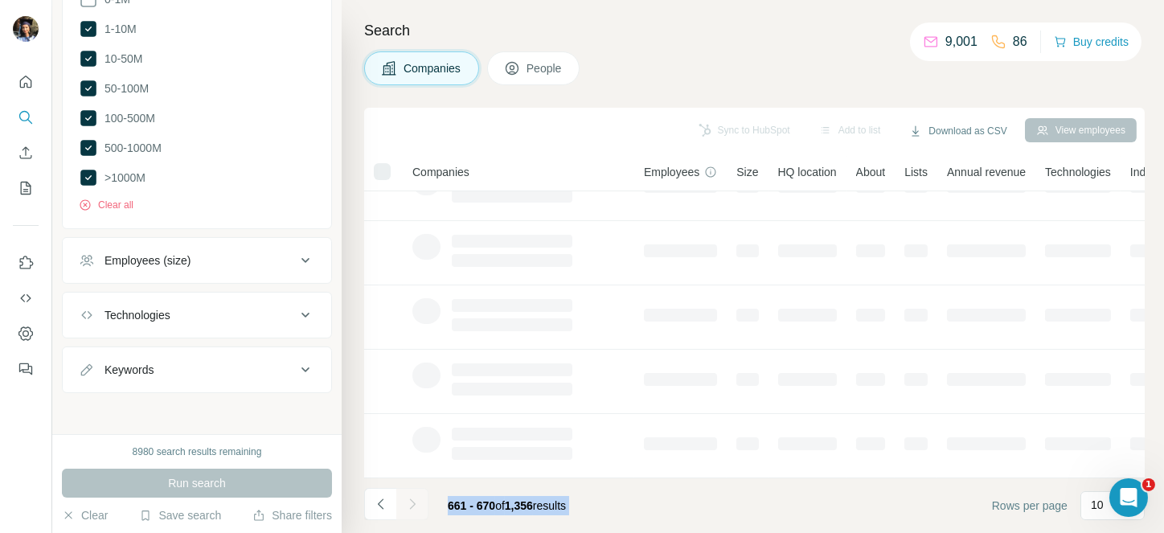
click at [412, 506] on div at bounding box center [412, 504] width 32 height 32
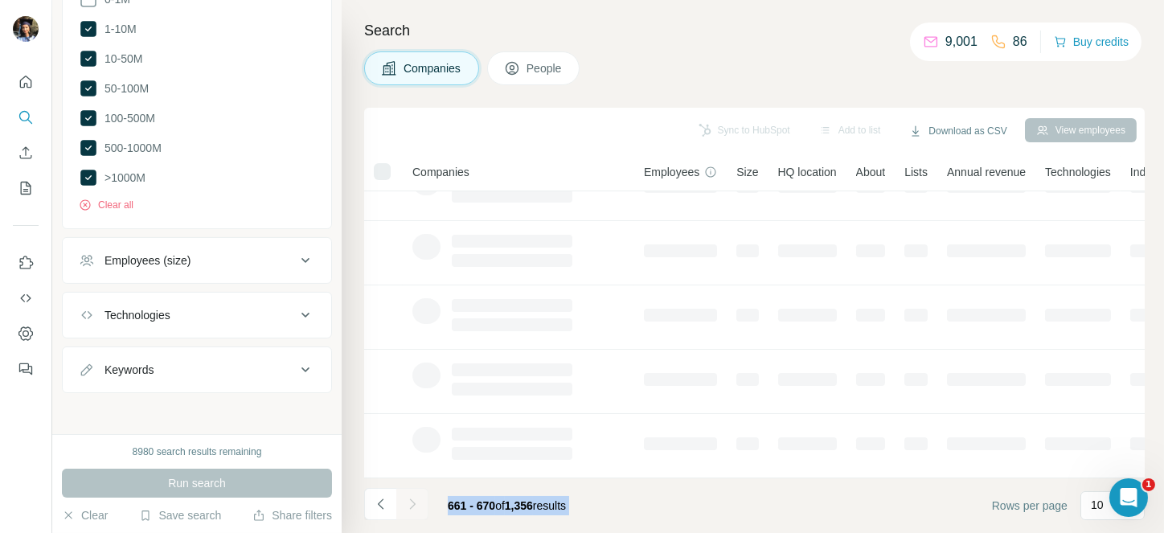
click at [412, 506] on div at bounding box center [412, 504] width 32 height 32
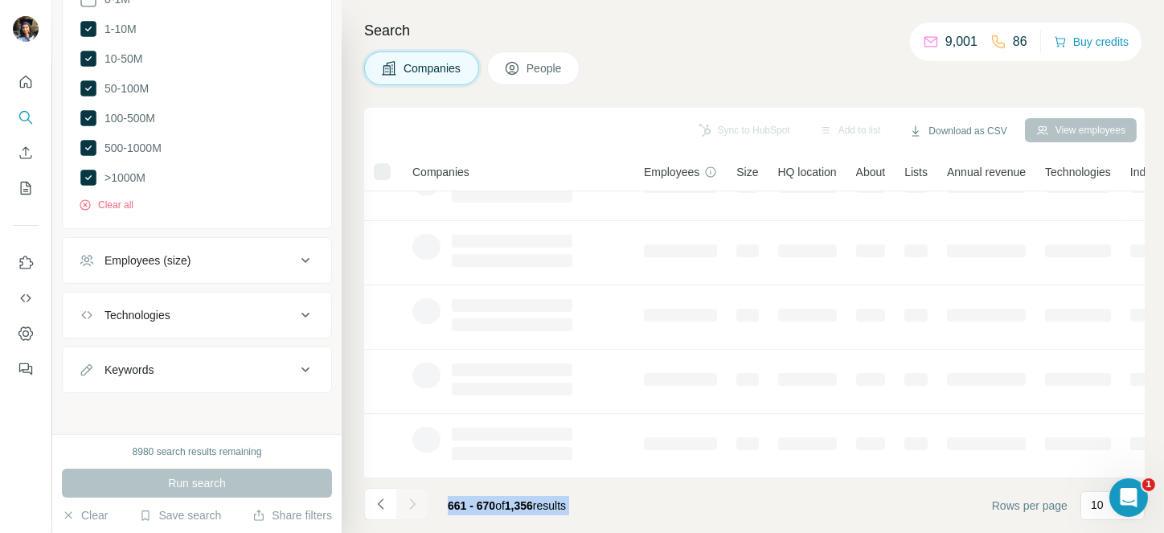
click at [412, 506] on div at bounding box center [412, 504] width 32 height 32
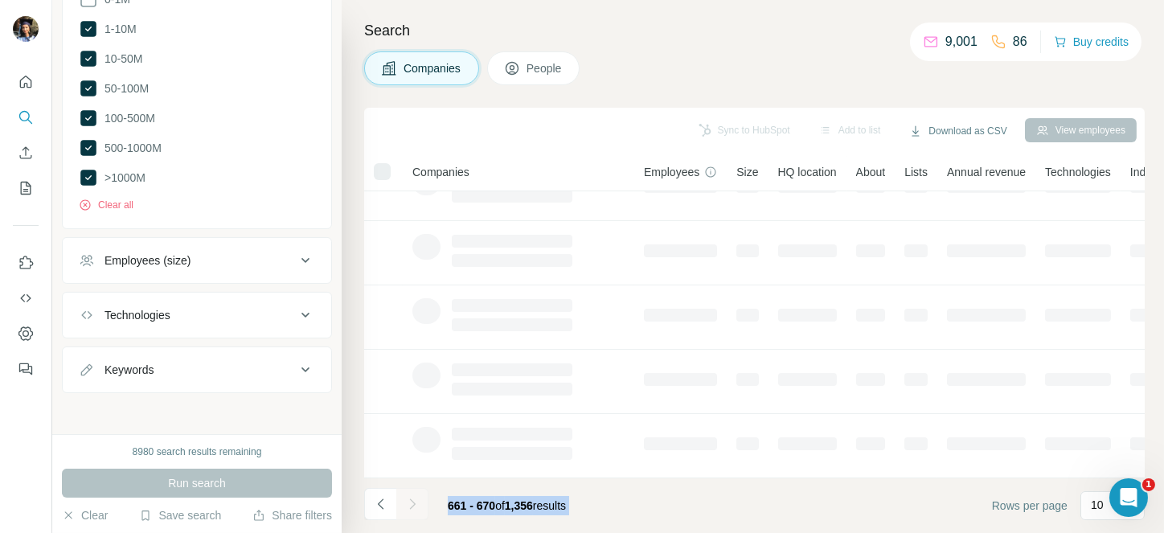
click at [412, 506] on div at bounding box center [412, 504] width 32 height 32
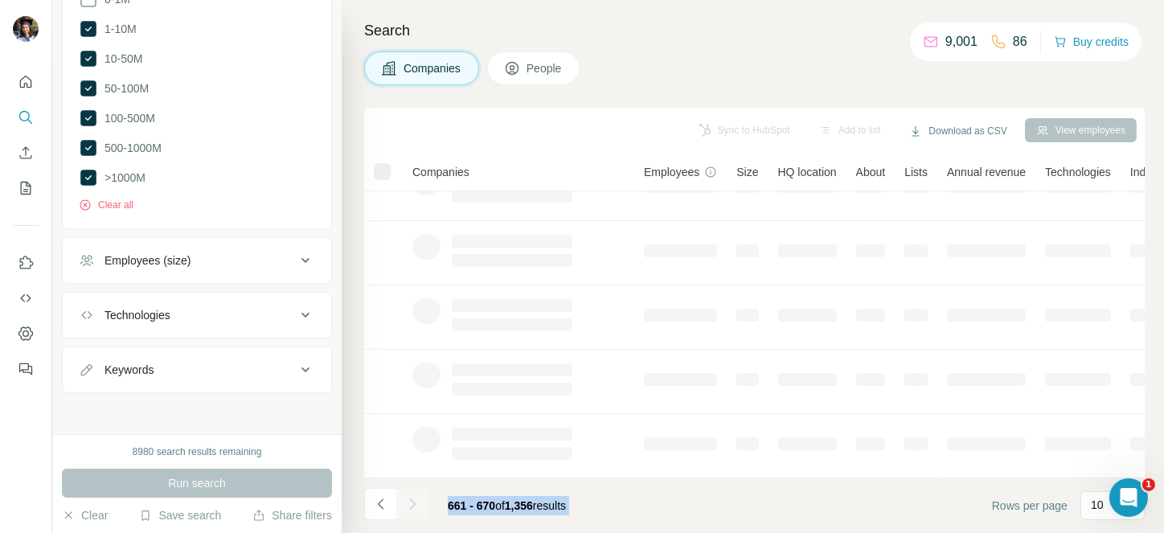
click at [412, 506] on div at bounding box center [412, 504] width 32 height 32
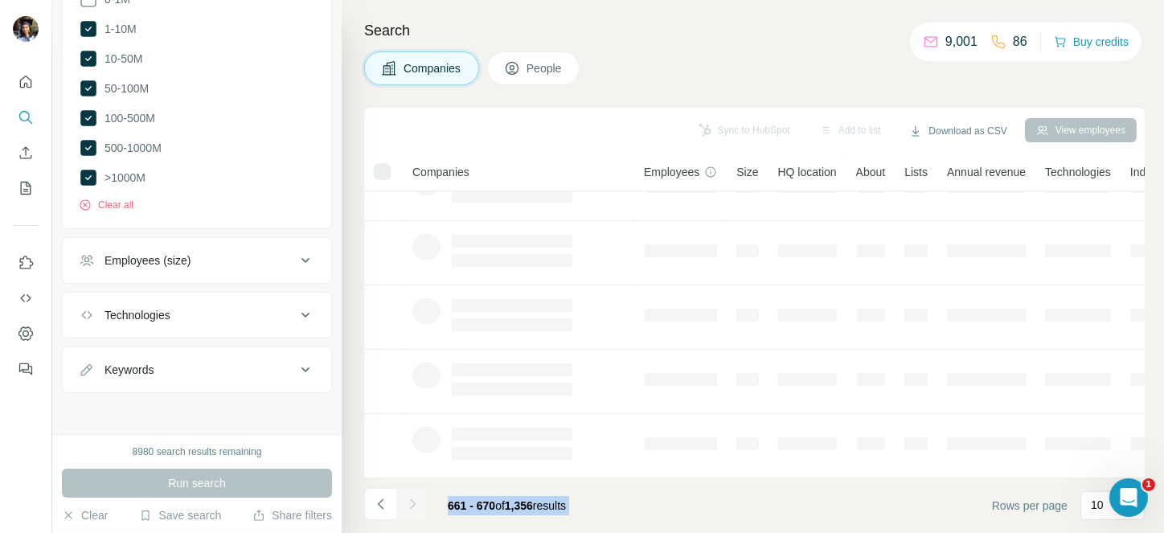
click at [412, 506] on div at bounding box center [412, 504] width 32 height 32
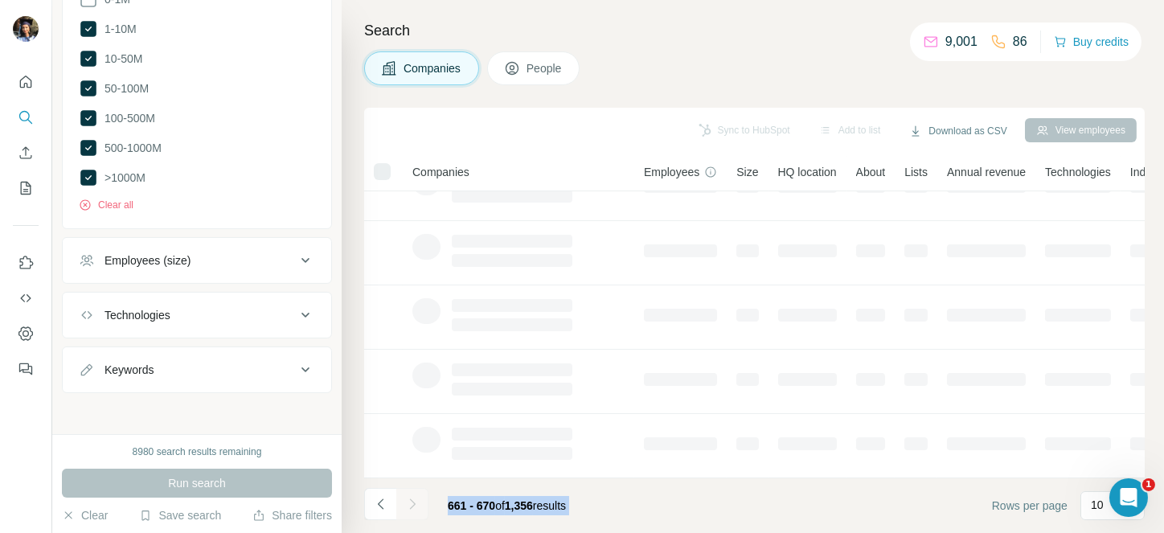
click at [412, 506] on div at bounding box center [412, 504] width 32 height 32
click
drag, startPoint x: 414, startPoint y: 502, endPoint x: 530, endPoint y: 507, distance: 115.9
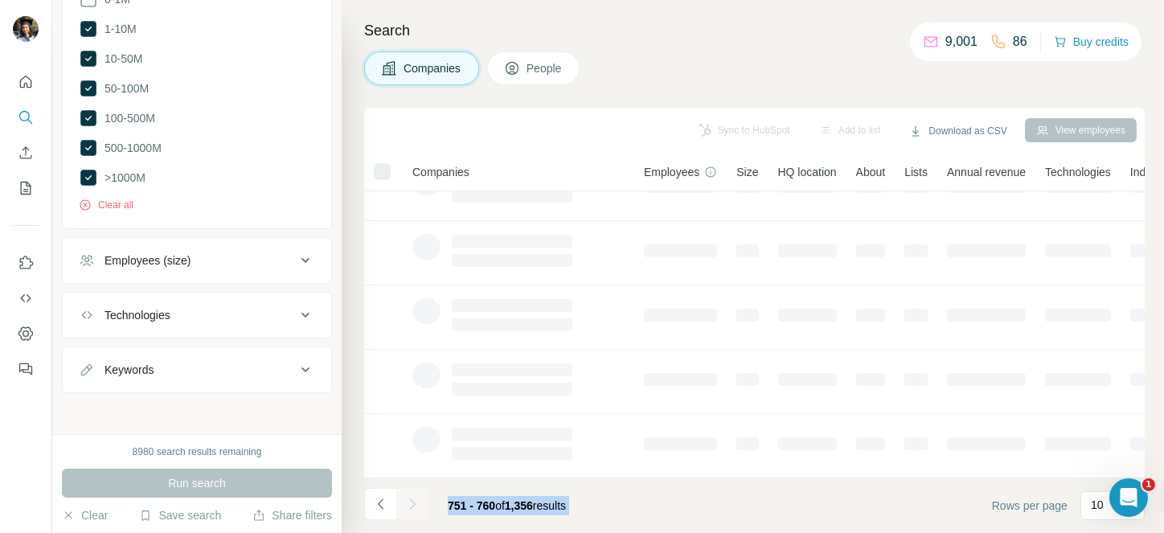
drag, startPoint x: 530, startPoint y: 507, endPoint x: 596, endPoint y: 506, distance: 66.0
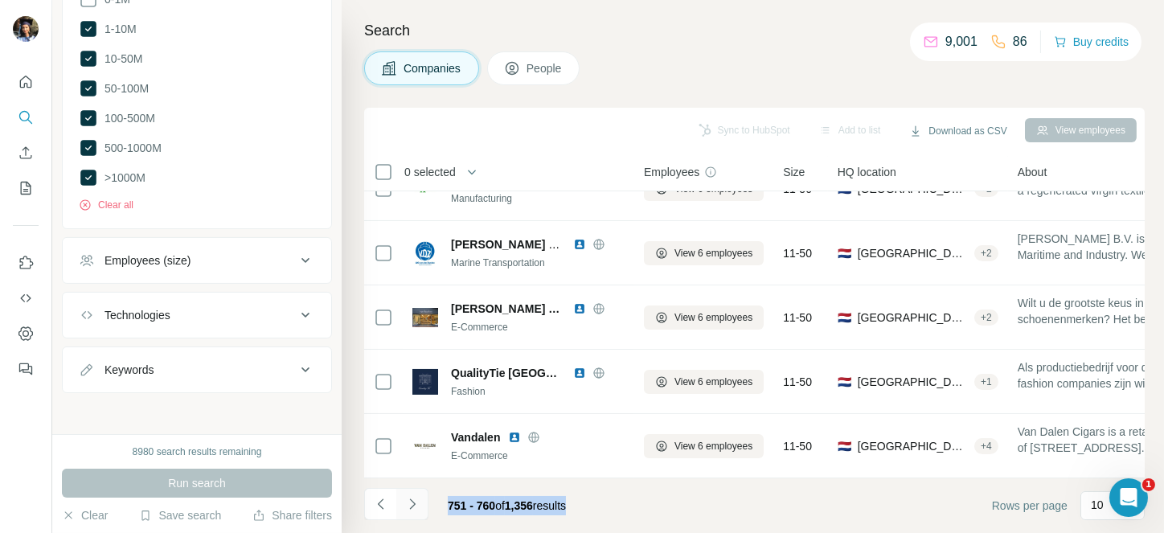
drag, startPoint x: 611, startPoint y: 512, endPoint x: 407, endPoint y: 499, distance: 204.7
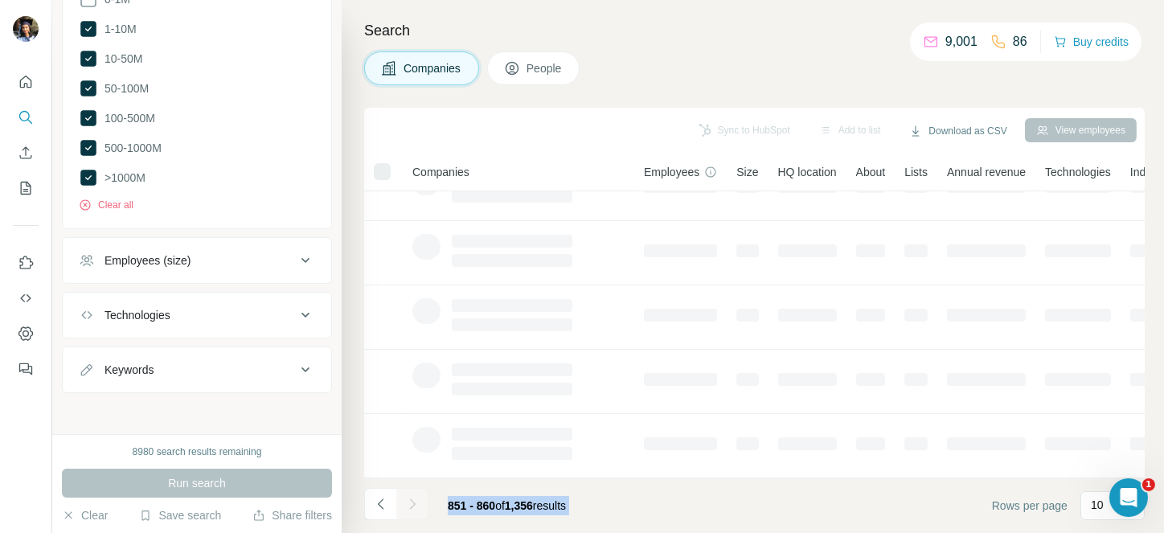
drag, startPoint x: 408, startPoint y: 507, endPoint x: 443, endPoint y: 528, distance: 41.1
drag, startPoint x: 409, startPoint y: 503, endPoint x: 621, endPoint y: 500, distance: 211.5
drag, startPoint x: 409, startPoint y: 503, endPoint x: 649, endPoint y: 518, distance: 240.1
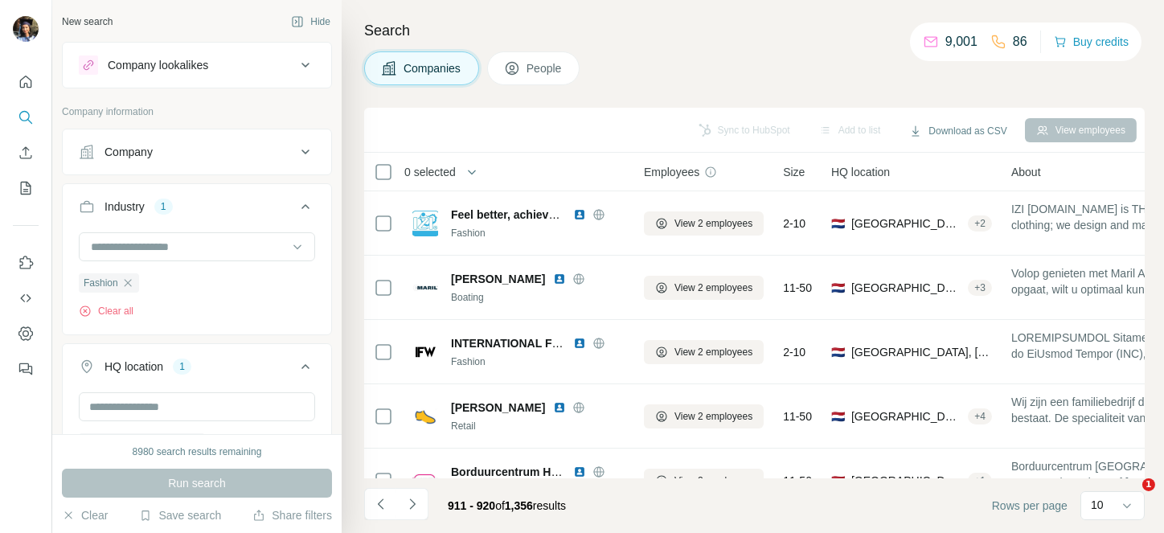
click at [420, 501] on icon "Navigate to next page" at bounding box center [412, 504] width 16 height 16
click at [420, 501] on div at bounding box center [412, 504] width 32 height 32
click at [406, 501] on div at bounding box center [412, 504] width 32 height 32
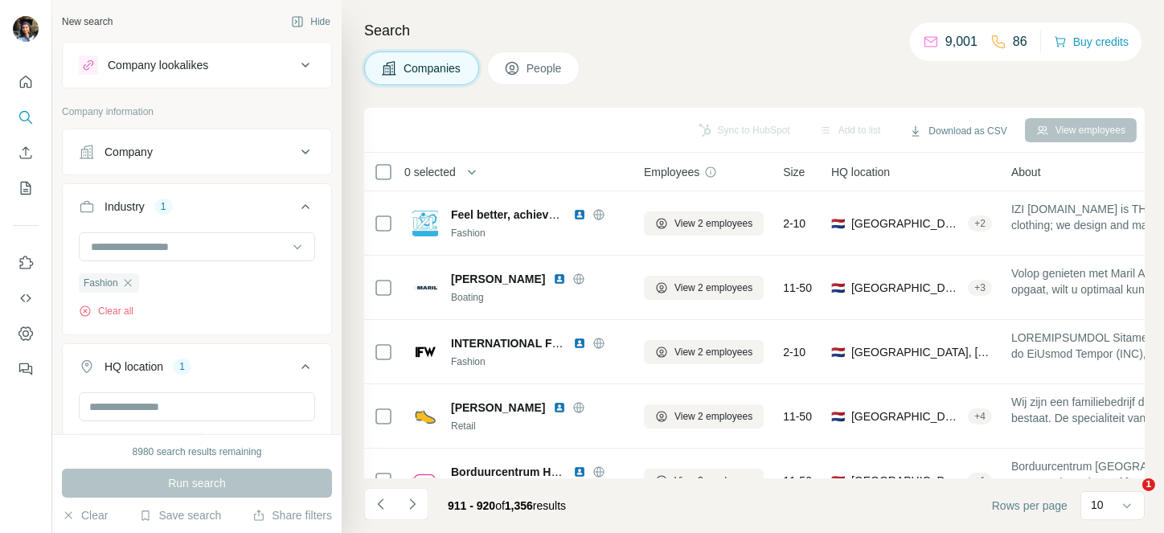
click at [406, 501] on div at bounding box center [412, 504] width 32 height 32
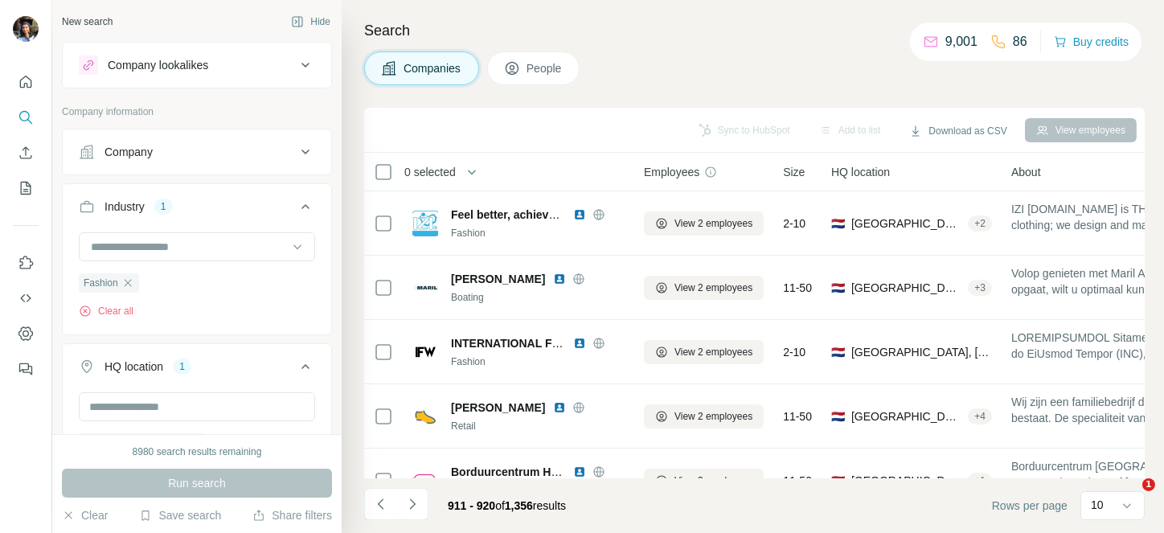
click at [406, 501] on div at bounding box center [412, 504] width 32 height 32
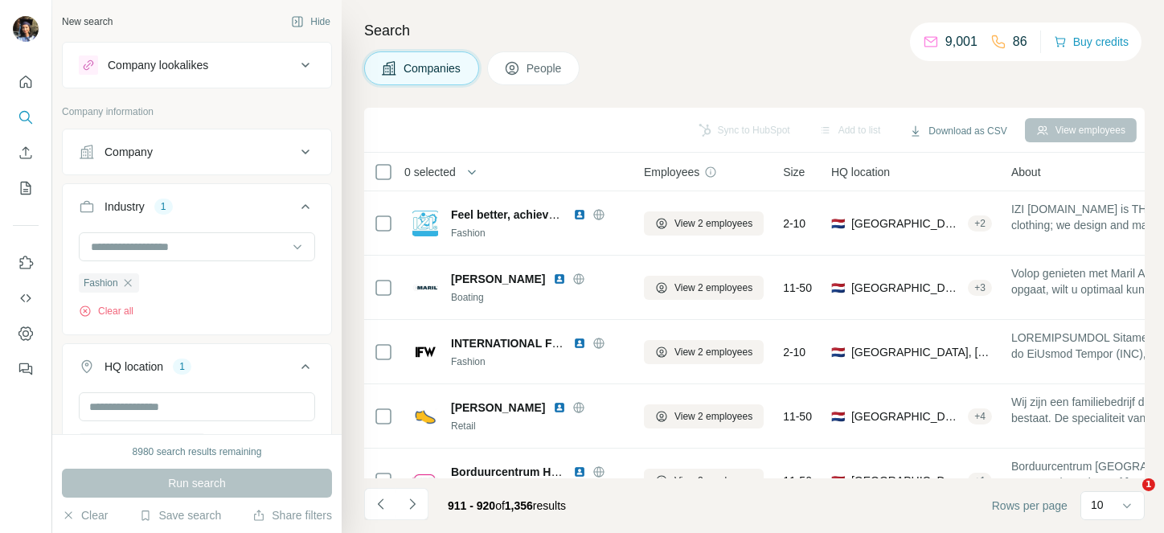
click at [406, 501] on div at bounding box center [412, 504] width 32 height 32
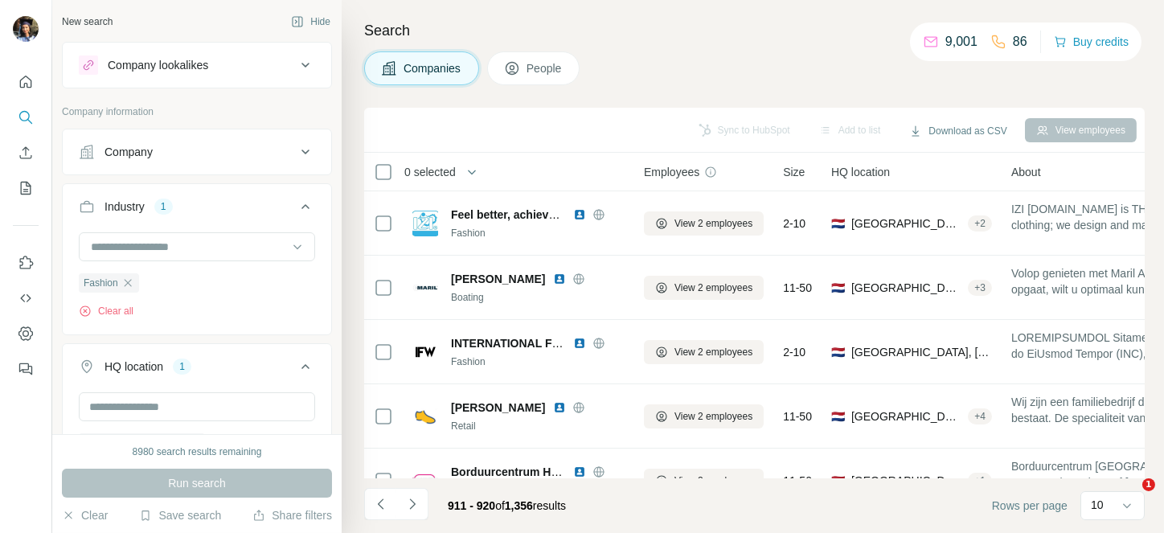
click at [406, 501] on div at bounding box center [412, 504] width 32 height 32
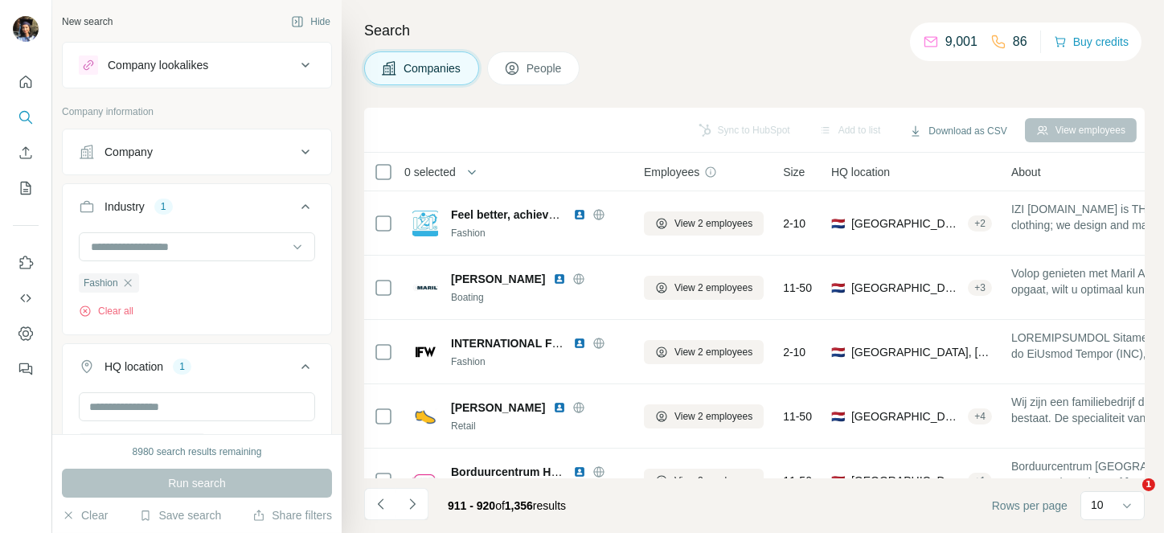
click at [406, 501] on div at bounding box center [412, 504] width 32 height 32
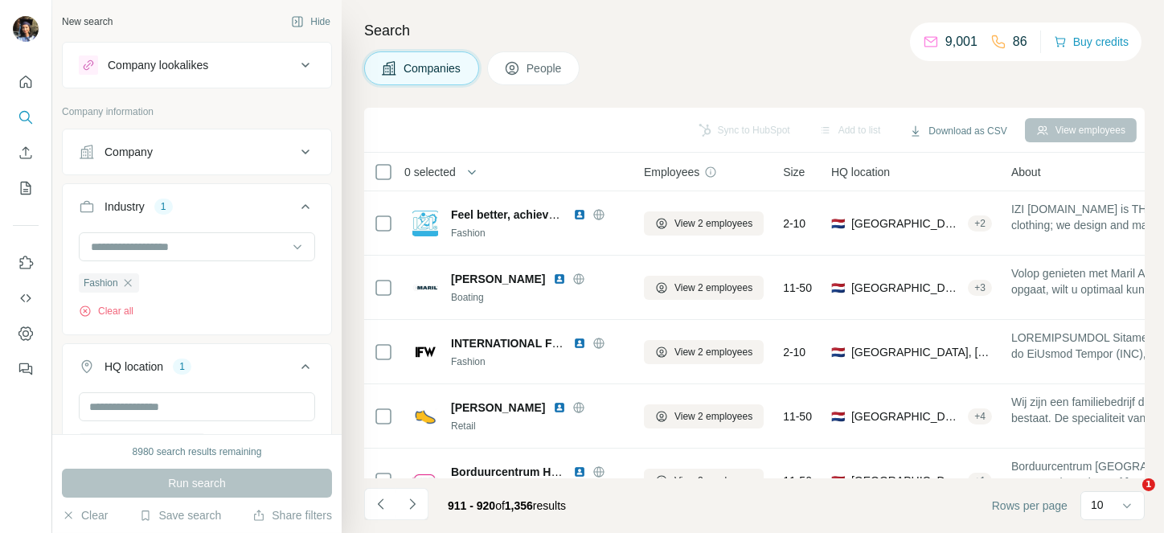
click at [413, 503] on div at bounding box center [412, 504] width 32 height 32
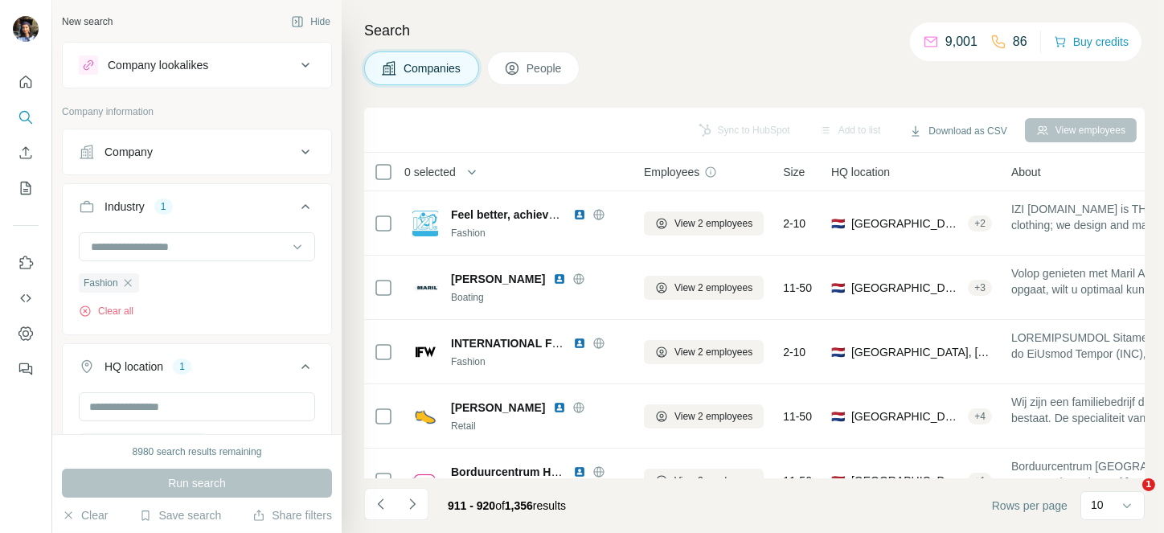
click at [413, 503] on div at bounding box center [412, 504] width 32 height 32
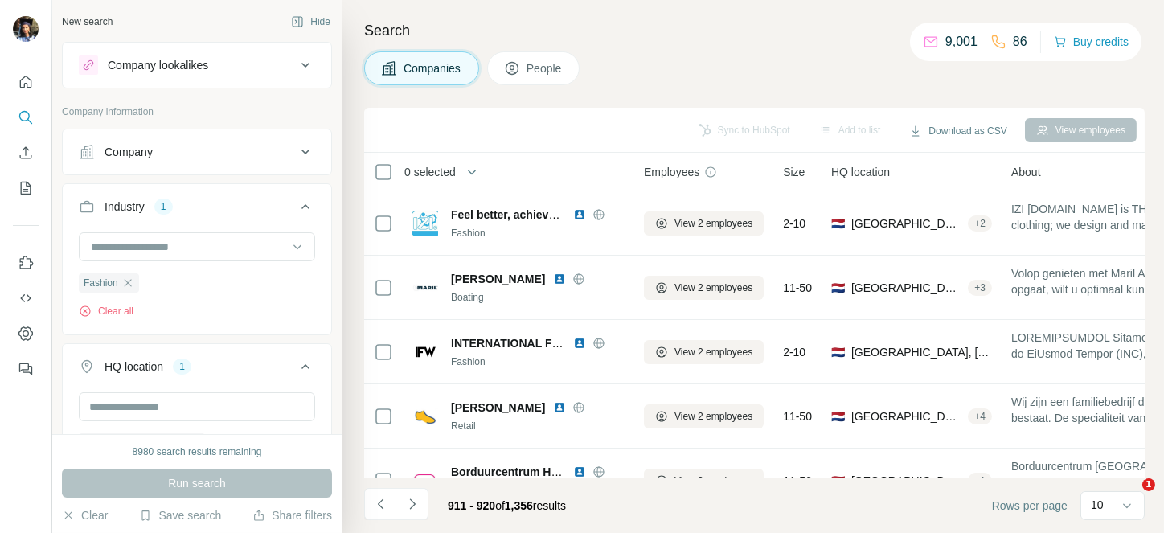
click at [413, 503] on div at bounding box center [412, 504] width 32 height 32
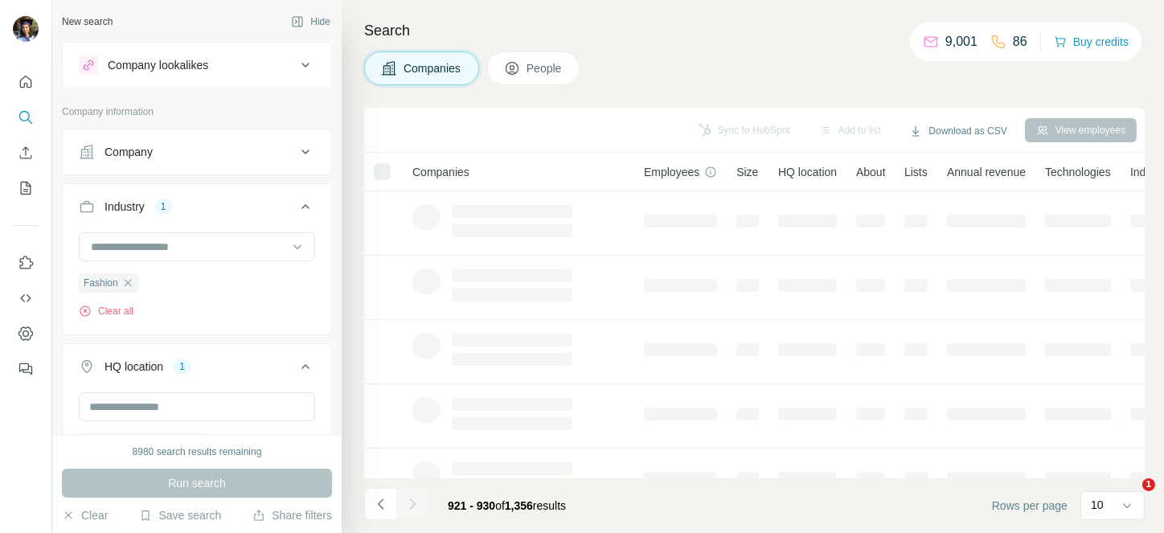
click at [413, 503] on div at bounding box center [412, 504] width 32 height 32
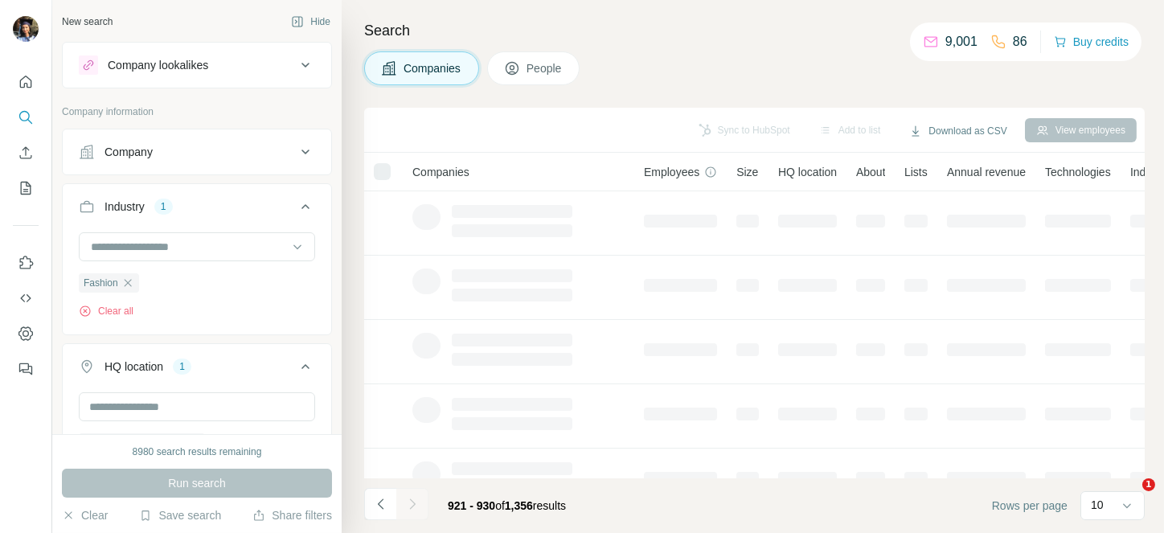
click at [413, 503] on div at bounding box center [412, 504] width 32 height 32
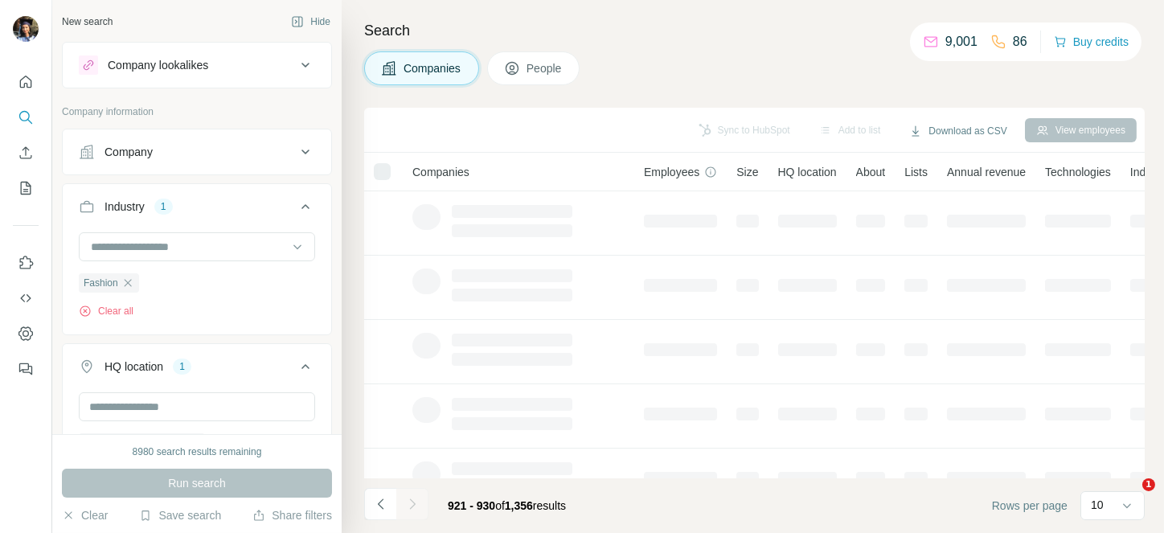
click at [413, 503] on div at bounding box center [412, 504] width 32 height 32
click at [609, 508] on footer "921 - 930 of 1,356 results Rows per page 10" at bounding box center [754, 505] width 781 height 55
click at [677, 56] on div "Companies People" at bounding box center [754, 68] width 781 height 34
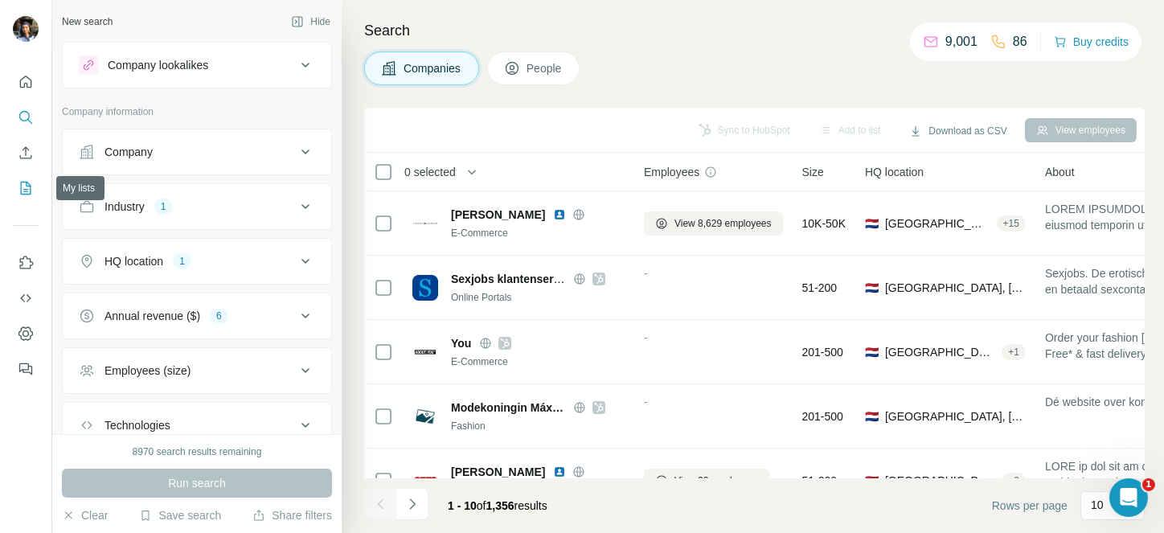
click at [16, 191] on button "My lists" at bounding box center [26, 188] width 26 height 29
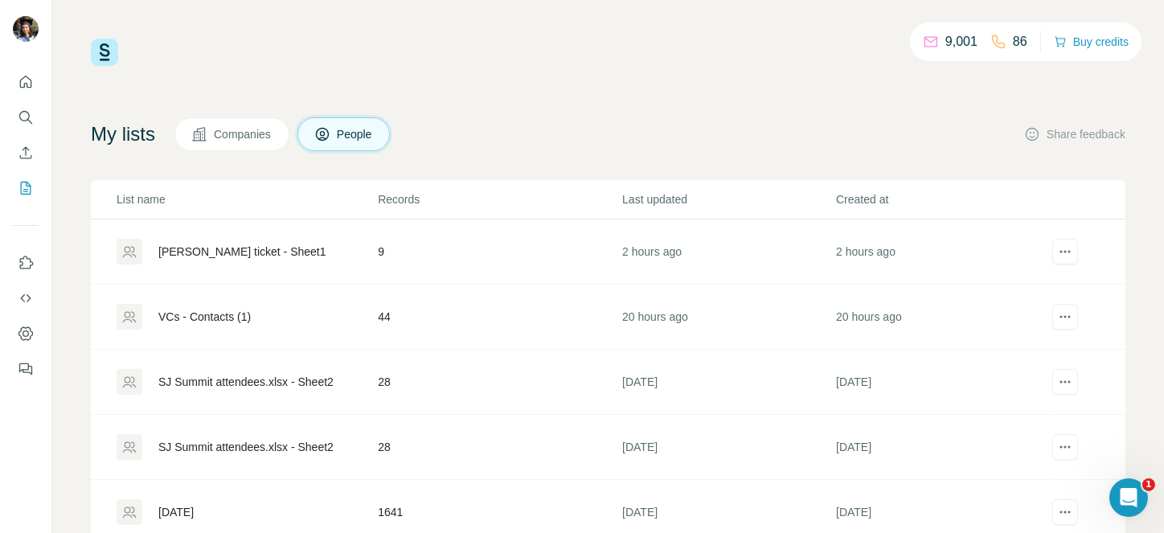
click at [243, 133] on span "Companies" at bounding box center [243, 134] width 59 height 16
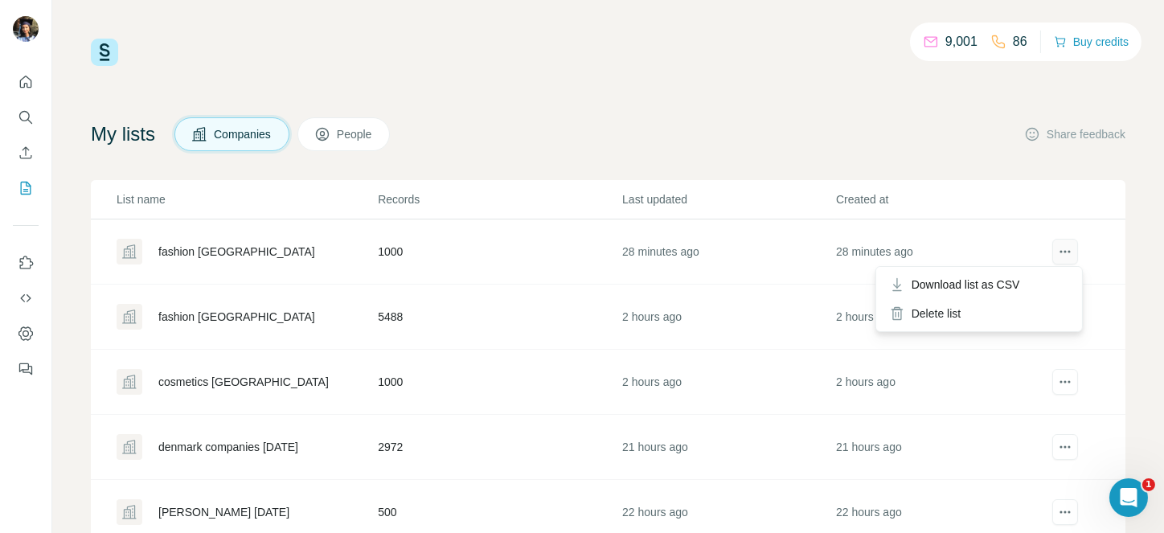
click at [1057, 248] on icon "actions" at bounding box center [1065, 252] width 16 height 16
click at [1020, 277] on span "Download list as CSV" at bounding box center [966, 285] width 109 height 16
